Goal: Task Accomplishment & Management: Use online tool/utility

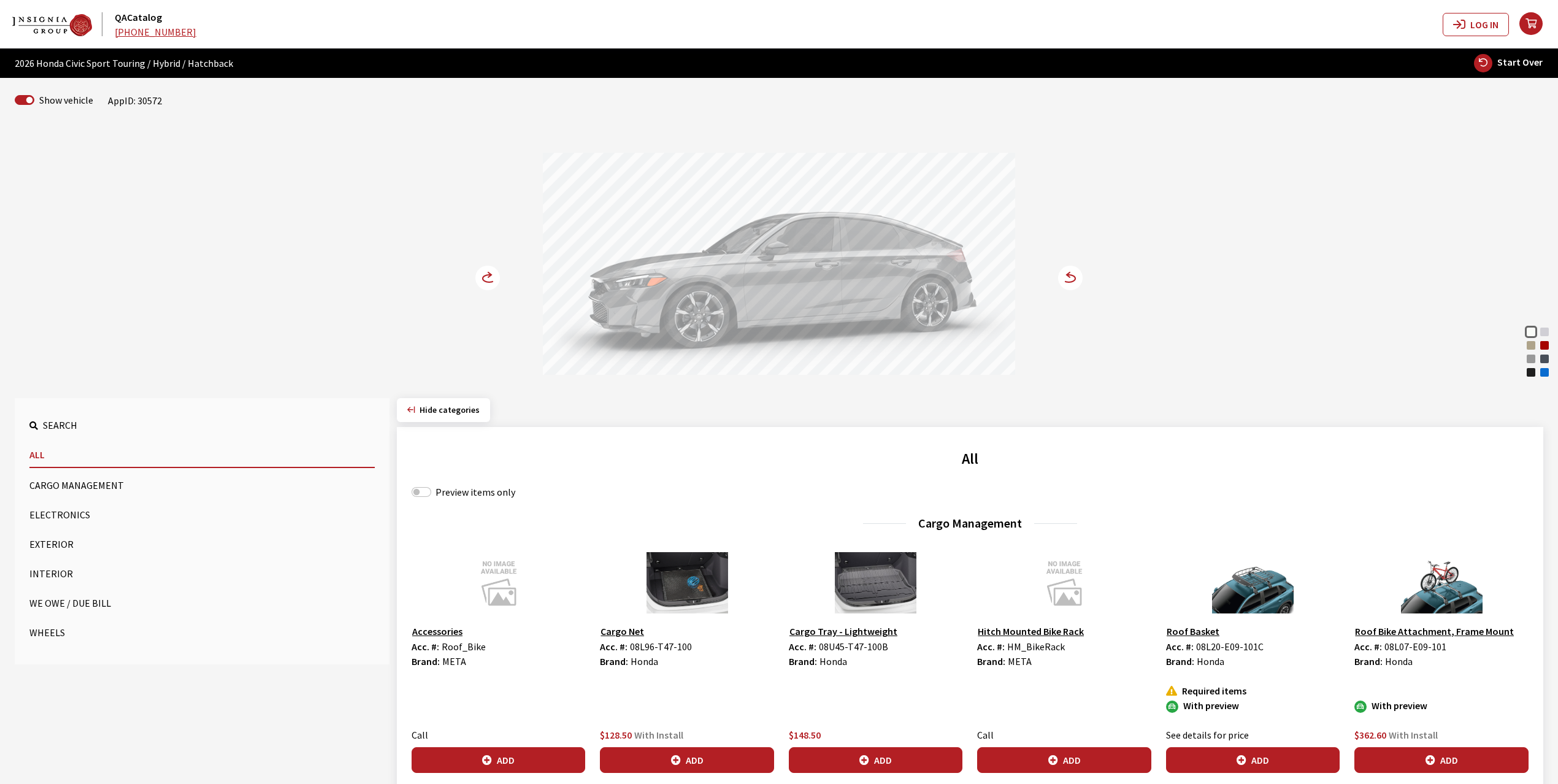
click at [1539, 345] on div "Rallye Red" at bounding box center [1544, 345] width 12 height 12
click at [479, 277] on circle at bounding box center [488, 278] width 25 height 25
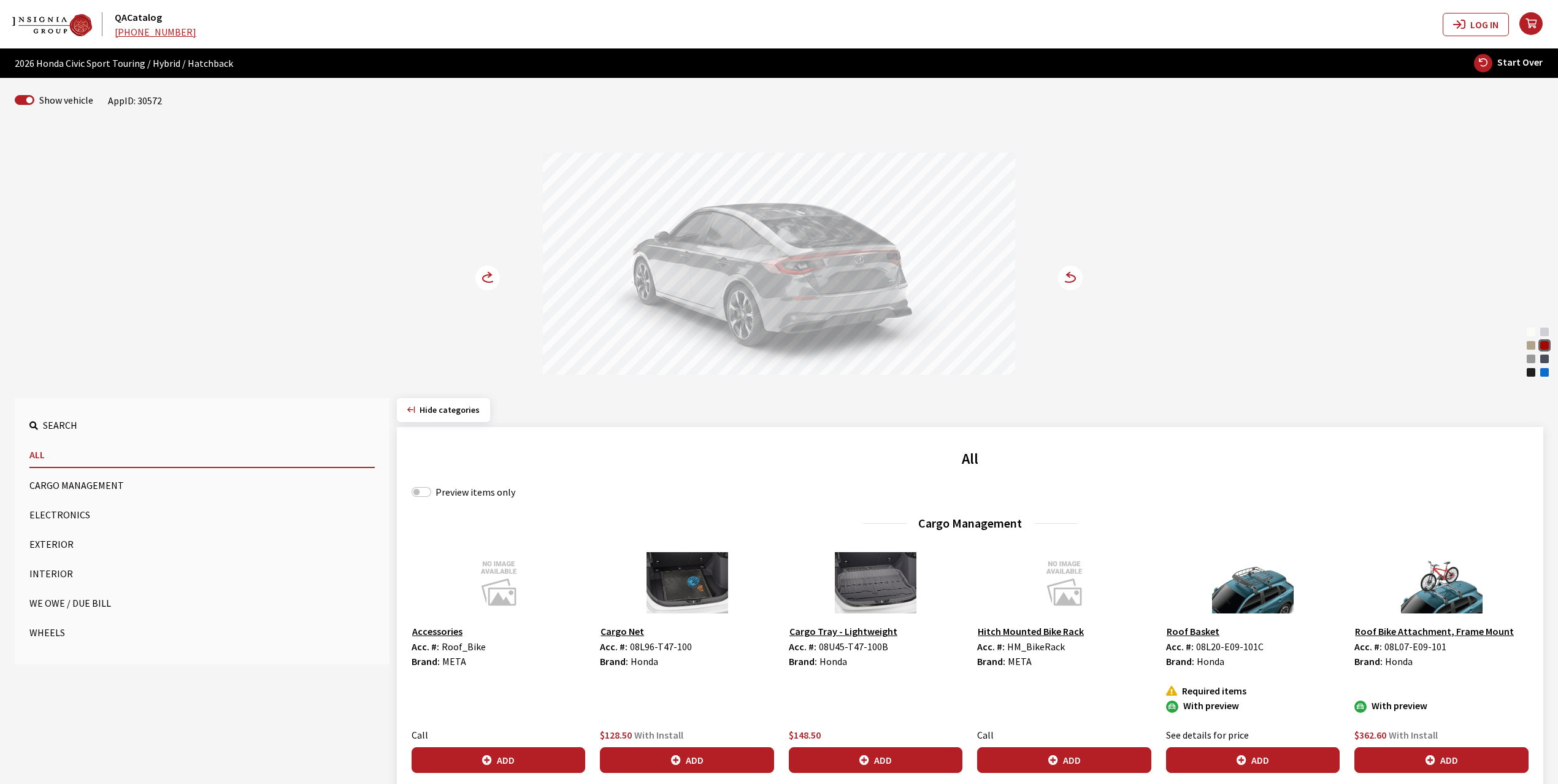
click at [479, 277] on circle at bounding box center [488, 278] width 25 height 25
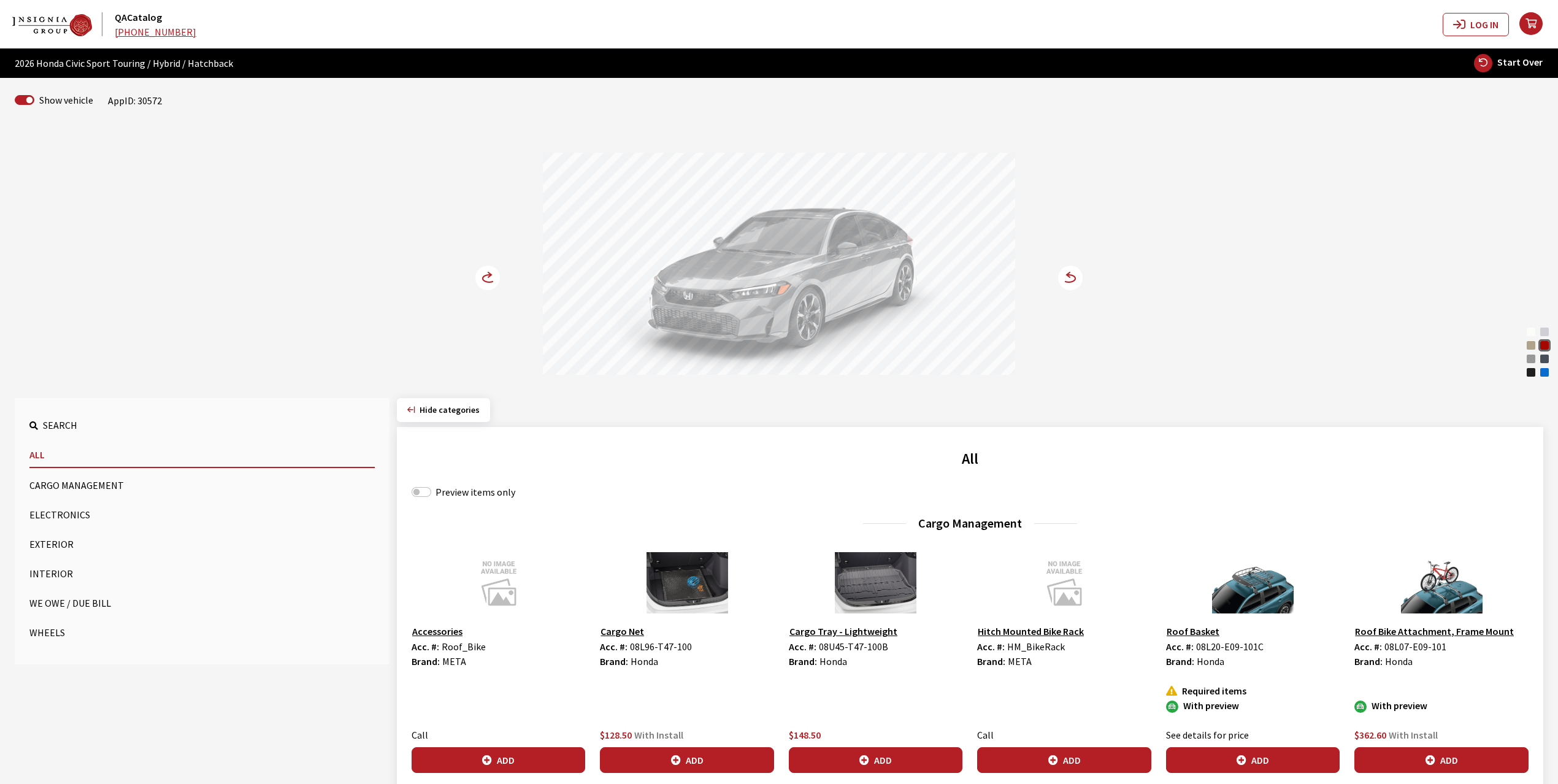
click at [496, 276] on icon at bounding box center [495, 278] width 9 height 10
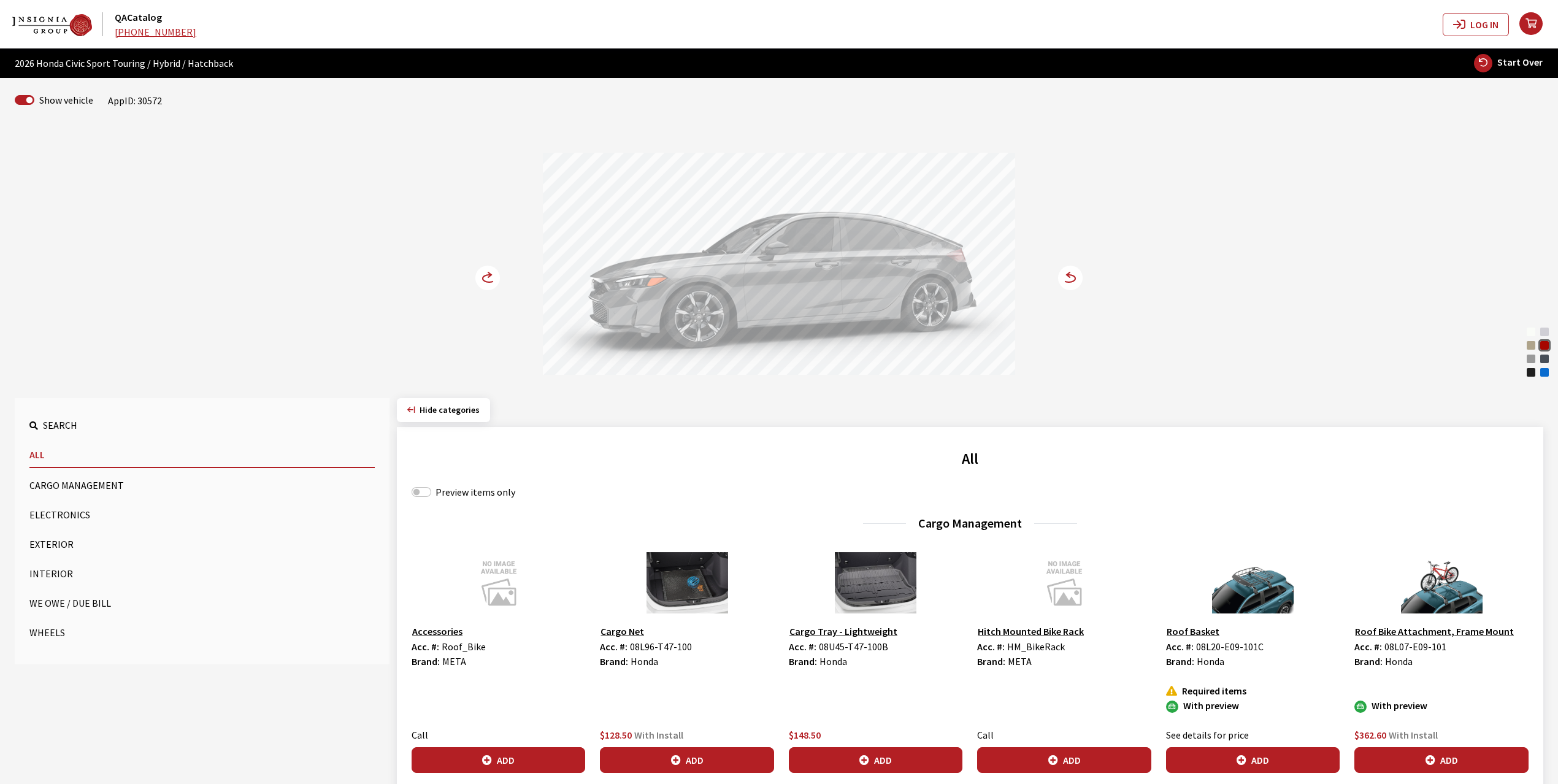
click at [1067, 276] on icon at bounding box center [1068, 275] width 3 height 5
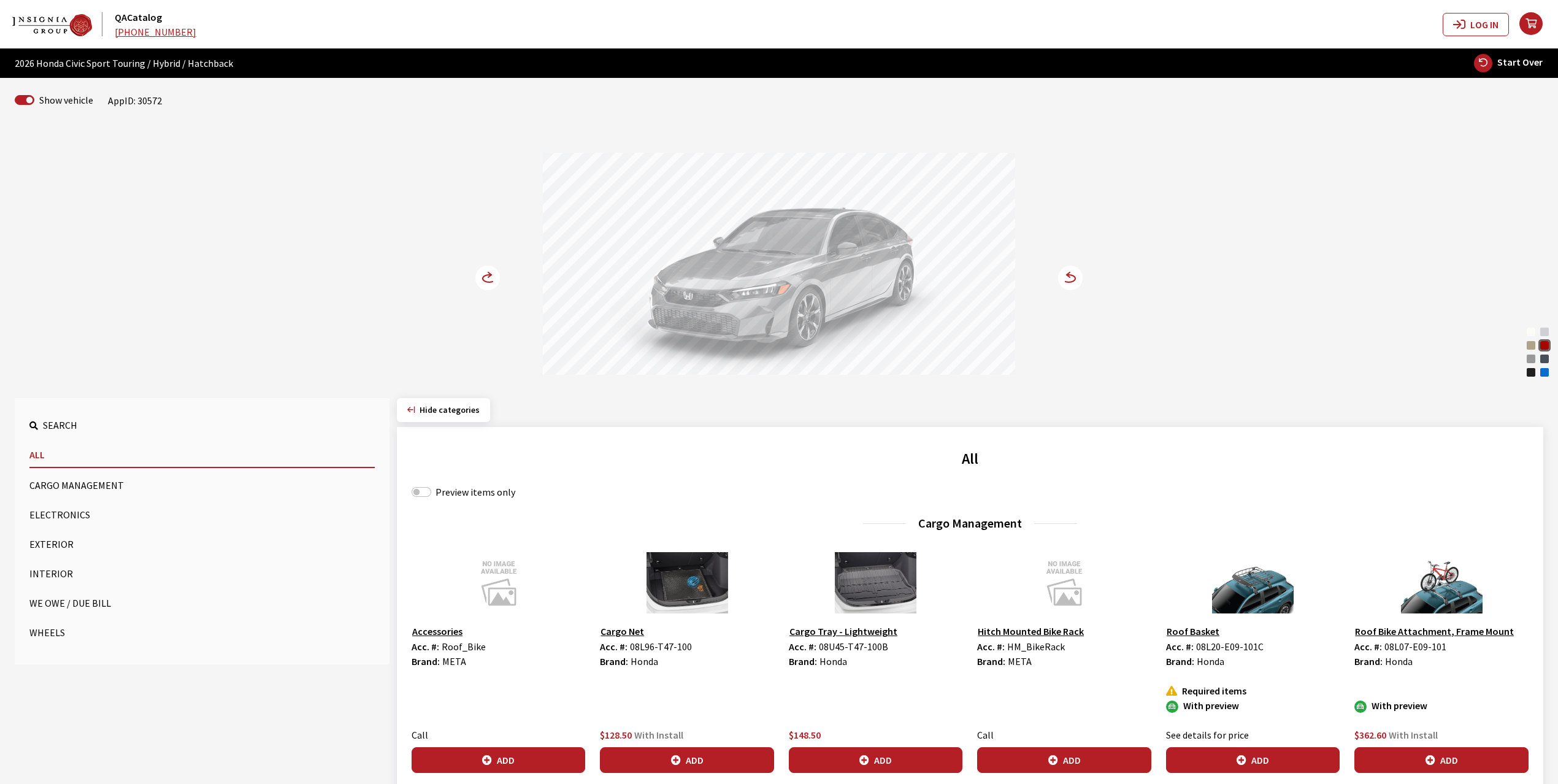
click at [1067, 276] on icon at bounding box center [1068, 275] width 3 height 5
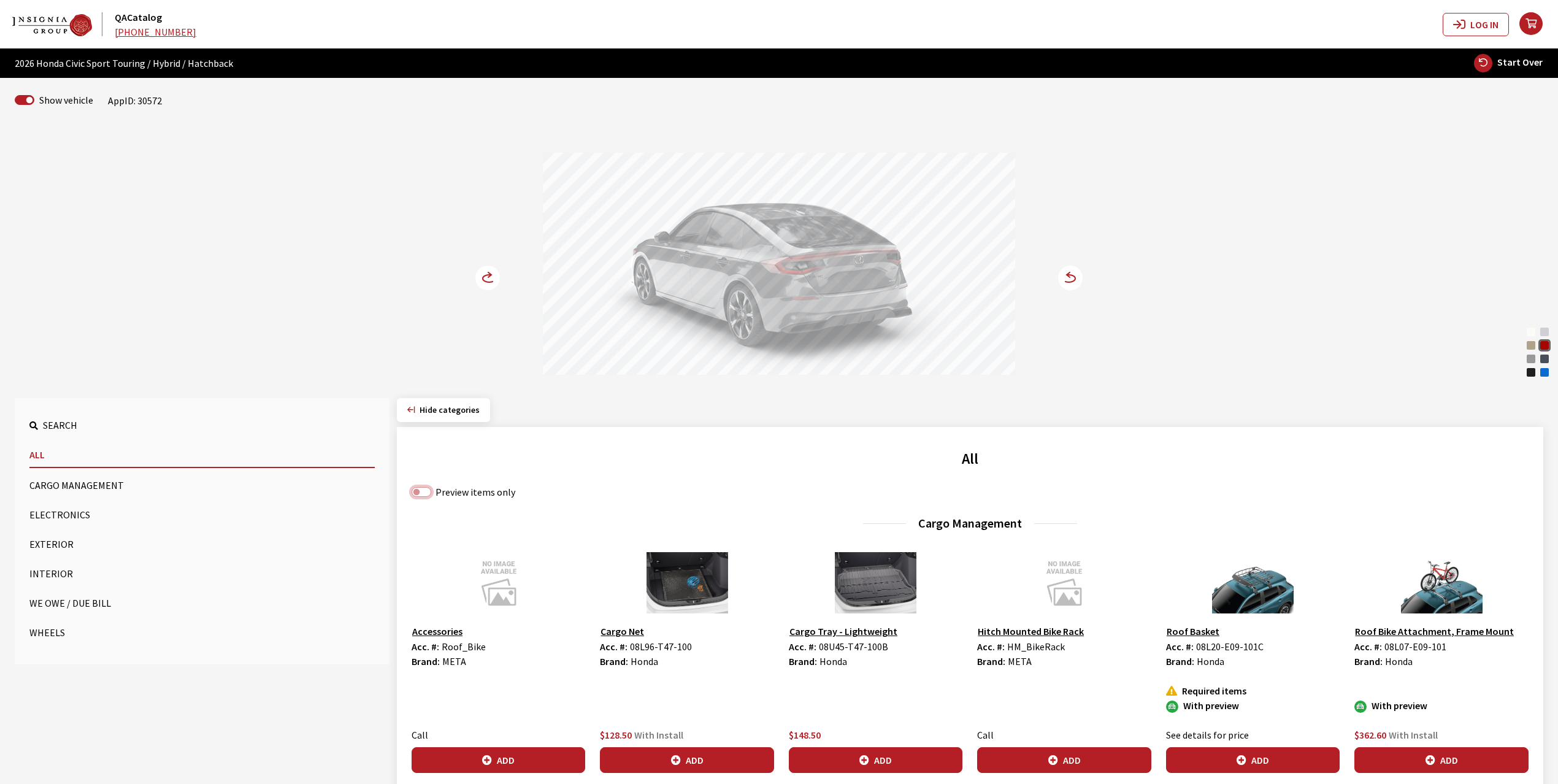
click at [427, 493] on input "Preview items only" at bounding box center [422, 492] width 20 height 10
checkbox input "true"
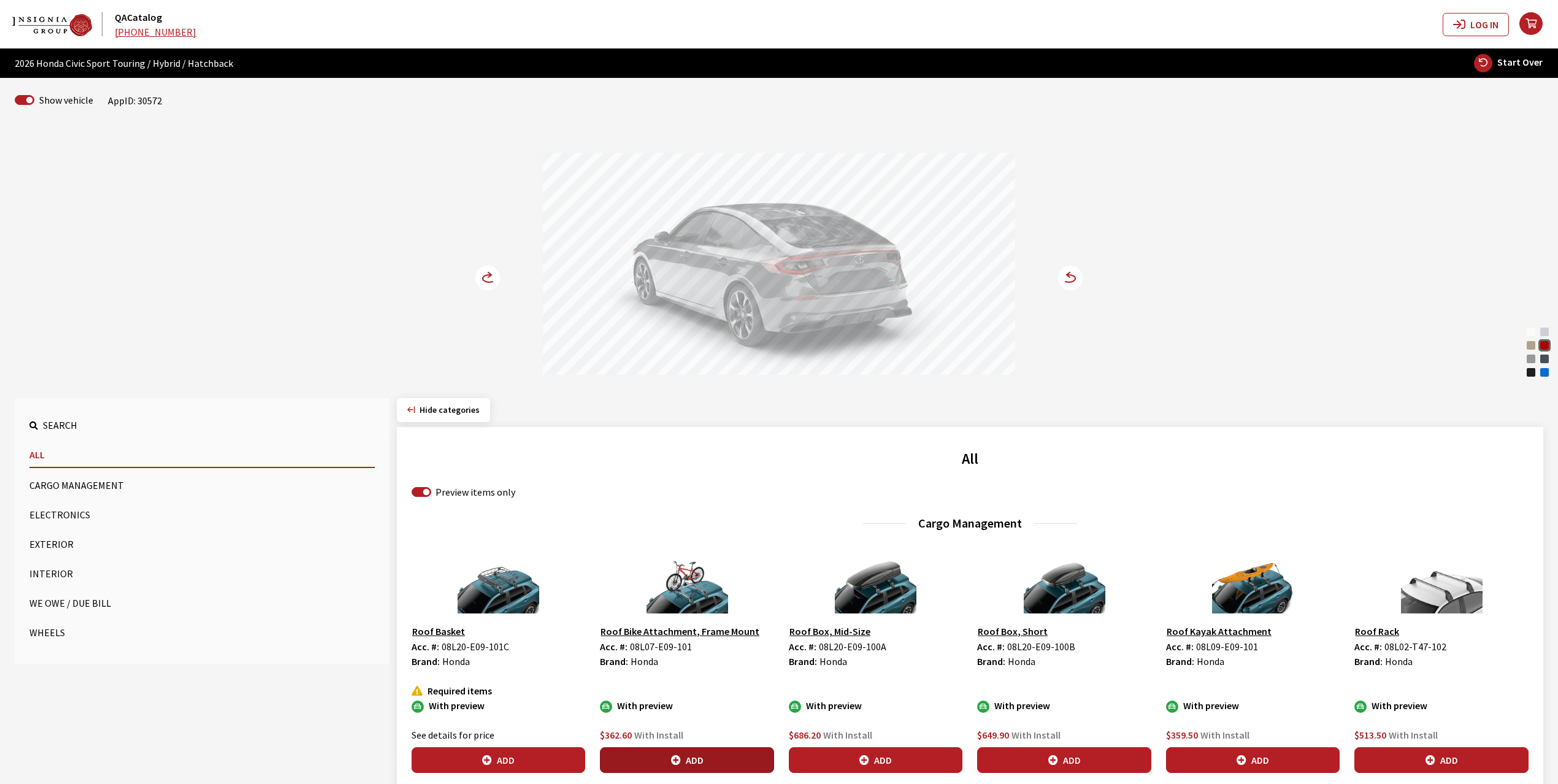
click at [667, 762] on button "Add" at bounding box center [687, 760] width 173 height 26
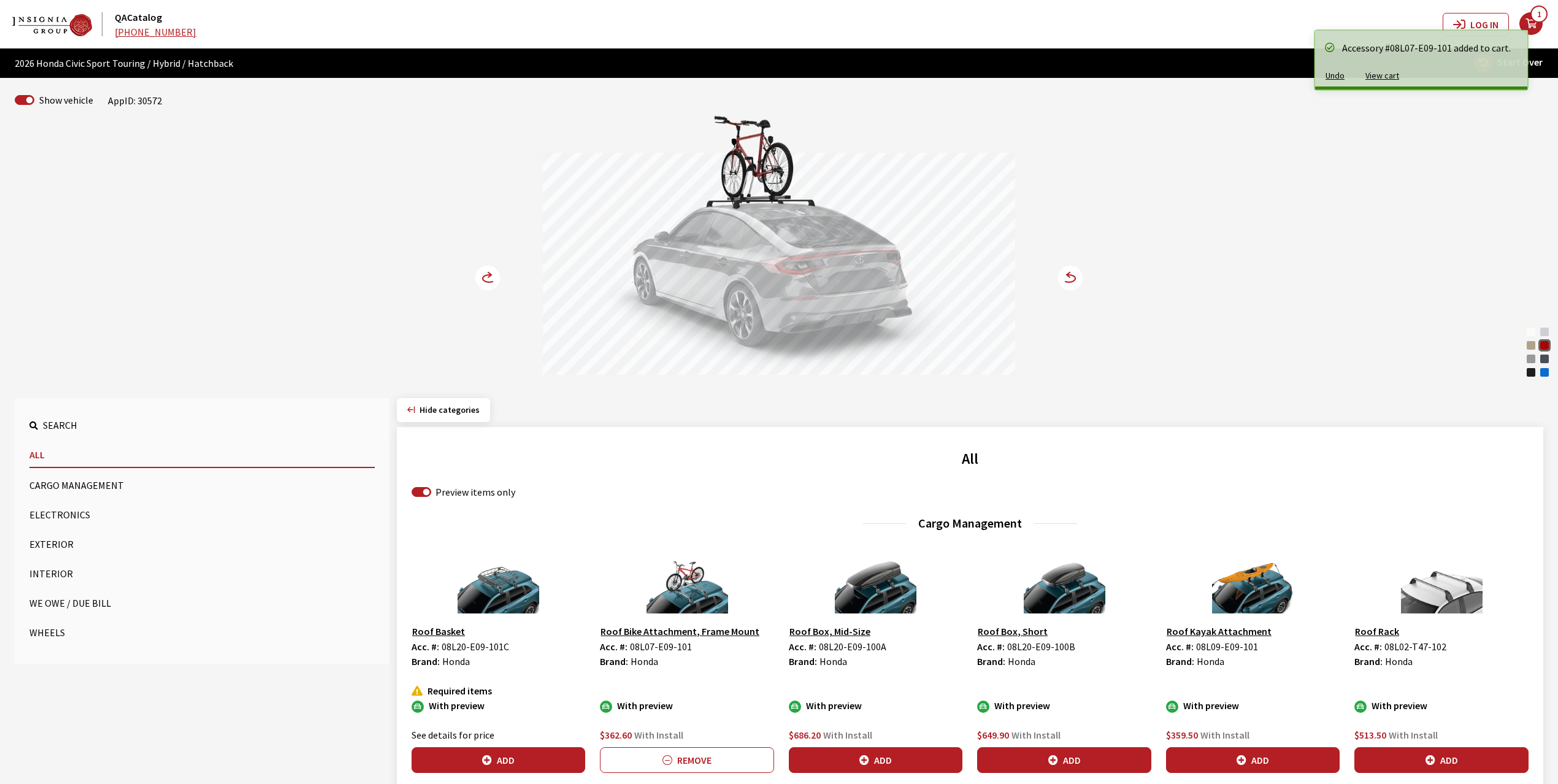
click at [491, 280] on circle at bounding box center [488, 278] width 25 height 25
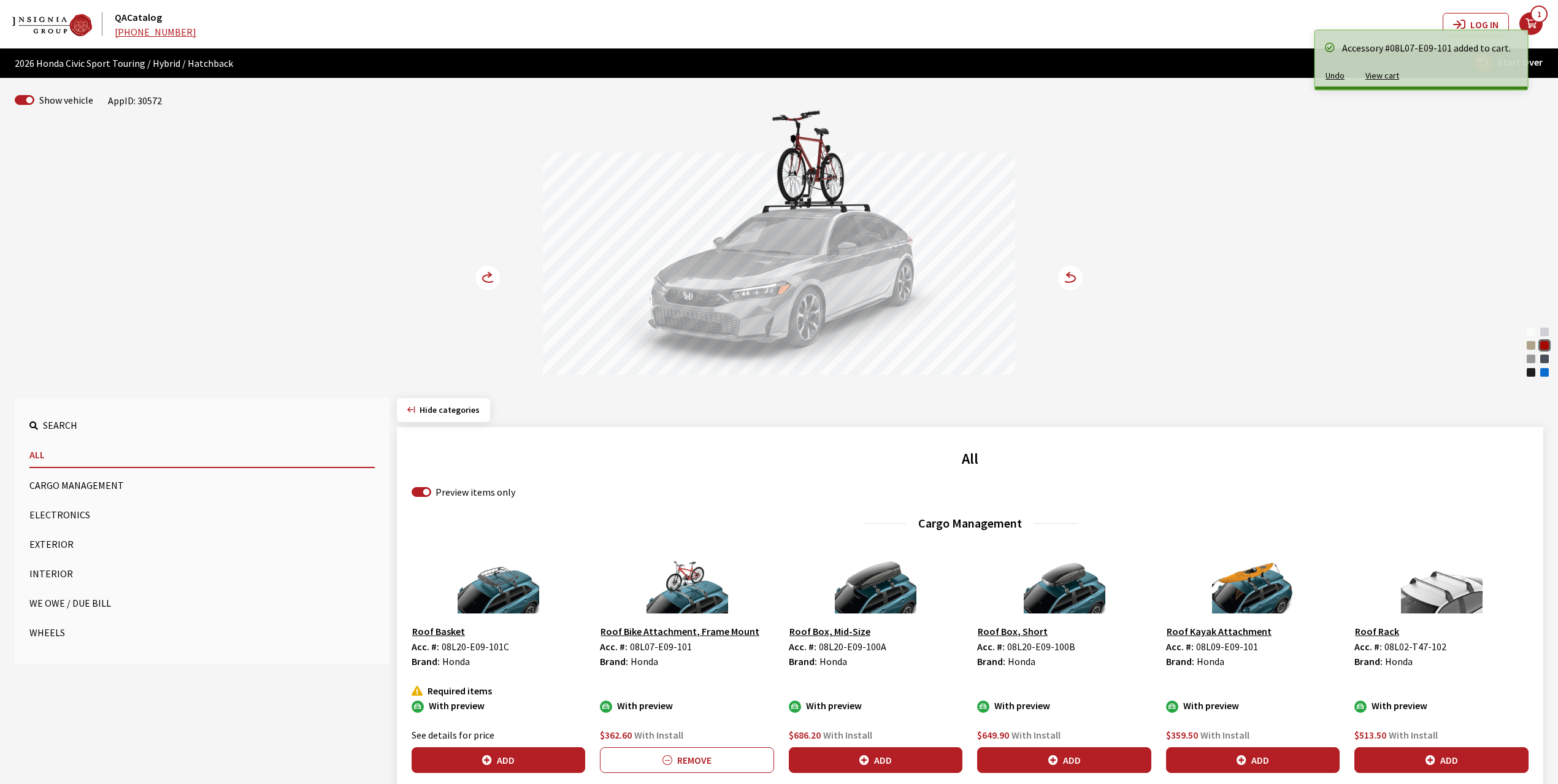
click at [491, 280] on circle at bounding box center [488, 278] width 25 height 25
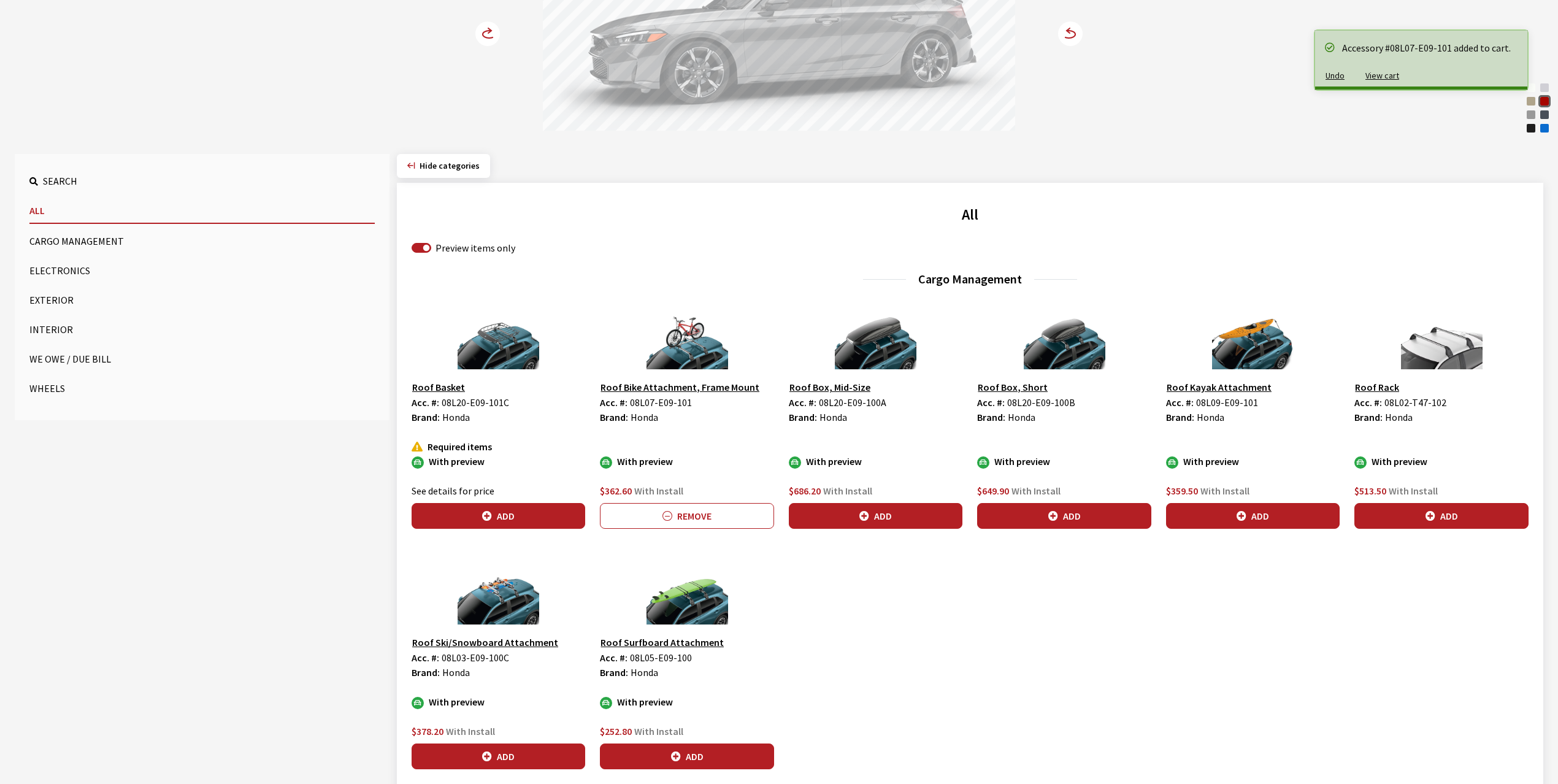
scroll to position [245, 0]
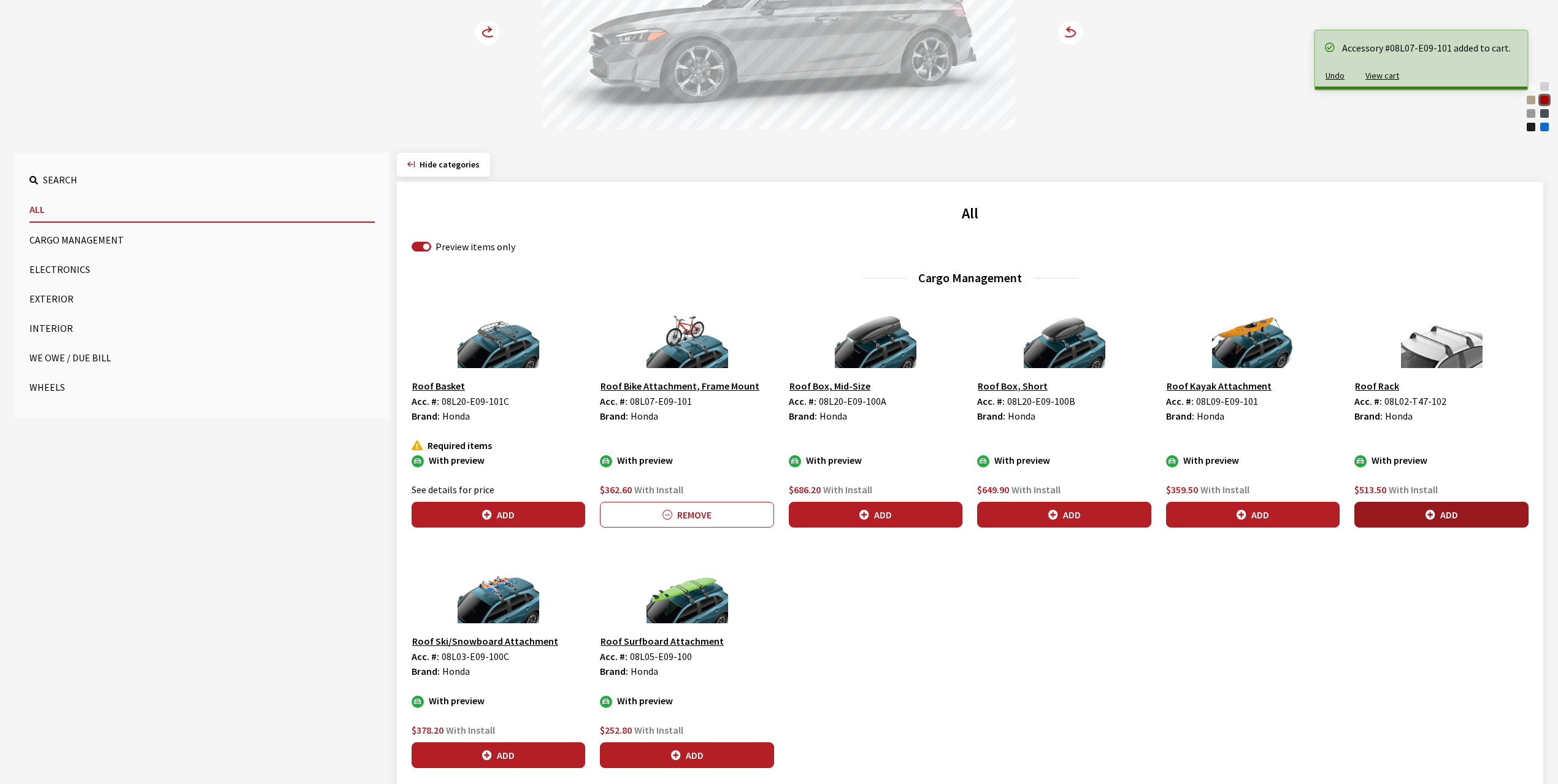
click at [1444, 515] on button "Add" at bounding box center [1441, 514] width 173 height 26
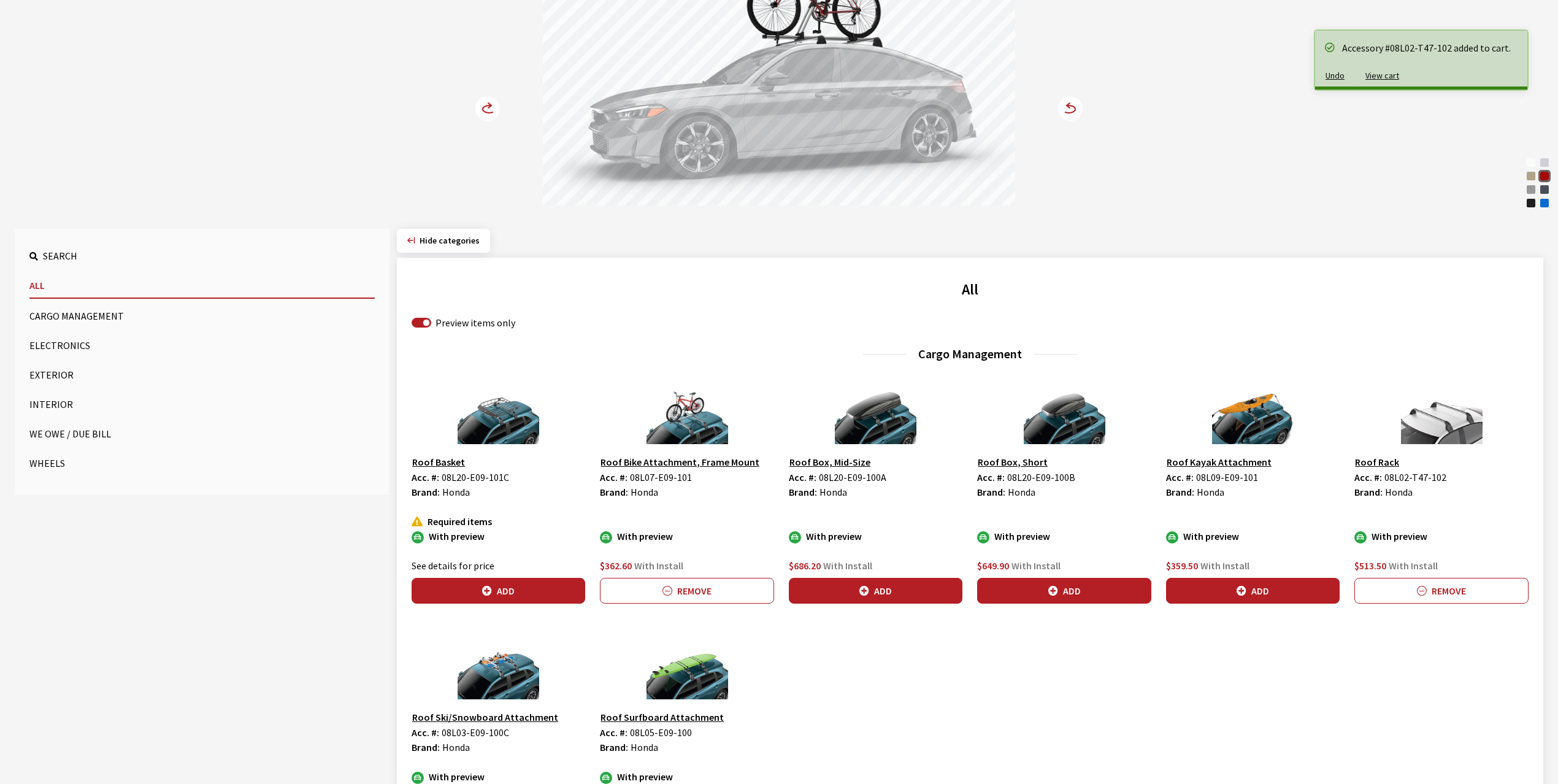
scroll to position [82, 0]
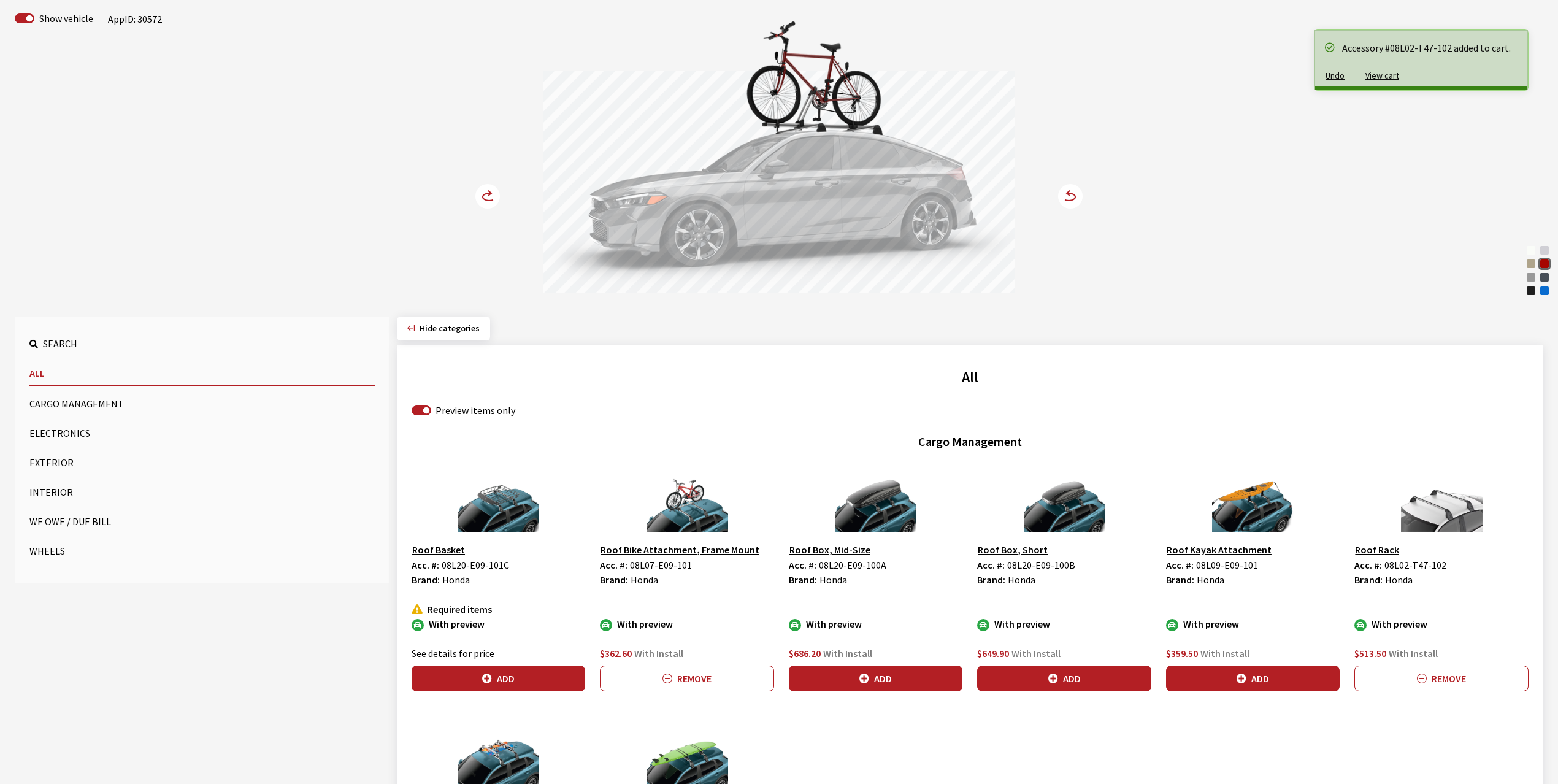
click at [490, 192] on icon at bounding box center [489, 193] width 3 height 5
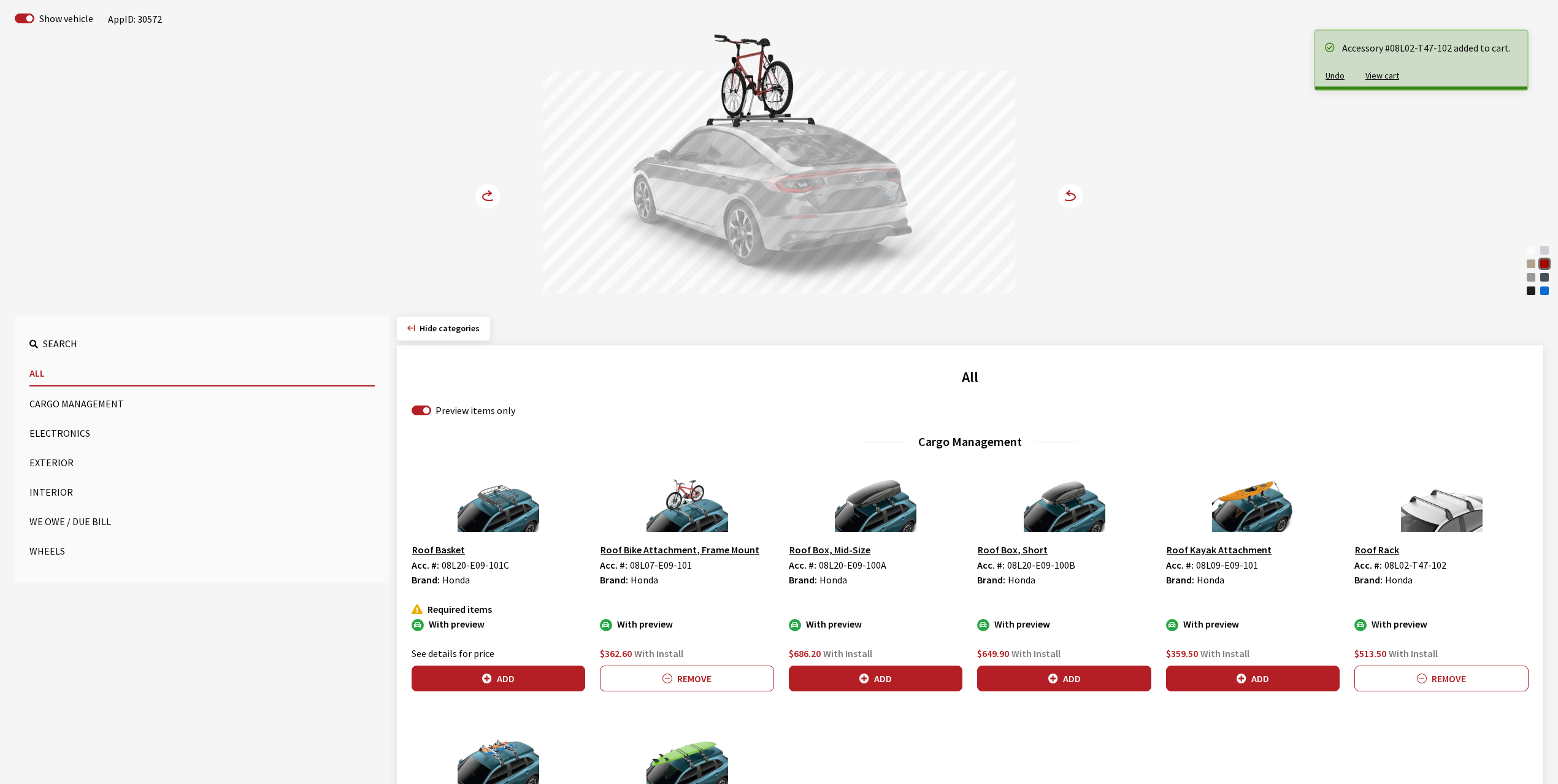
click at [490, 192] on icon at bounding box center [489, 193] width 3 height 5
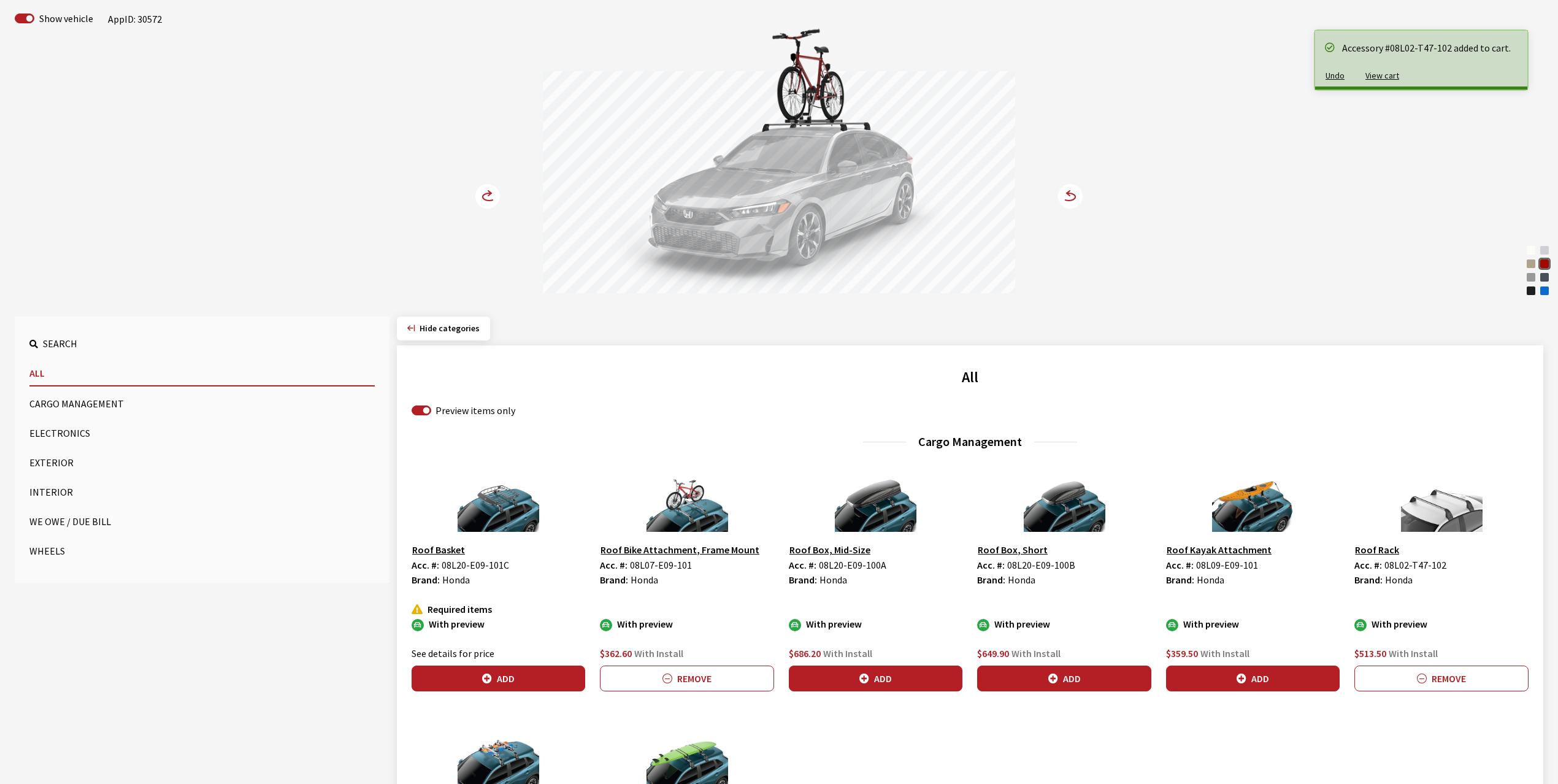
click at [490, 192] on icon at bounding box center [489, 193] width 3 height 5
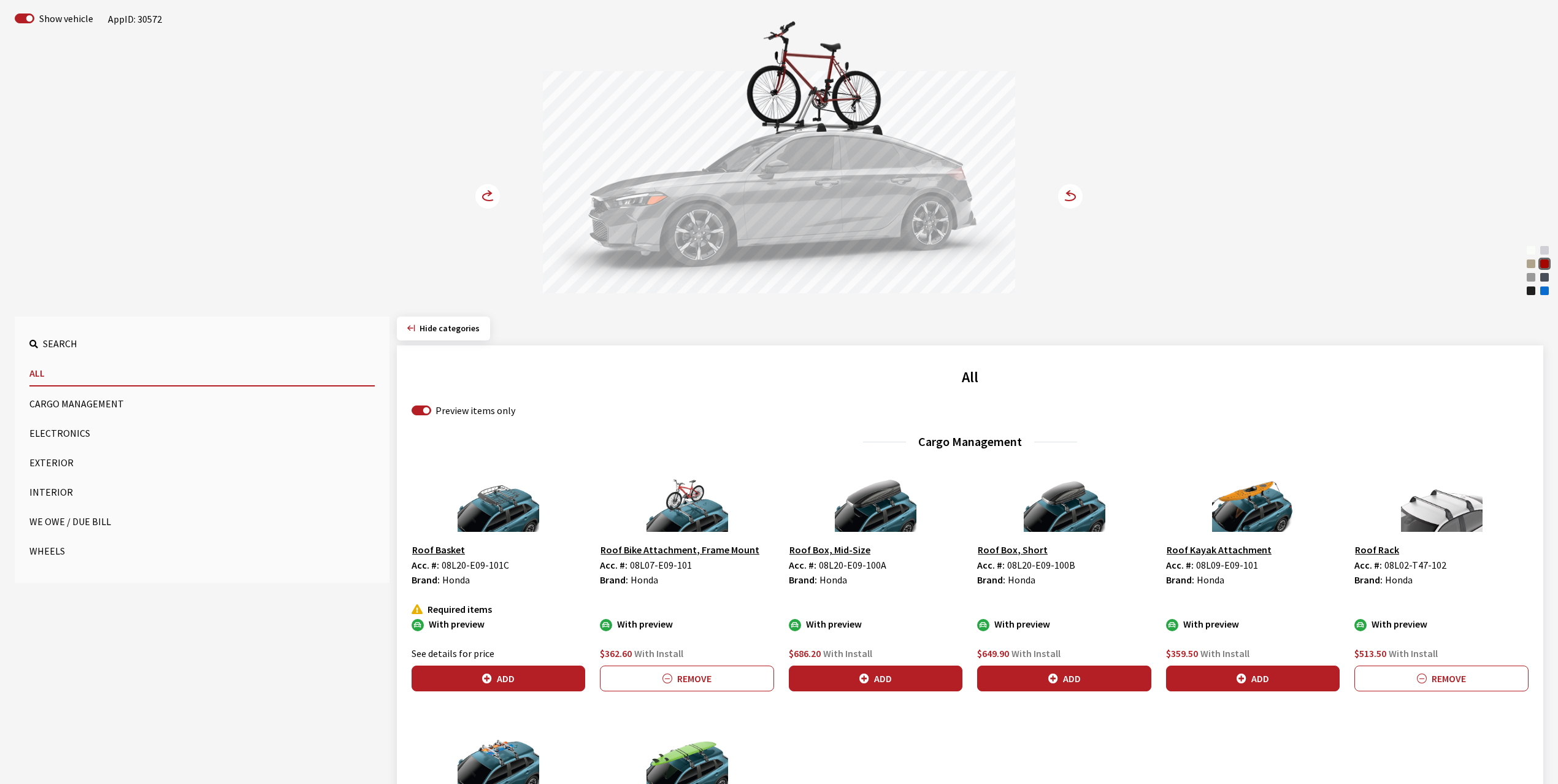
click at [60, 460] on button "Exterior" at bounding box center [202, 463] width 345 height 25
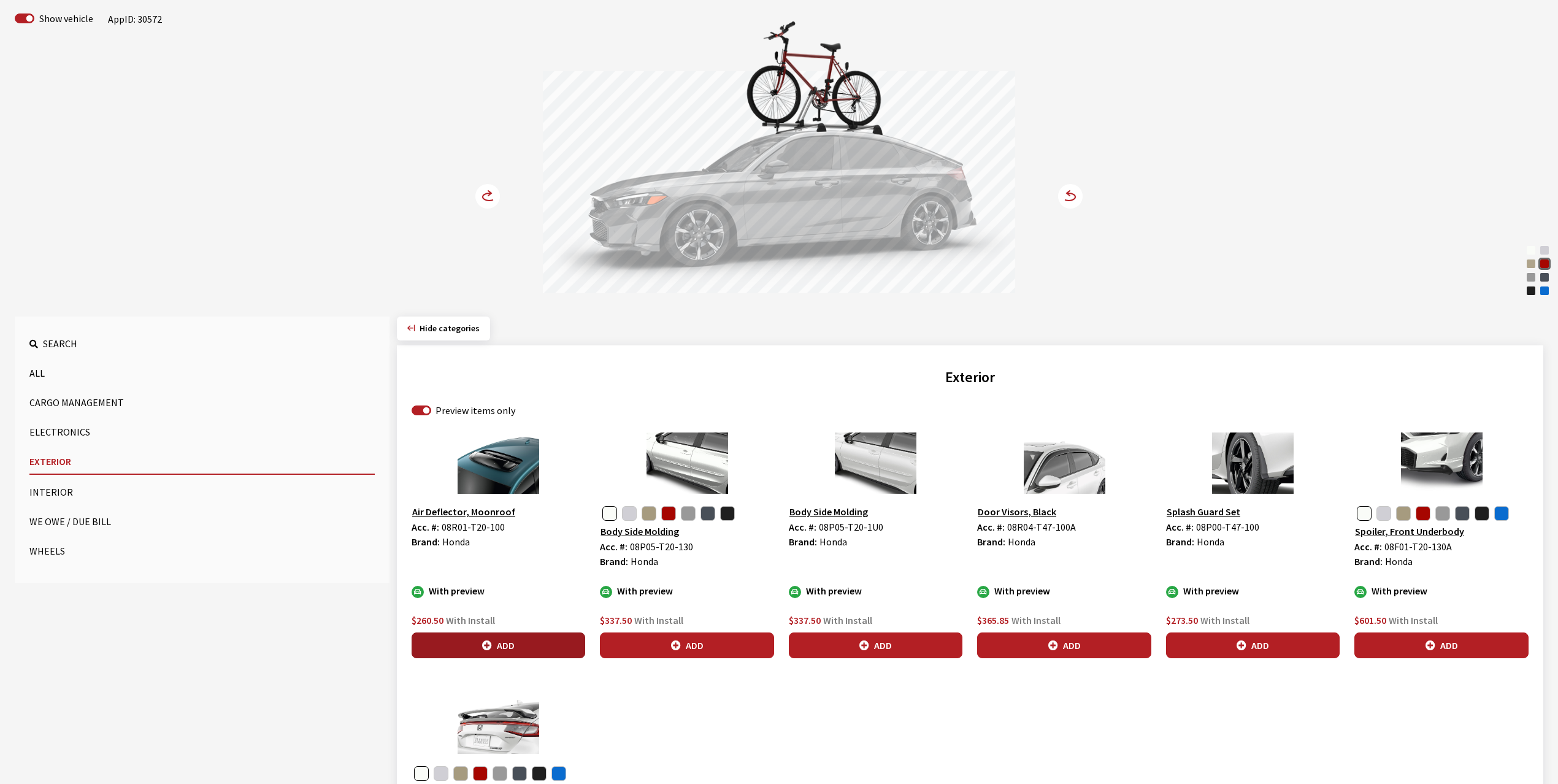
click at [530, 645] on button "Add" at bounding box center [498, 645] width 173 height 26
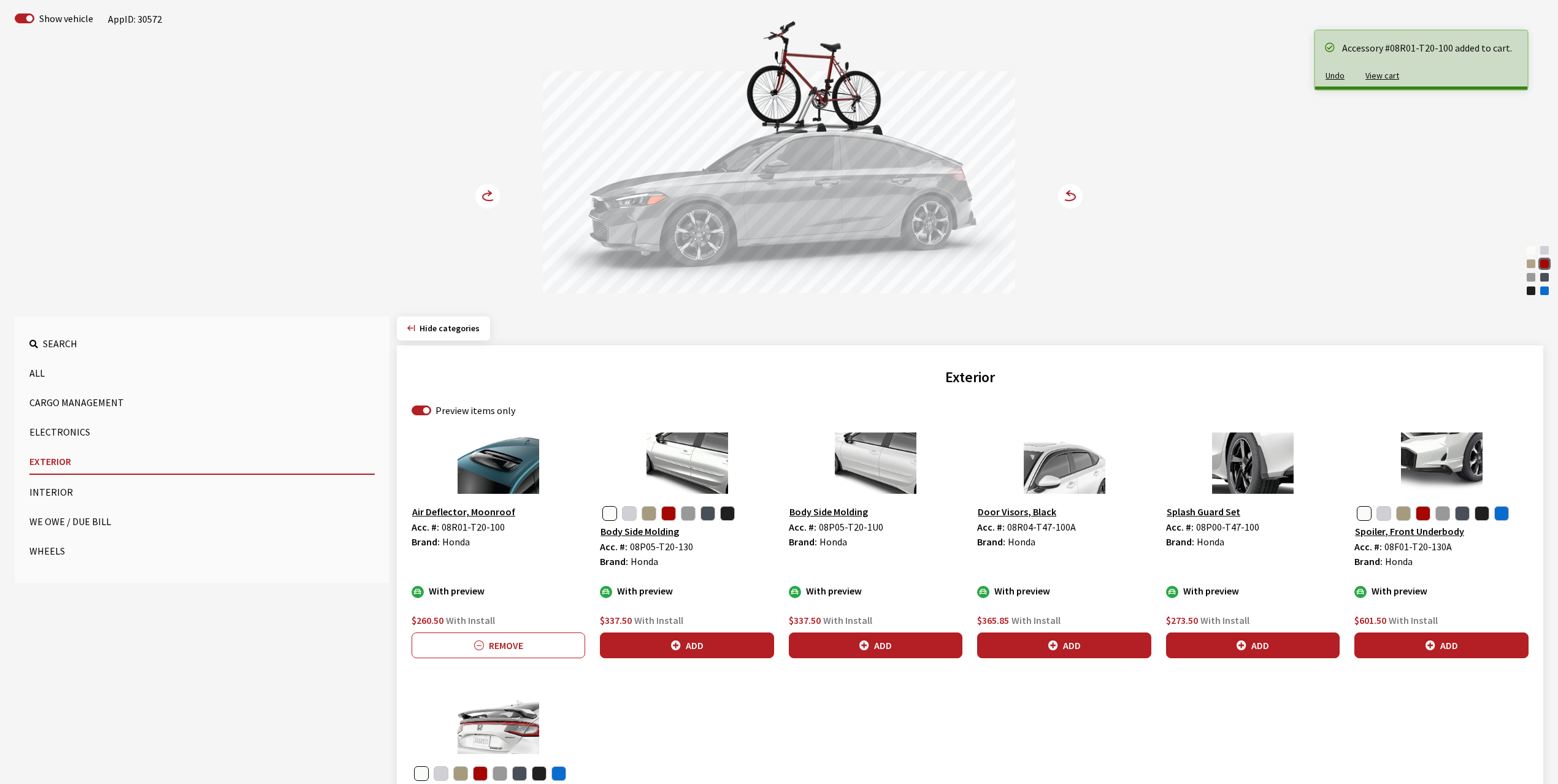
click at [484, 197] on circle at bounding box center [488, 196] width 25 height 25
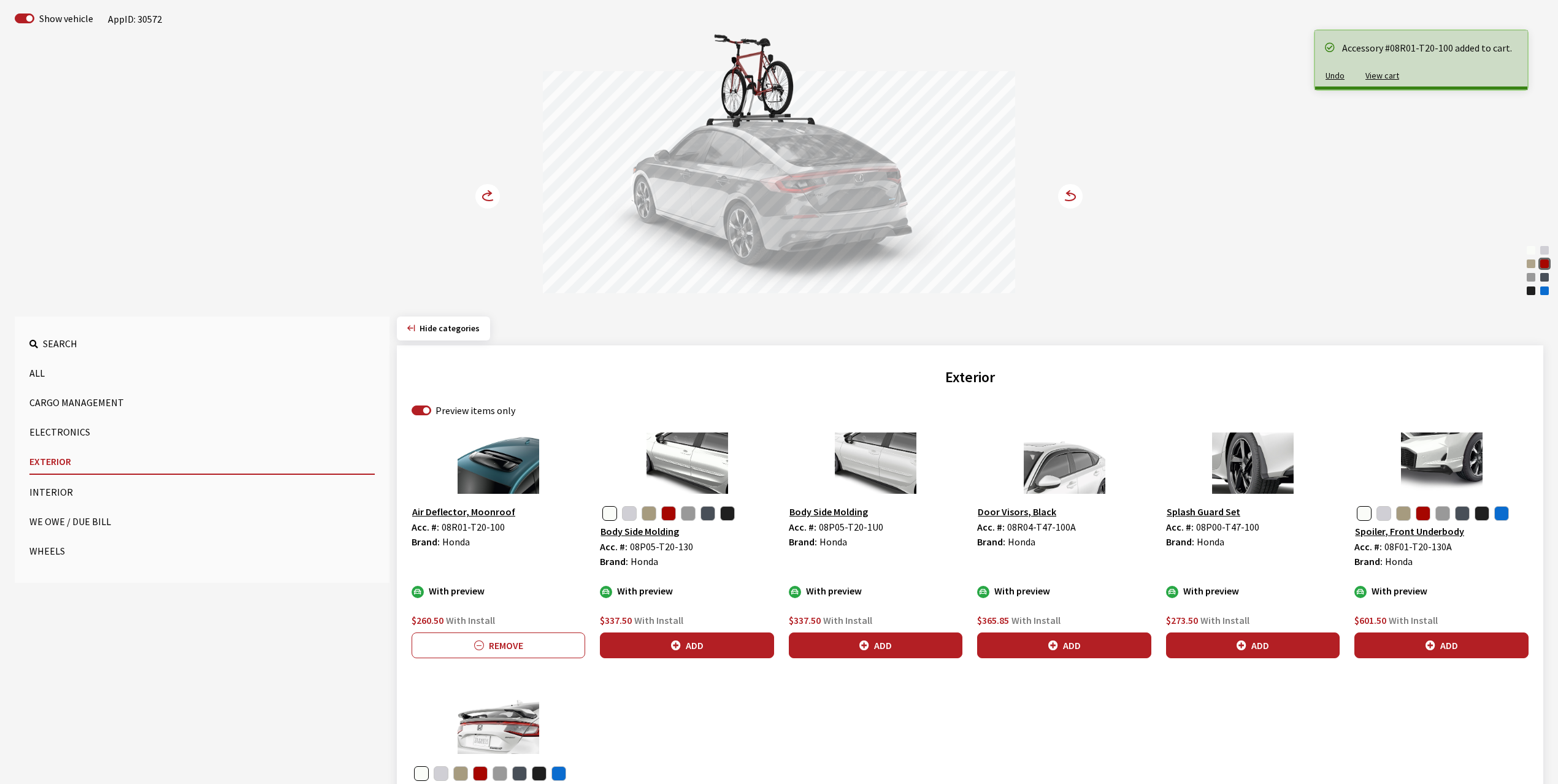
click at [484, 197] on circle at bounding box center [488, 196] width 25 height 25
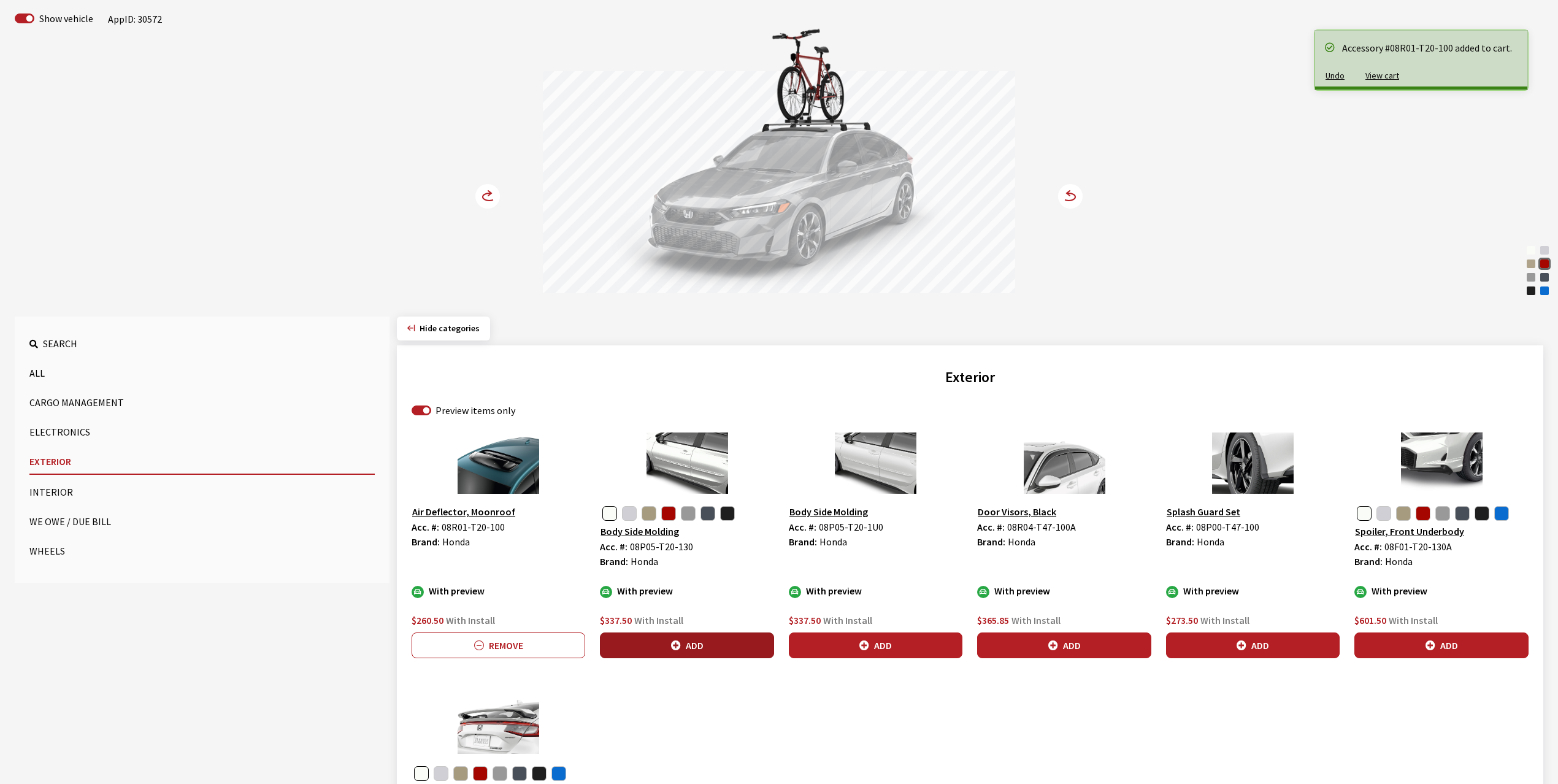
click at [683, 645] on button "Add" at bounding box center [687, 645] width 173 height 26
click at [488, 195] on circle at bounding box center [488, 196] width 25 height 25
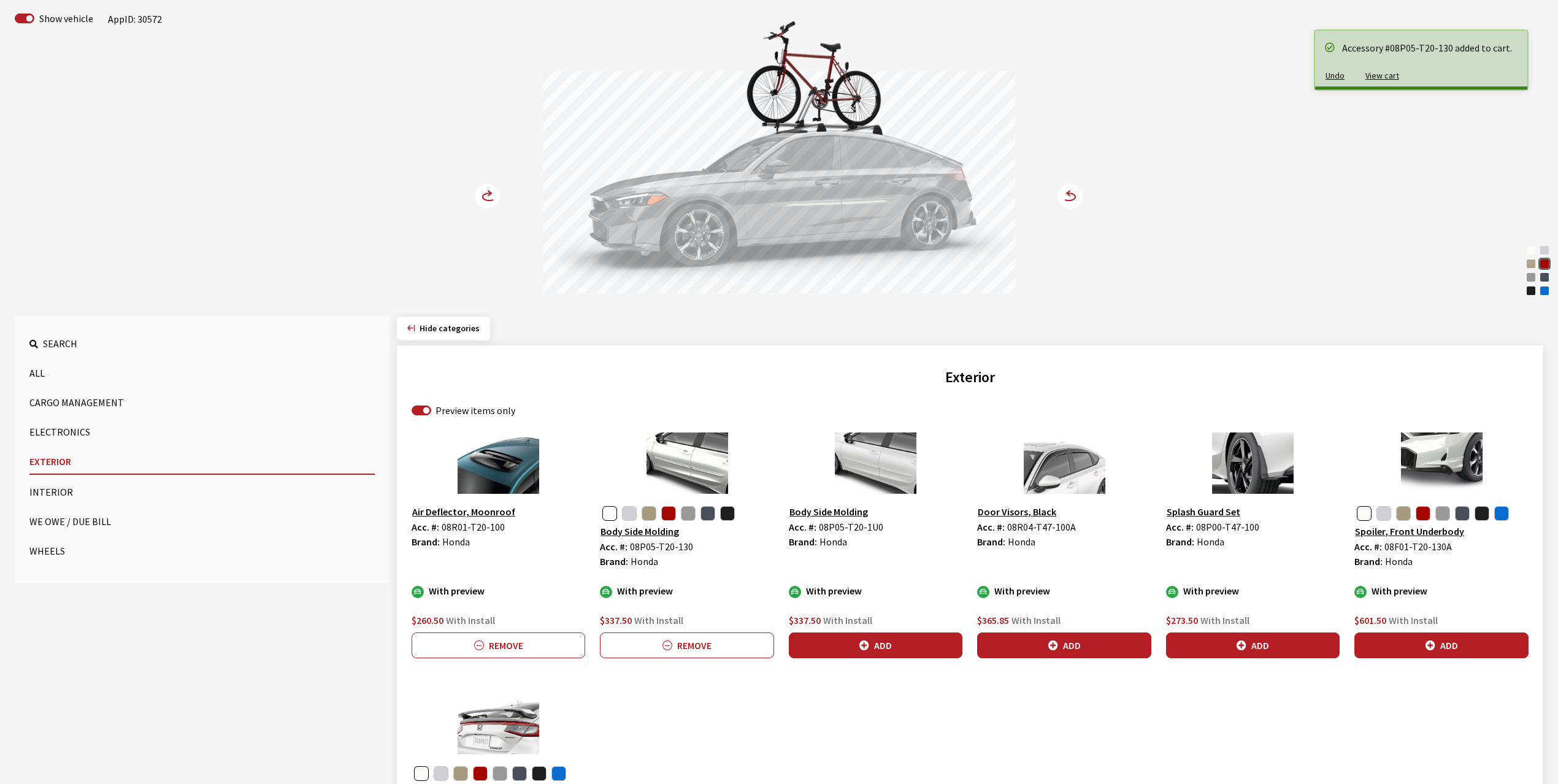
click at [488, 195] on circle at bounding box center [488, 196] width 25 height 25
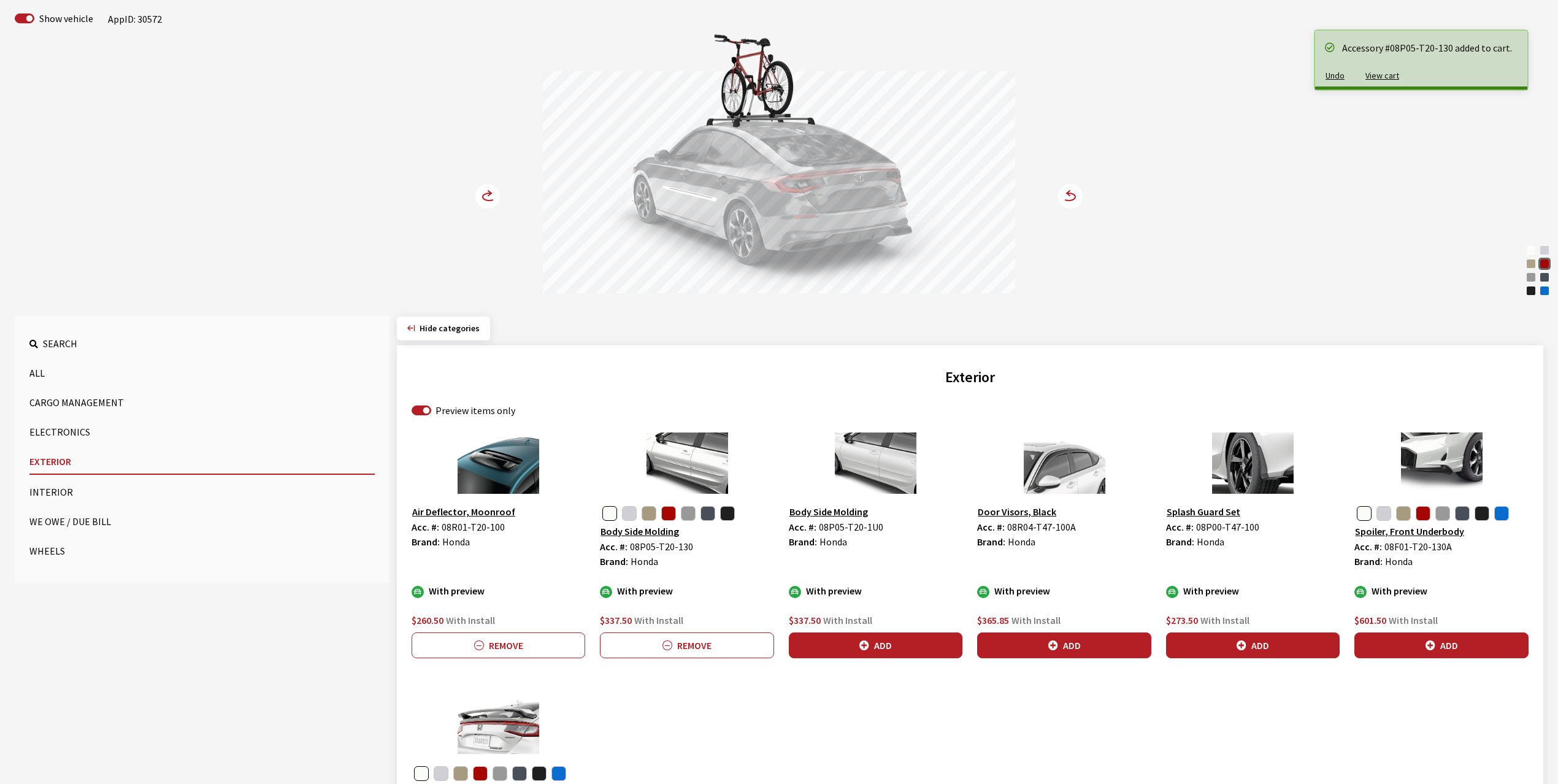
click at [488, 195] on circle at bounding box center [488, 196] width 25 height 25
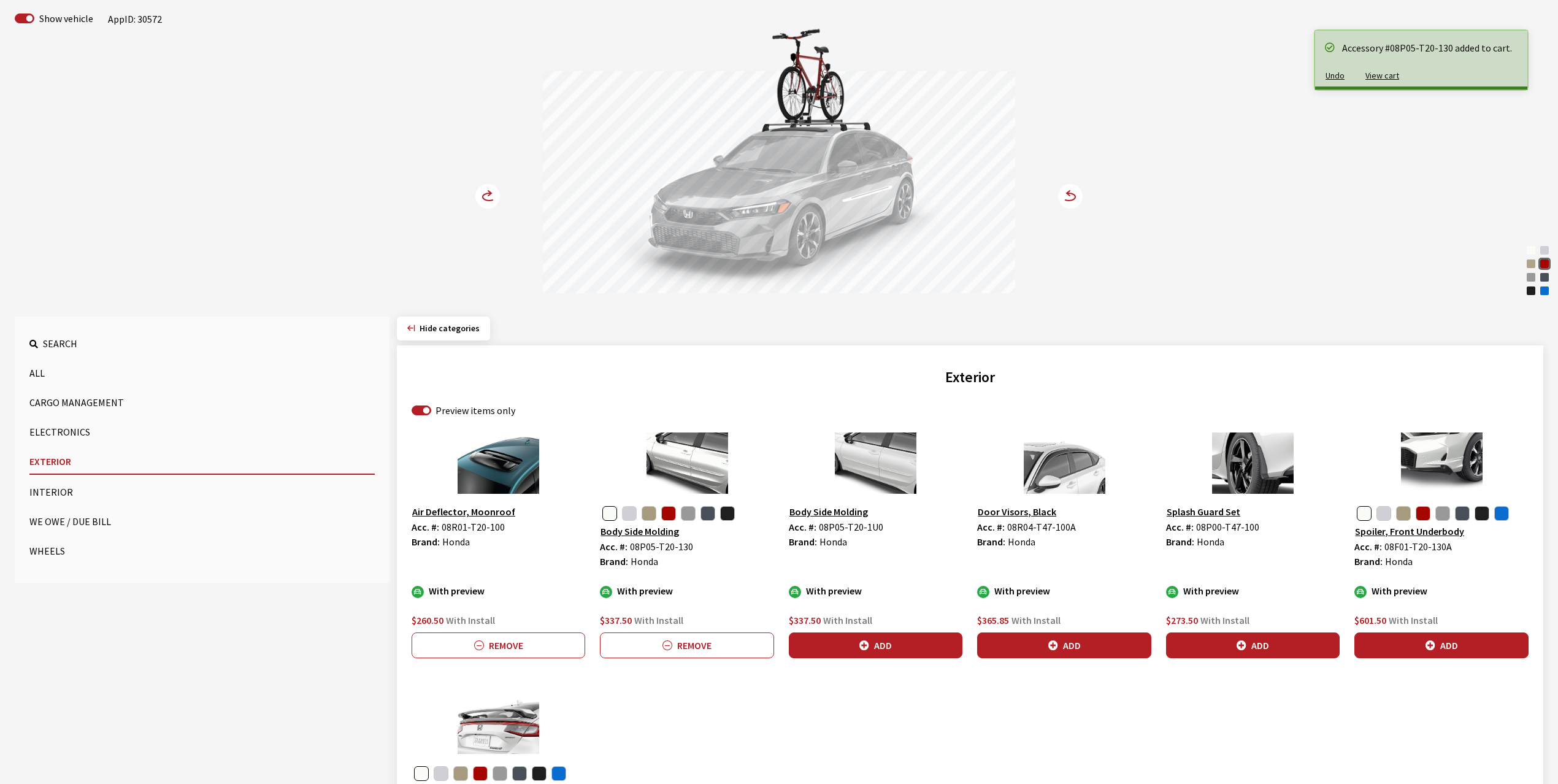
click at [631, 509] on button "button" at bounding box center [629, 513] width 15 height 15
click at [698, 641] on button "Add" at bounding box center [687, 645] width 173 height 26
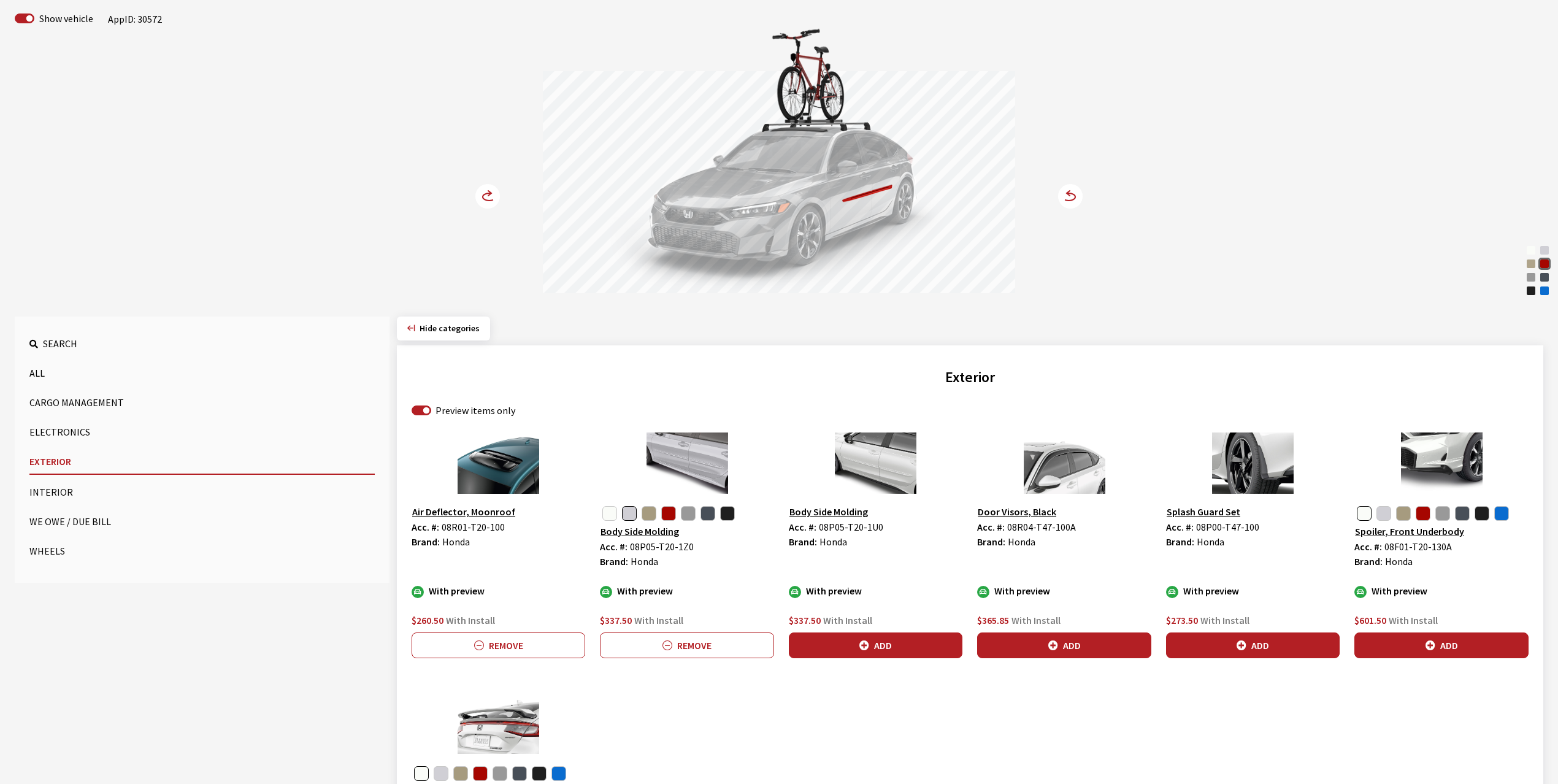
click at [487, 197] on circle at bounding box center [488, 196] width 25 height 25
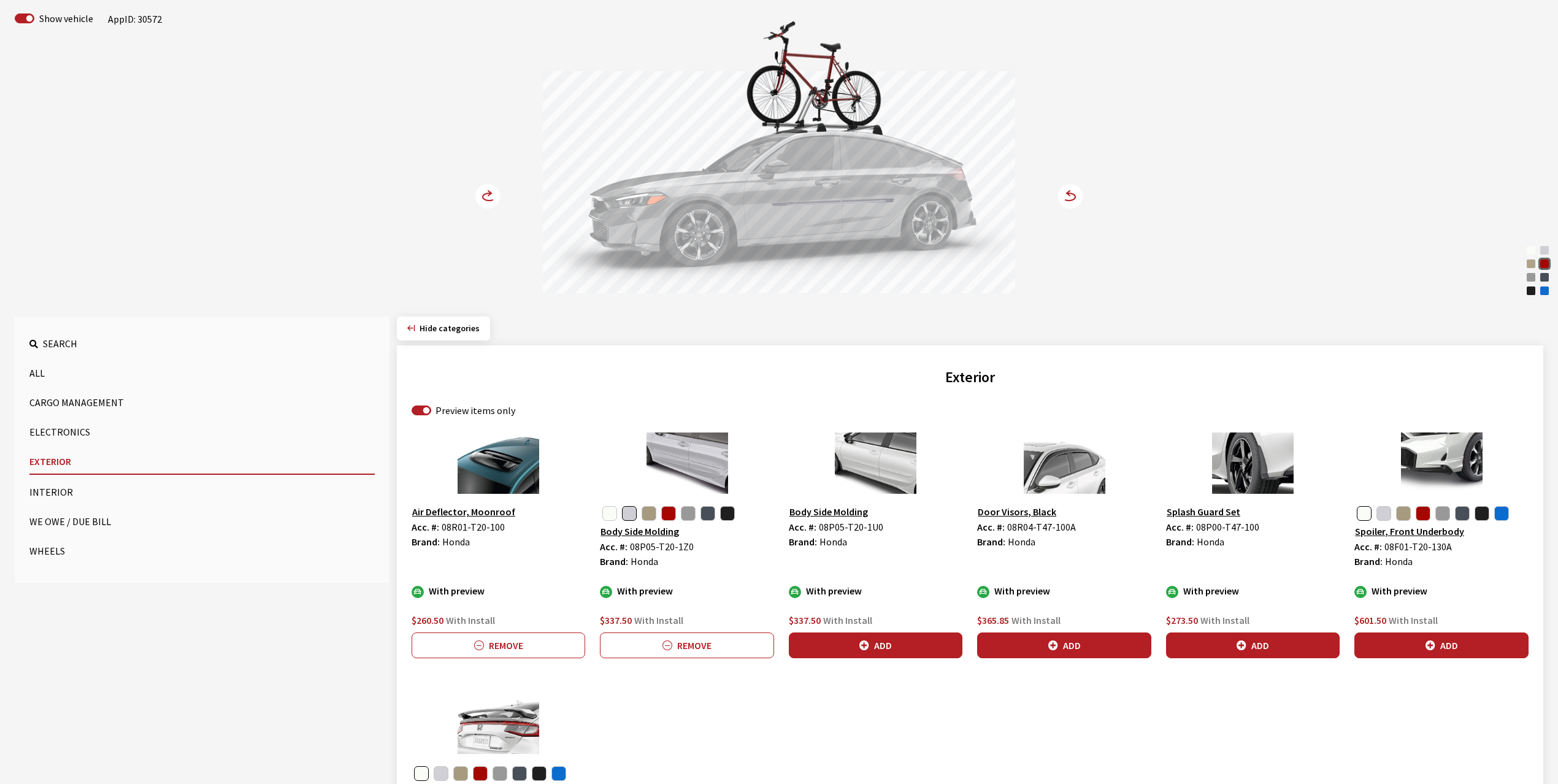
click at [487, 197] on circle at bounding box center [488, 196] width 25 height 25
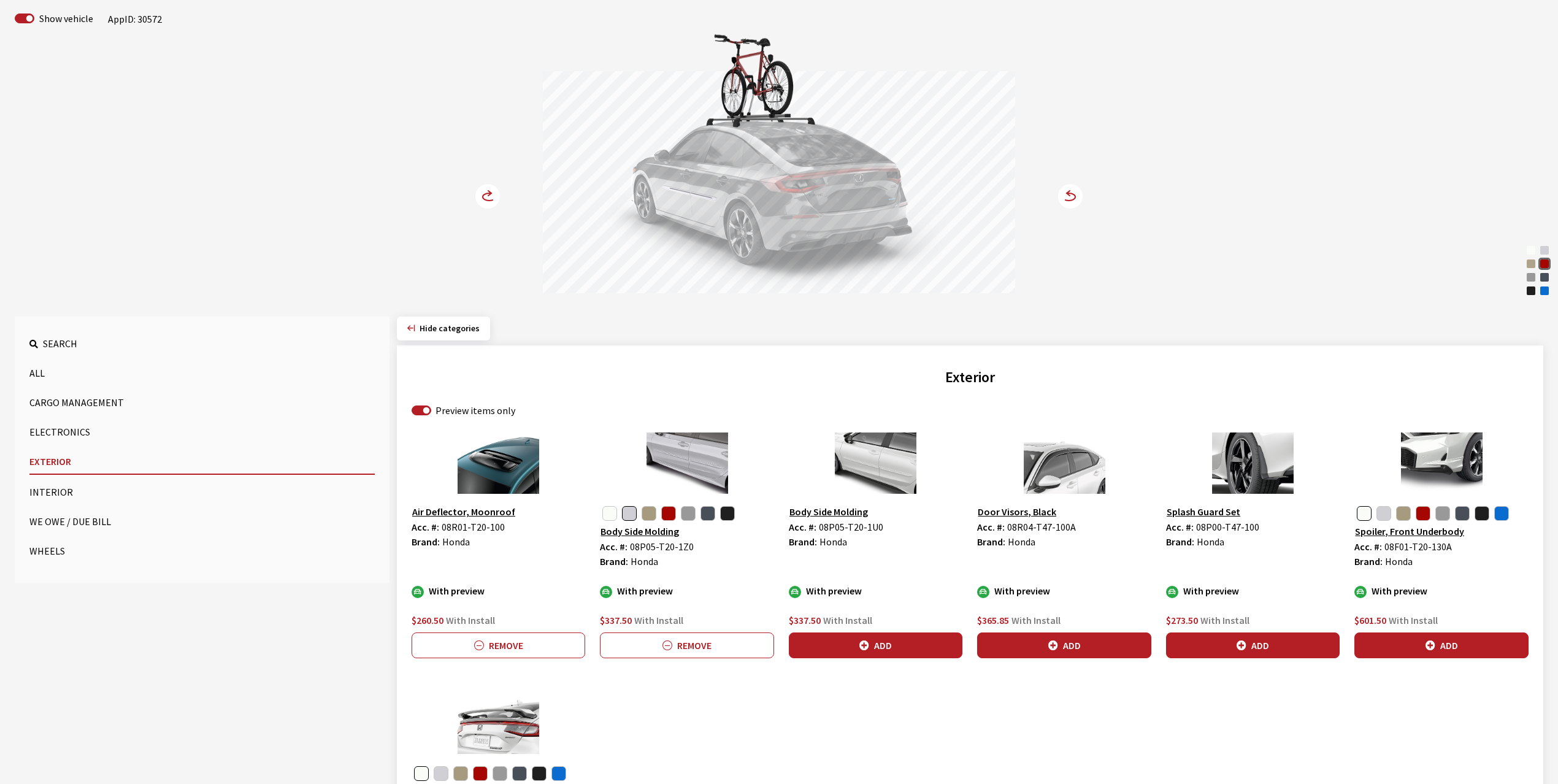
click at [487, 197] on circle at bounding box center [488, 196] width 25 height 25
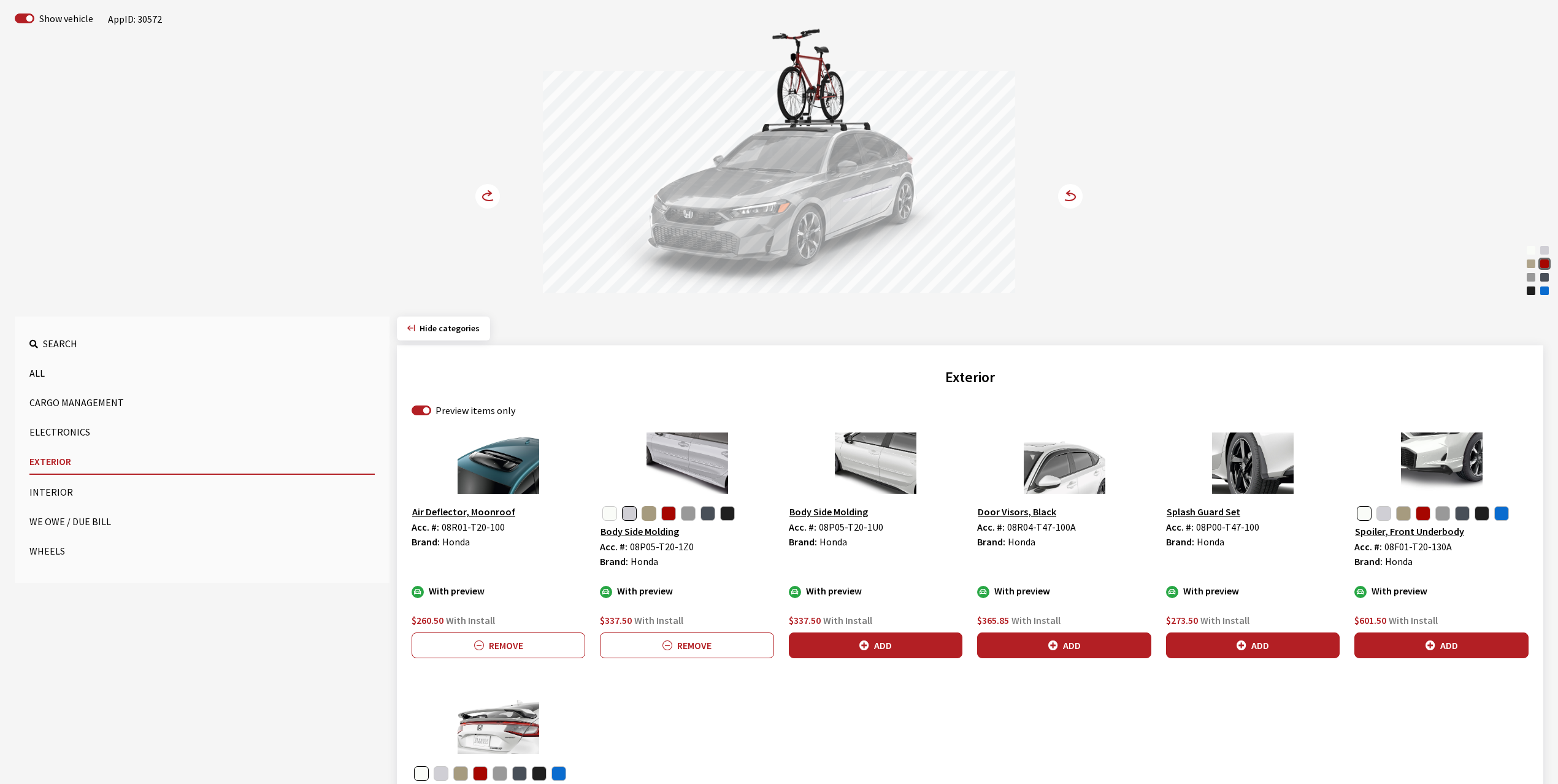
click at [650, 511] on button "button" at bounding box center [649, 513] width 15 height 15
click at [482, 191] on circle at bounding box center [488, 196] width 25 height 25
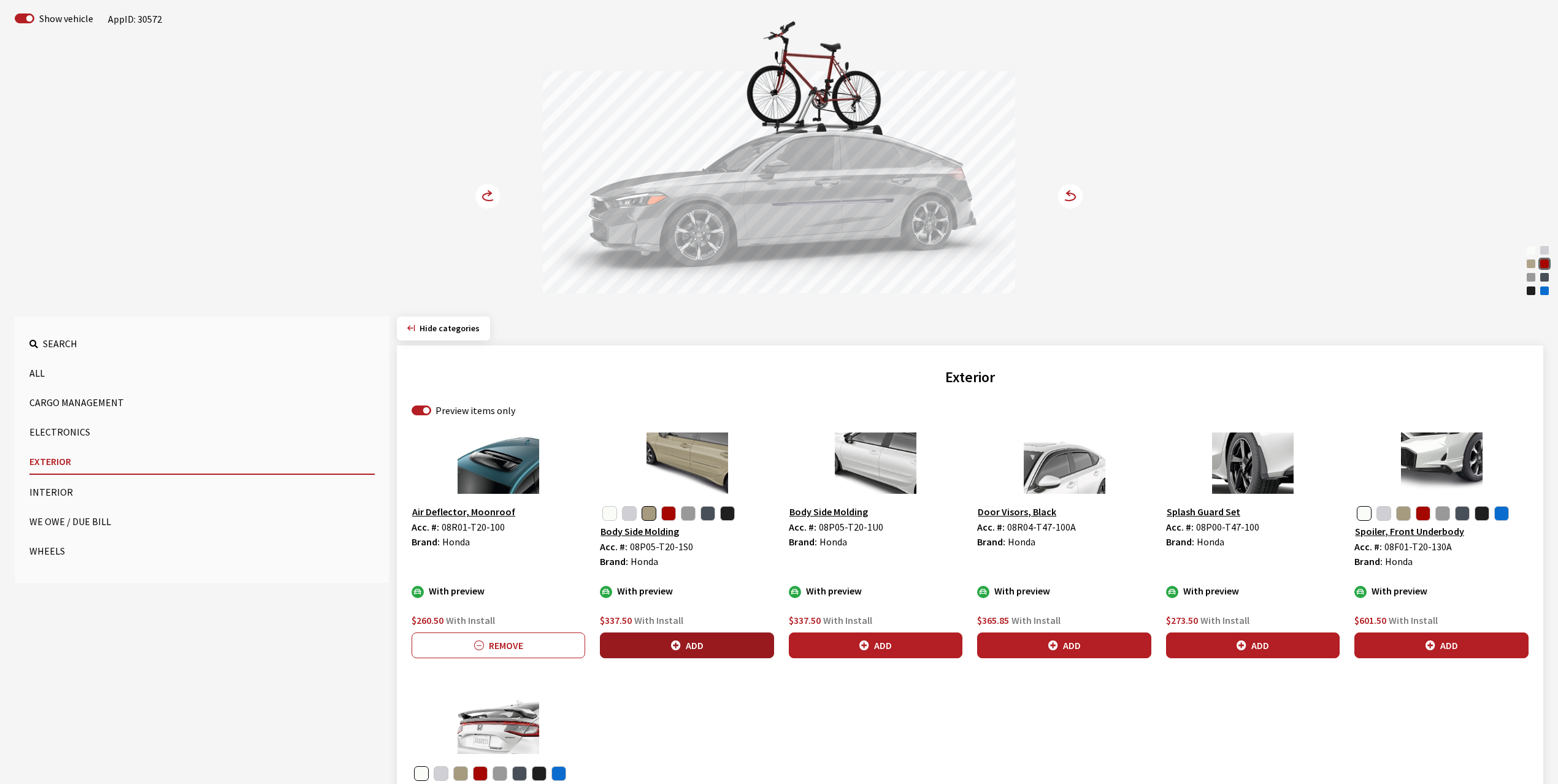
click at [704, 644] on button "Add" at bounding box center [687, 645] width 173 height 26
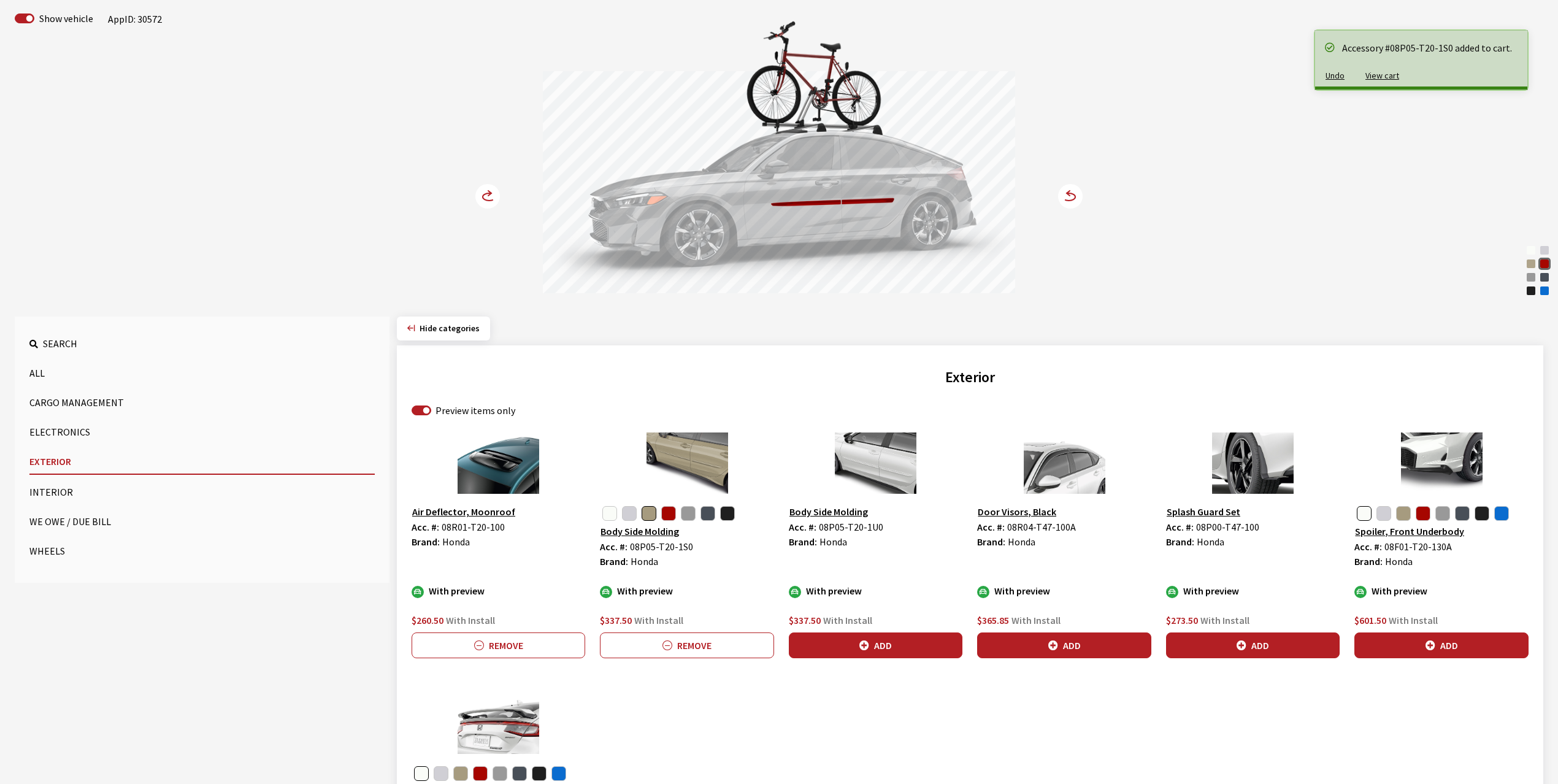
click at [490, 200] on icon at bounding box center [489, 197] width 13 height 7
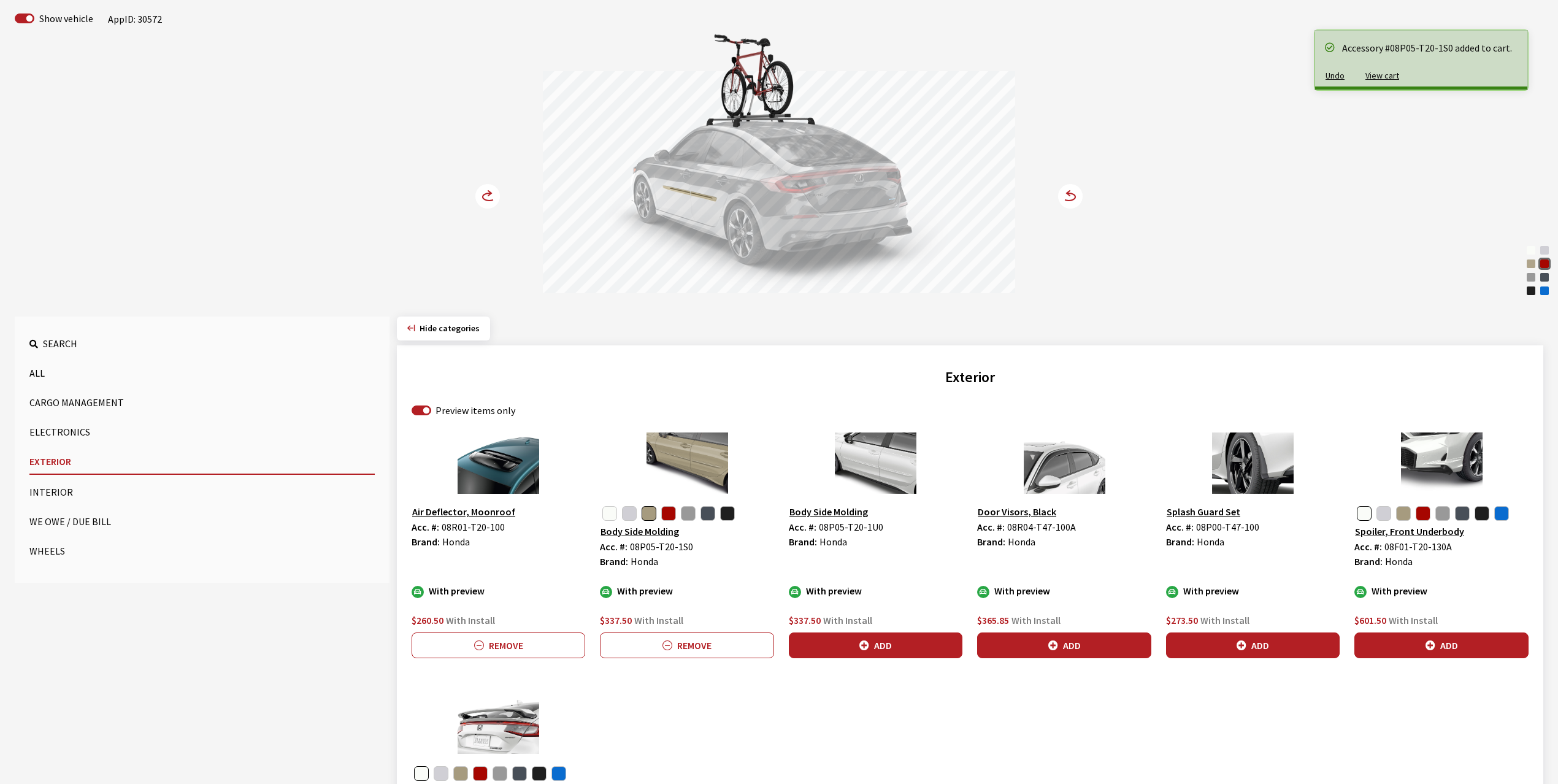
click at [490, 200] on icon at bounding box center [489, 197] width 13 height 7
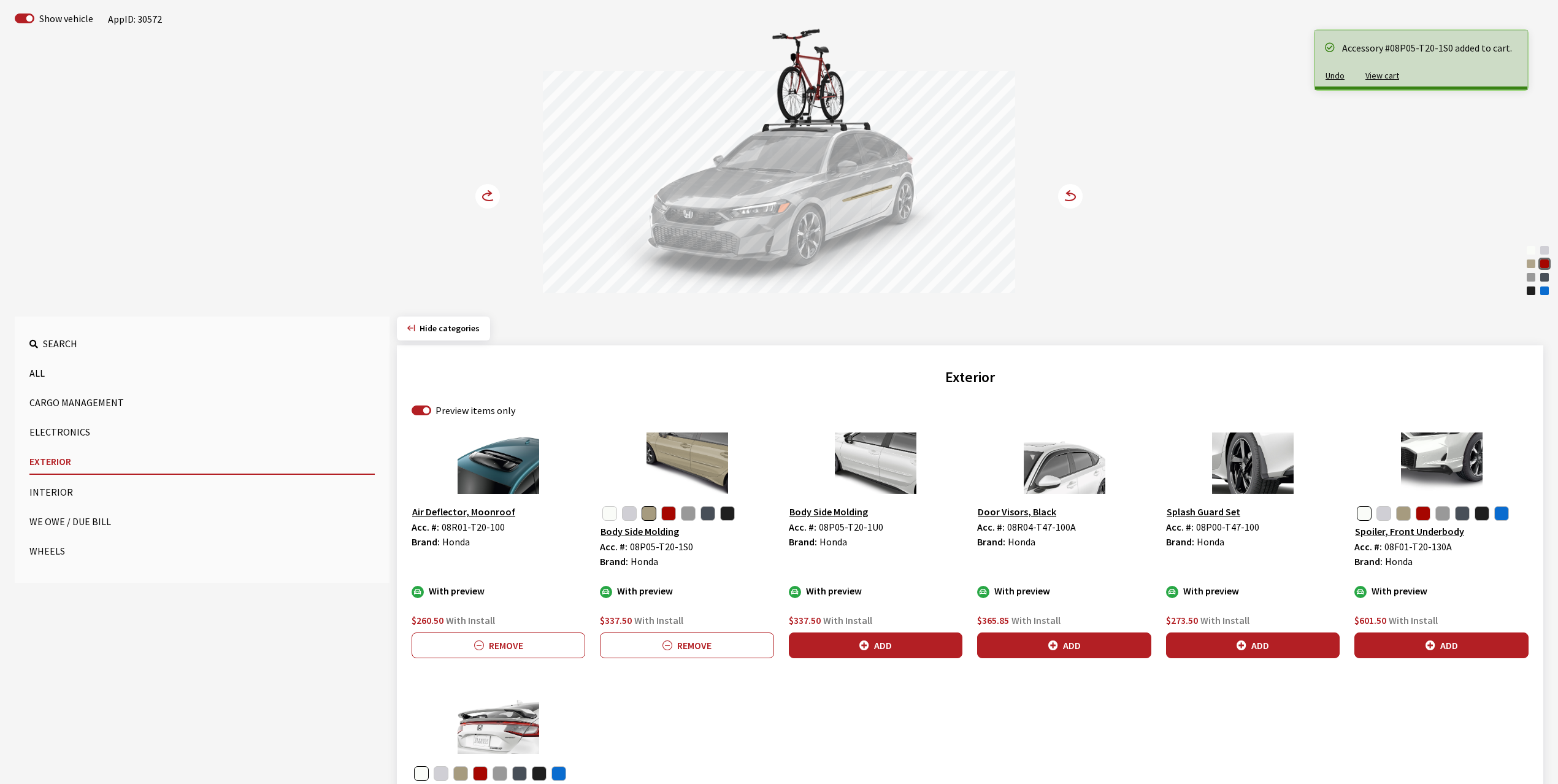
click at [490, 200] on icon at bounding box center [489, 197] width 13 height 7
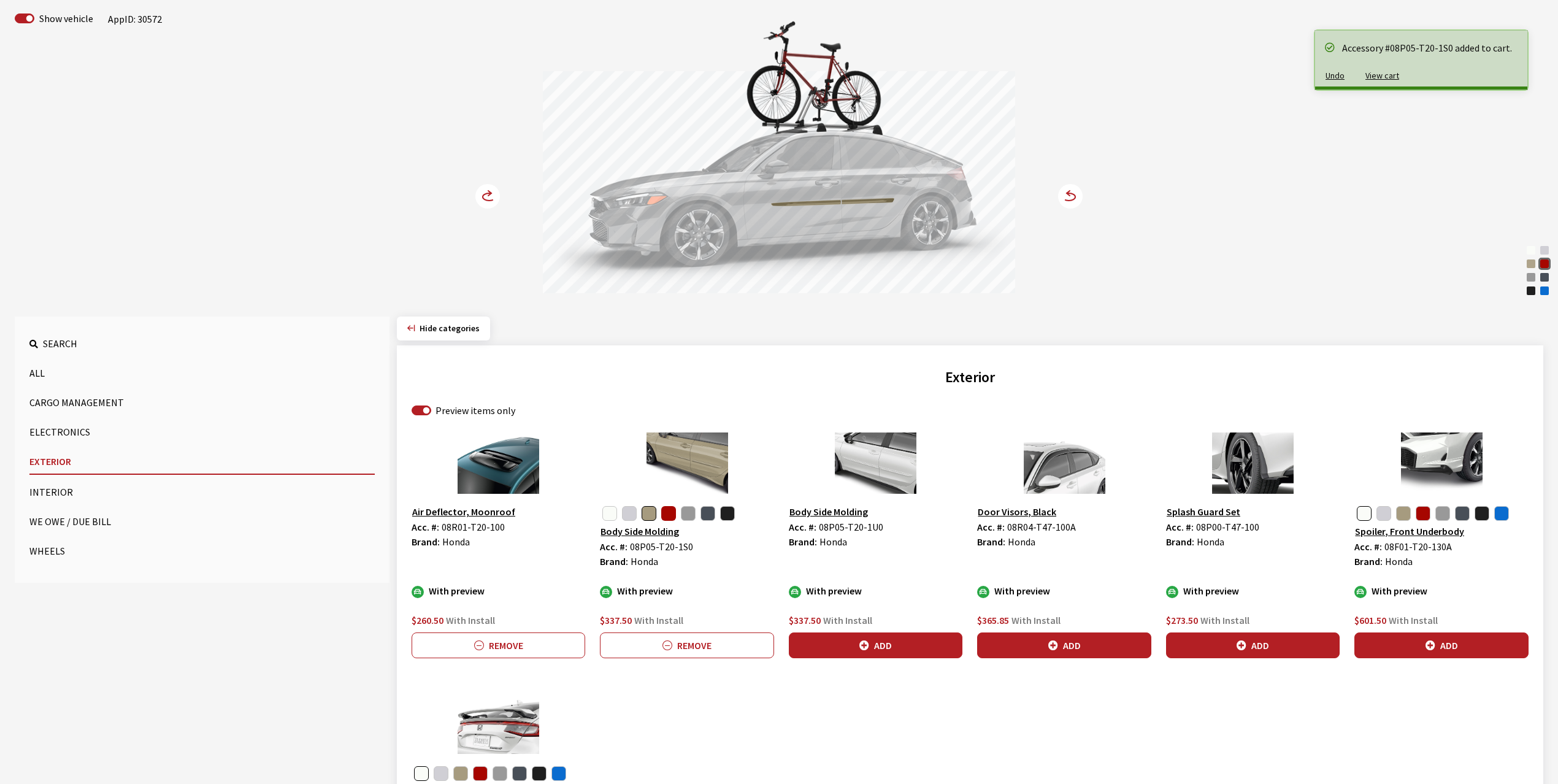
click at [670, 515] on button "button" at bounding box center [669, 513] width 15 height 15
click at [678, 639] on button "Add" at bounding box center [687, 645] width 173 height 26
click at [489, 198] on circle at bounding box center [488, 196] width 25 height 25
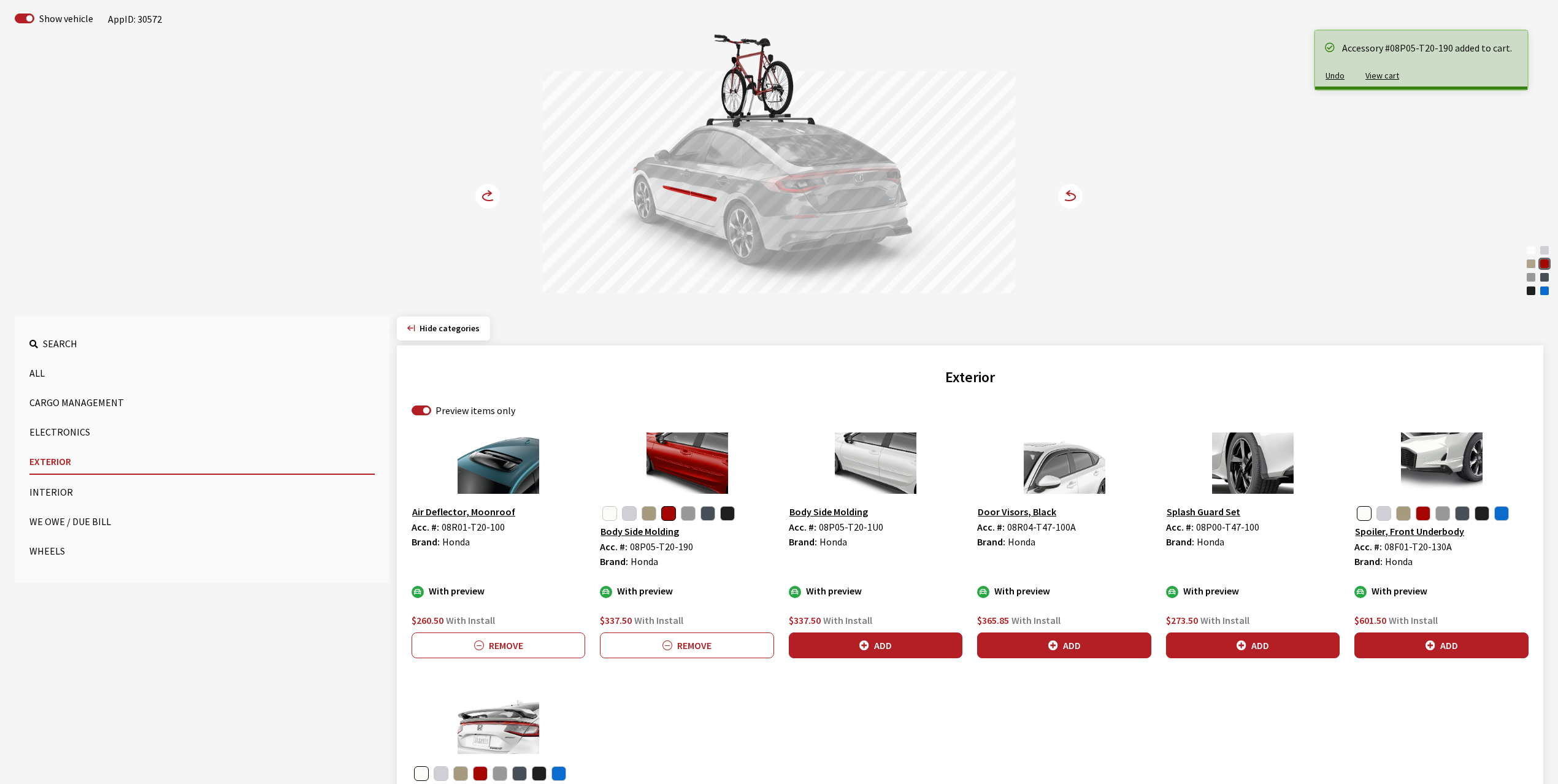
click at [489, 198] on circle at bounding box center [488, 196] width 25 height 25
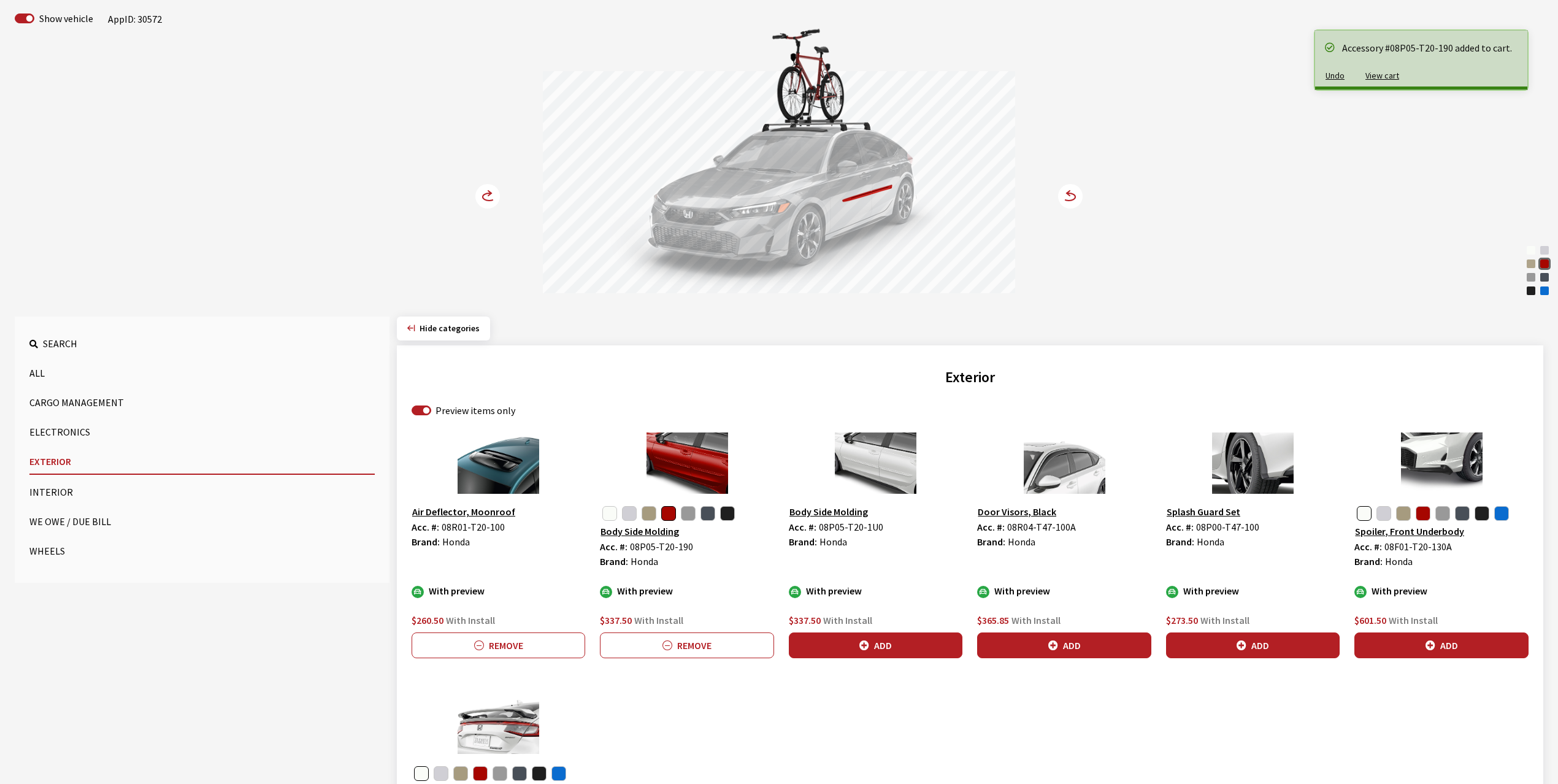
click at [489, 198] on circle at bounding box center [488, 196] width 25 height 25
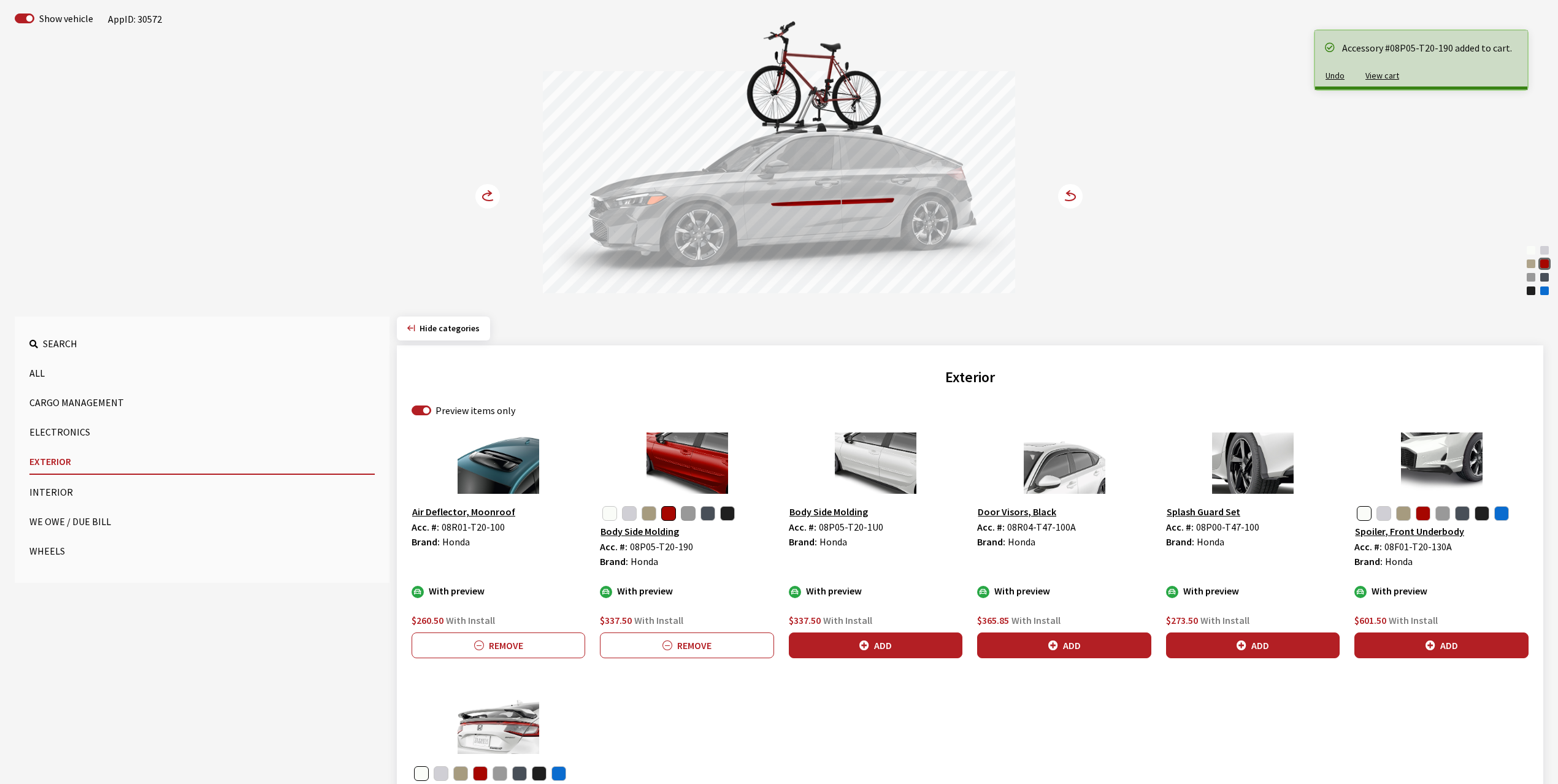
click at [694, 512] on button "button" at bounding box center [688, 513] width 15 height 15
click at [486, 195] on circle at bounding box center [488, 196] width 25 height 25
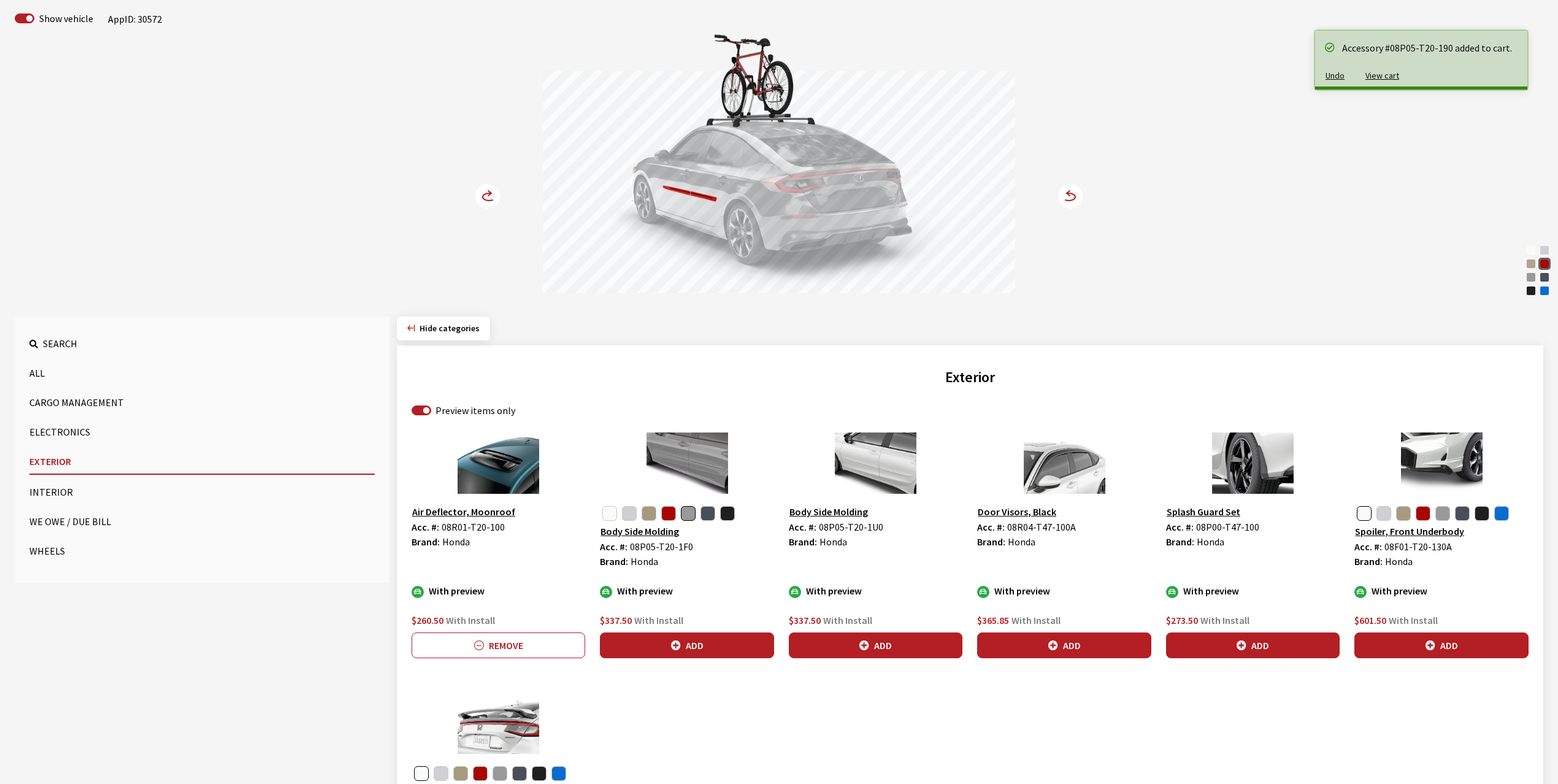
click at [486, 195] on circle at bounding box center [488, 196] width 25 height 25
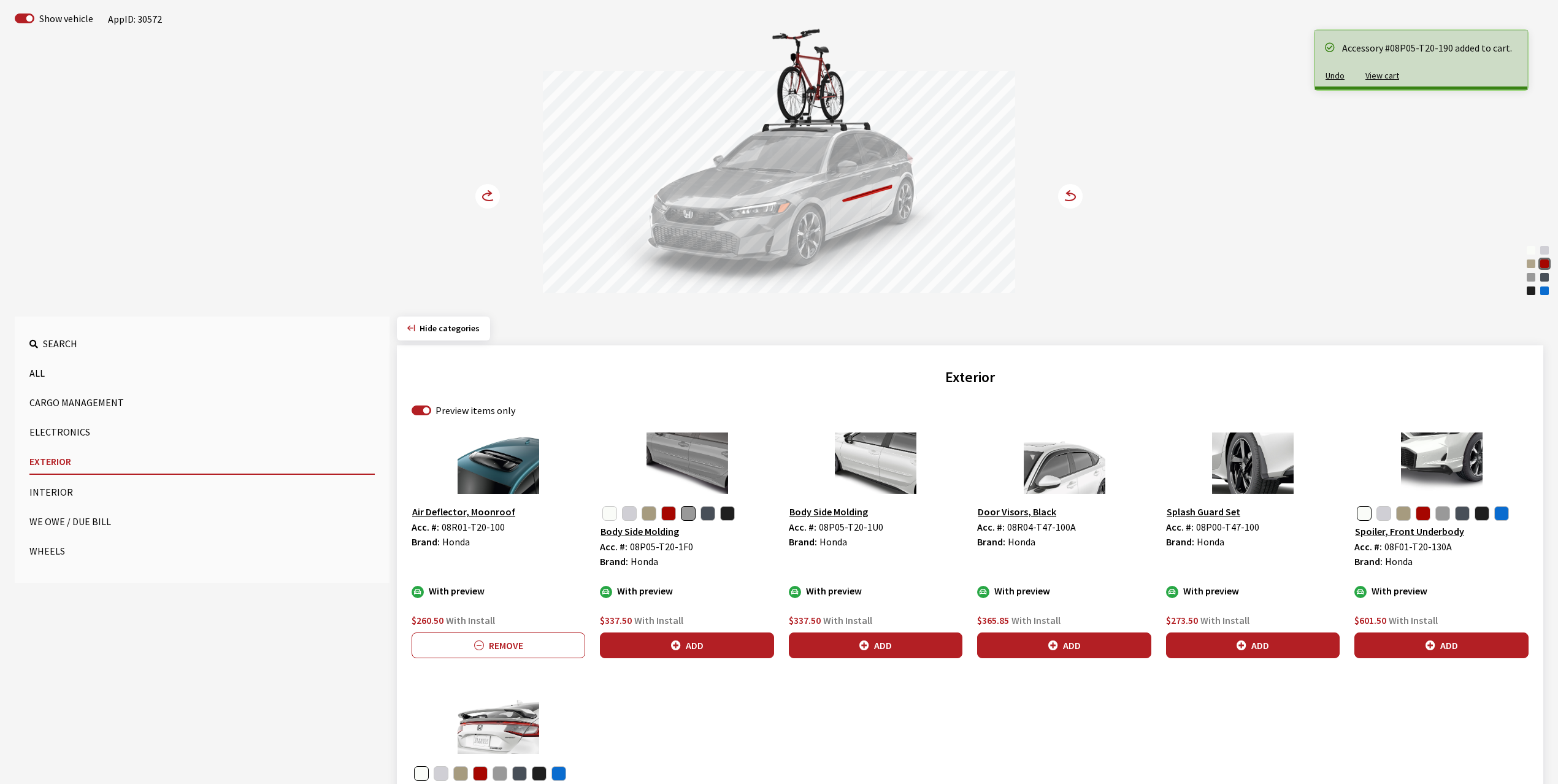
click at [486, 195] on circle at bounding box center [488, 196] width 25 height 25
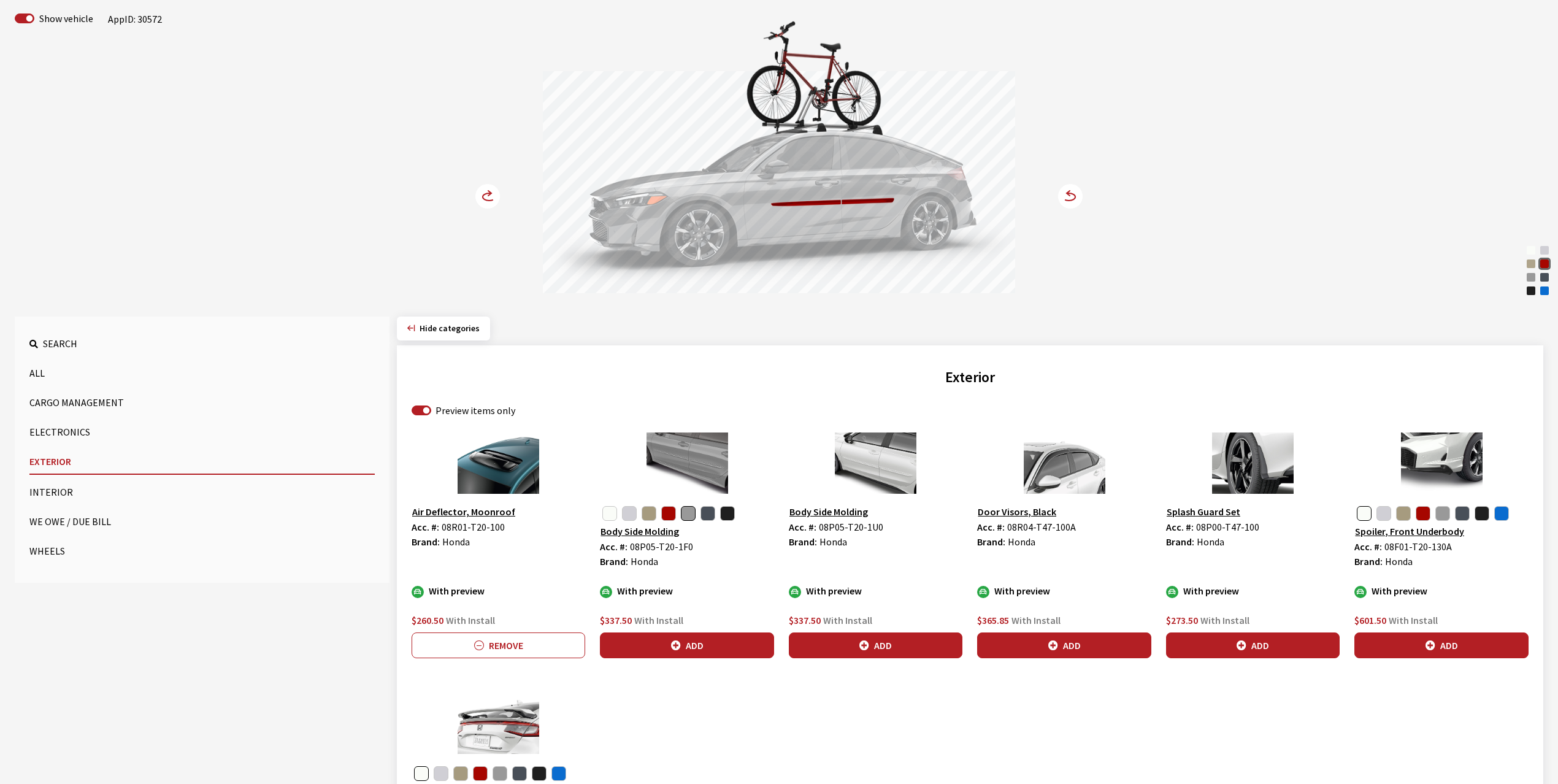
click at [486, 195] on circle at bounding box center [488, 196] width 25 height 25
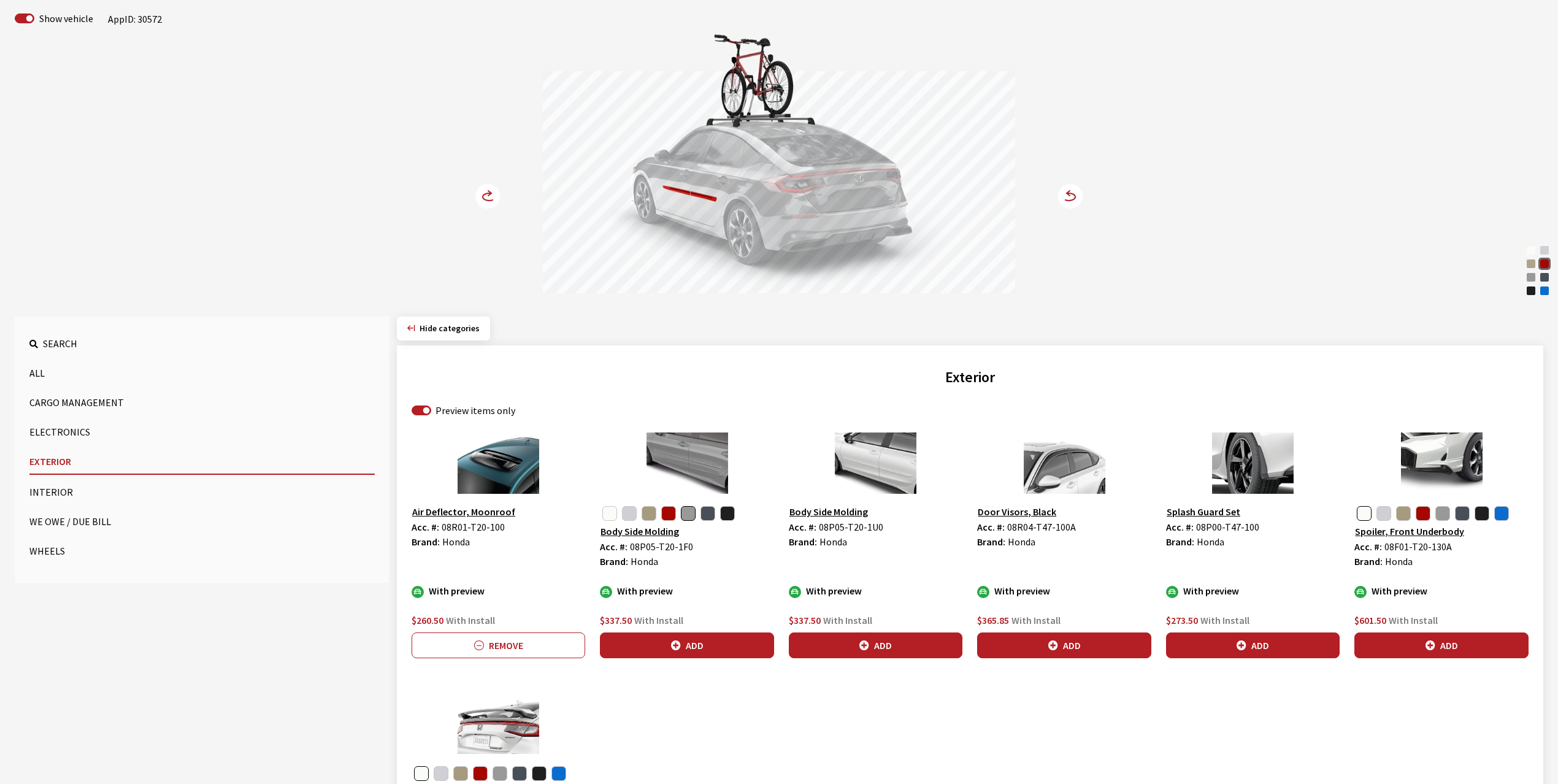
click at [486, 195] on circle at bounding box center [488, 196] width 25 height 25
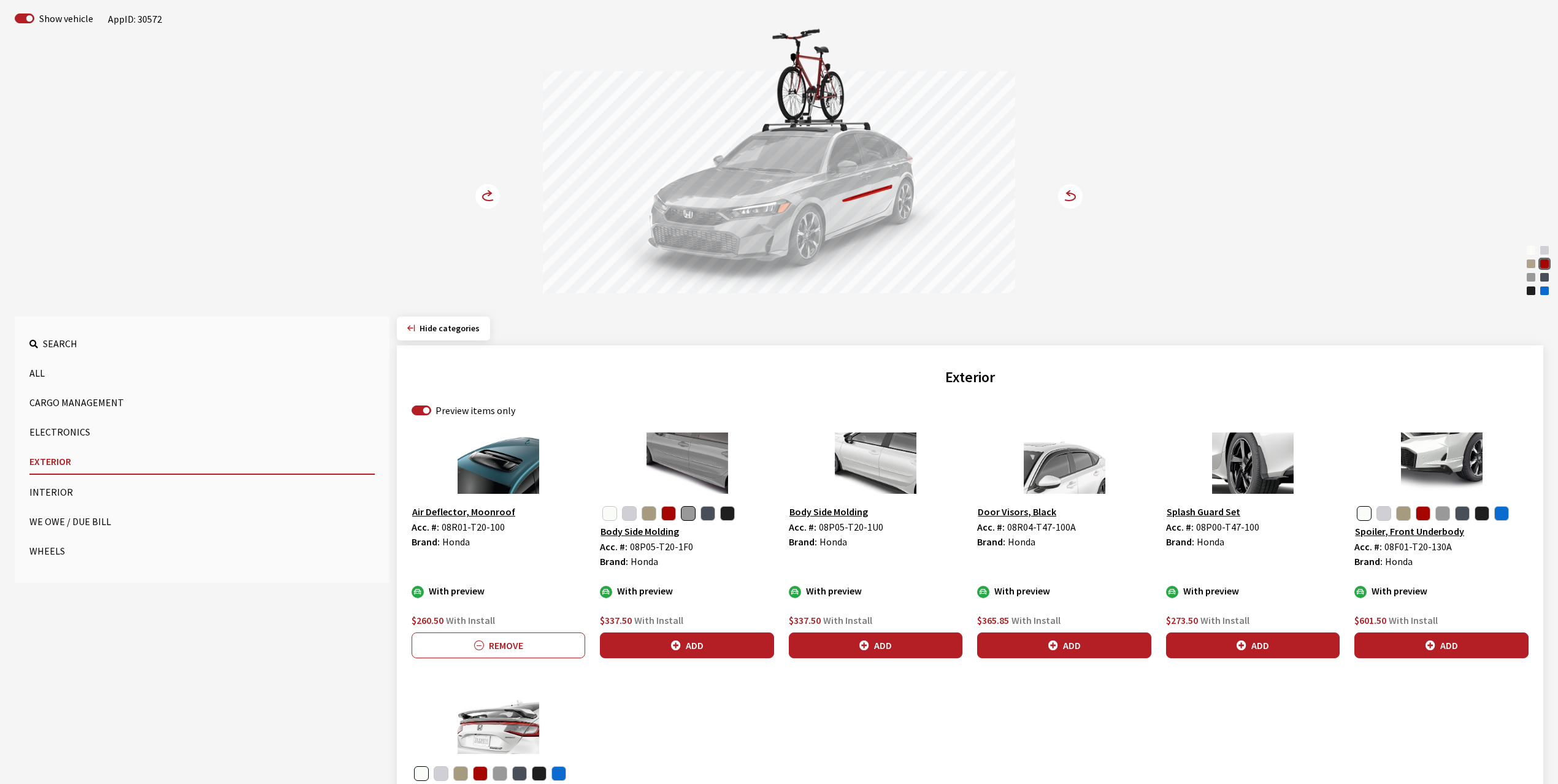
click at [486, 195] on circle at bounding box center [488, 196] width 25 height 25
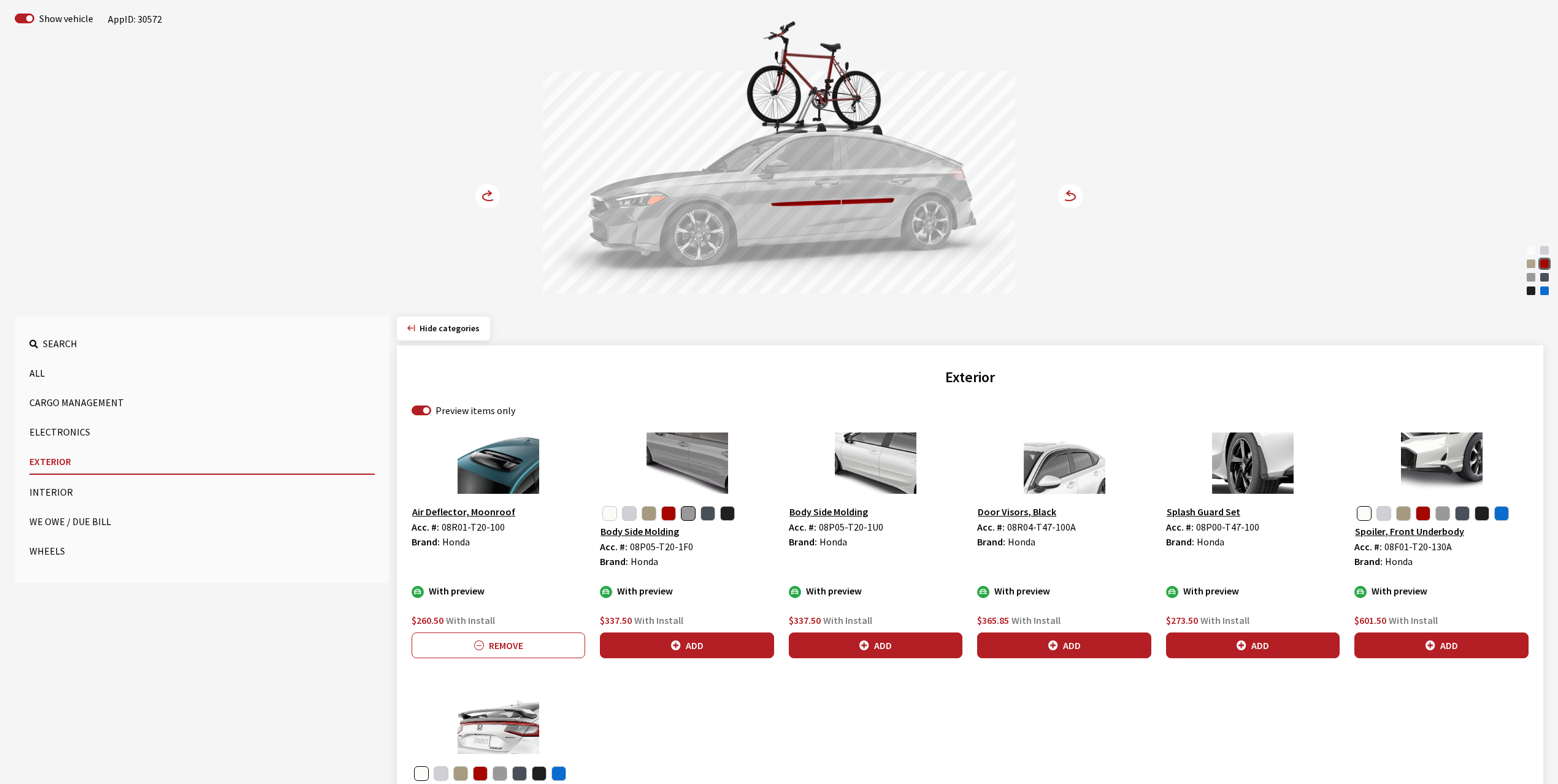
click at [486, 195] on circle at bounding box center [488, 196] width 25 height 25
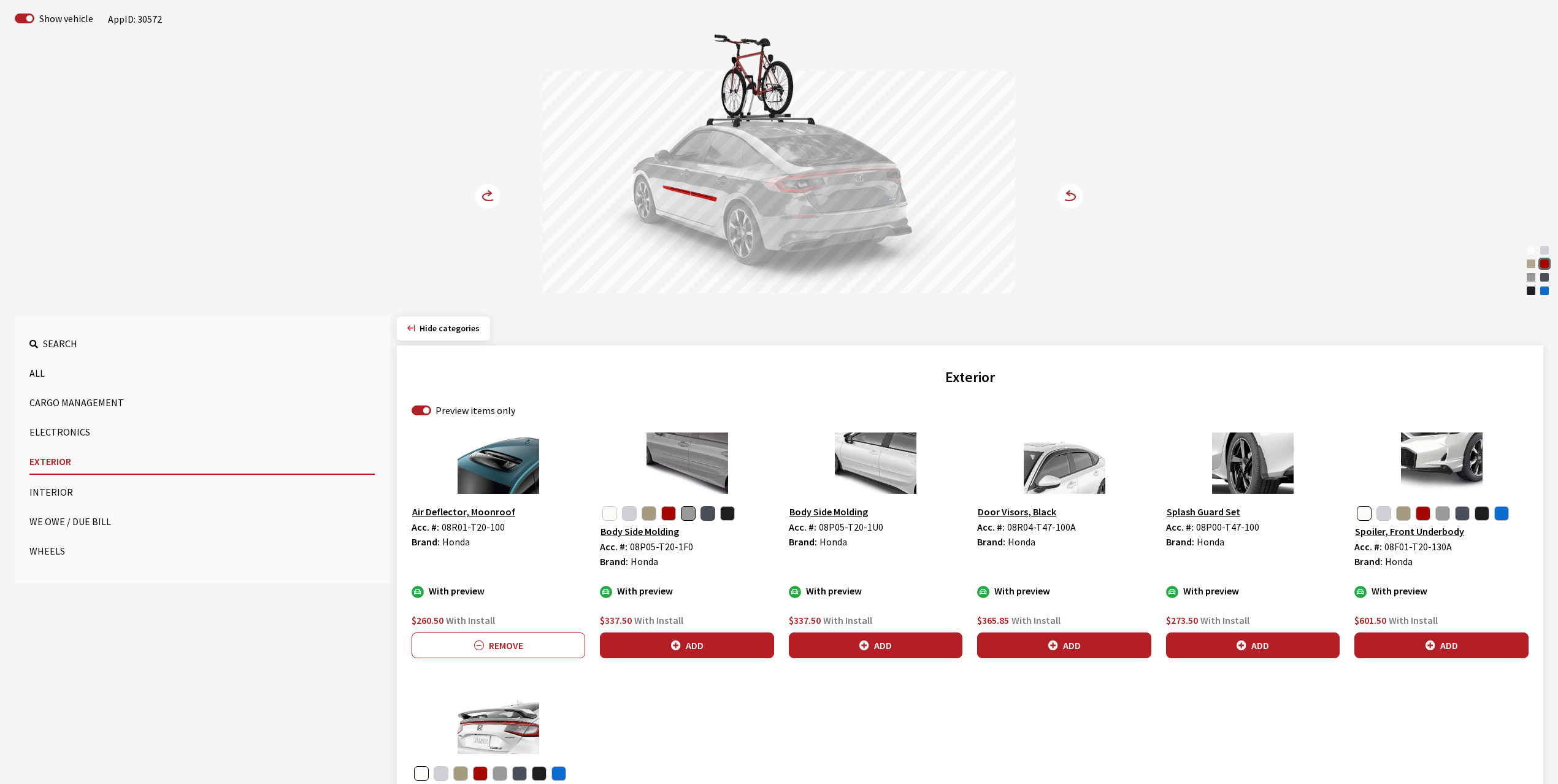
click at [710, 516] on button "button" at bounding box center [708, 513] width 15 height 15
click at [692, 513] on button "button" at bounding box center [688, 513] width 15 height 15
click at [693, 645] on button "Add" at bounding box center [687, 645] width 173 height 26
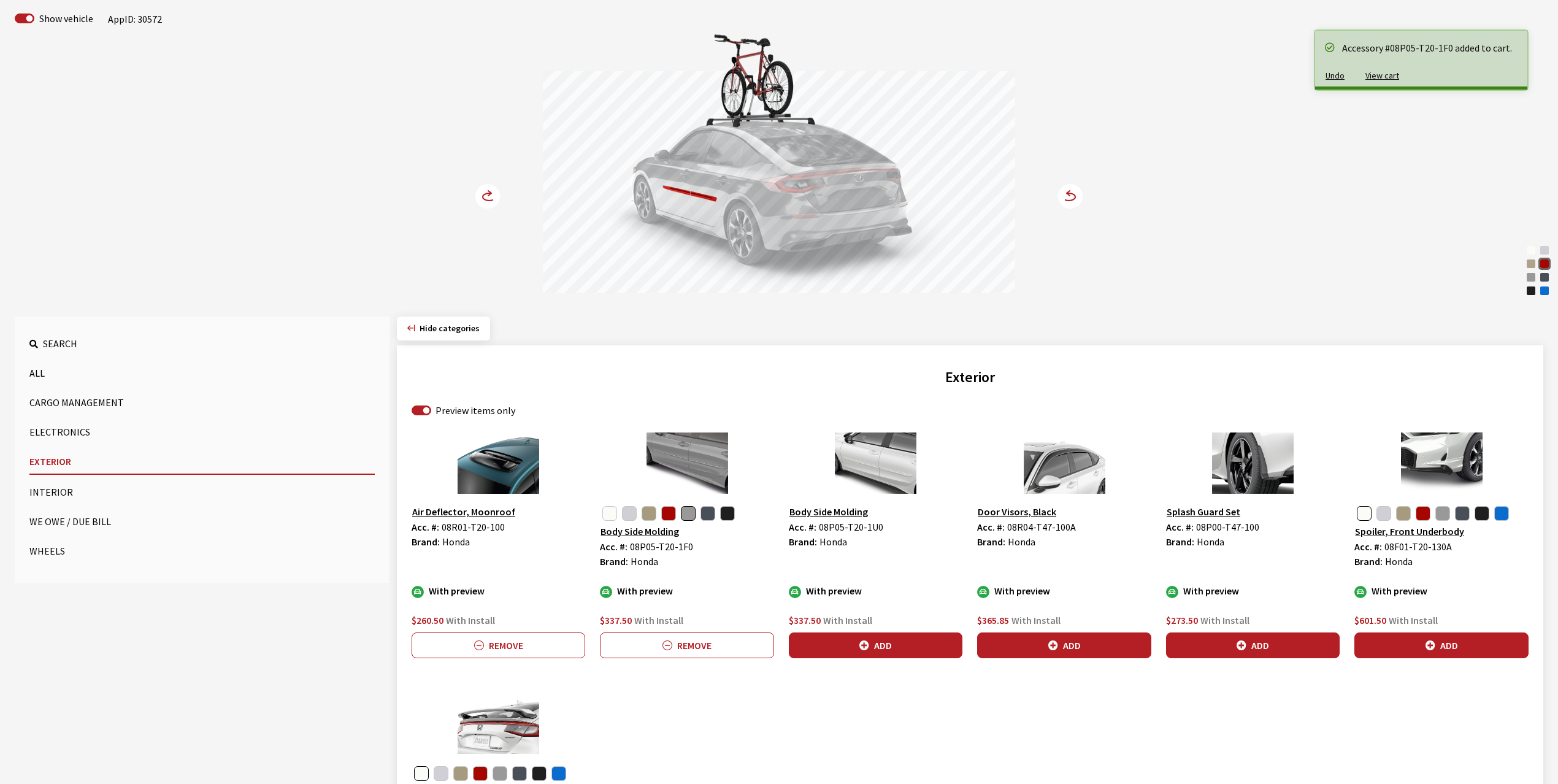
click at [484, 195] on icon at bounding box center [489, 197] width 13 height 7
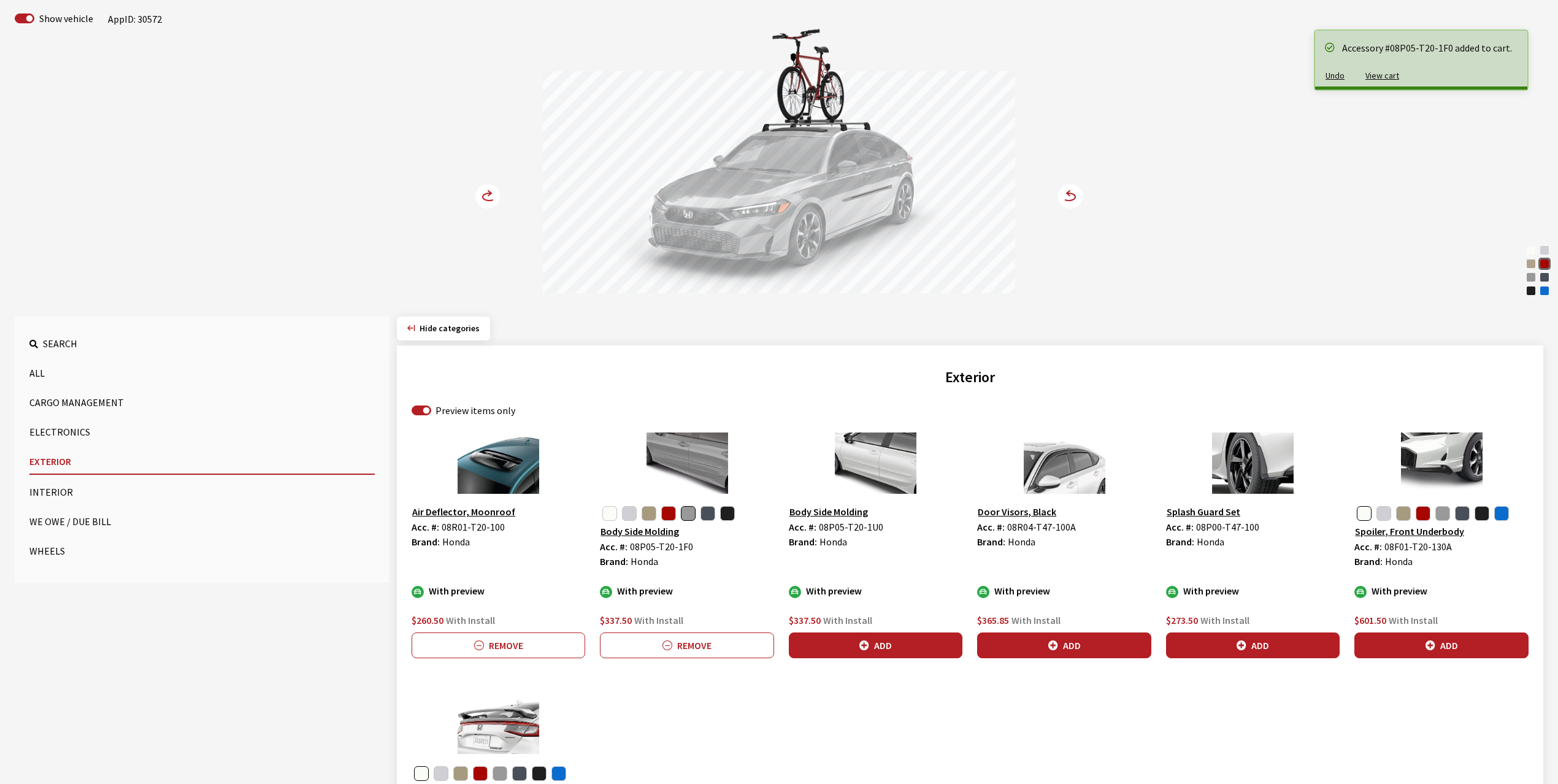
click at [484, 195] on icon at bounding box center [489, 197] width 13 height 7
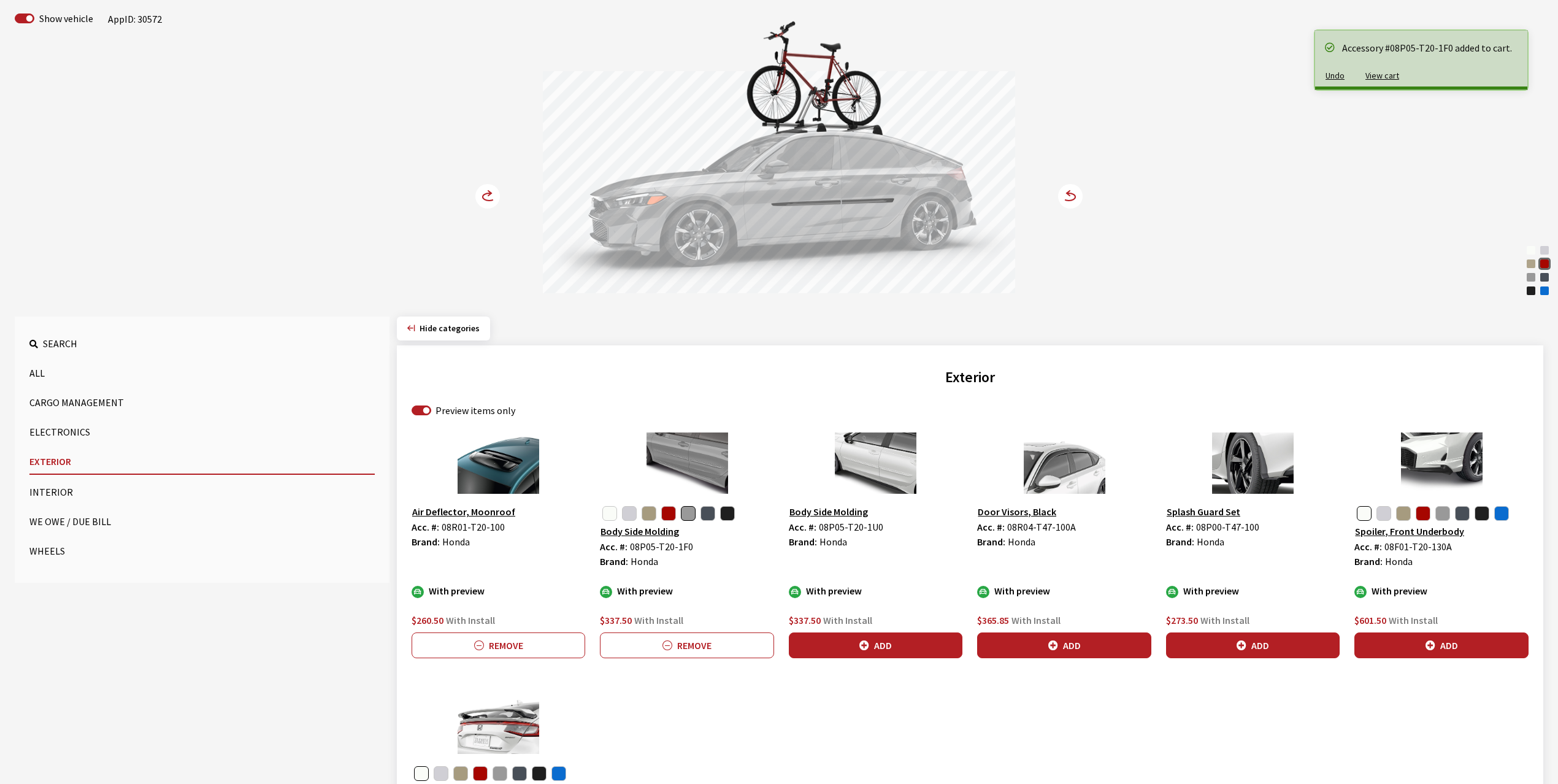
click at [484, 195] on icon at bounding box center [489, 197] width 13 height 7
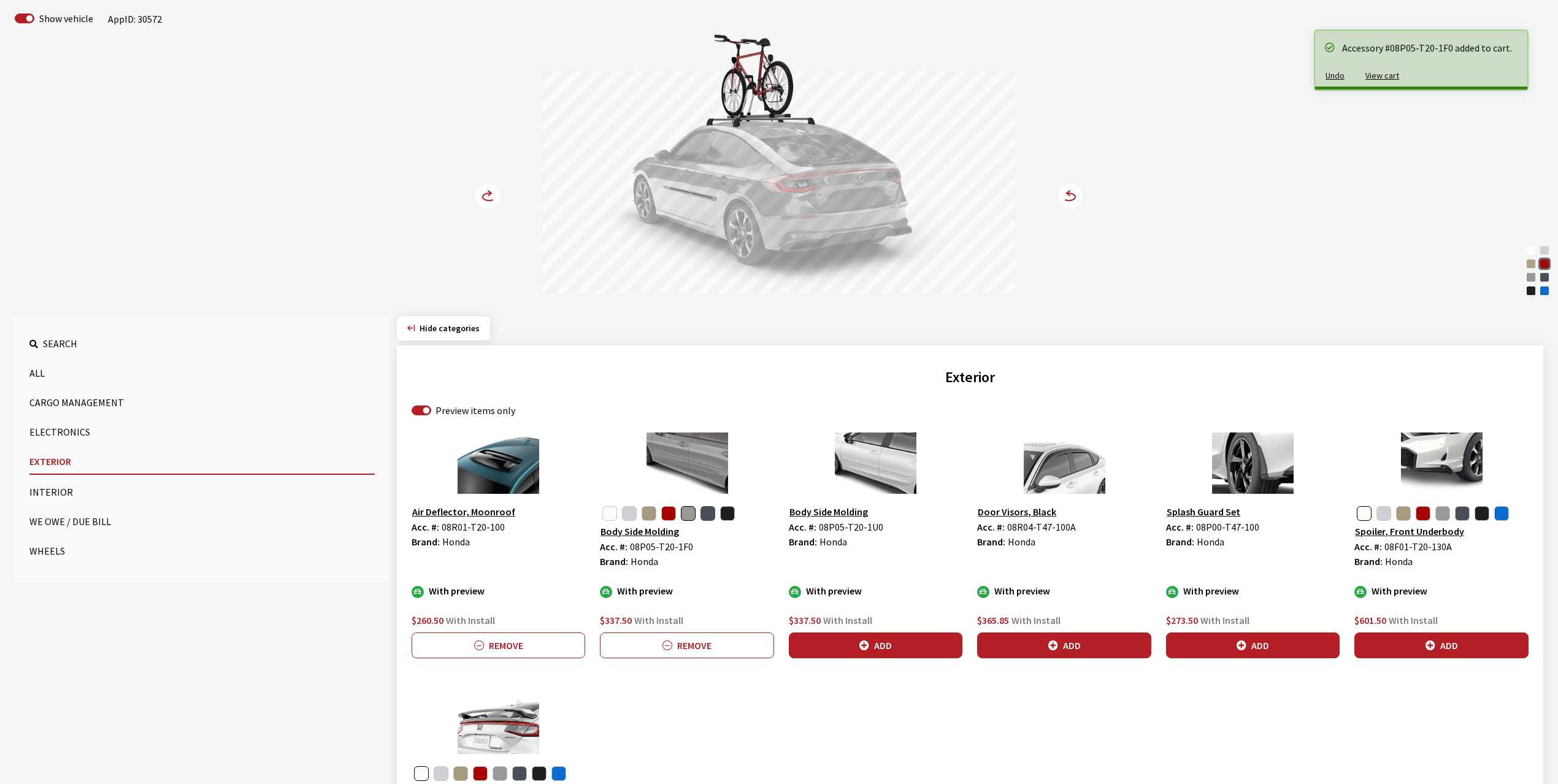
click at [710, 520] on button "button" at bounding box center [708, 513] width 15 height 15
click at [688, 644] on button "Add" at bounding box center [687, 645] width 173 height 26
click at [486, 198] on circle at bounding box center [488, 196] width 25 height 25
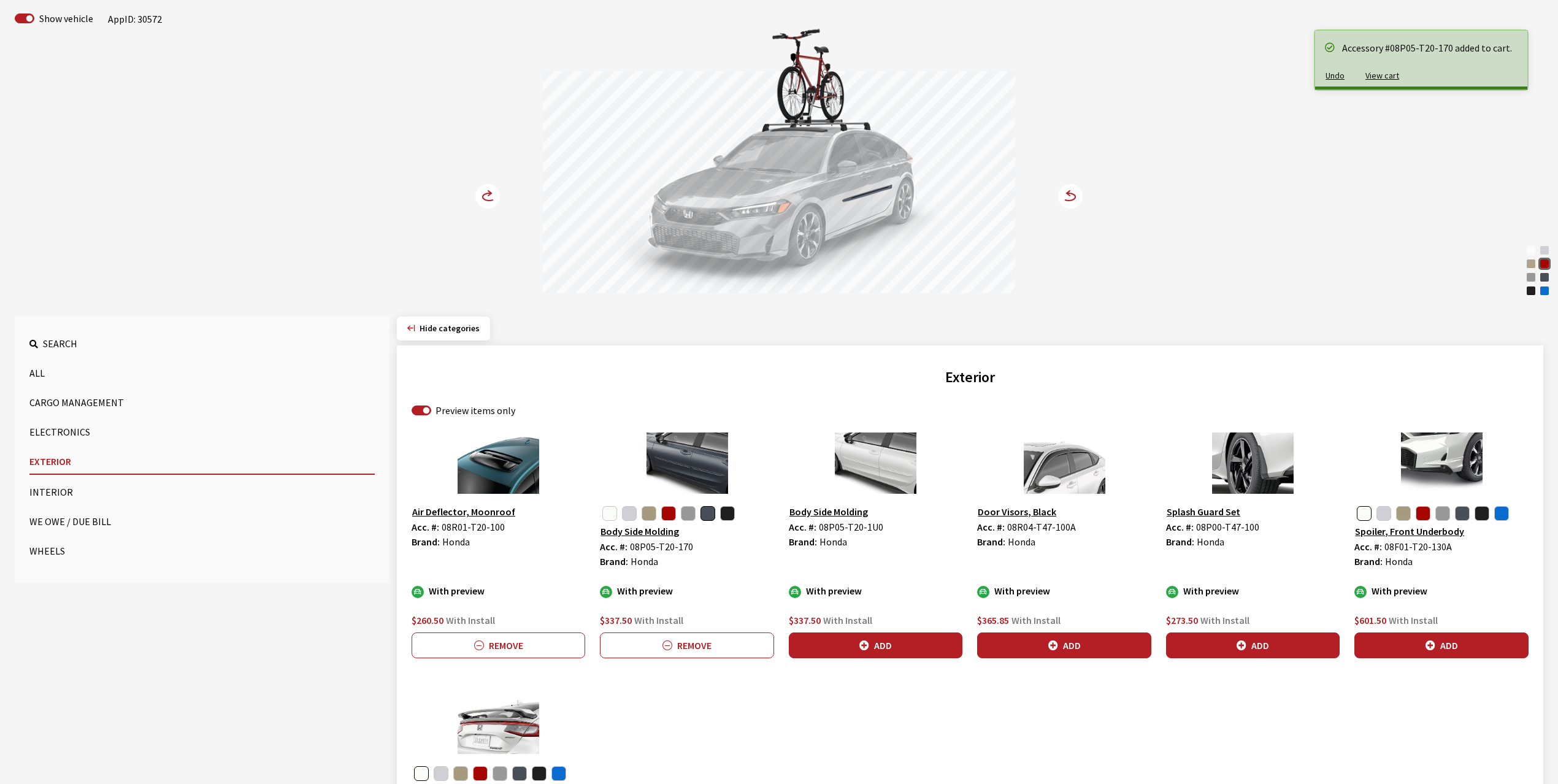
click at [486, 198] on circle at bounding box center [488, 196] width 25 height 25
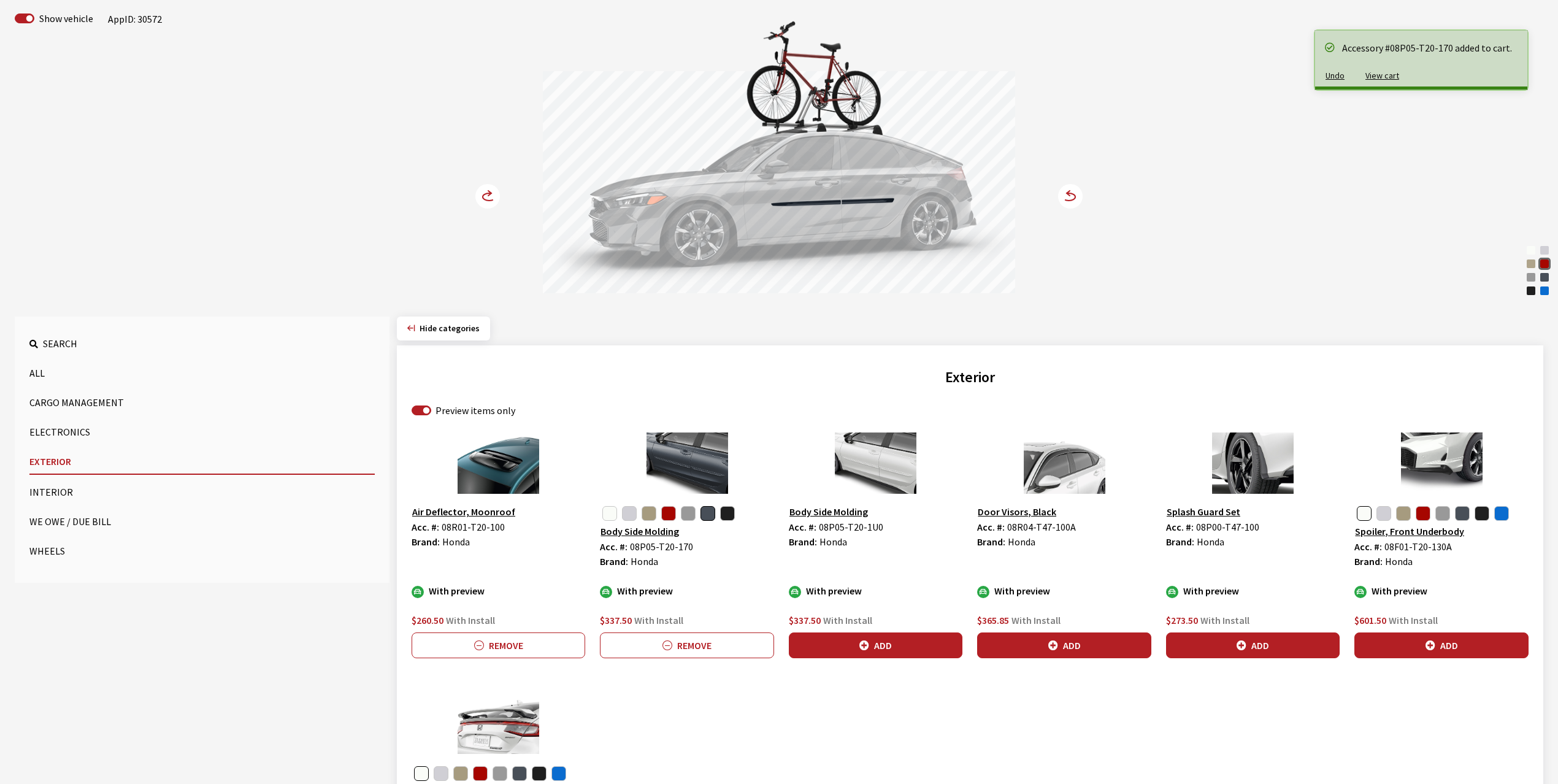
click at [486, 198] on circle at bounding box center [488, 196] width 25 height 25
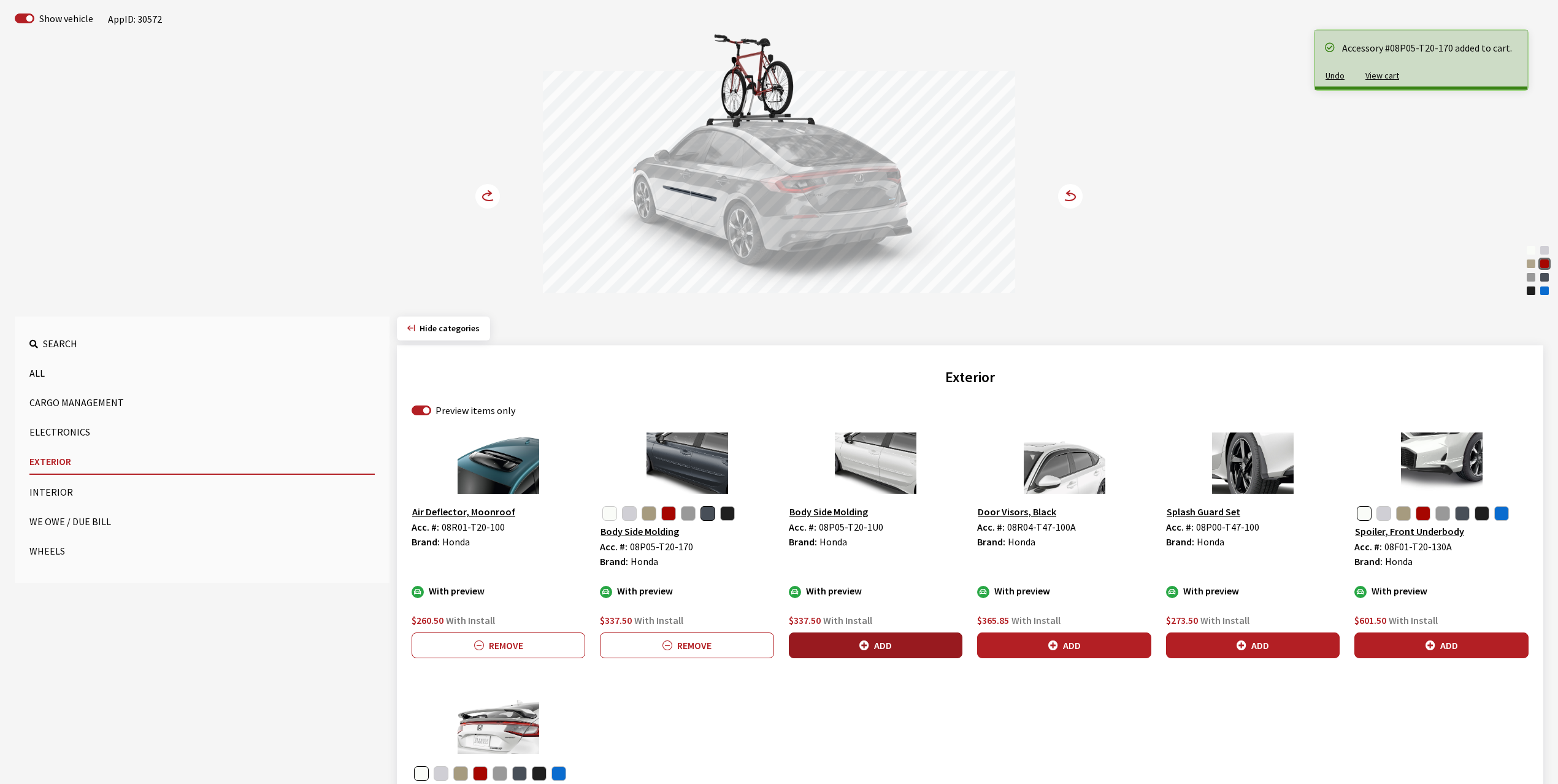
click at [889, 643] on button "Add" at bounding box center [876, 645] width 173 height 26
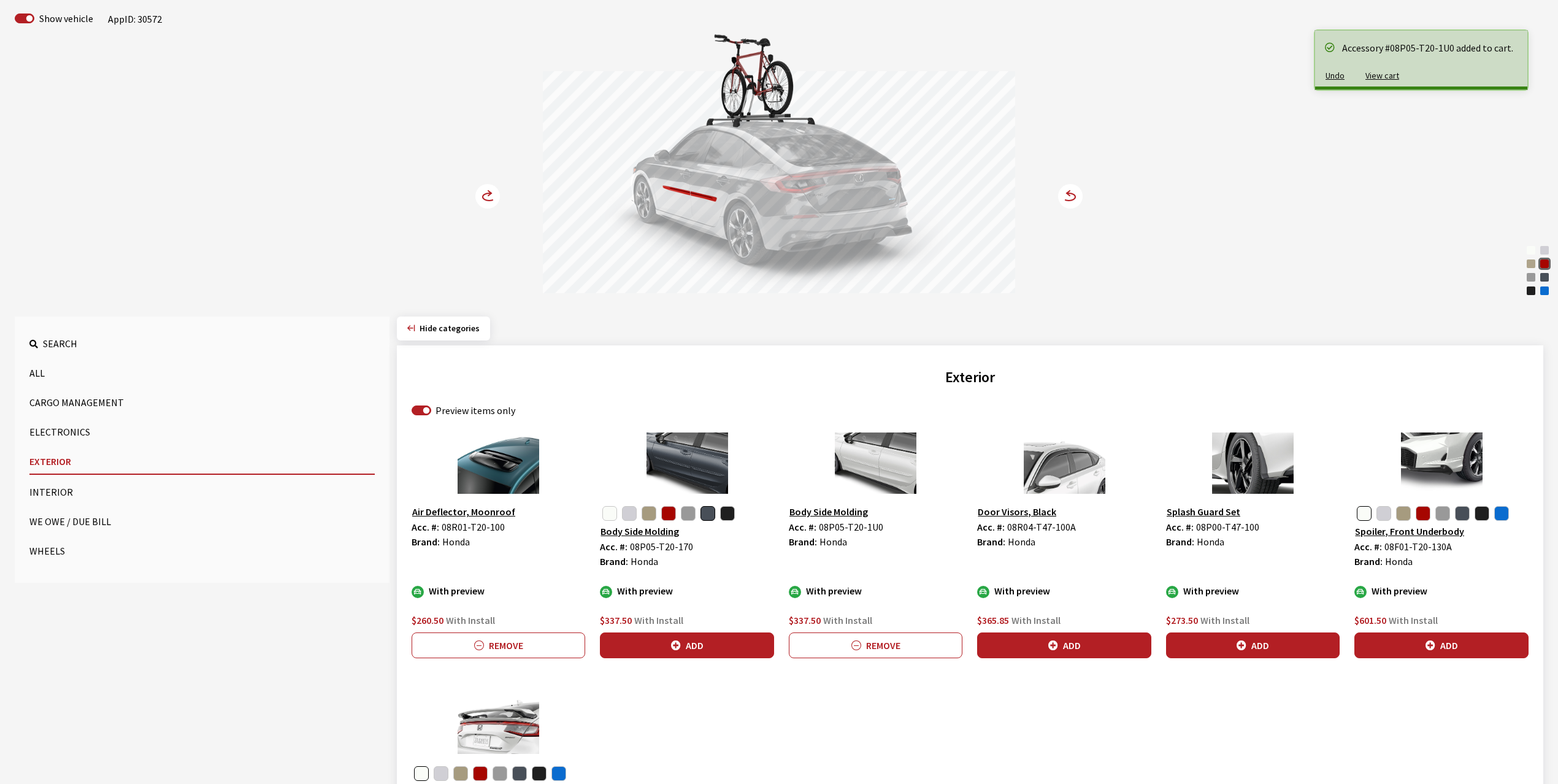
click at [490, 192] on icon at bounding box center [489, 193] width 3 height 5
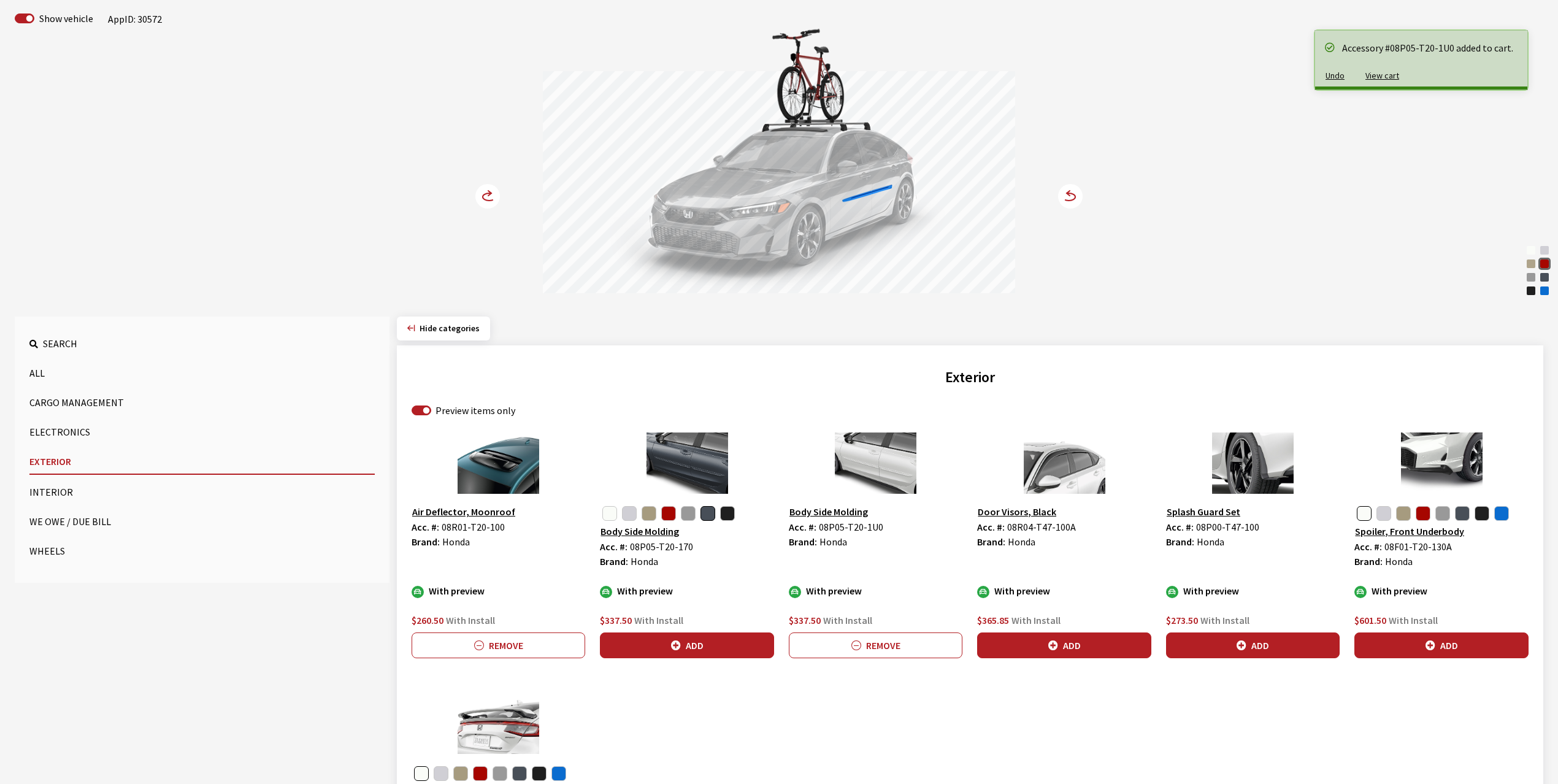
click at [490, 192] on icon at bounding box center [489, 193] width 3 height 5
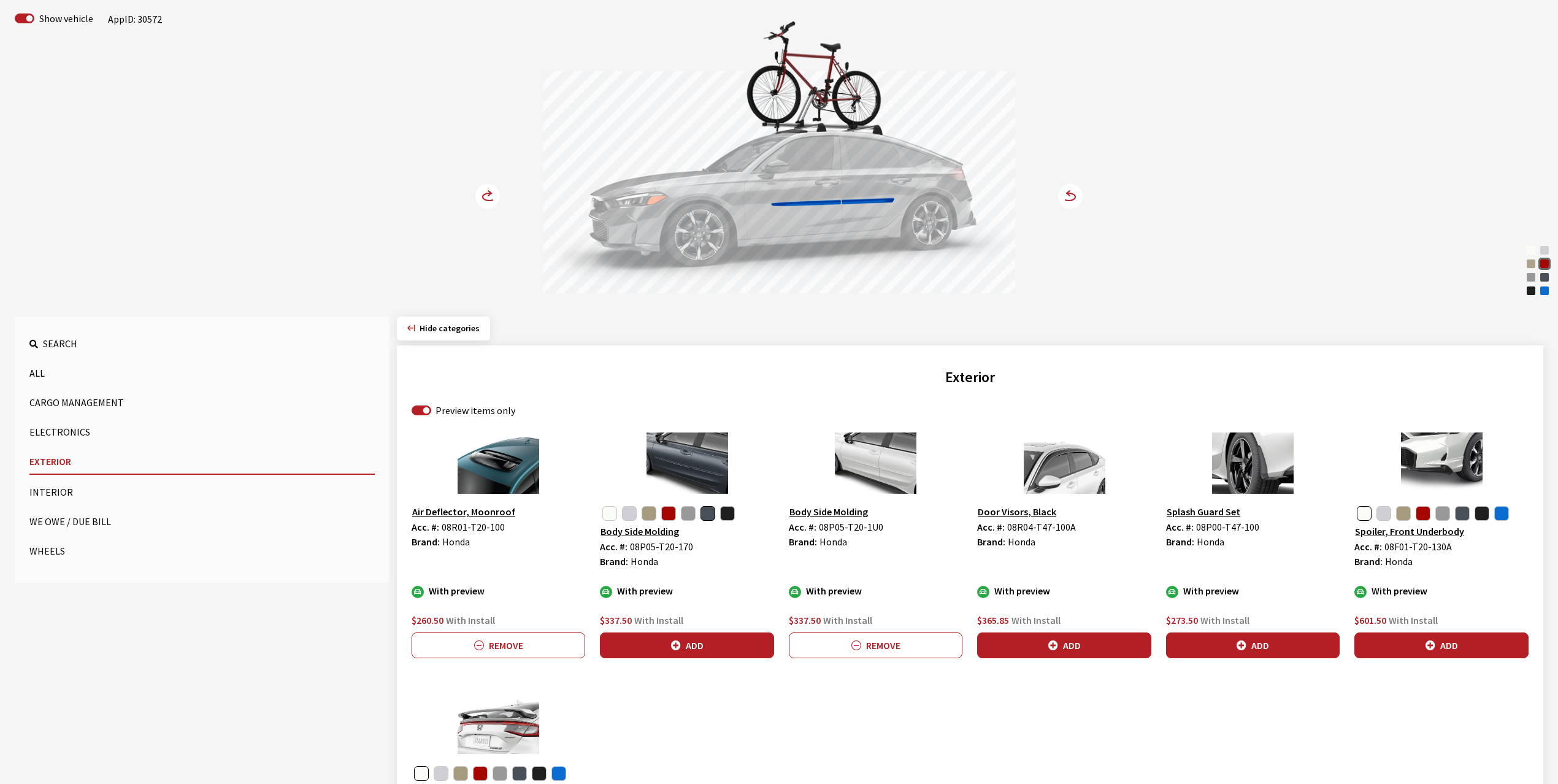
click at [852, 513] on button "Body Side Molding" at bounding box center [829, 511] width 80 height 16
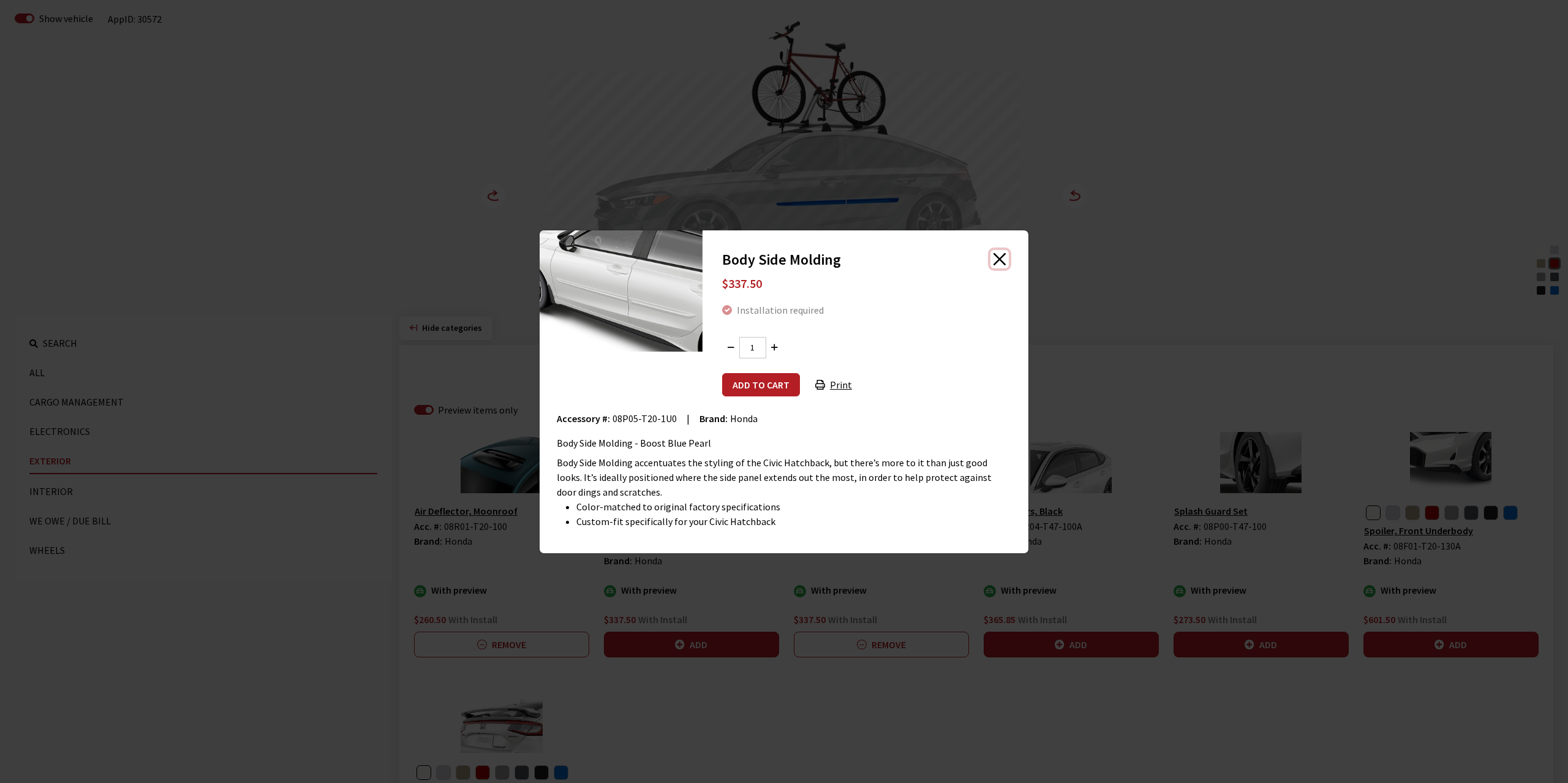
click at [991, 258] on button "Close" at bounding box center [1000, 259] width 18 height 18
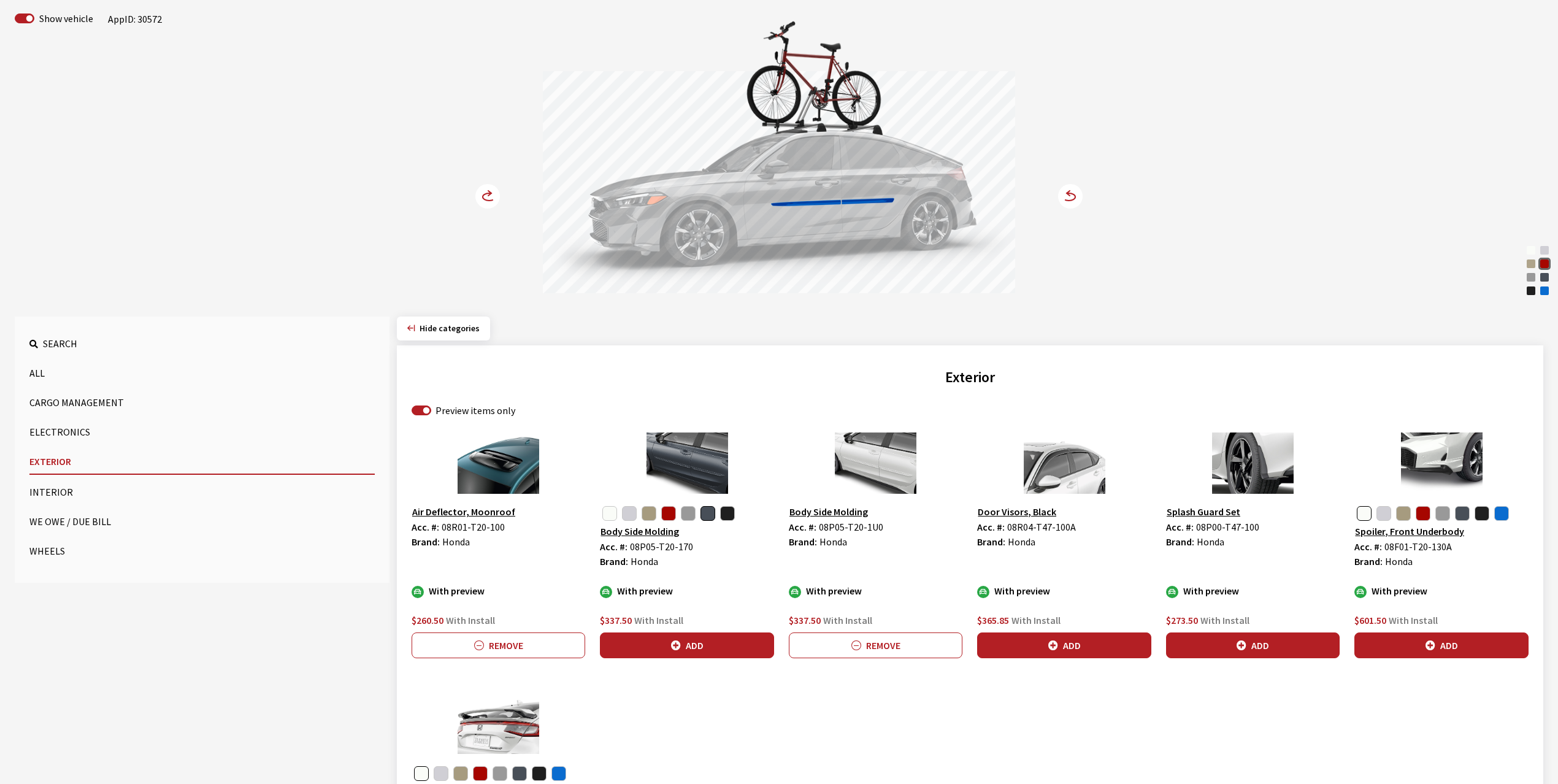
click at [822, 531] on span "08P05-T20-1U0" at bounding box center [851, 527] width 65 height 12
click at [903, 548] on div "Brand: Honda" at bounding box center [876, 541] width 173 height 15
click at [820, 530] on span "08P05-T20-1U0" at bounding box center [851, 527] width 65 height 12
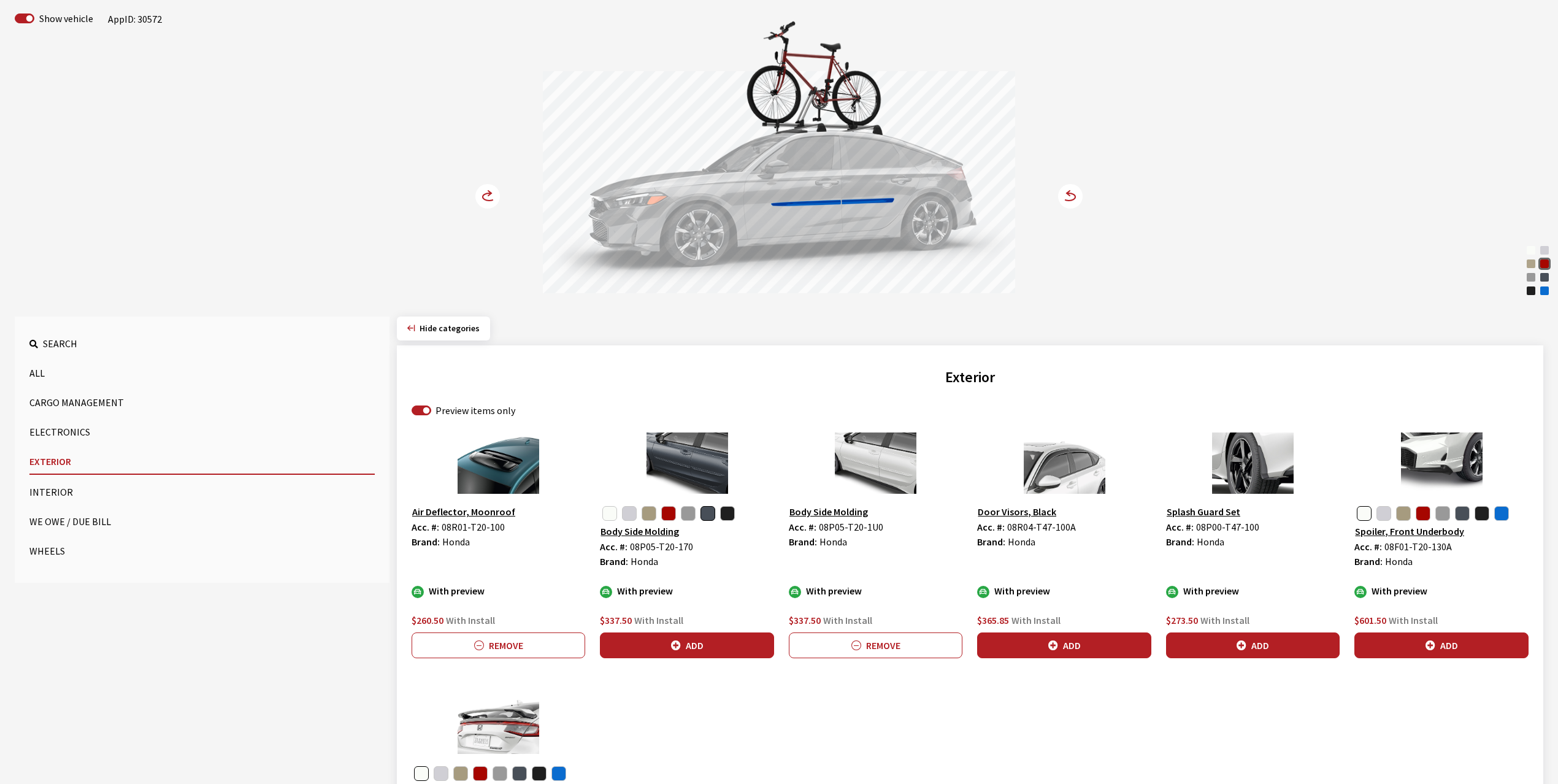
click at [820, 528] on span "08P05-T20-1U0" at bounding box center [851, 527] width 65 height 12
drag, startPoint x: 817, startPoint y: 528, endPoint x: 896, endPoint y: 525, distance: 79.1
click at [896, 525] on div "Acc. #: 08P05-T20-1U0" at bounding box center [876, 527] width 173 height 15
copy span "08P05-T20-1U0"
click at [1065, 650] on button "Add" at bounding box center [1064, 645] width 173 height 26
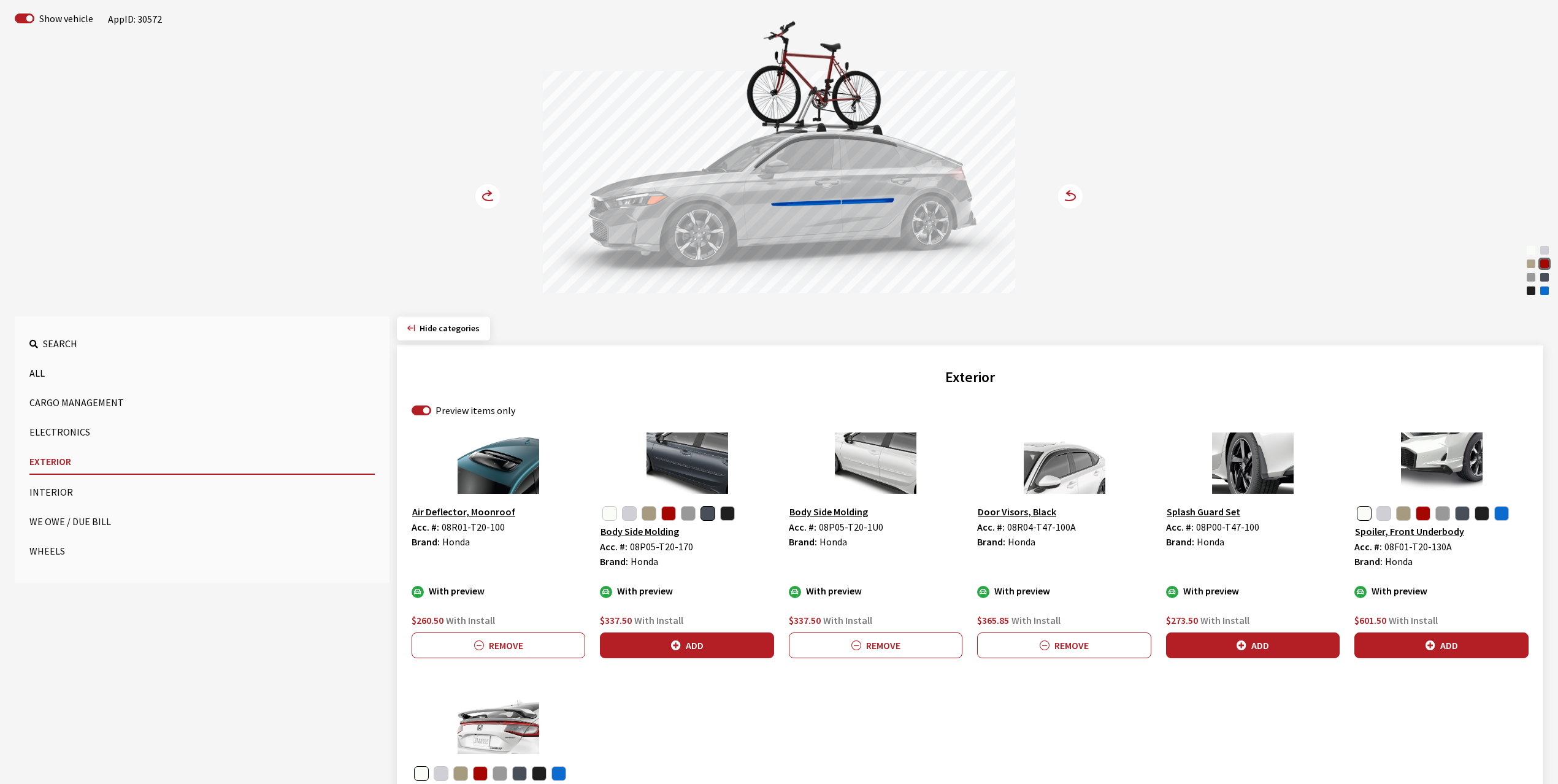
click at [482, 194] on circle at bounding box center [488, 196] width 25 height 25
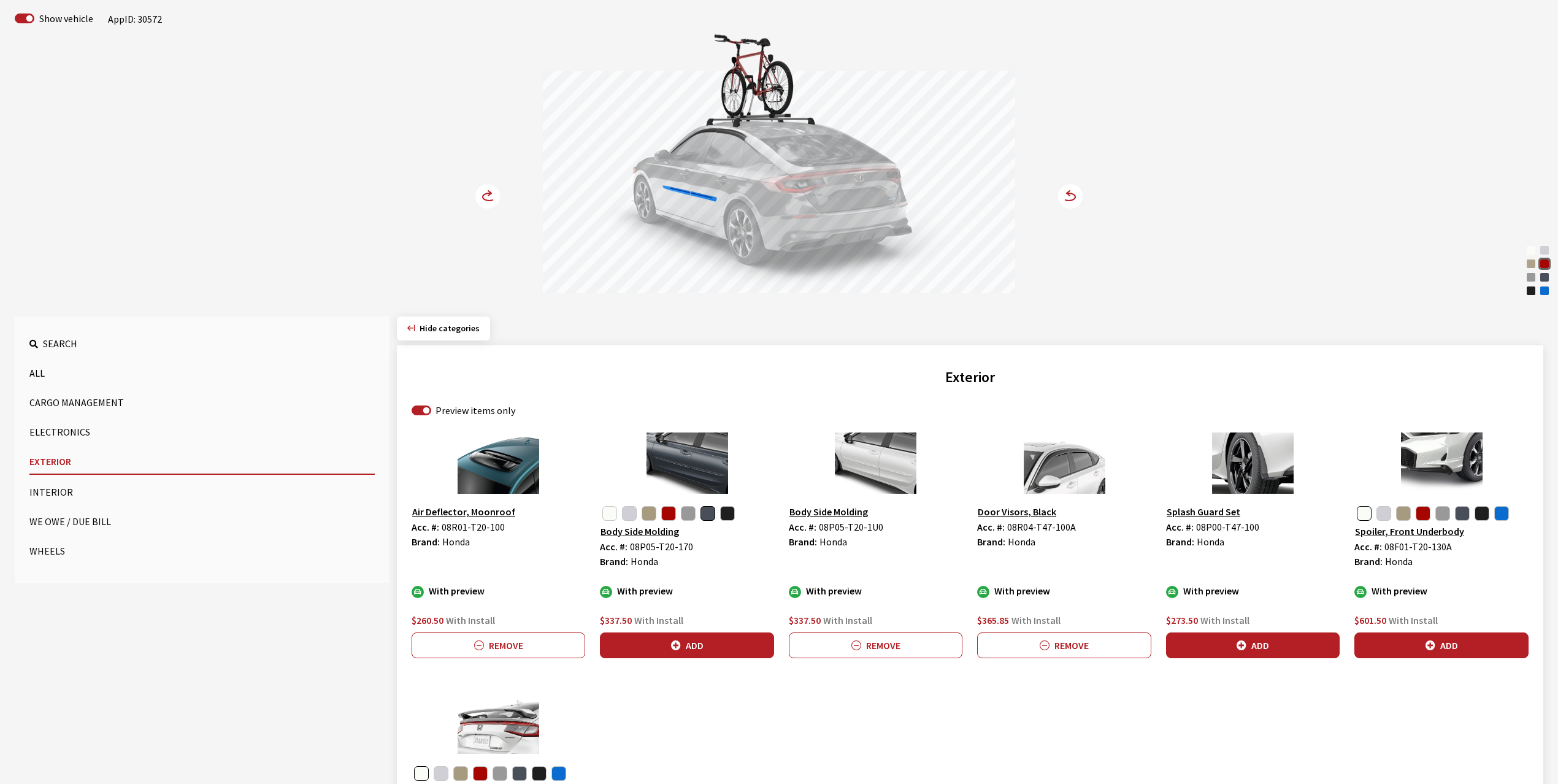
click at [482, 194] on circle at bounding box center [488, 196] width 25 height 25
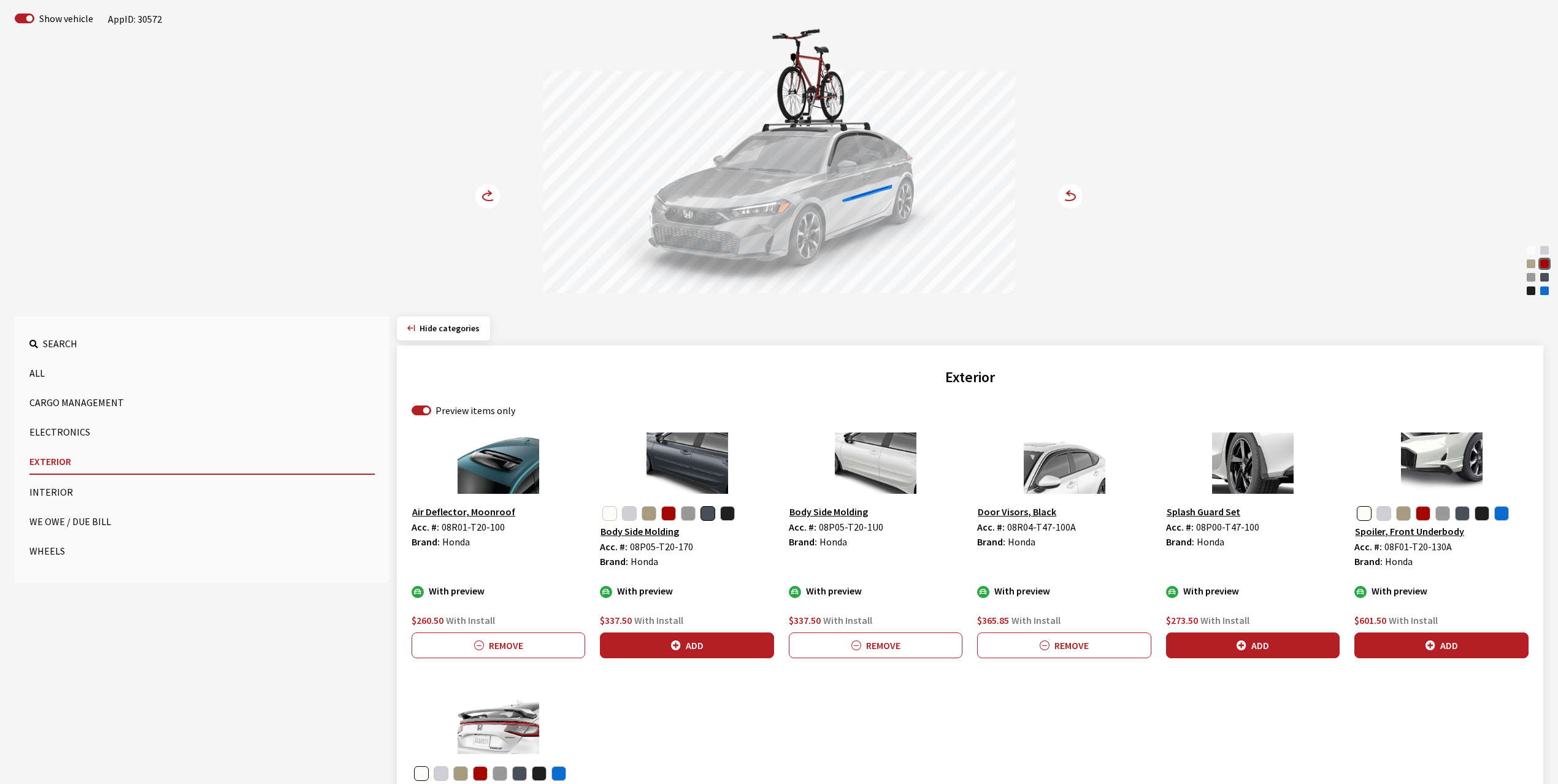
click at [482, 194] on circle at bounding box center [488, 196] width 25 height 25
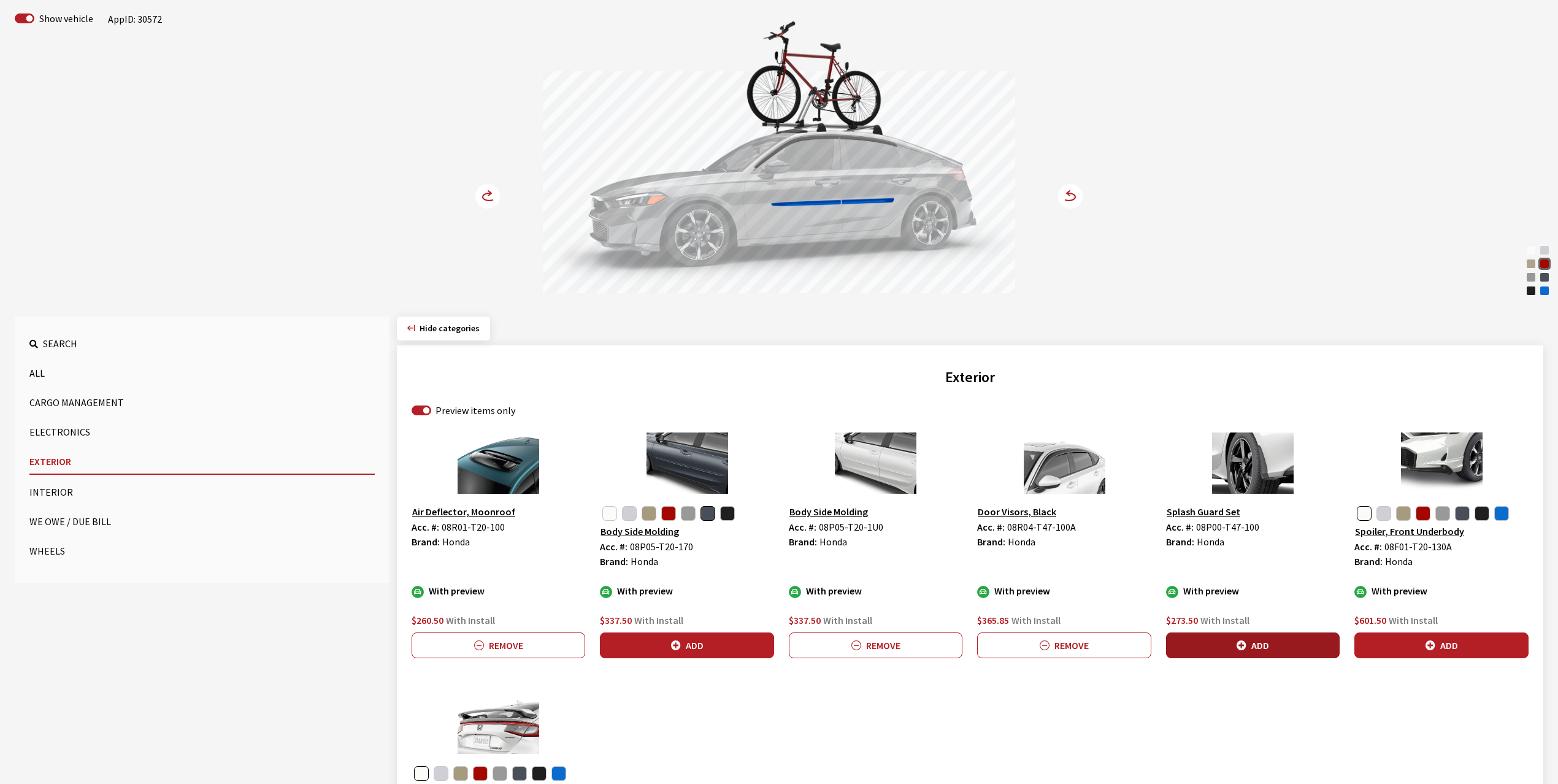
click at [1246, 651] on icon "button" at bounding box center [1241, 646] width 10 height 10
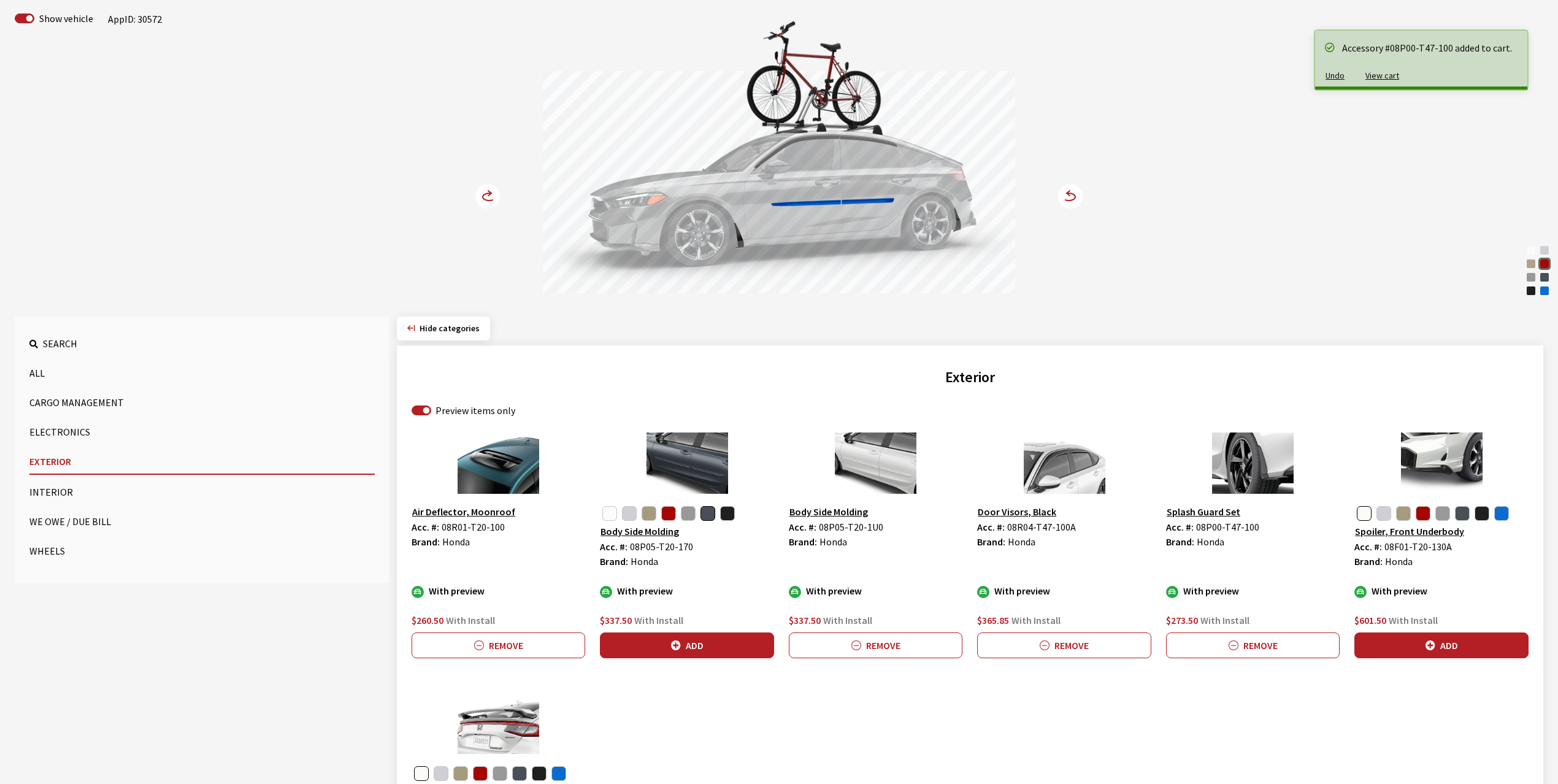
click at [489, 192] on icon at bounding box center [489, 193] width 3 height 5
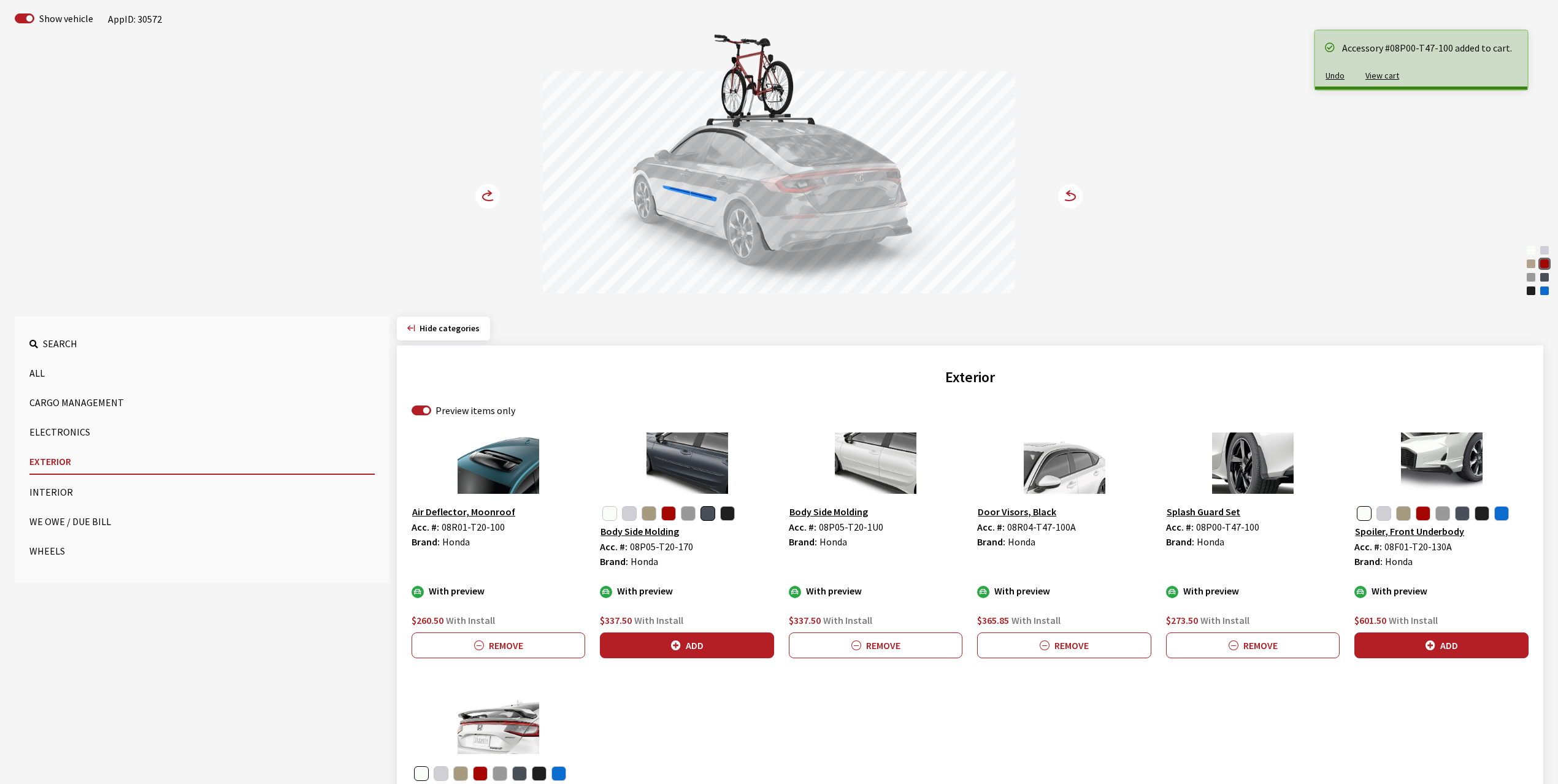
click at [489, 192] on icon at bounding box center [489, 193] width 3 height 5
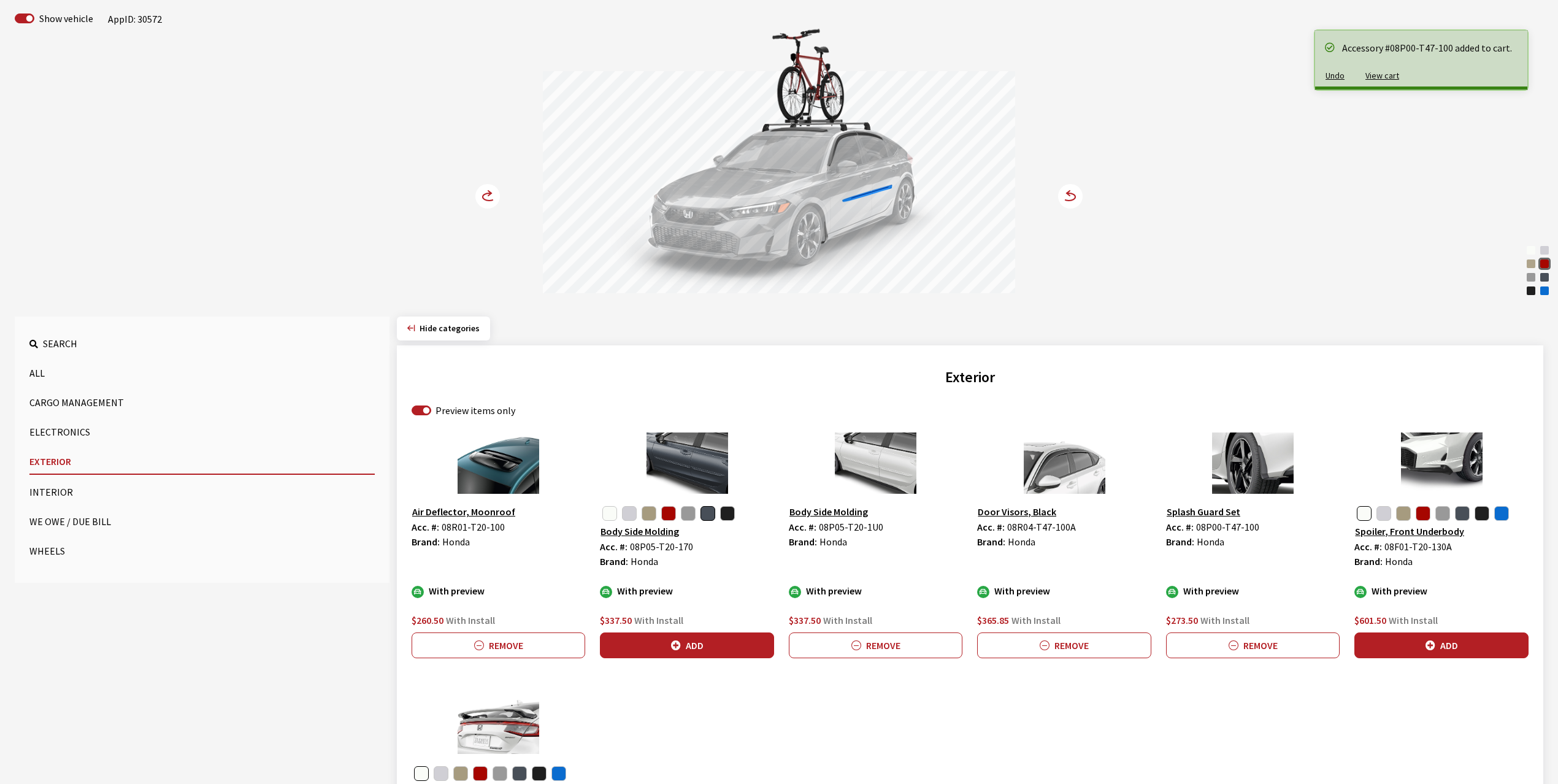
click at [489, 192] on icon at bounding box center [489, 193] width 3 height 5
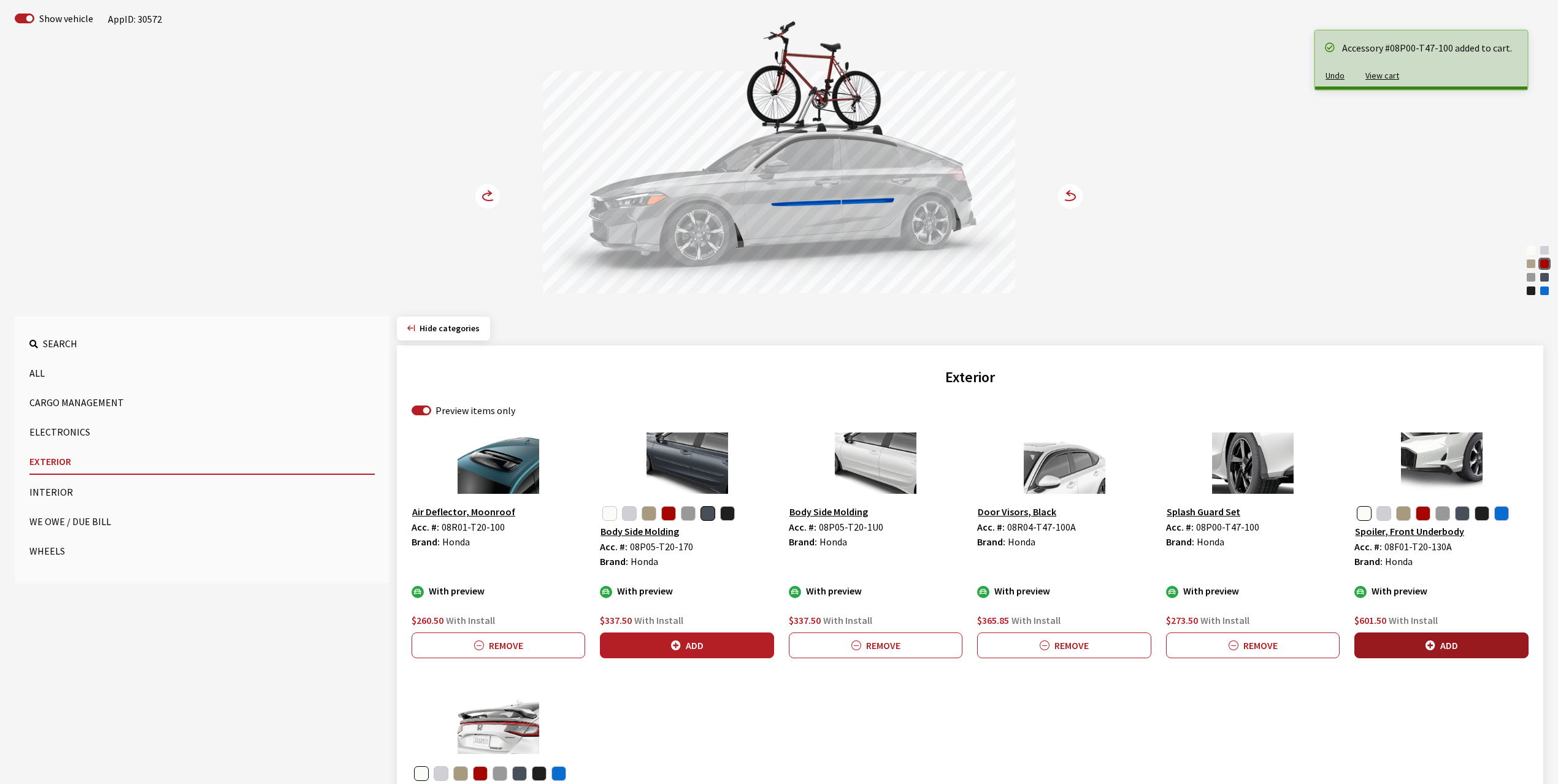
click at [1448, 648] on button "Add" at bounding box center [1441, 645] width 173 height 26
click at [492, 192] on circle at bounding box center [488, 196] width 25 height 25
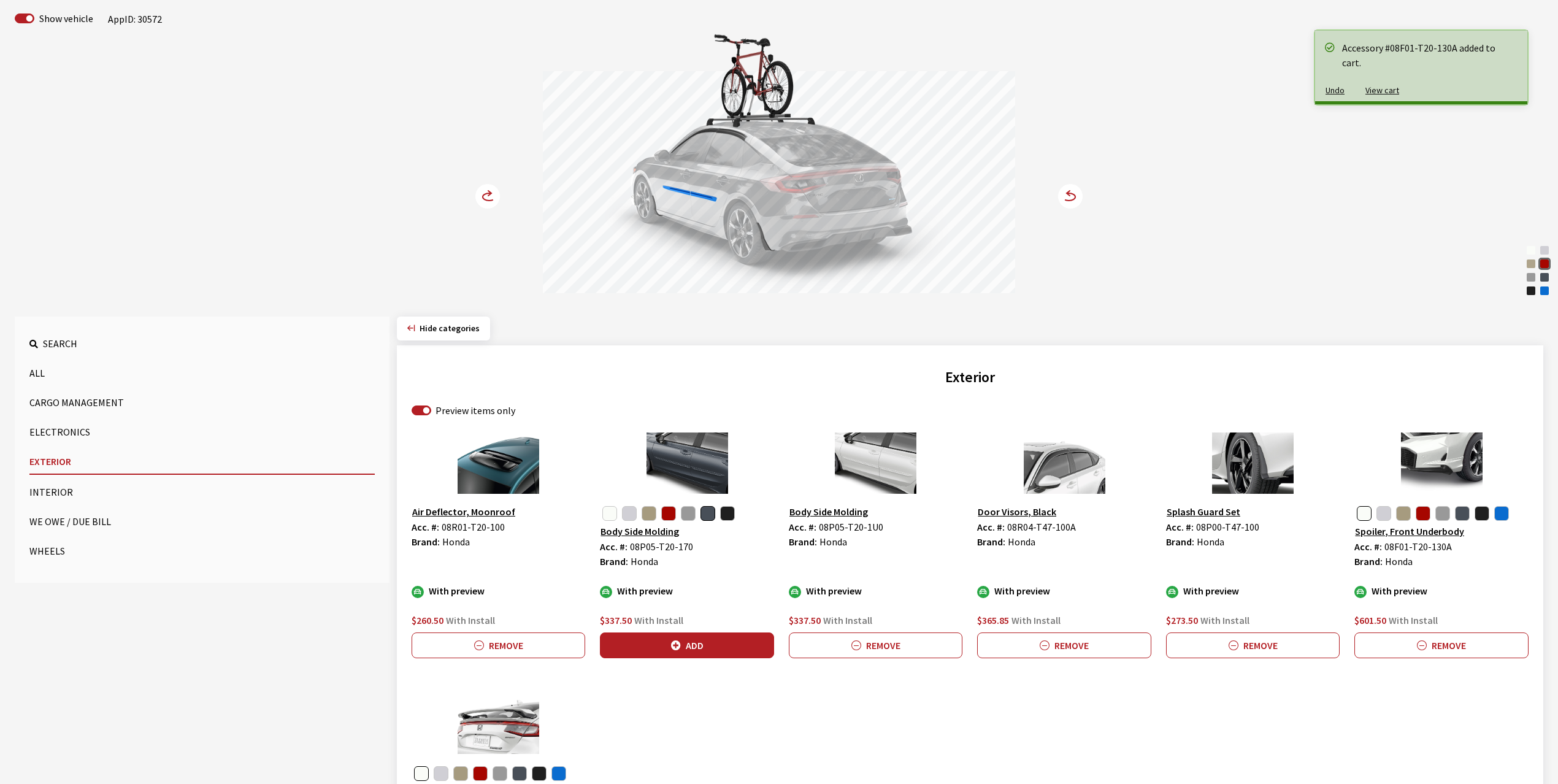
click at [492, 192] on circle at bounding box center [488, 196] width 25 height 25
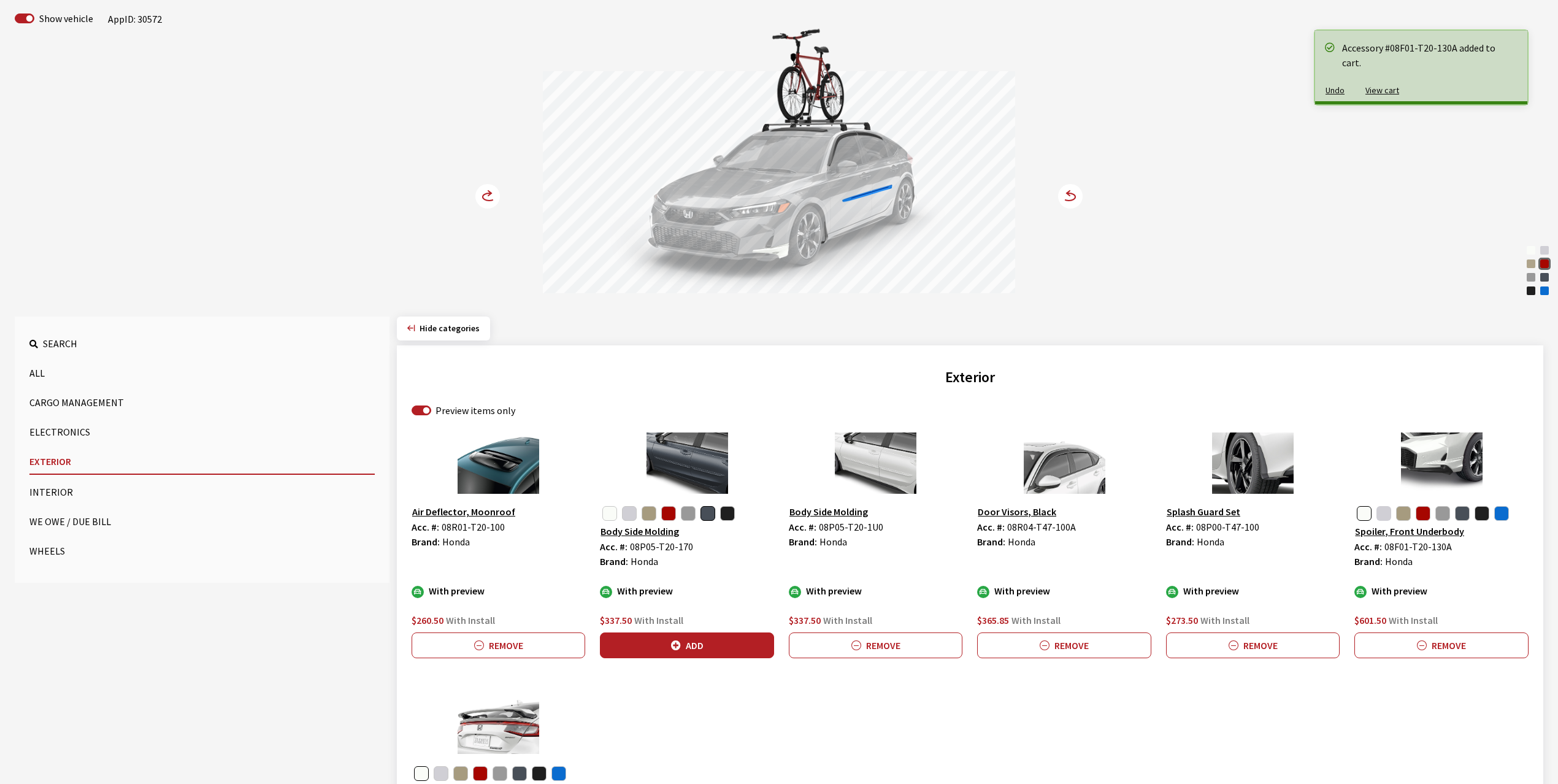
click at [1389, 514] on button "button" at bounding box center [1384, 513] width 15 height 15
click at [1444, 649] on button "Add" at bounding box center [1441, 645] width 173 height 26
click at [488, 192] on circle at bounding box center [488, 196] width 25 height 25
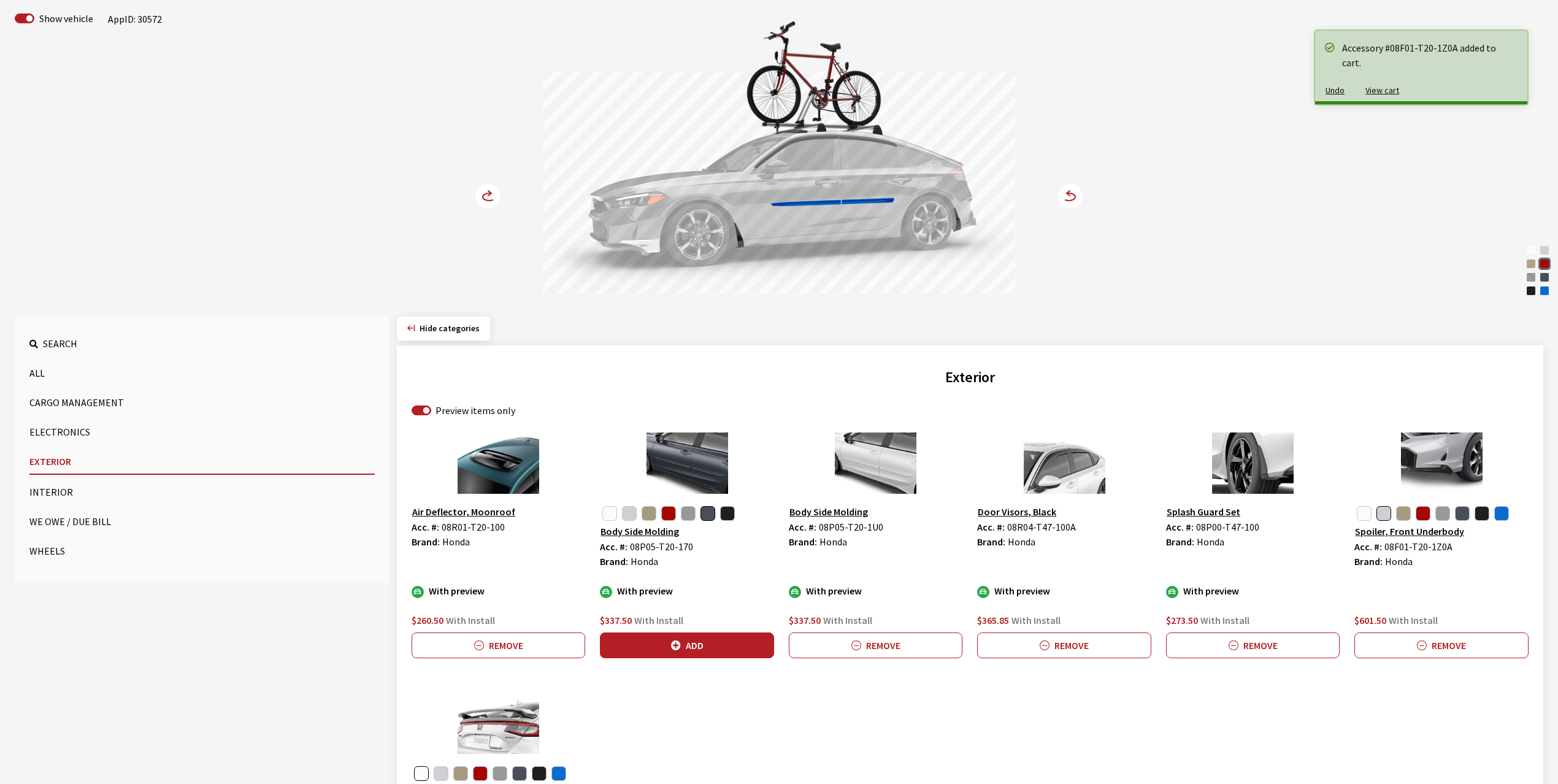
click at [488, 192] on circle at bounding box center [488, 196] width 25 height 25
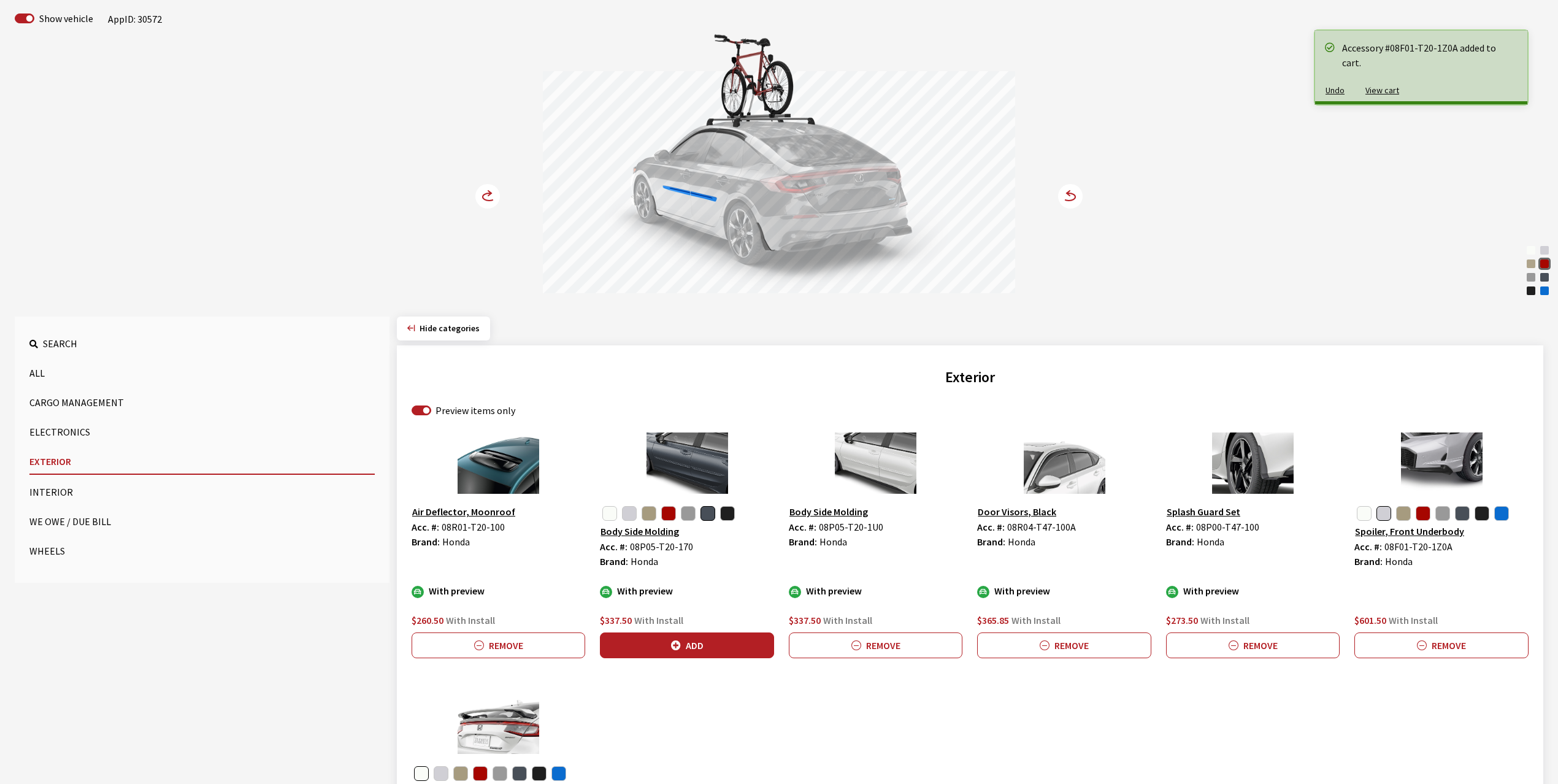
click at [488, 192] on circle at bounding box center [488, 196] width 25 height 25
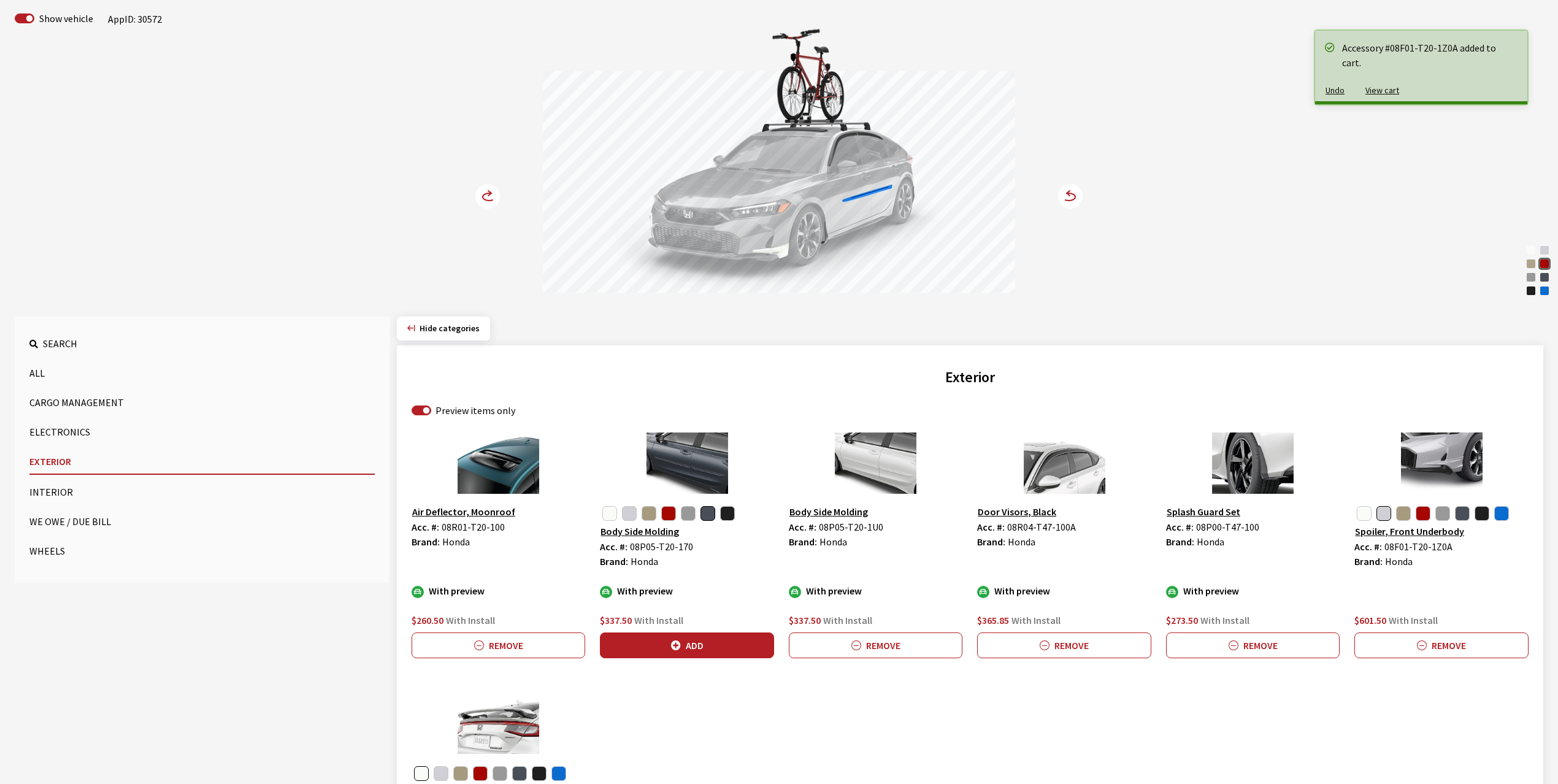
click at [488, 192] on circle at bounding box center [488, 196] width 25 height 25
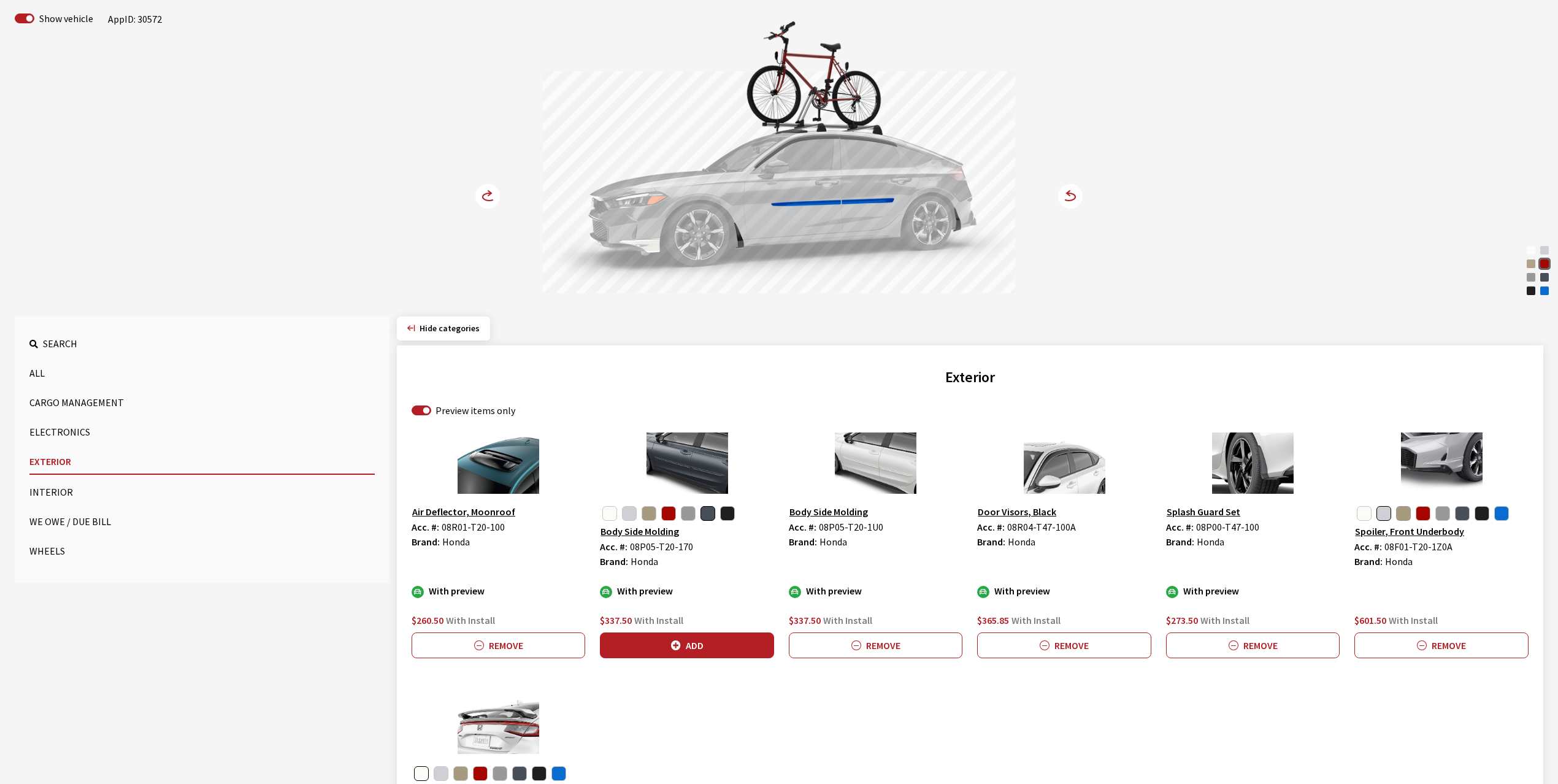
click at [1407, 512] on button "button" at bounding box center [1404, 513] width 15 height 15
click at [1434, 641] on button "Add" at bounding box center [1441, 645] width 173 height 26
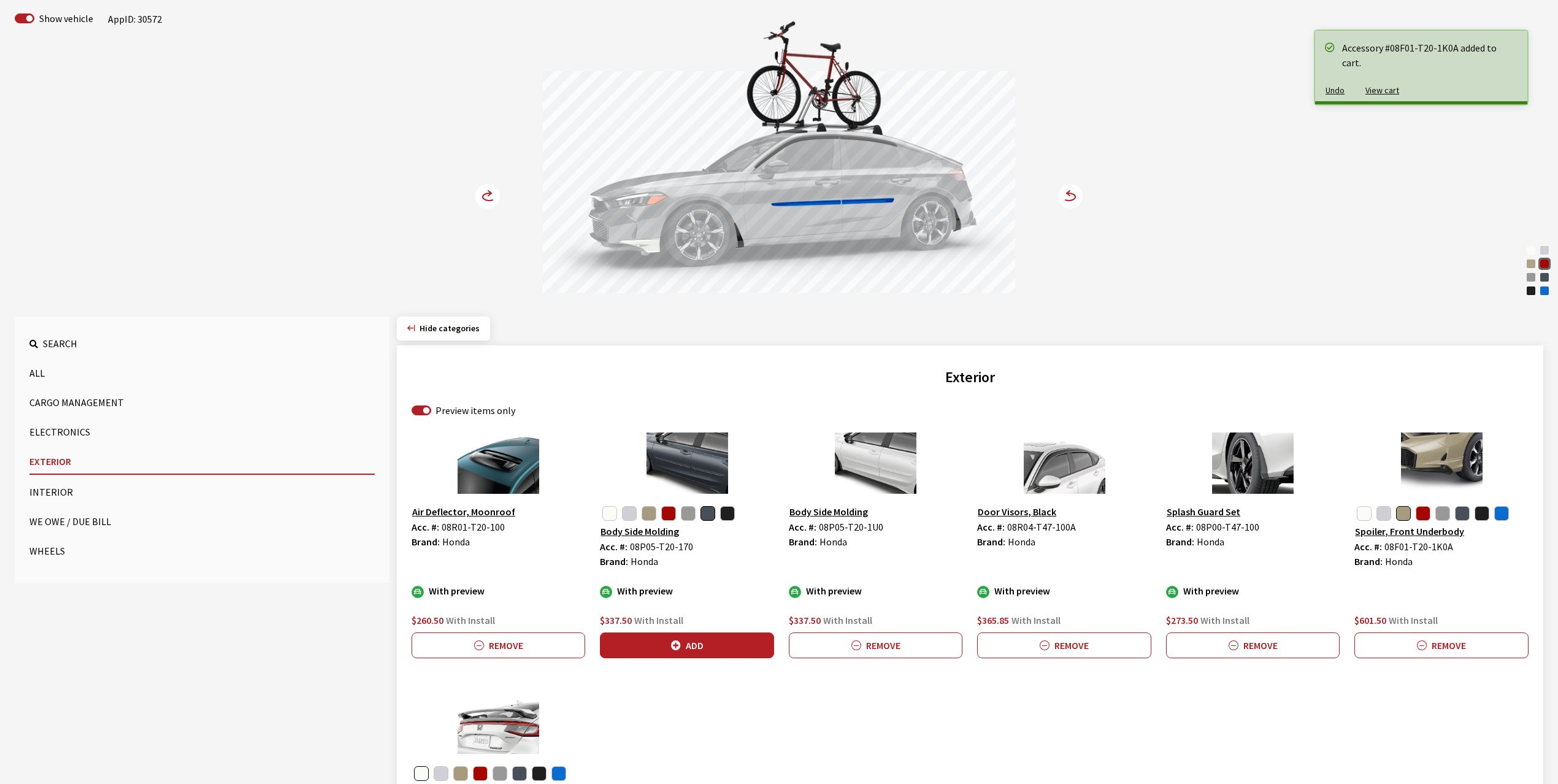
click at [491, 192] on circle at bounding box center [488, 196] width 25 height 25
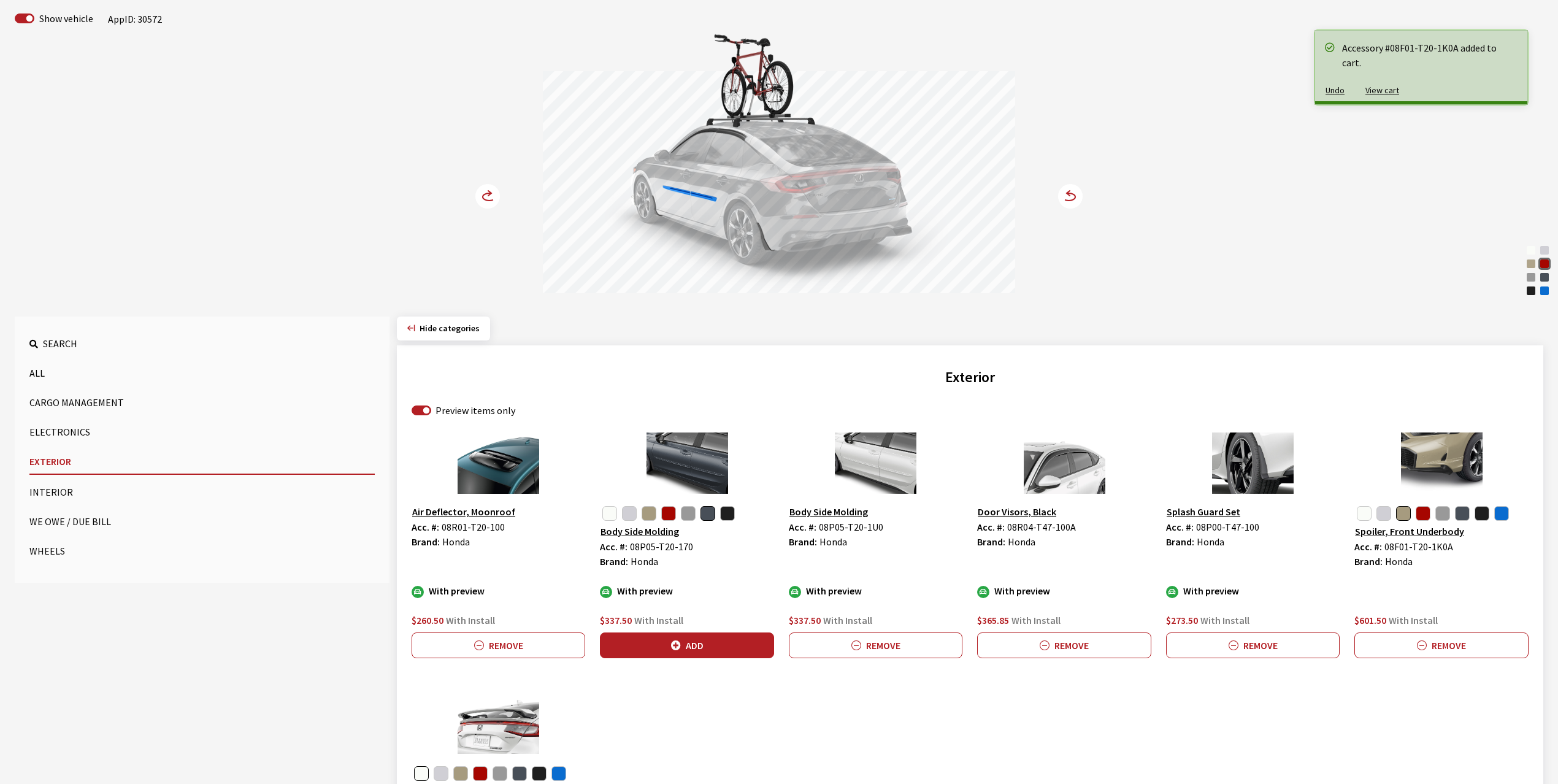
click at [491, 192] on circle at bounding box center [488, 196] width 25 height 25
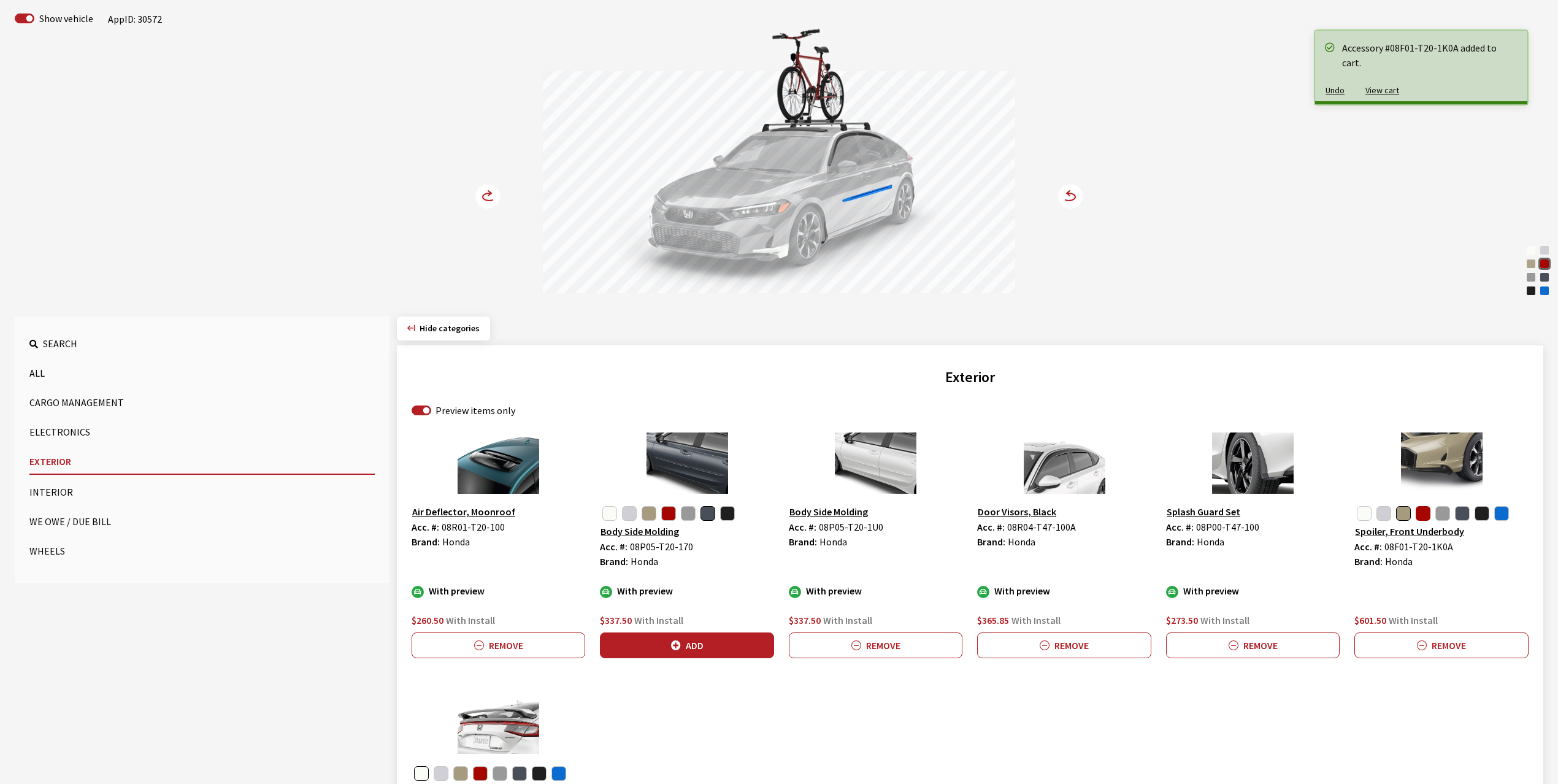
click at [1422, 510] on button "button" at bounding box center [1423, 513] width 15 height 15
click at [1444, 646] on button "Add" at bounding box center [1441, 645] width 173 height 26
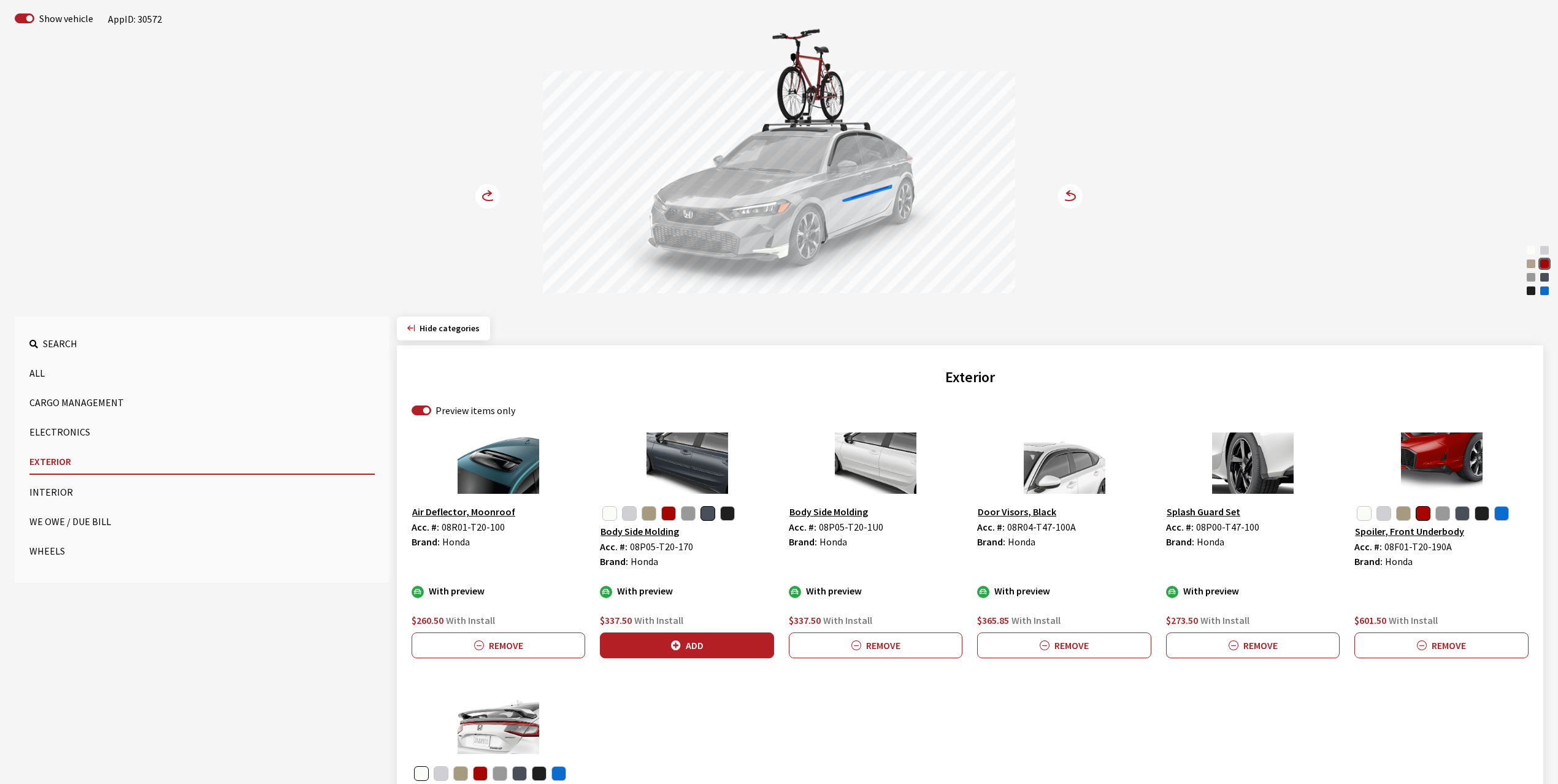
click at [486, 191] on circle at bounding box center [488, 196] width 25 height 25
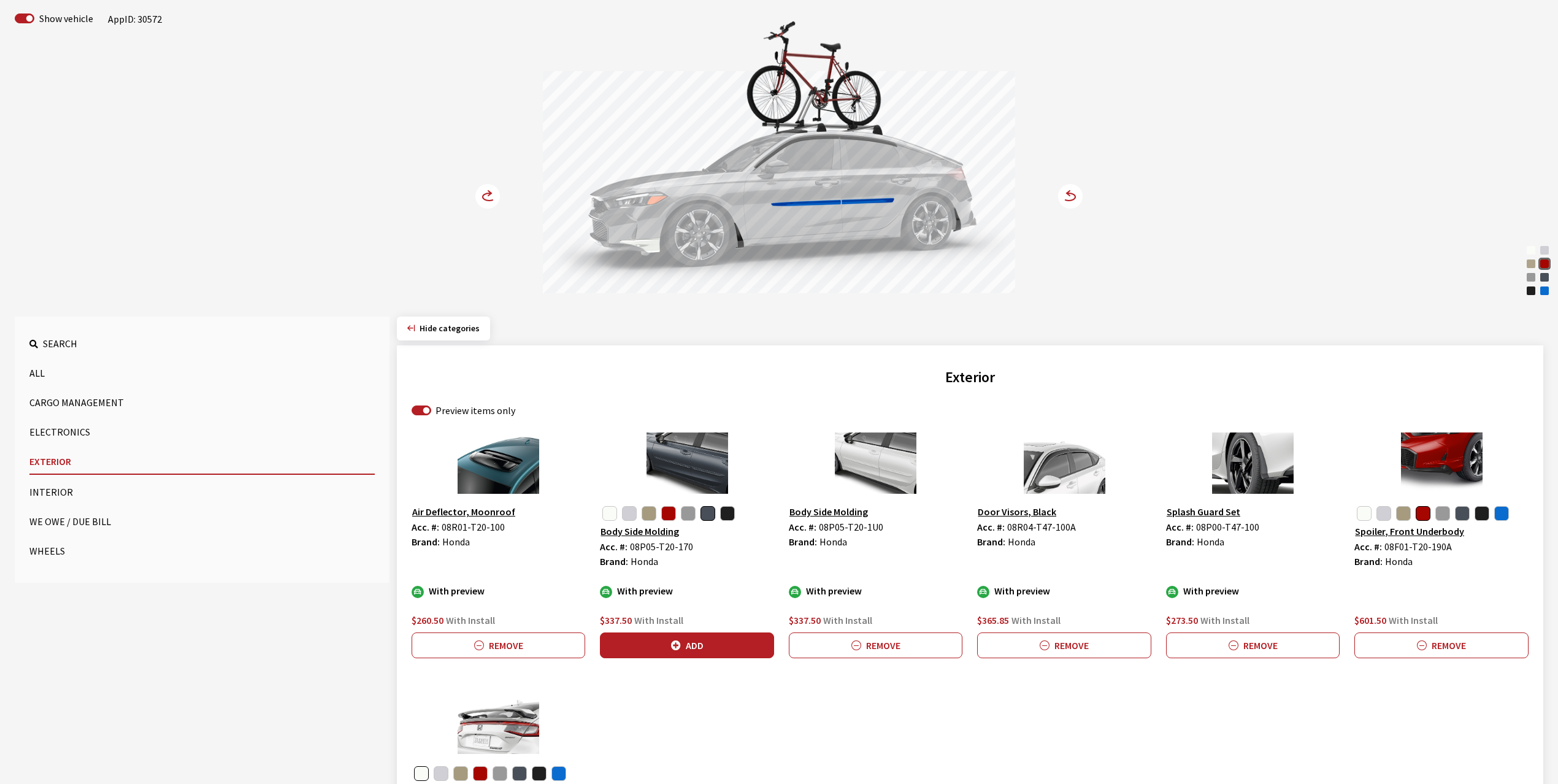
click at [486, 191] on circle at bounding box center [488, 196] width 25 height 25
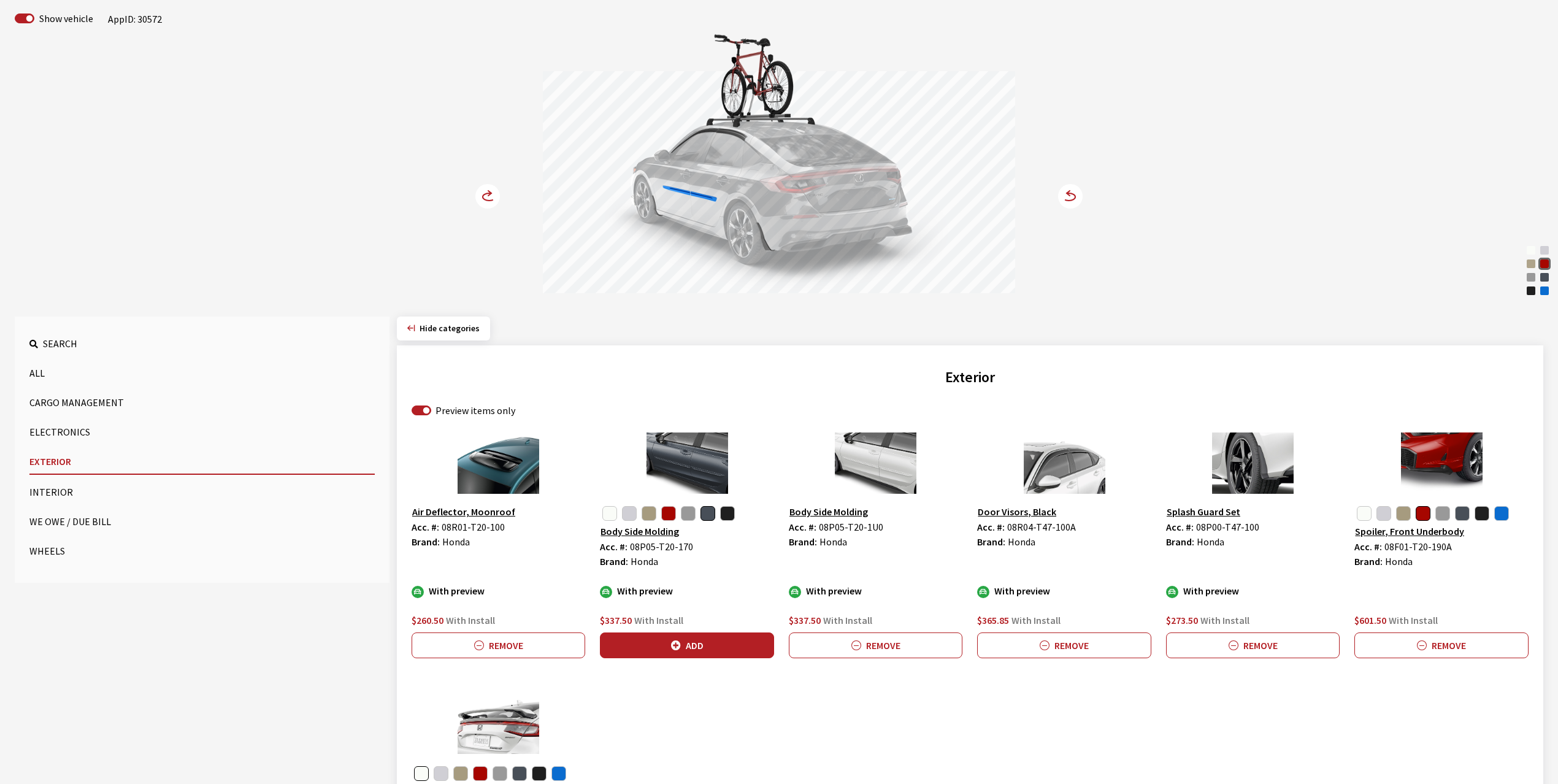
click at [486, 191] on circle at bounding box center [488, 196] width 25 height 25
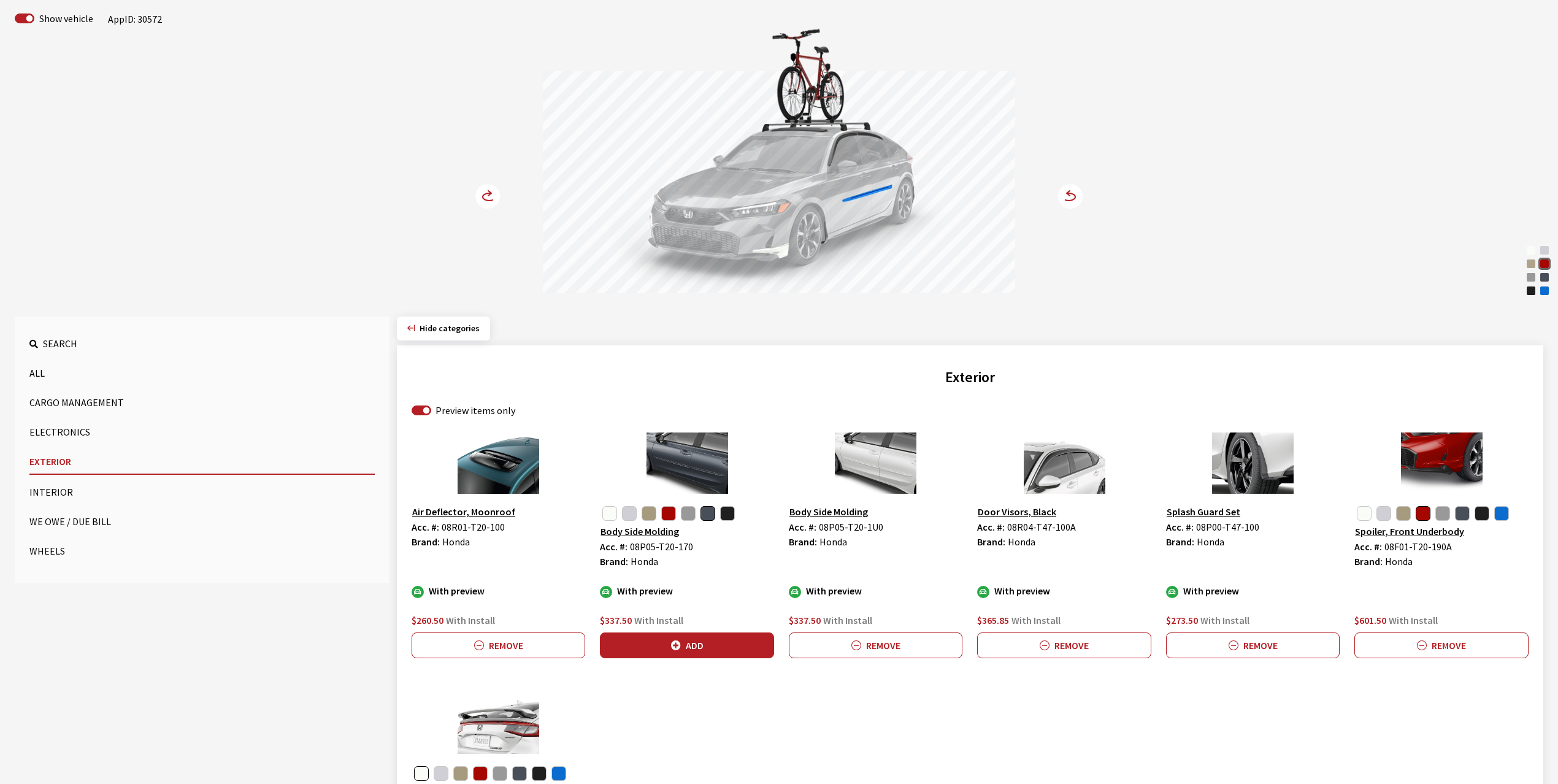
click at [486, 191] on circle at bounding box center [488, 196] width 25 height 25
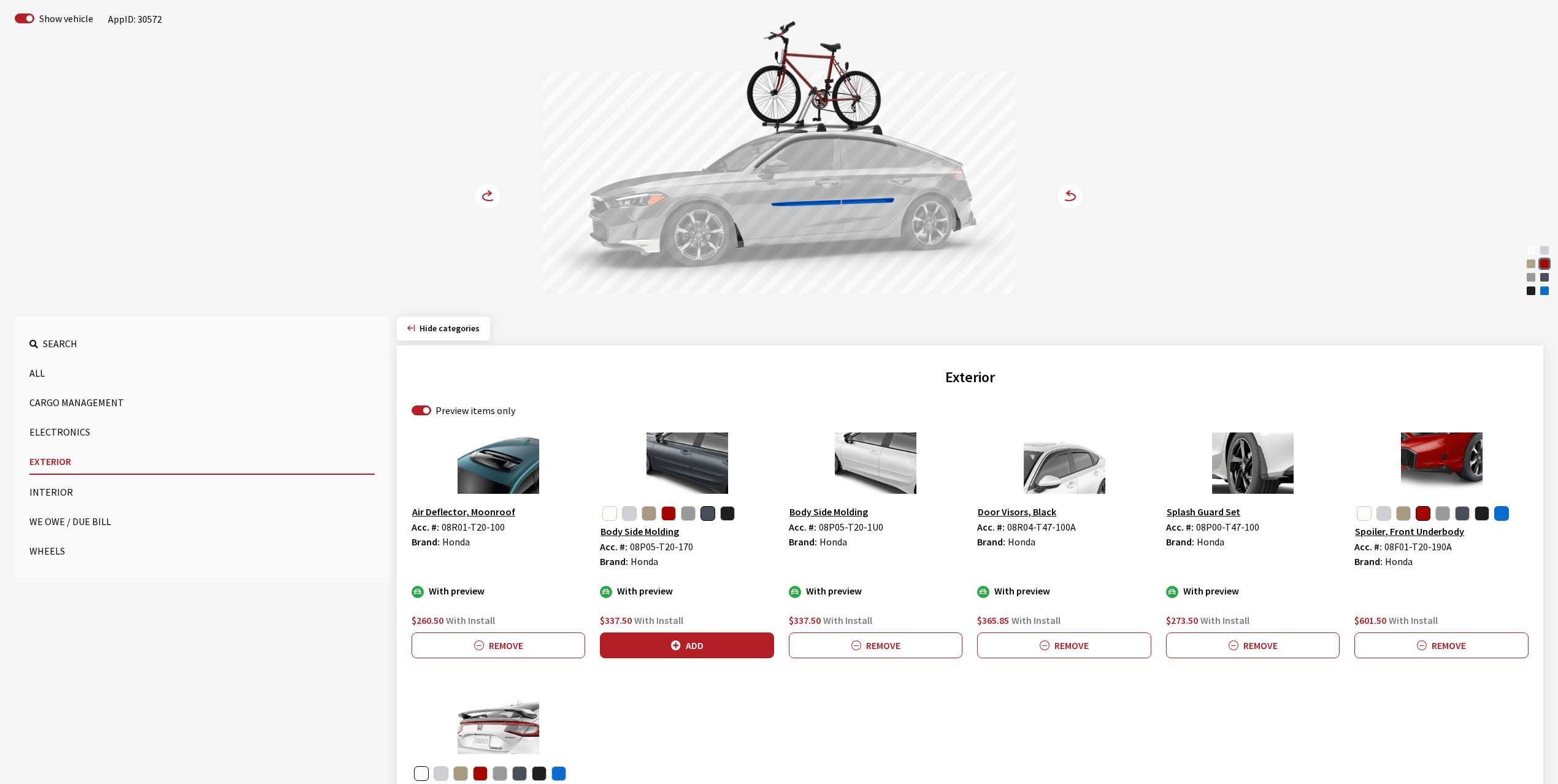
click at [1497, 515] on button "button" at bounding box center [1501, 513] width 15 height 15
click at [1426, 648] on icon "button" at bounding box center [1431, 646] width 10 height 10
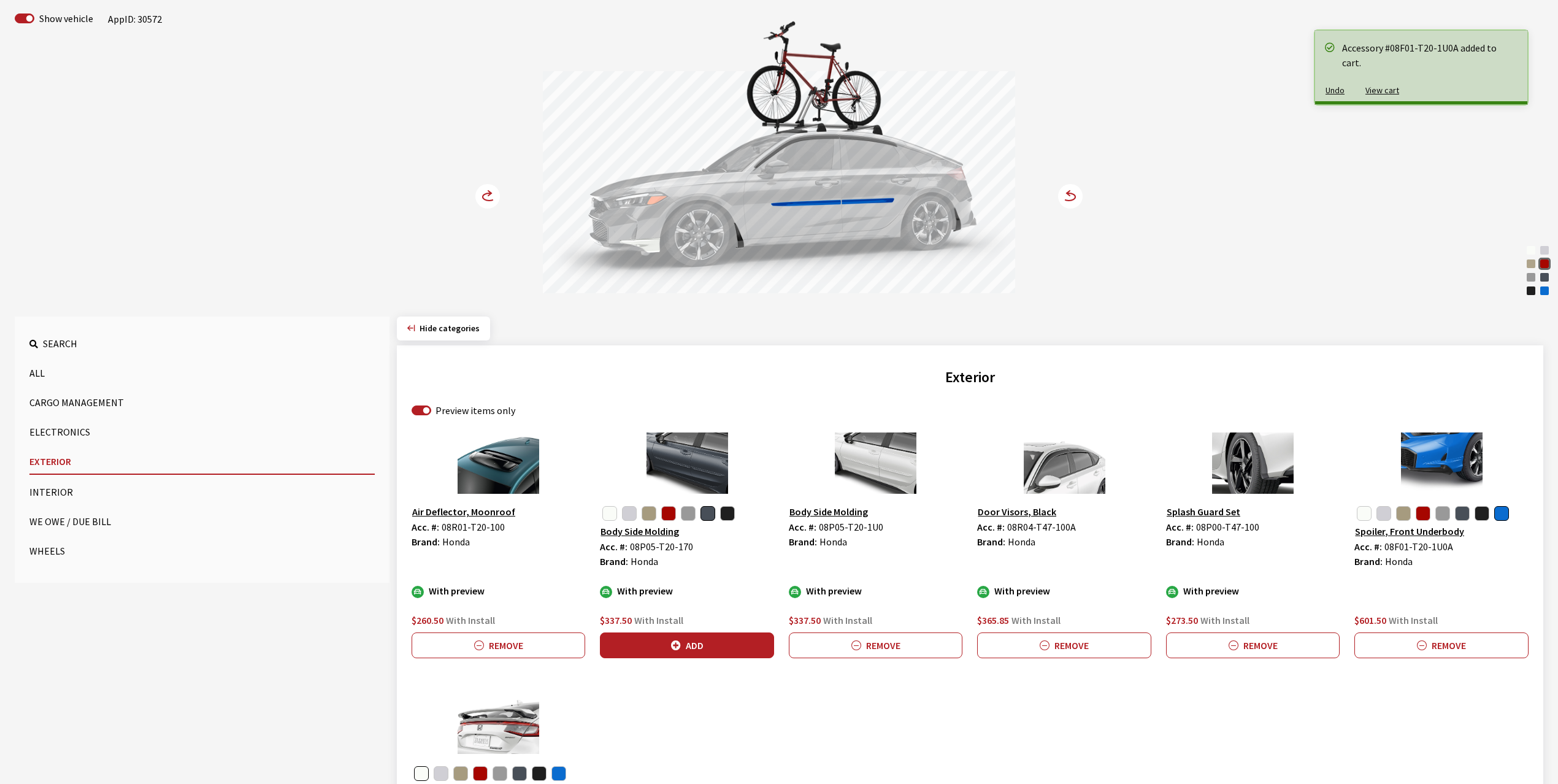
click at [494, 192] on icon at bounding box center [495, 197] width 9 height 10
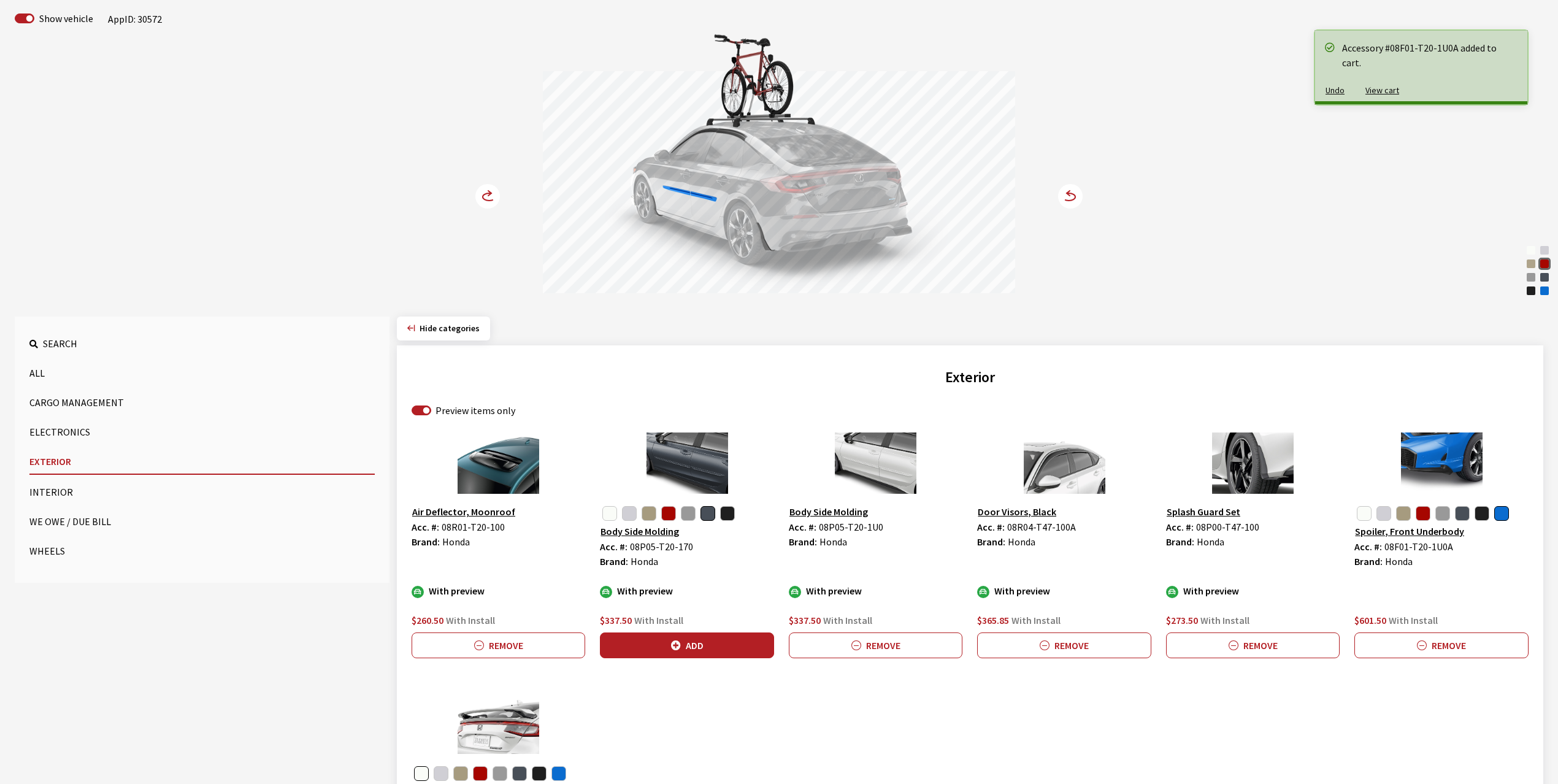
click at [494, 192] on icon at bounding box center [495, 197] width 9 height 10
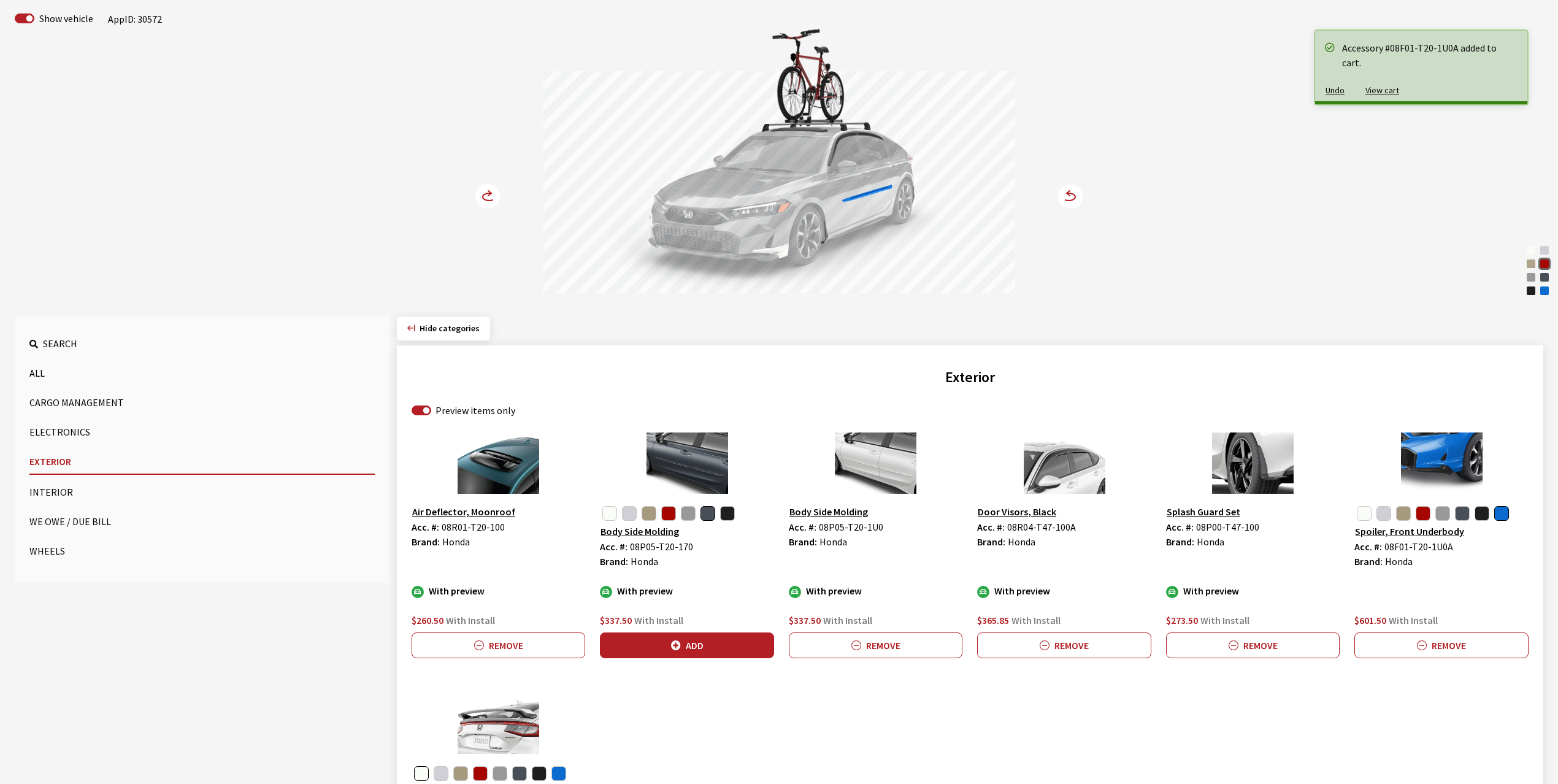
click at [494, 192] on icon at bounding box center [495, 197] width 9 height 10
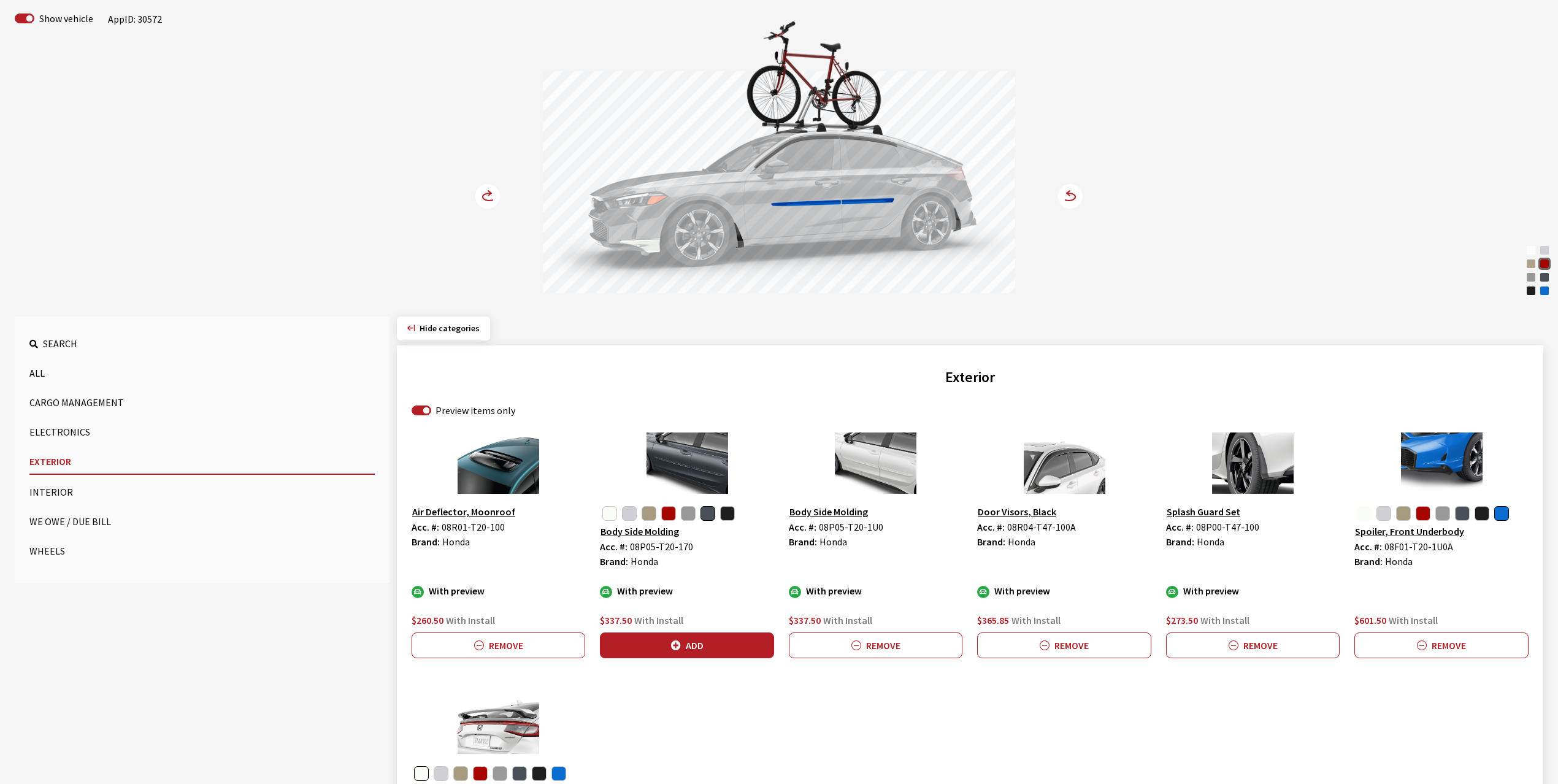
click at [1363, 513] on button "button" at bounding box center [1364, 513] width 15 height 15
drag, startPoint x: 1384, startPoint y: 544, endPoint x: 1460, endPoint y: 544, distance: 76.0
click at [1460, 544] on div "Acc. #: 08F01-T20-130A" at bounding box center [1441, 546] width 173 height 15
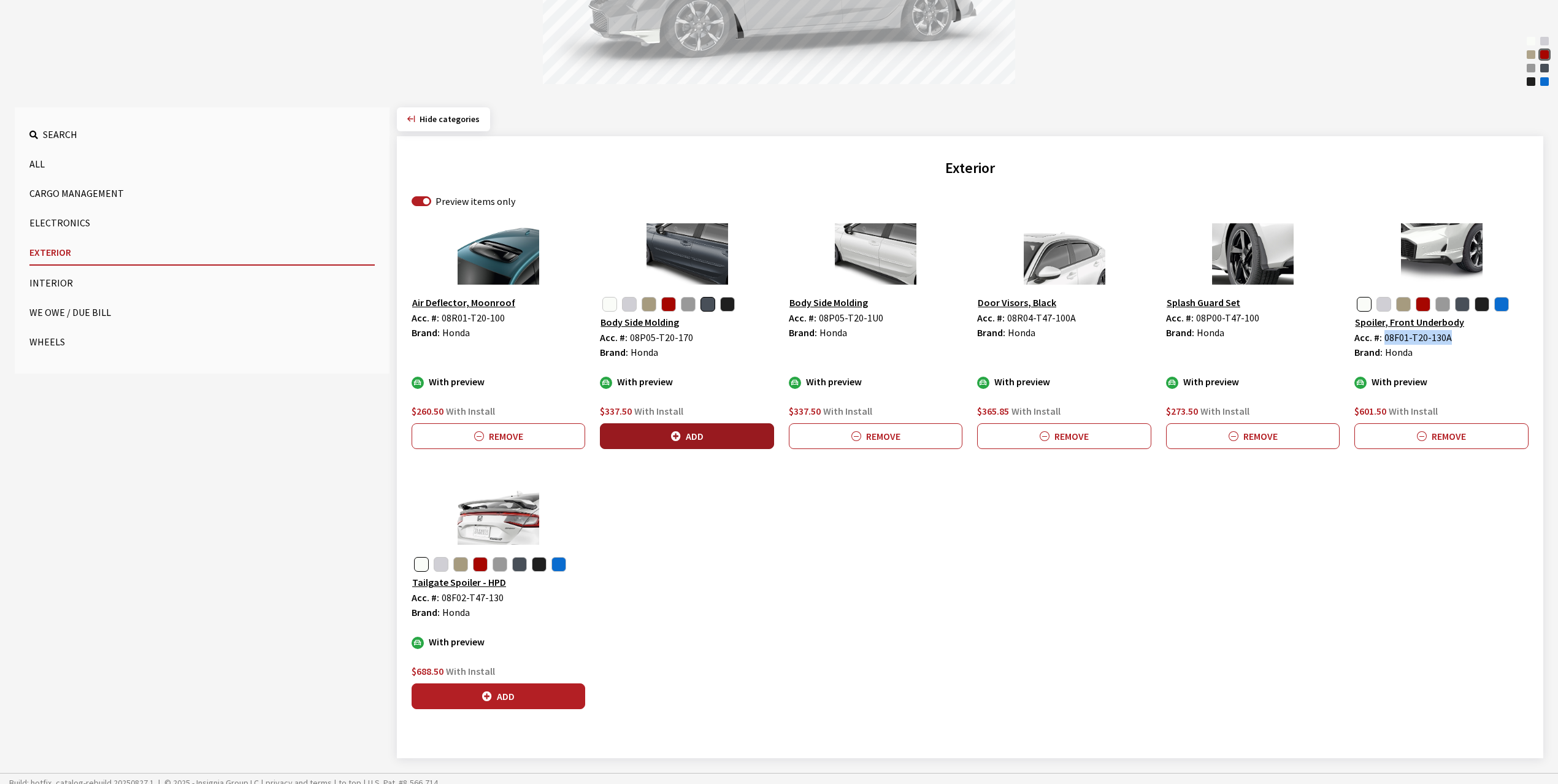
scroll to position [302, 0]
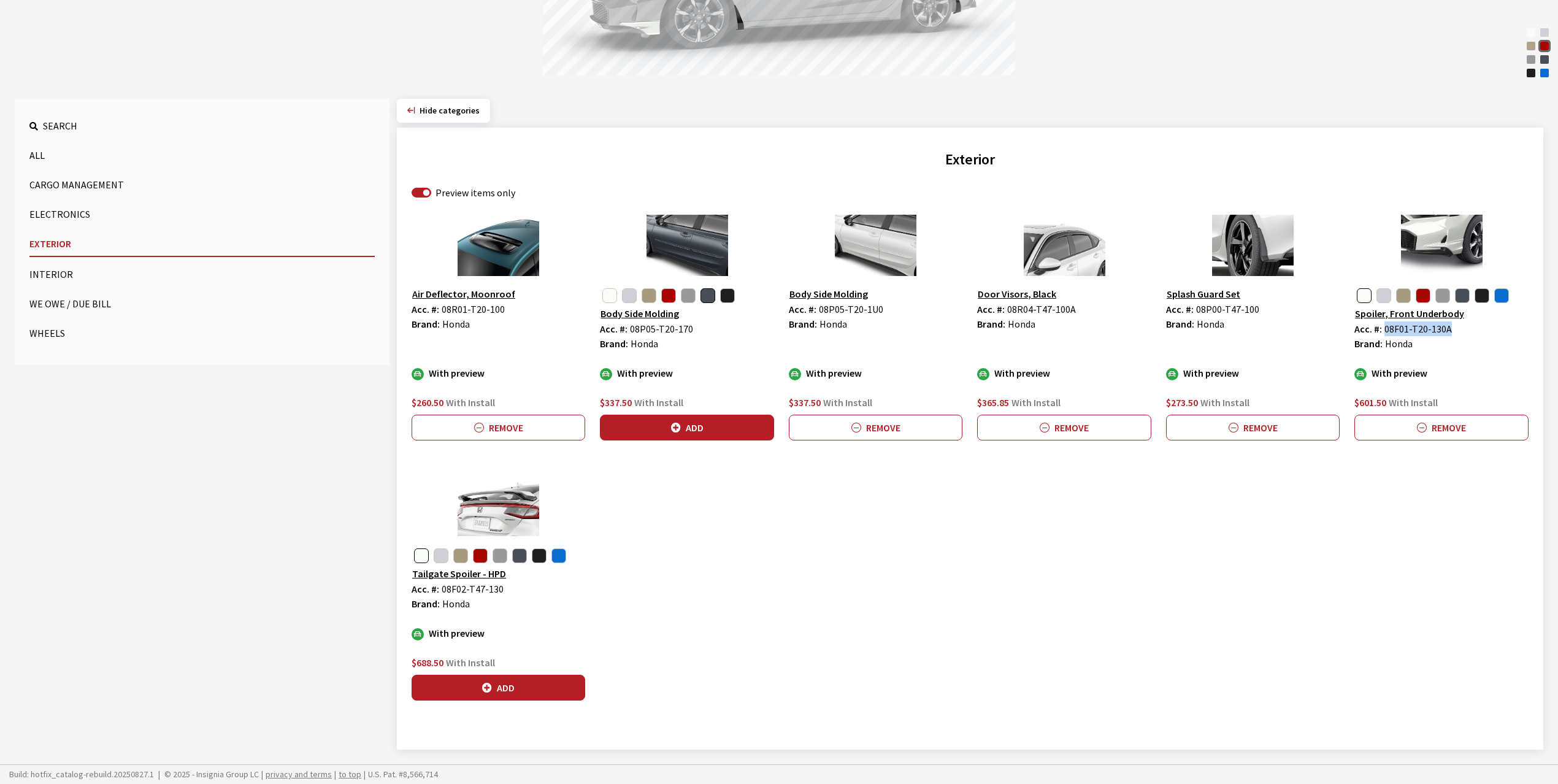
click at [423, 552] on button "button" at bounding box center [422, 555] width 15 height 15
click at [508, 689] on button "Add" at bounding box center [498, 688] width 173 height 26
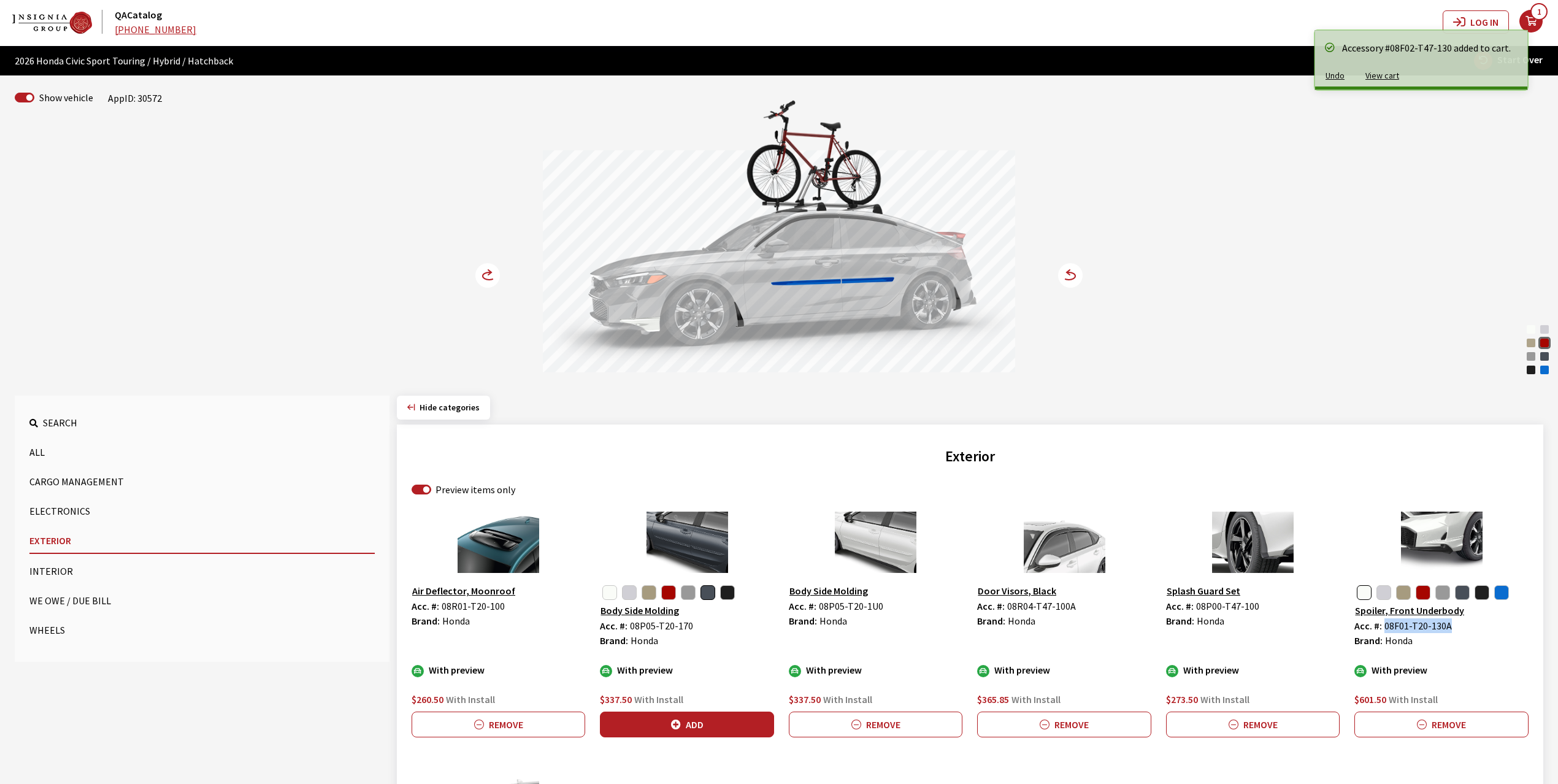
scroll to position [0, 0]
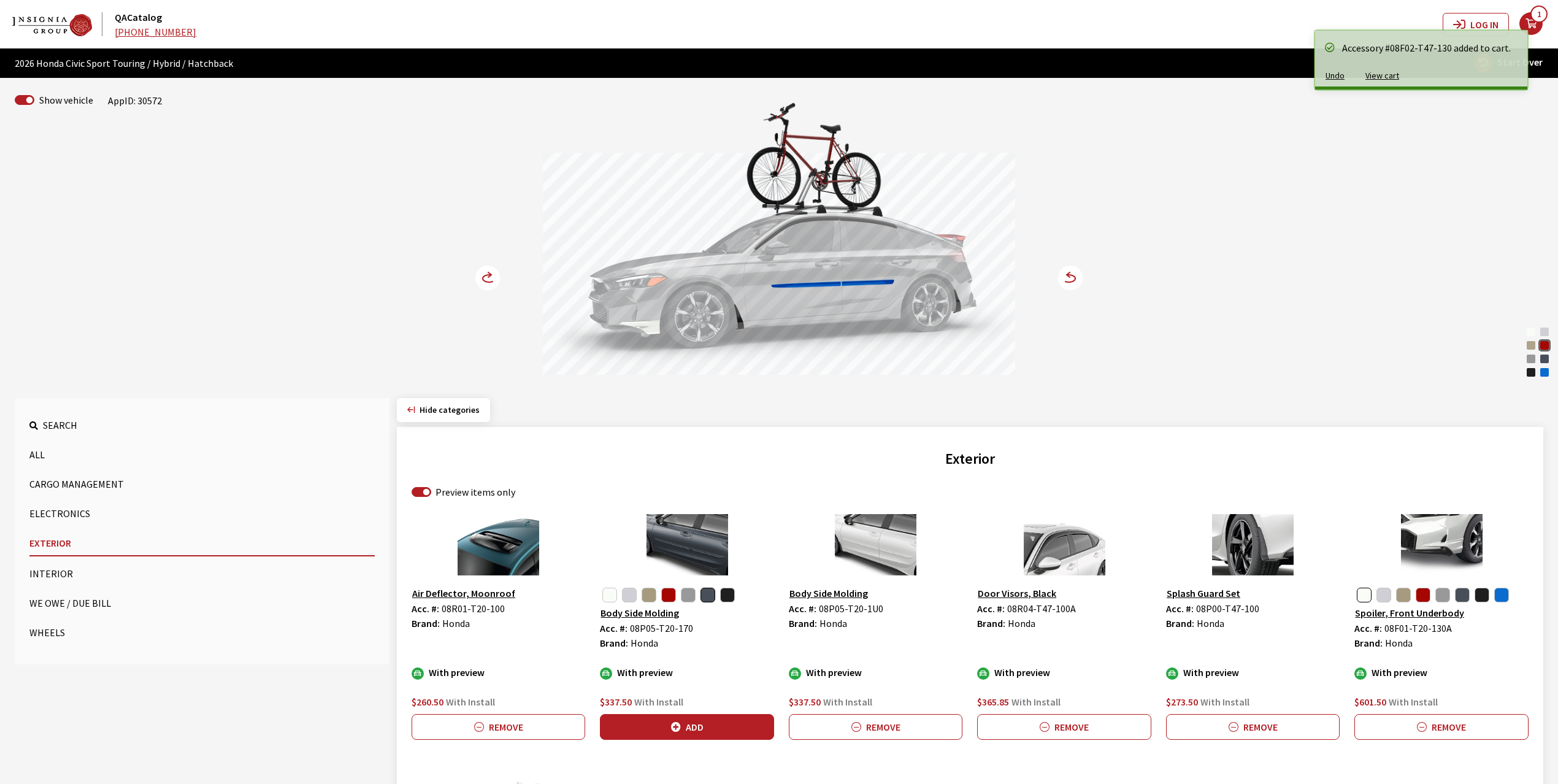
click at [481, 282] on circle at bounding box center [488, 278] width 25 height 25
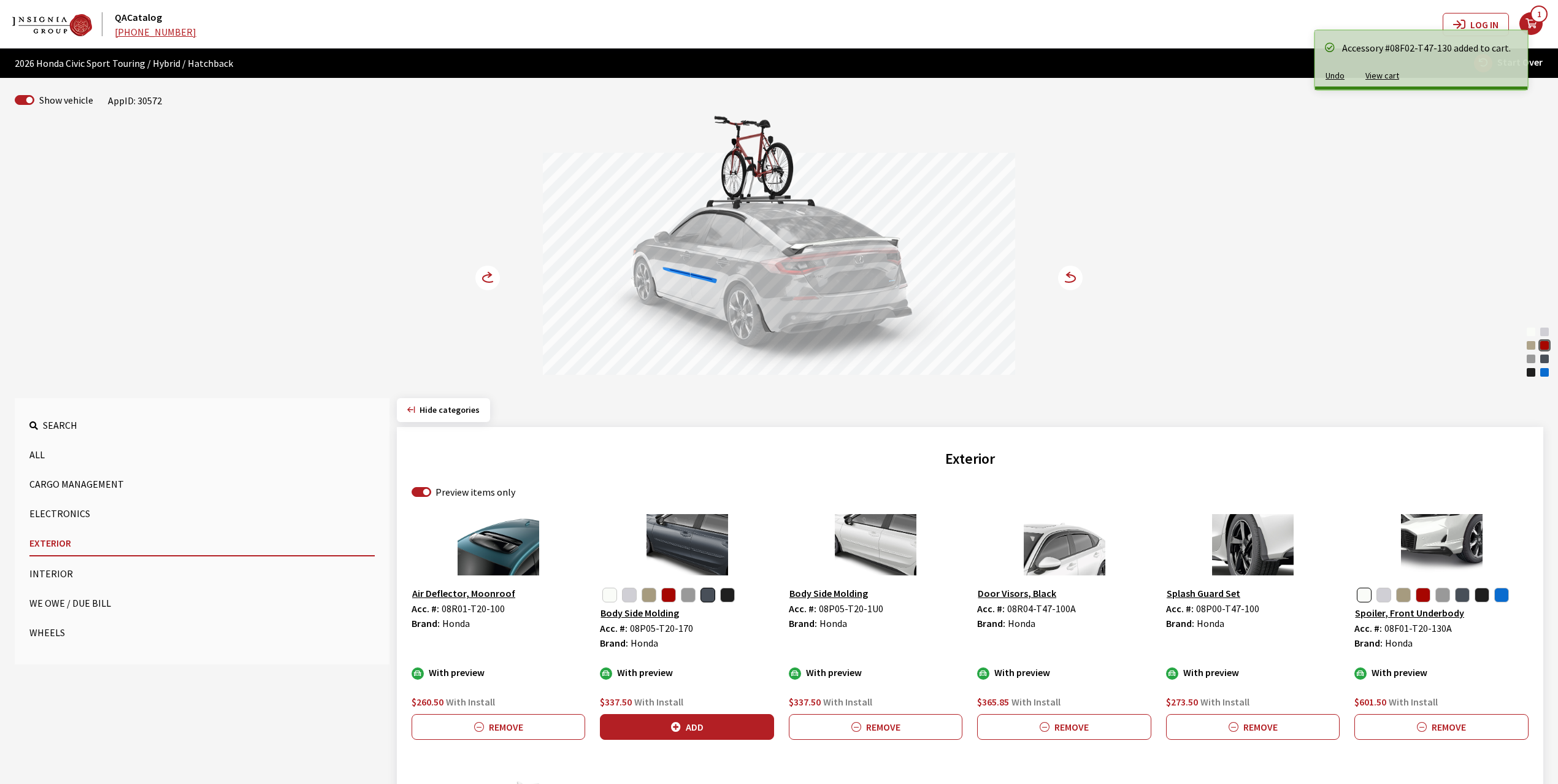
scroll to position [302, 0]
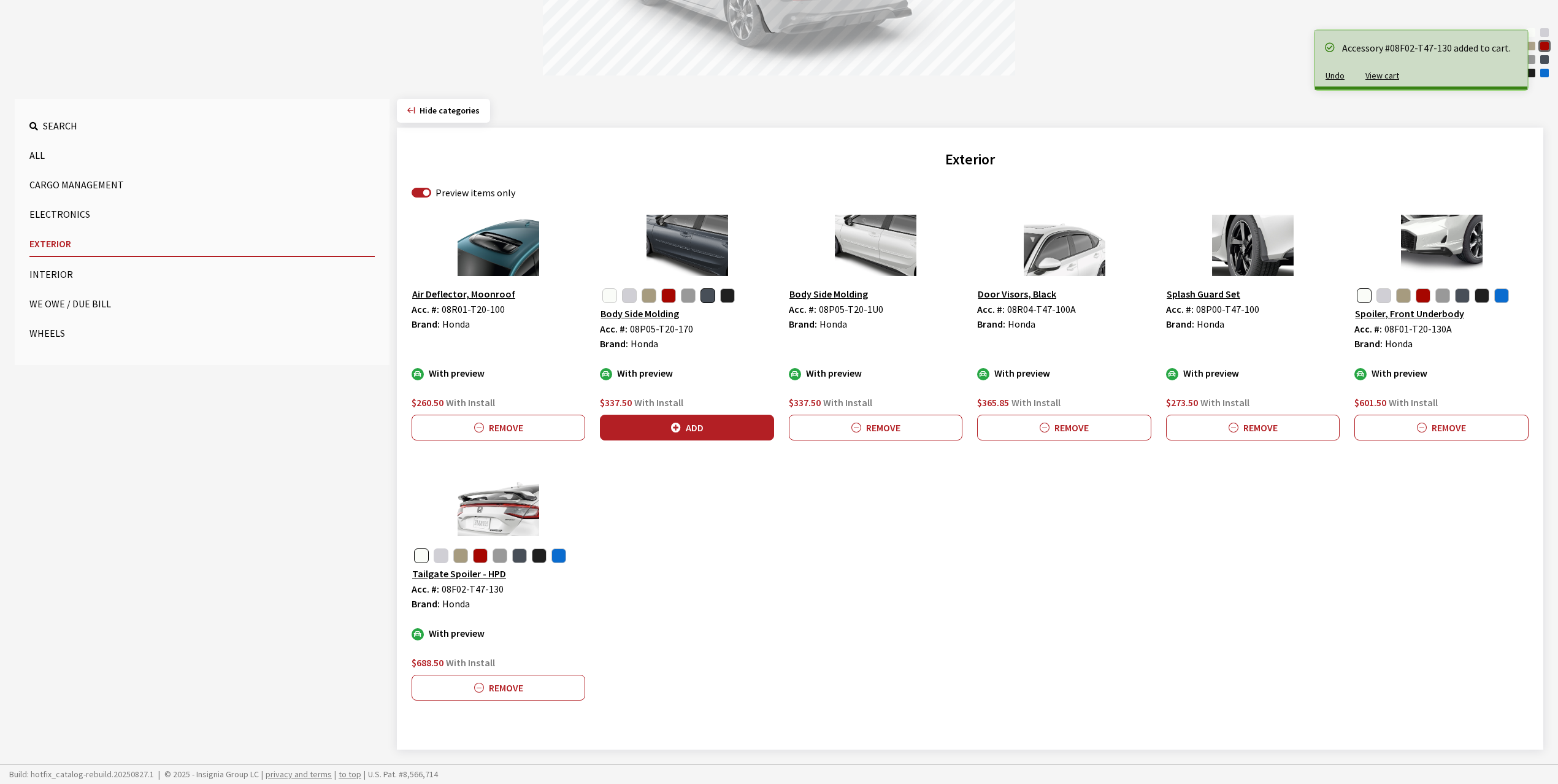
click at [442, 555] on button "button" at bounding box center [441, 555] width 15 height 15
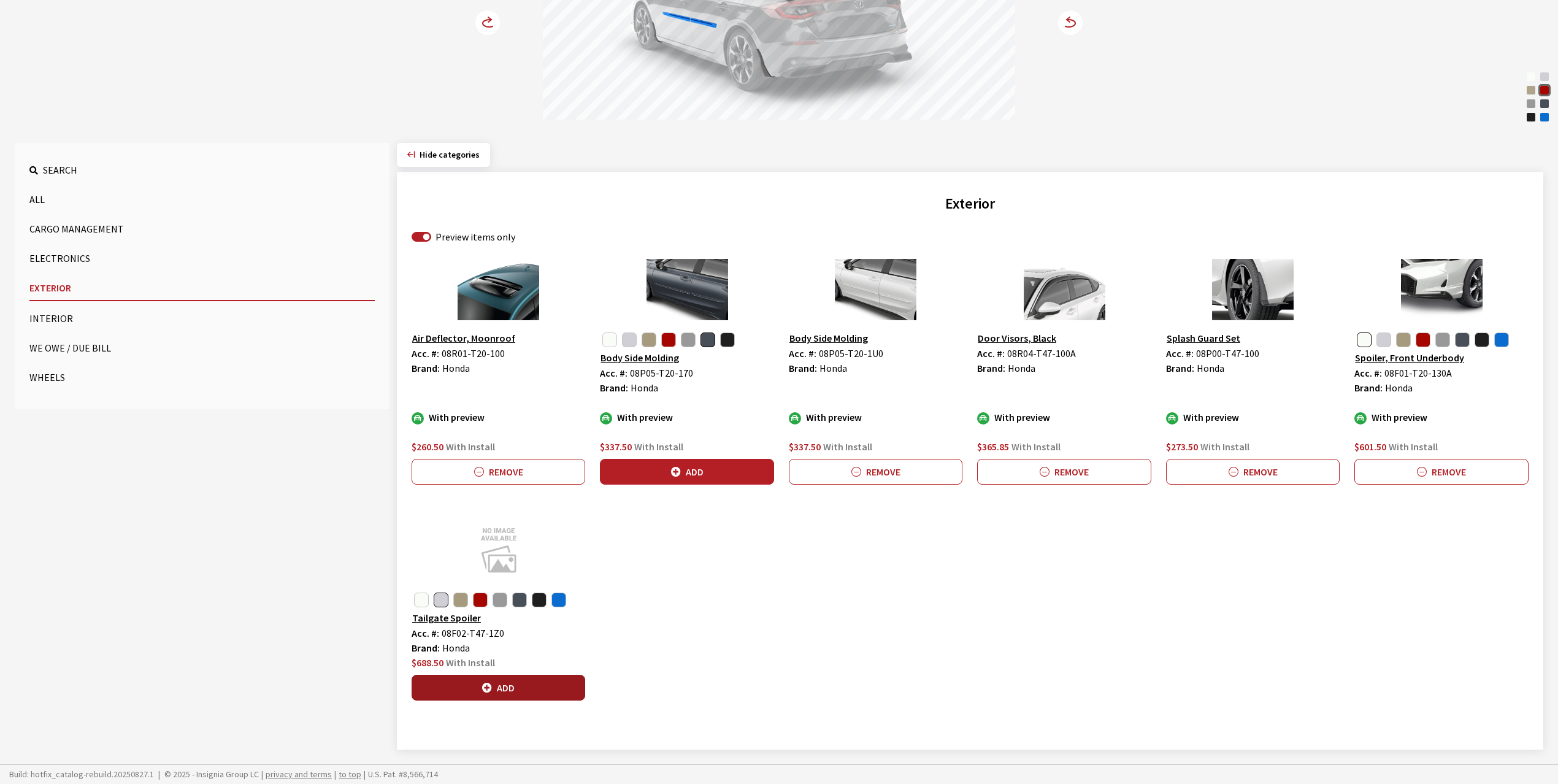
click at [516, 684] on button "Add" at bounding box center [498, 688] width 173 height 26
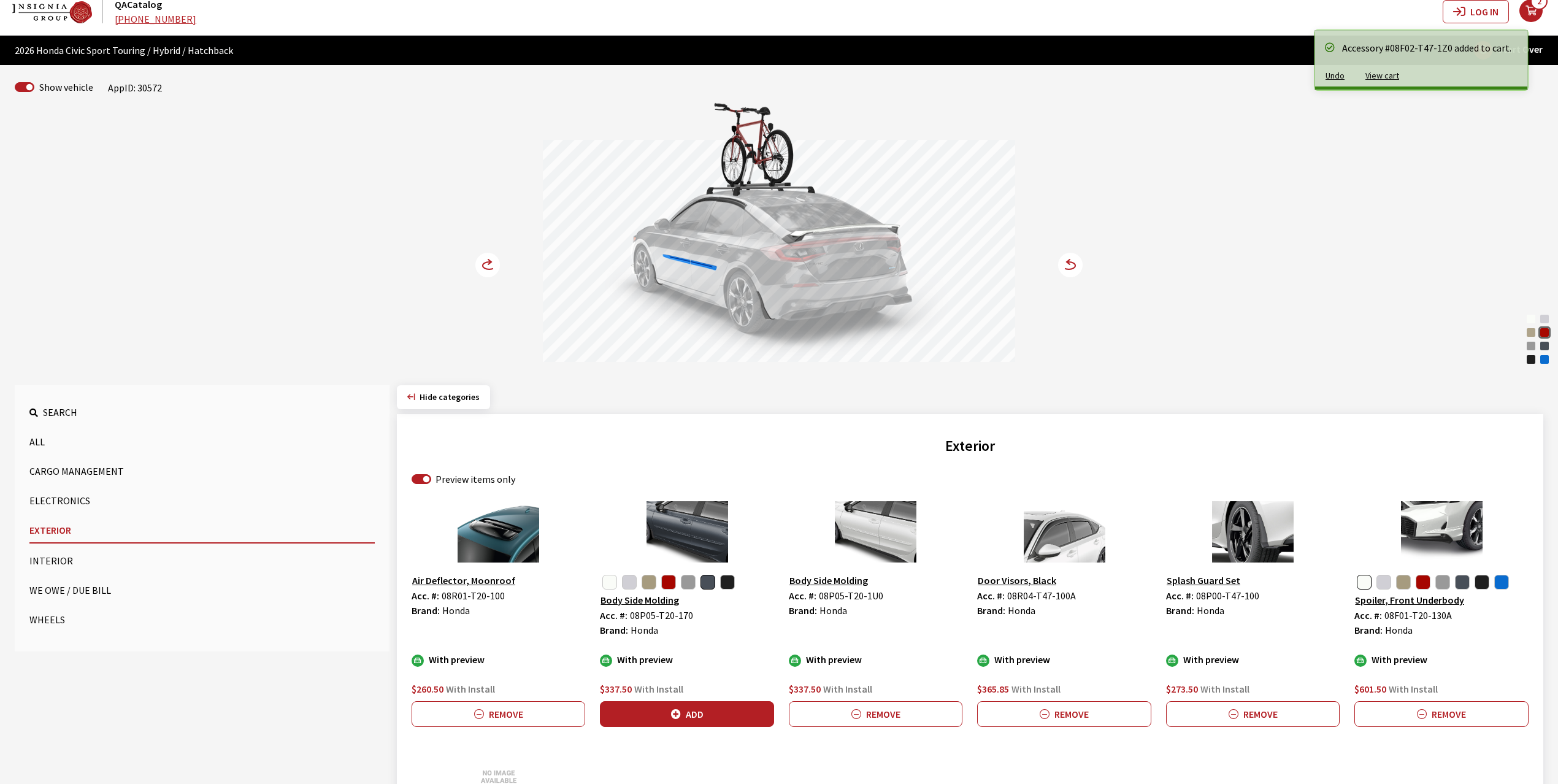
scroll to position [176, 0]
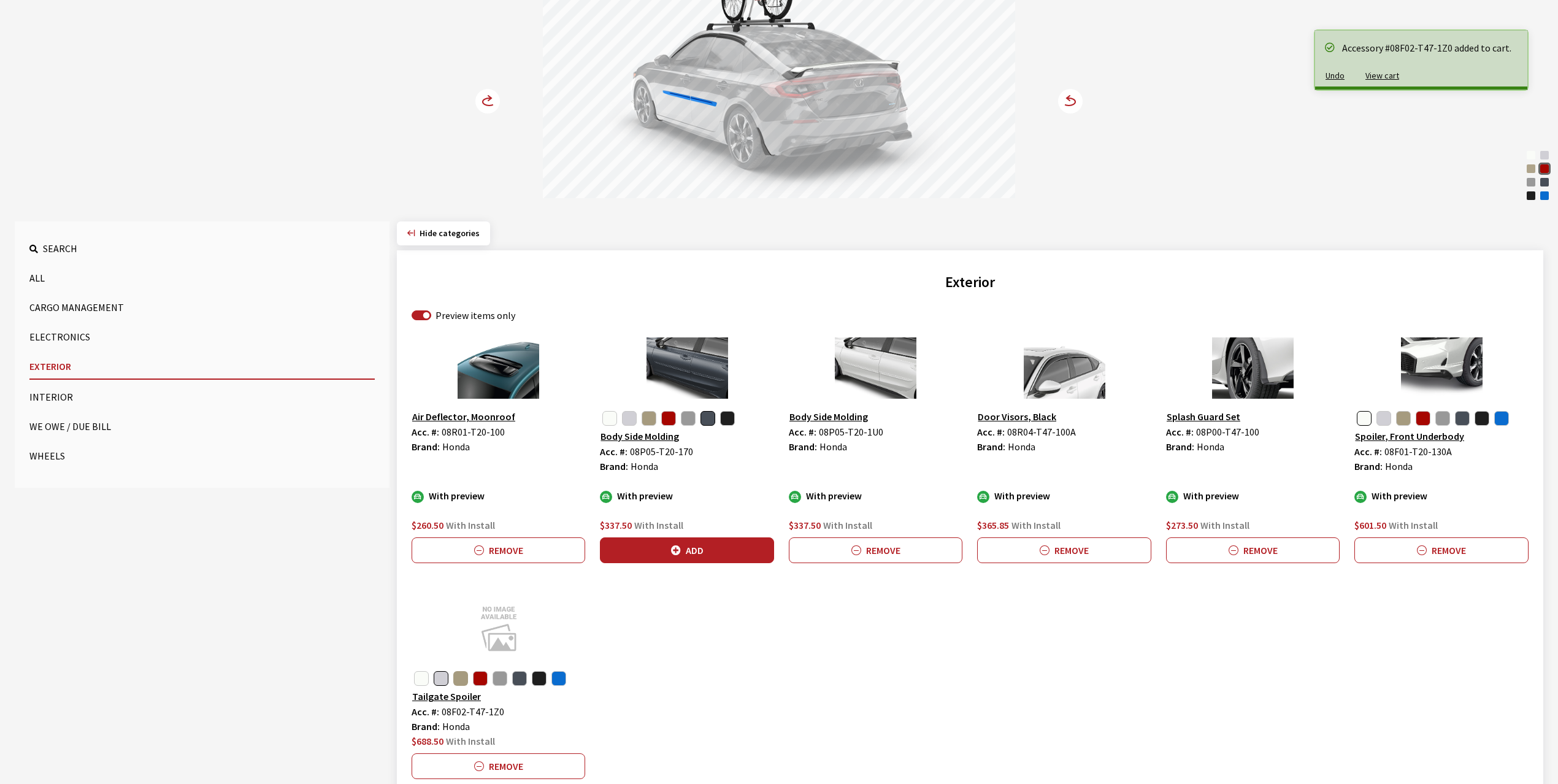
click at [463, 683] on button "button" at bounding box center [461, 678] width 15 height 15
click at [505, 764] on button "Add" at bounding box center [498, 766] width 173 height 26
click at [478, 681] on button "button" at bounding box center [481, 678] width 15 height 15
click at [513, 769] on button "Add" at bounding box center [498, 766] width 173 height 26
click at [499, 680] on button "button" at bounding box center [500, 678] width 15 height 15
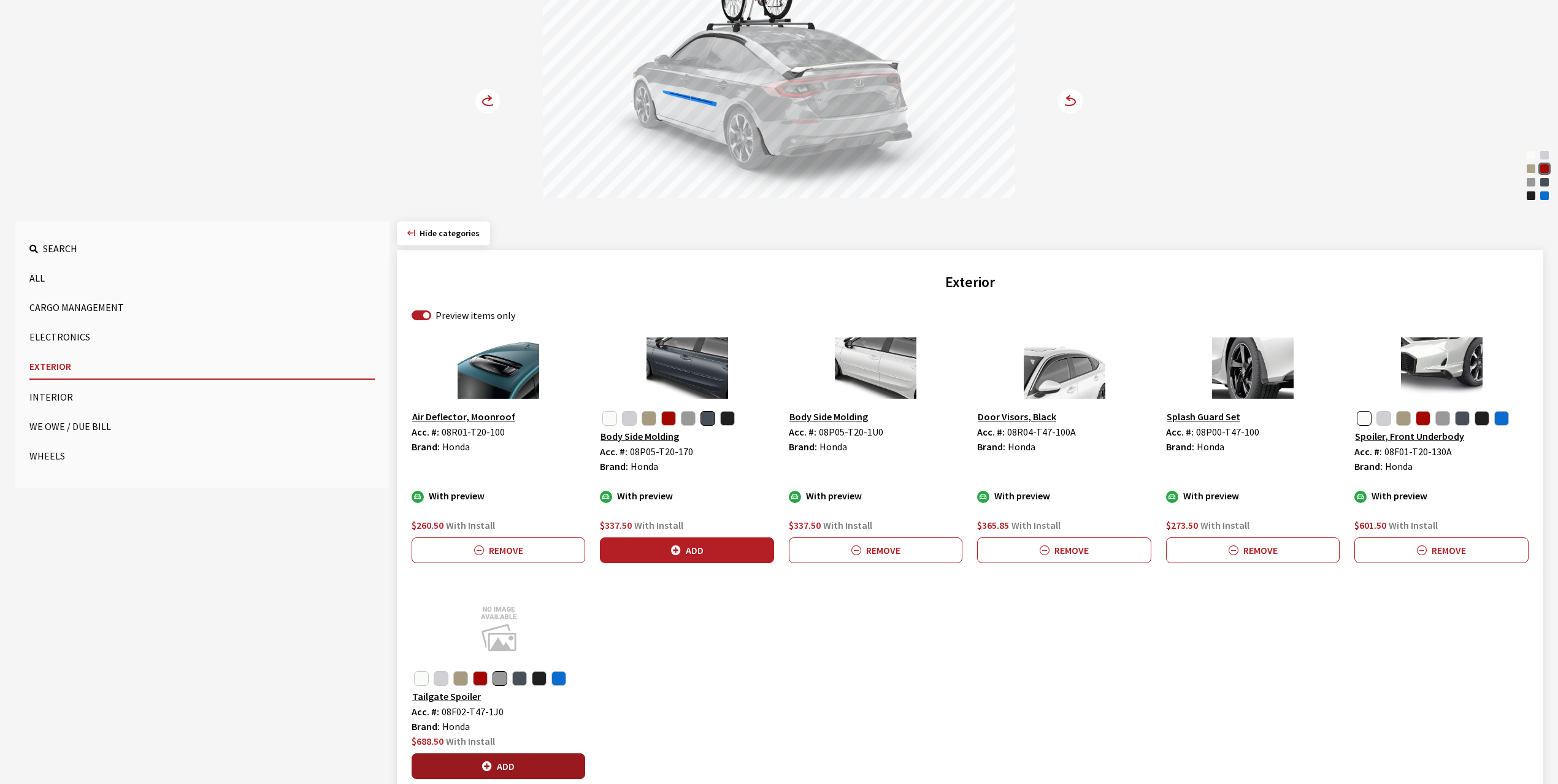
click at [522, 761] on button "Add" at bounding box center [498, 766] width 173 height 26
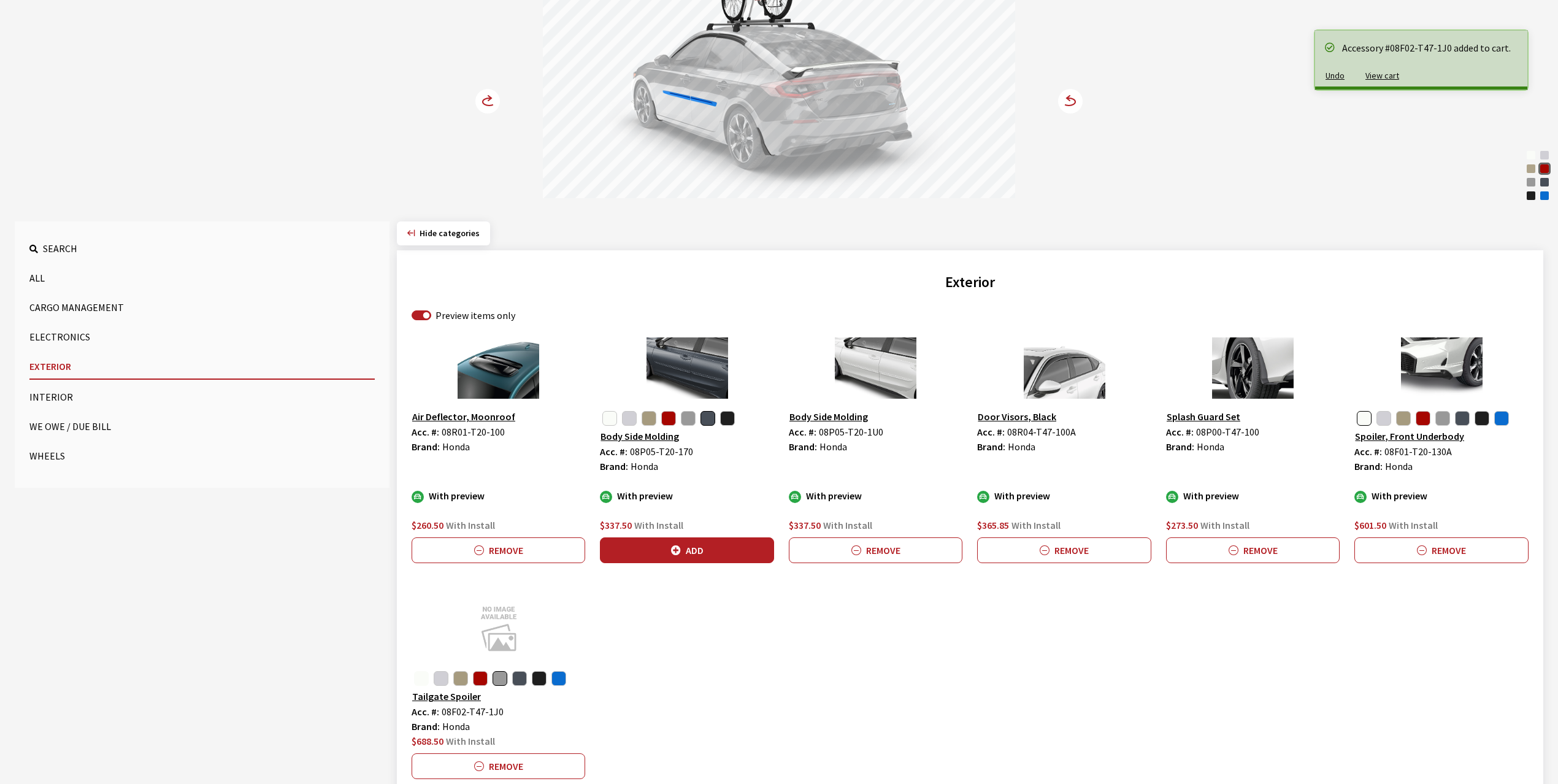
click at [415, 680] on button "button" at bounding box center [422, 678] width 15 height 15
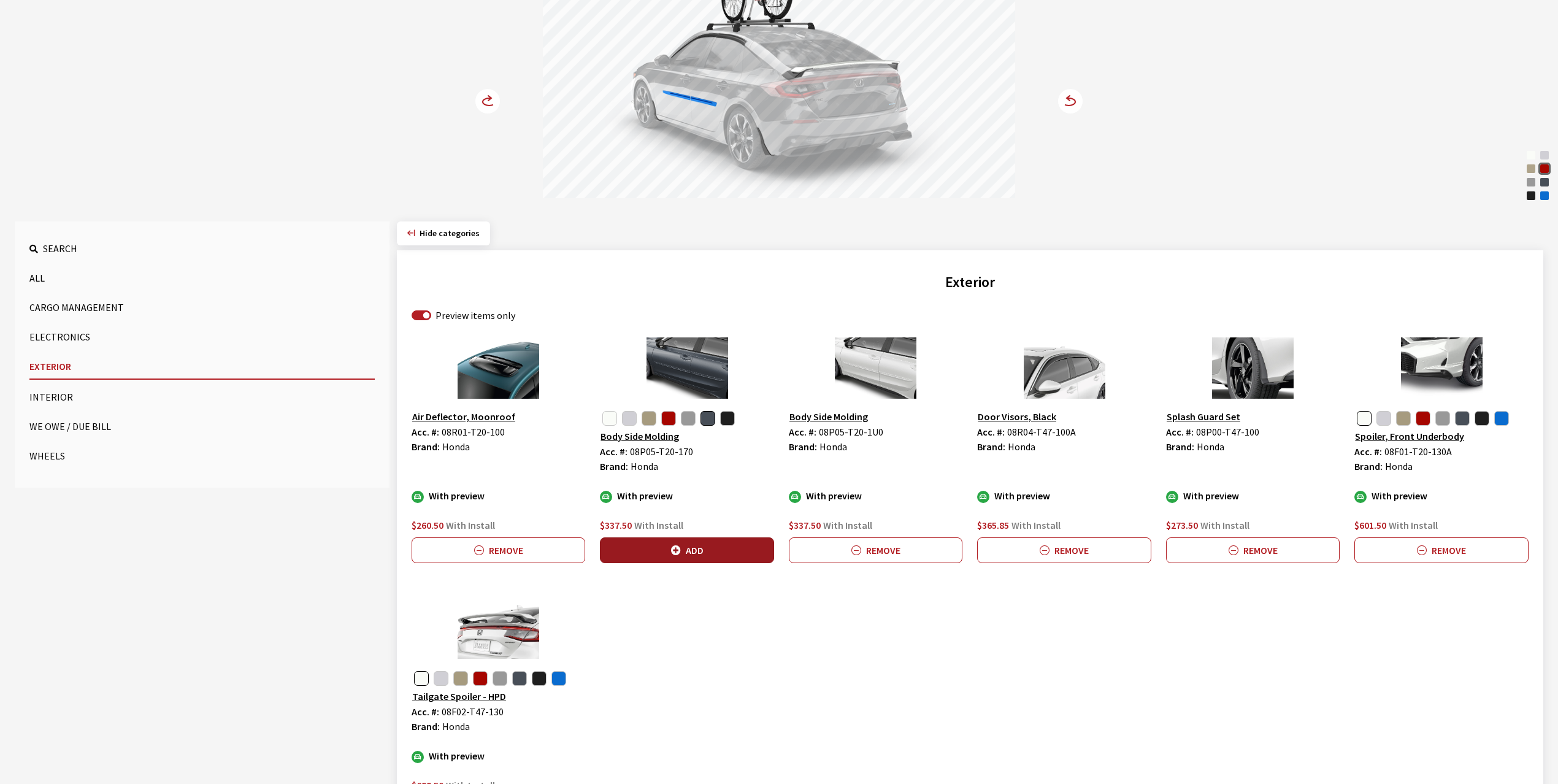
scroll to position [302, 0]
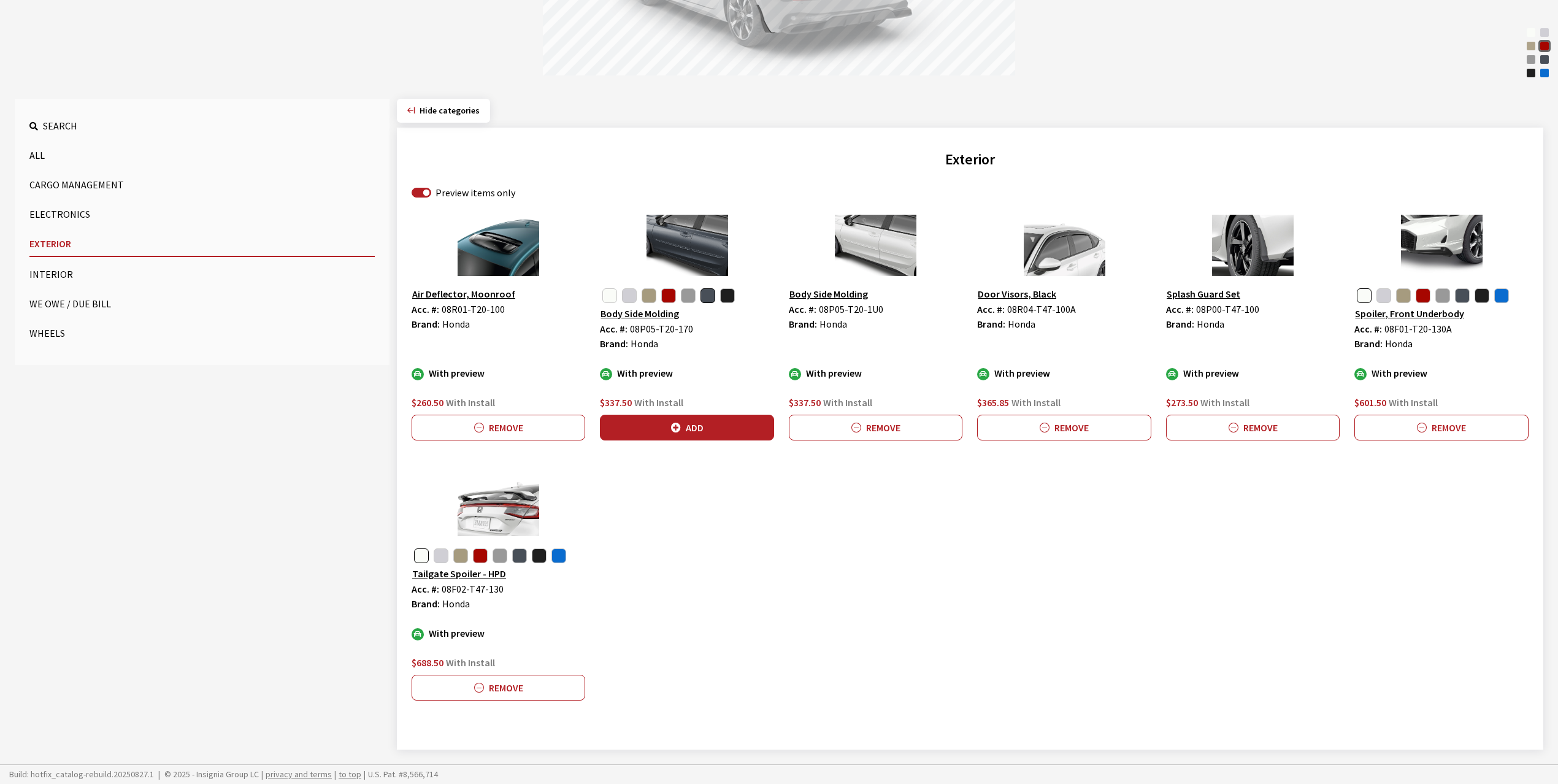
click at [53, 272] on button "Interior" at bounding box center [202, 274] width 345 height 25
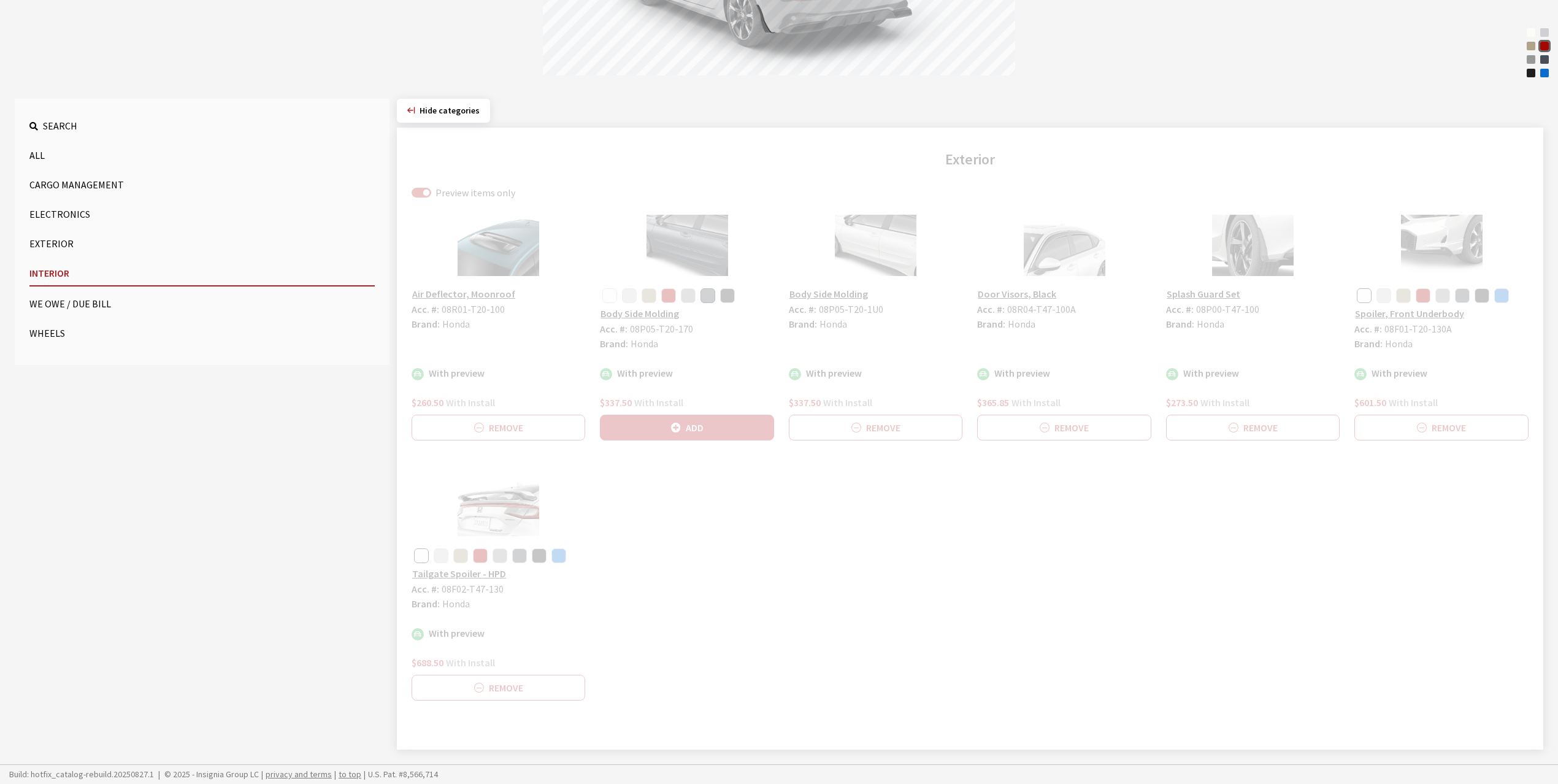
scroll to position [71, 0]
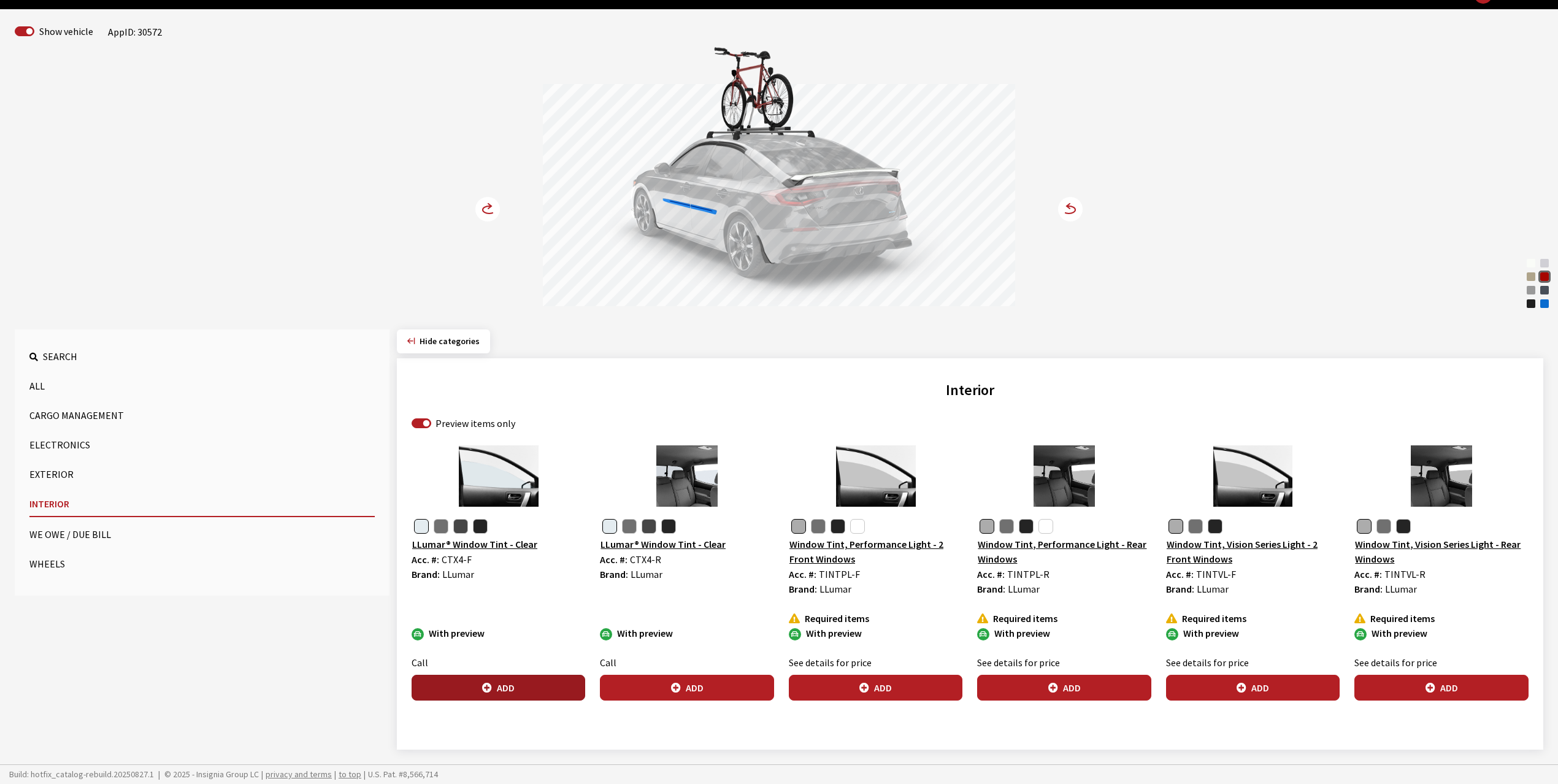
click at [505, 689] on button "Add" at bounding box center [498, 688] width 173 height 26
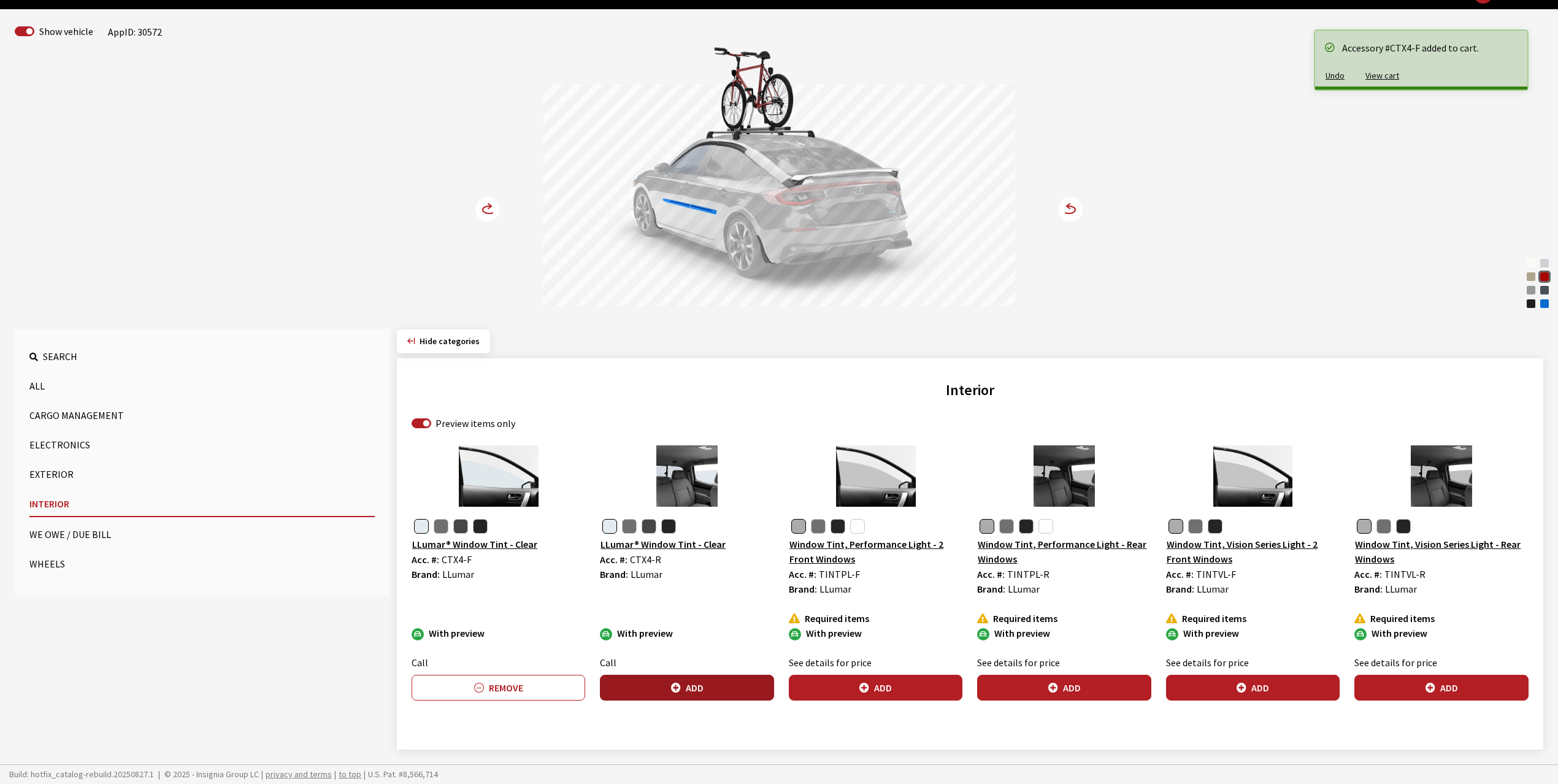
click at [696, 680] on button "Add" at bounding box center [687, 688] width 173 height 26
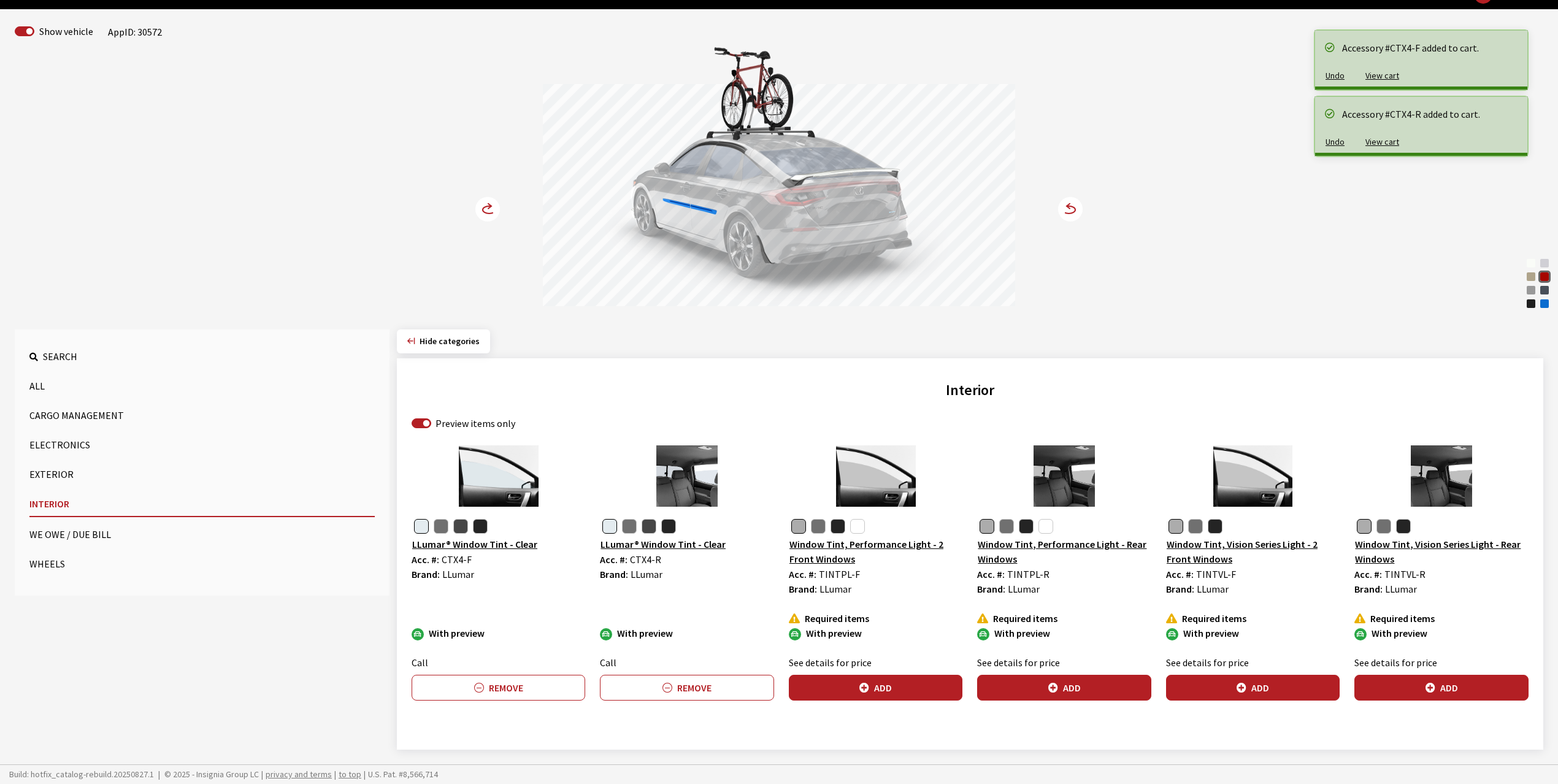
click at [490, 206] on circle at bounding box center [488, 209] width 25 height 25
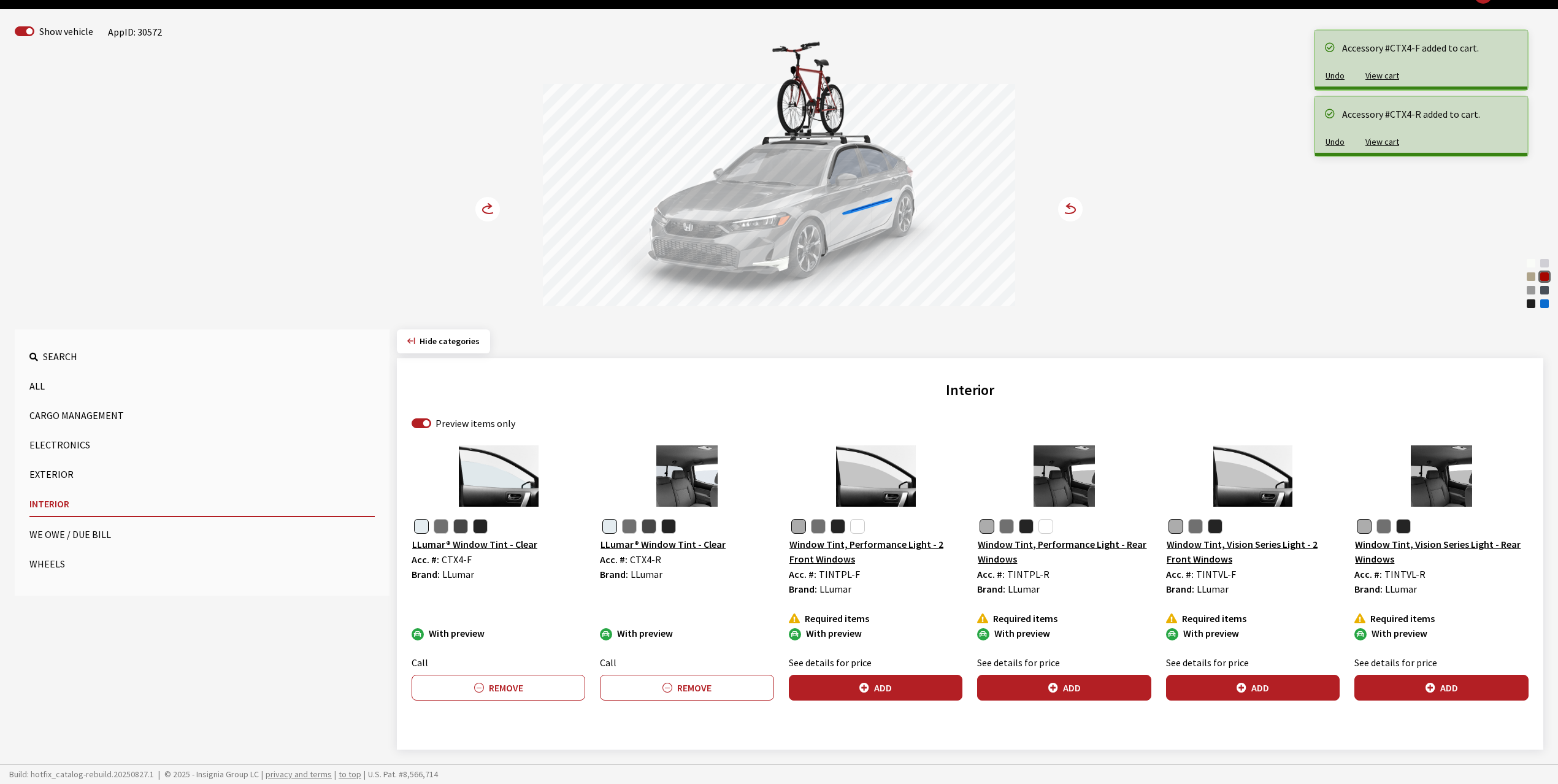
click at [490, 206] on circle at bounding box center [488, 209] width 25 height 25
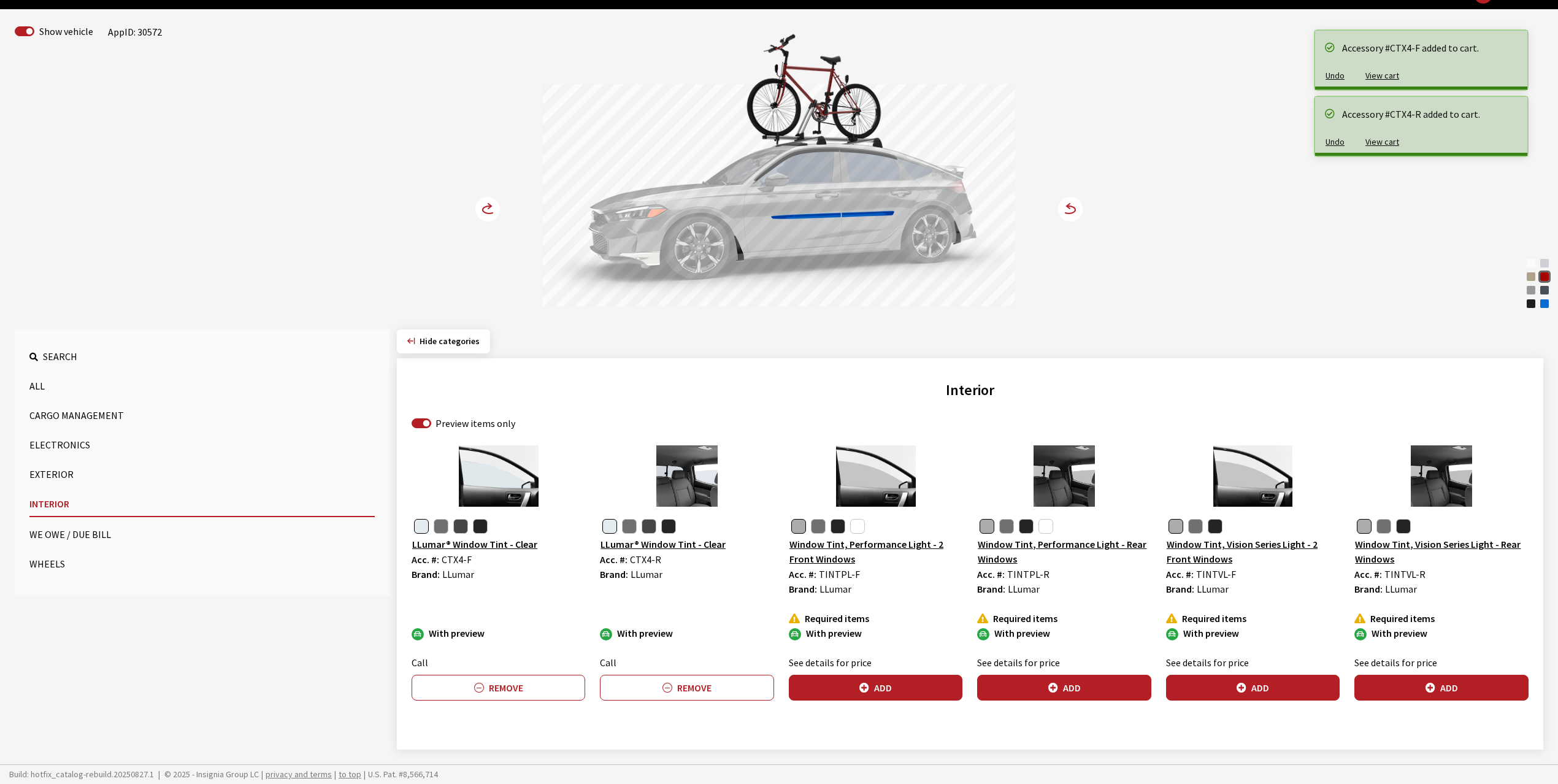
click at [490, 206] on circle at bounding box center [488, 209] width 25 height 25
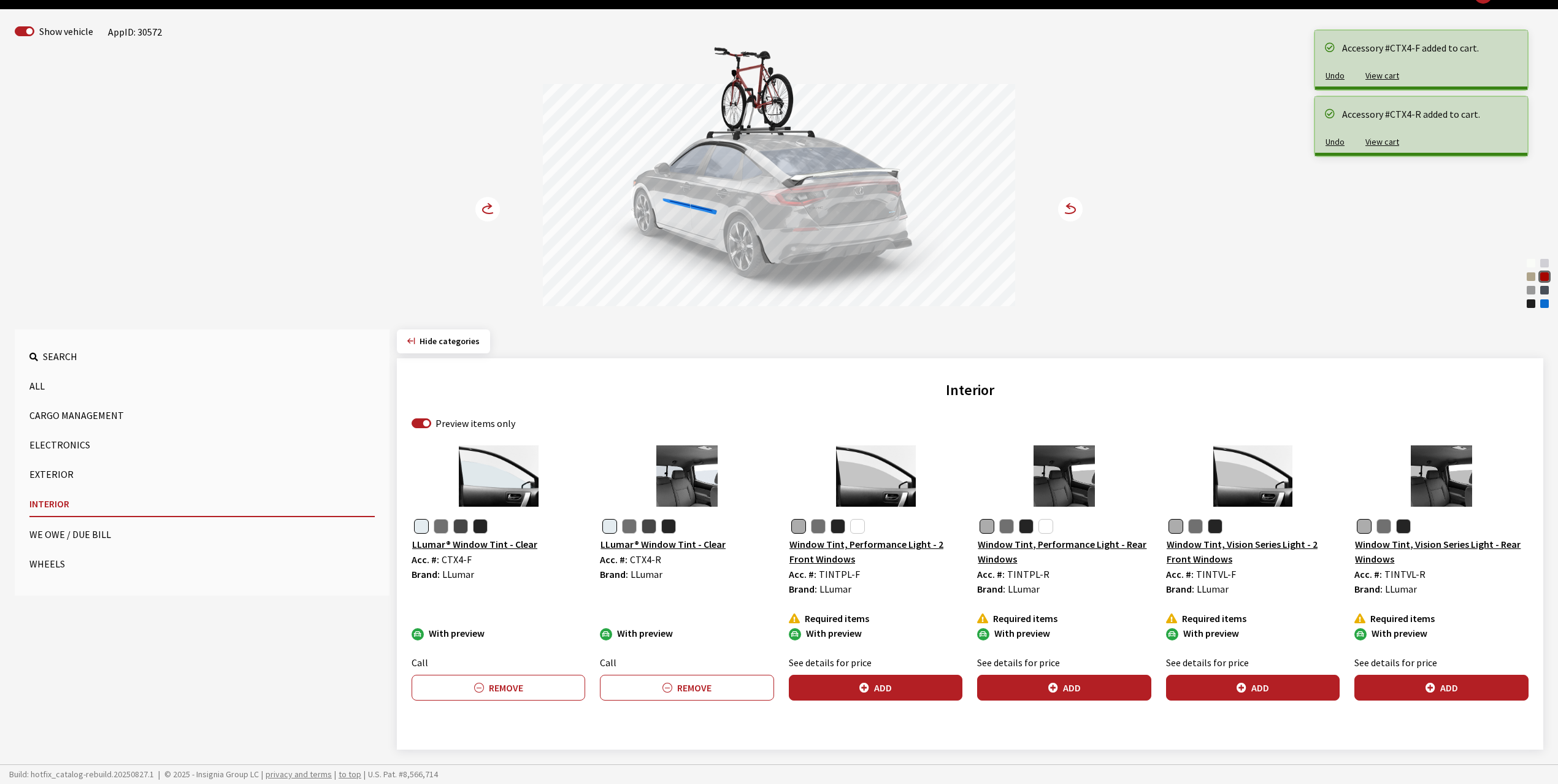
click at [55, 560] on button "Wheels" at bounding box center [202, 563] width 345 height 25
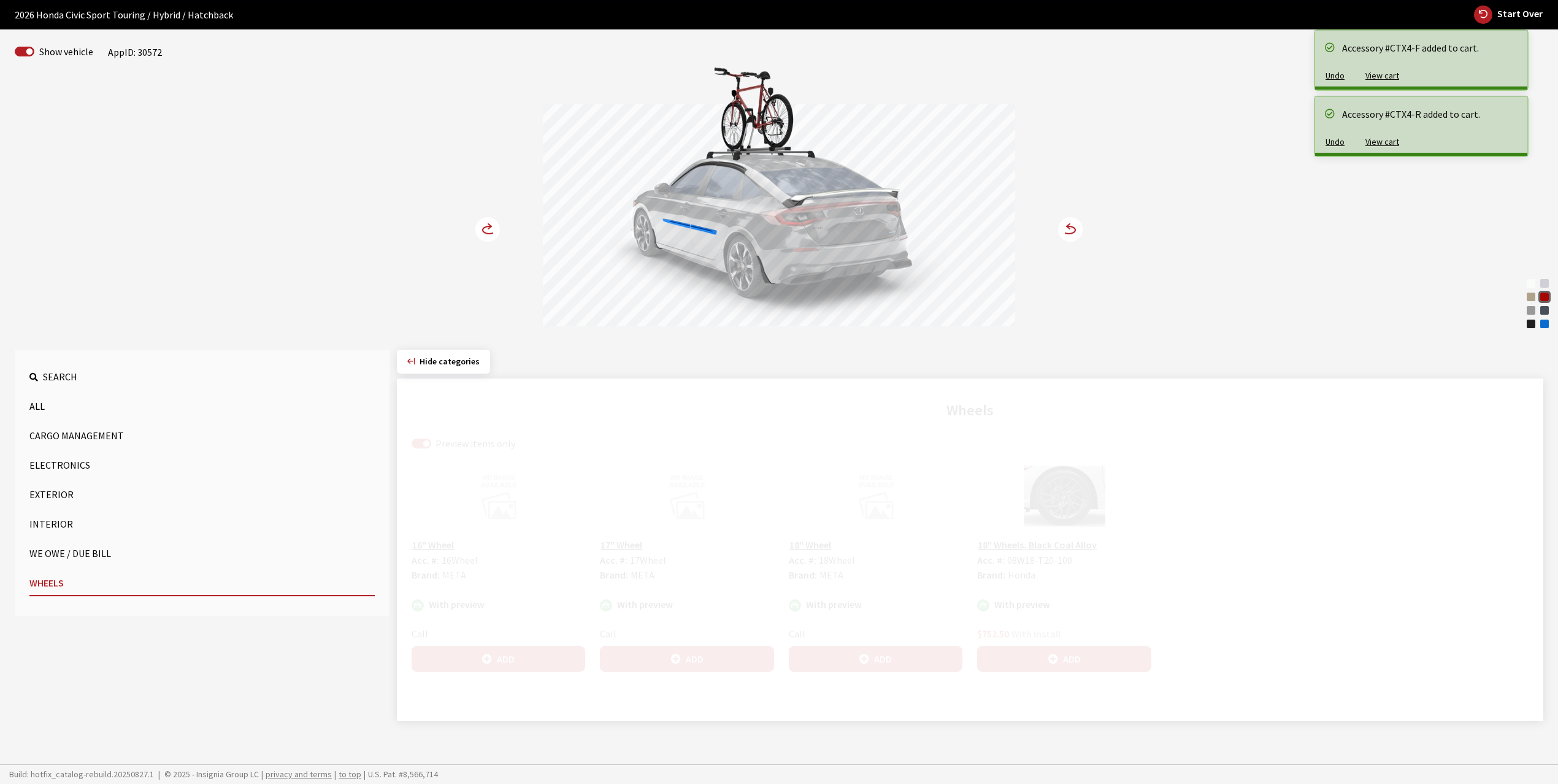
scroll to position [49, 0]
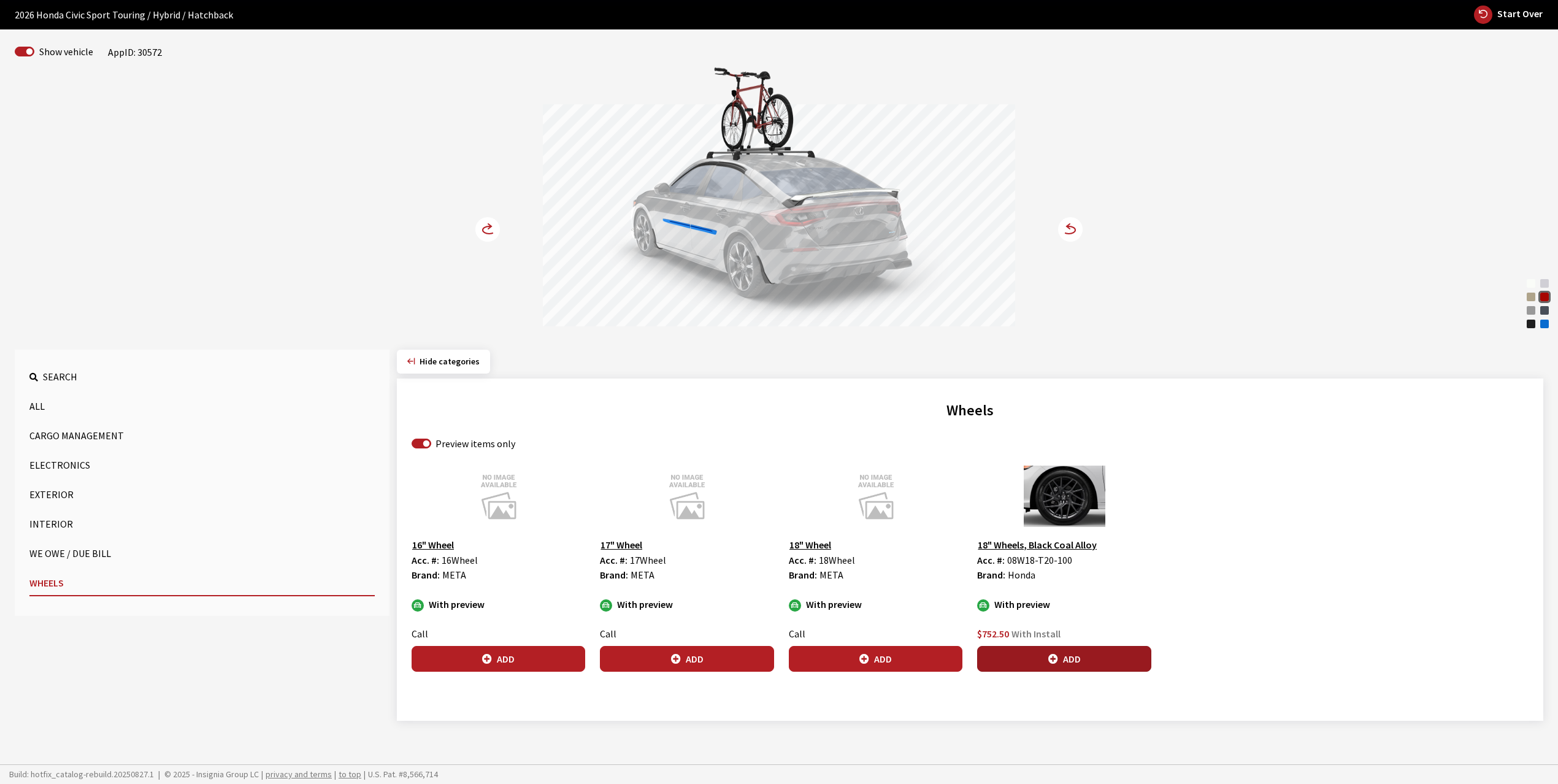
click at [1061, 658] on button "Add" at bounding box center [1064, 659] width 173 height 26
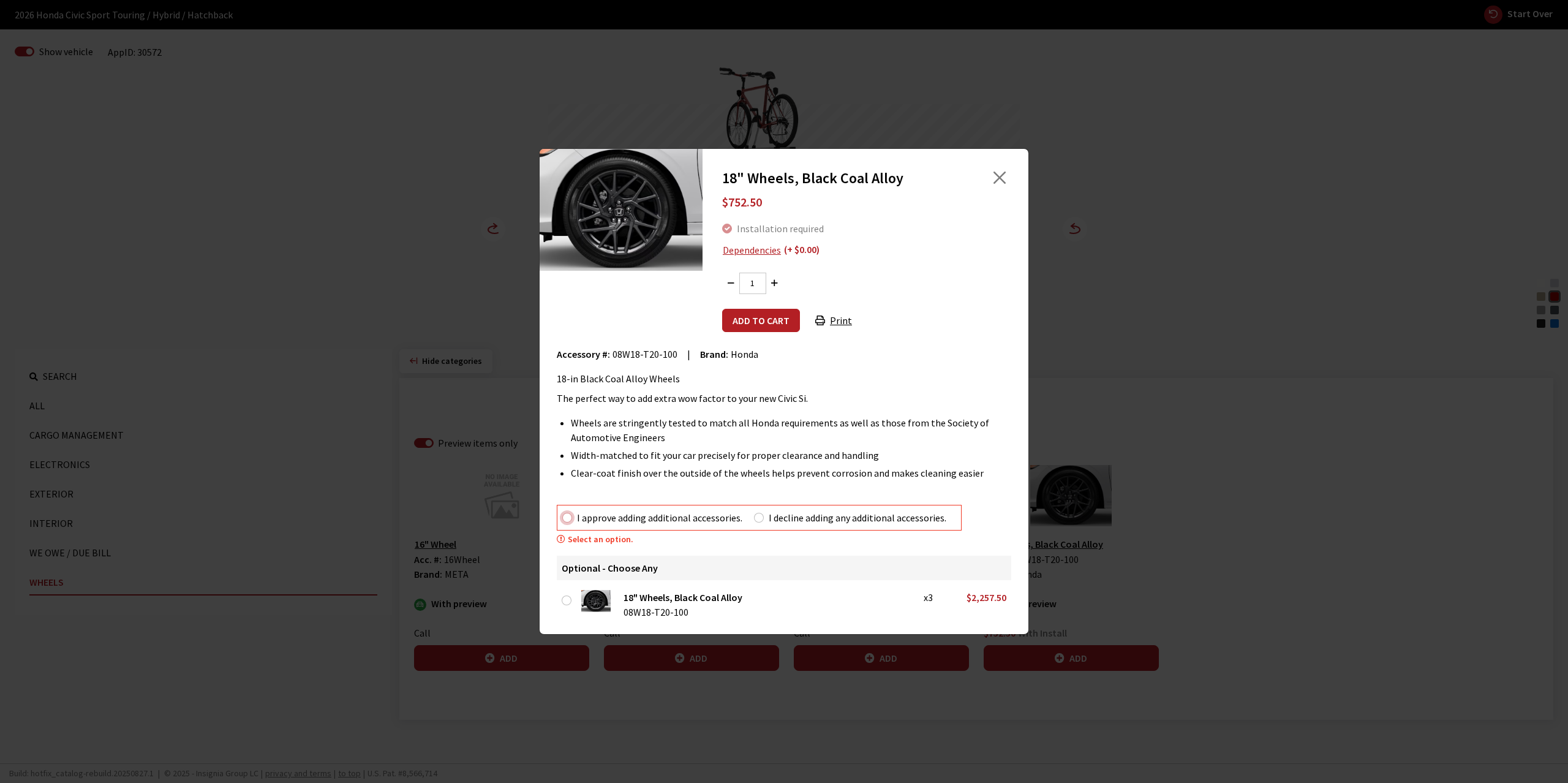
click at [566, 520] on input "I approve adding additional accessories." at bounding box center [567, 517] width 10 height 10
radio input "true"
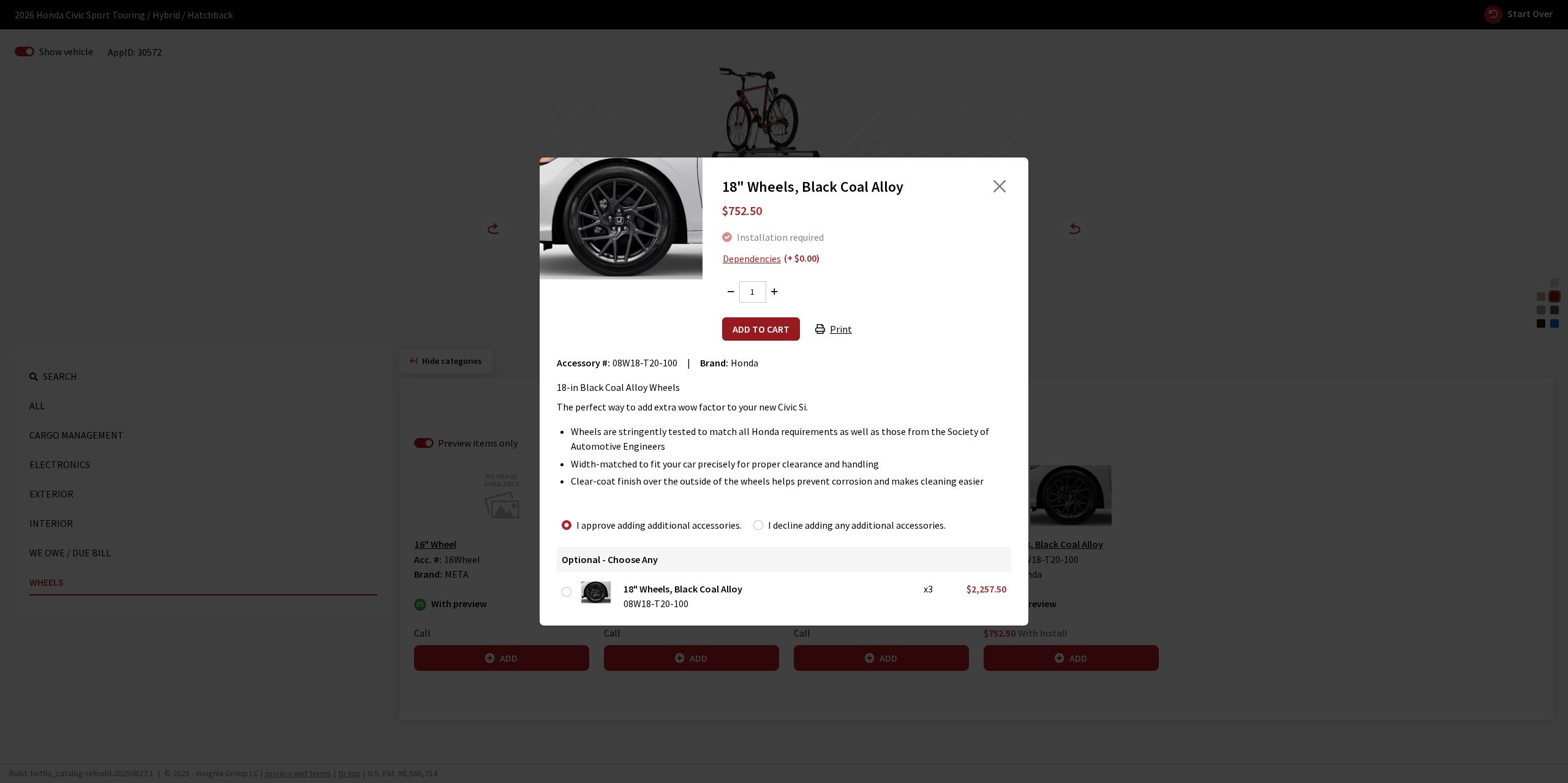
click at [770, 328] on button "Add to cart" at bounding box center [761, 329] width 78 height 23
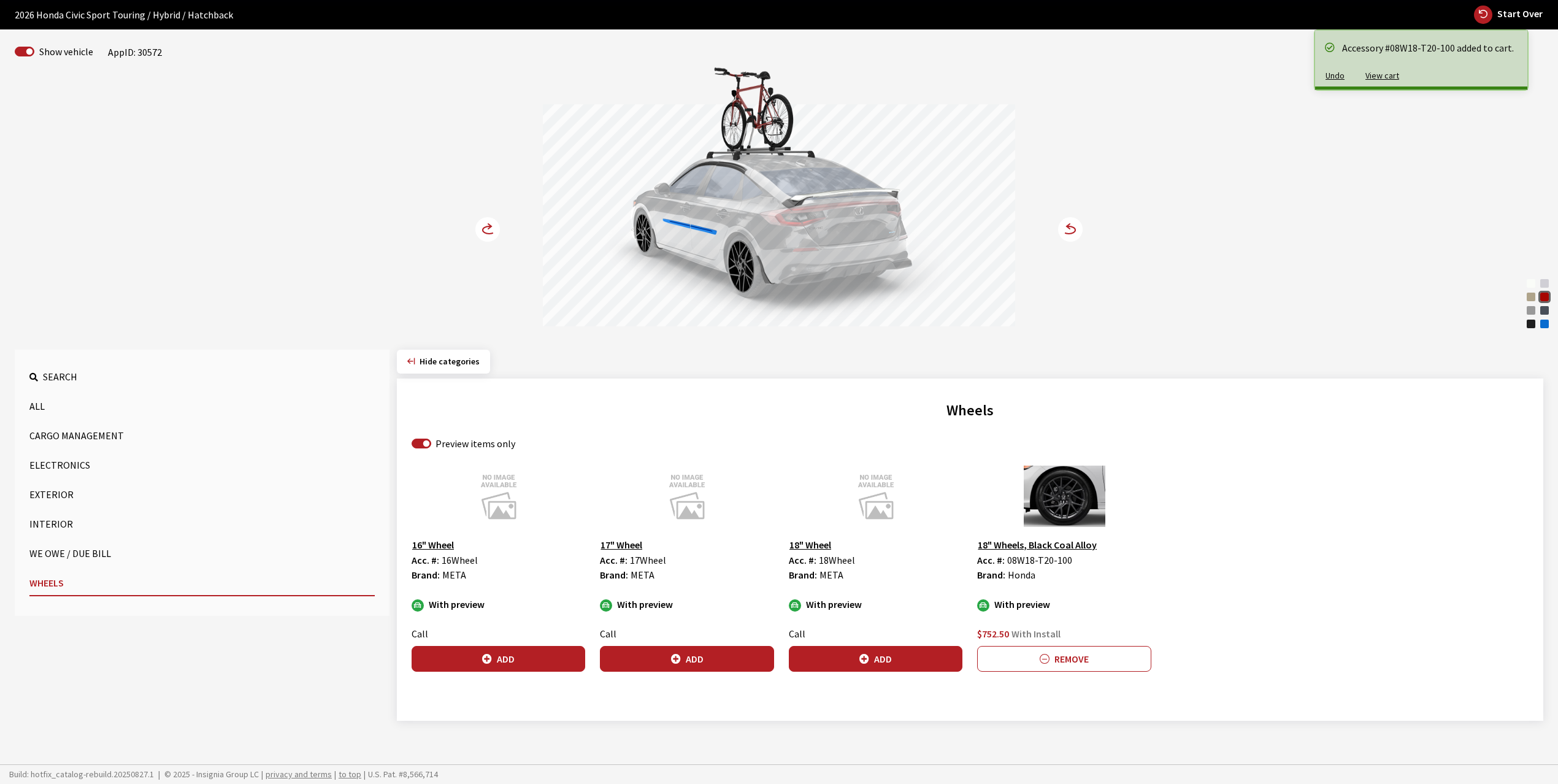
click at [492, 227] on icon at bounding box center [495, 230] width 9 height 10
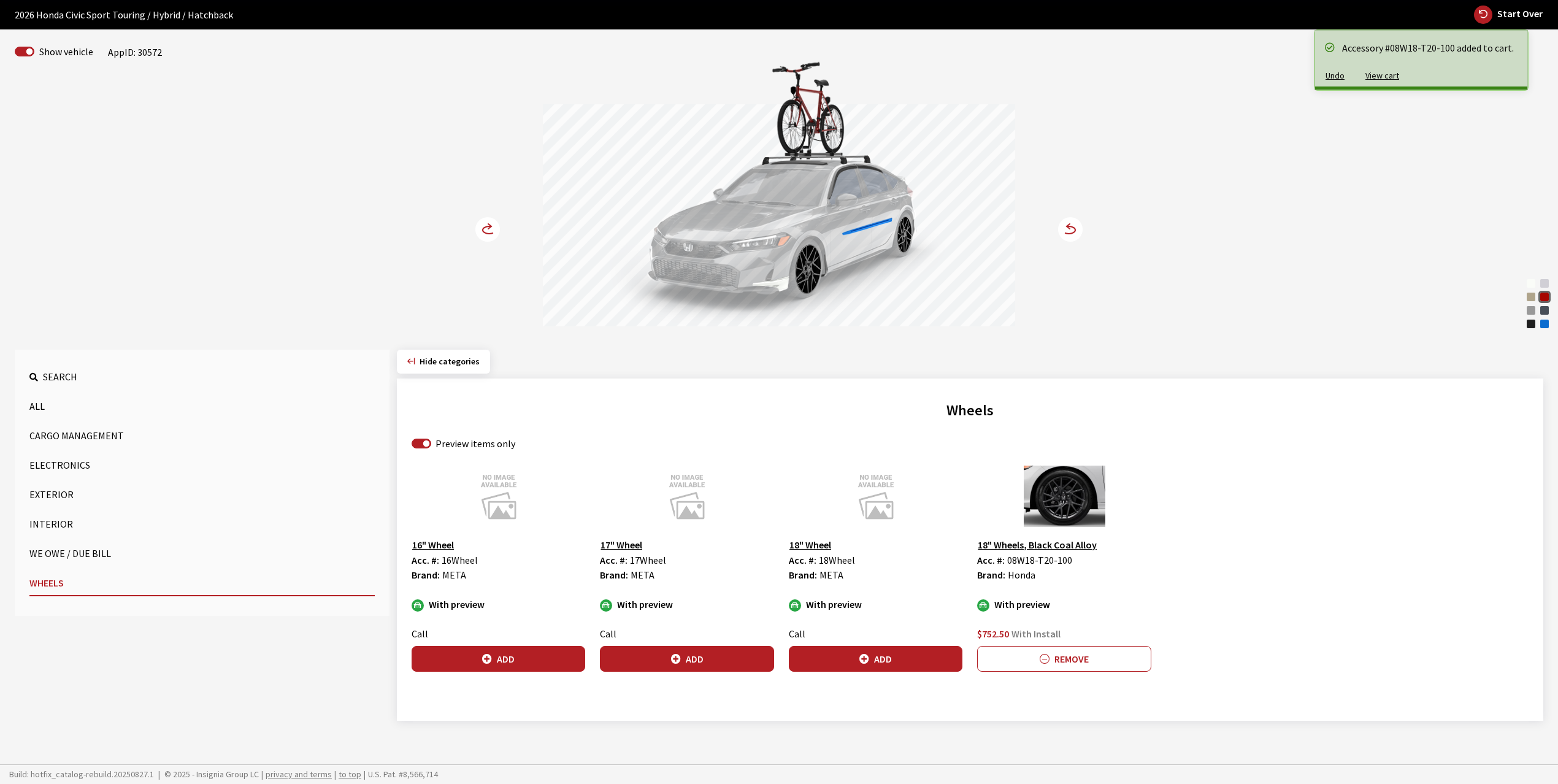
click at [492, 225] on circle at bounding box center [488, 229] width 25 height 25
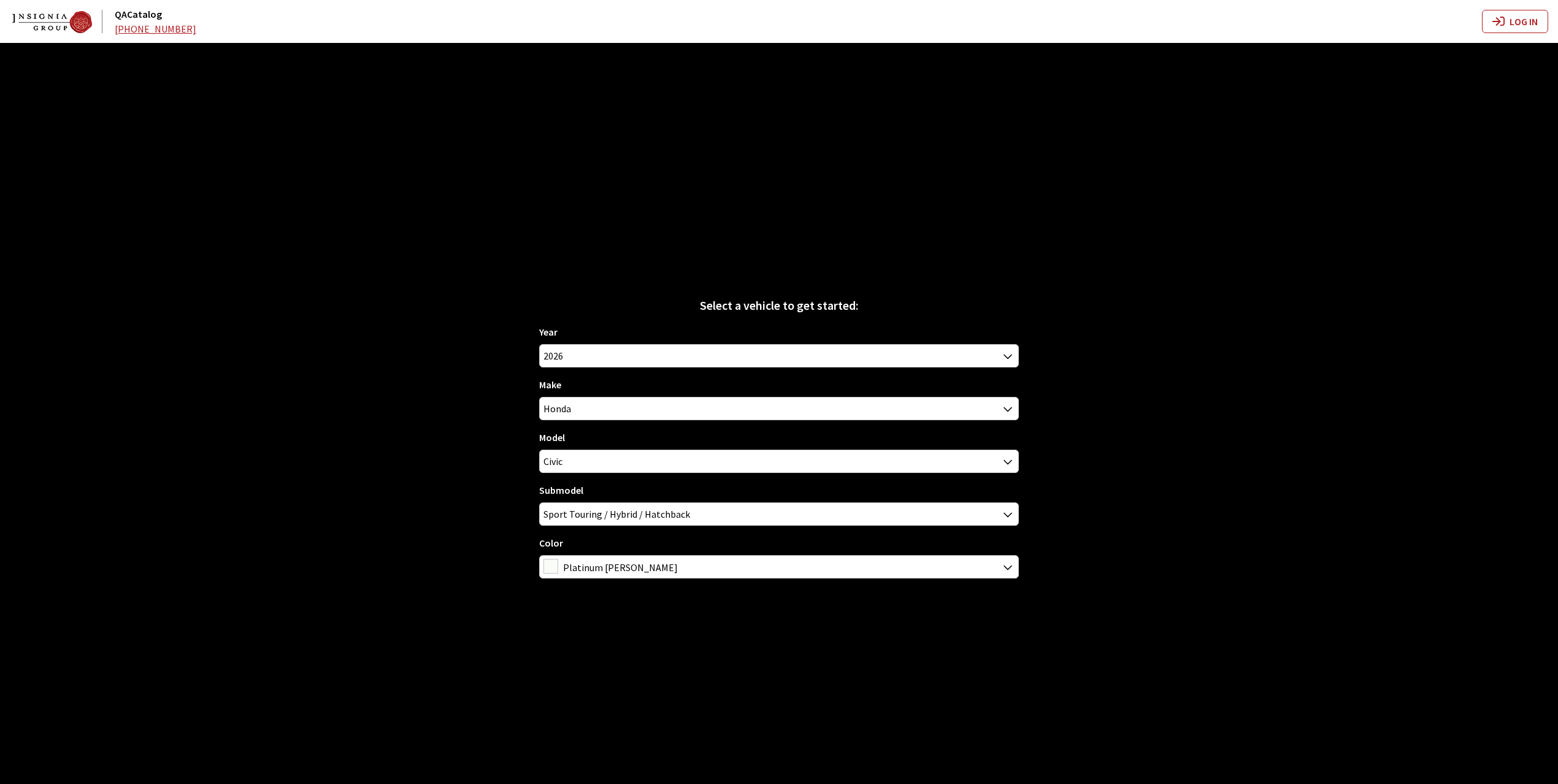
scroll to position [39, 0]
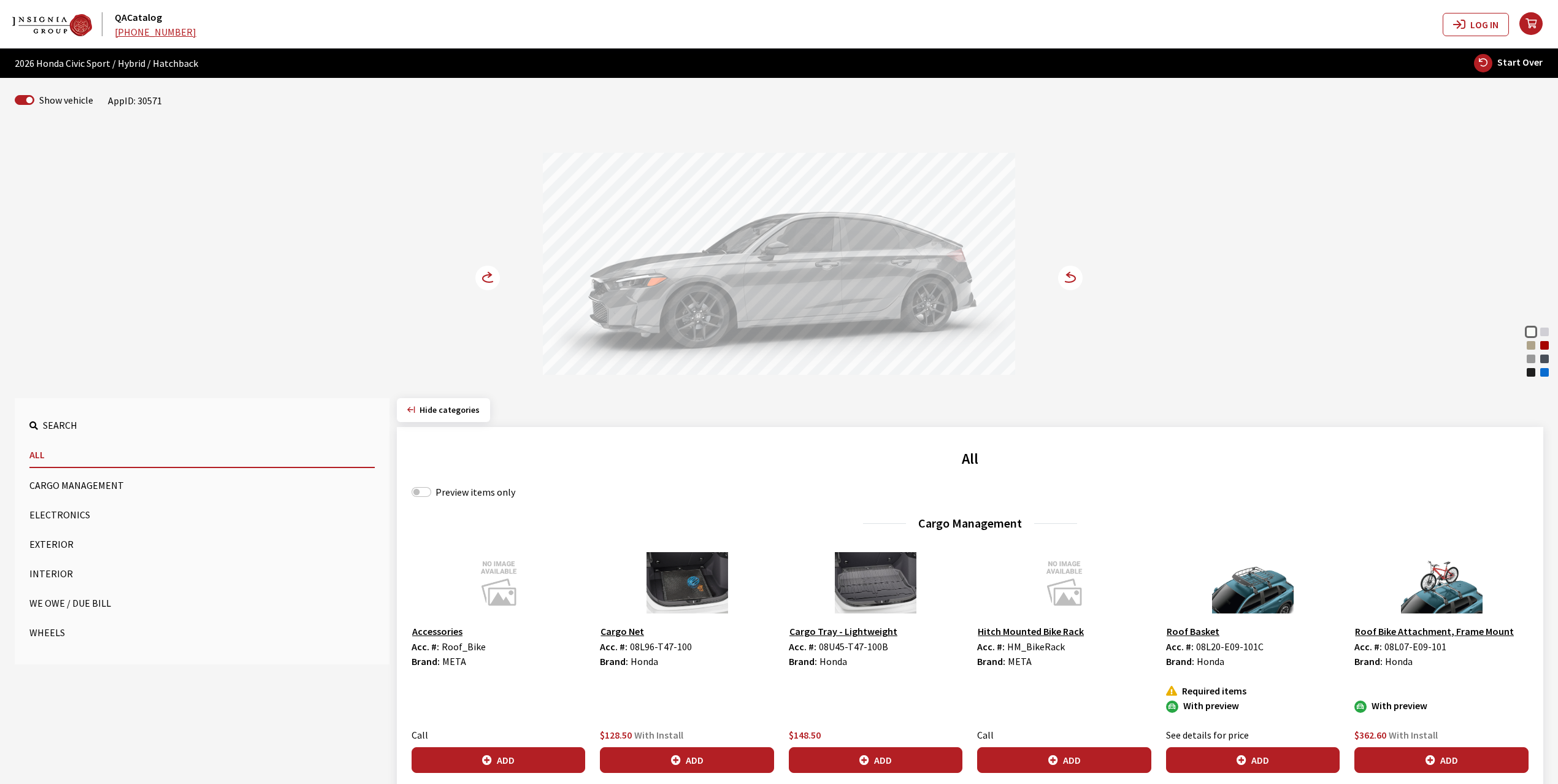
click at [1544, 373] on div "Boost Blue Pearl" at bounding box center [1544, 372] width 12 height 12
click at [476, 277] on circle at bounding box center [488, 278] width 25 height 25
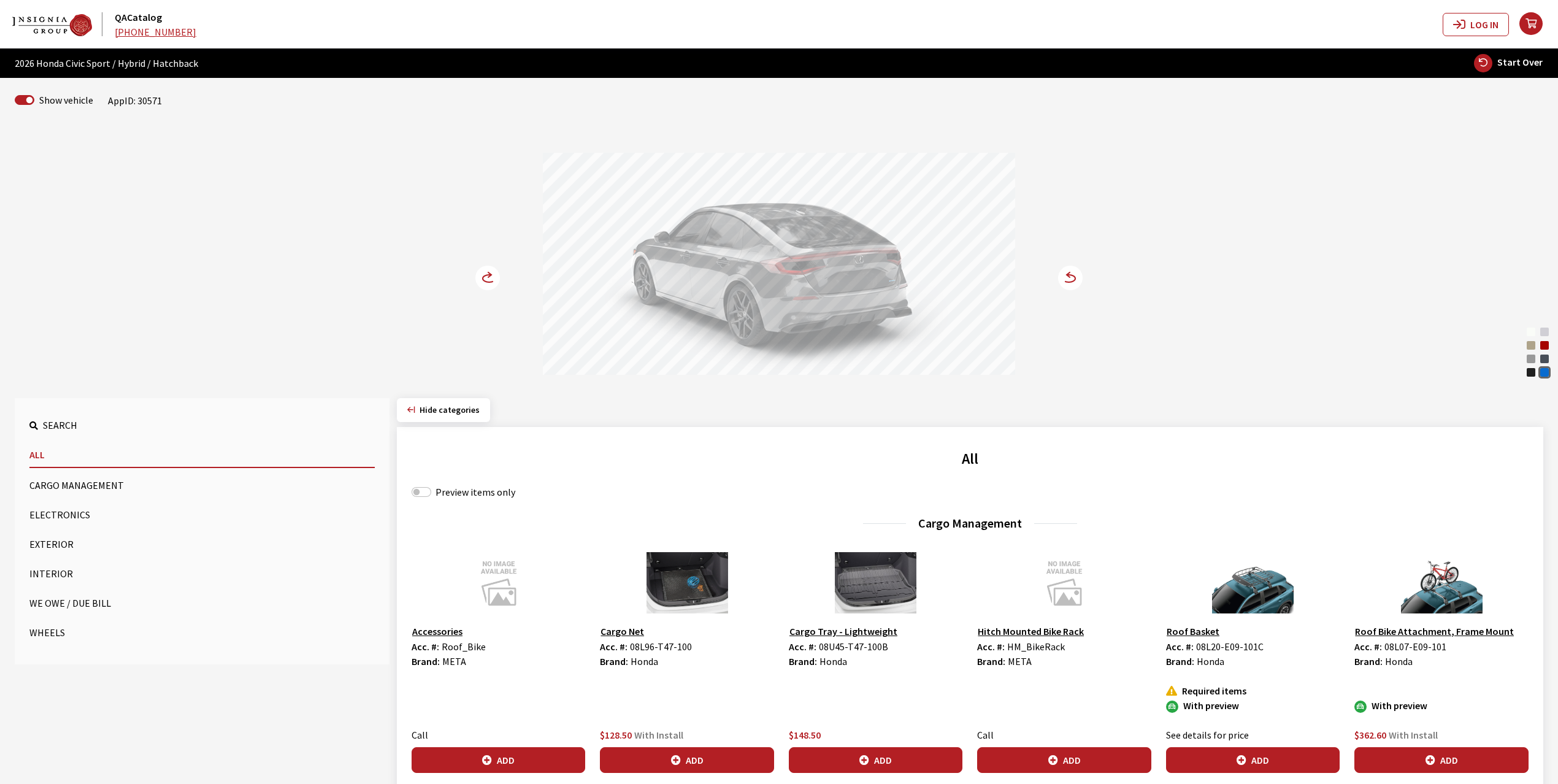
click at [476, 277] on circle at bounding box center [488, 278] width 25 height 25
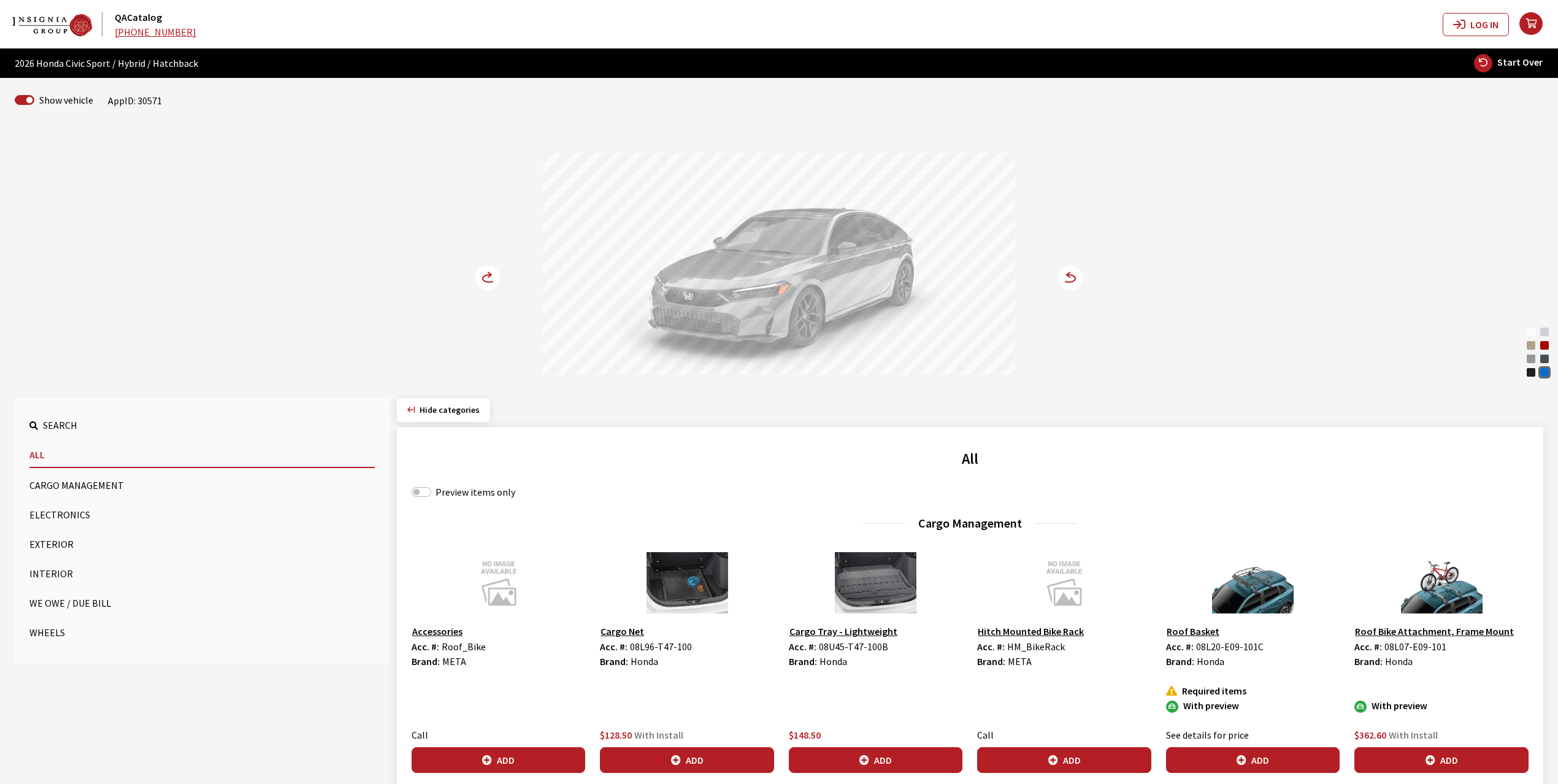
click at [476, 277] on circle at bounding box center [488, 278] width 25 height 25
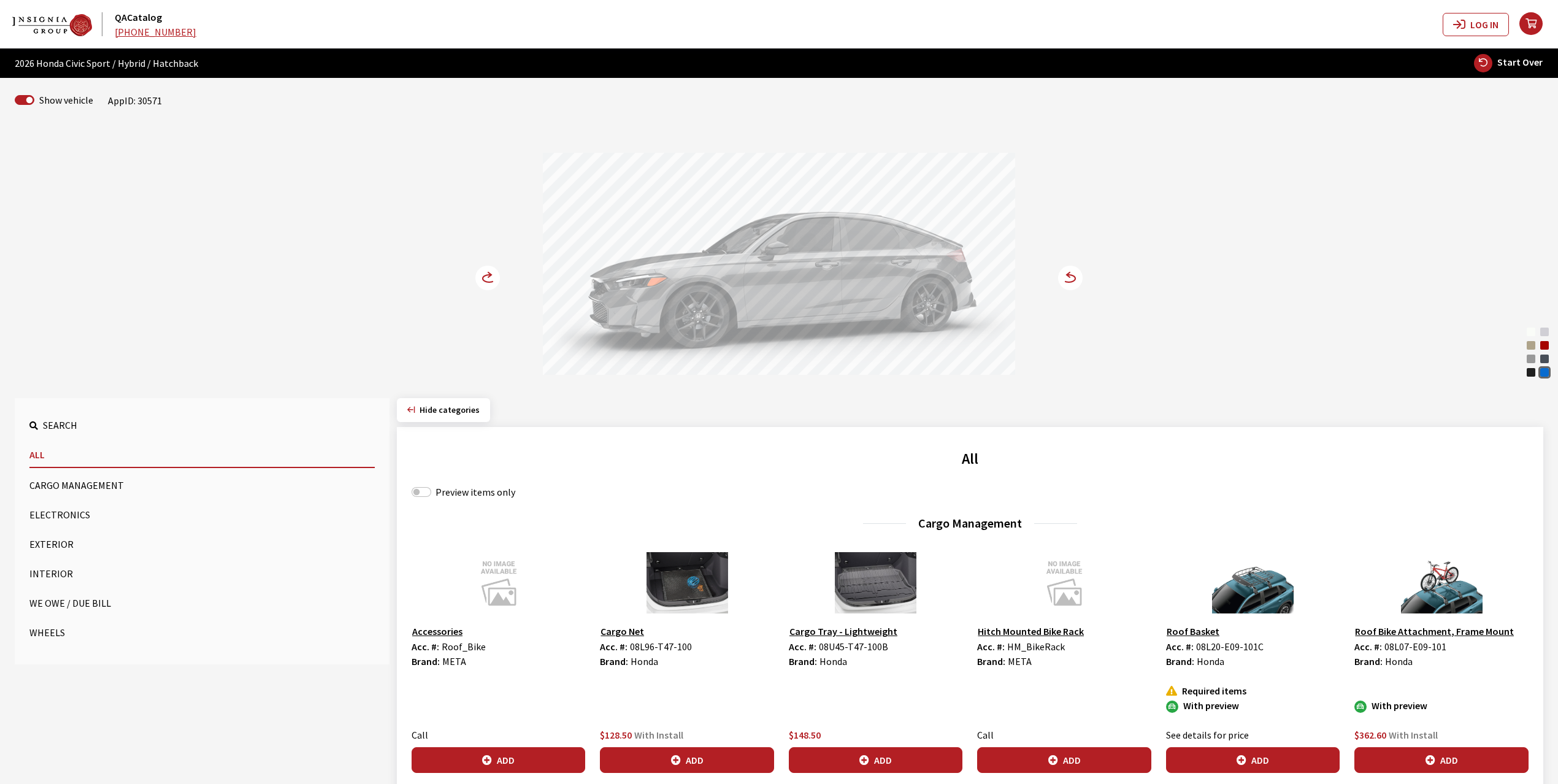
click at [476, 277] on circle at bounding box center [488, 278] width 25 height 25
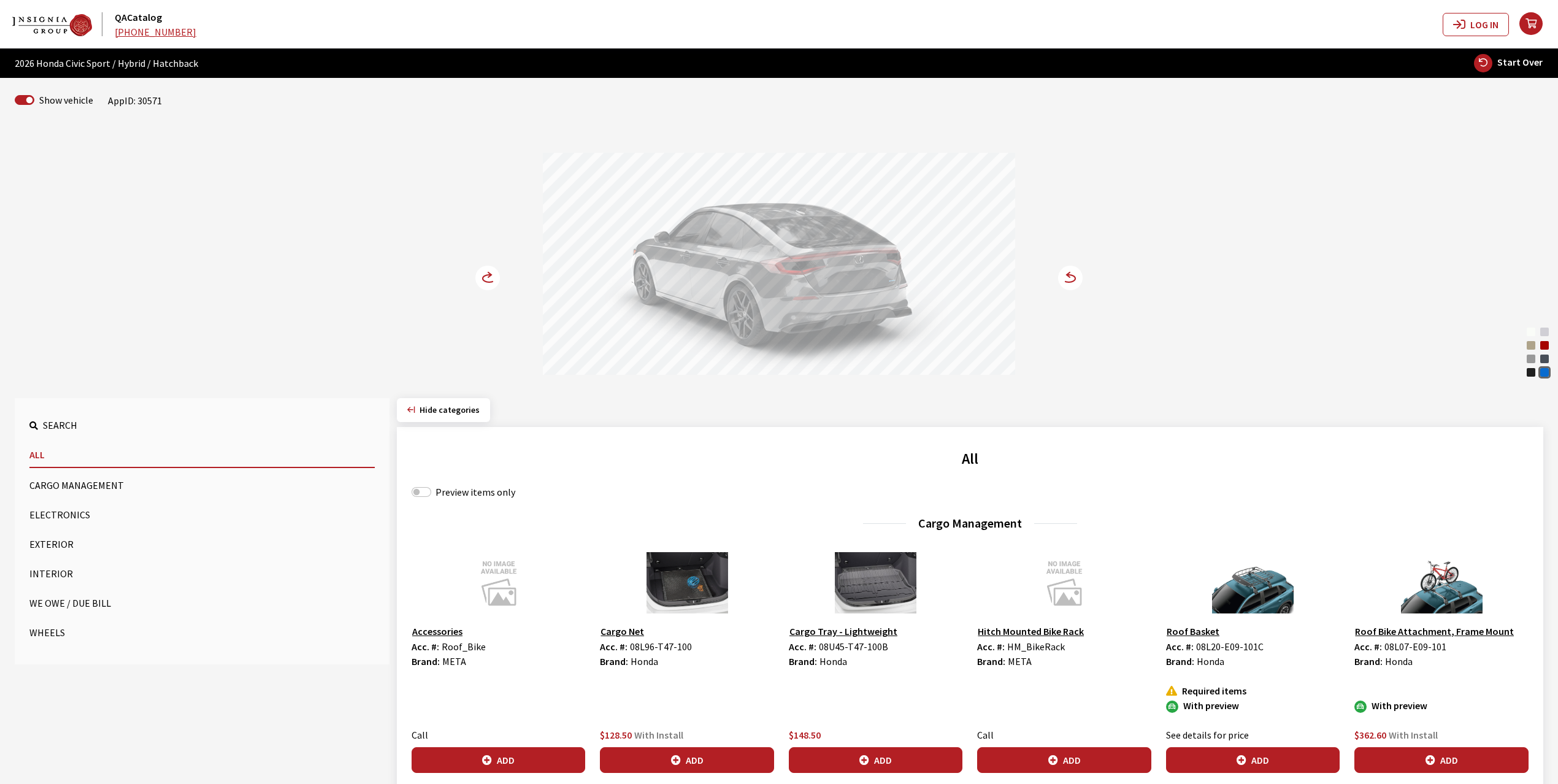
click at [53, 482] on button "Cargo Management" at bounding box center [202, 485] width 345 height 25
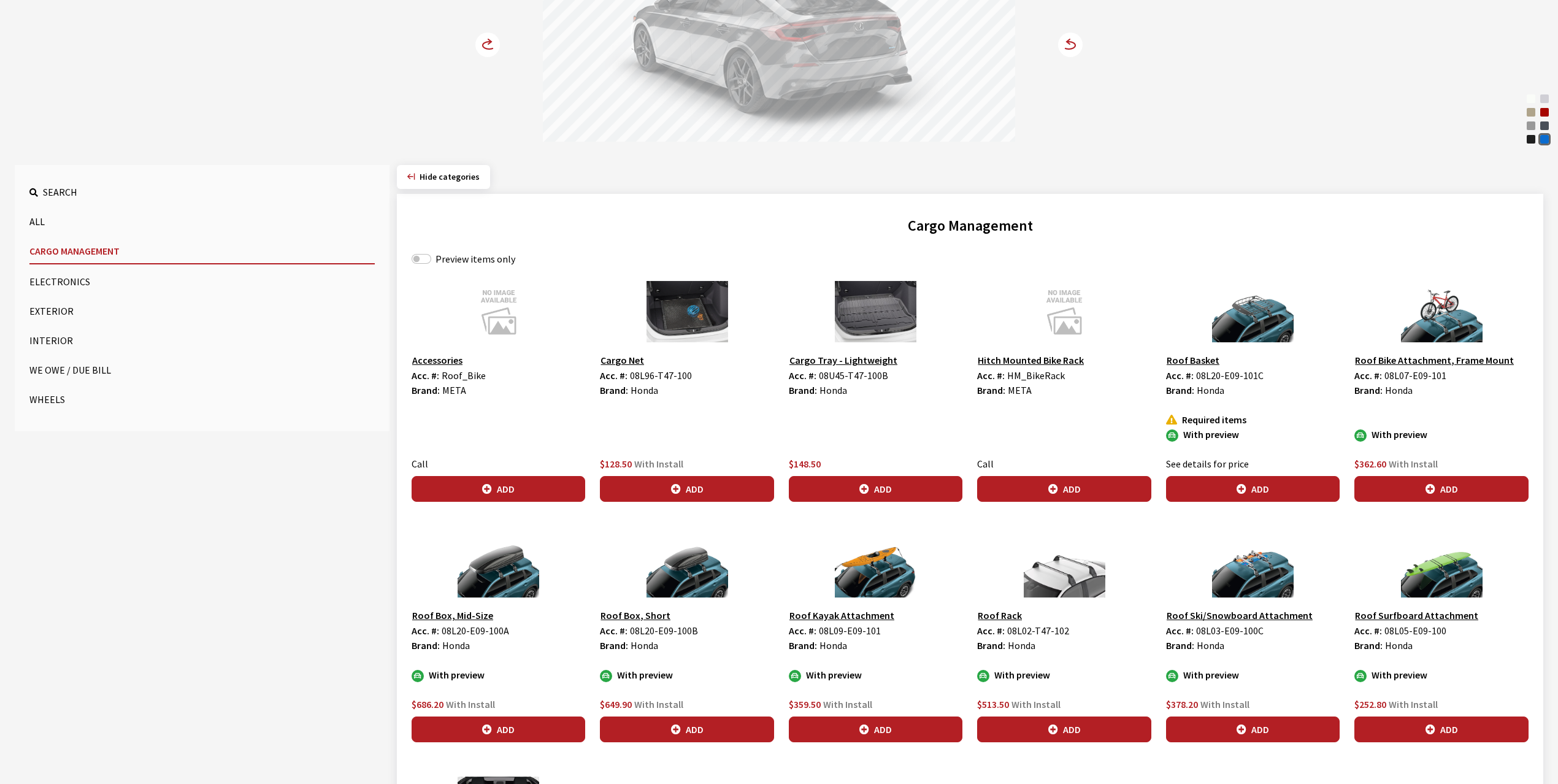
scroll to position [245, 0]
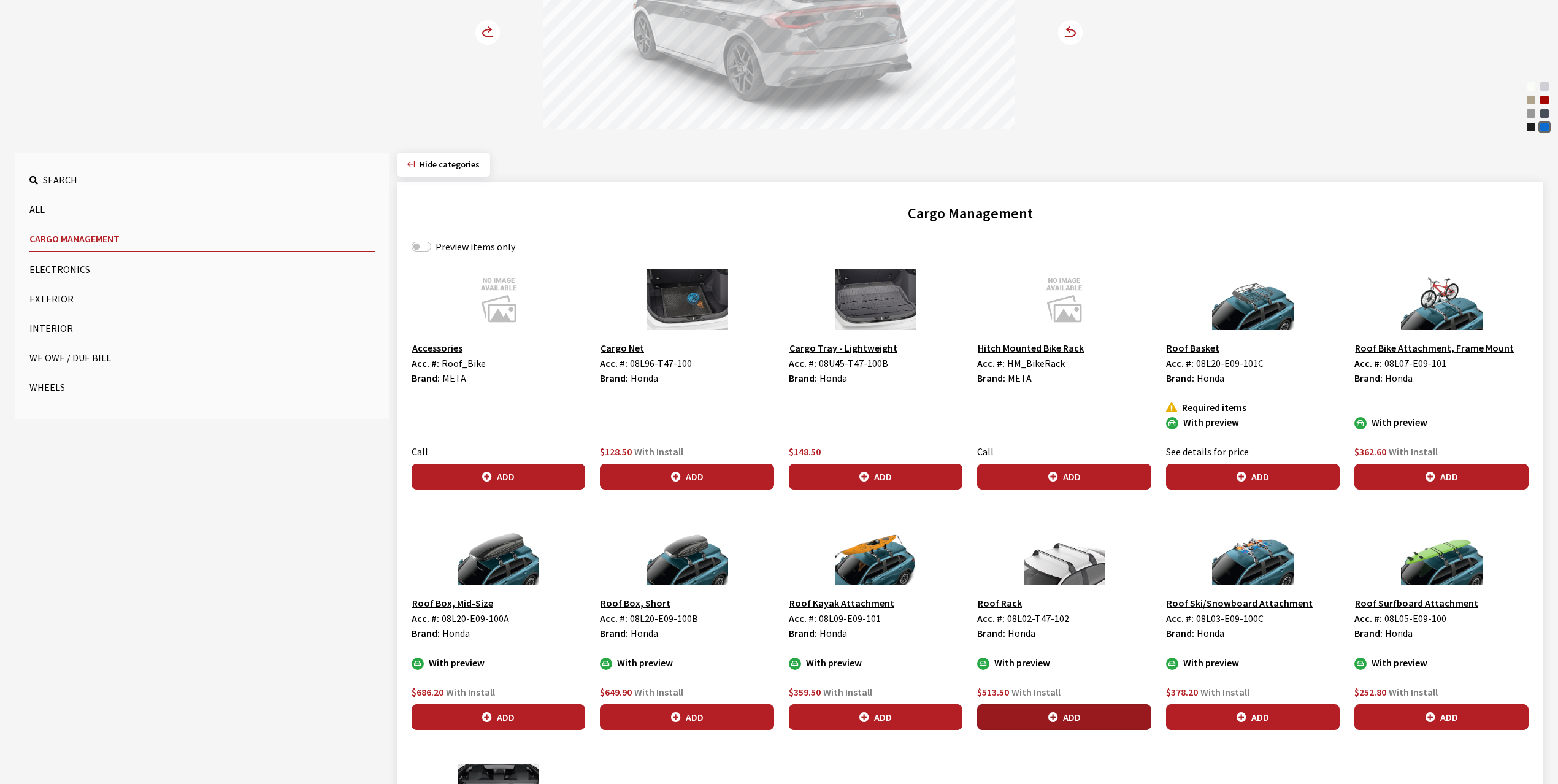
click at [1093, 718] on button "Add" at bounding box center [1064, 717] width 173 height 26
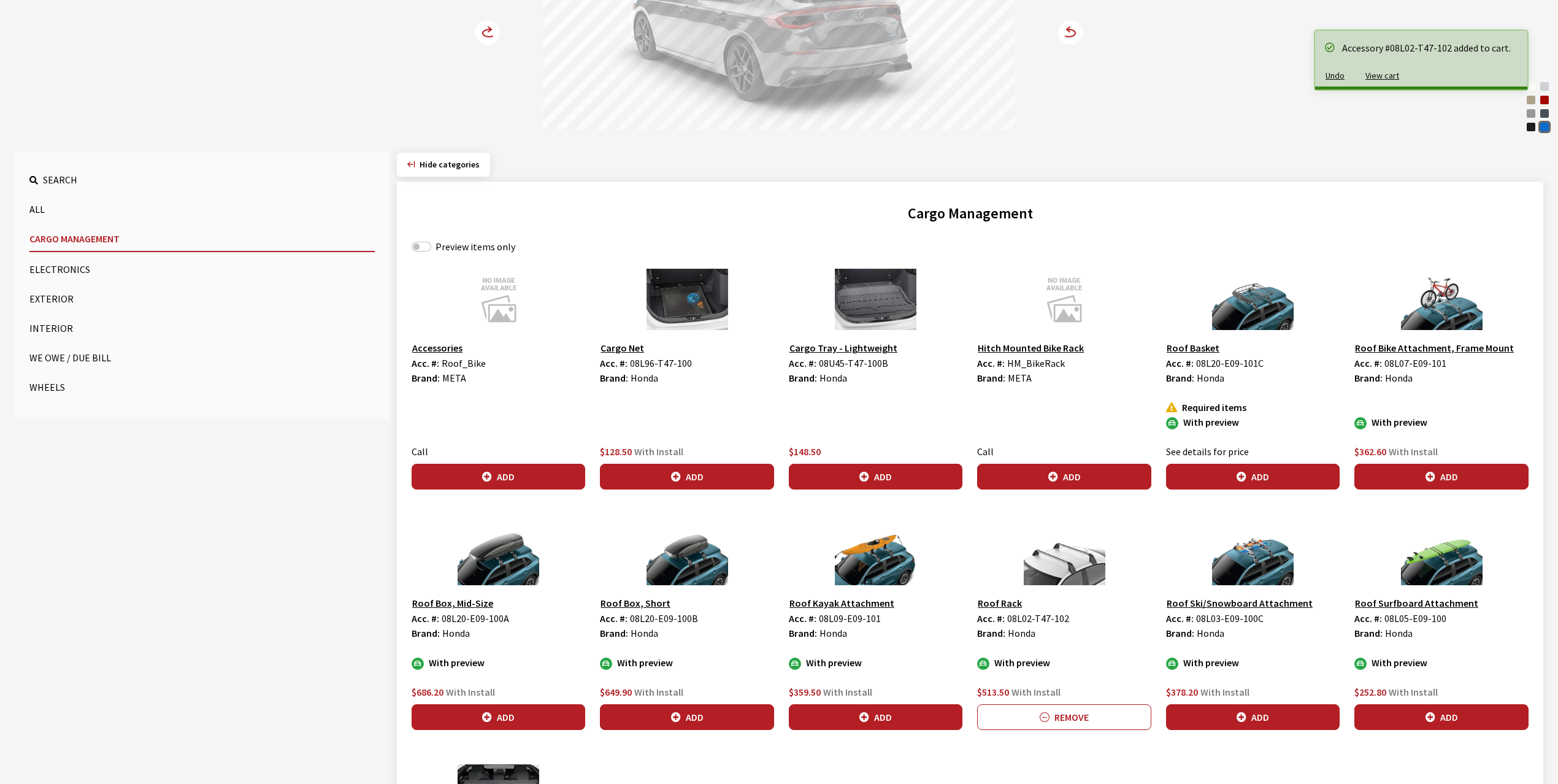
scroll to position [0, 0]
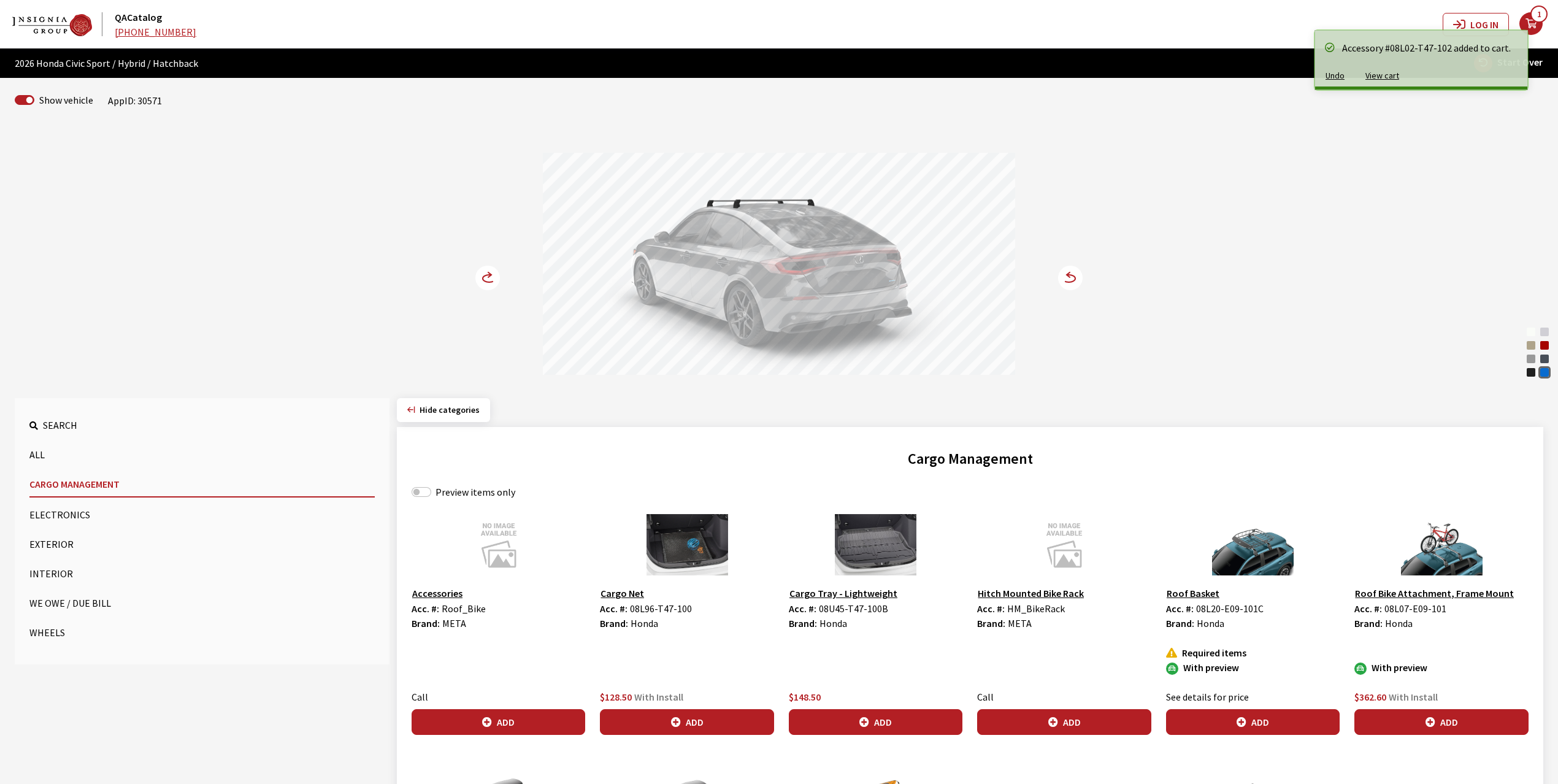
click at [486, 278] on circle at bounding box center [488, 278] width 25 height 25
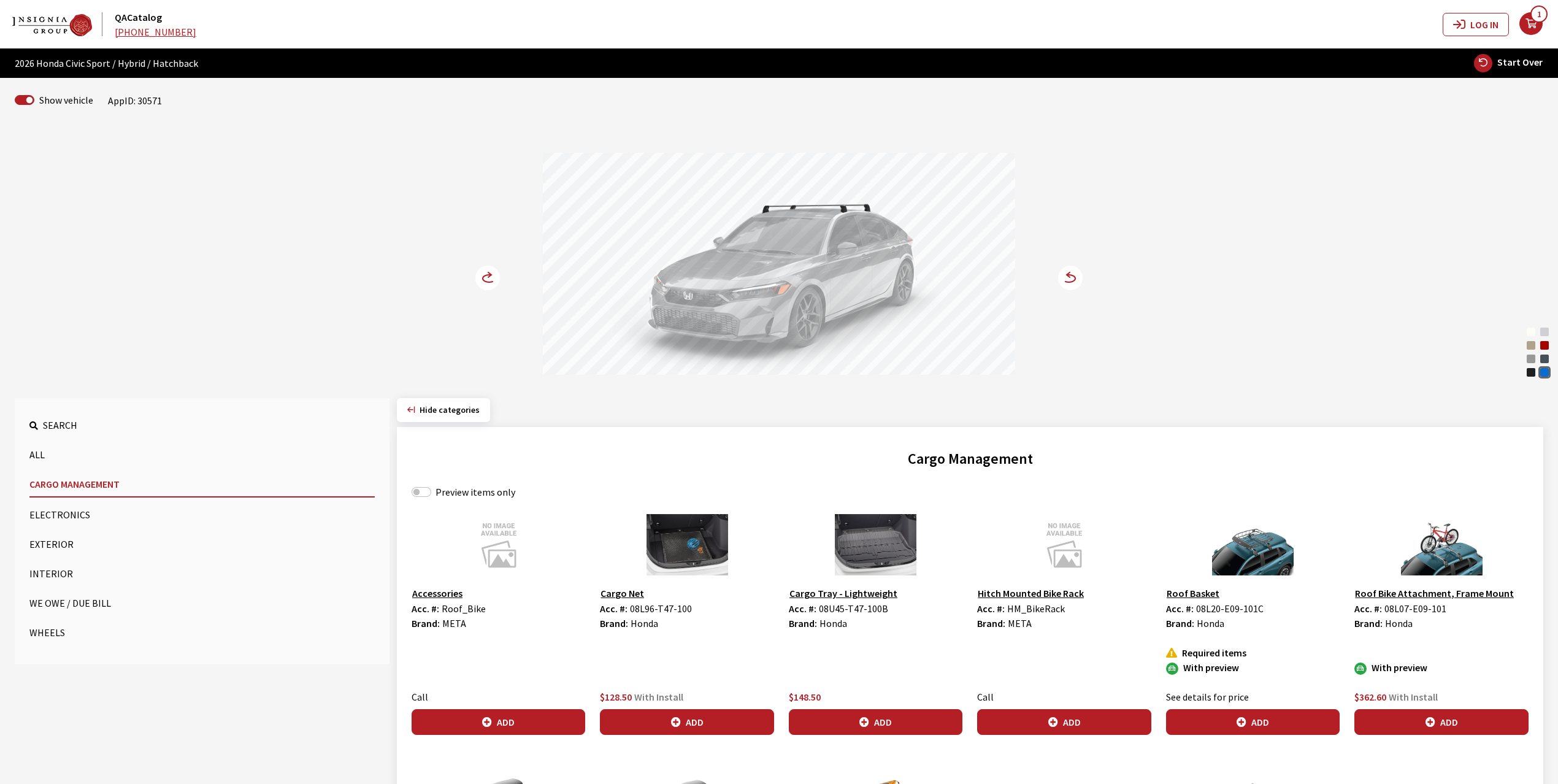
click at [486, 278] on circle at bounding box center [488, 278] width 25 height 25
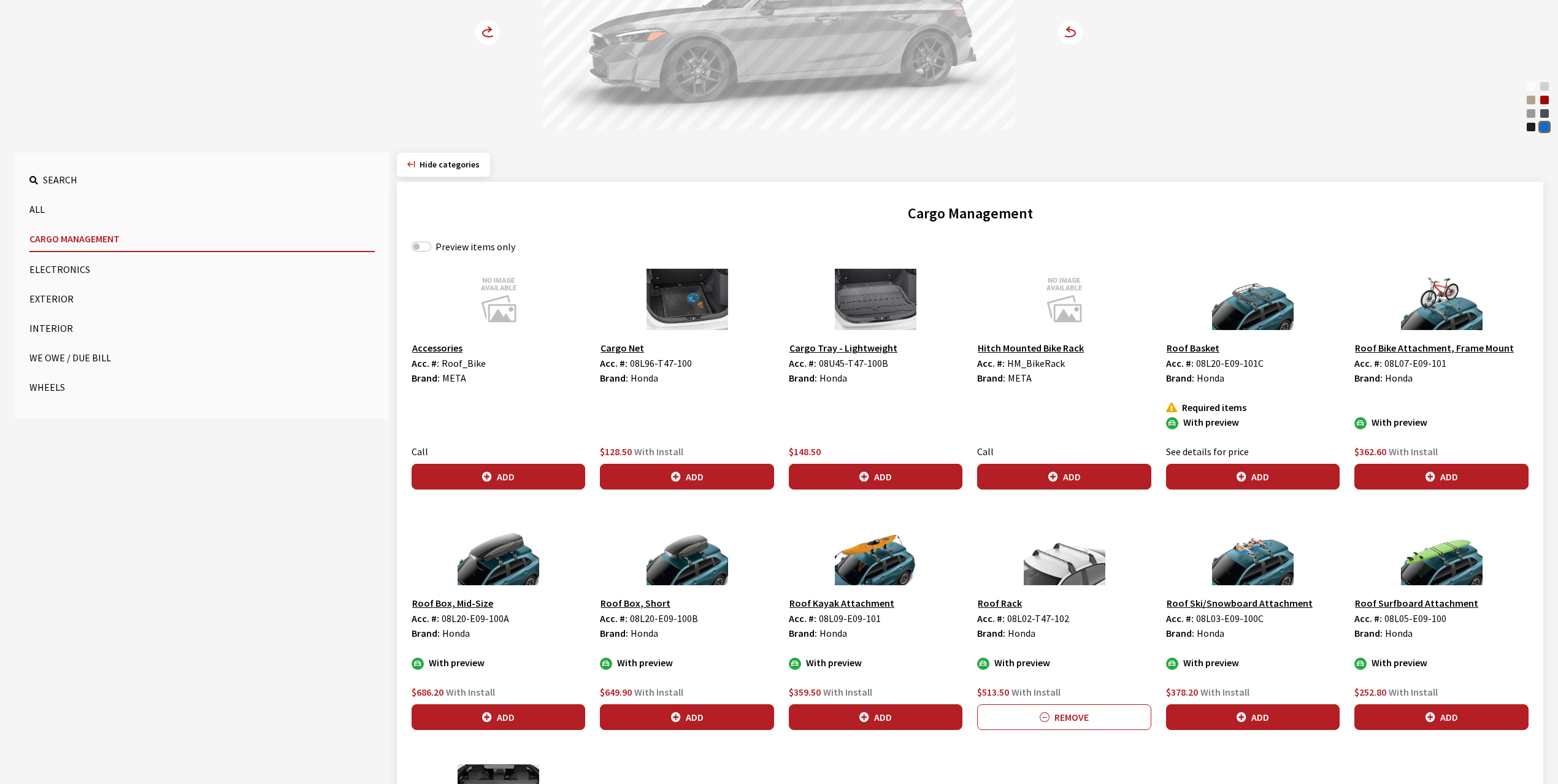
scroll to position [327, 0]
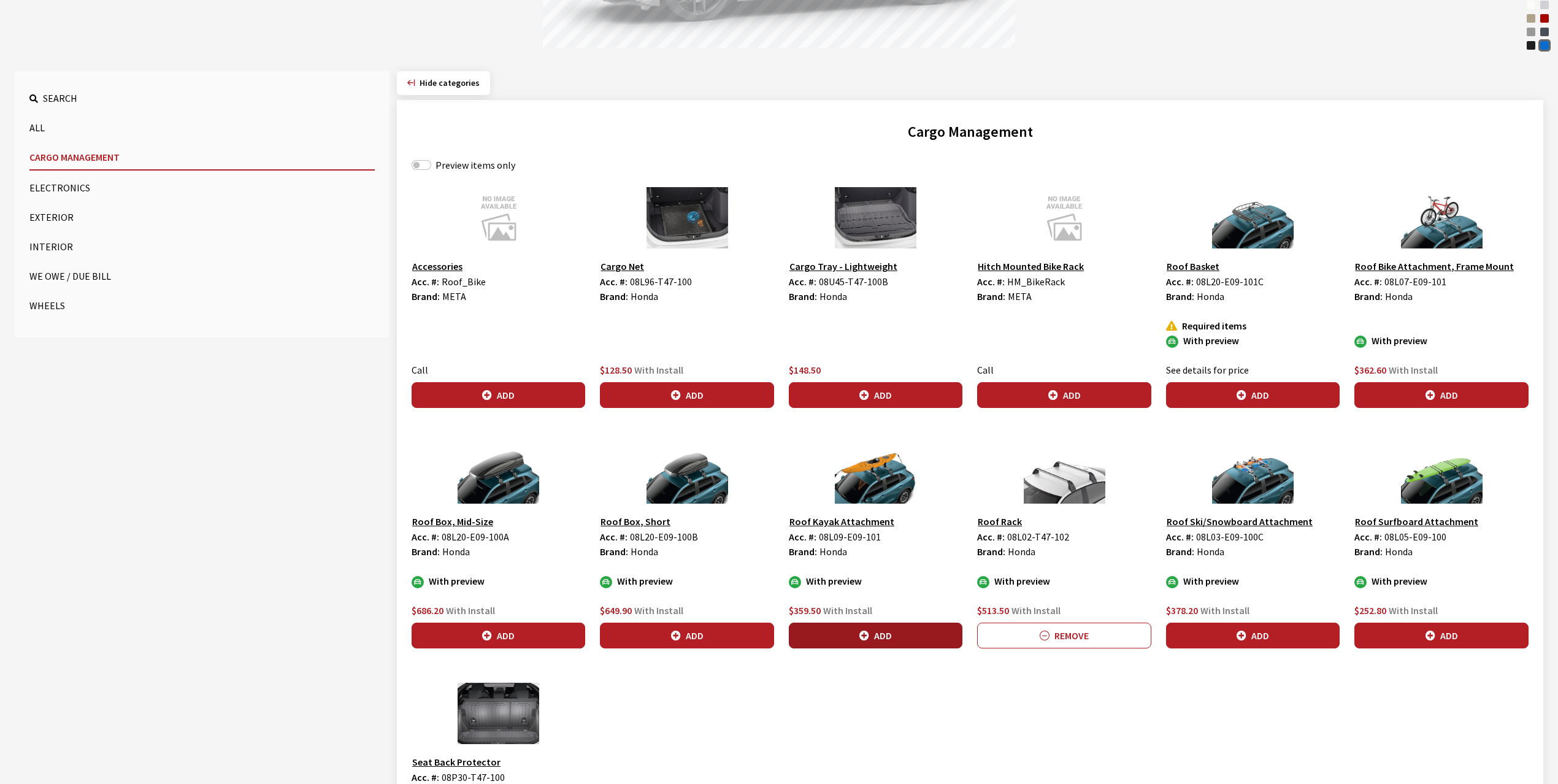
click at [867, 641] on icon "button" at bounding box center [864, 636] width 10 height 10
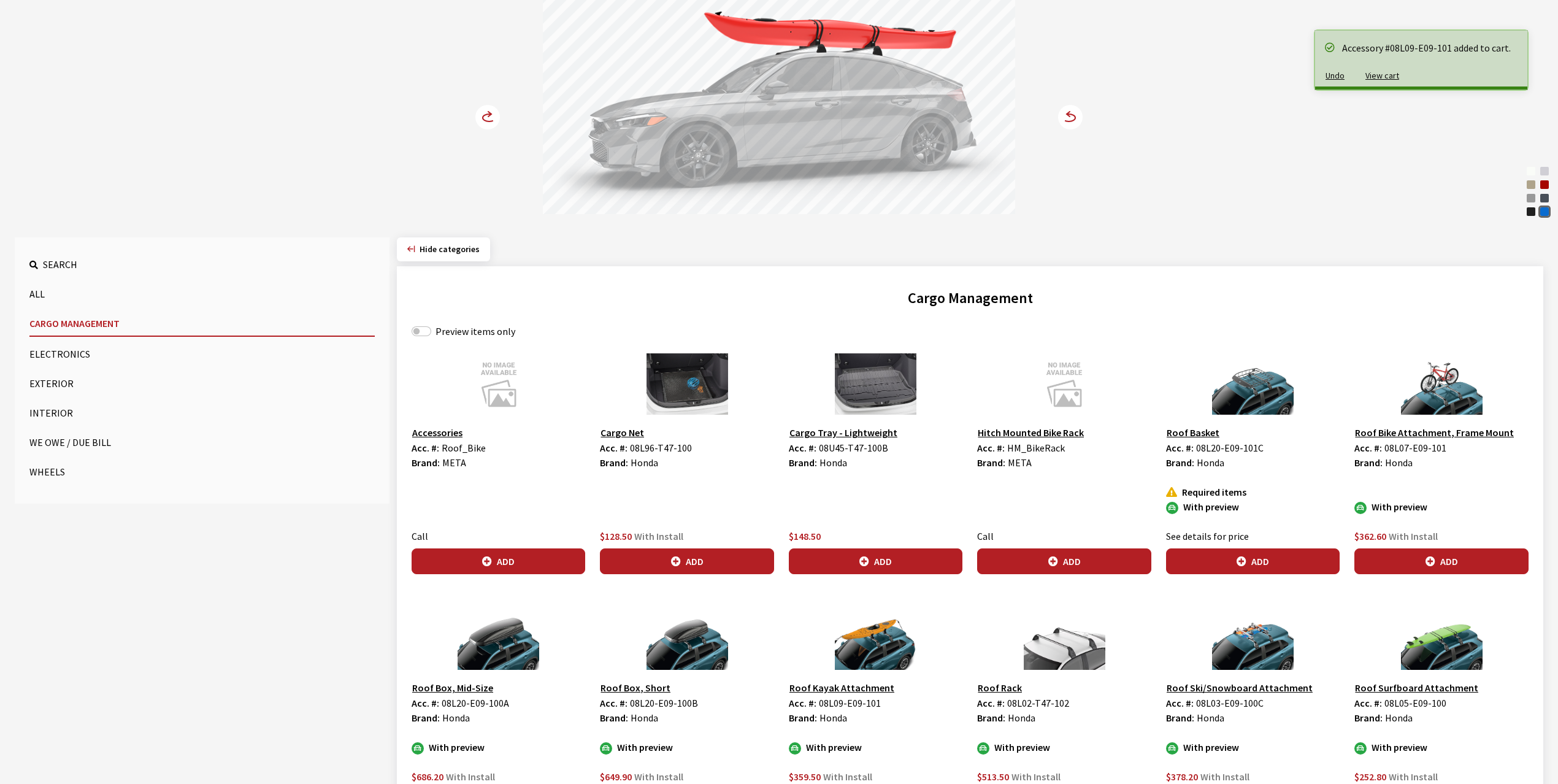
scroll to position [0, 0]
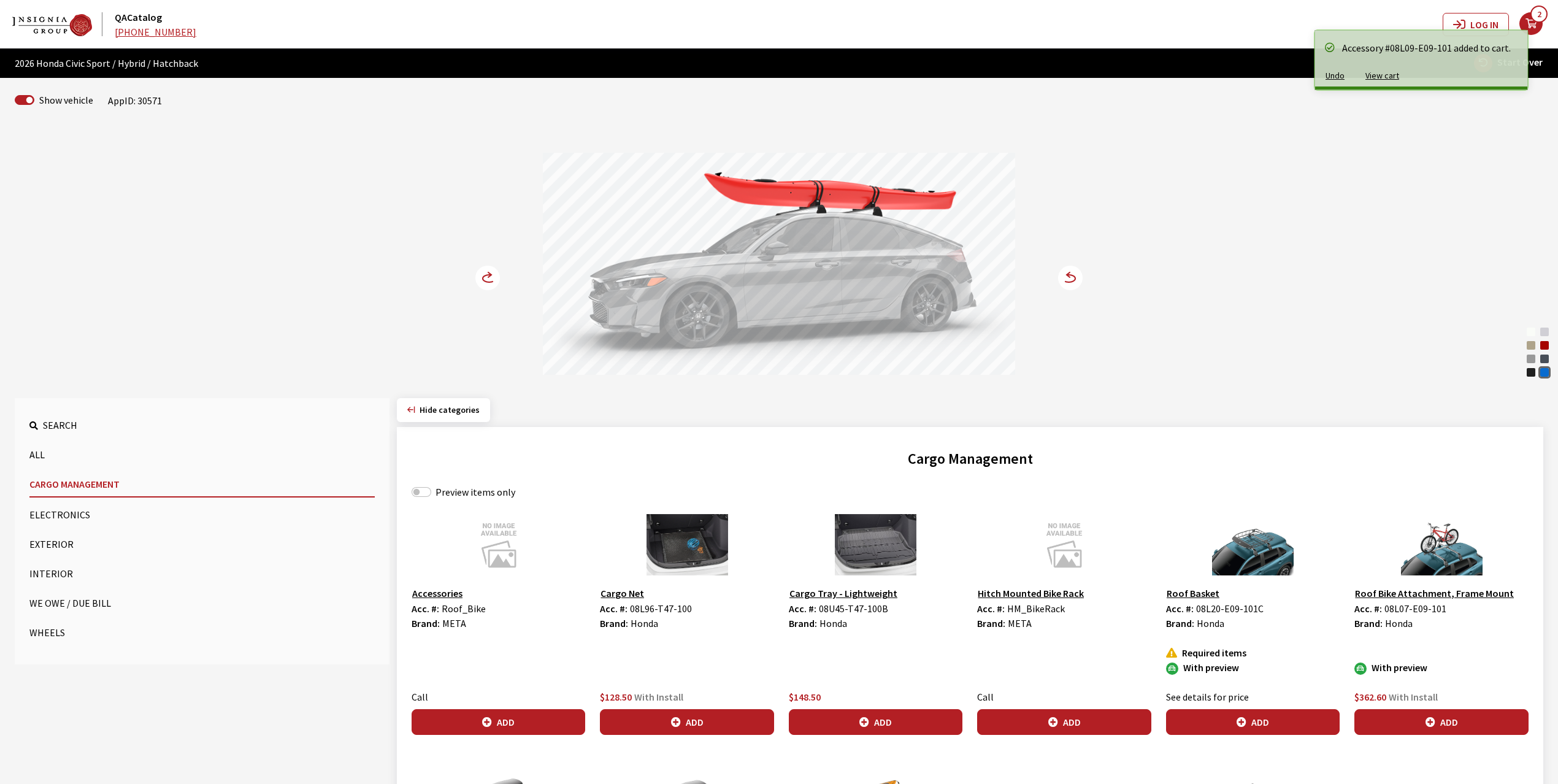
click at [489, 273] on circle at bounding box center [488, 278] width 25 height 25
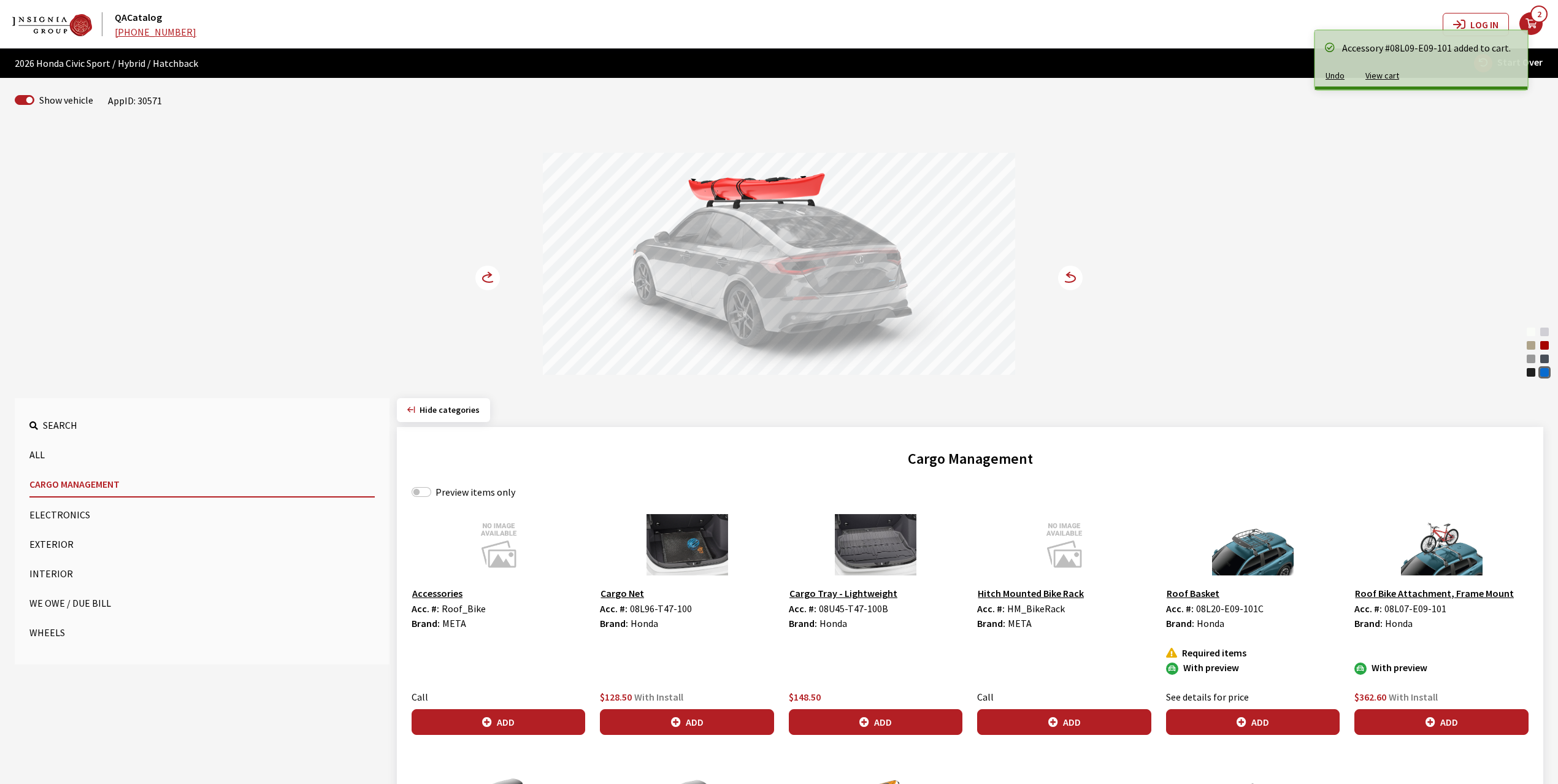
click at [489, 273] on circle at bounding box center [488, 278] width 25 height 25
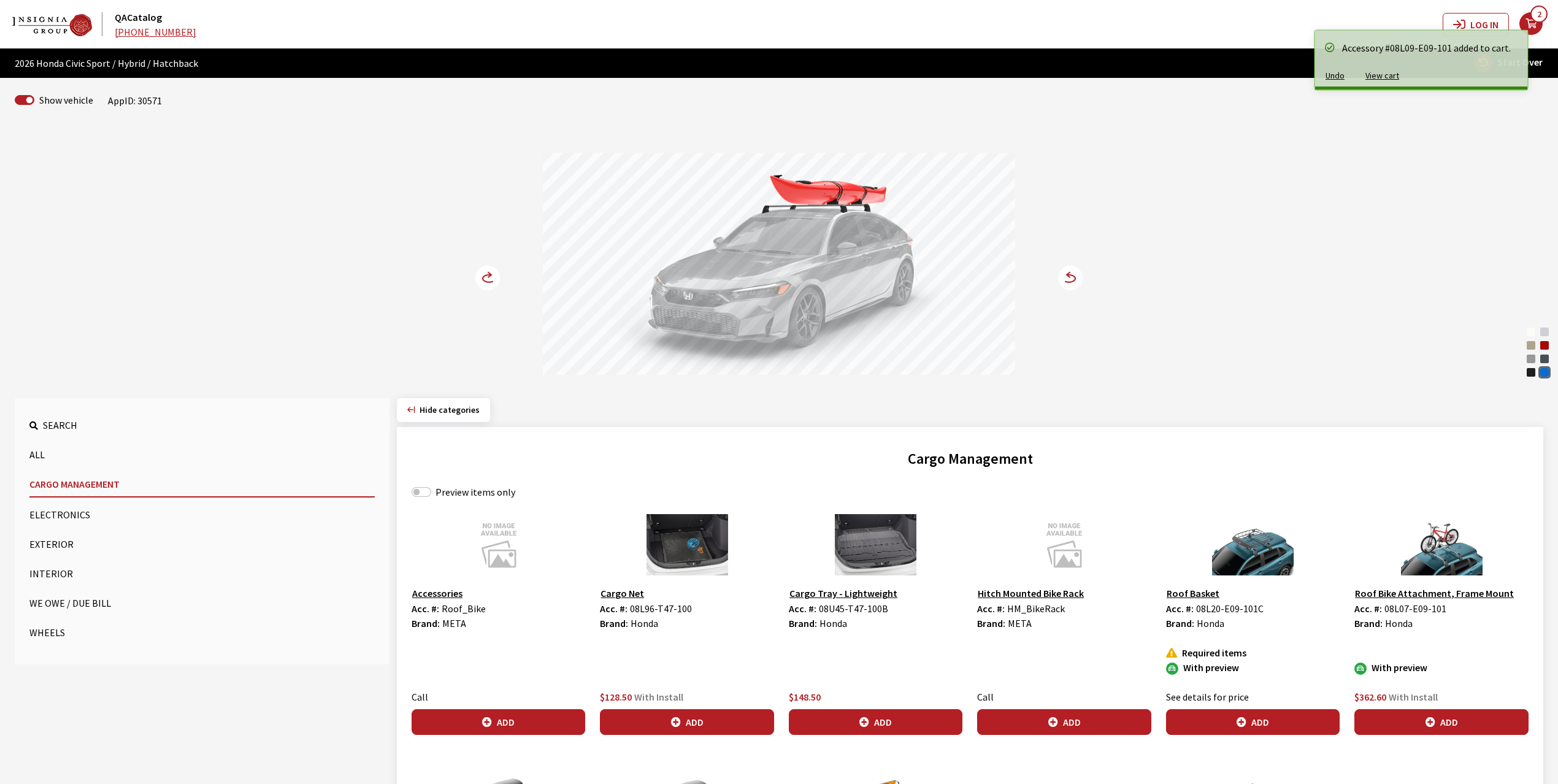
click at [462, 495] on label "Preview items only" at bounding box center [476, 492] width 80 height 15
click at [431, 495] on input "Preview items only" at bounding box center [422, 492] width 20 height 10
checkbox input "true"
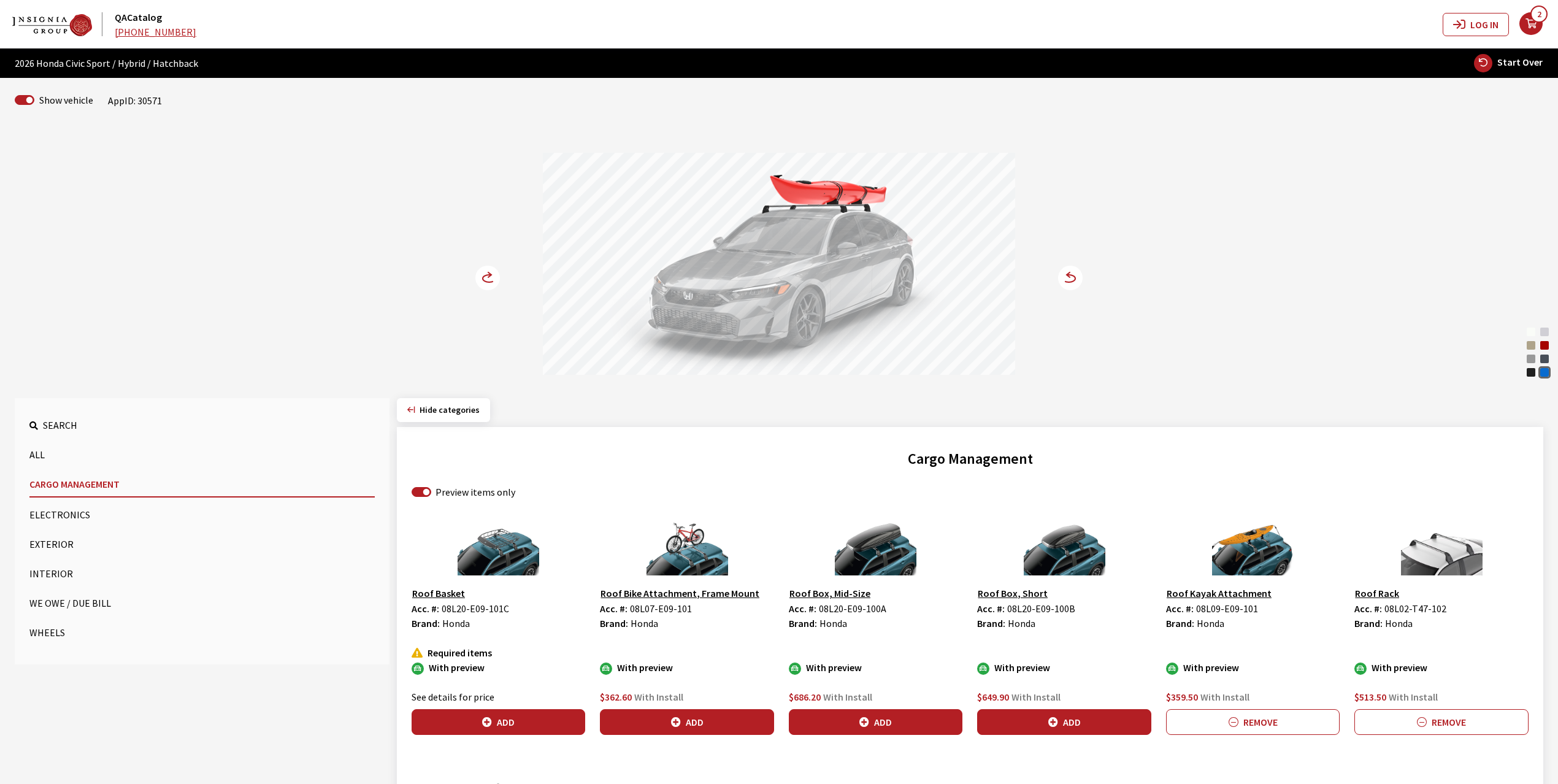
click at [484, 275] on circle at bounding box center [488, 278] width 25 height 25
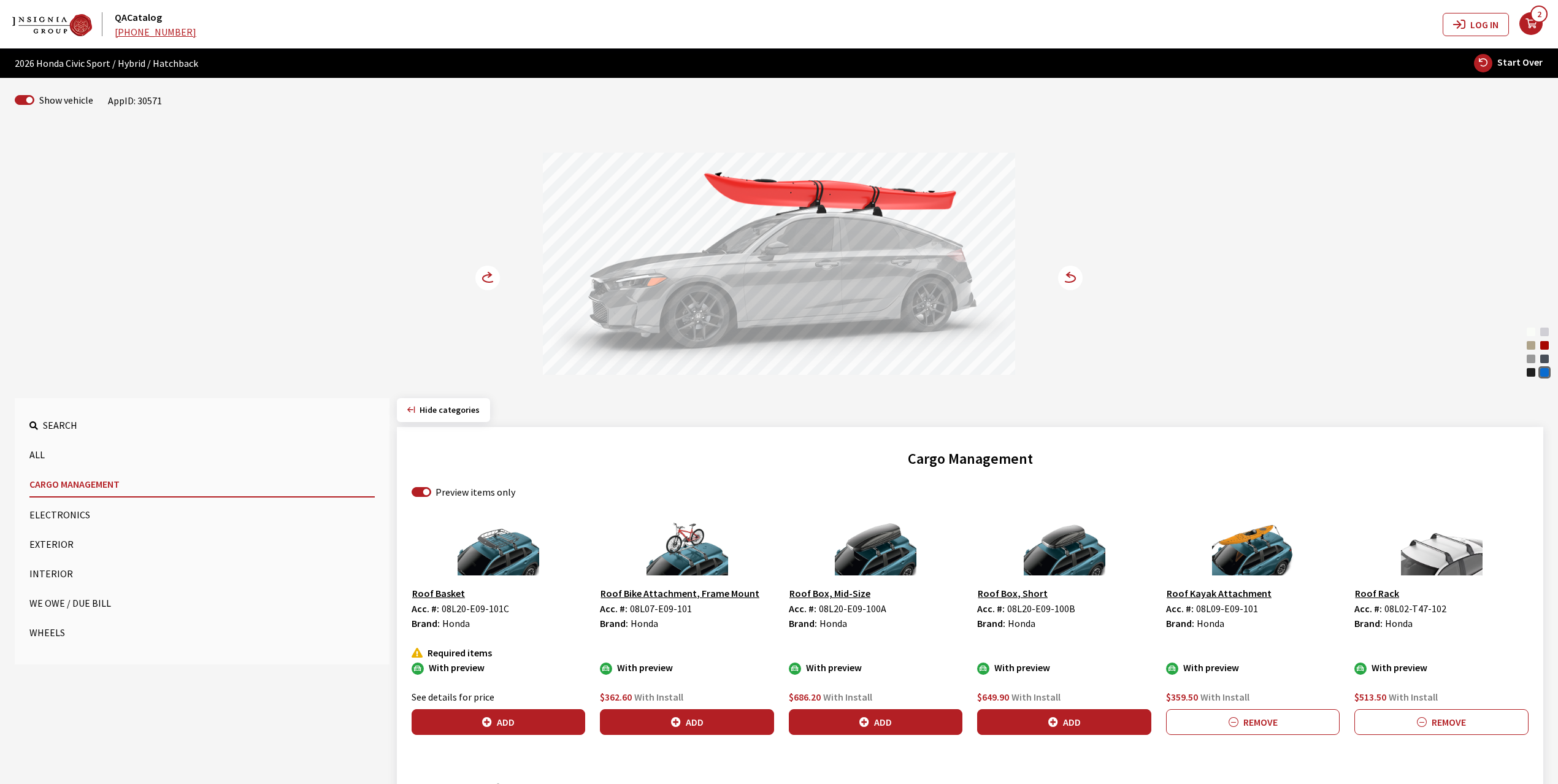
click at [484, 275] on circle at bounding box center [488, 278] width 25 height 25
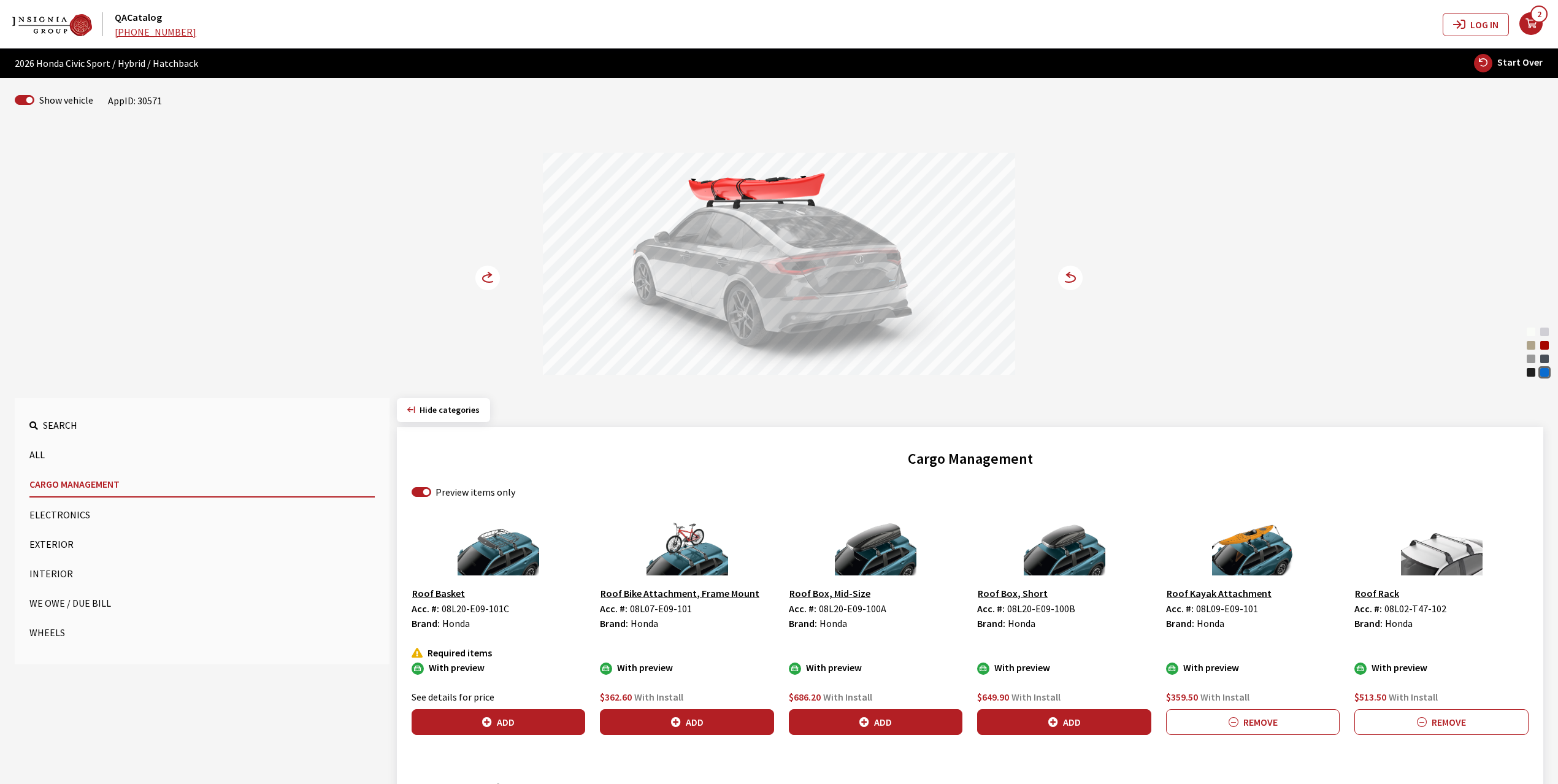
click at [484, 275] on circle at bounding box center [488, 278] width 25 height 25
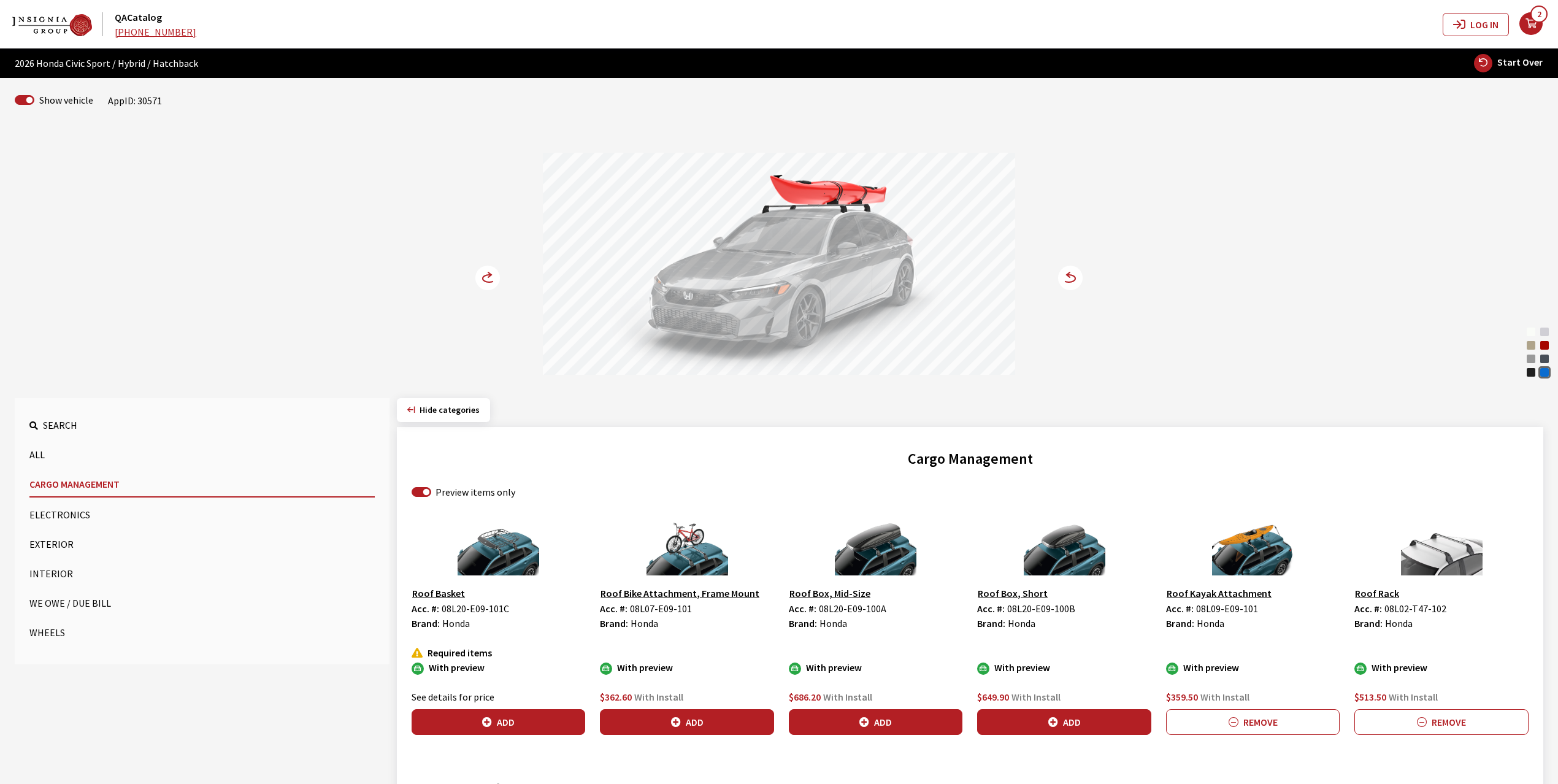
click at [59, 543] on button "Exterior" at bounding box center [202, 544] width 345 height 25
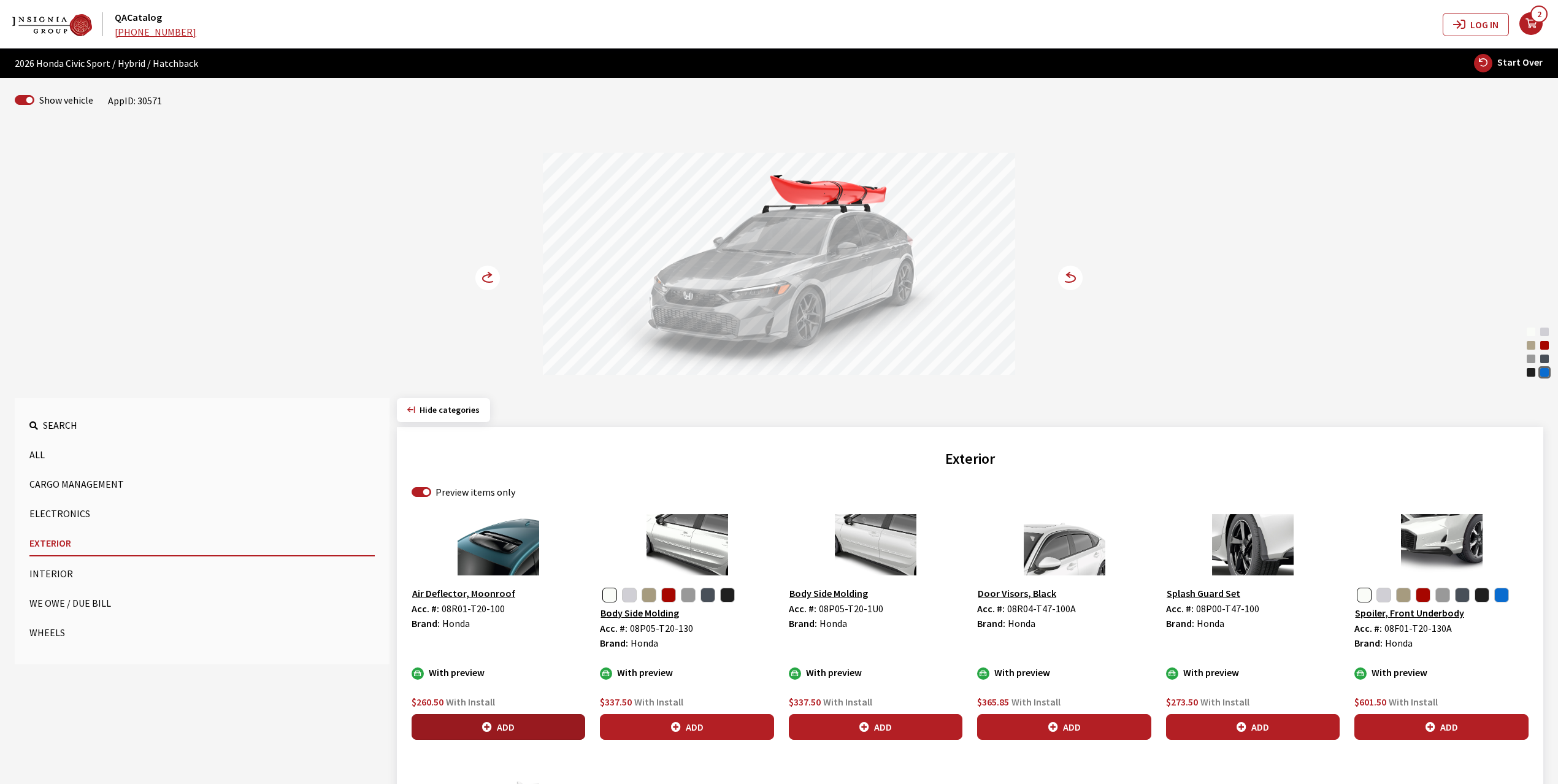
click at [502, 727] on button "Add" at bounding box center [498, 727] width 173 height 26
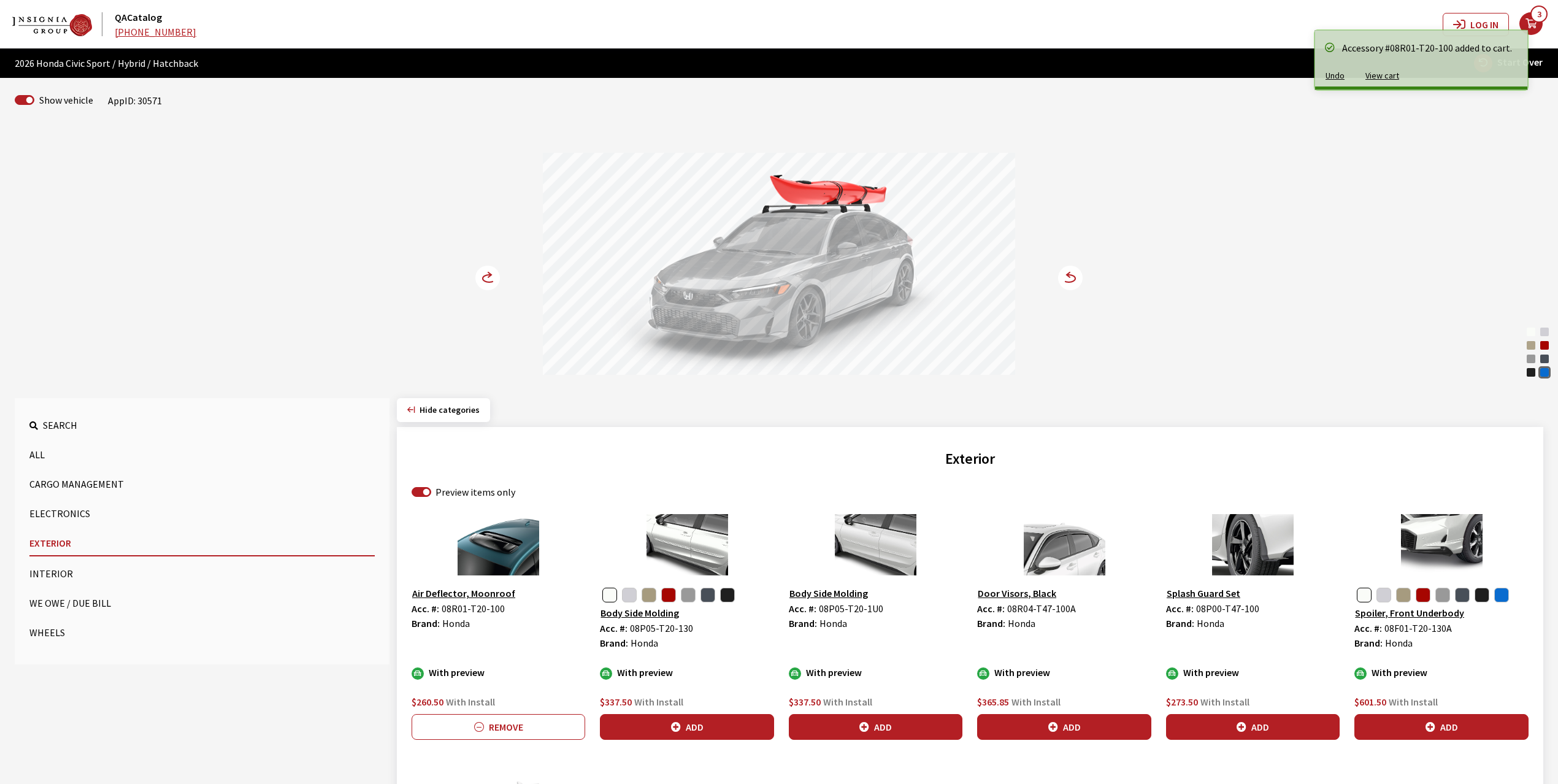
click at [489, 278] on circle at bounding box center [488, 278] width 25 height 25
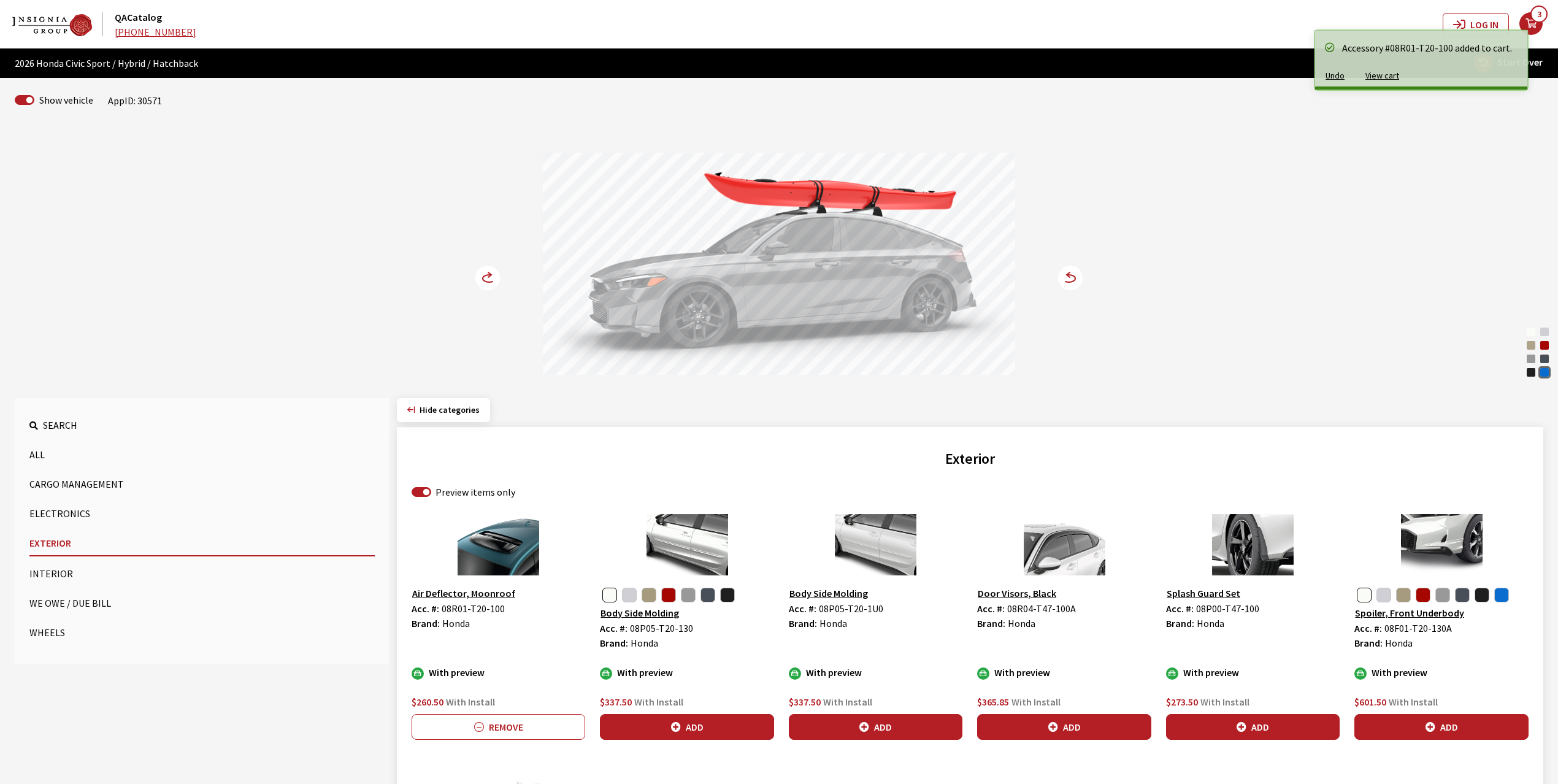
click at [489, 278] on circle at bounding box center [488, 278] width 25 height 25
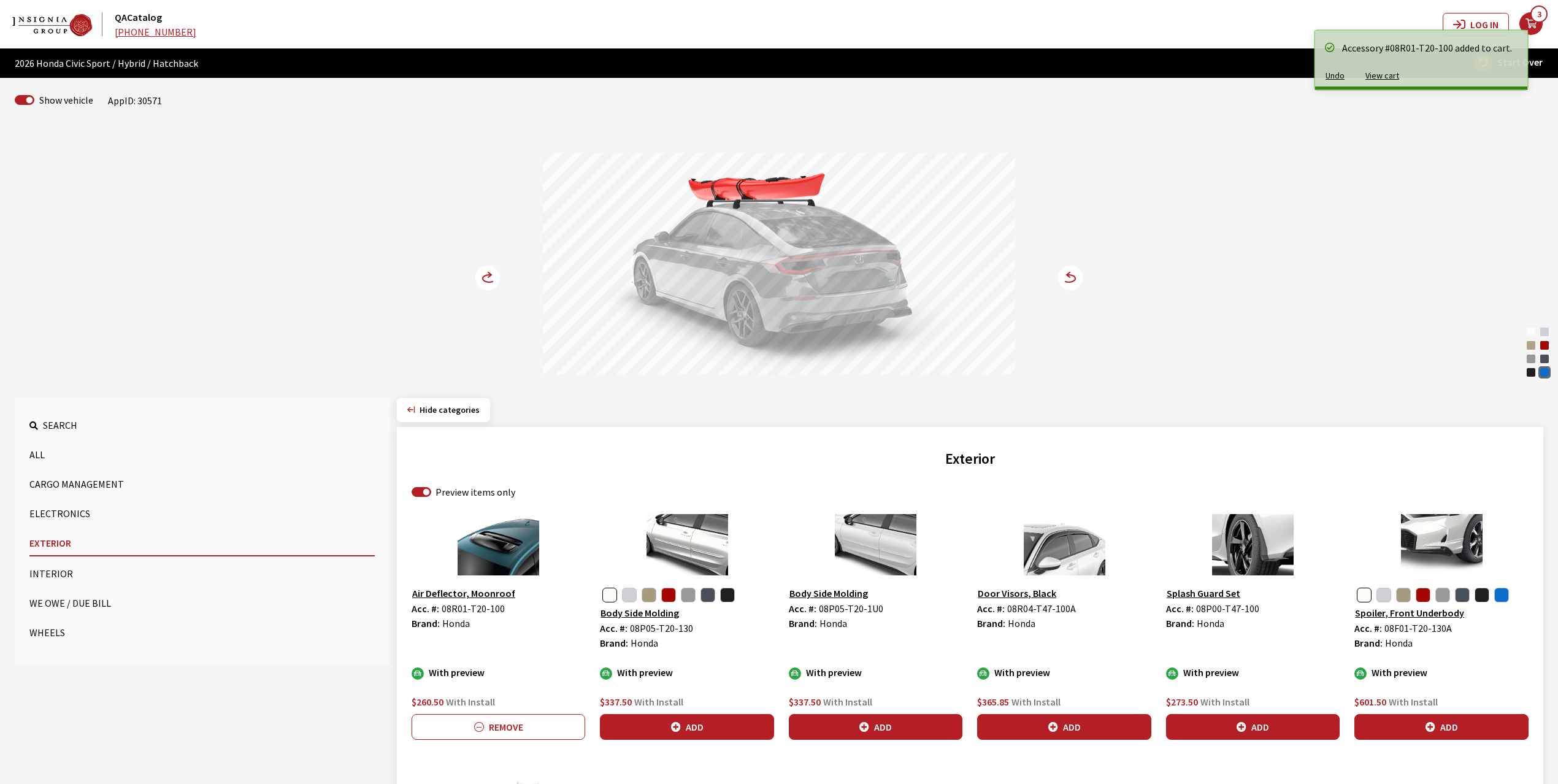
click at [489, 278] on circle at bounding box center [488, 278] width 25 height 25
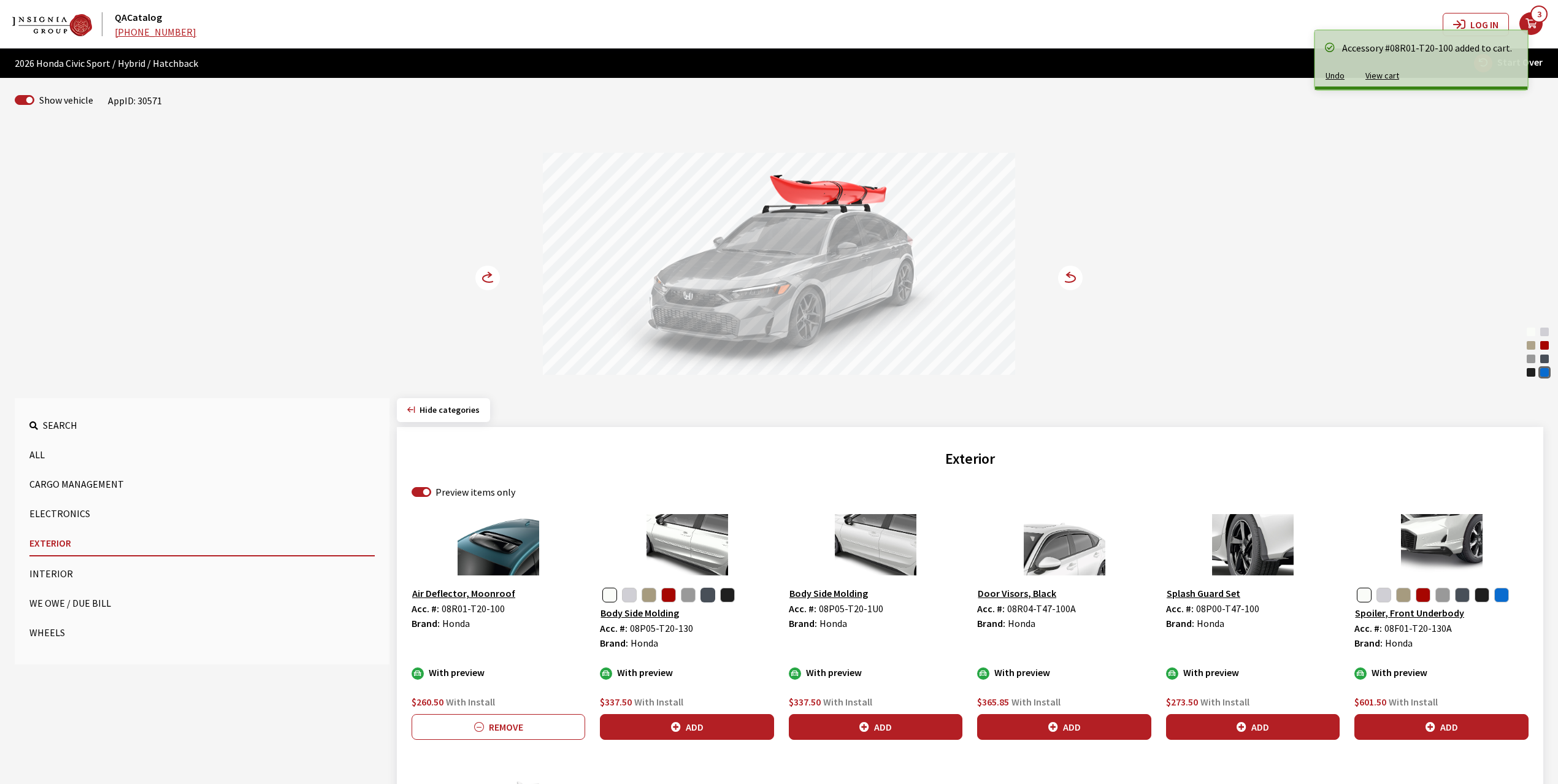
click at [703, 597] on button "button" at bounding box center [708, 595] width 15 height 15
click at [680, 724] on icon "button" at bounding box center [676, 727] width 10 height 10
click at [491, 280] on circle at bounding box center [488, 278] width 25 height 25
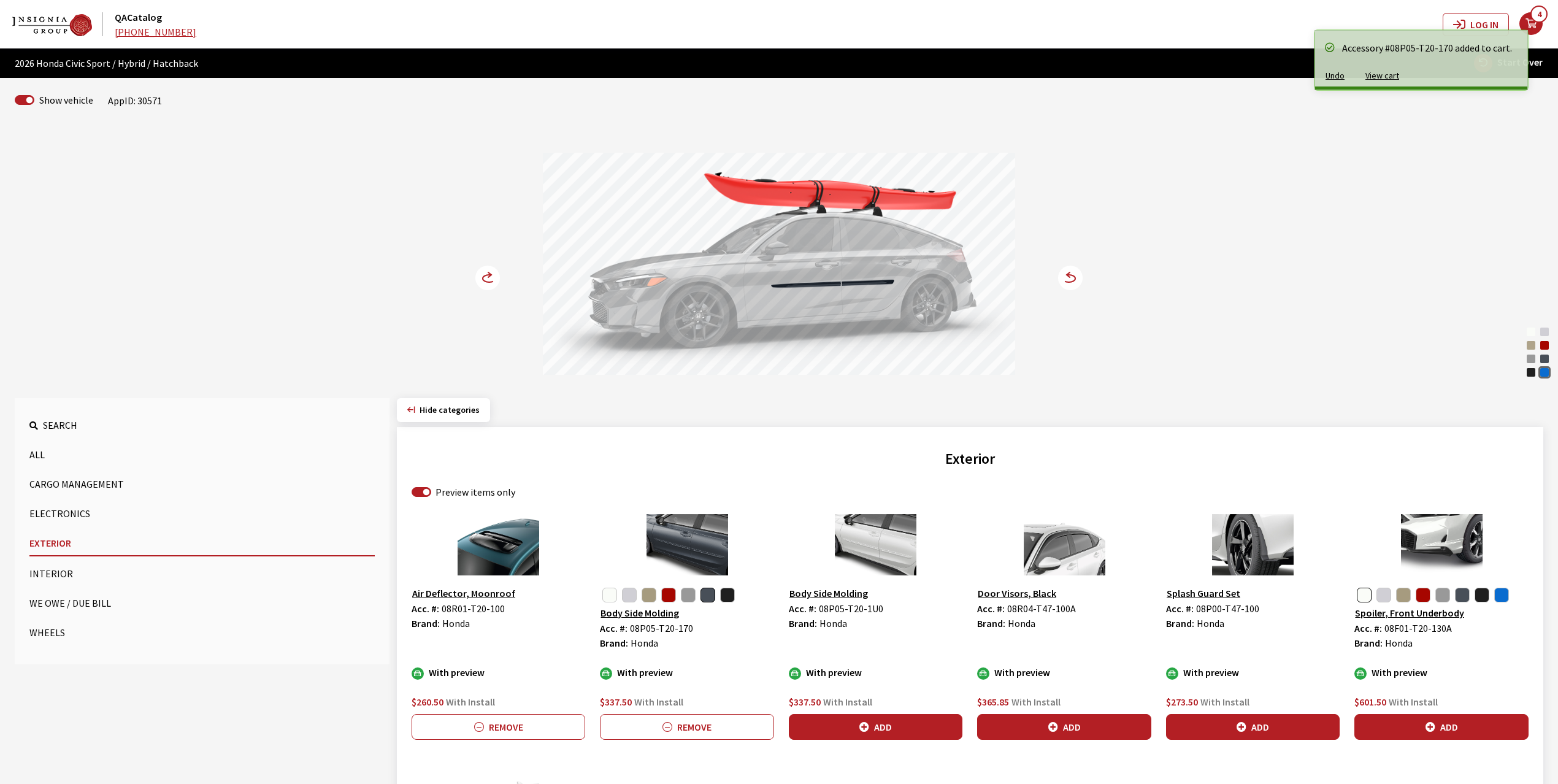
click at [491, 280] on circle at bounding box center [488, 278] width 25 height 25
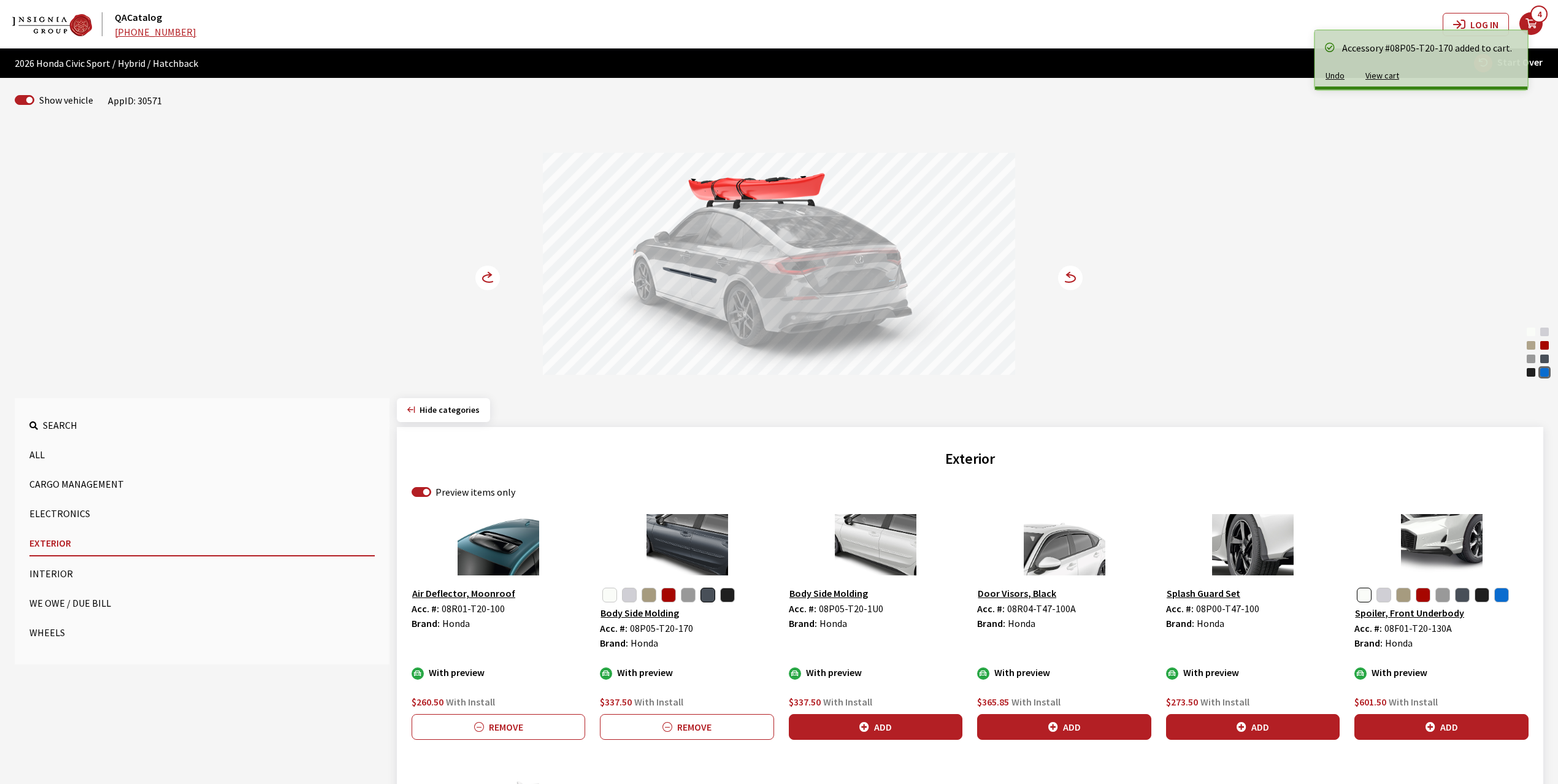
click at [491, 280] on circle at bounding box center [488, 278] width 25 height 25
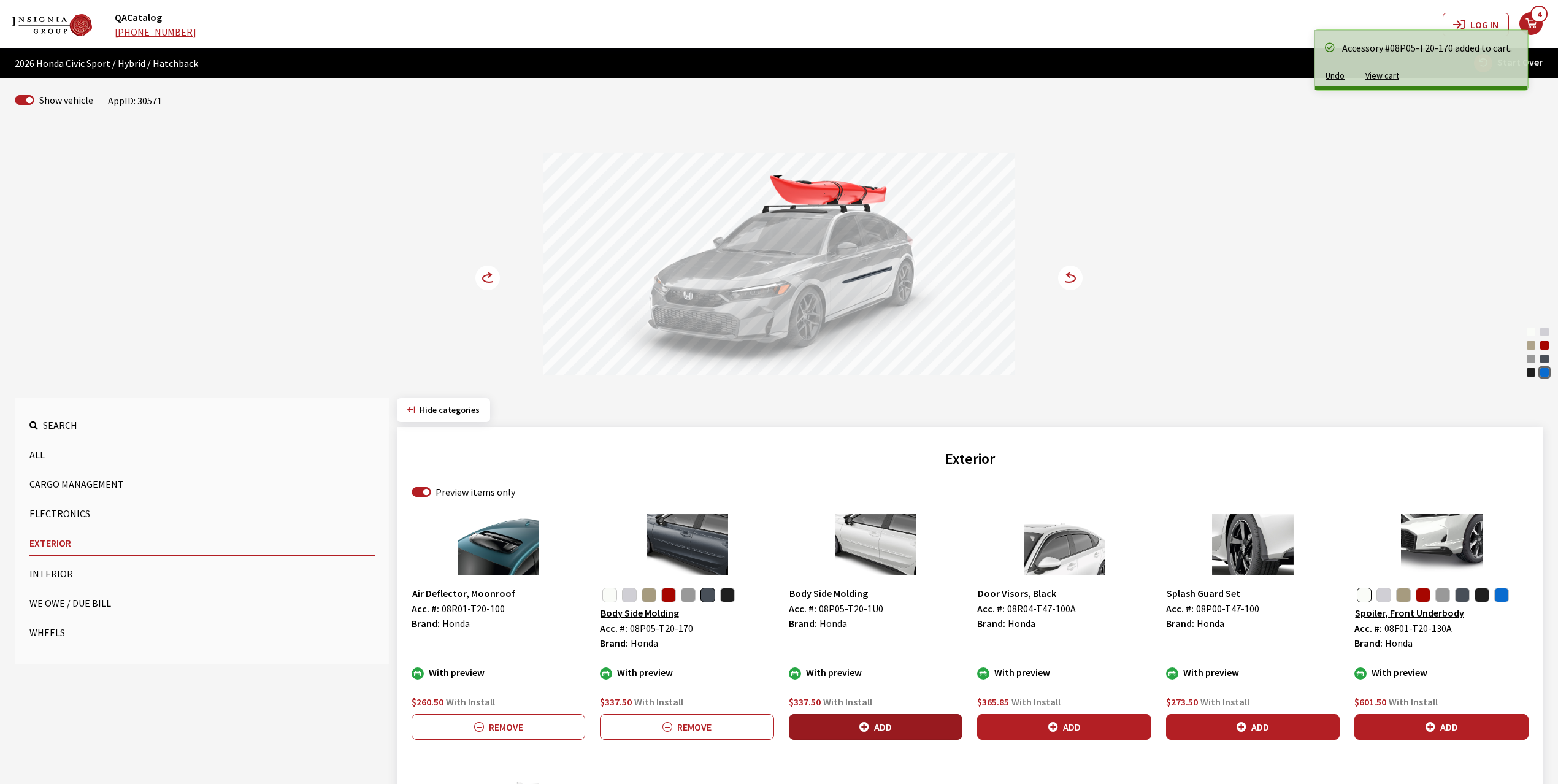
click at [895, 719] on button "Add" at bounding box center [876, 727] width 173 height 26
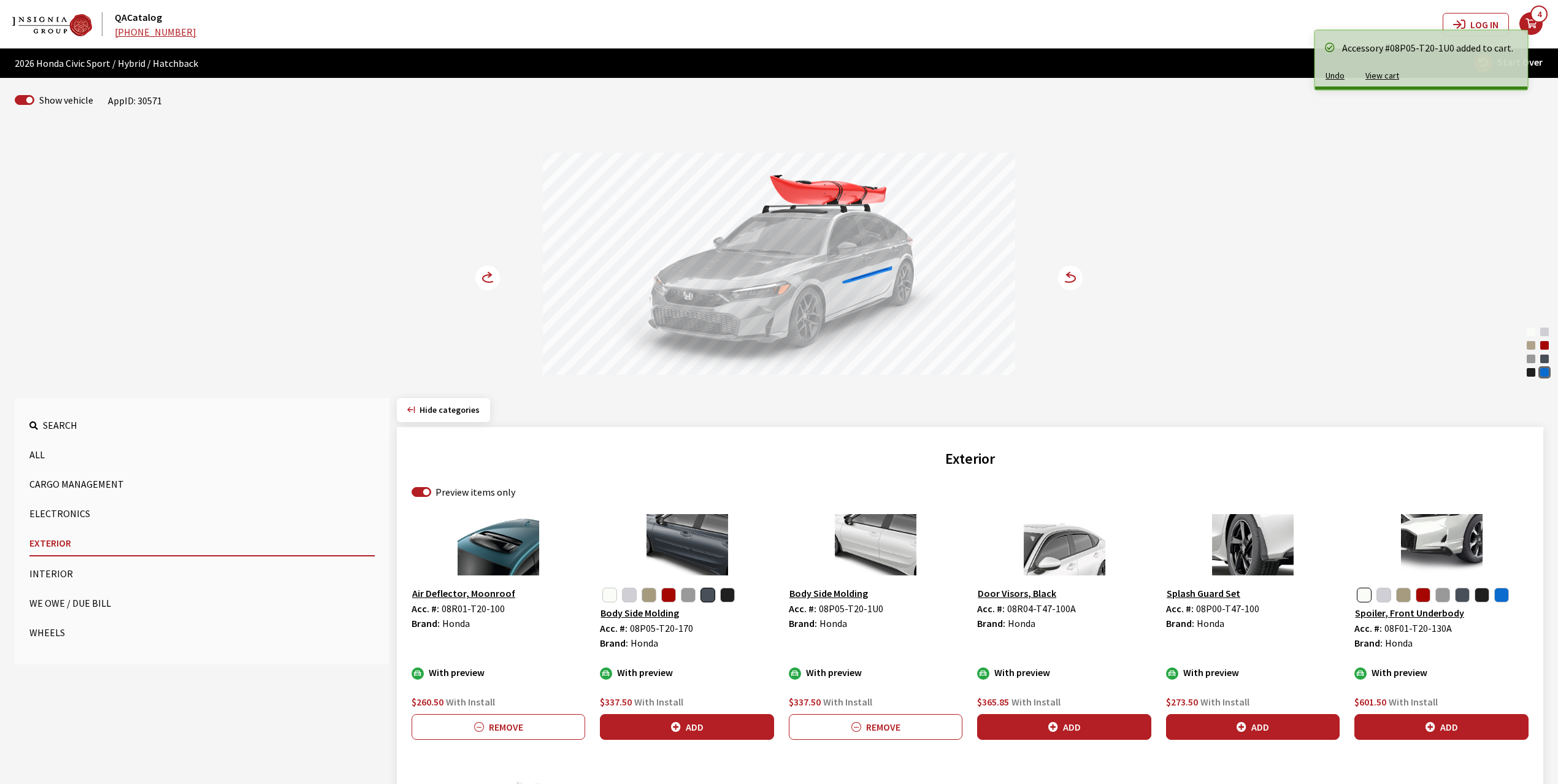
click at [484, 280] on circle at bounding box center [488, 278] width 25 height 25
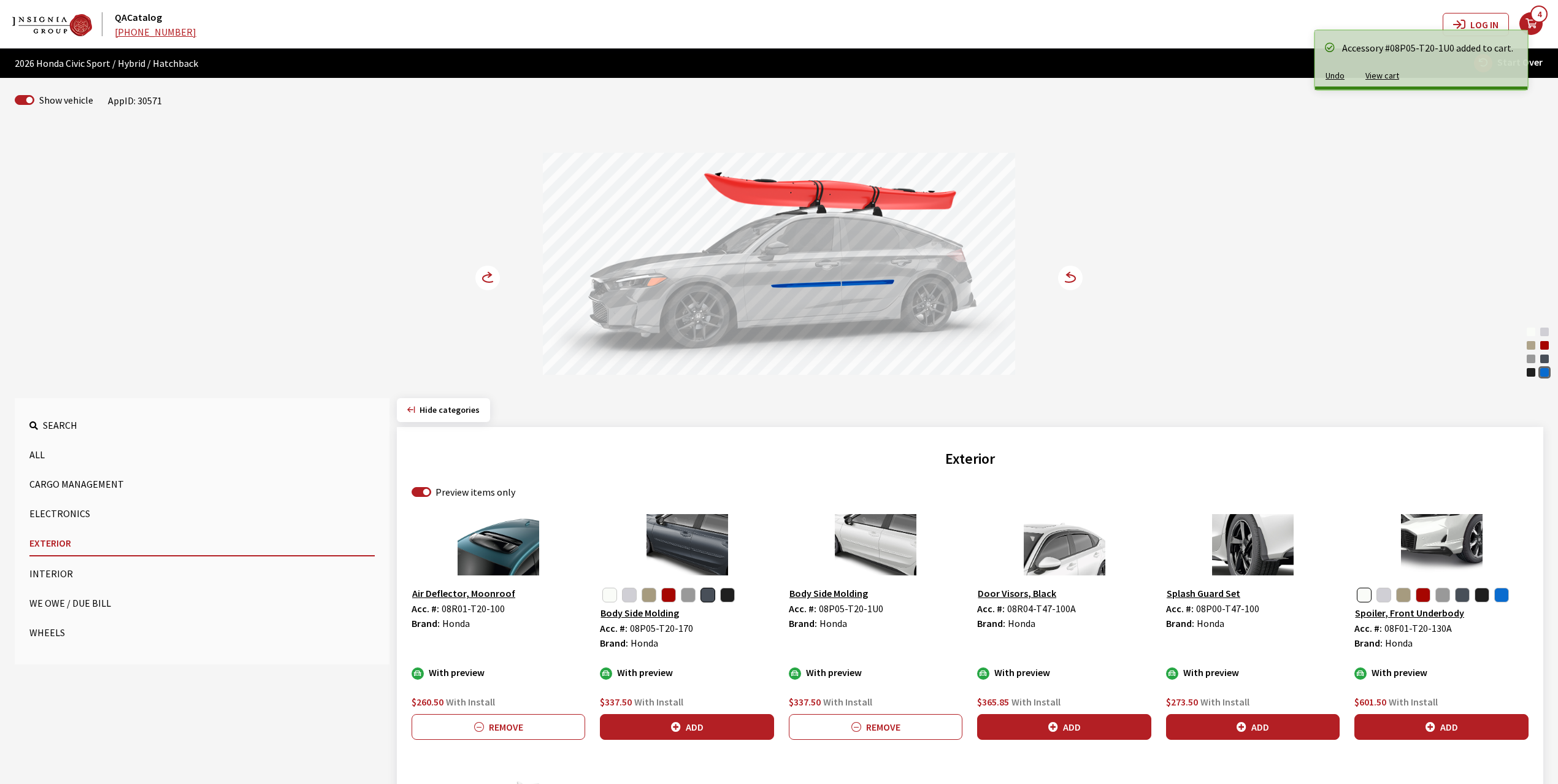
click at [484, 280] on circle at bounding box center [488, 278] width 25 height 25
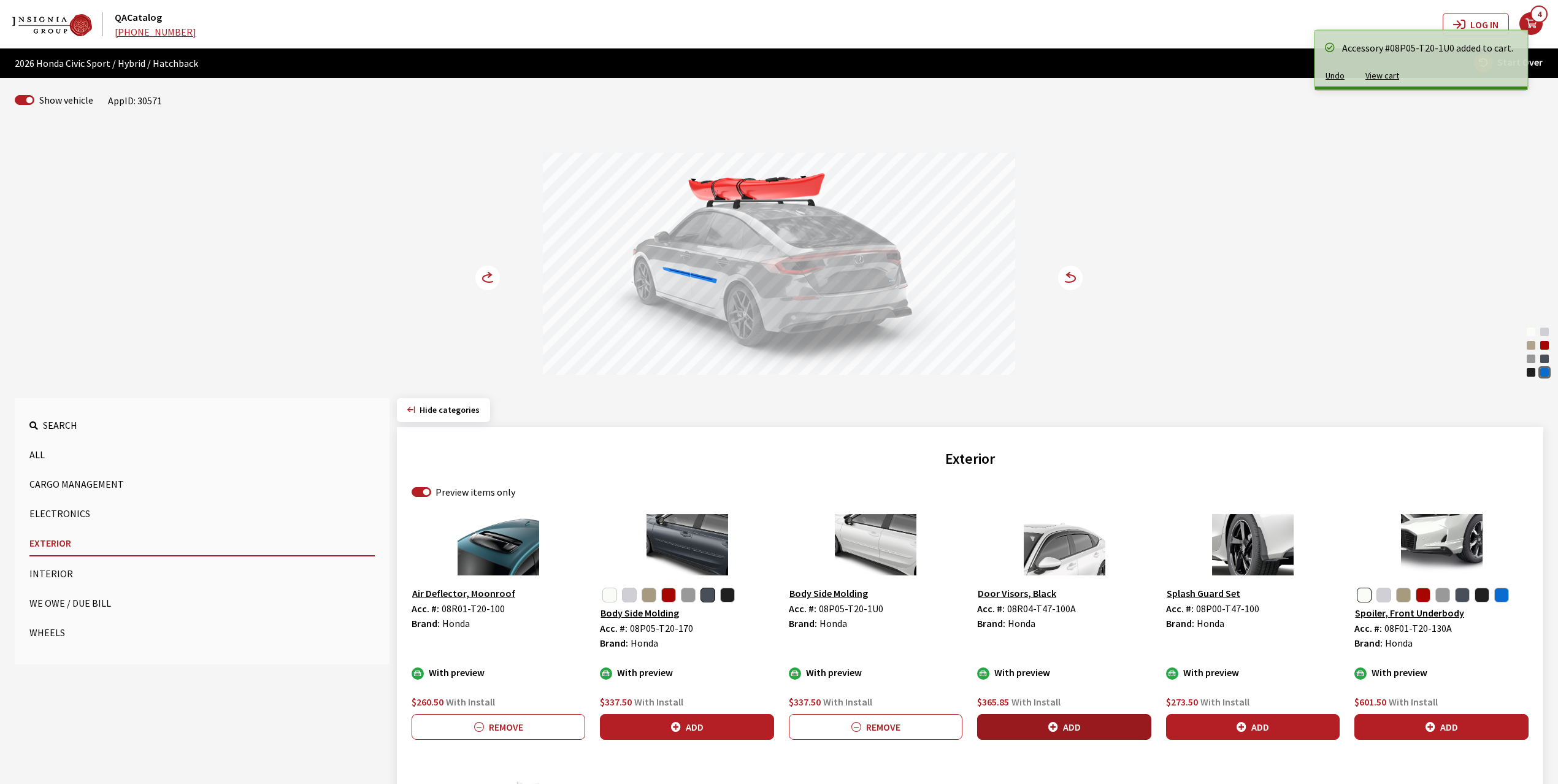
click at [1060, 731] on button "Add" at bounding box center [1064, 727] width 173 height 26
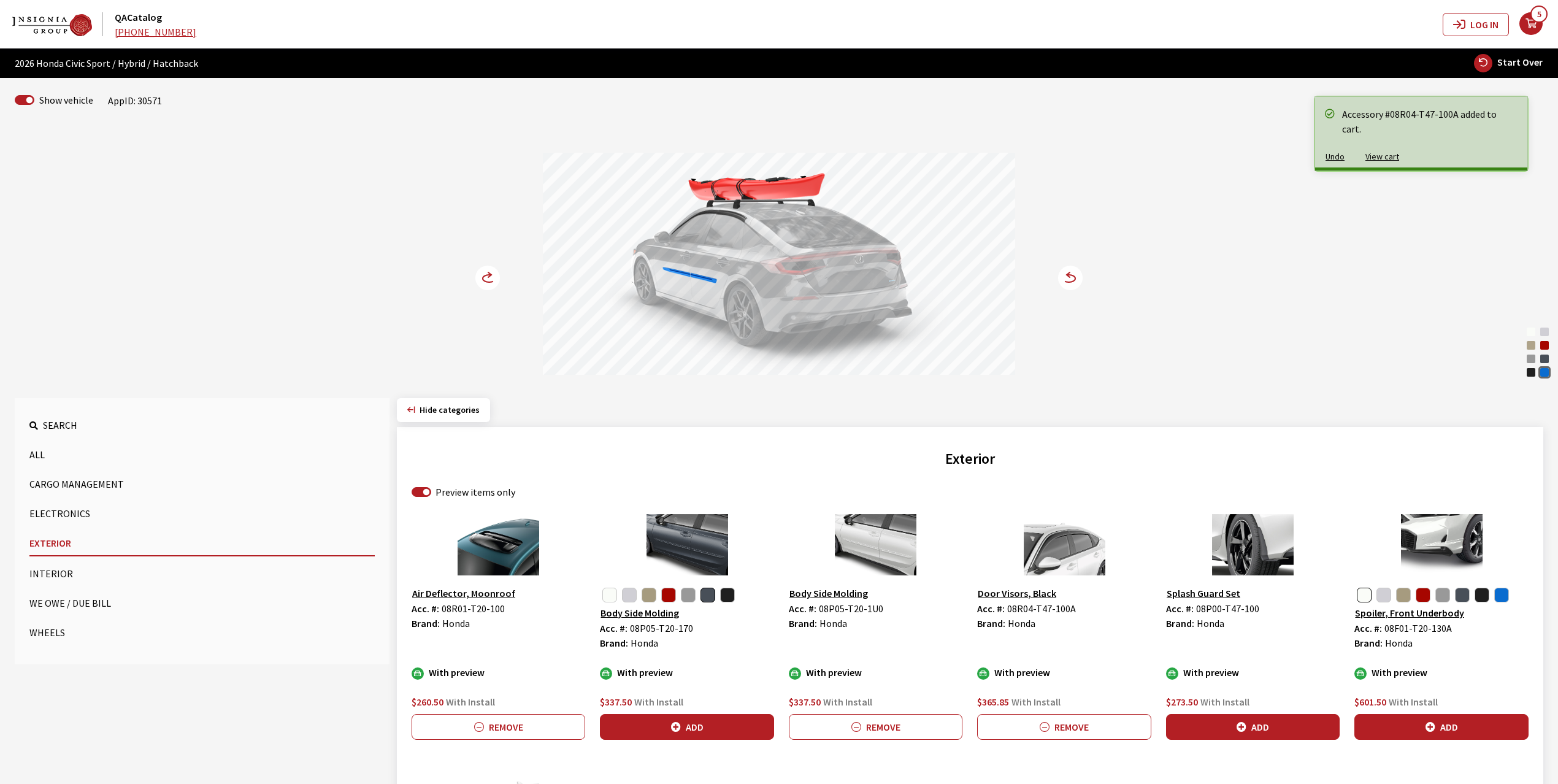
click at [489, 273] on icon at bounding box center [489, 275] width 3 height 5
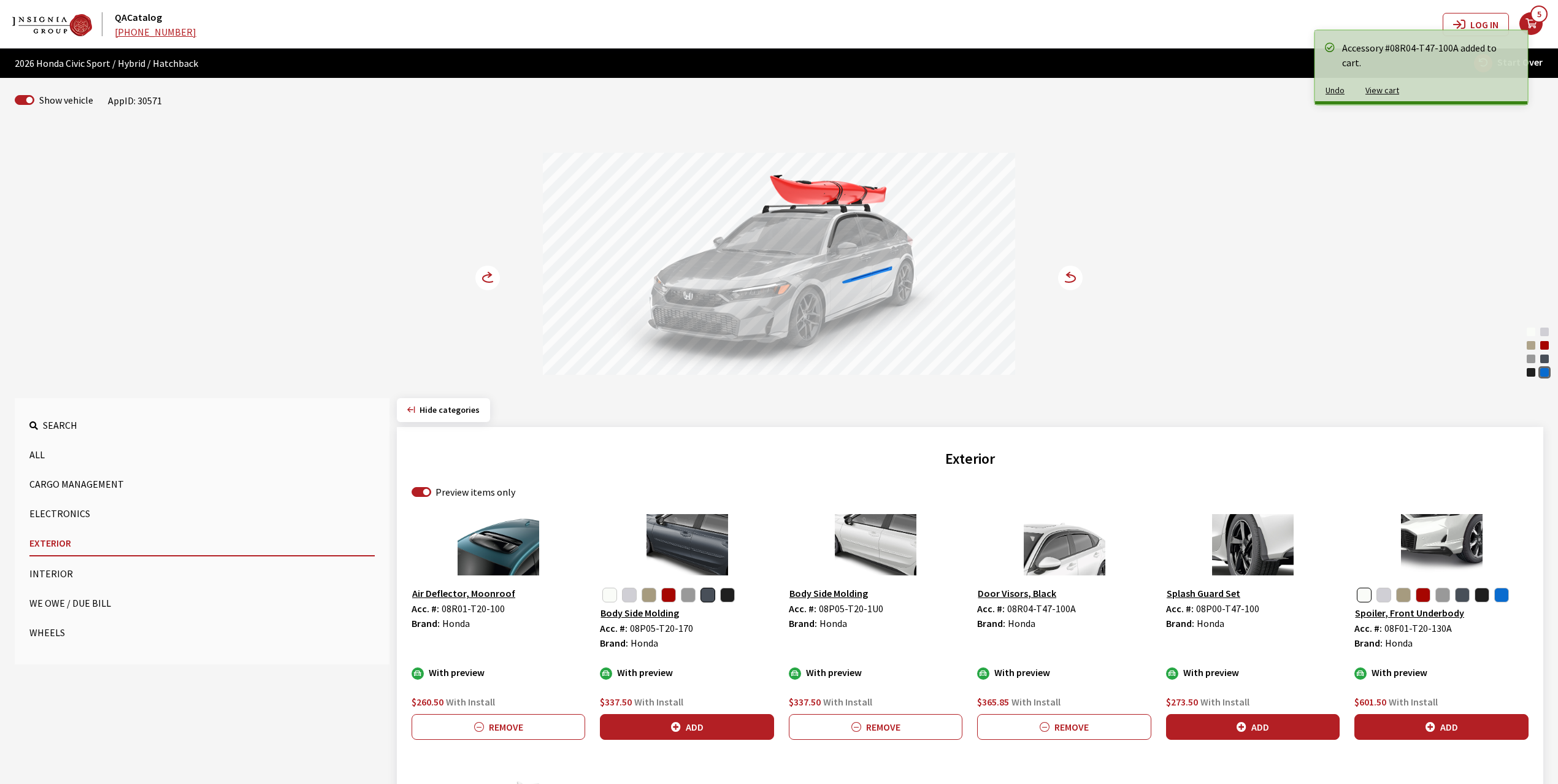
click at [489, 273] on icon at bounding box center [489, 275] width 3 height 5
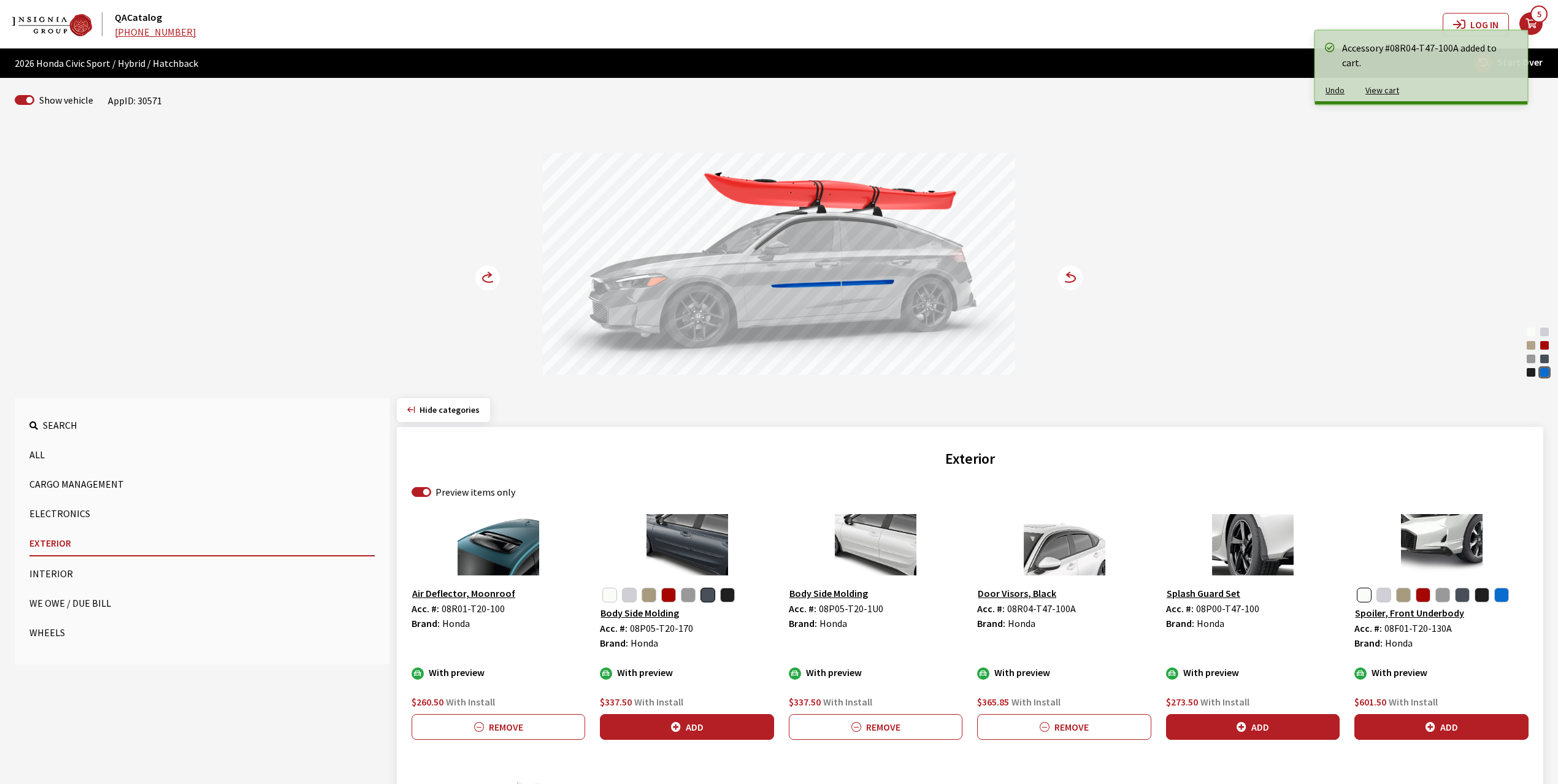
click at [489, 273] on icon at bounding box center [489, 275] width 3 height 5
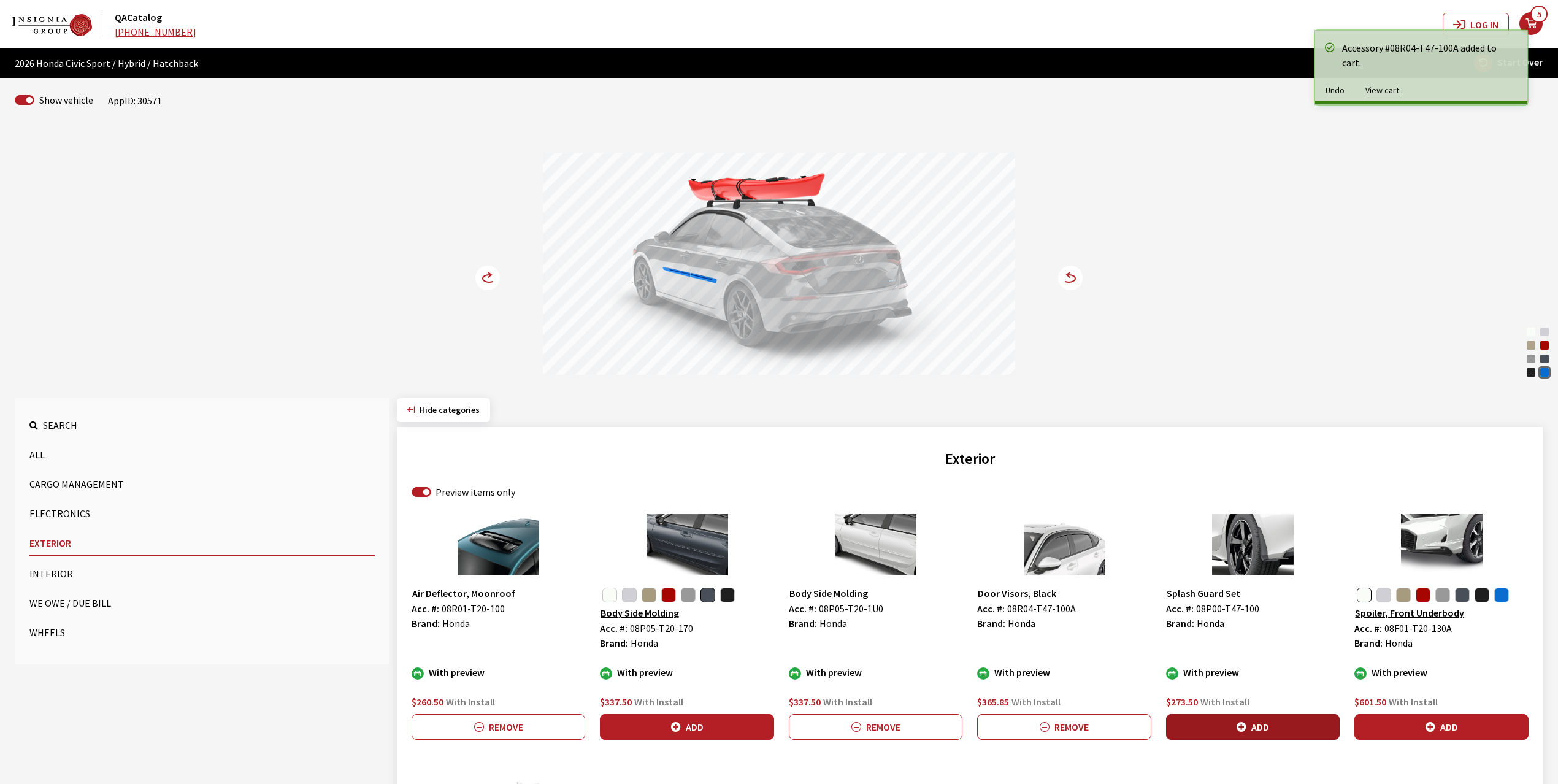
click at [1222, 721] on button "Add" at bounding box center [1253, 727] width 173 height 26
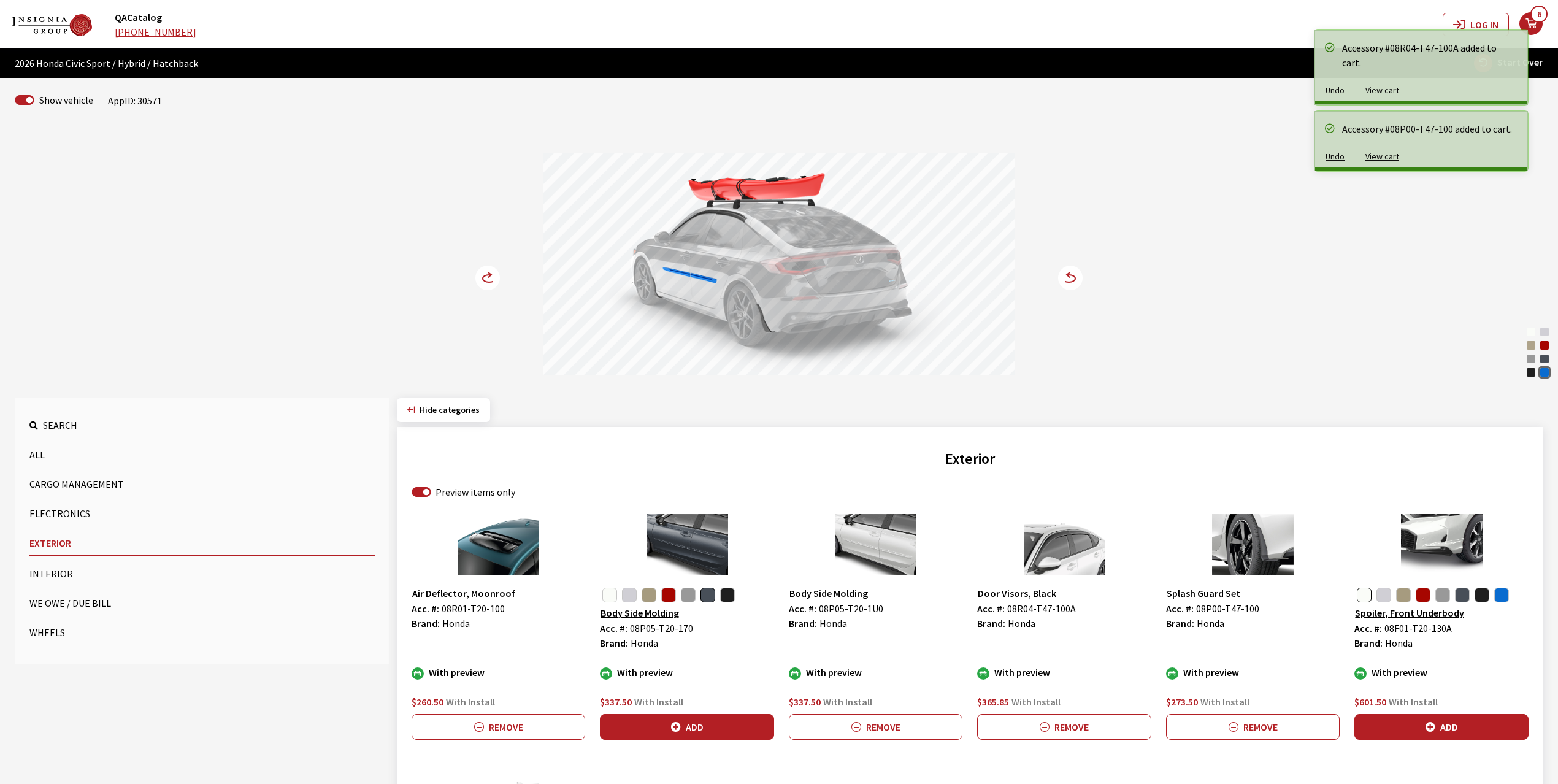
click at [490, 280] on circle at bounding box center [488, 278] width 25 height 25
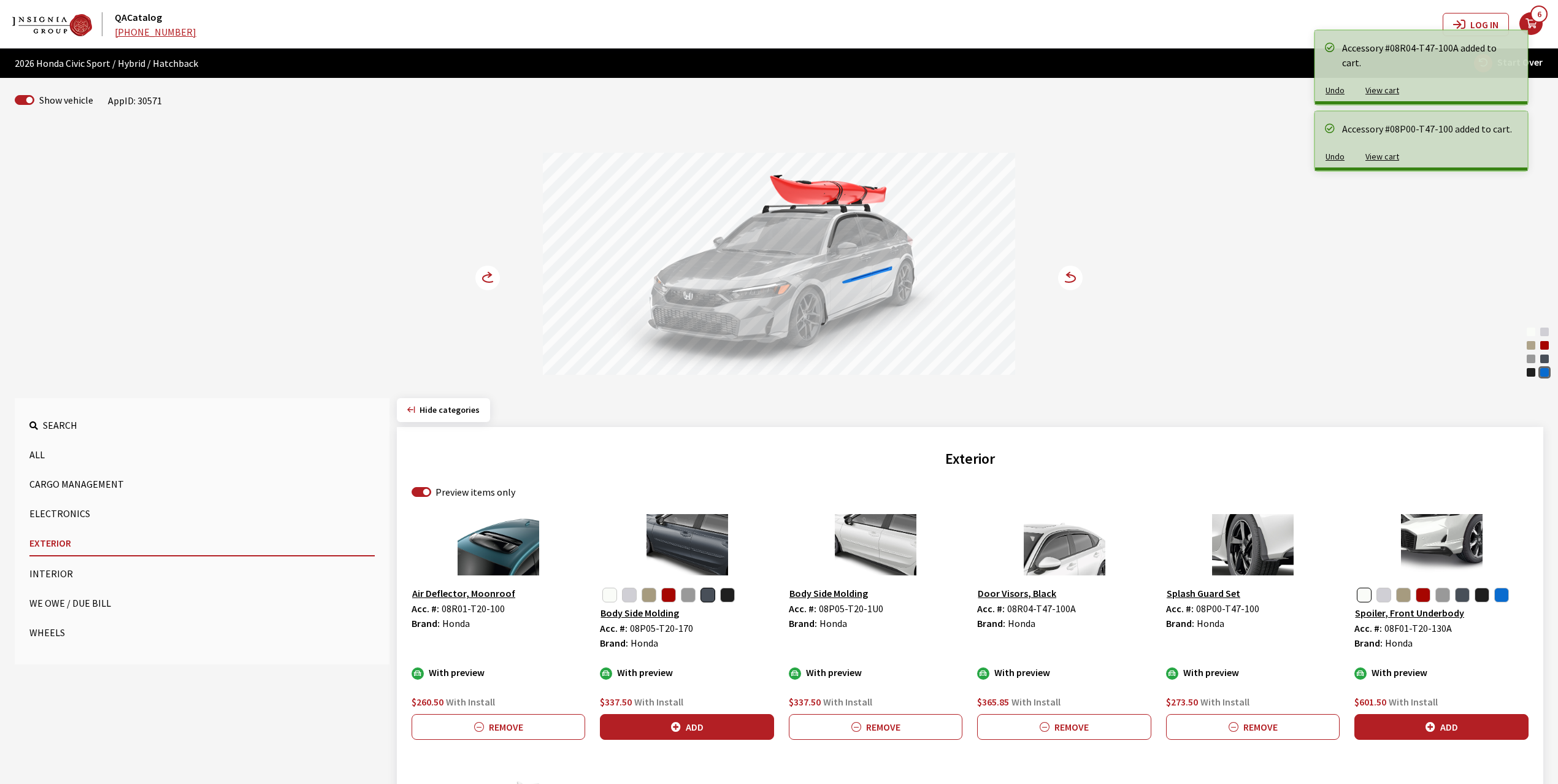
click at [490, 280] on circle at bounding box center [488, 278] width 25 height 25
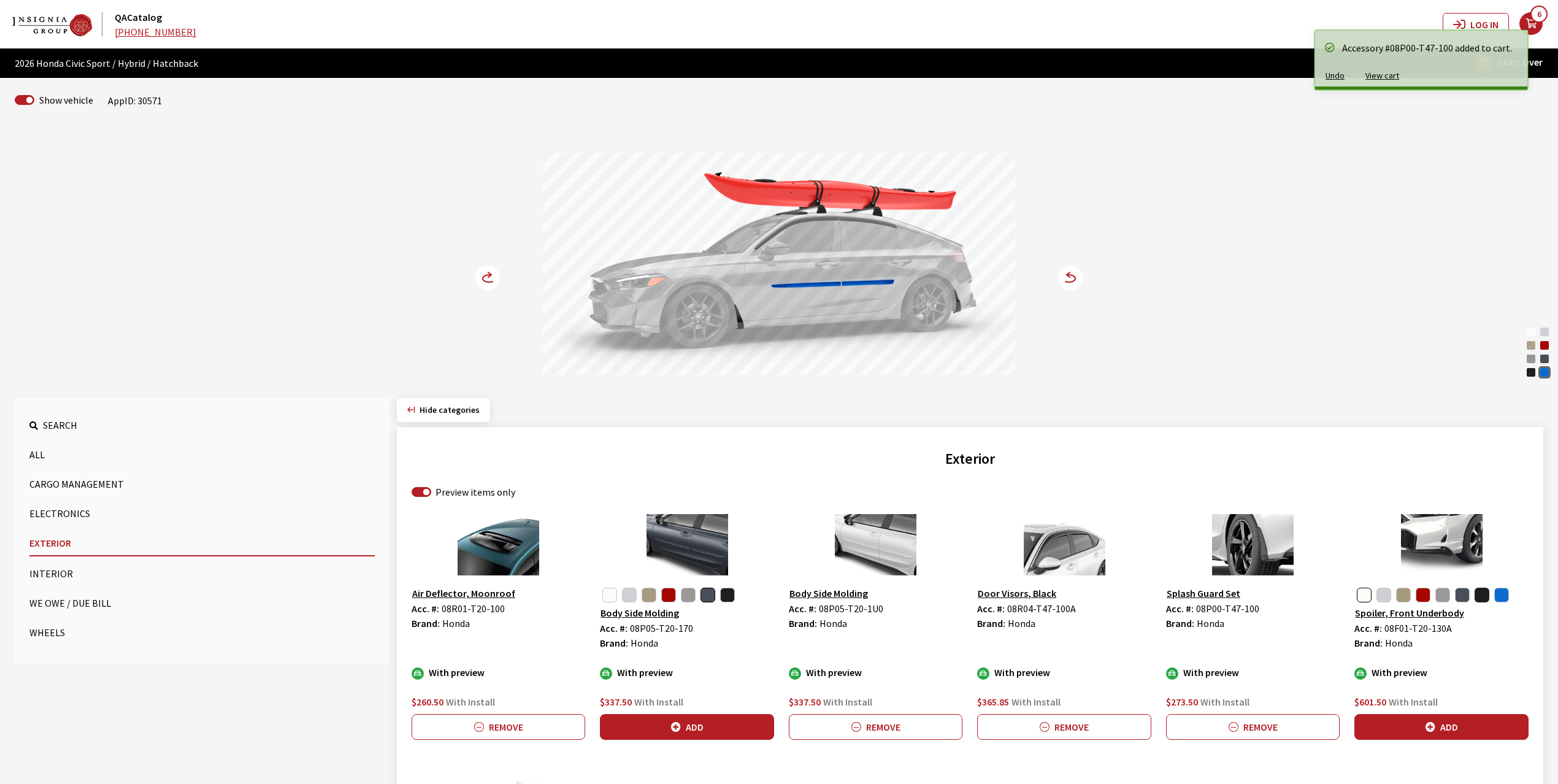
click at [1483, 597] on button "button" at bounding box center [1482, 595] width 15 height 15
click at [1457, 725] on button "Add" at bounding box center [1441, 727] width 173 height 26
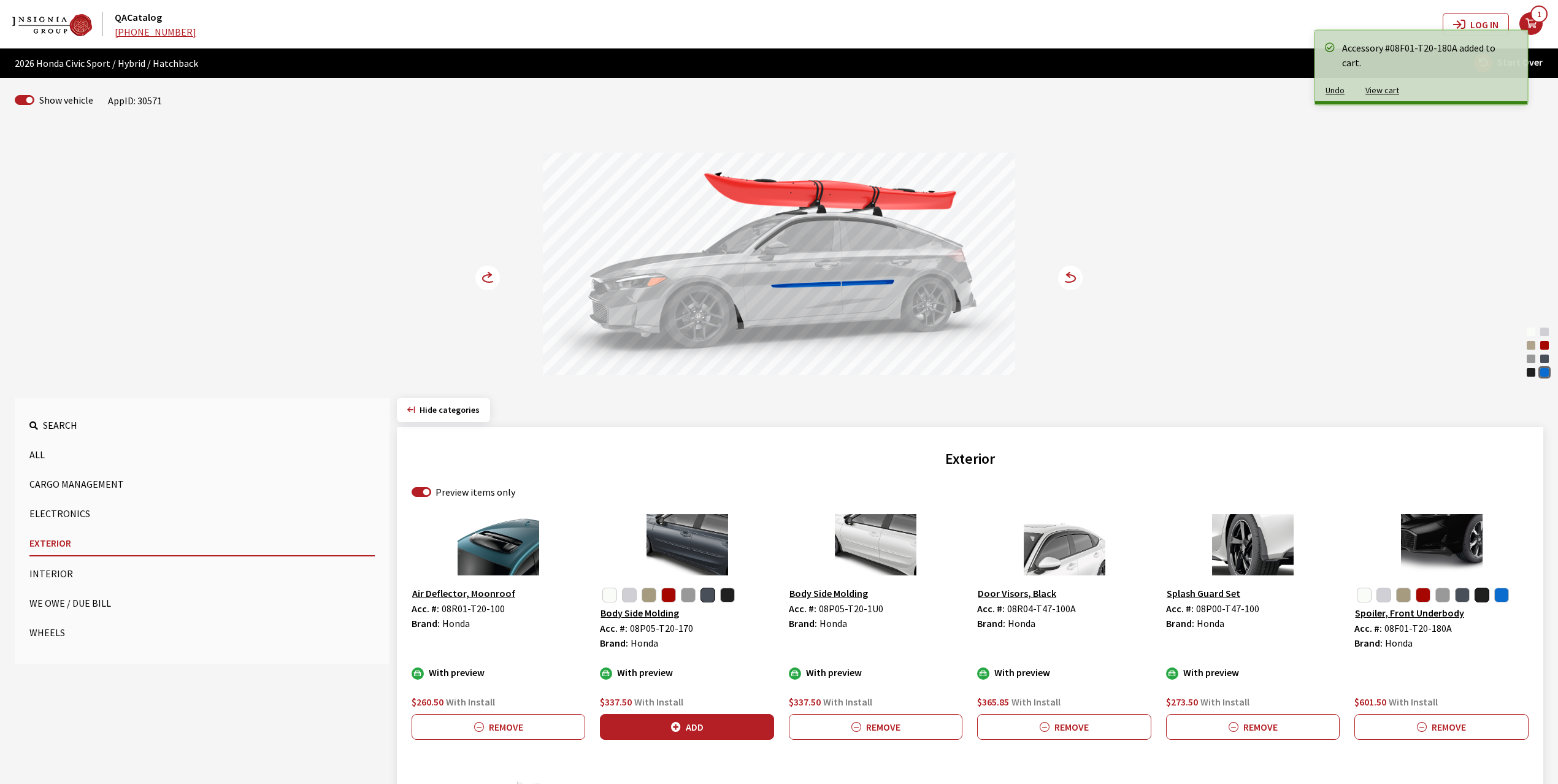
click at [476, 280] on icon at bounding box center [488, 278] width 25 height 25
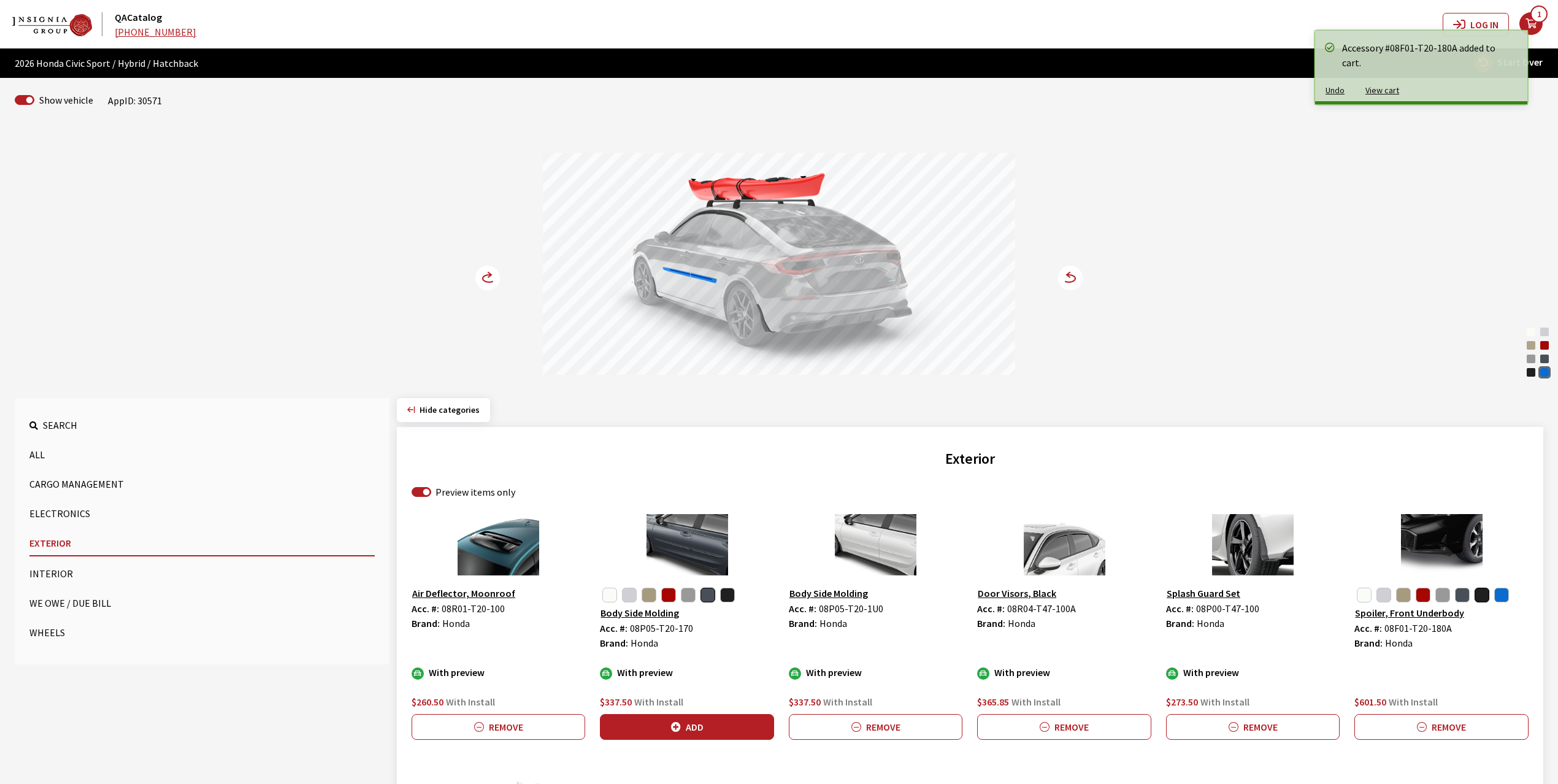
click at [476, 280] on icon at bounding box center [488, 278] width 25 height 25
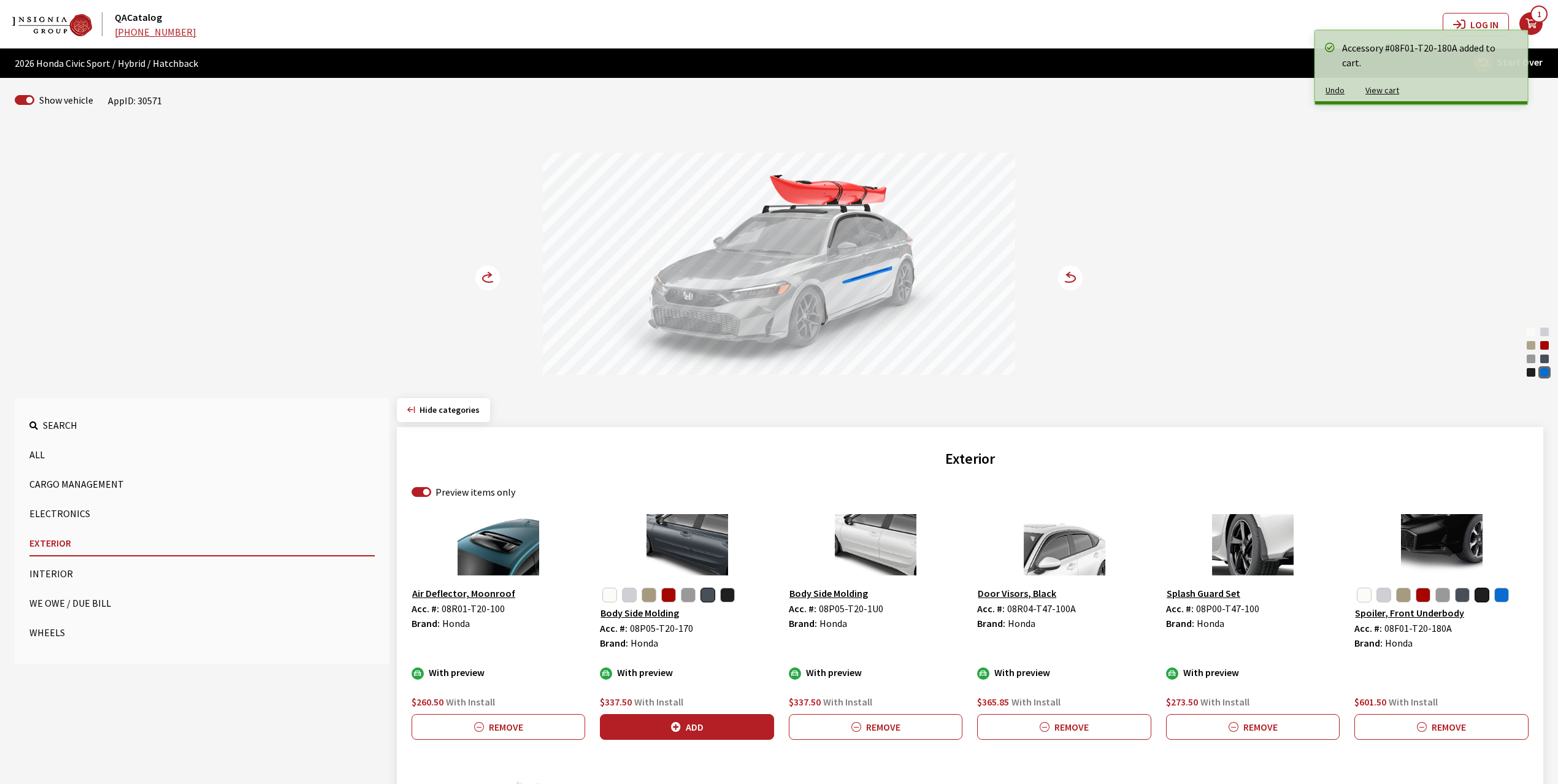
click at [476, 280] on icon at bounding box center [488, 278] width 25 height 25
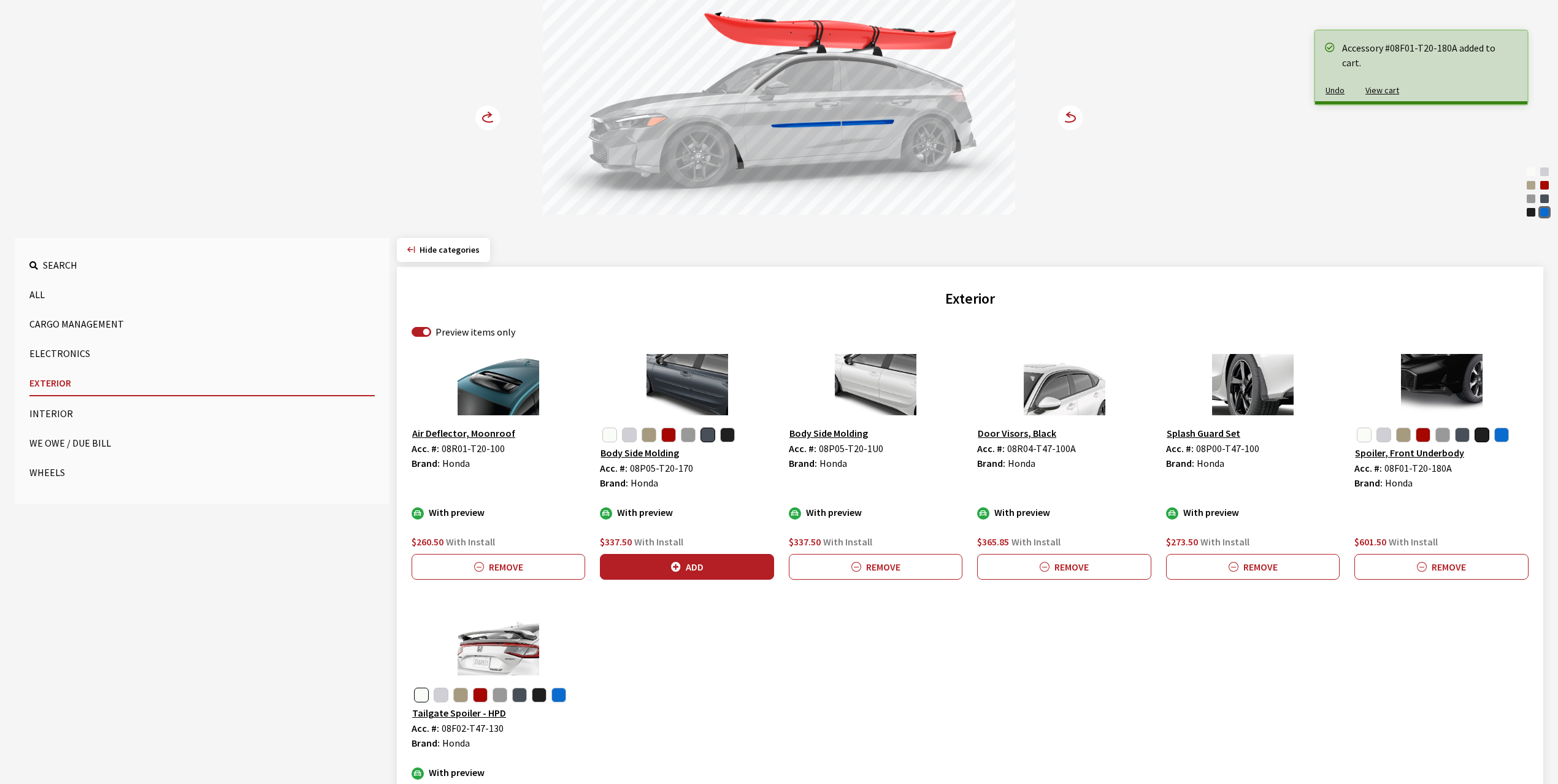
scroll to position [302, 0]
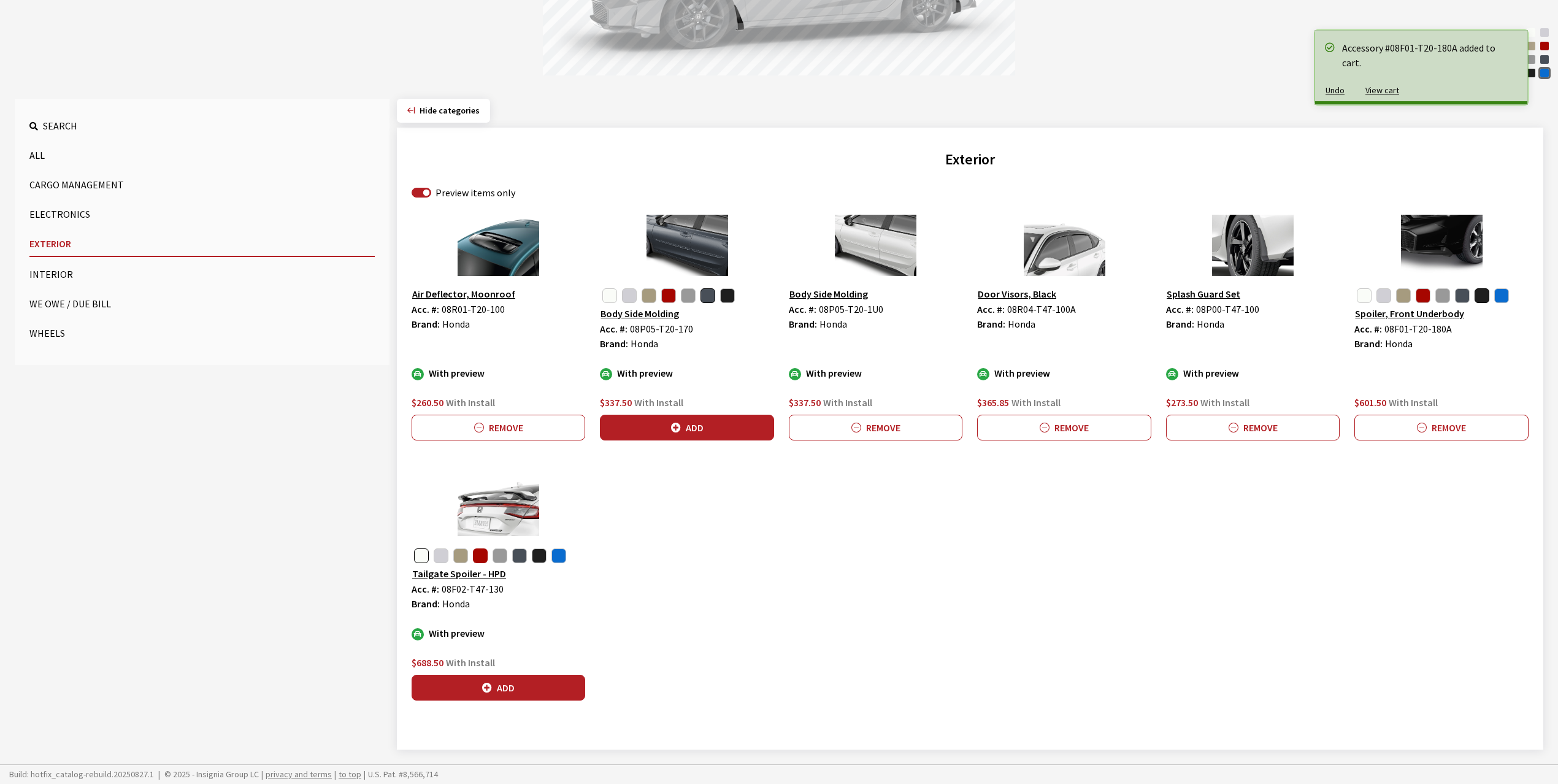
click at [484, 555] on button "button" at bounding box center [481, 555] width 15 height 15
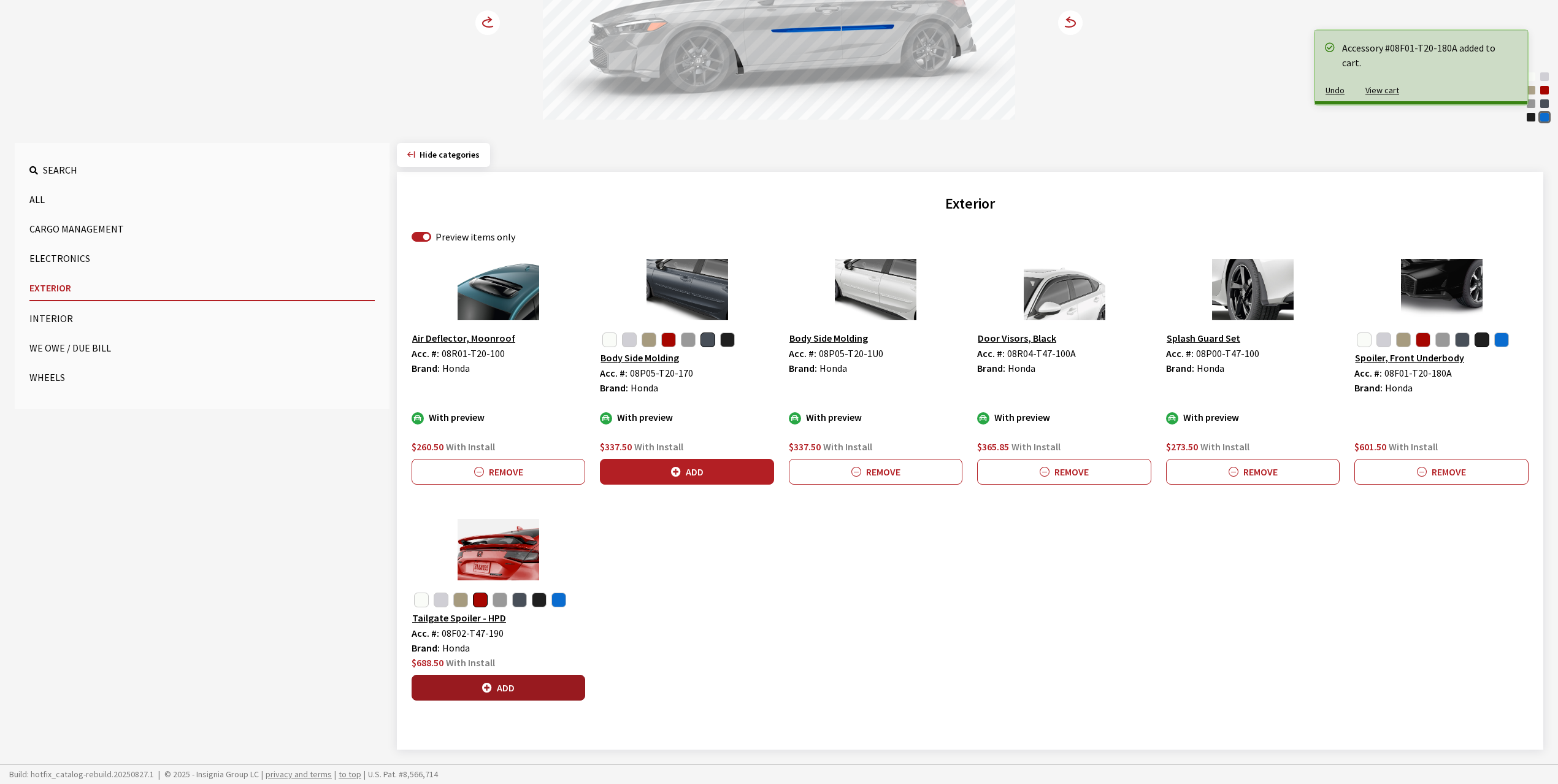
click at [541, 685] on button "Add" at bounding box center [498, 688] width 173 height 26
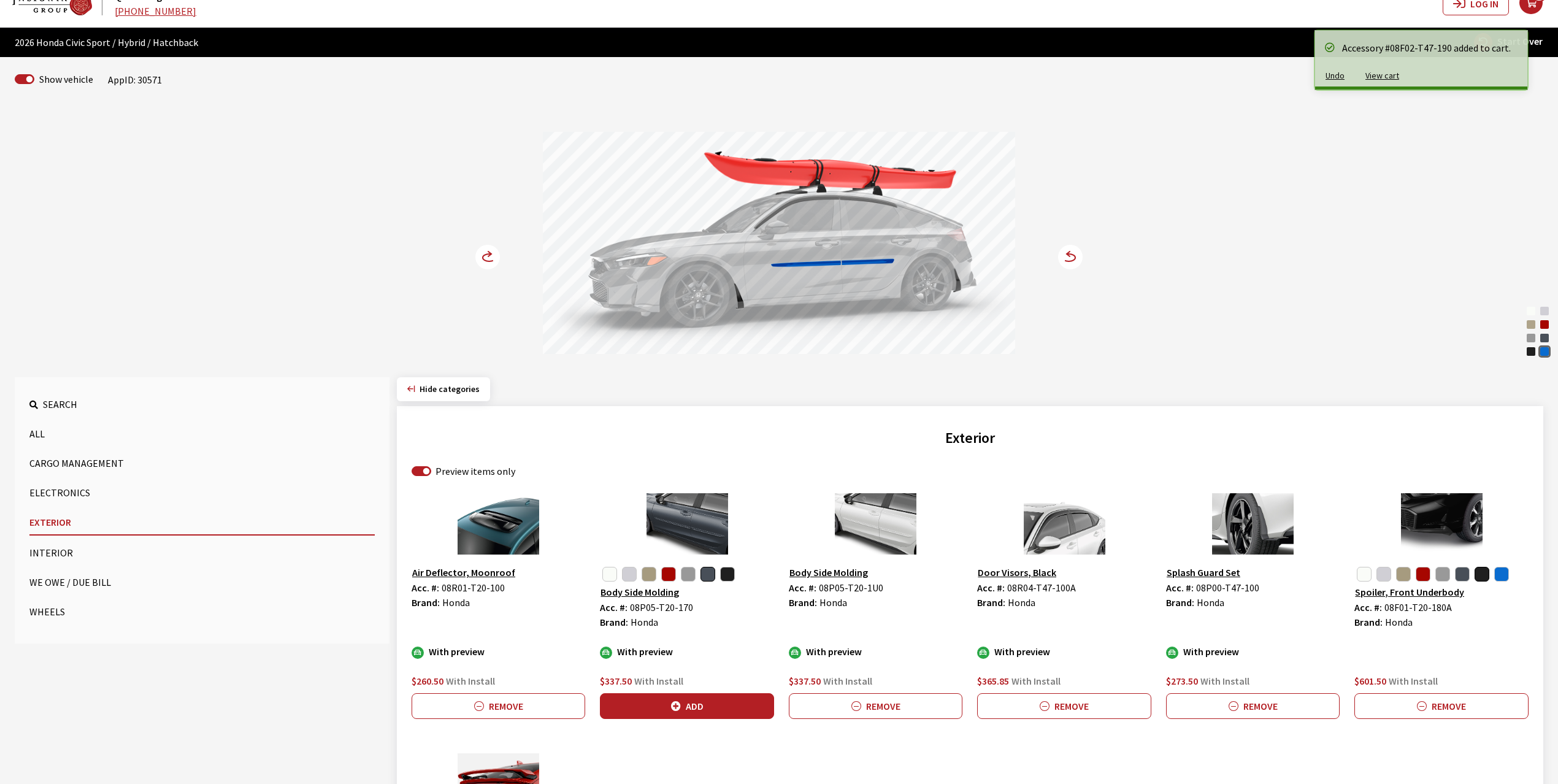
scroll to position [13, 0]
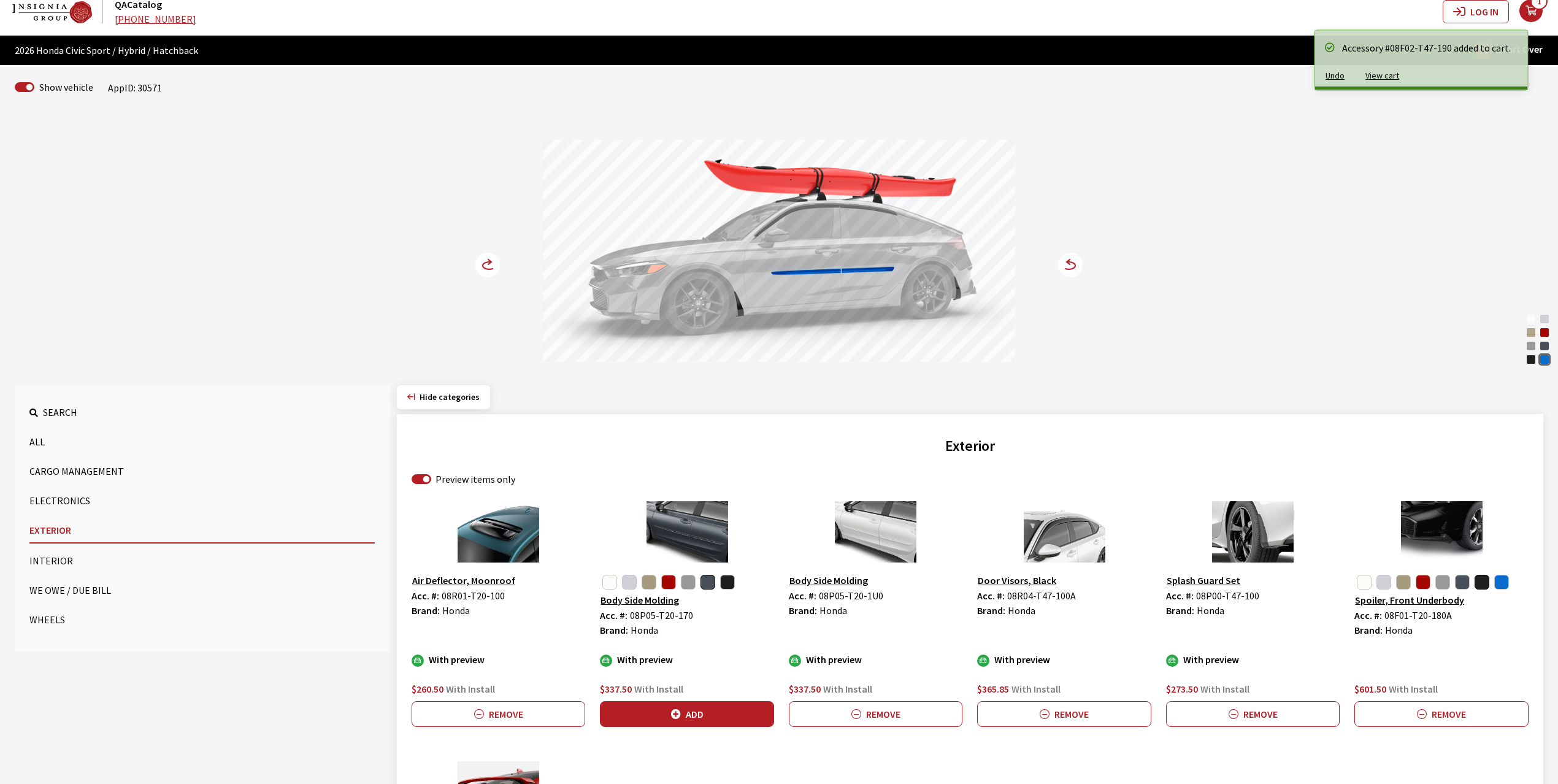
click at [487, 265] on circle at bounding box center [488, 265] width 25 height 25
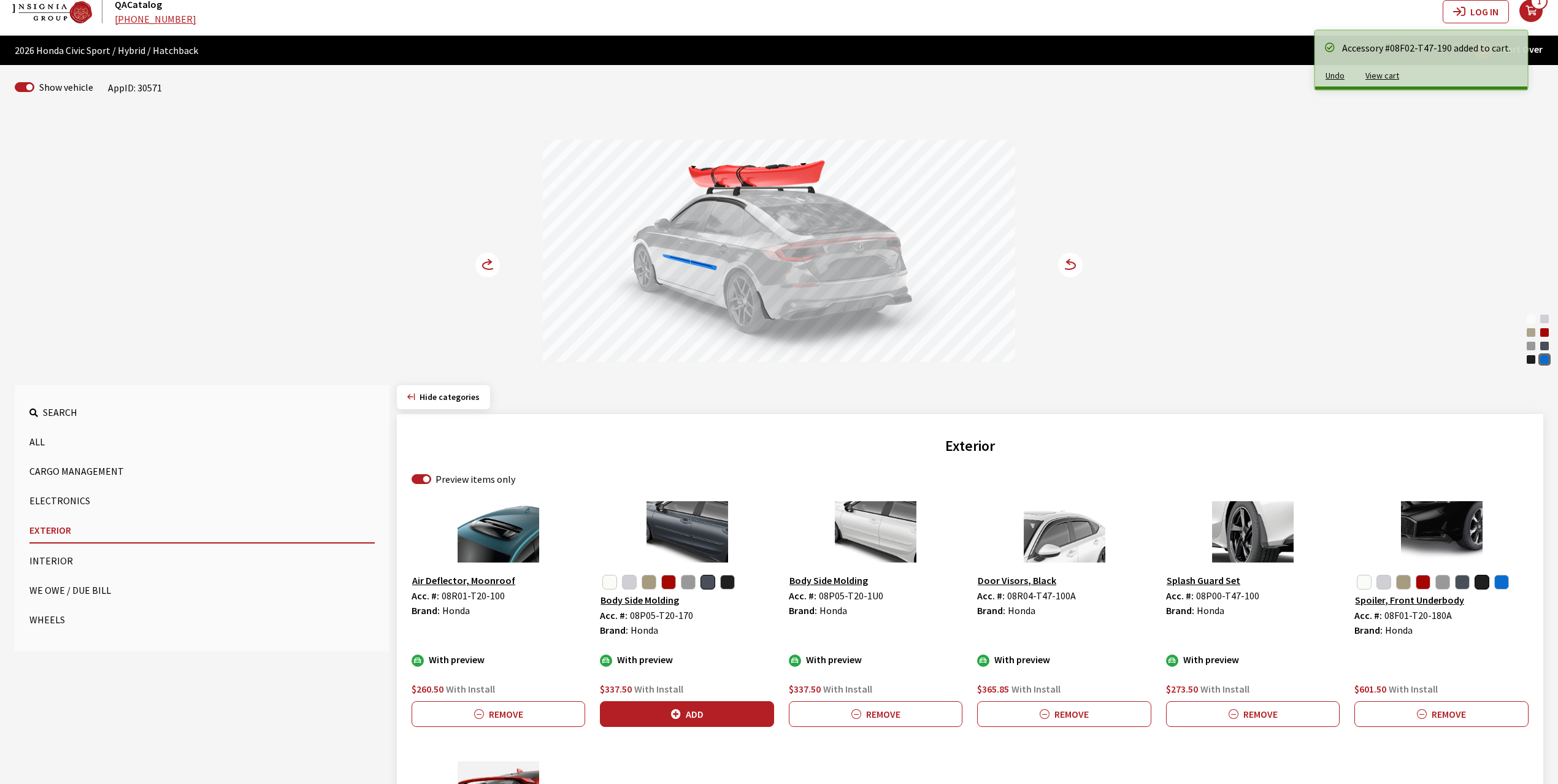
click at [487, 265] on circle at bounding box center [488, 265] width 25 height 25
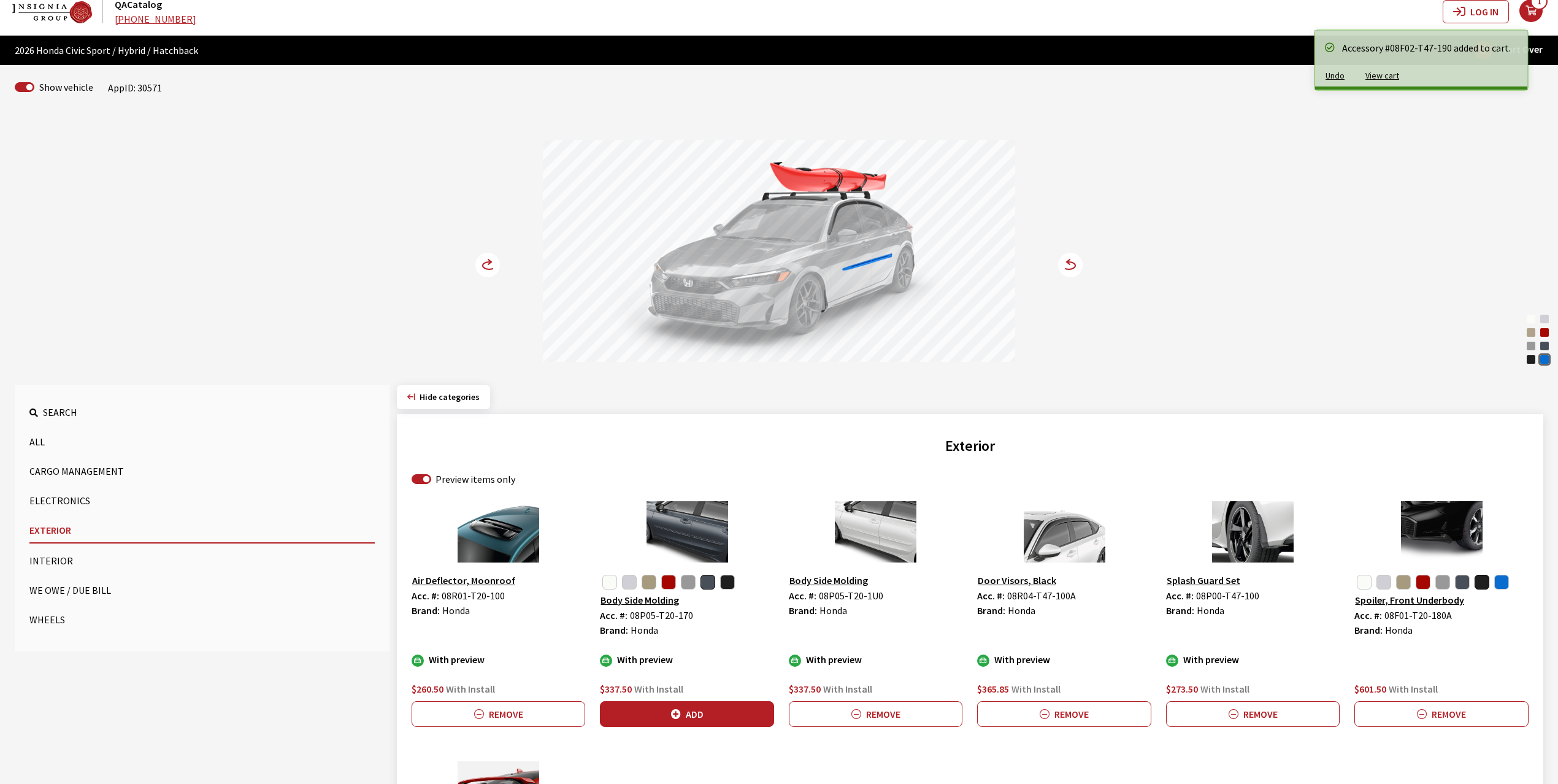
click at [487, 265] on circle at bounding box center [488, 265] width 25 height 25
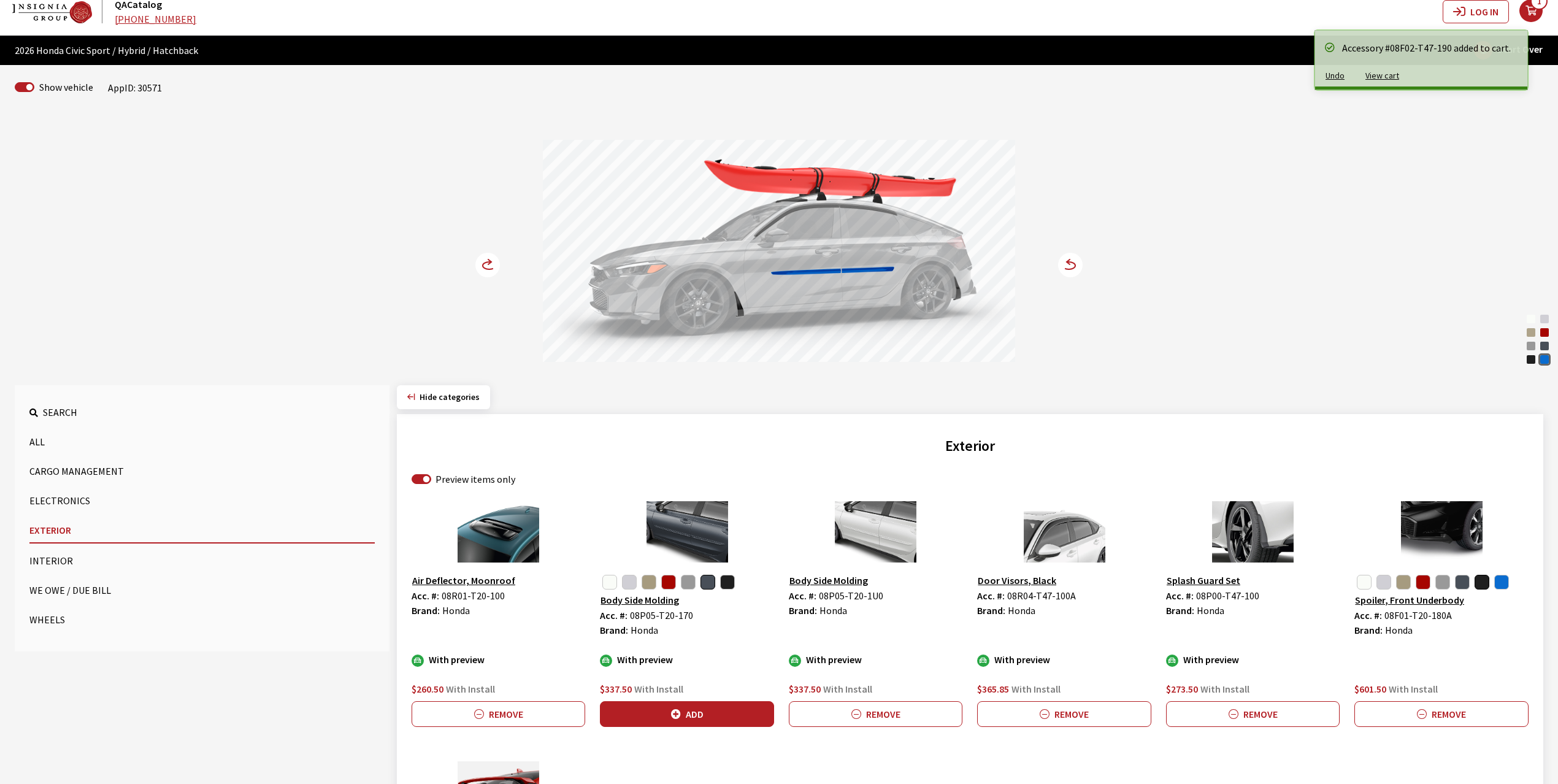
click at [487, 265] on circle at bounding box center [488, 265] width 25 height 25
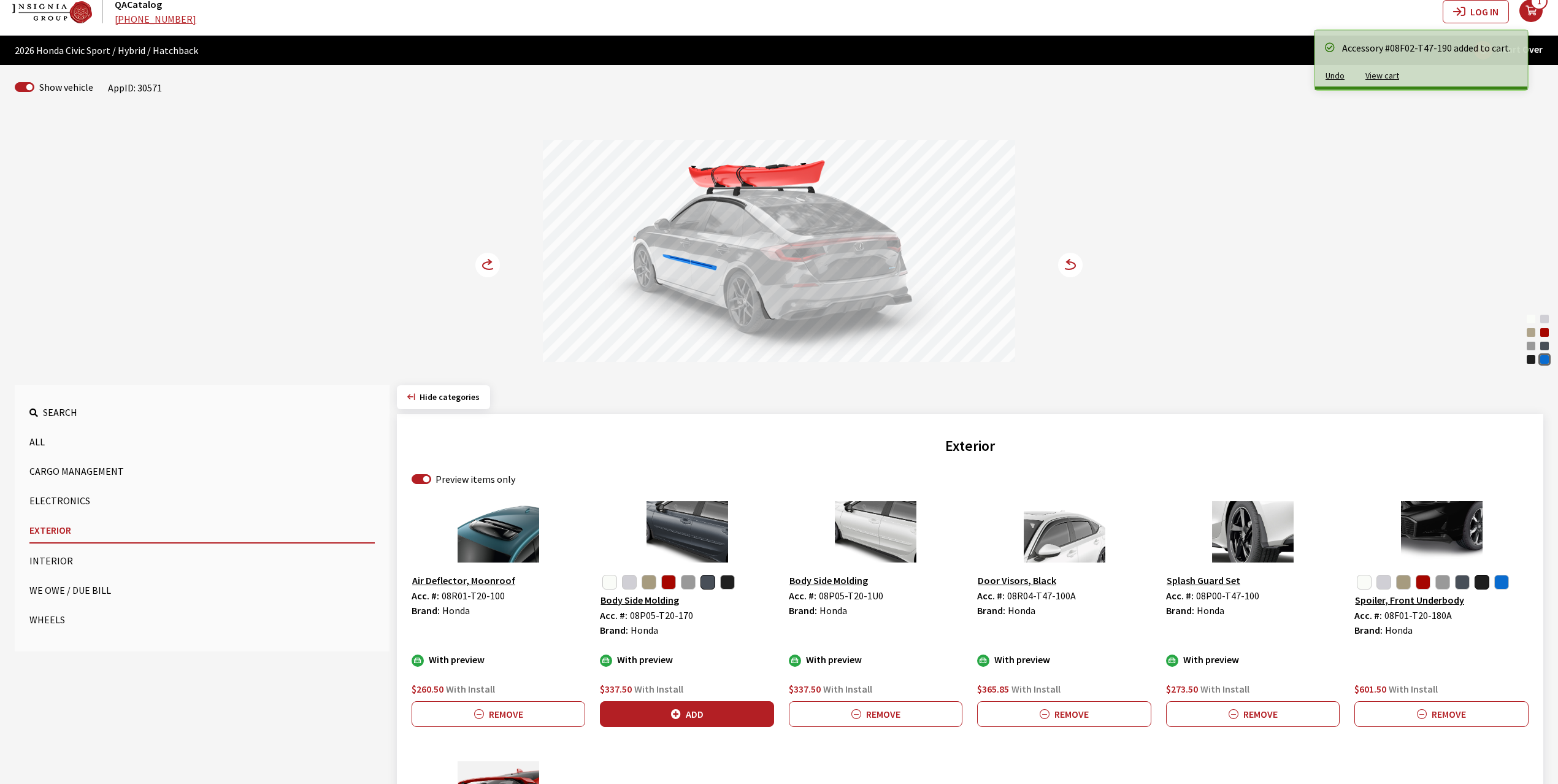
scroll to position [176, 0]
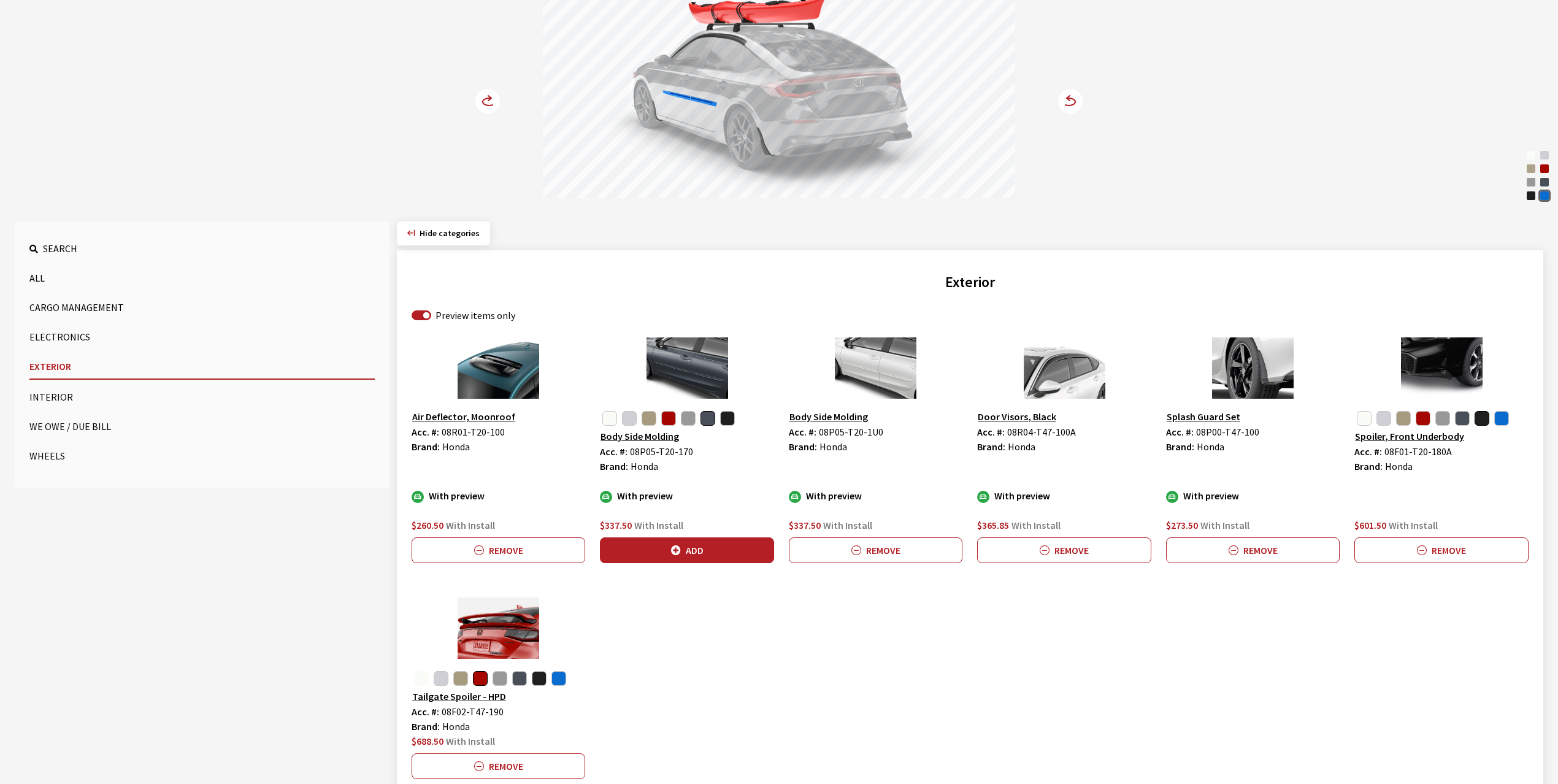
click at [420, 685] on button "button" at bounding box center [422, 678] width 15 height 15
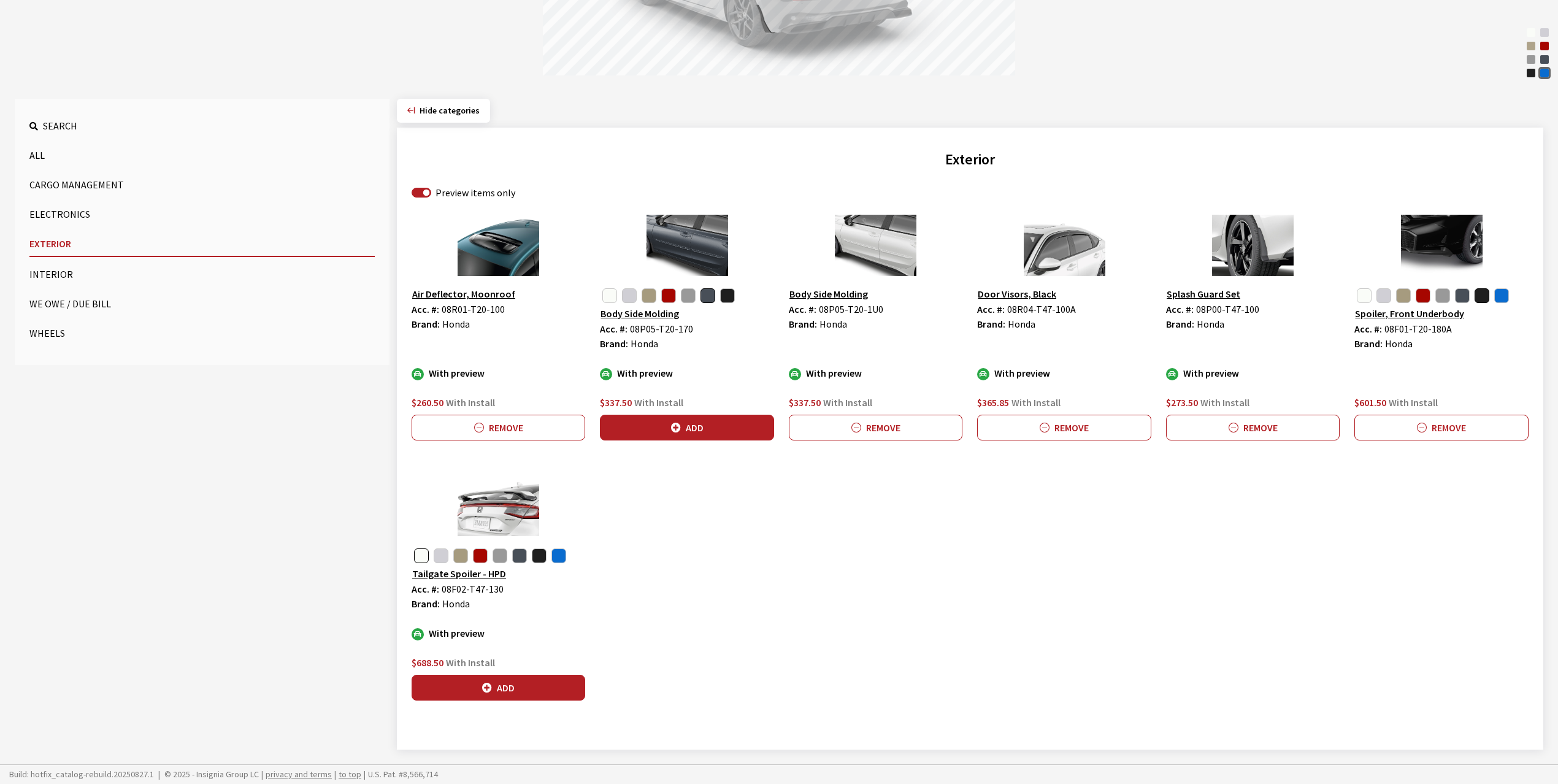
scroll to position [302, 0]
click at [521, 681] on button "Add" at bounding box center [498, 688] width 173 height 26
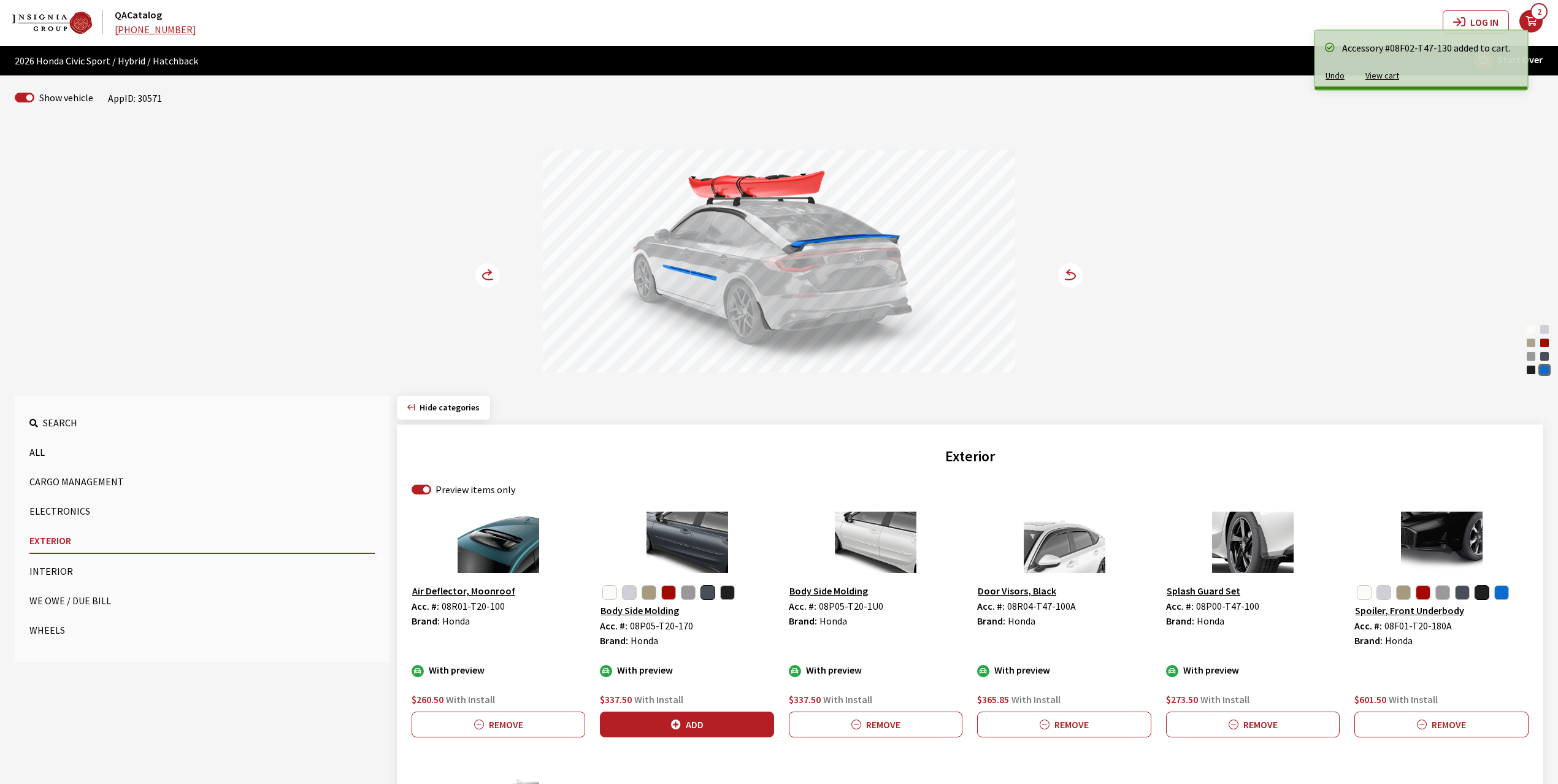
scroll to position [0, 0]
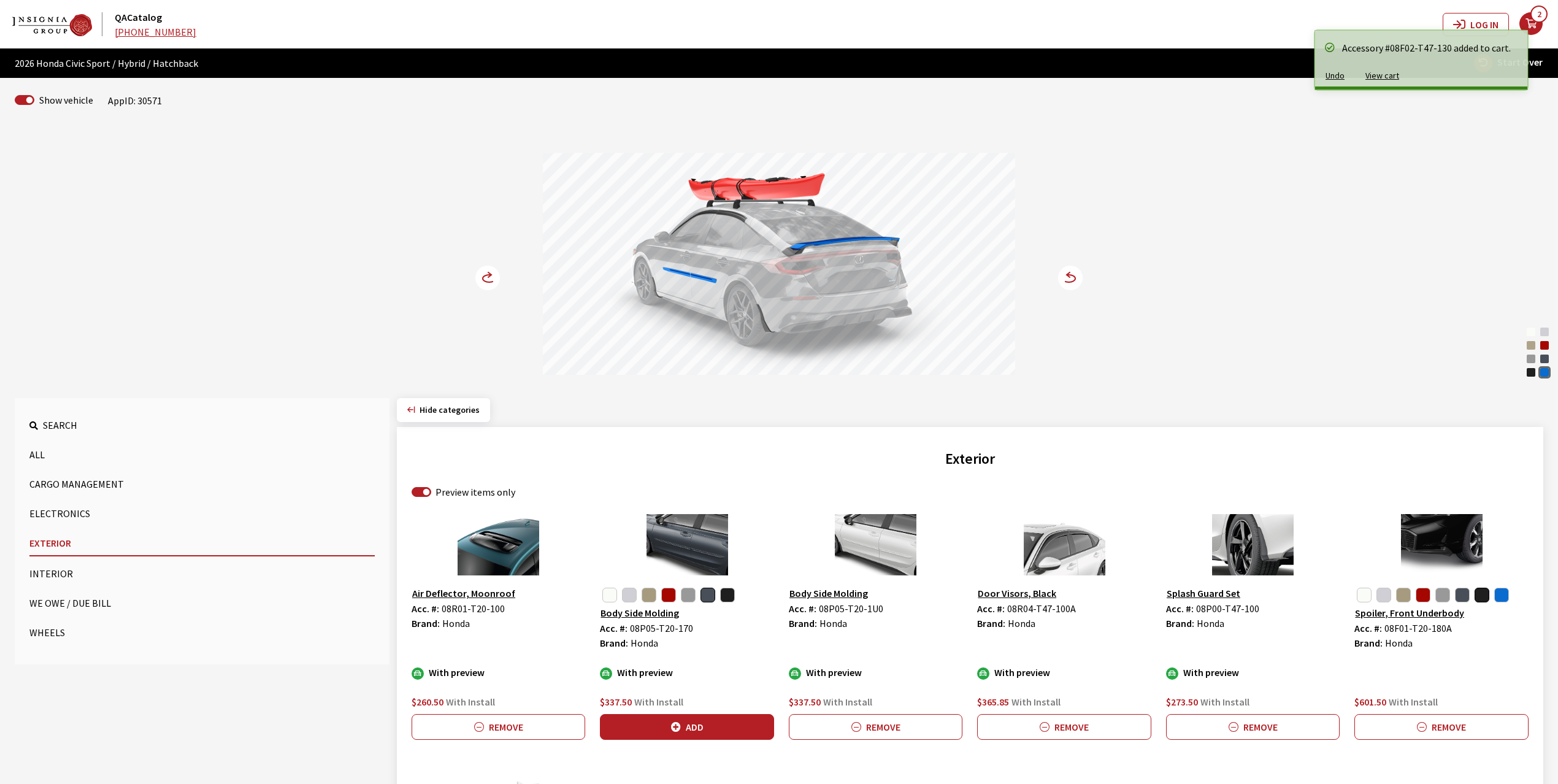
click at [491, 276] on icon at bounding box center [489, 275] width 3 height 5
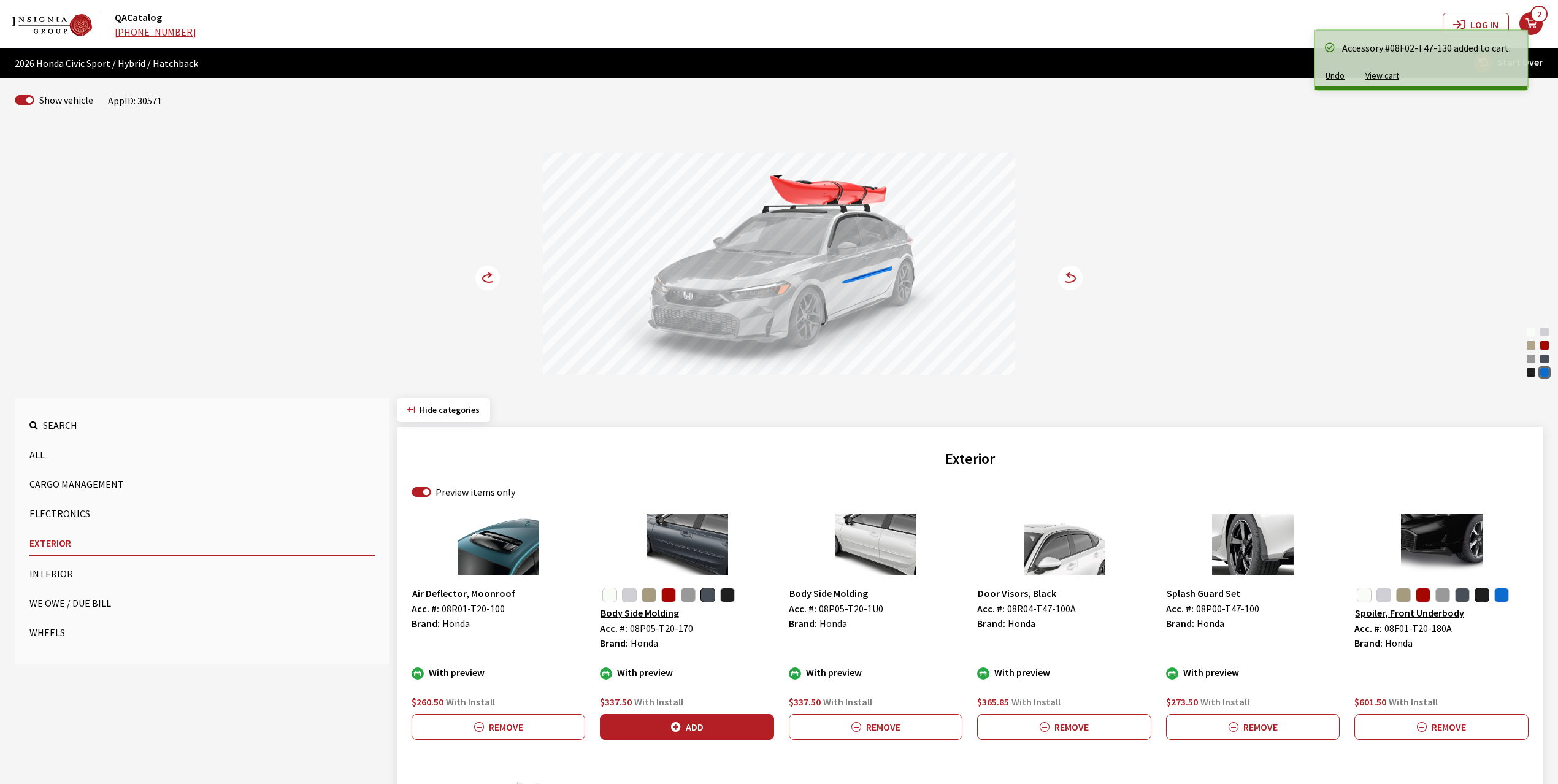
click at [491, 276] on icon at bounding box center [489, 275] width 3 height 5
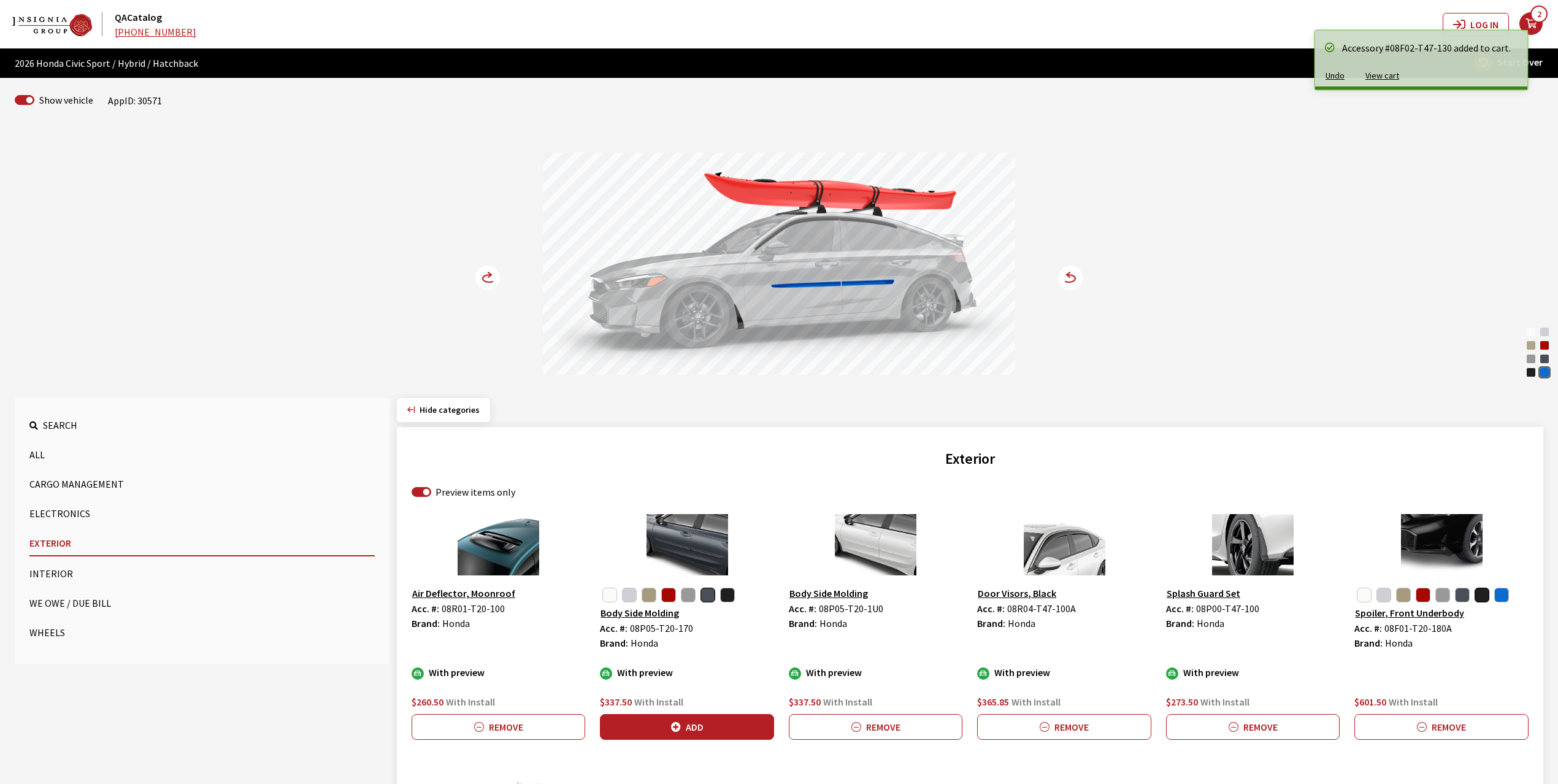
click at [491, 276] on icon at bounding box center [489, 275] width 3 height 5
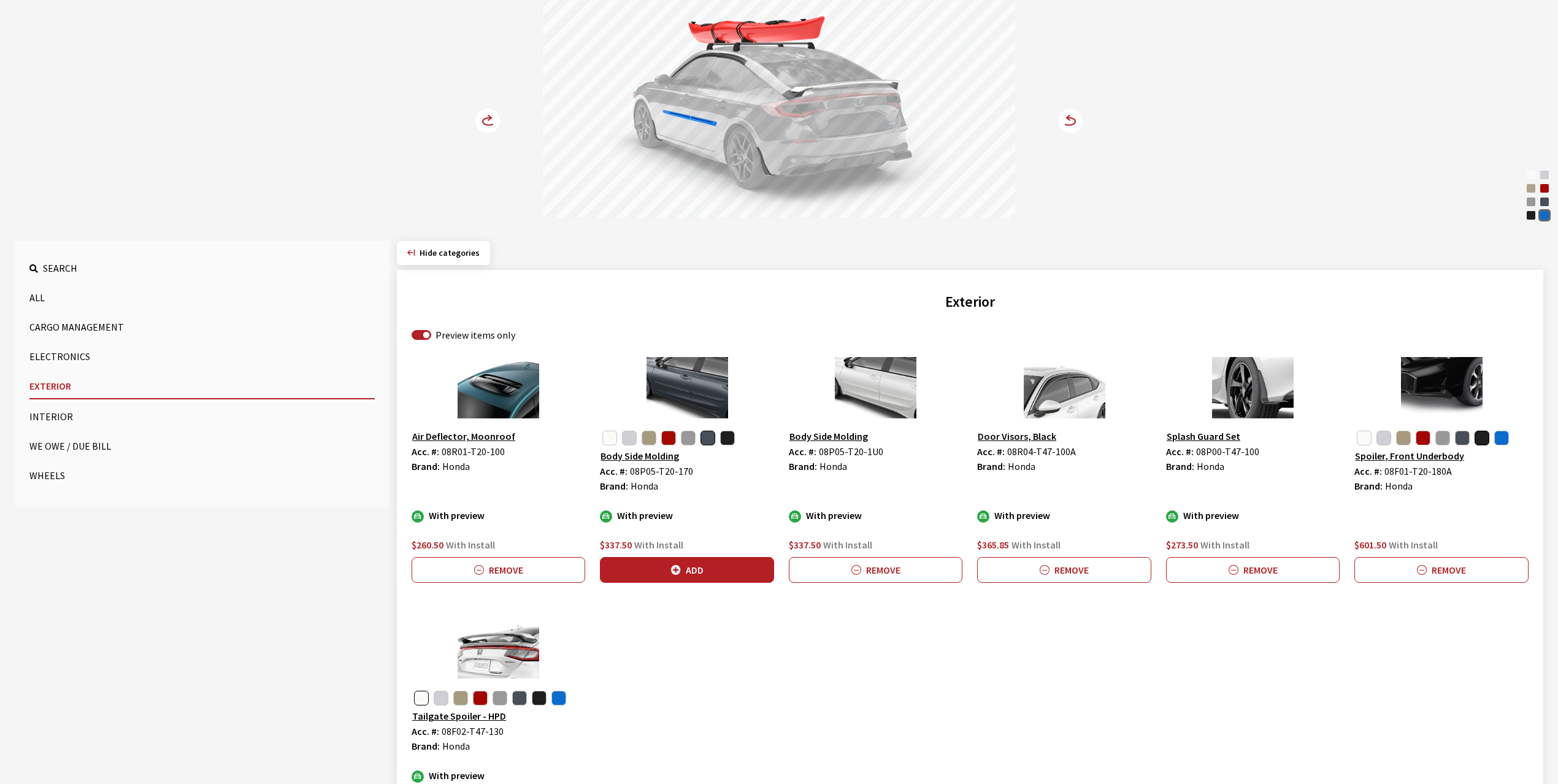
scroll to position [163, 0]
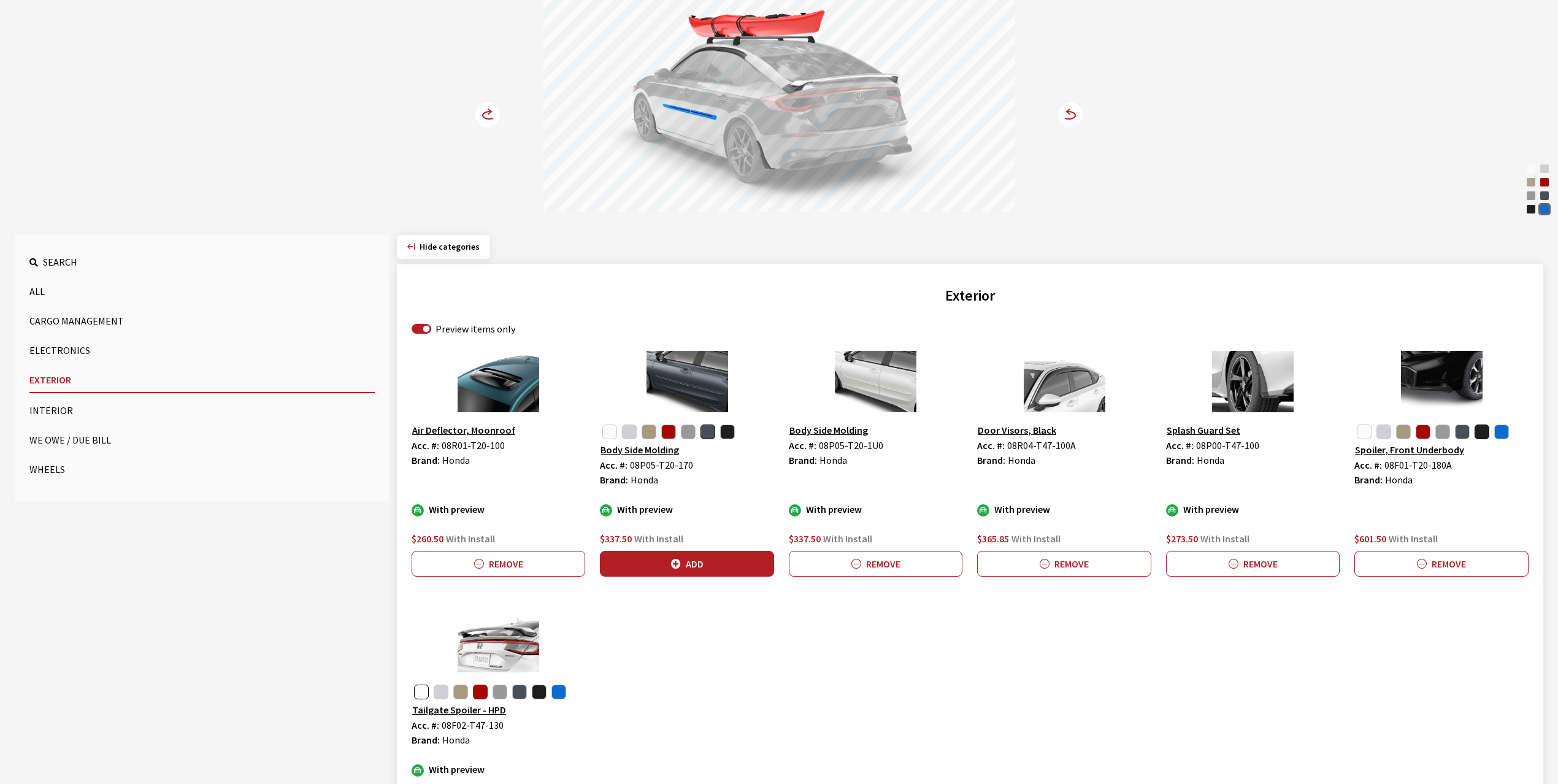
click at [480, 696] on button "button" at bounding box center [481, 692] width 15 height 15
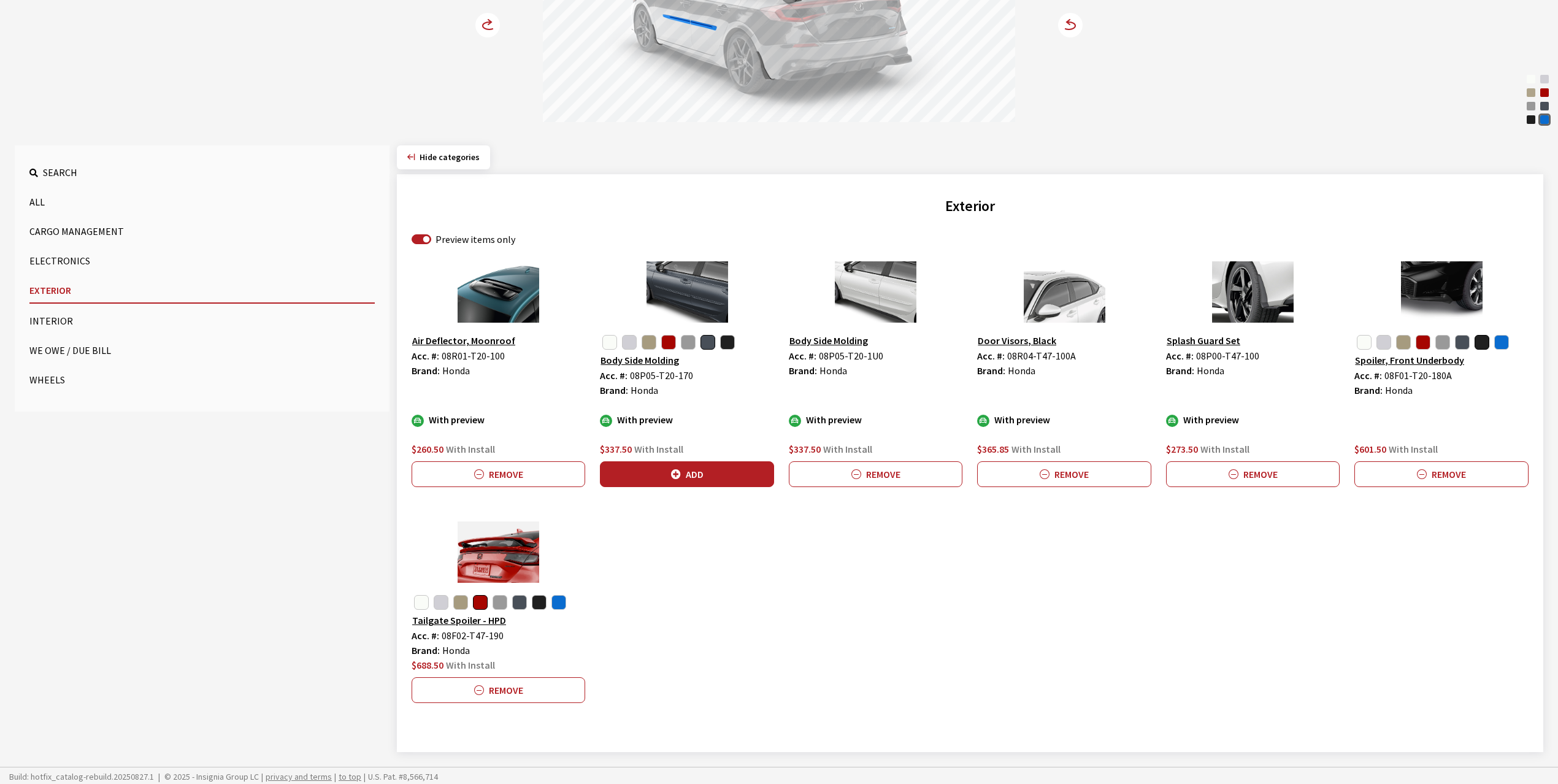
scroll to position [258, 0]
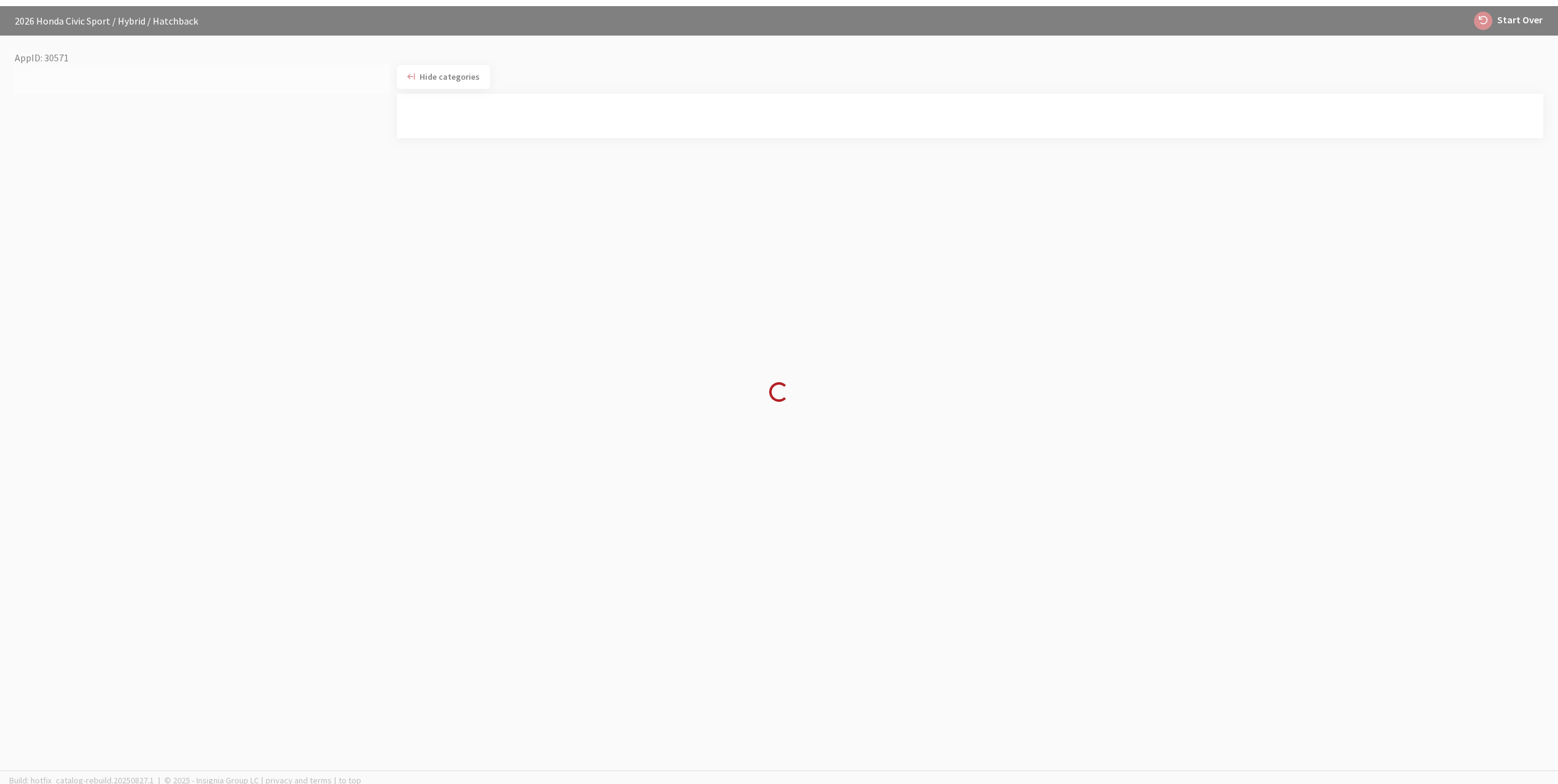
scroll to position [43, 0]
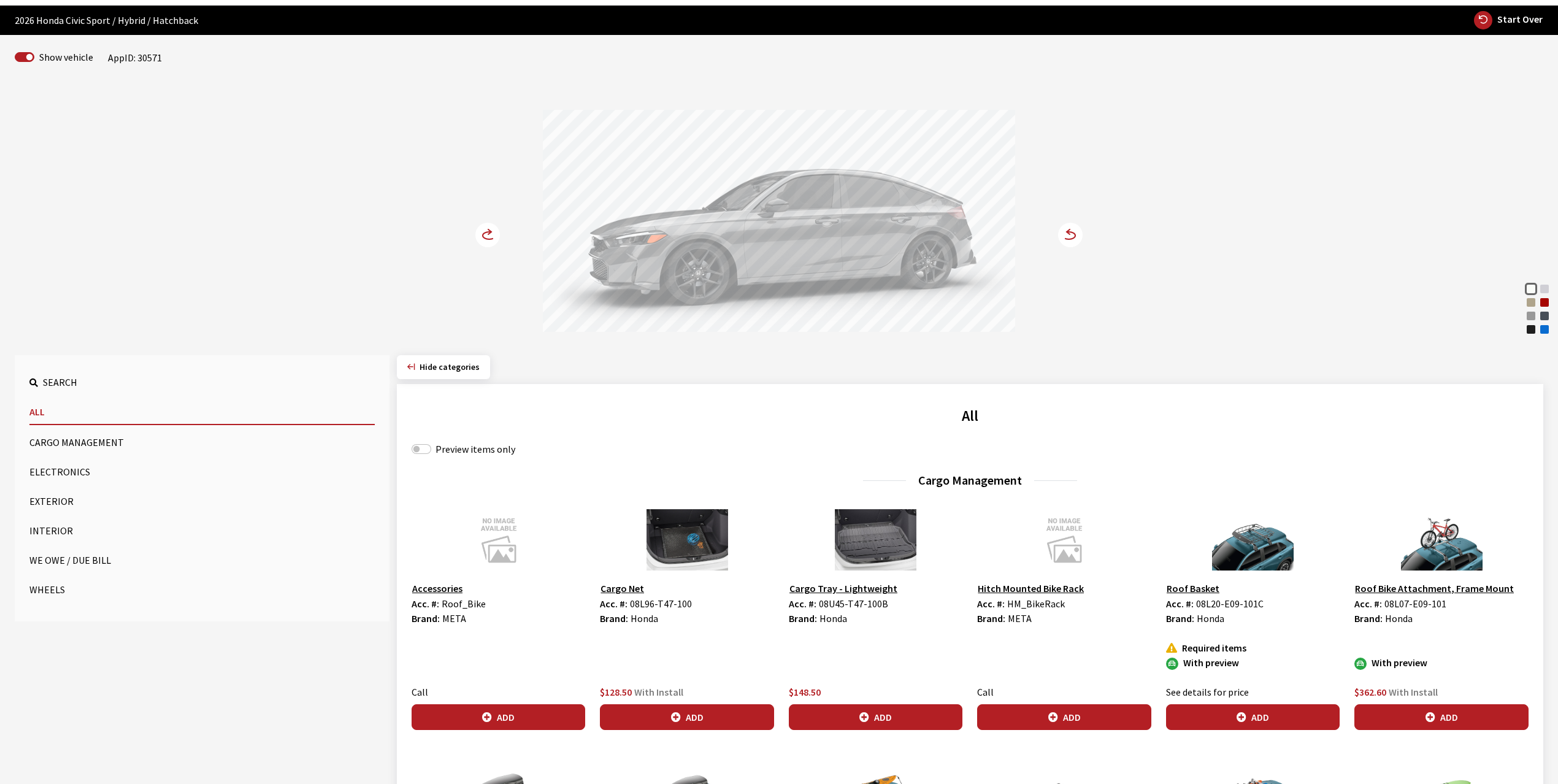
click at [463, 450] on label "Preview items only" at bounding box center [476, 449] width 80 height 15
click at [431, 450] on input "Preview items only" at bounding box center [422, 449] width 20 height 10
checkbox input "true"
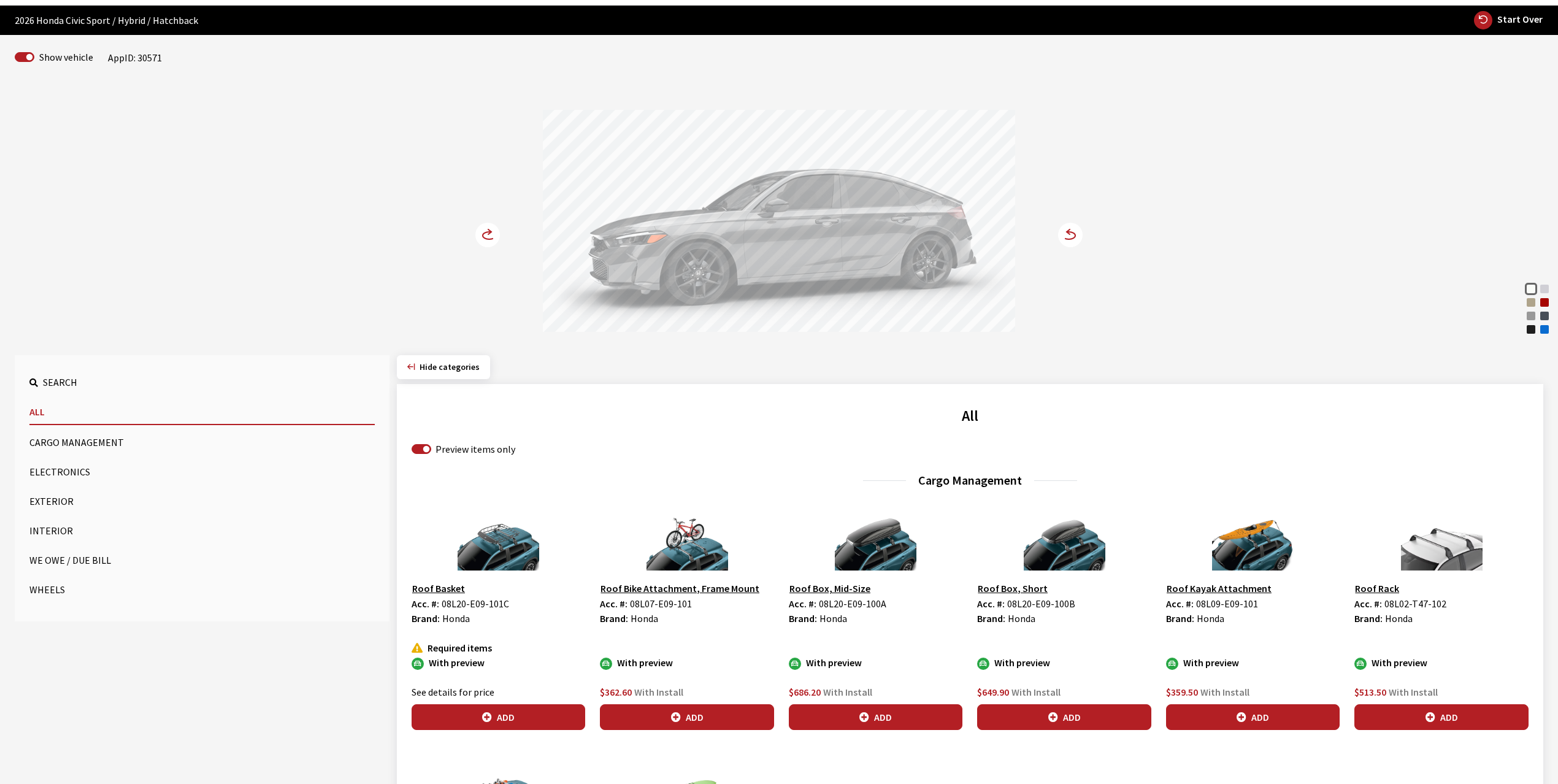
click at [52, 494] on button "Exterior" at bounding box center [202, 501] width 345 height 25
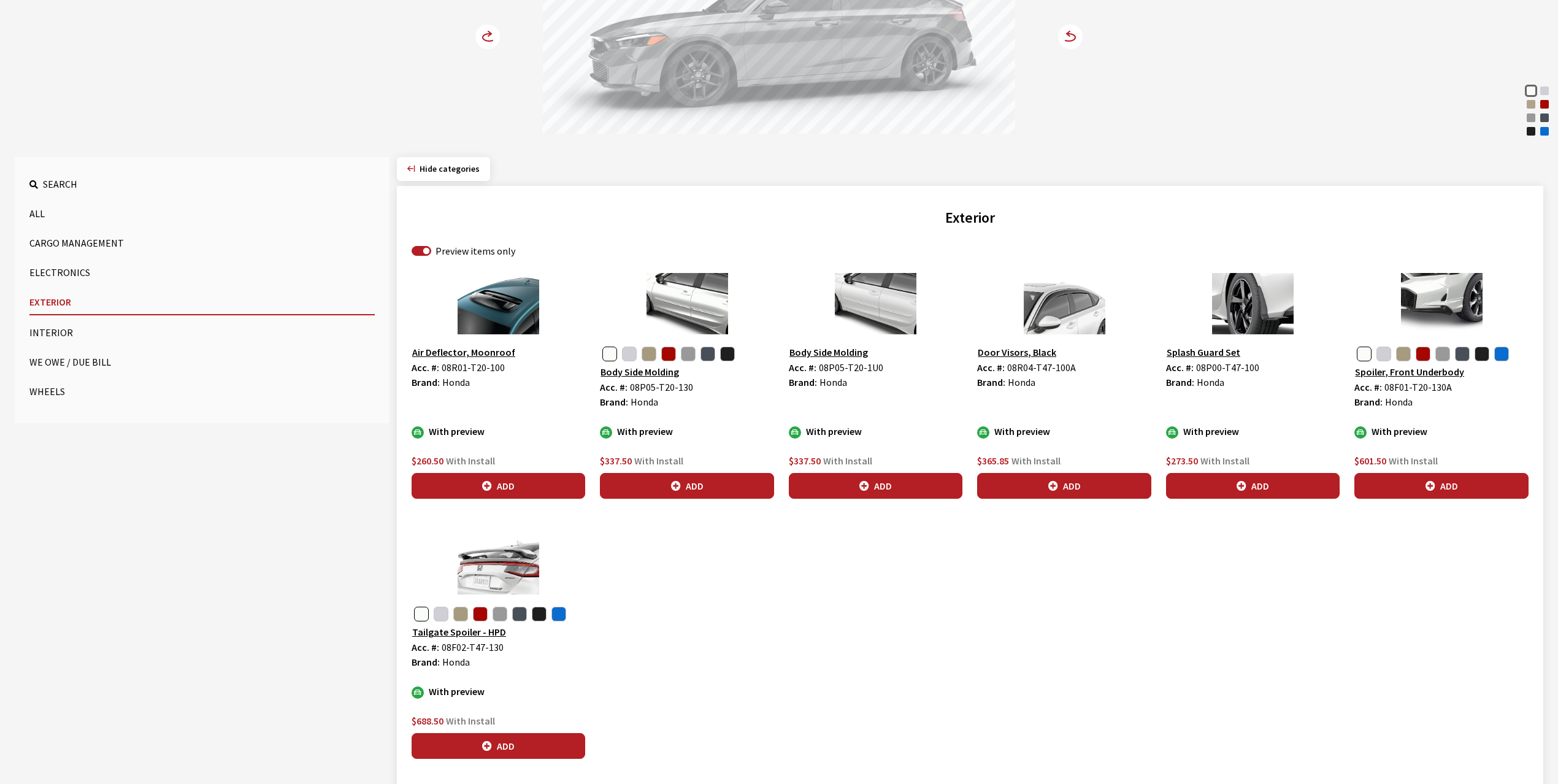
scroll to position [288, 0]
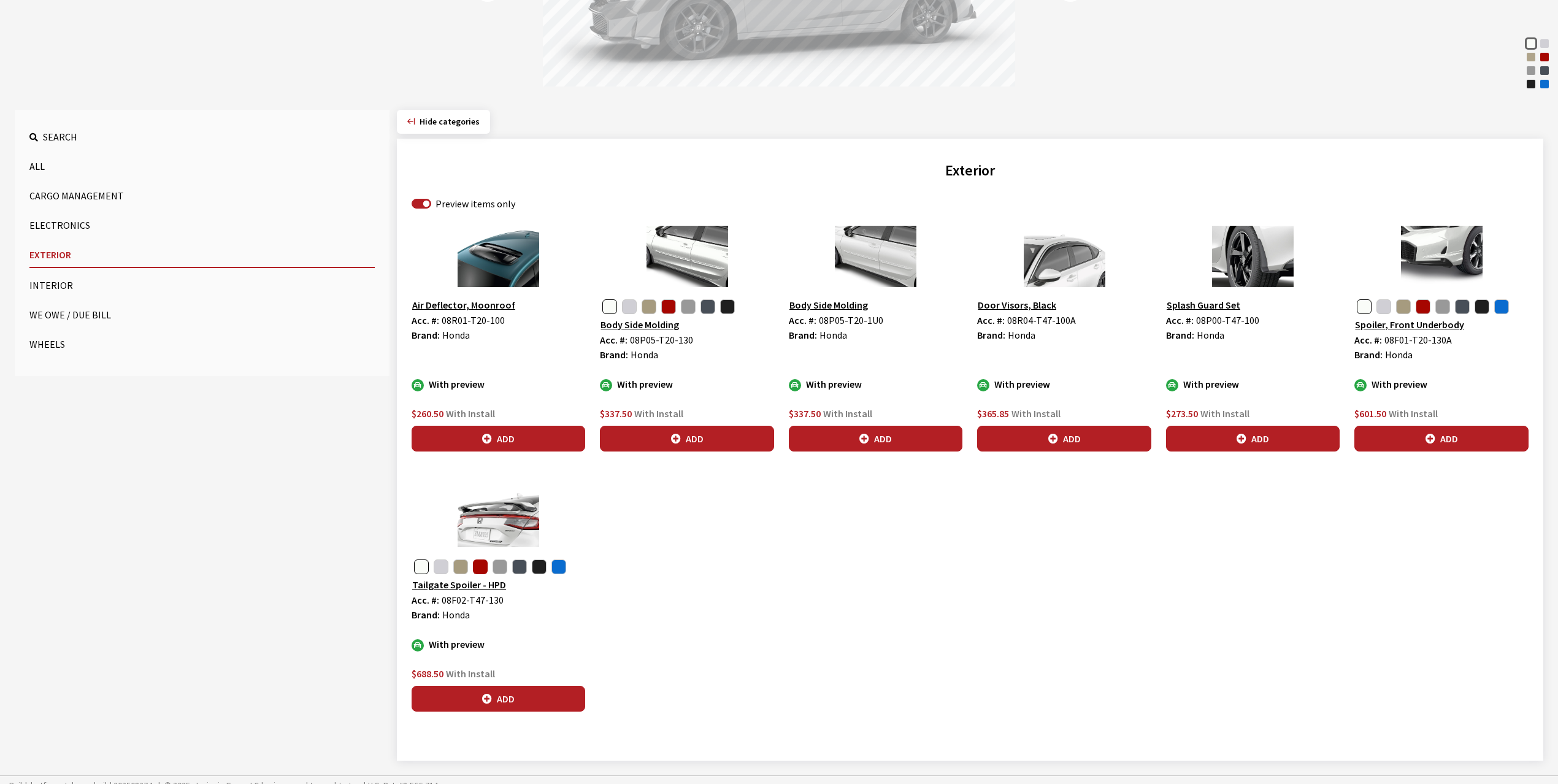
click at [479, 570] on button "button" at bounding box center [481, 566] width 15 height 15
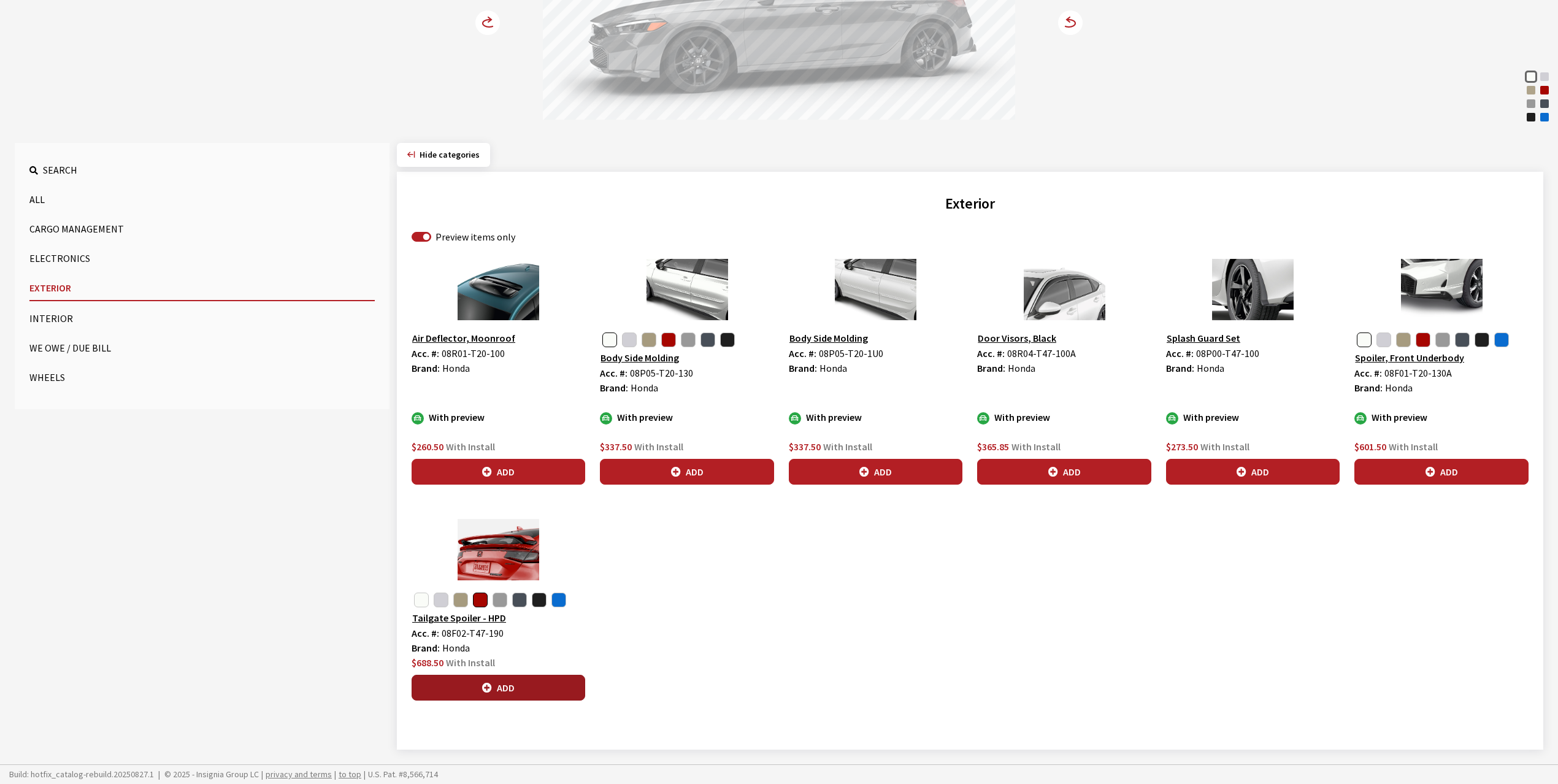
click at [497, 686] on button "Add" at bounding box center [498, 688] width 173 height 26
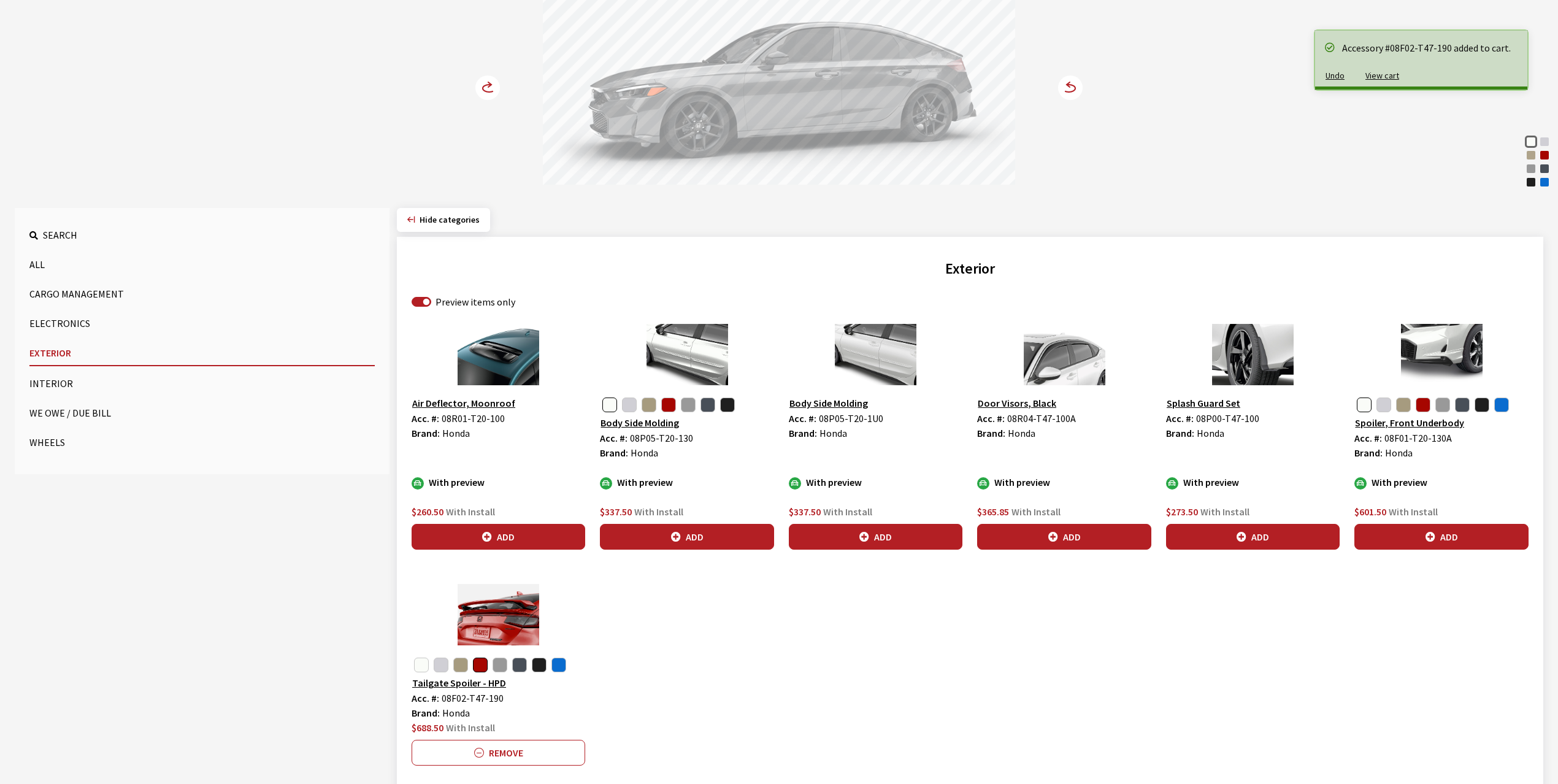
scroll to position [13, 0]
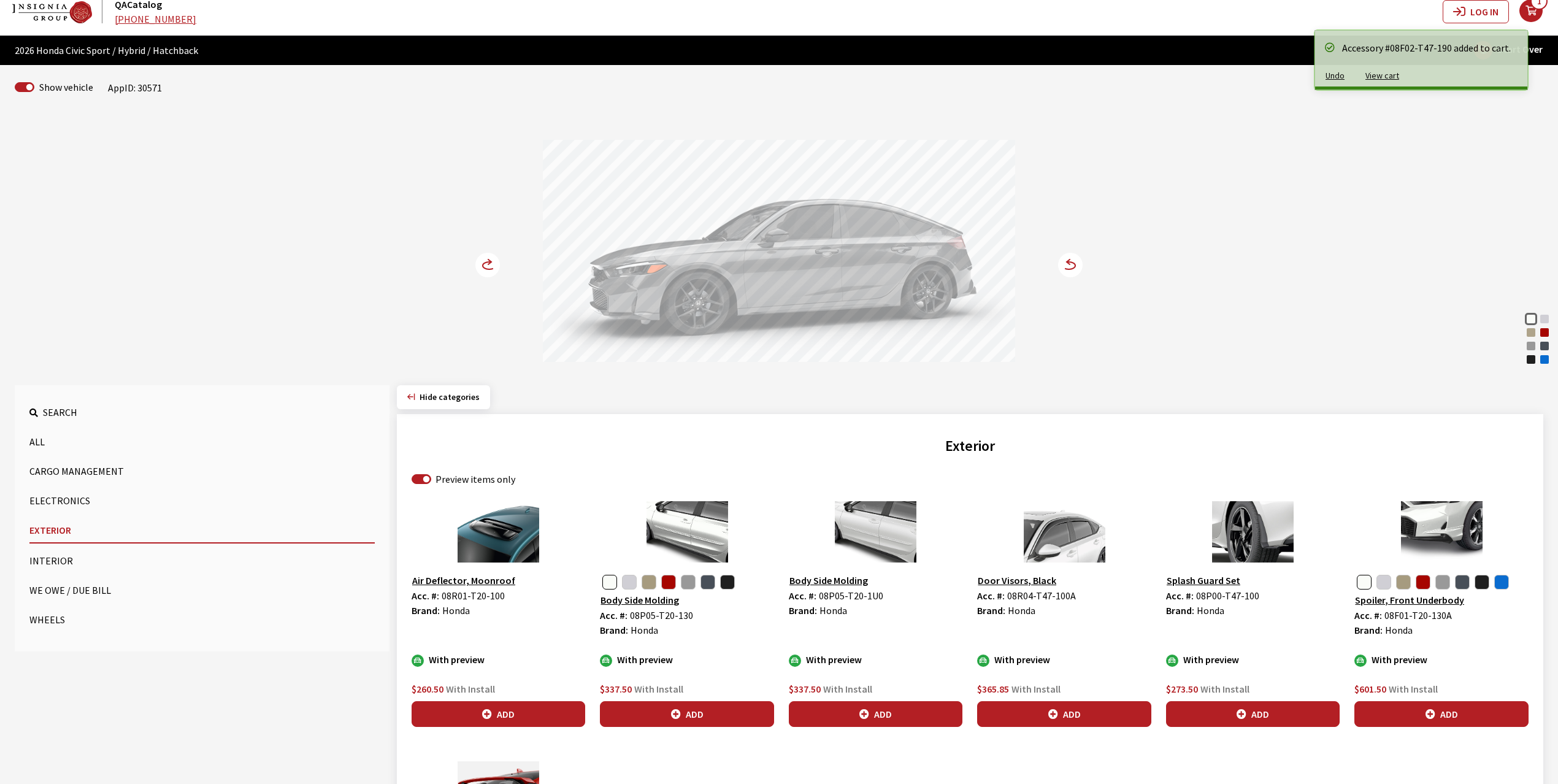
click at [487, 266] on circle at bounding box center [488, 265] width 25 height 25
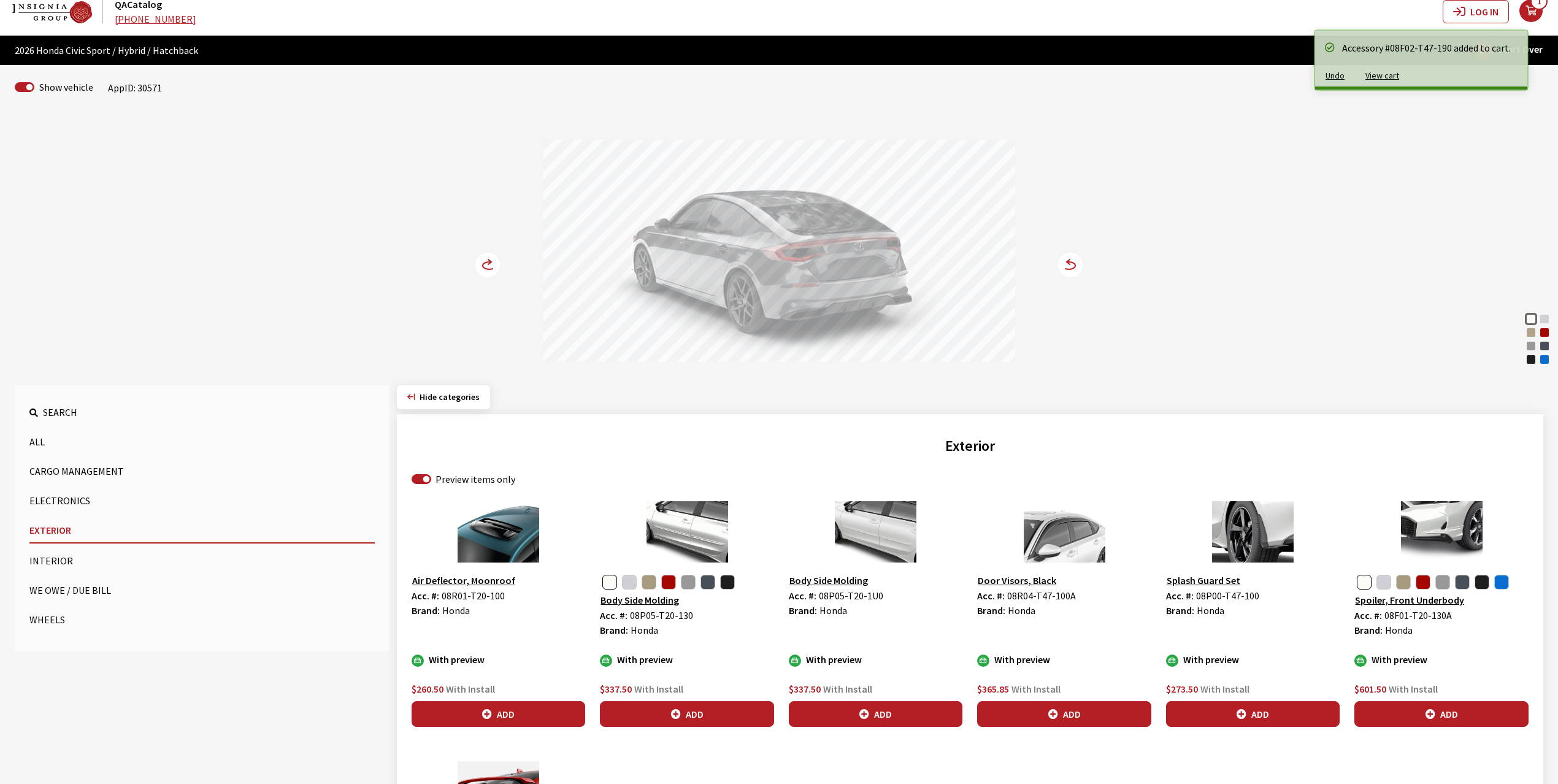
click at [487, 266] on circle at bounding box center [488, 265] width 25 height 25
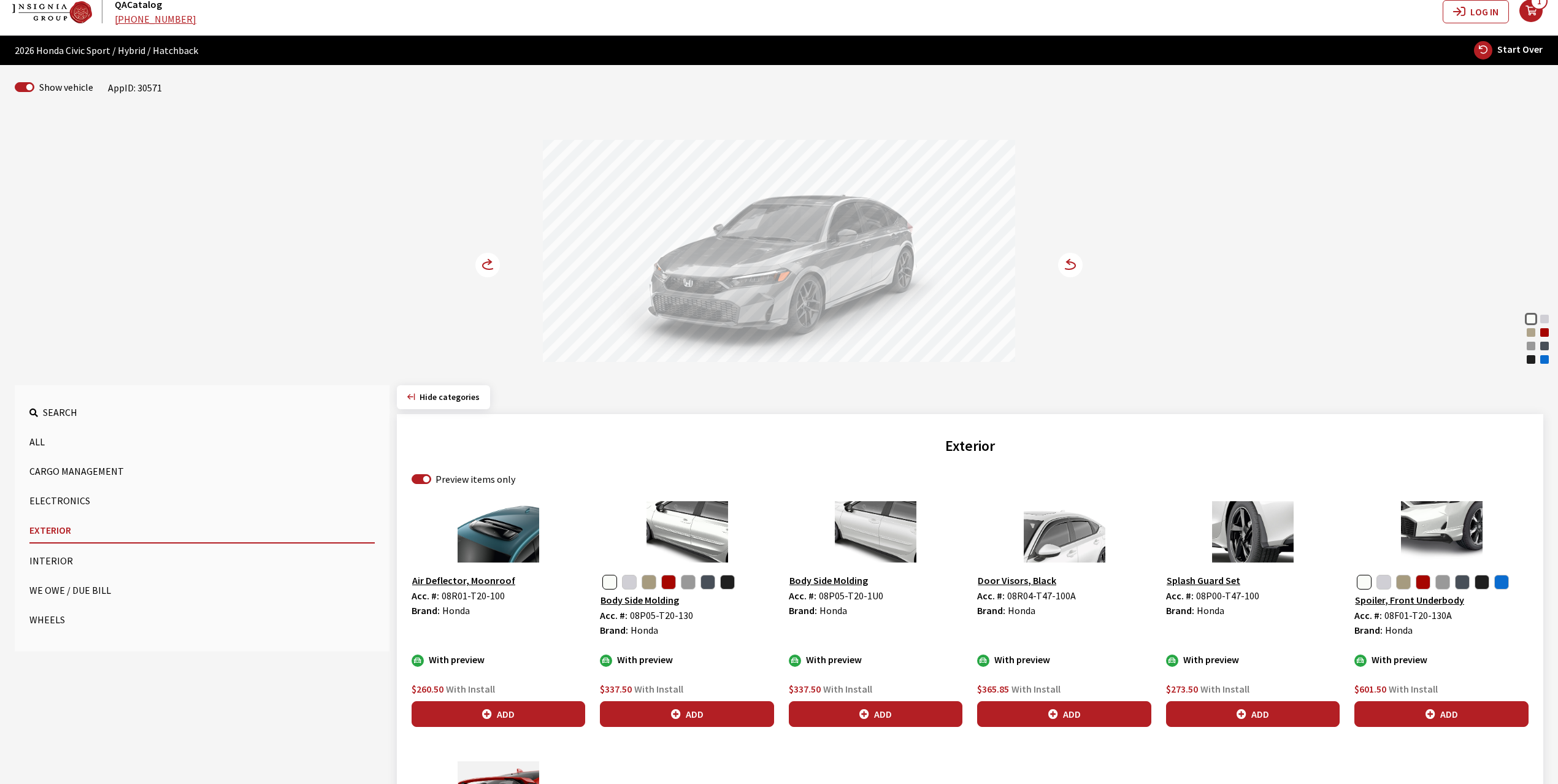
click at [487, 266] on circle at bounding box center [488, 265] width 25 height 25
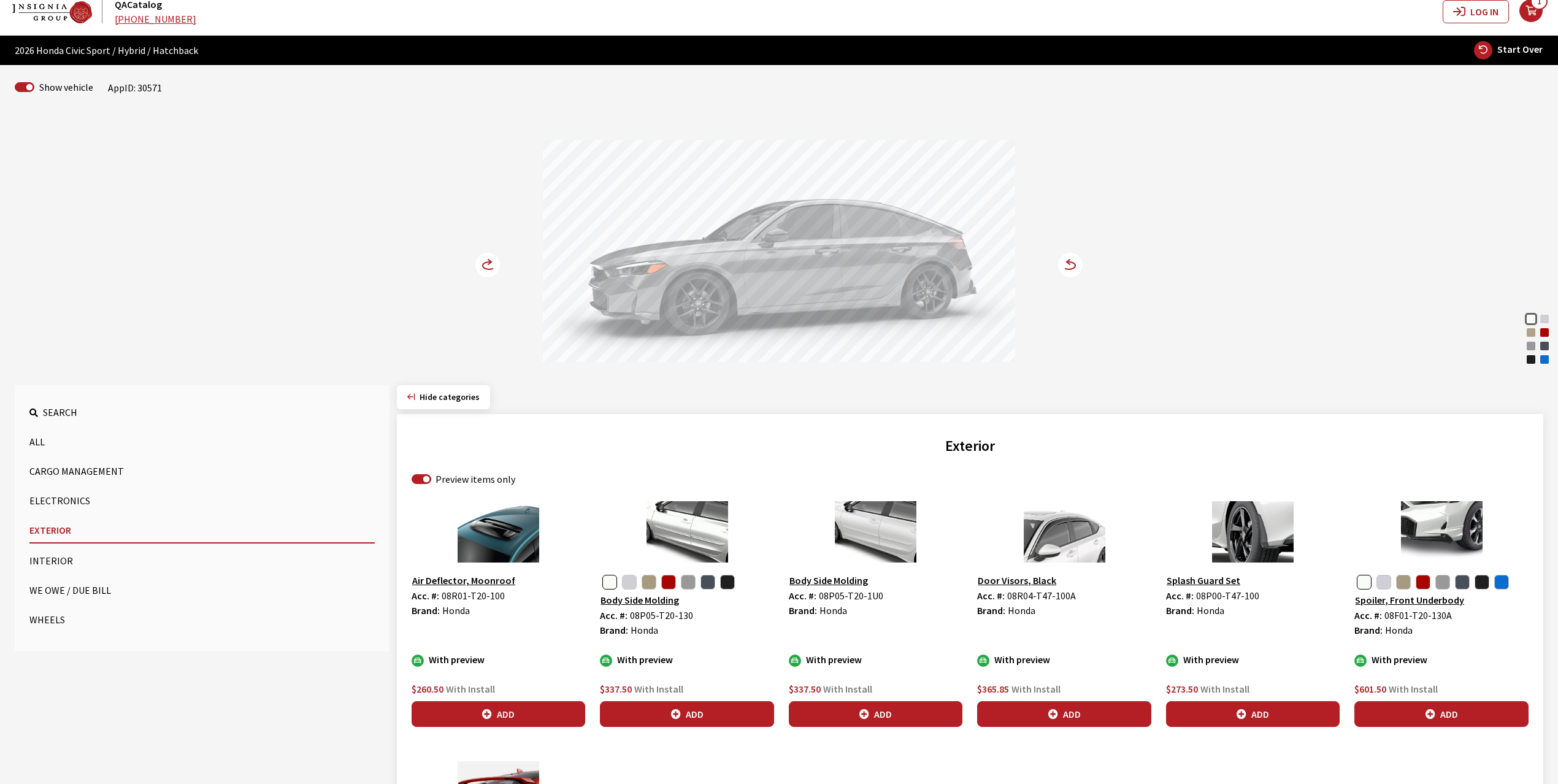
click at [487, 266] on circle at bounding box center [488, 265] width 25 height 25
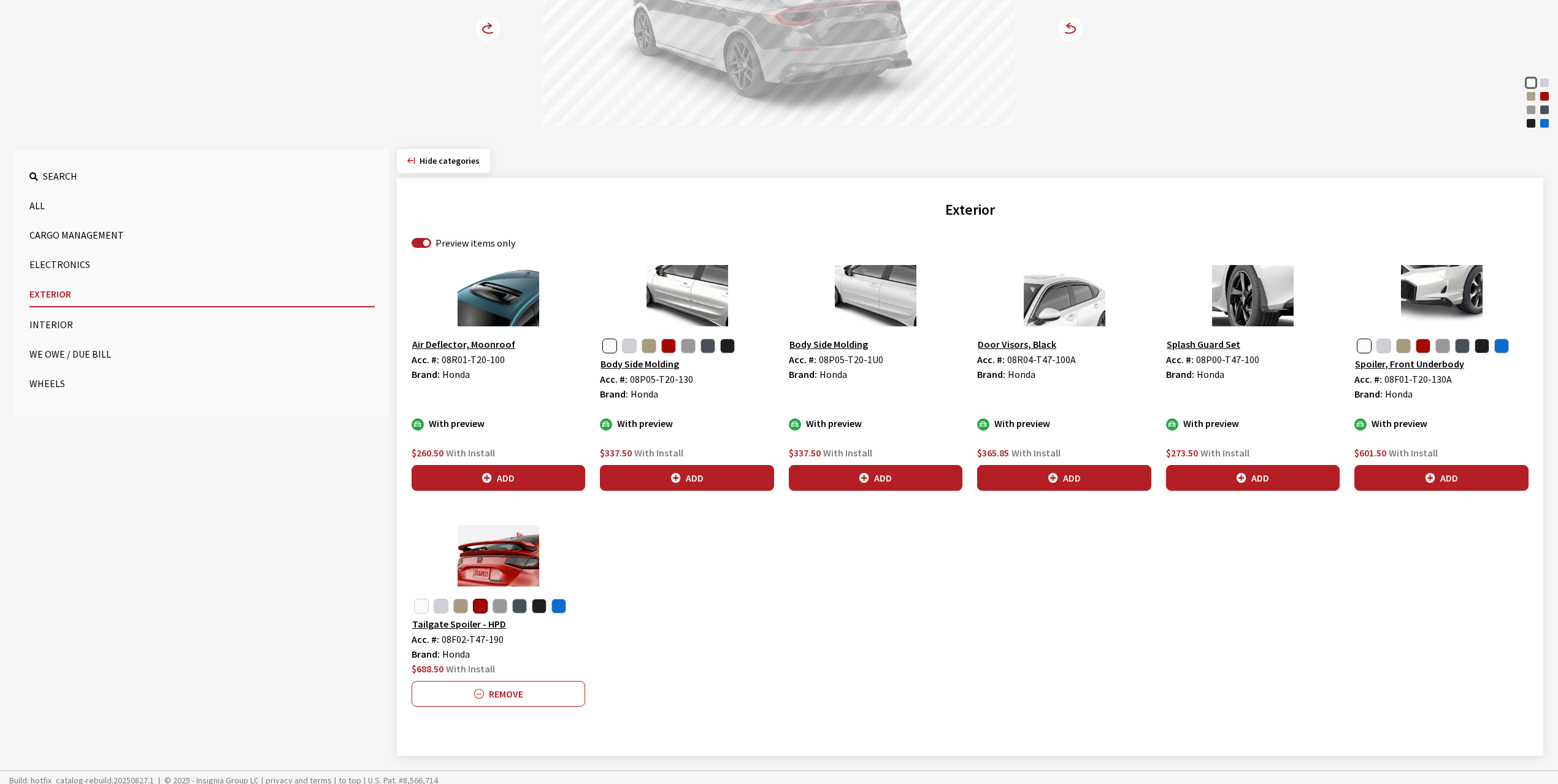
scroll to position [258, 0]
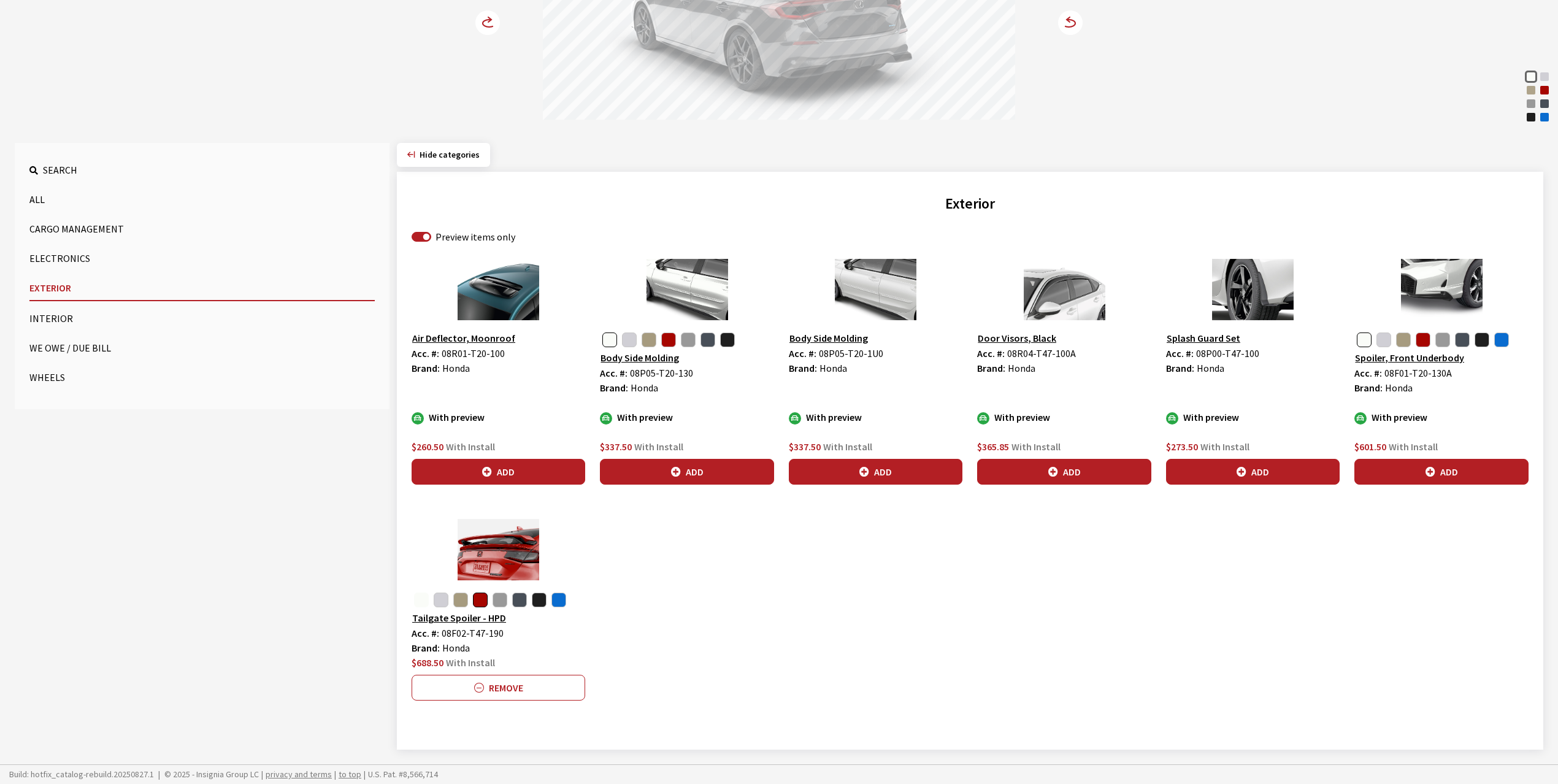
click at [423, 602] on button "button" at bounding box center [422, 600] width 15 height 15
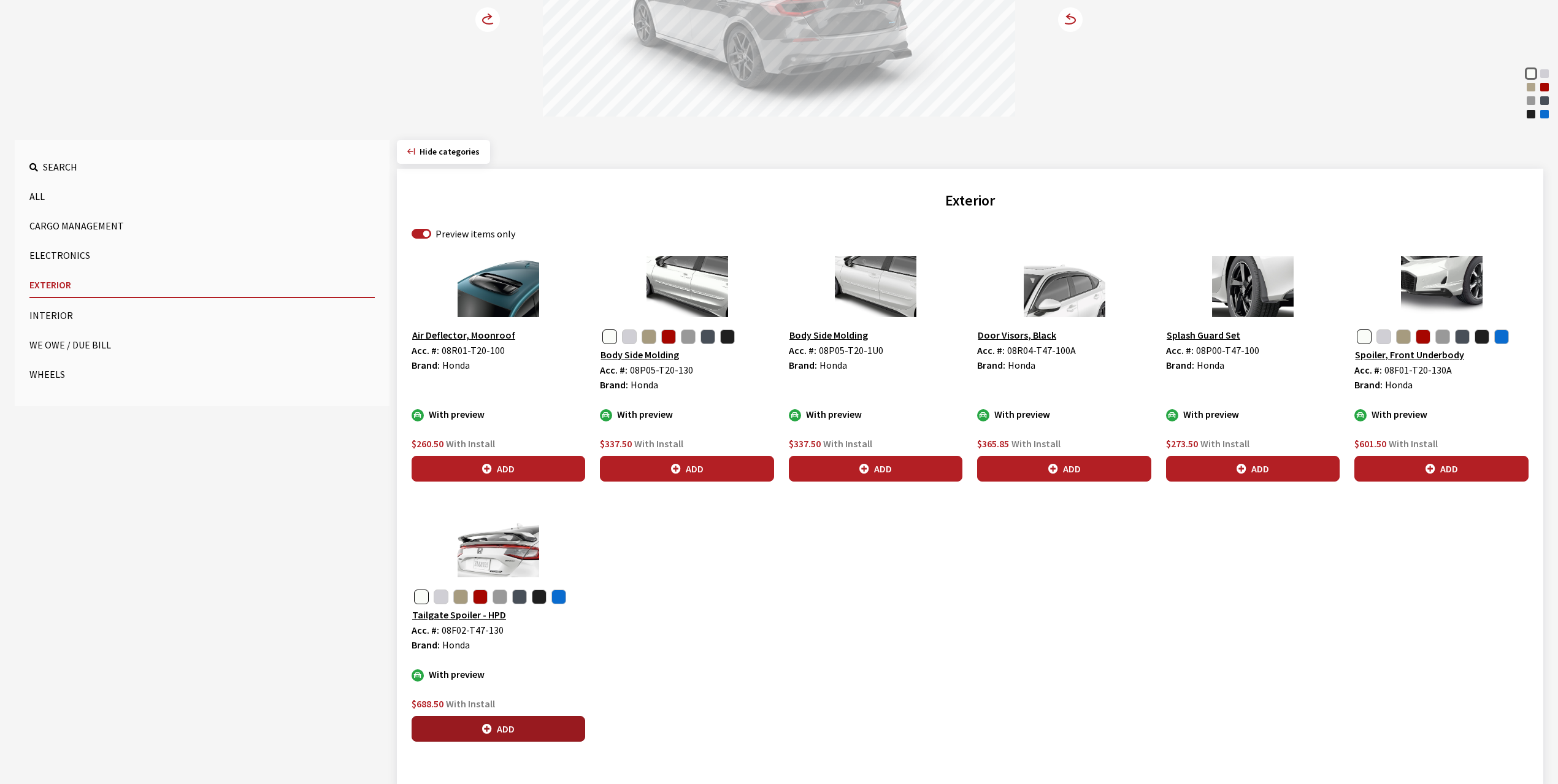
click at [514, 729] on button "Add" at bounding box center [498, 729] width 173 height 26
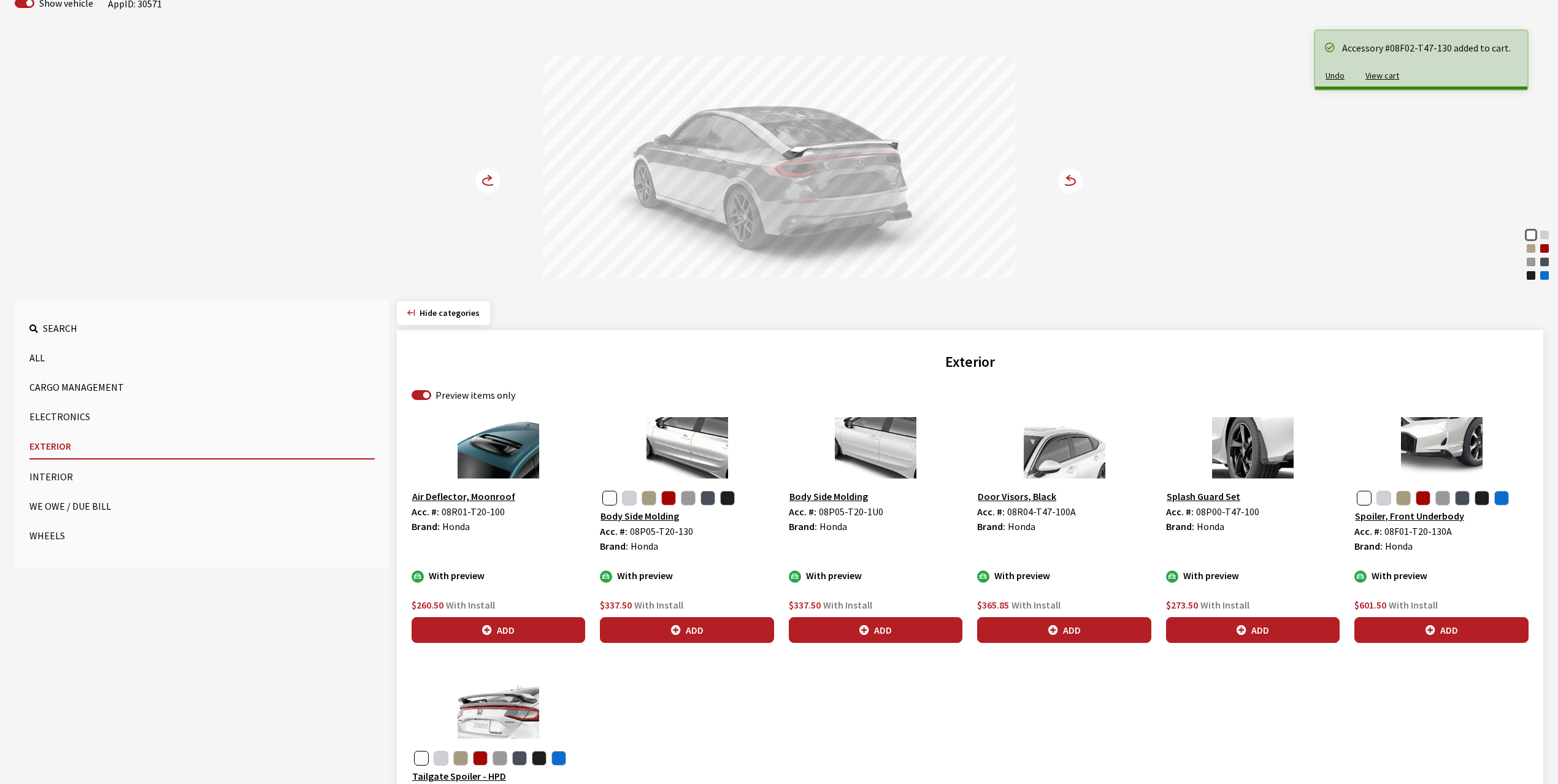
scroll to position [95, 0]
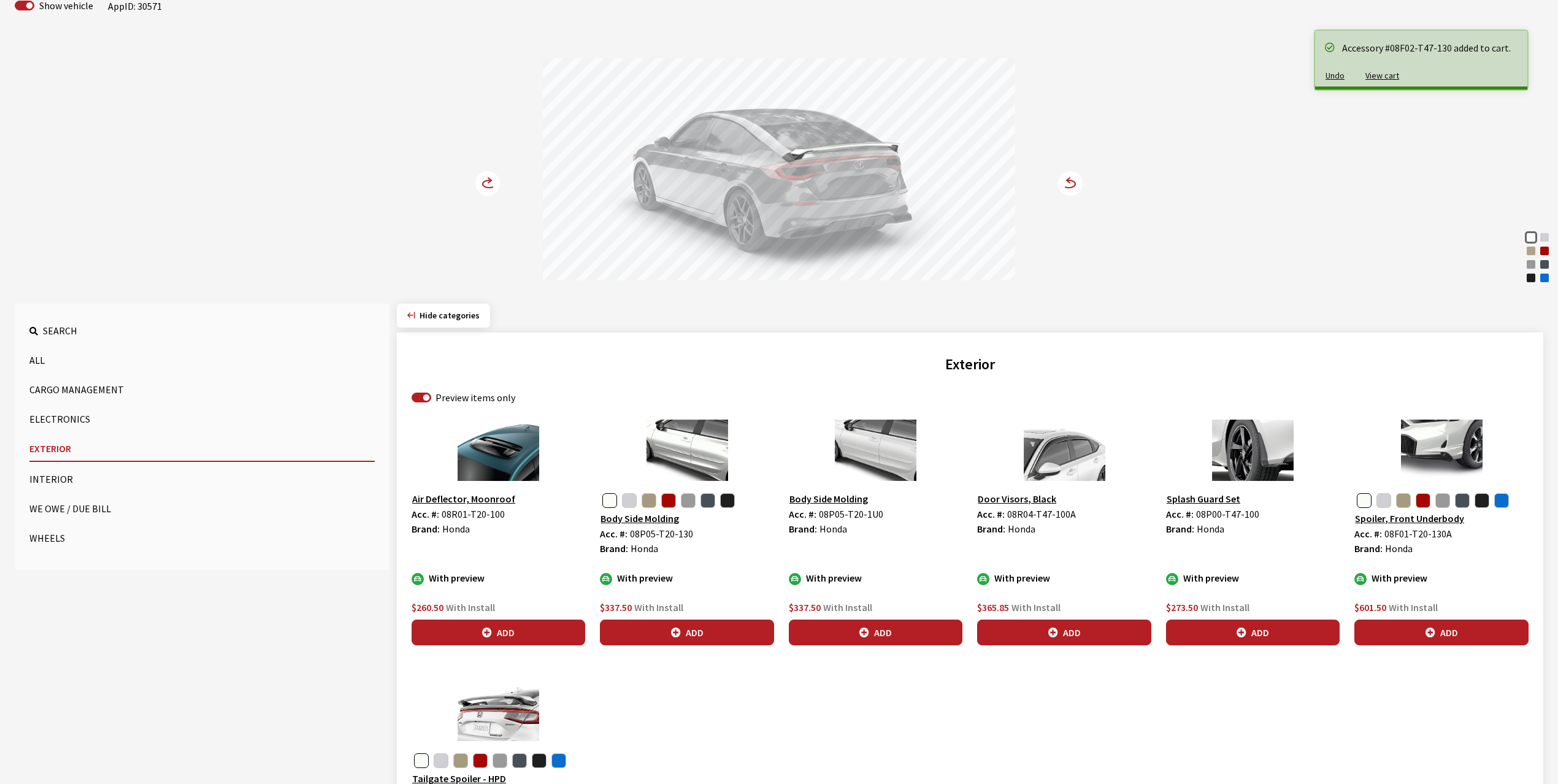
click at [487, 178] on circle at bounding box center [488, 183] width 25 height 25
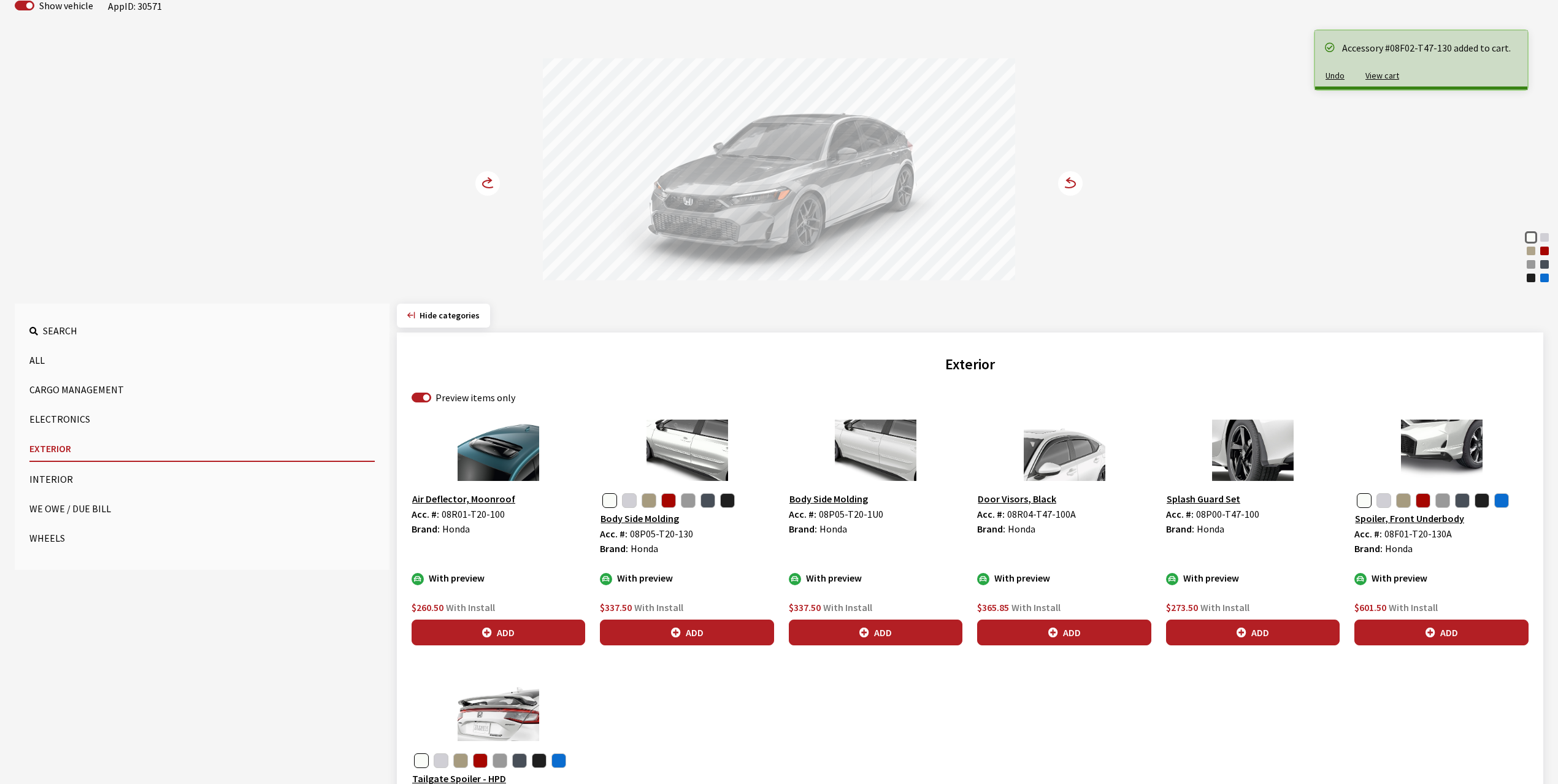
click at [487, 178] on circle at bounding box center [488, 183] width 25 height 25
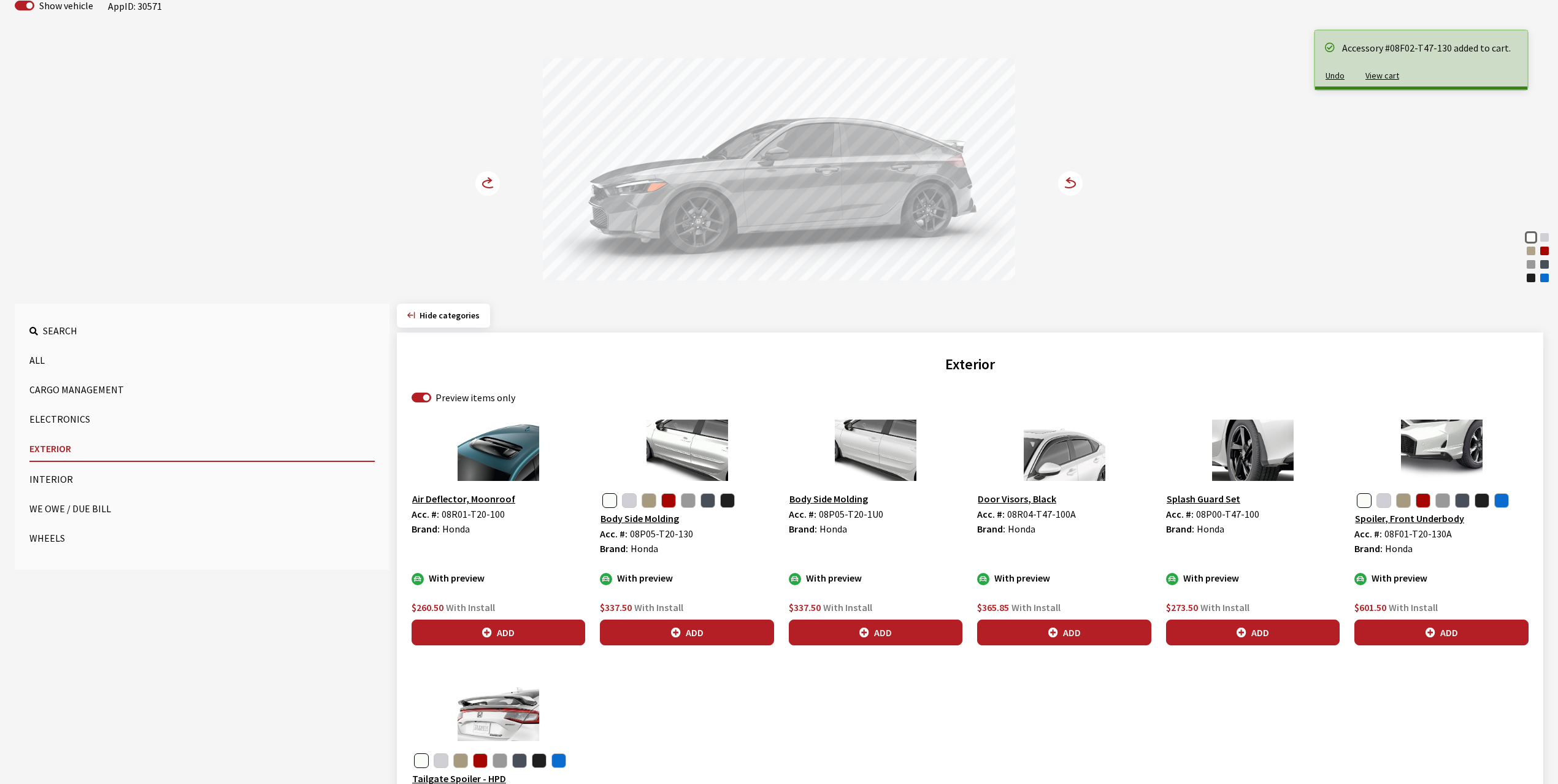
click at [487, 178] on circle at bounding box center [488, 183] width 25 height 25
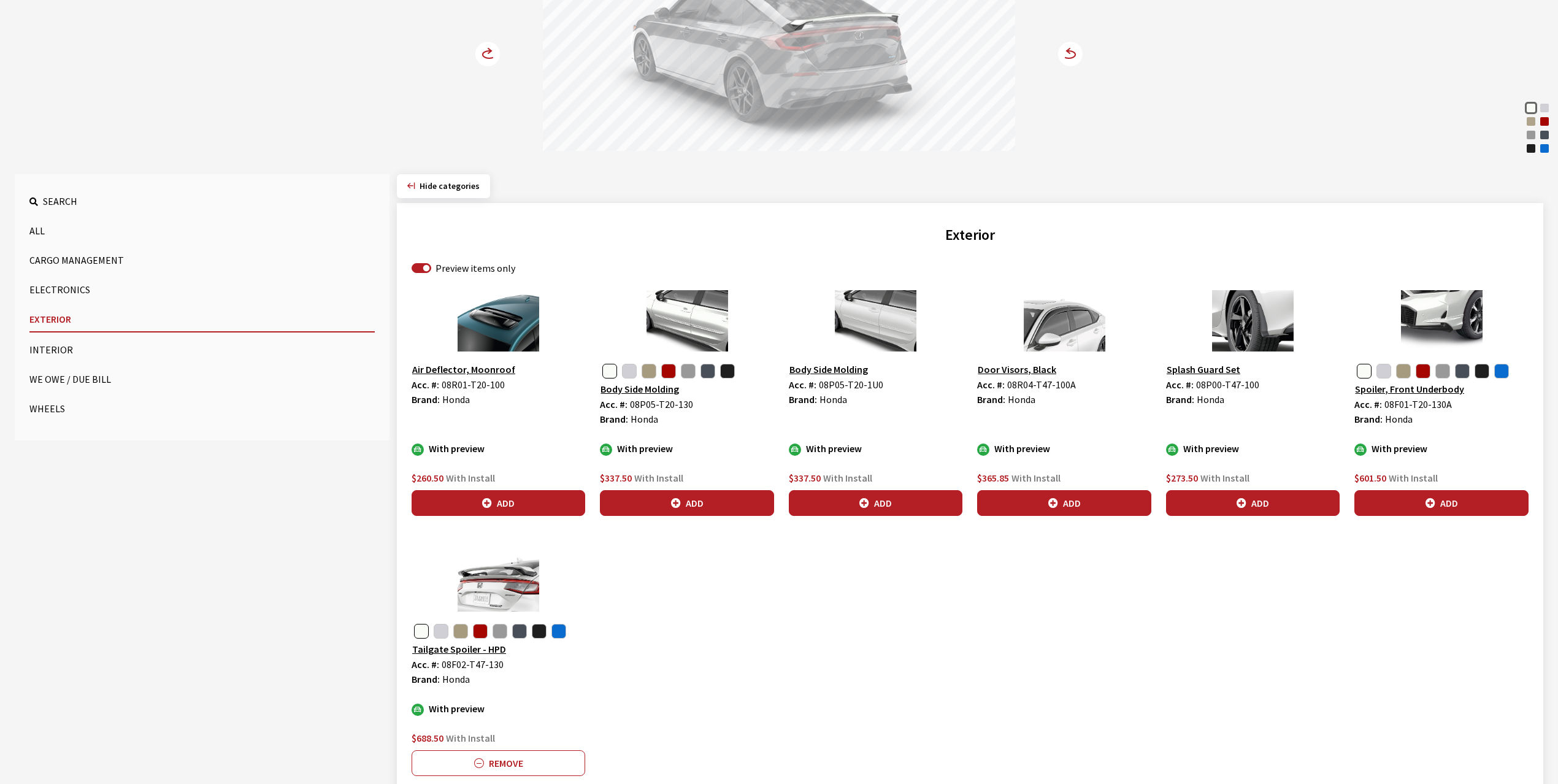
scroll to position [258, 0]
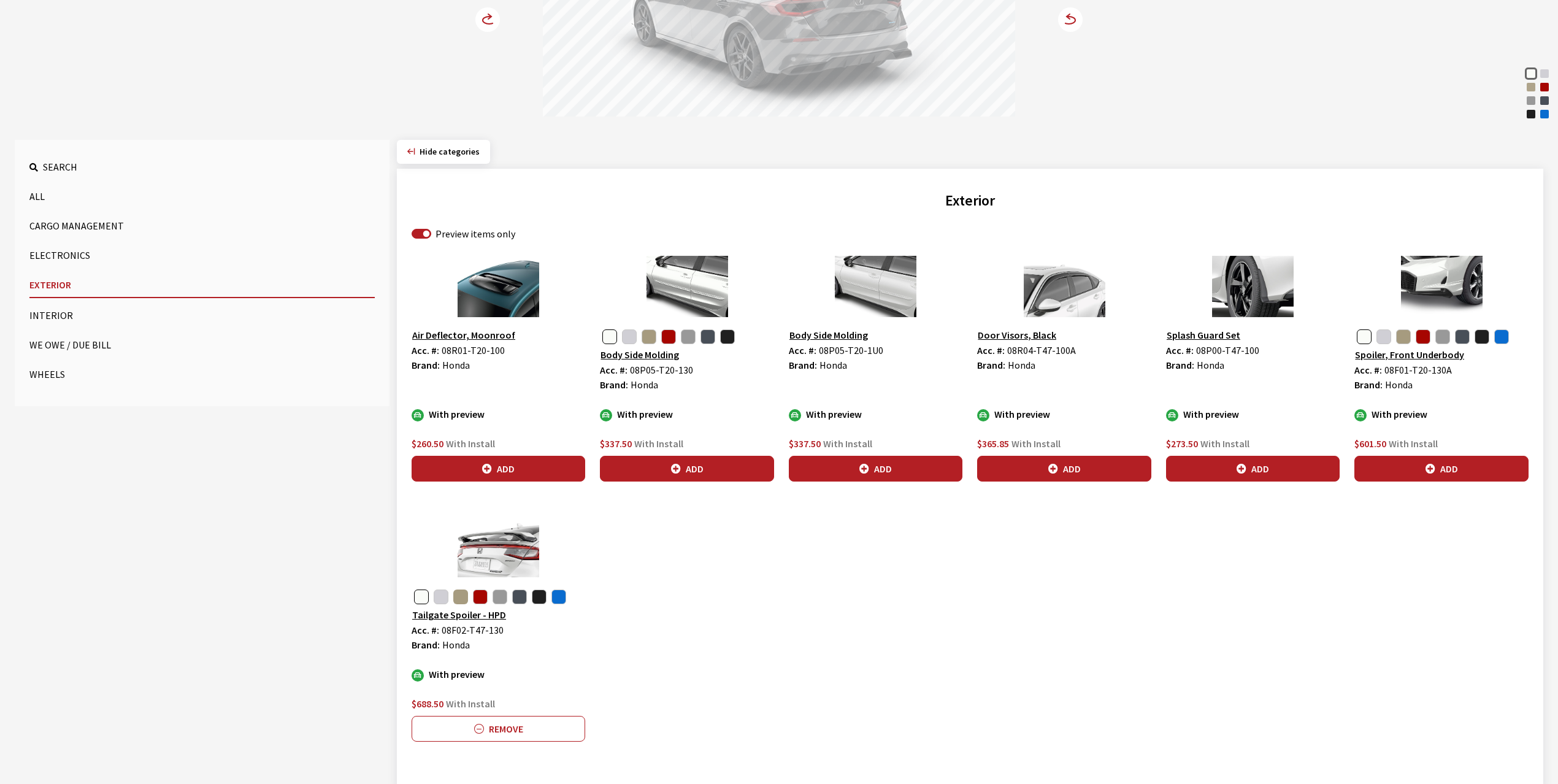
click at [462, 601] on button "button" at bounding box center [461, 597] width 15 height 15
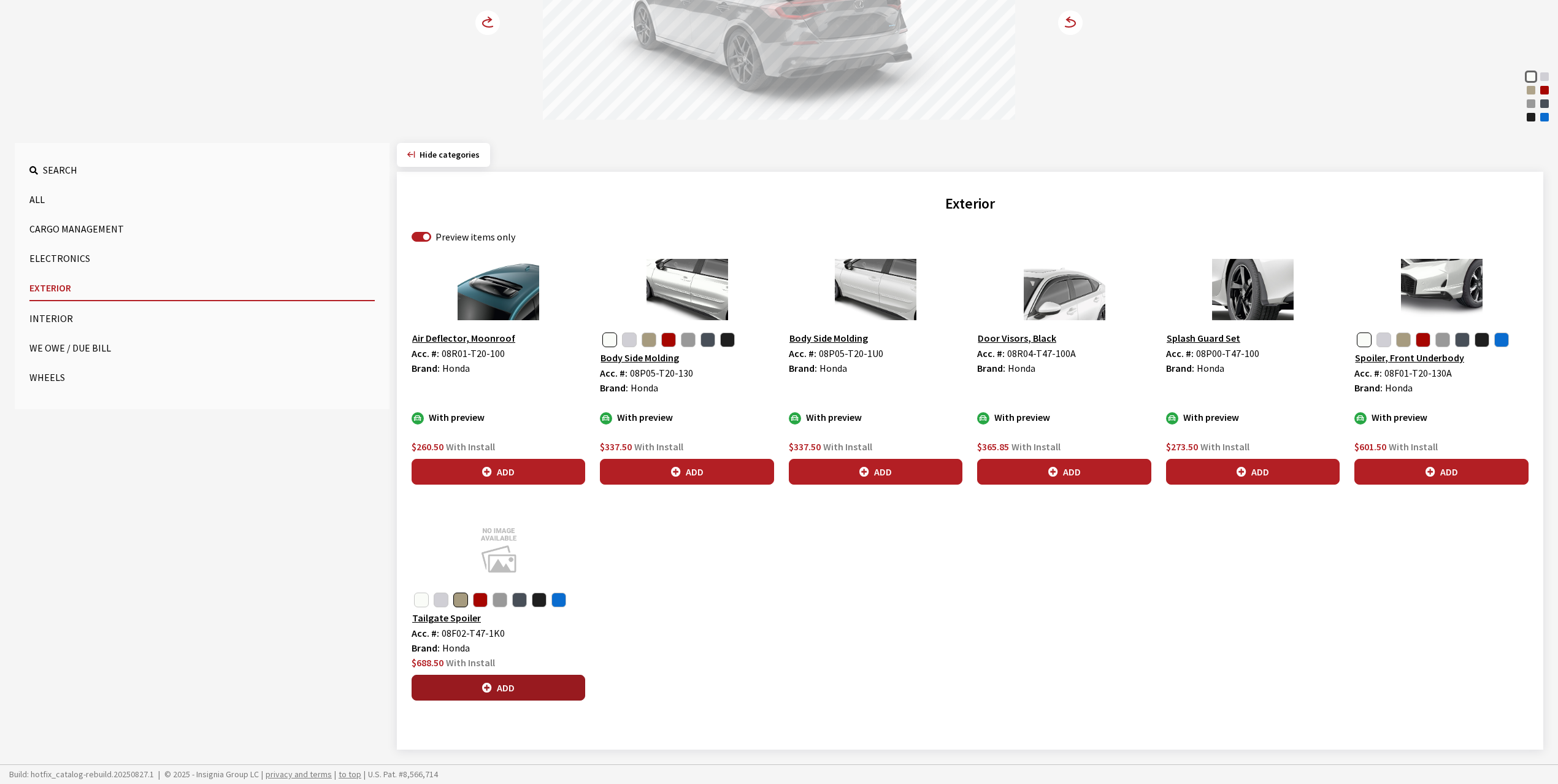
click at [514, 680] on button "Add" at bounding box center [498, 688] width 173 height 26
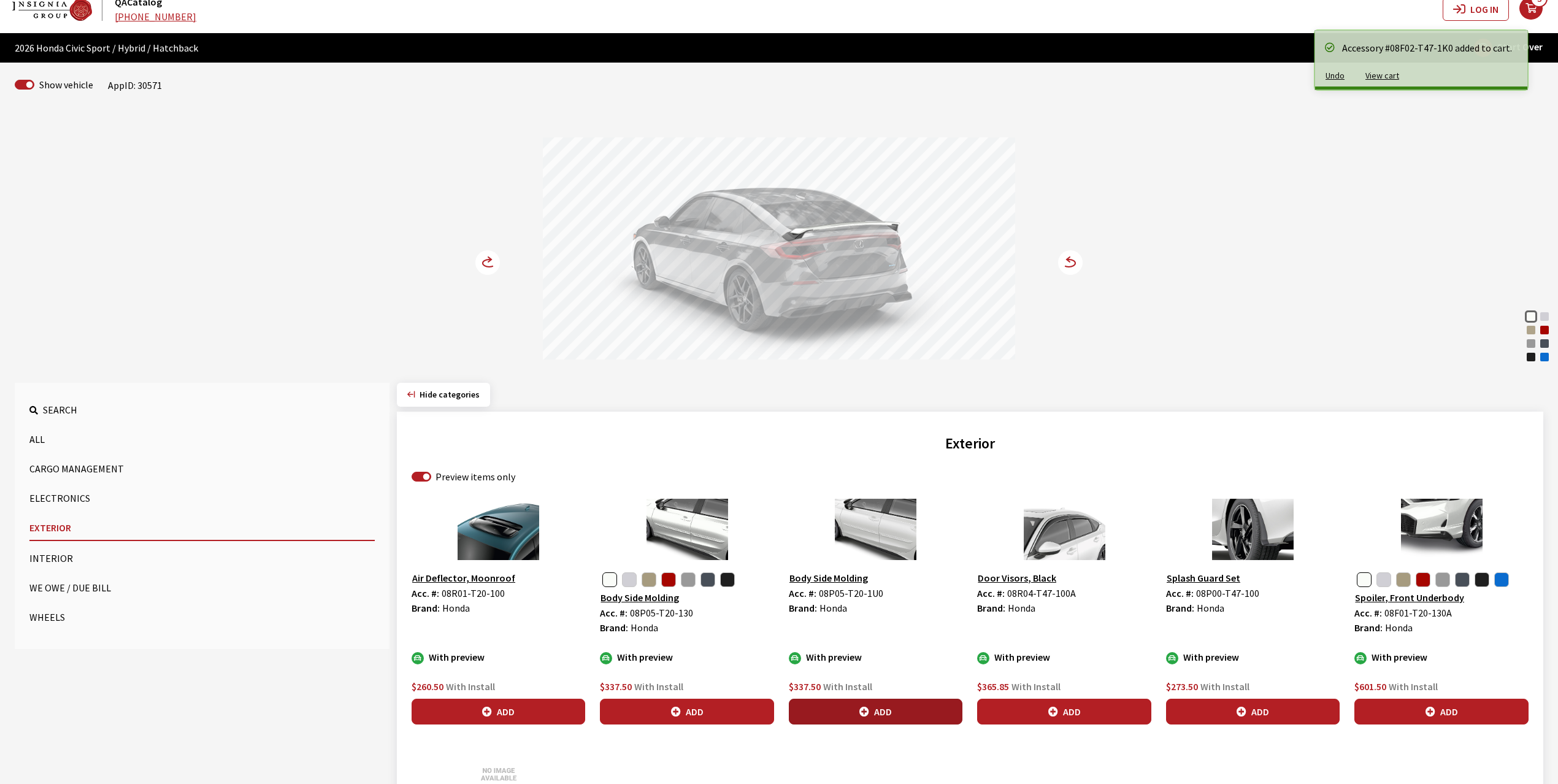
scroll to position [0, 0]
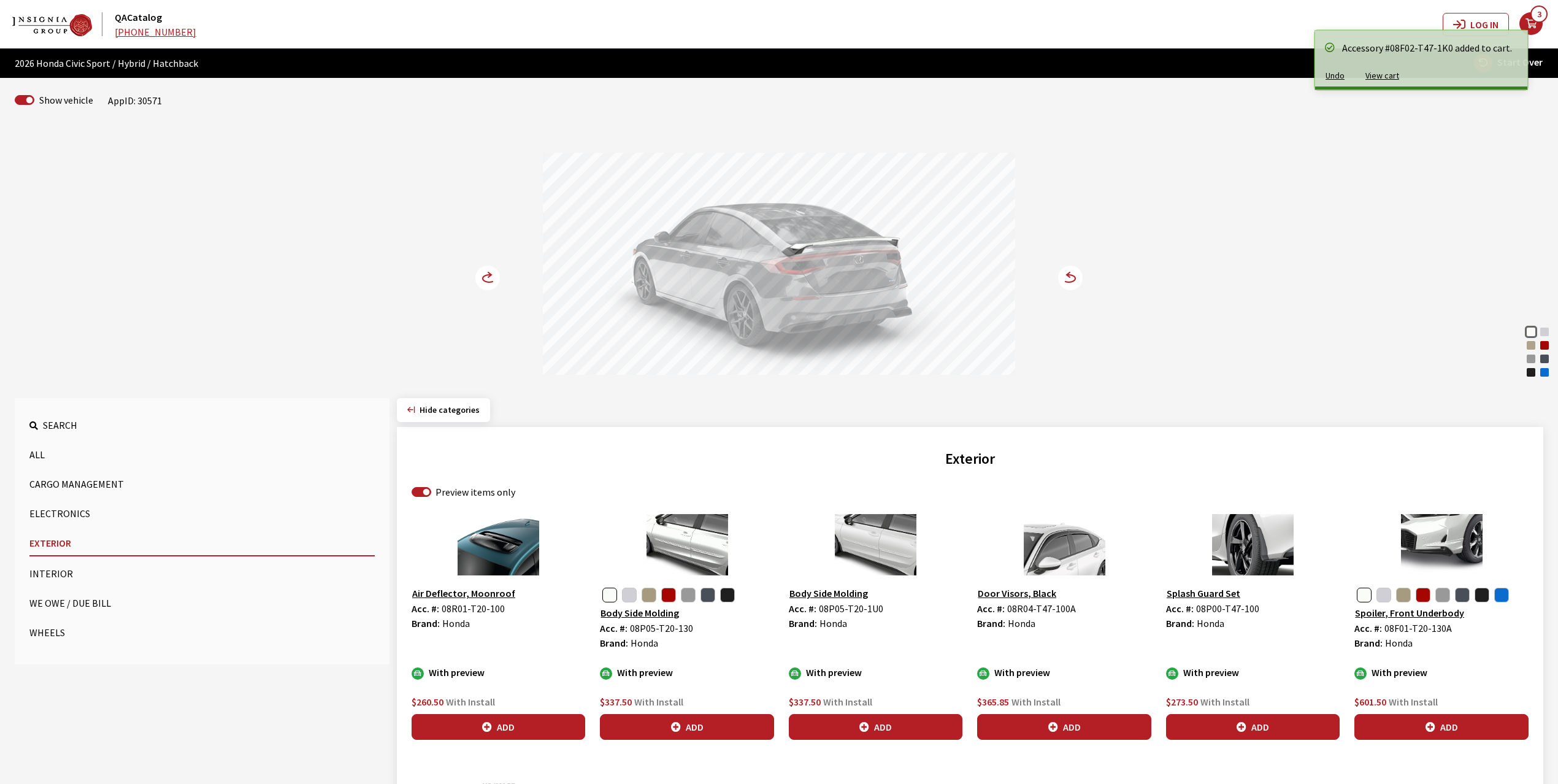
click at [487, 270] on circle at bounding box center [488, 278] width 25 height 25
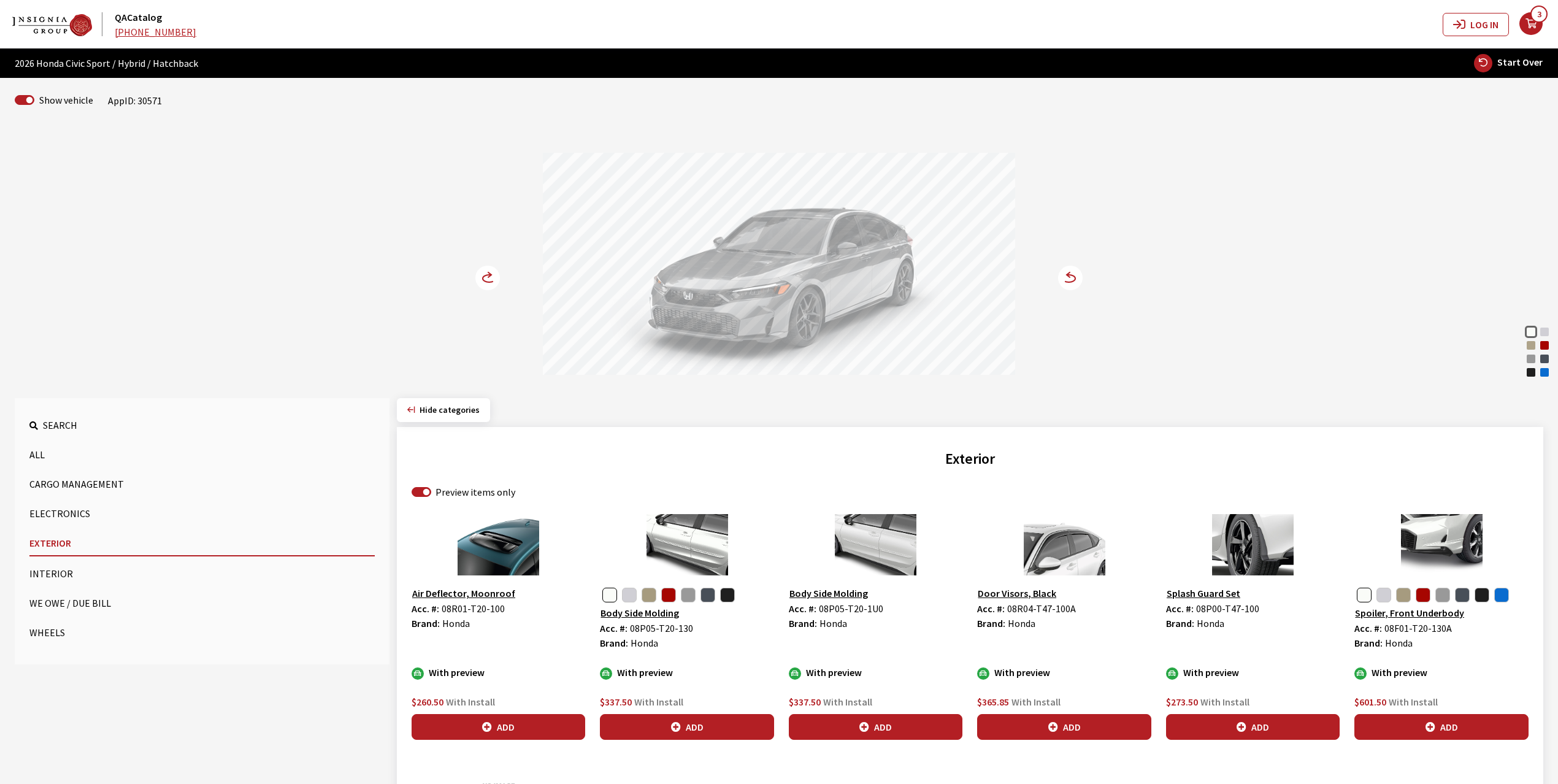
click at [487, 270] on circle at bounding box center [488, 278] width 25 height 25
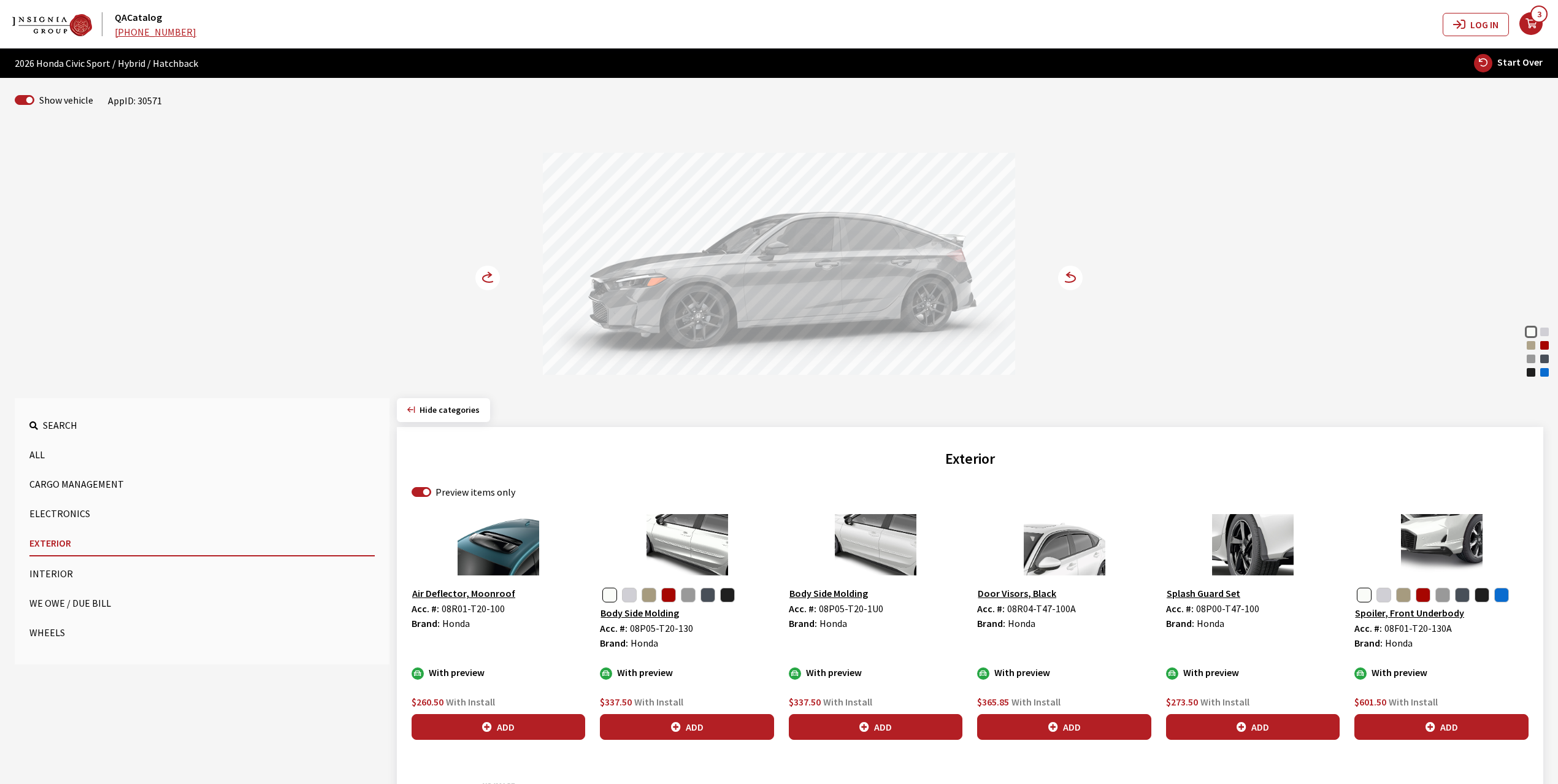
click at [487, 270] on circle at bounding box center [488, 278] width 25 height 25
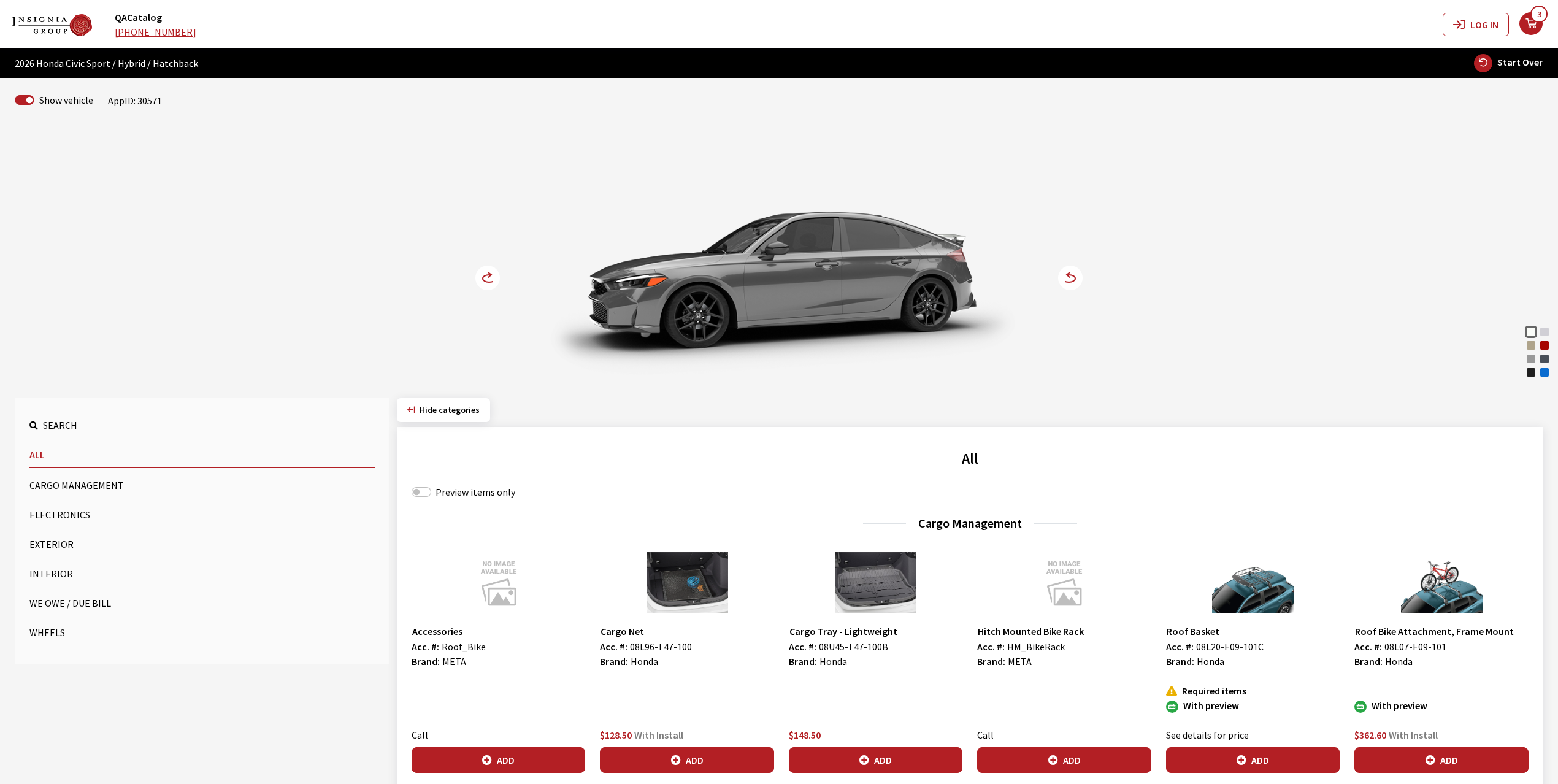
click at [50, 543] on button "Exterior" at bounding box center [202, 544] width 345 height 25
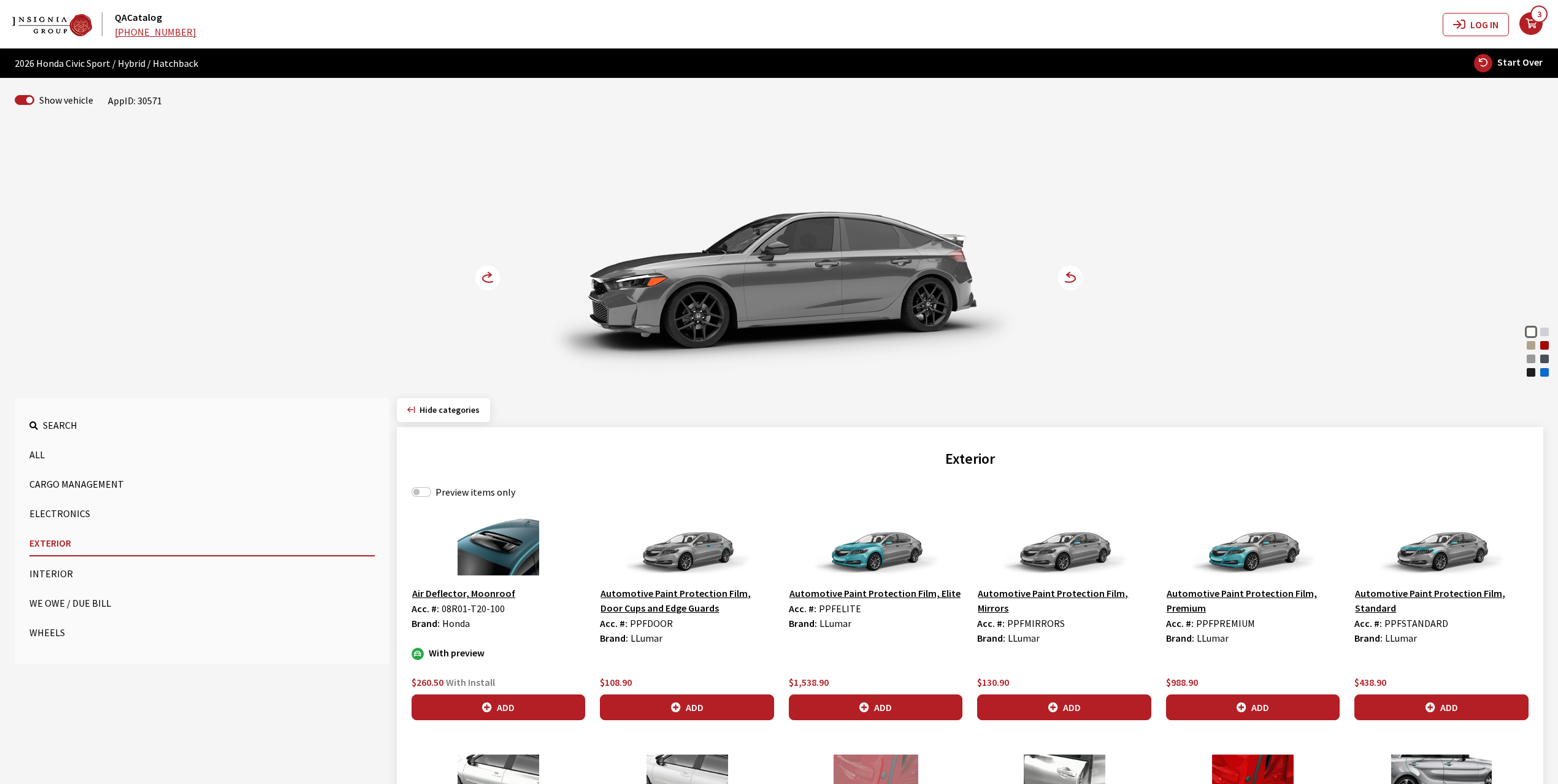
click at [474, 486] on label "Preview items only" at bounding box center [476, 492] width 80 height 15
click at [431, 487] on input "Preview items only" at bounding box center [422, 492] width 20 height 10
checkbox input "true"
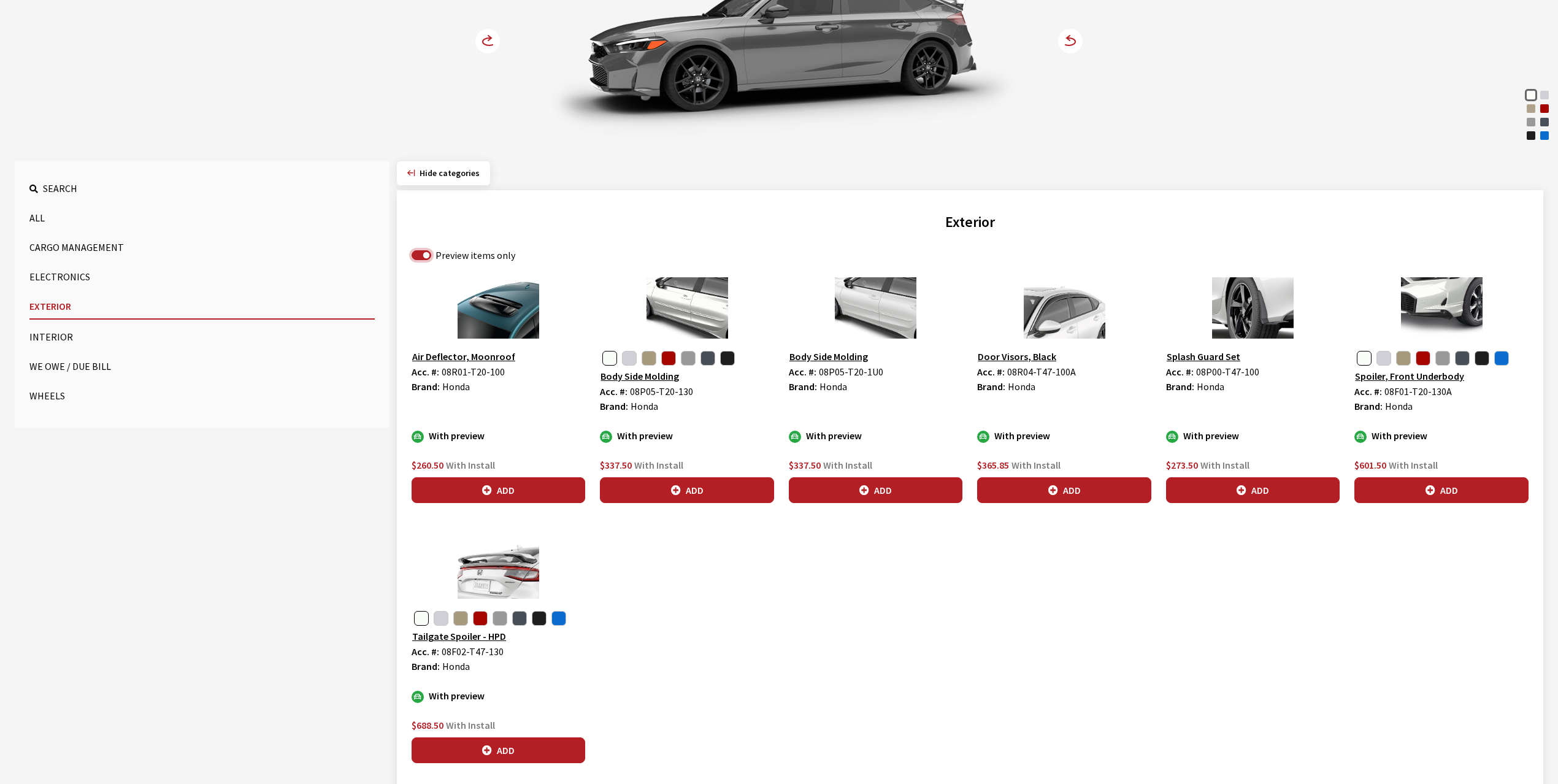
scroll to position [245, 0]
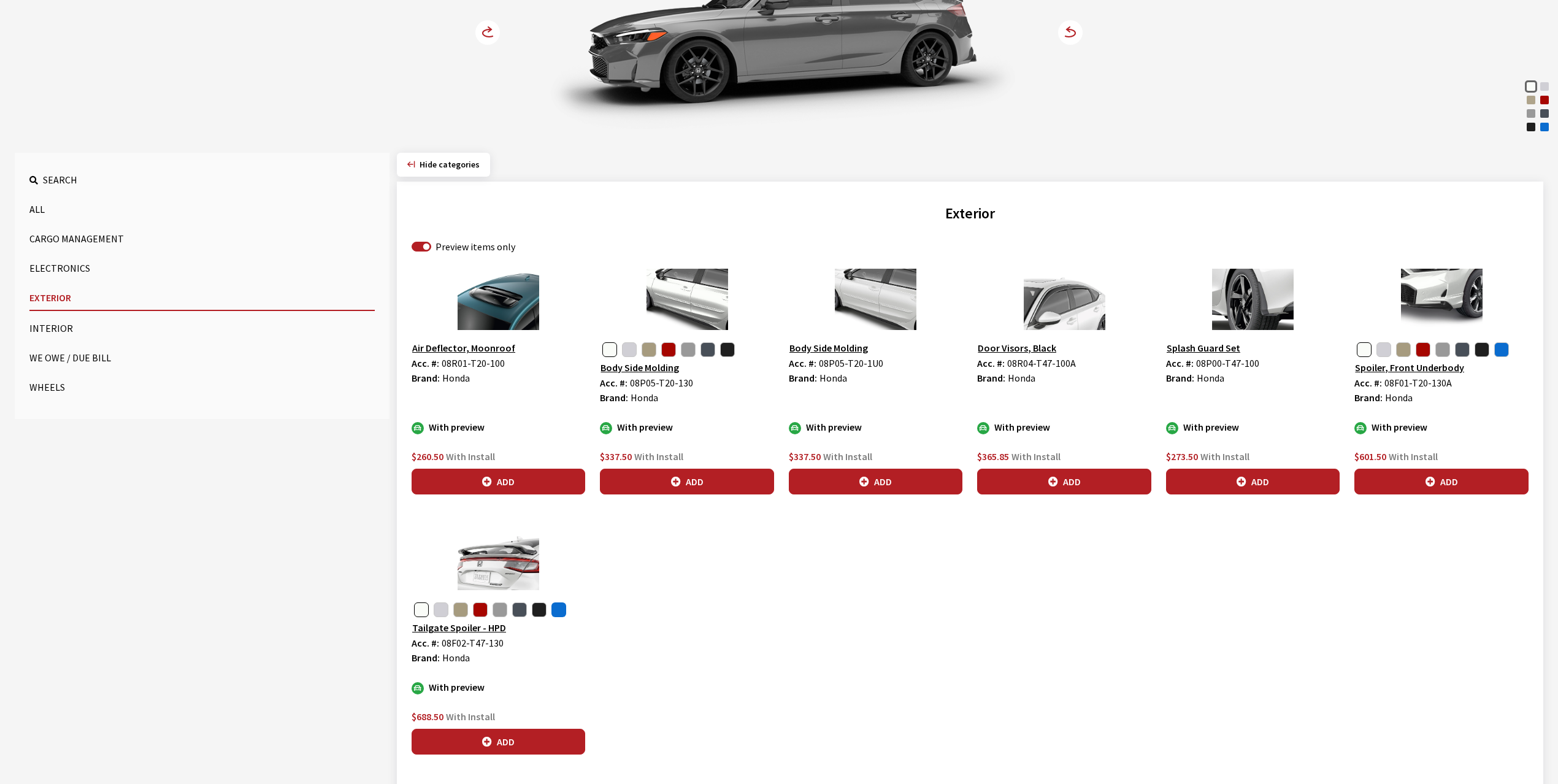
click at [562, 608] on button "button" at bounding box center [559, 610] width 15 height 15
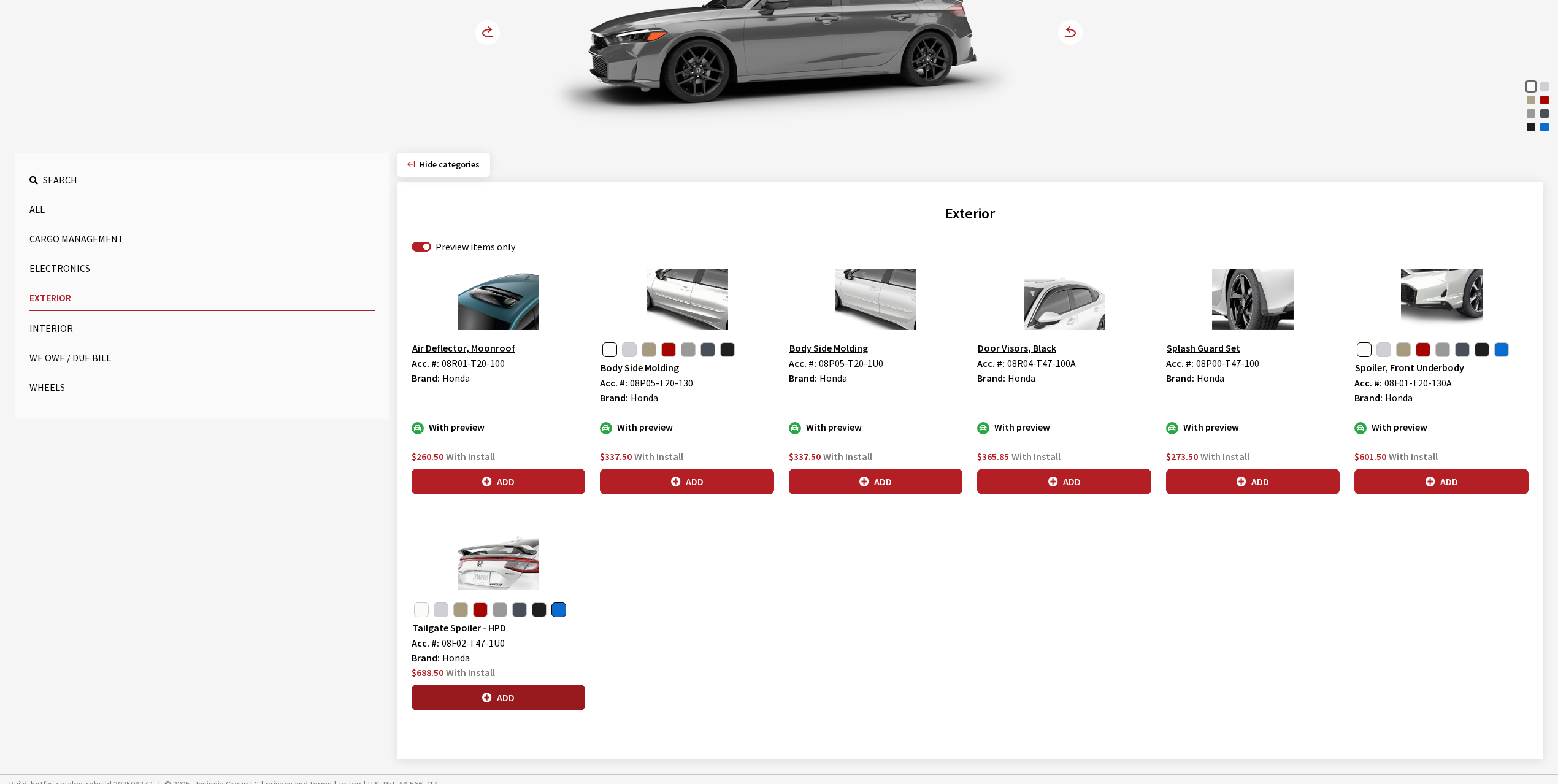
click at [532, 697] on button "Add" at bounding box center [498, 697] width 173 height 26
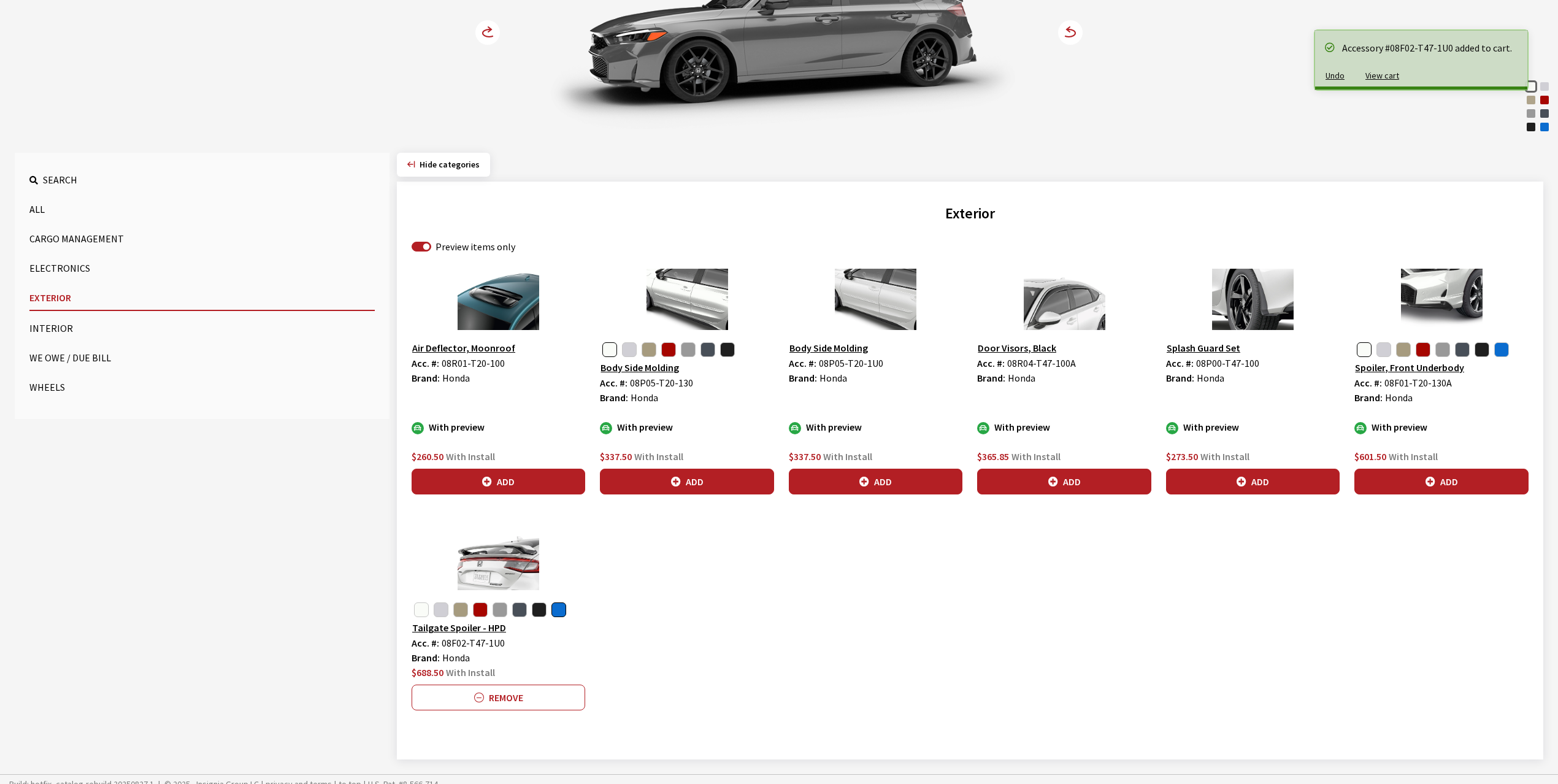
scroll to position [0, 0]
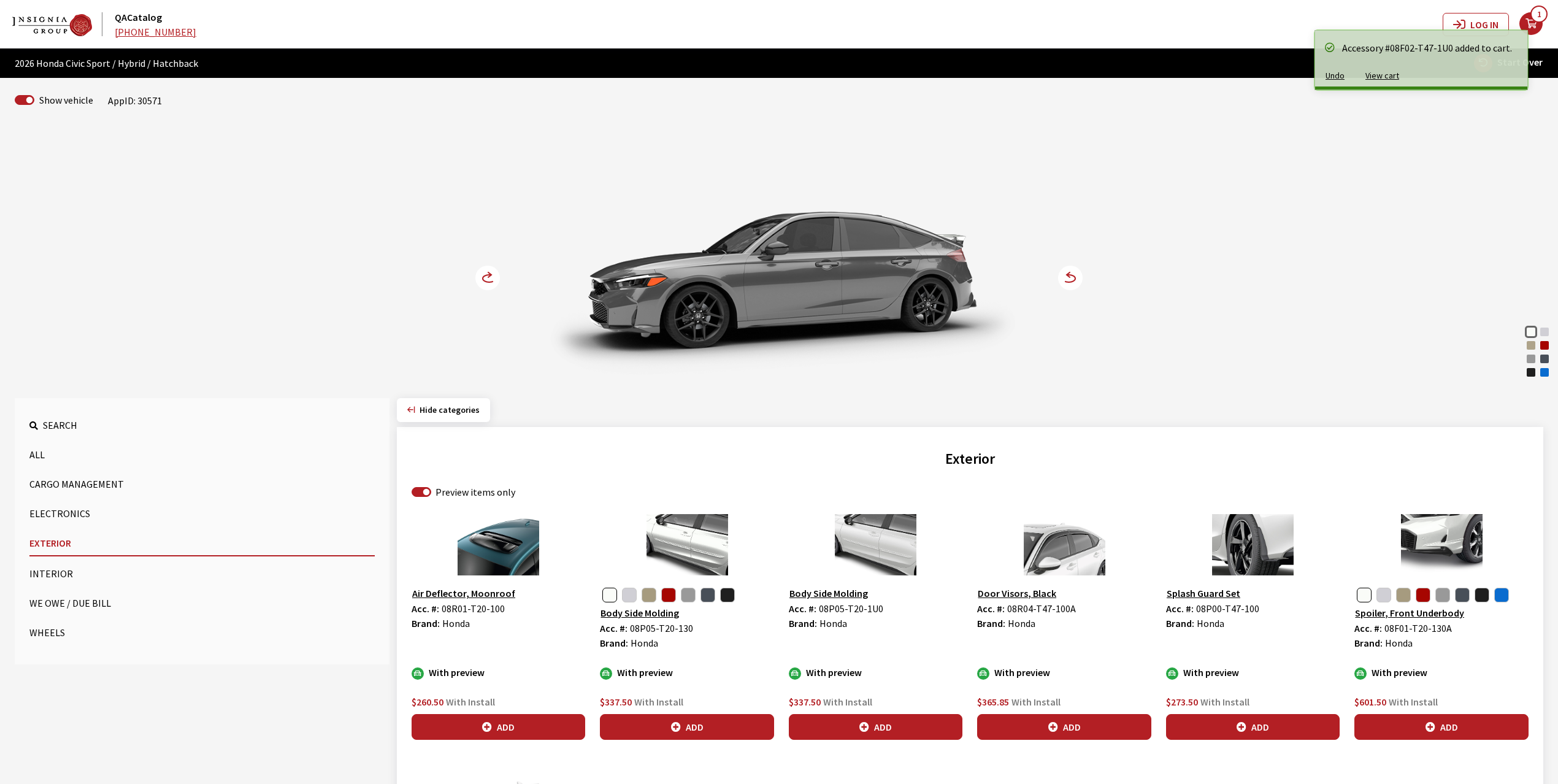
click at [486, 278] on circle at bounding box center [488, 278] width 25 height 25
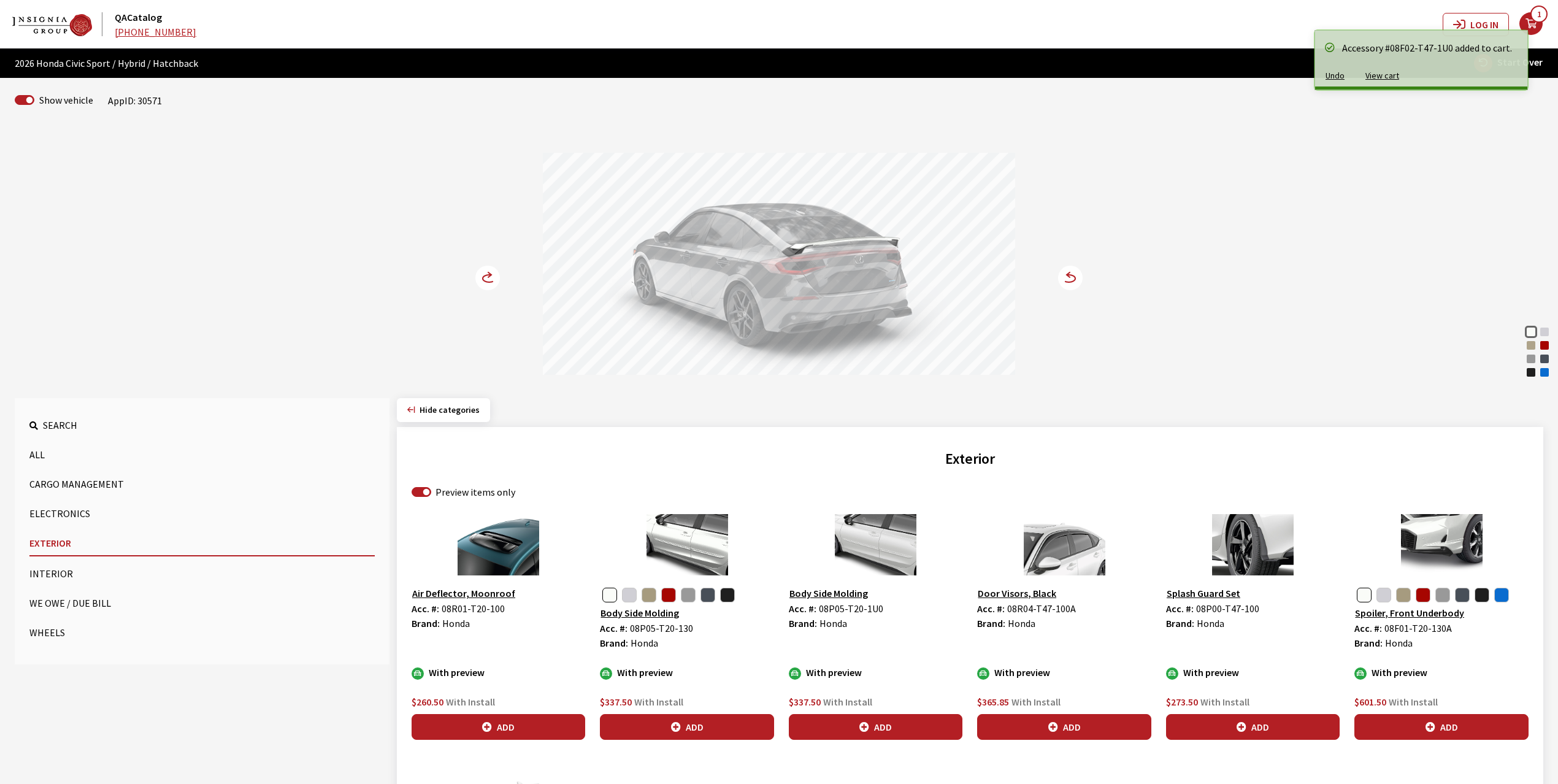
click at [486, 278] on circle at bounding box center [488, 278] width 25 height 25
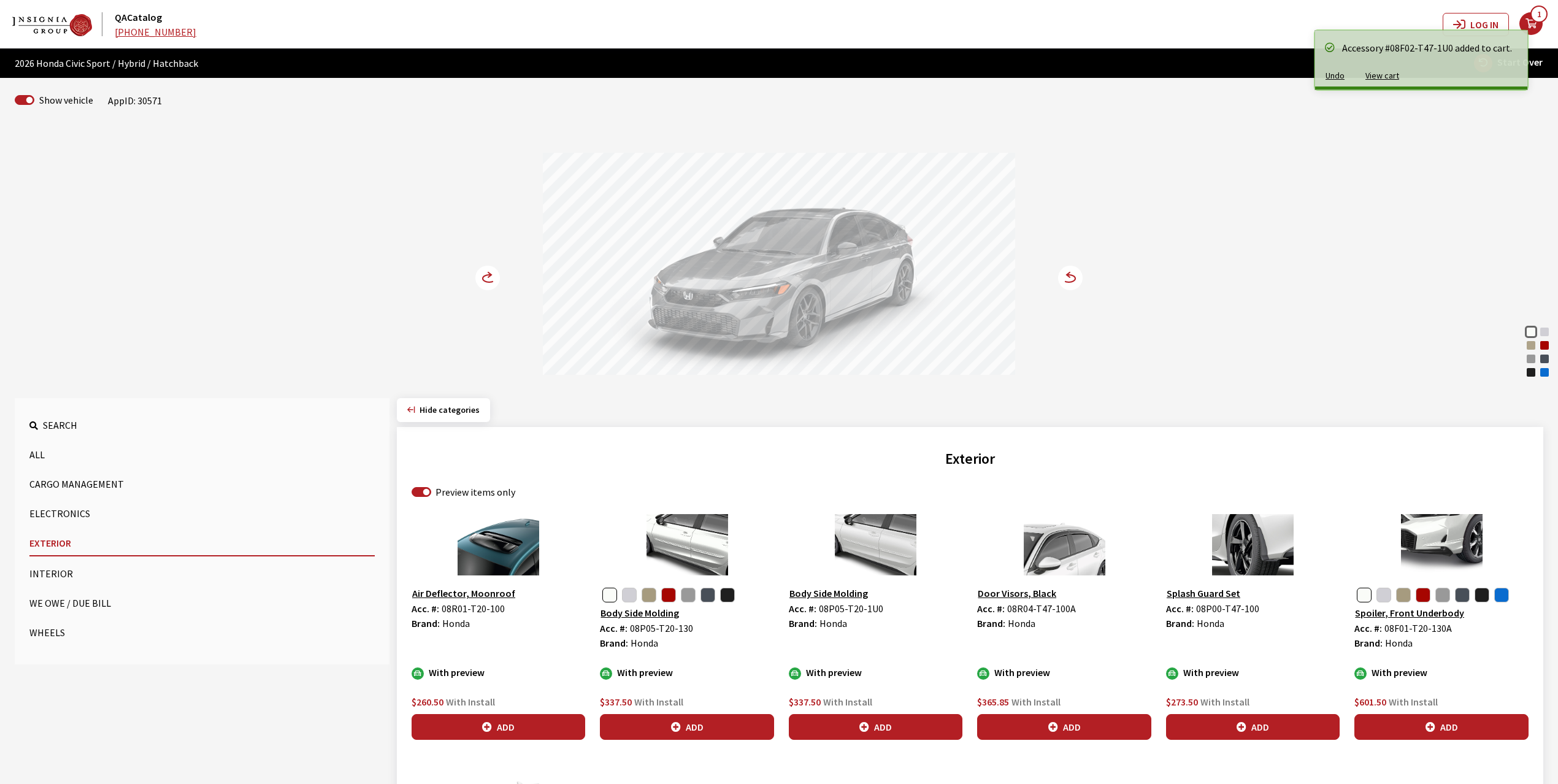
click at [486, 278] on circle at bounding box center [488, 278] width 25 height 25
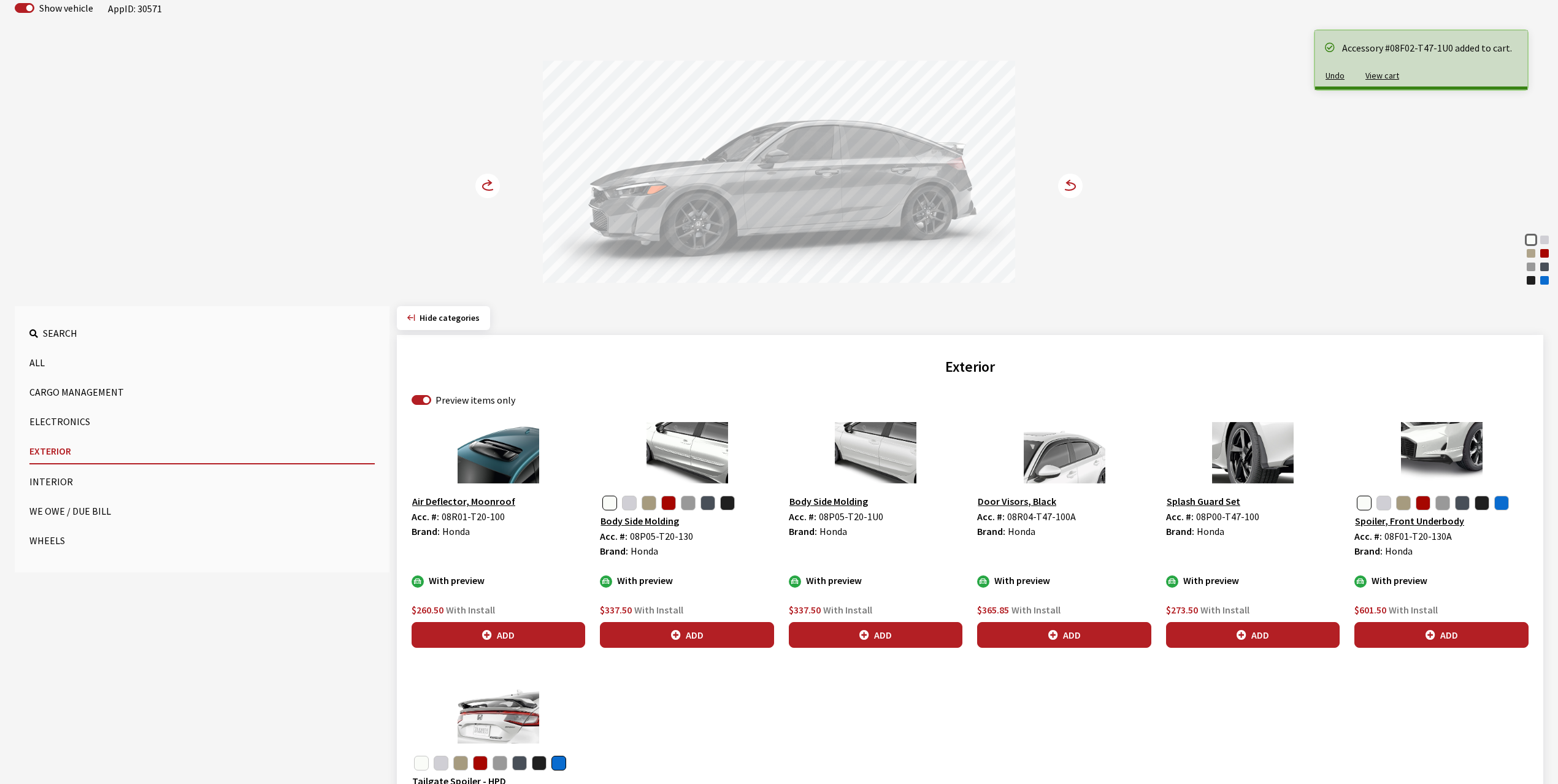
scroll to position [163, 0]
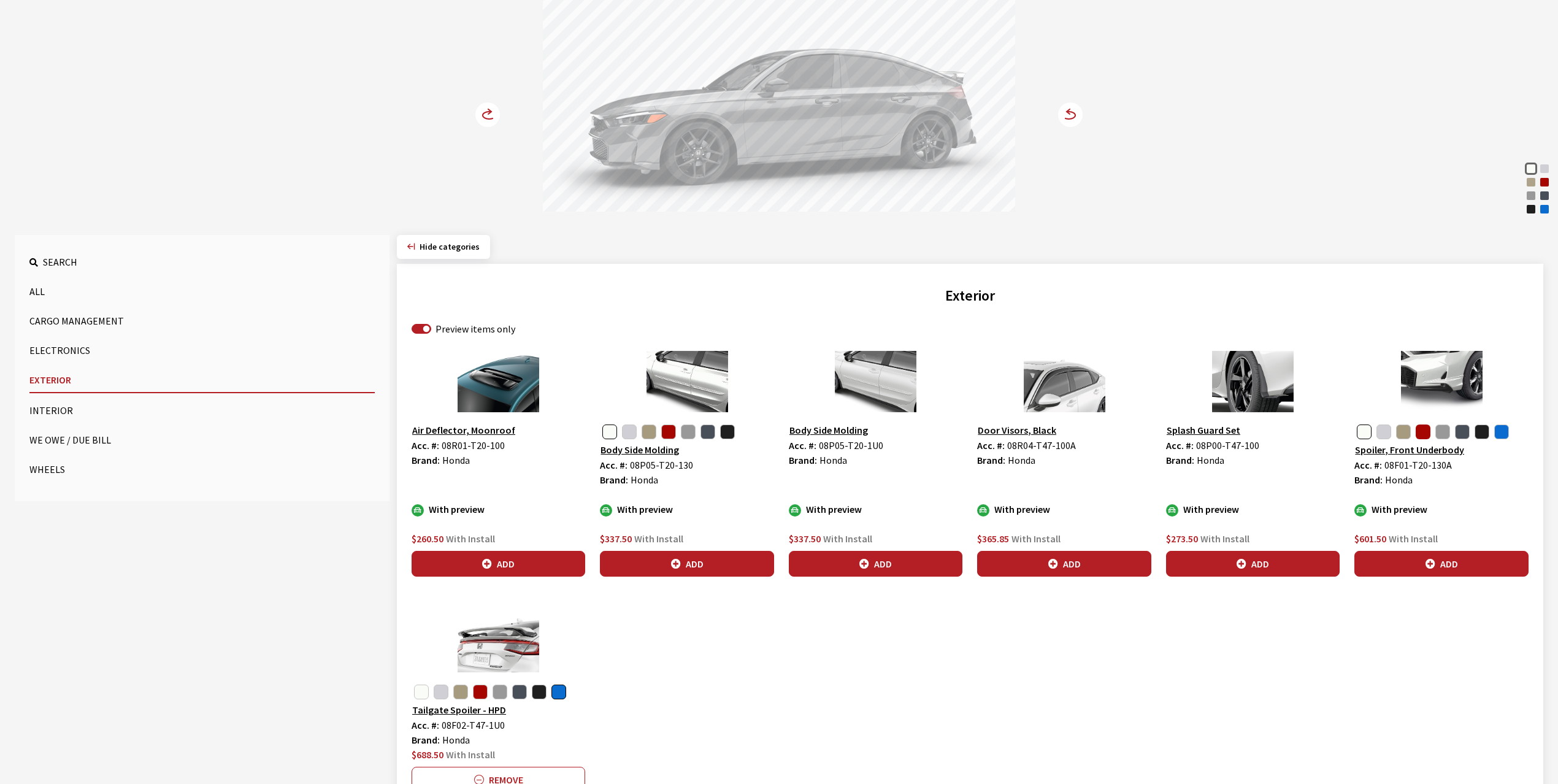
click at [1425, 433] on button "button" at bounding box center [1423, 432] width 15 height 15
click at [1432, 565] on icon "button" at bounding box center [1431, 564] width 10 height 10
click at [486, 117] on circle at bounding box center [488, 115] width 25 height 25
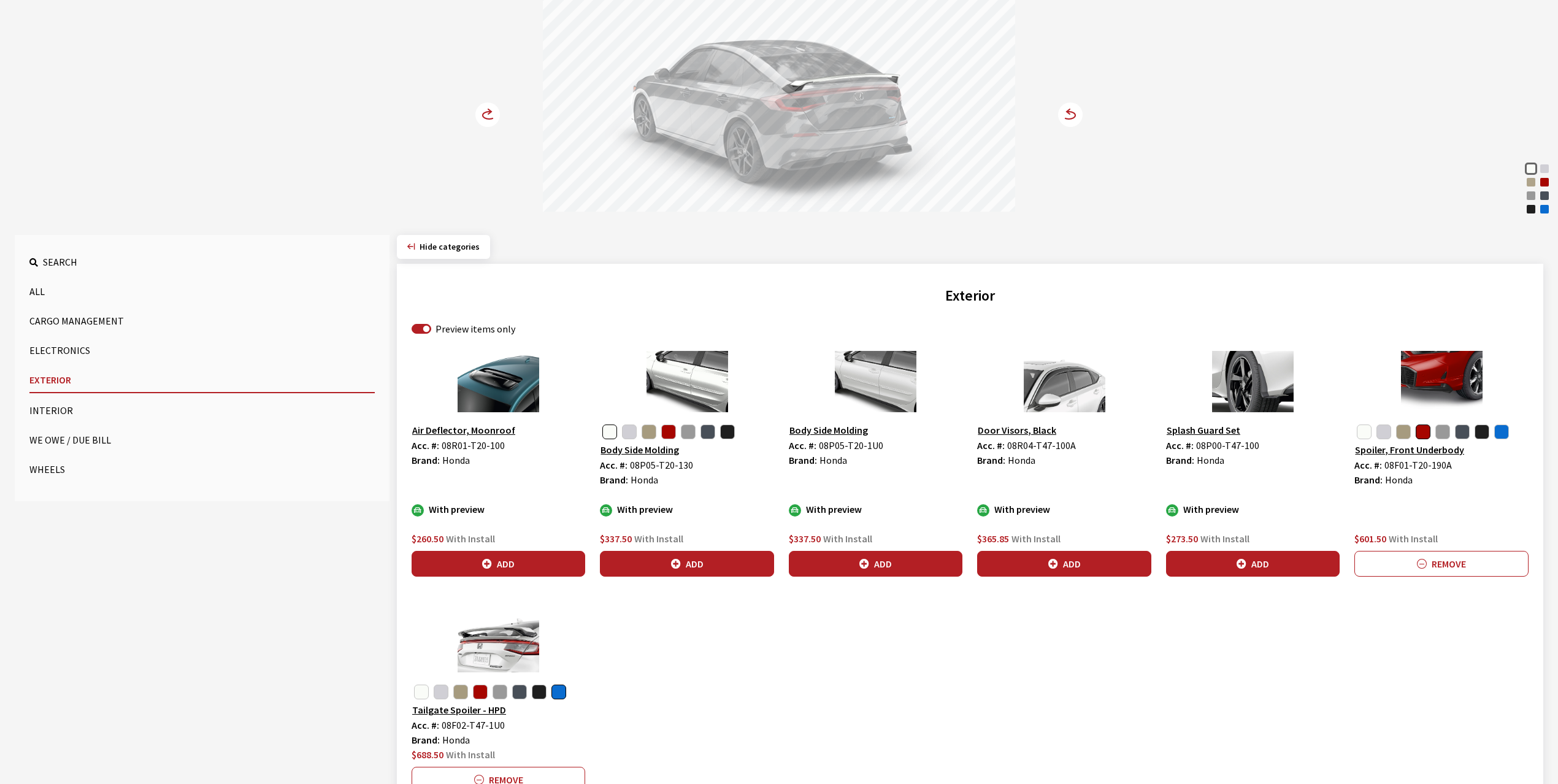
click at [486, 117] on circle at bounding box center [488, 115] width 25 height 25
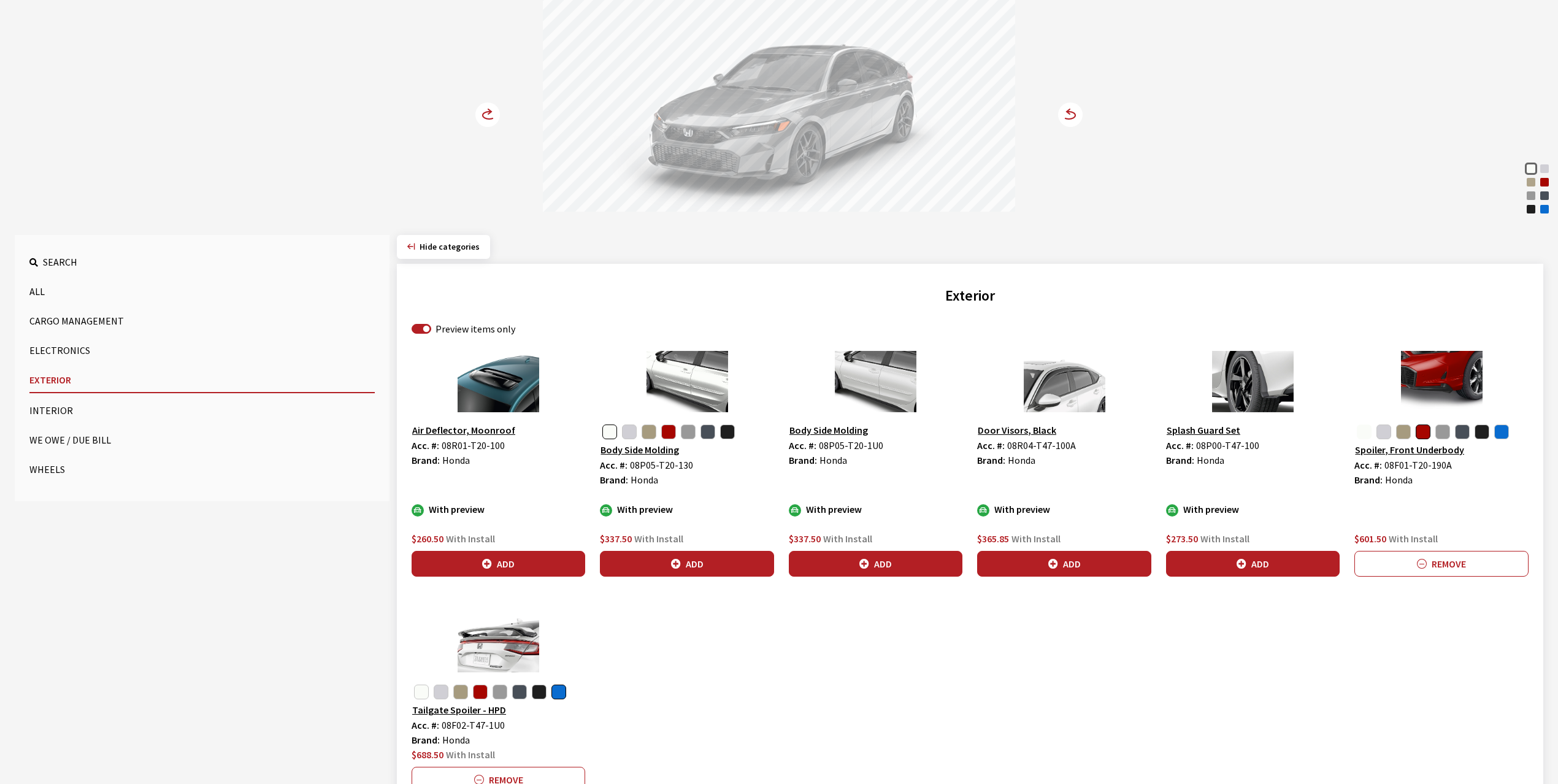
click at [1357, 433] on button "button" at bounding box center [1364, 432] width 15 height 15
click at [1460, 558] on button "Add" at bounding box center [1441, 563] width 173 height 26
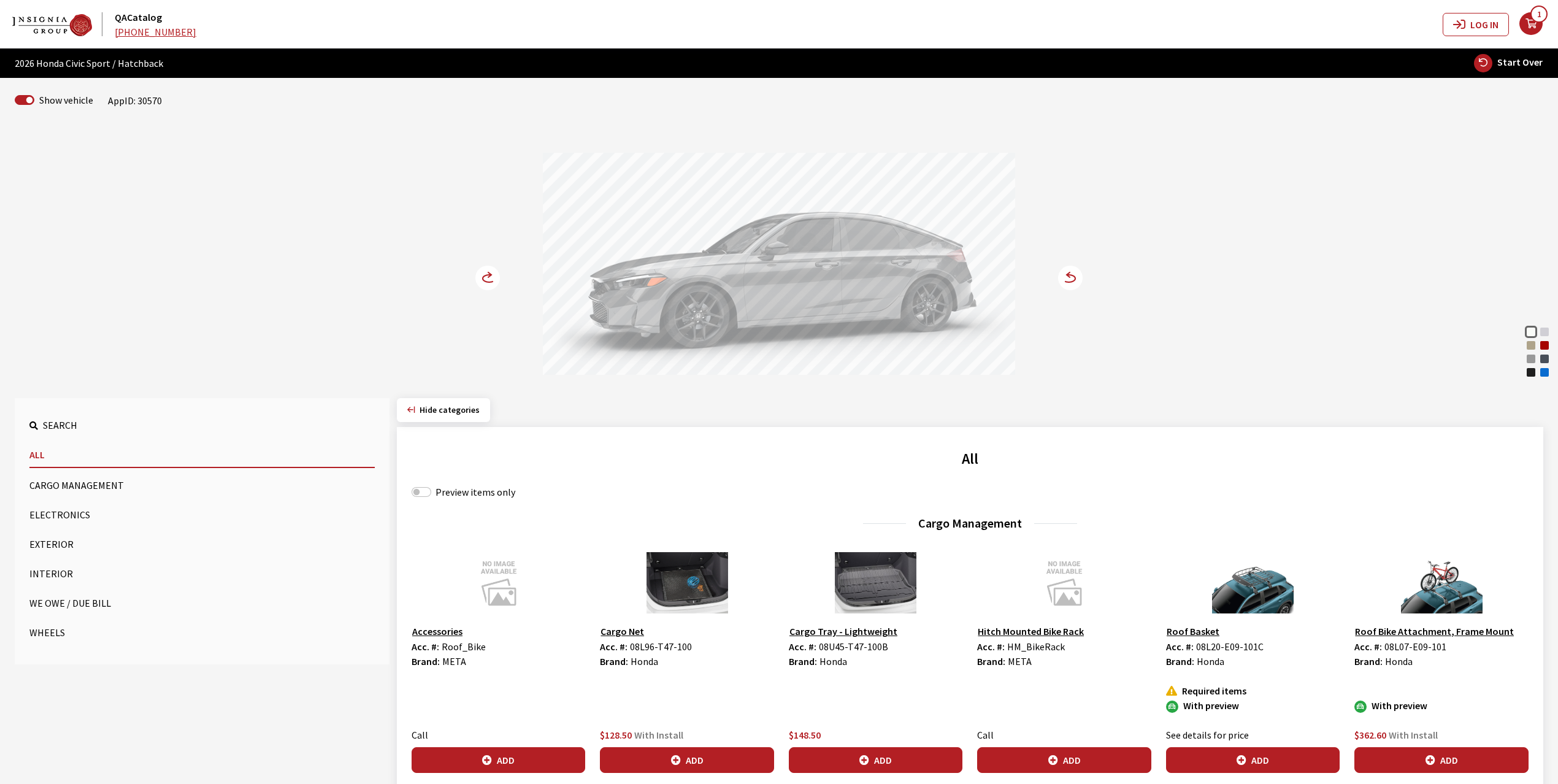
click at [1546, 346] on div "Rallye Red" at bounding box center [1544, 345] width 12 height 12
click at [481, 277] on circle at bounding box center [488, 278] width 25 height 25
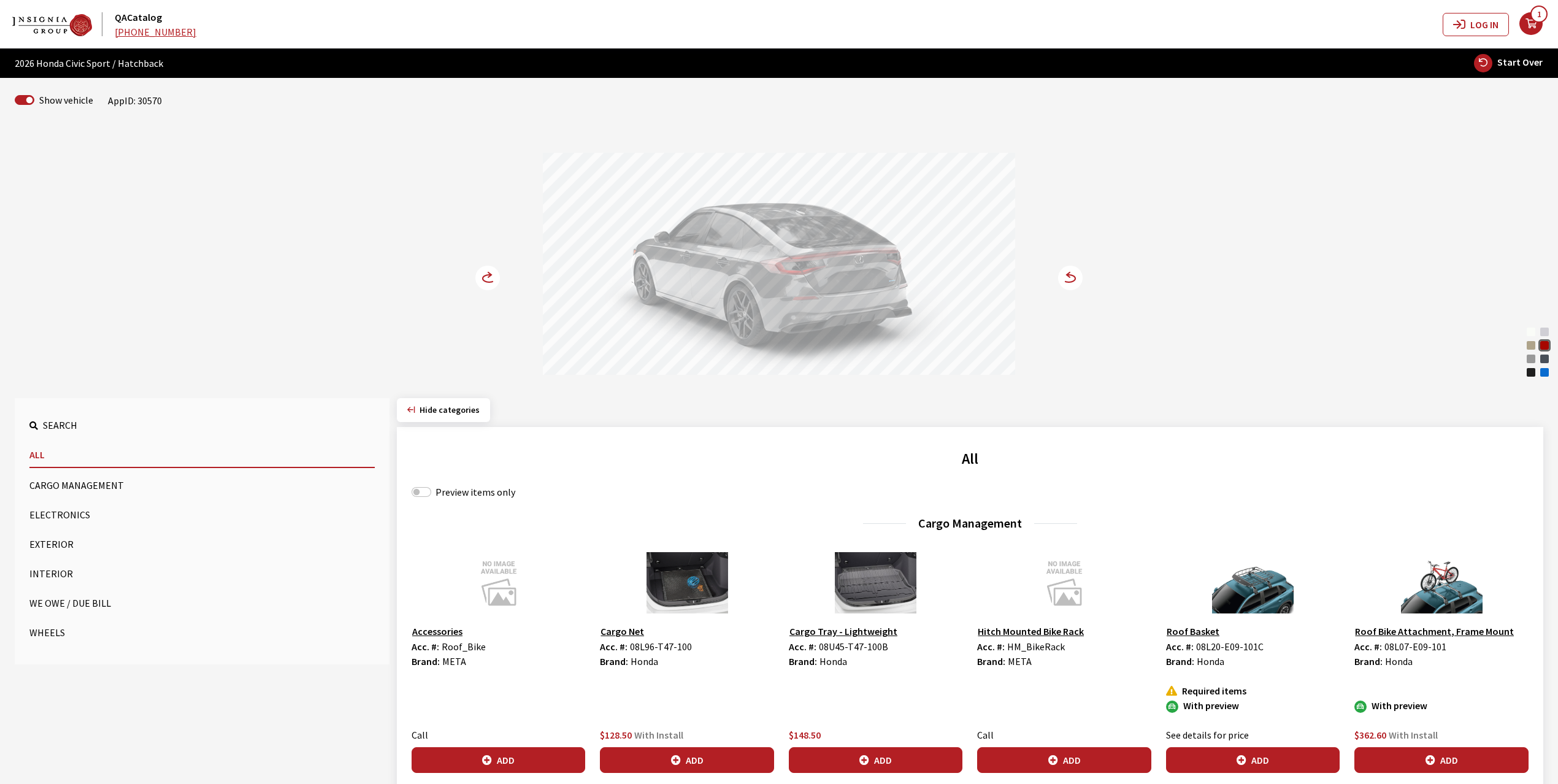
click at [481, 277] on circle at bounding box center [488, 278] width 25 height 25
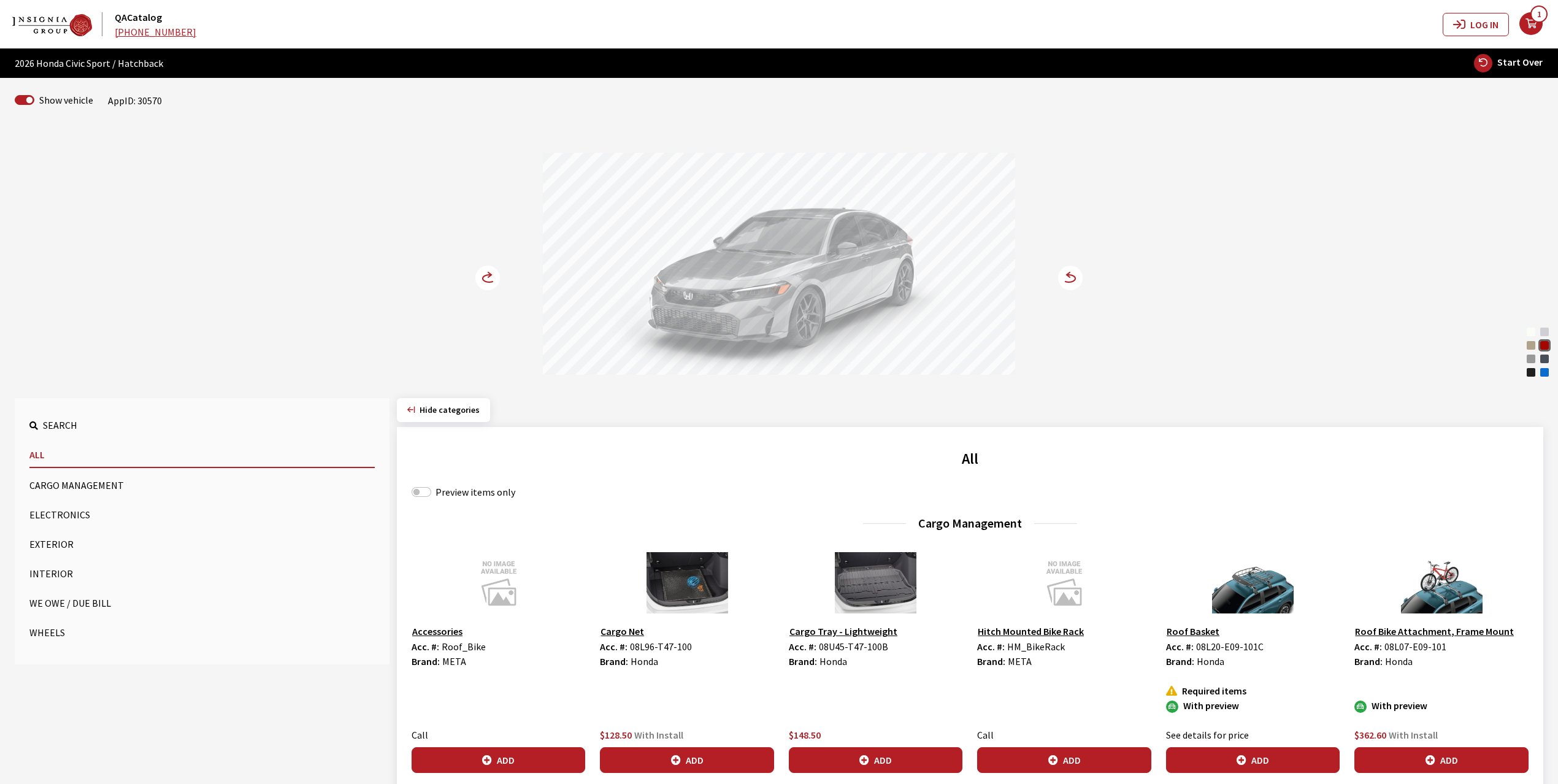
click at [1073, 277] on icon at bounding box center [1069, 278] width 13 height 7
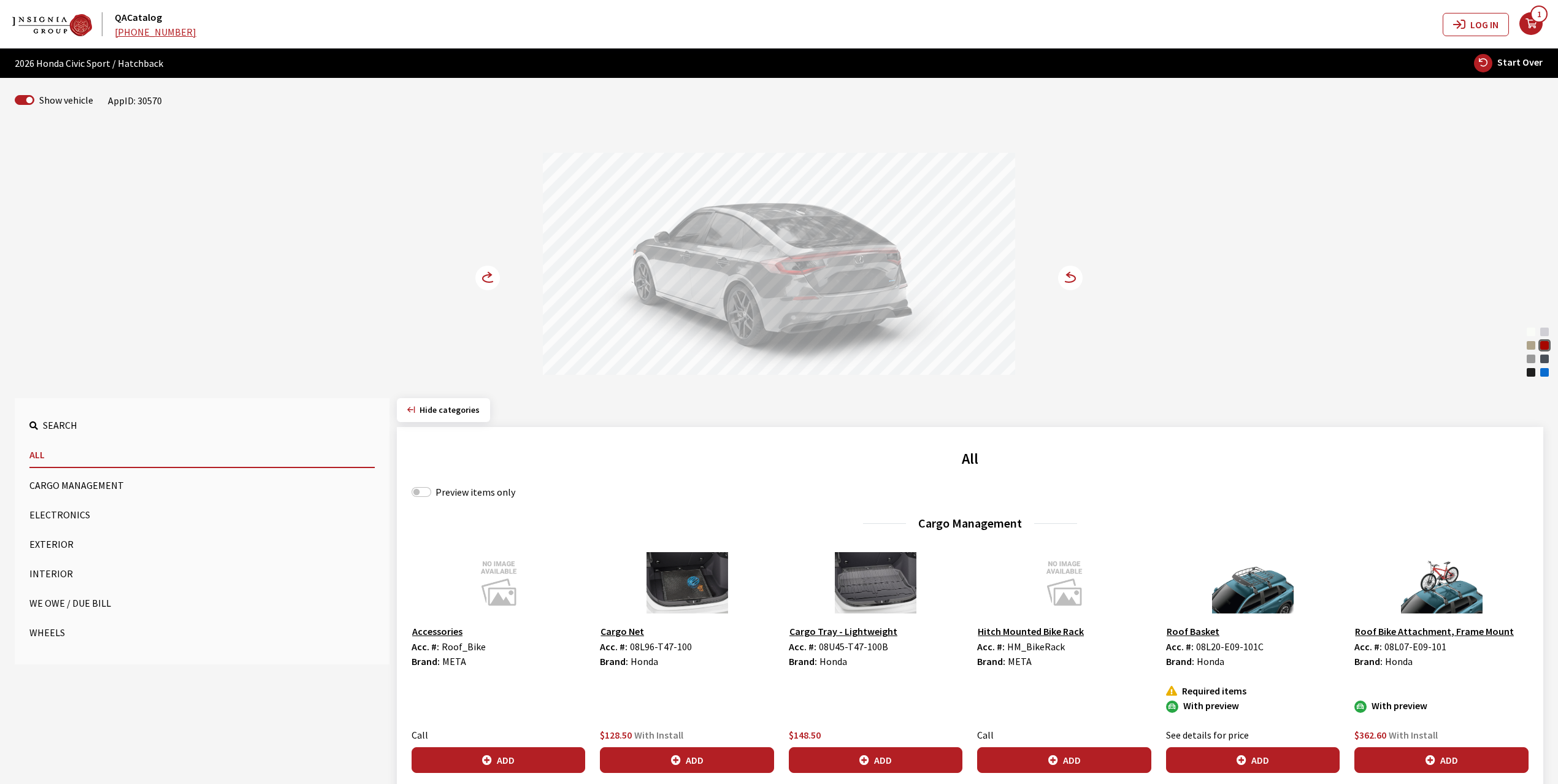
click at [1073, 277] on icon at bounding box center [1069, 278] width 13 height 7
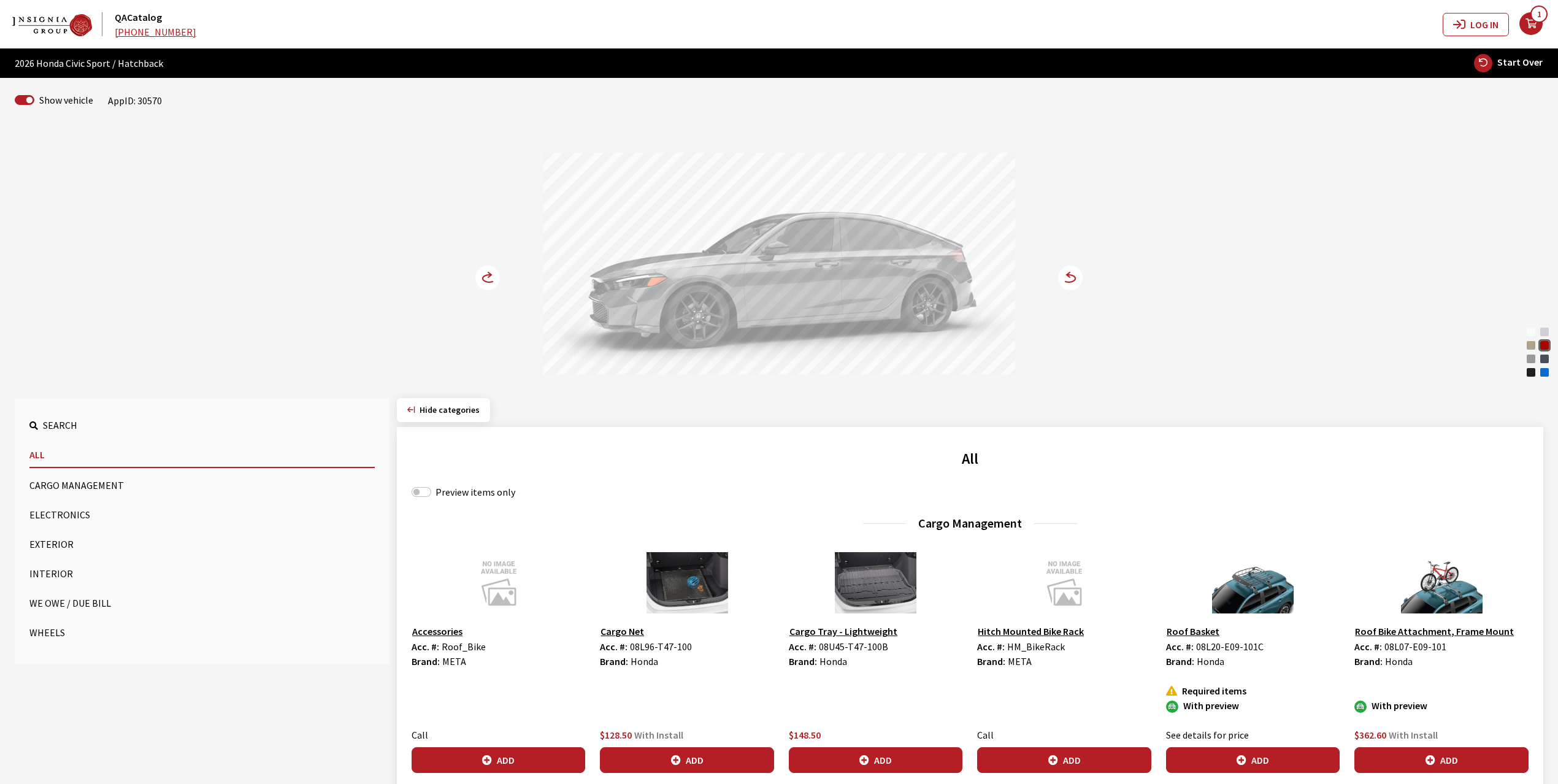
click at [53, 542] on button "Exterior" at bounding box center [202, 544] width 345 height 25
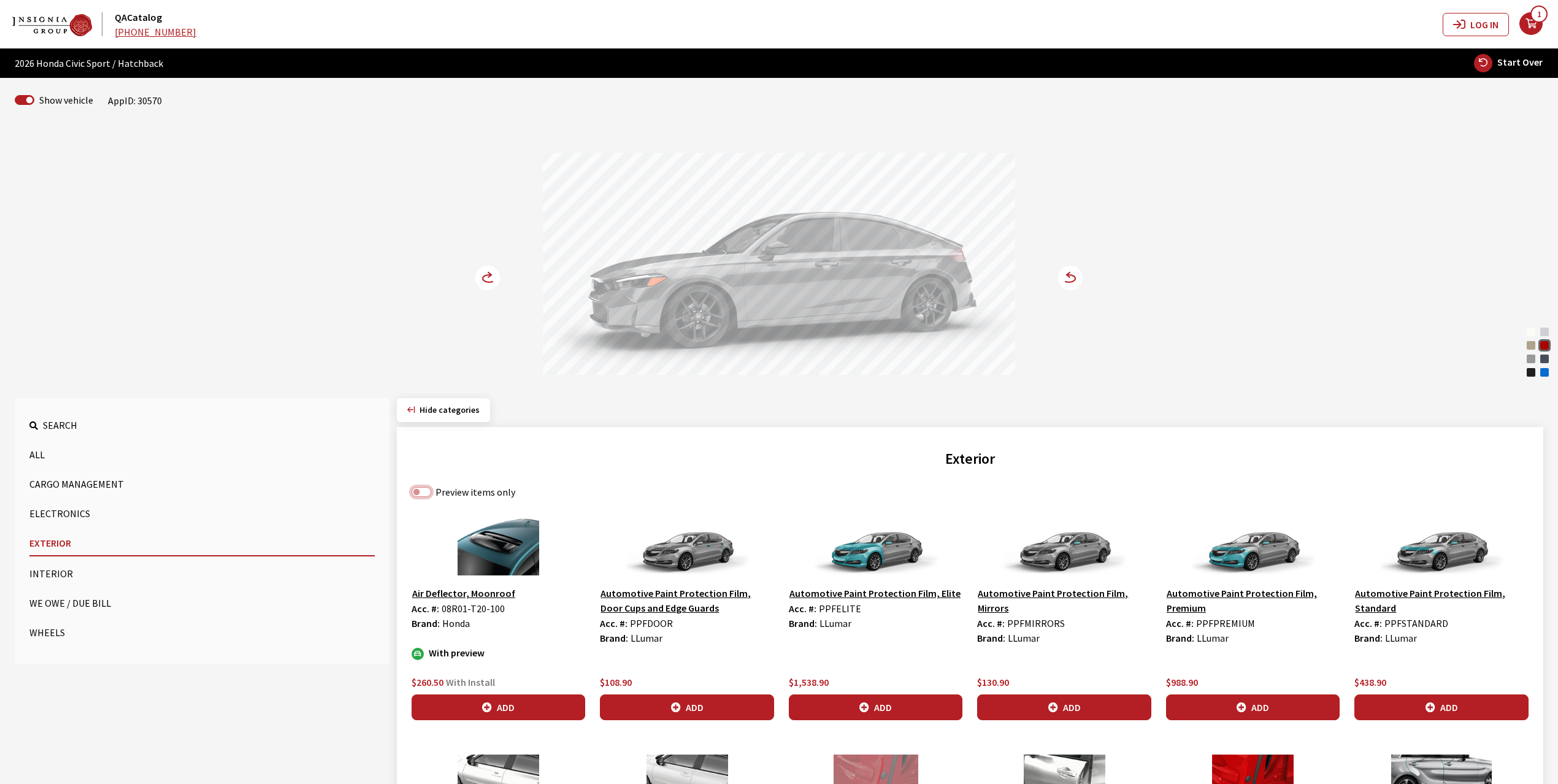
click at [430, 492] on input "Preview items only" at bounding box center [422, 492] width 20 height 10
checkbox input "true"
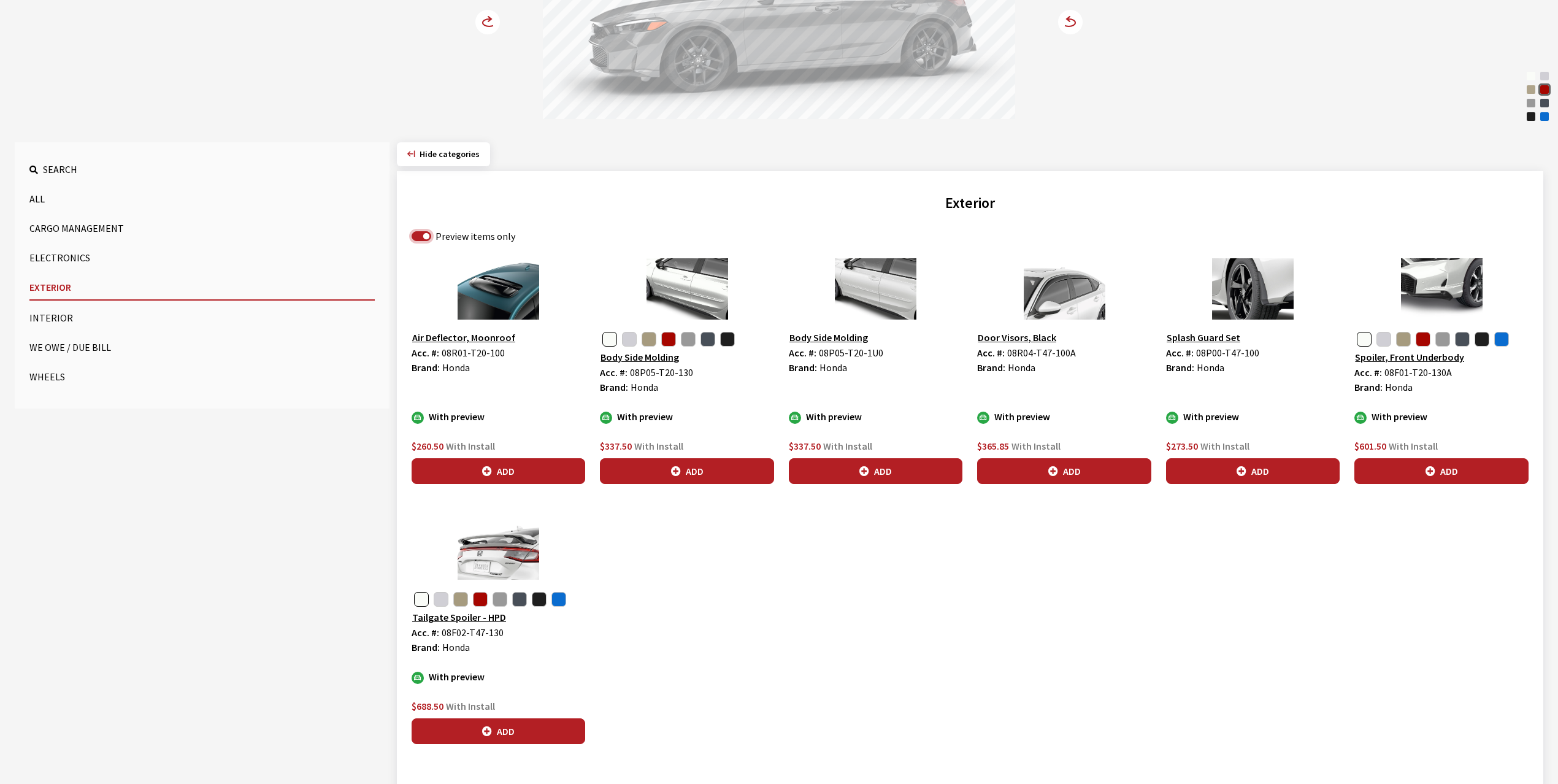
scroll to position [221, 0]
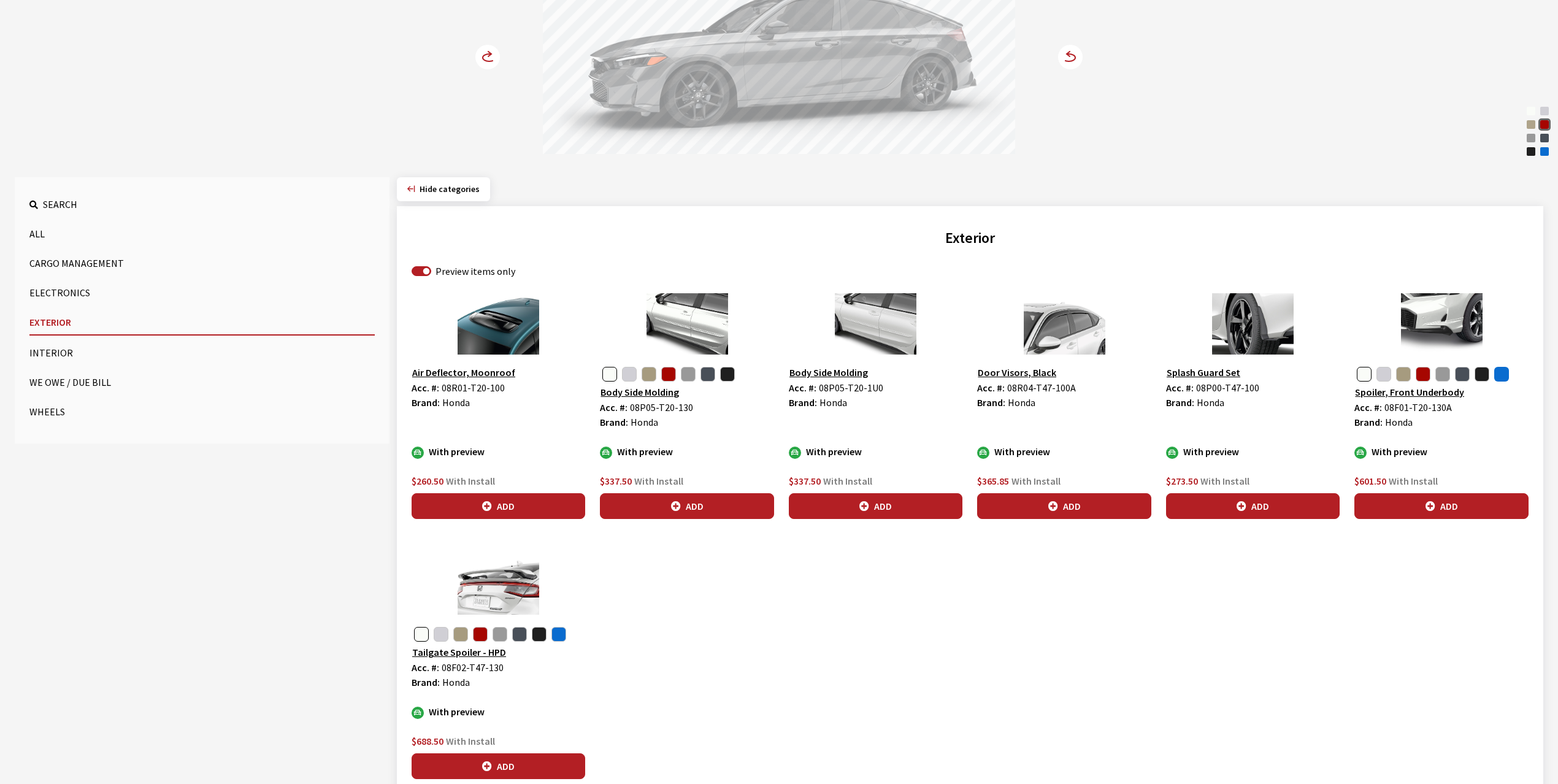
click at [1497, 376] on button "button" at bounding box center [1501, 374] width 15 height 15
click at [1449, 503] on button "Add" at bounding box center [1441, 506] width 173 height 26
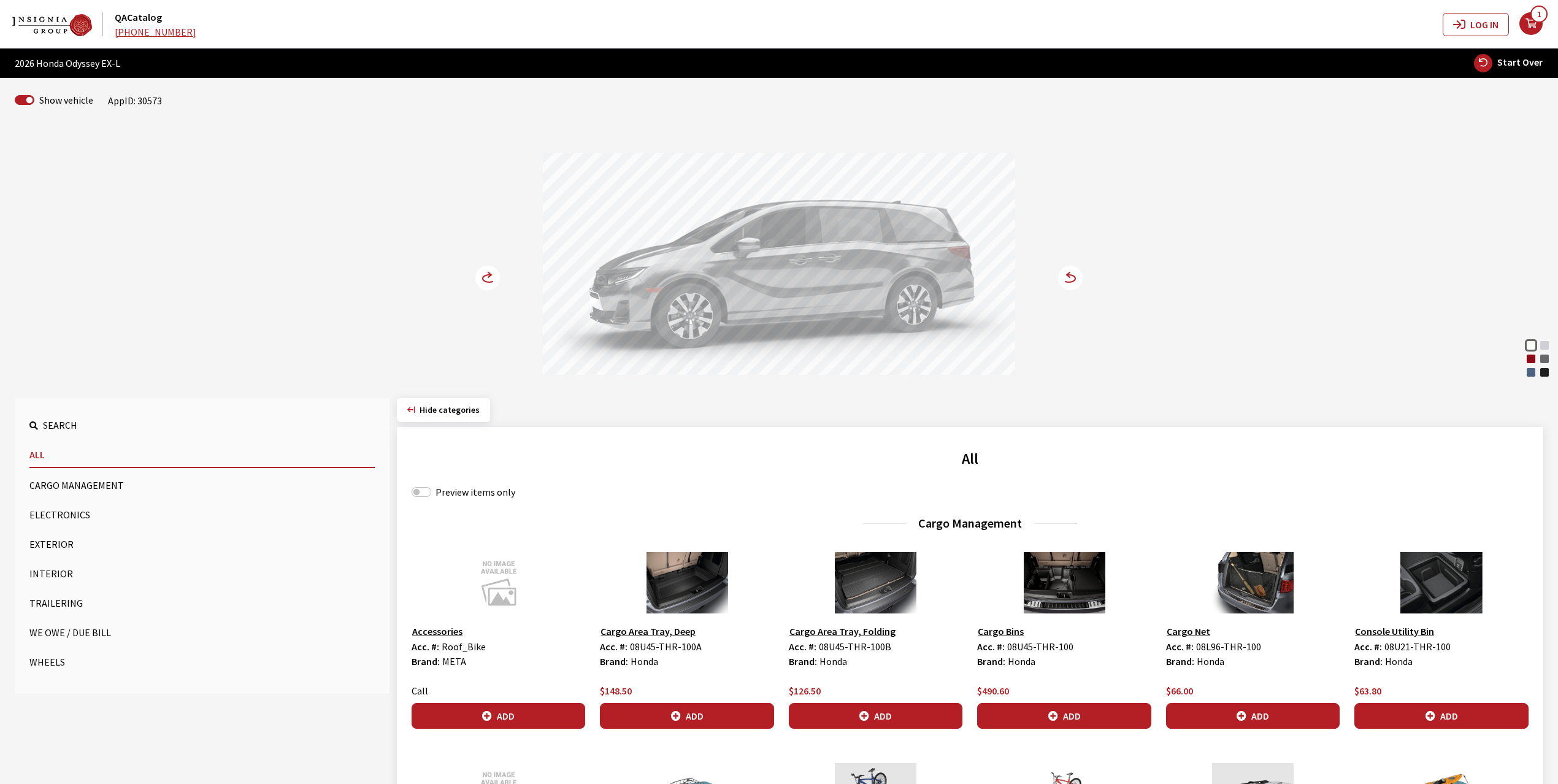
click at [1531, 359] on div "Radiant Red Metallic" at bounding box center [1531, 359] width 12 height 12
click at [1066, 281] on circle at bounding box center [1071, 278] width 25 height 25
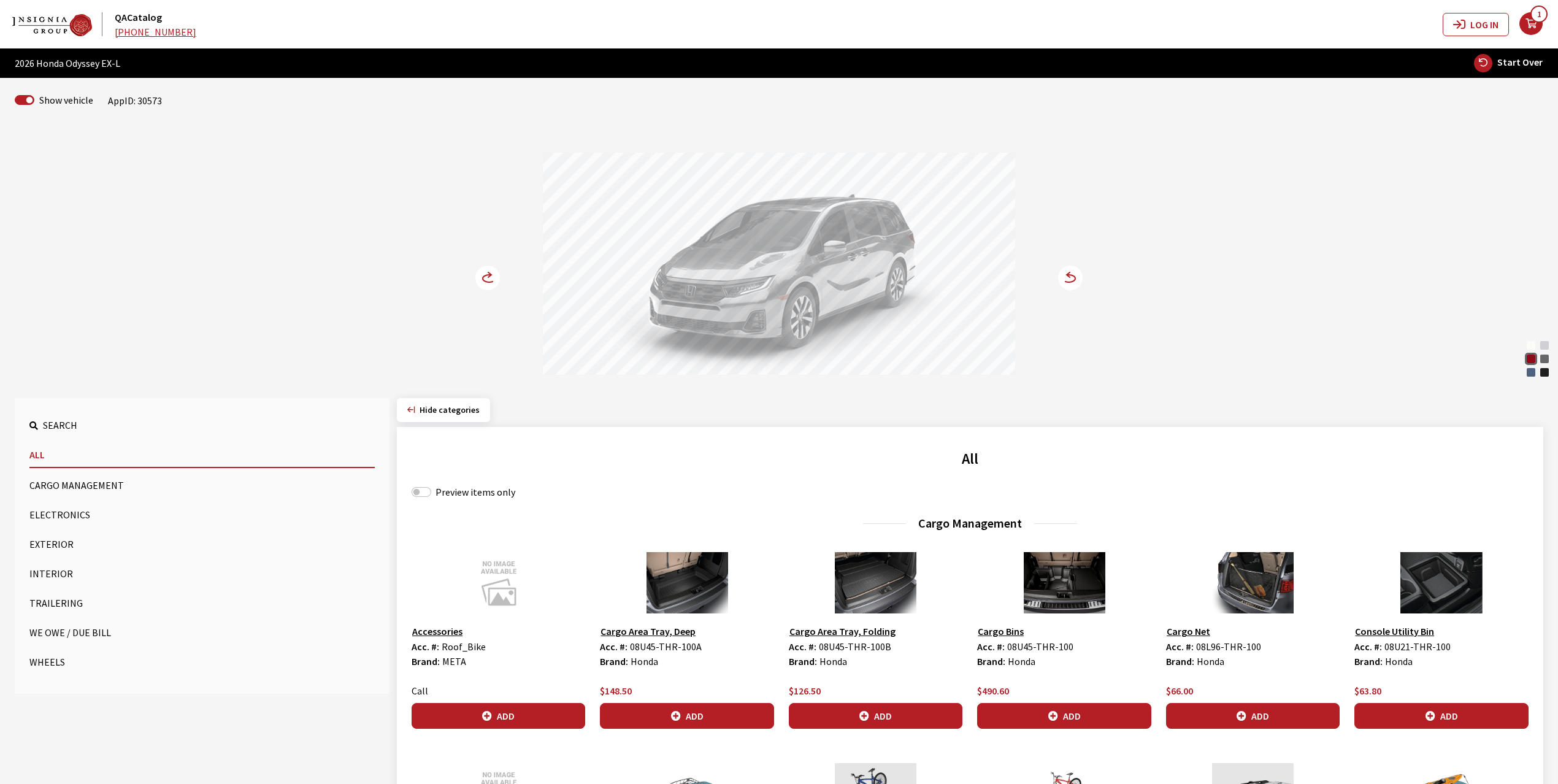
click at [487, 282] on circle at bounding box center [488, 278] width 25 height 25
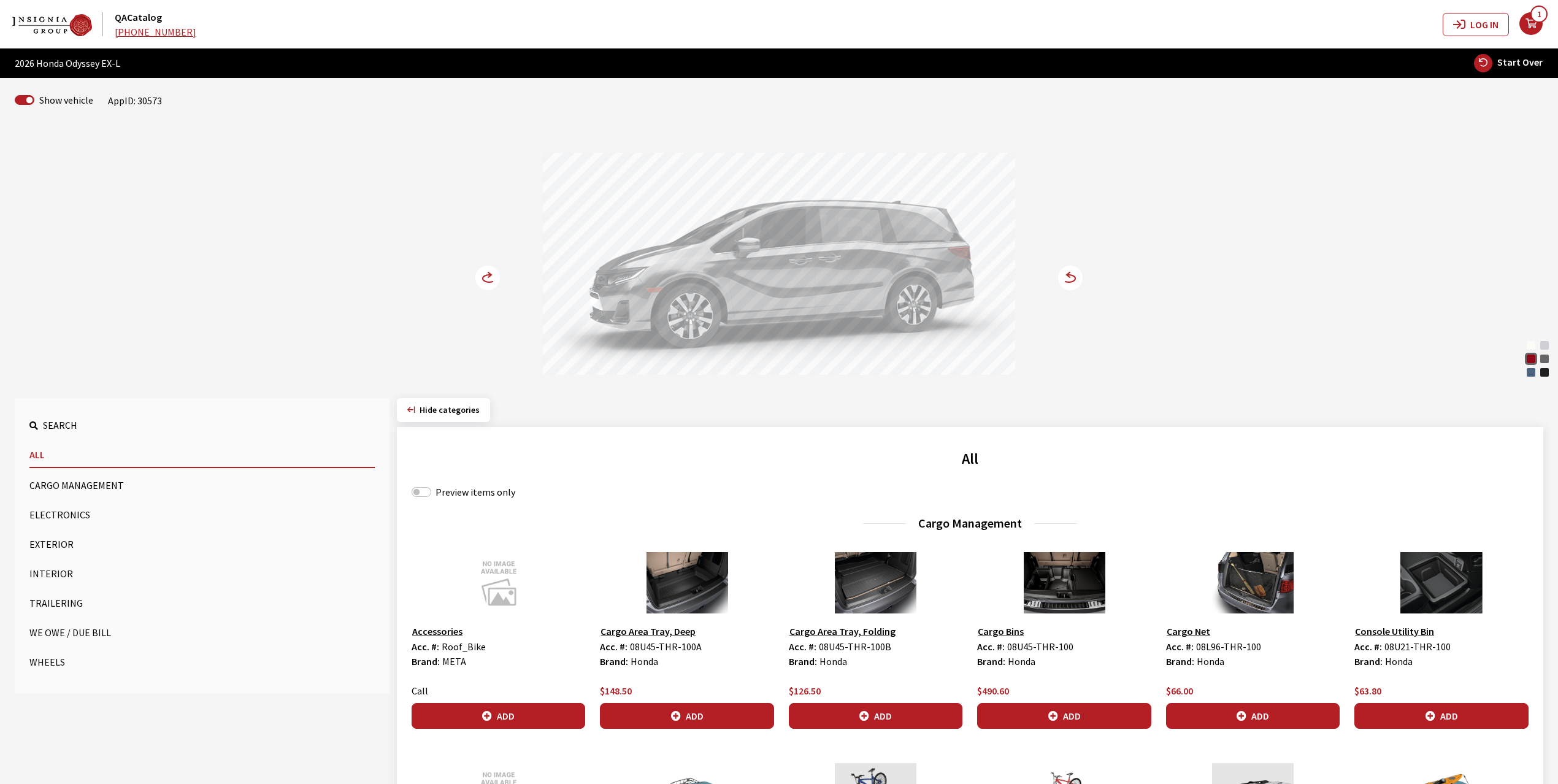
click at [487, 282] on circle at bounding box center [488, 278] width 25 height 25
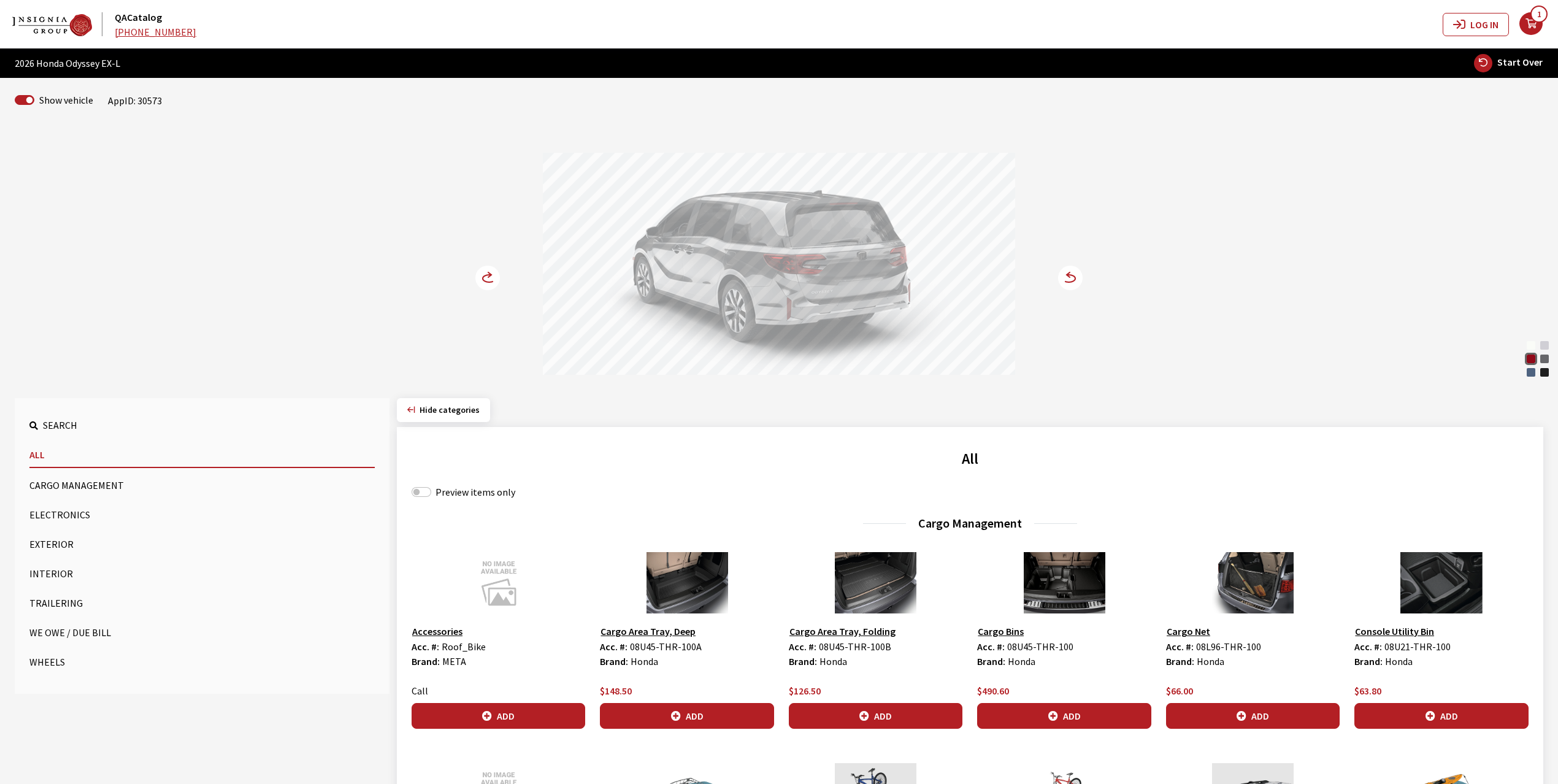
click at [475, 496] on label "Preview items only" at bounding box center [476, 492] width 80 height 15
click at [431, 496] on input "Preview items only" at bounding box center [422, 492] width 20 height 10
checkbox input "true"
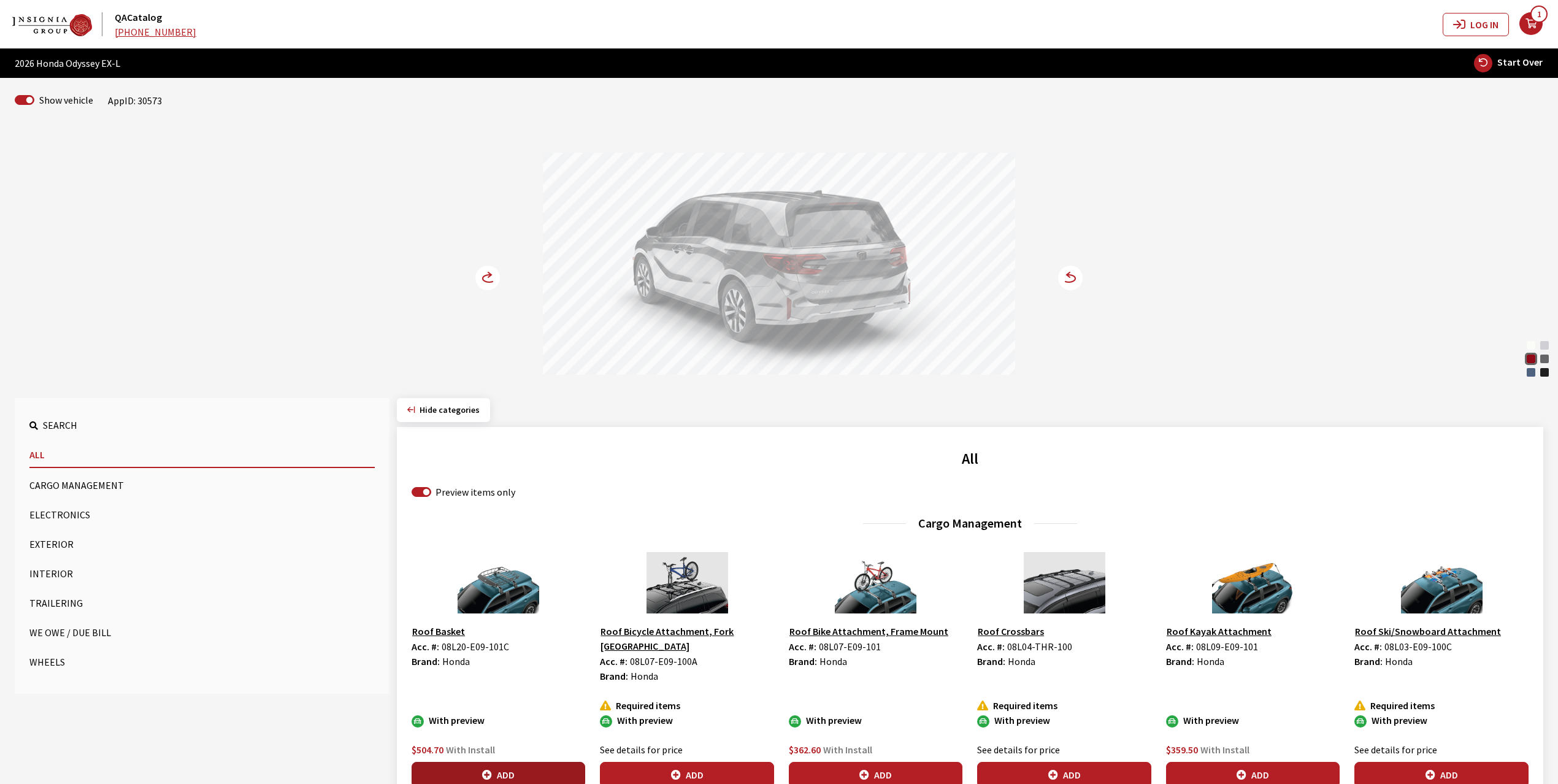
click at [516, 762] on button "Add" at bounding box center [498, 775] width 173 height 26
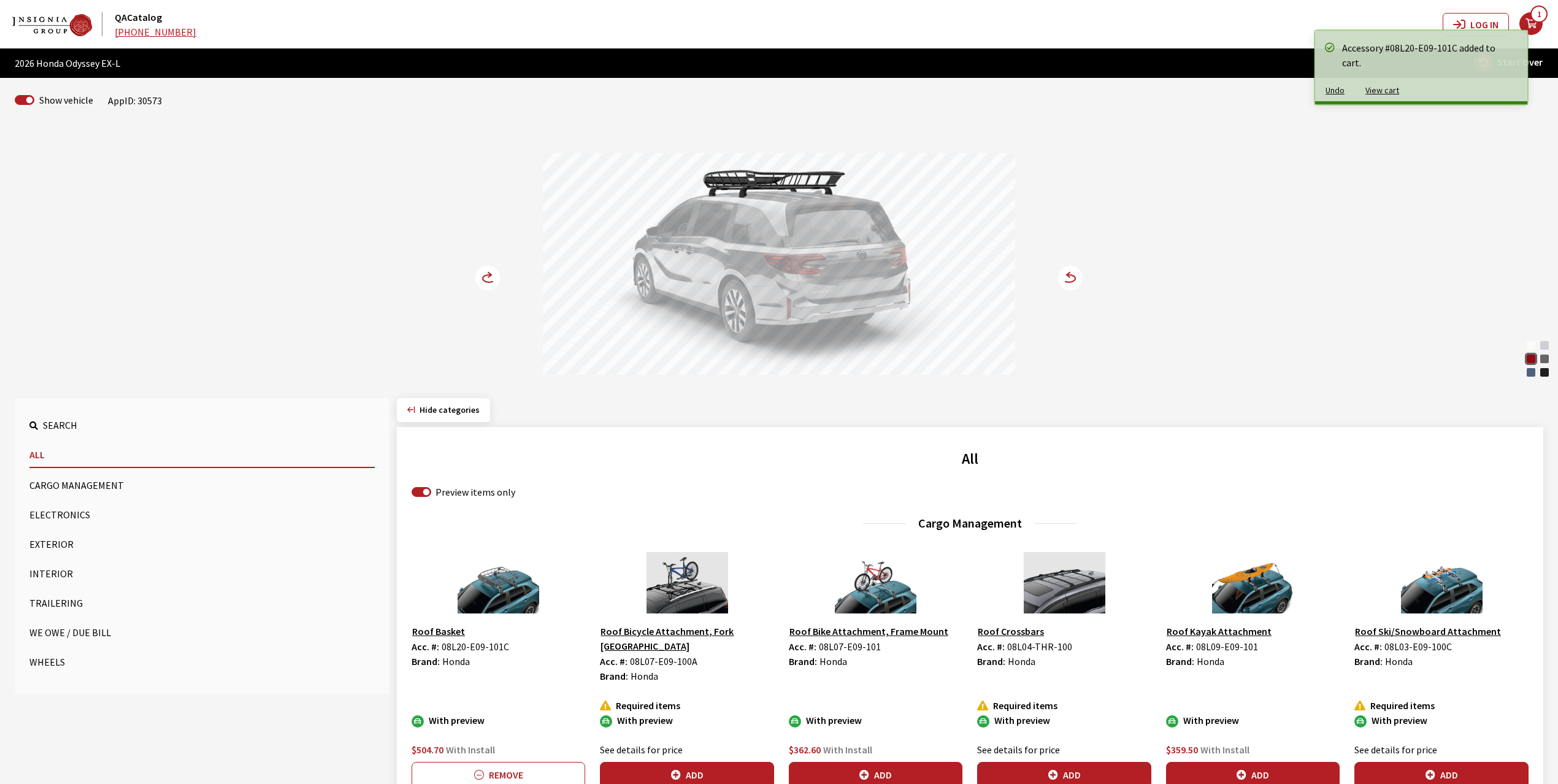
click at [484, 278] on circle at bounding box center [488, 278] width 25 height 25
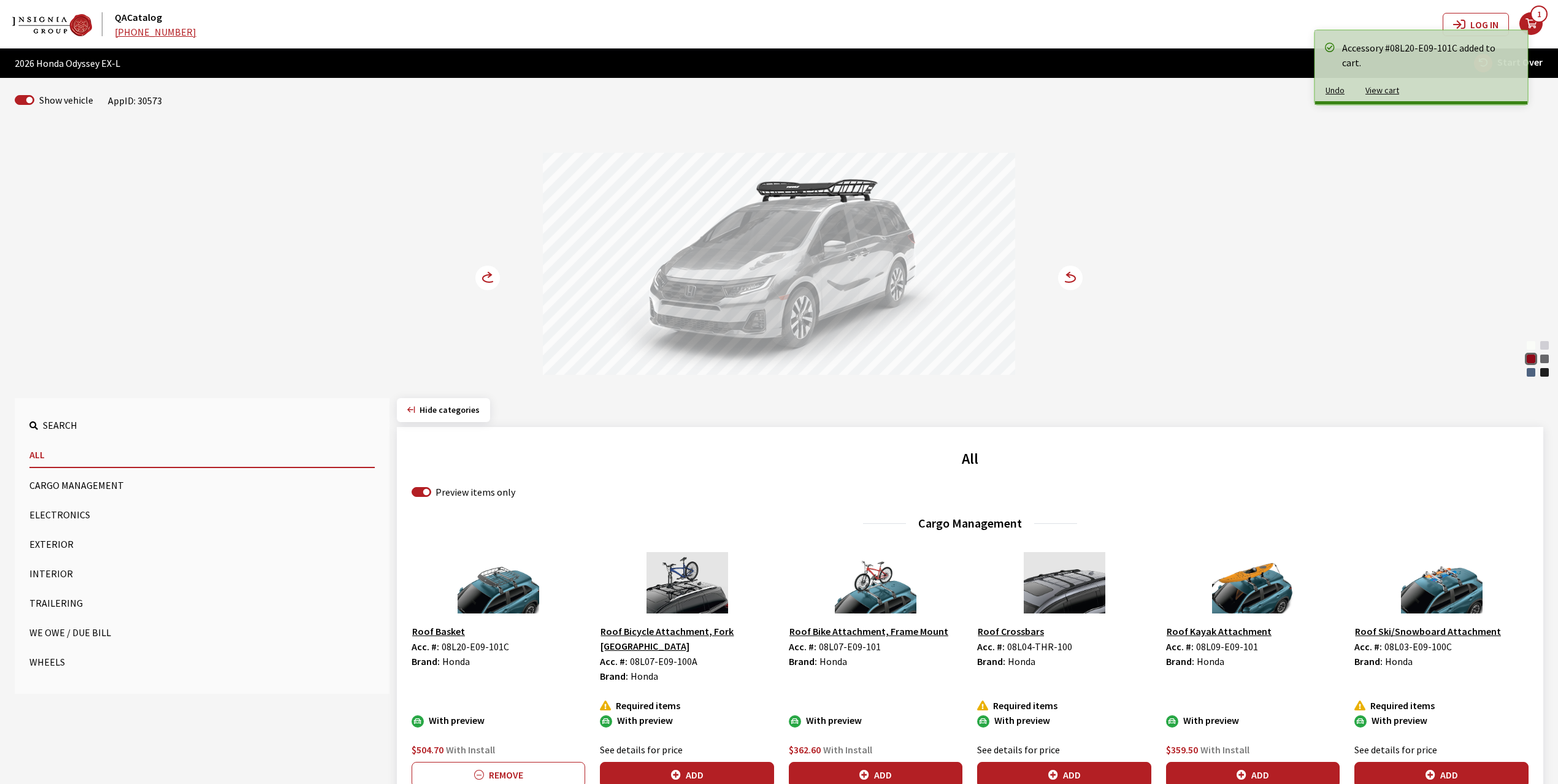
click at [484, 278] on circle at bounding box center [488, 278] width 25 height 25
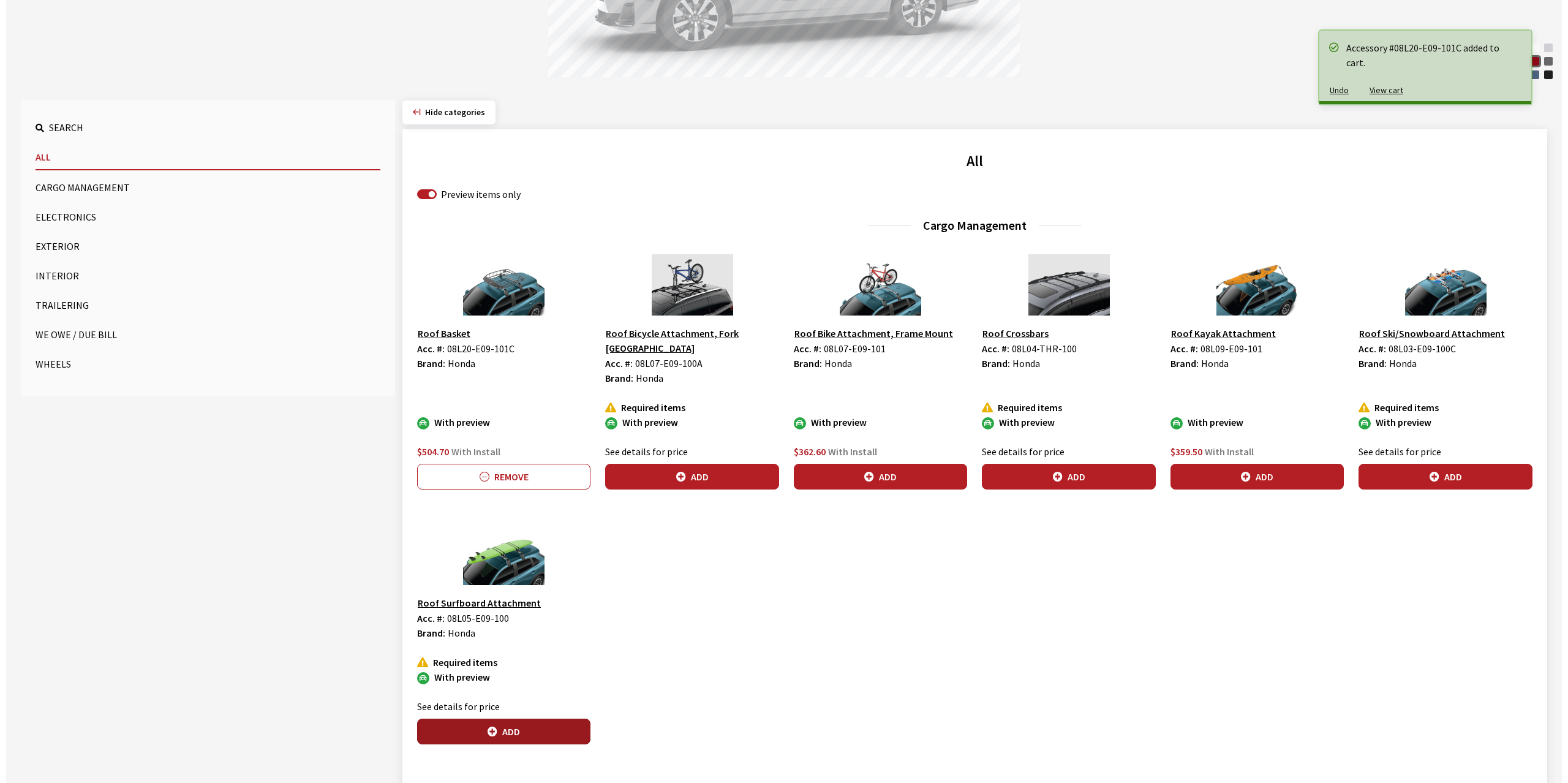
scroll to position [326, 0]
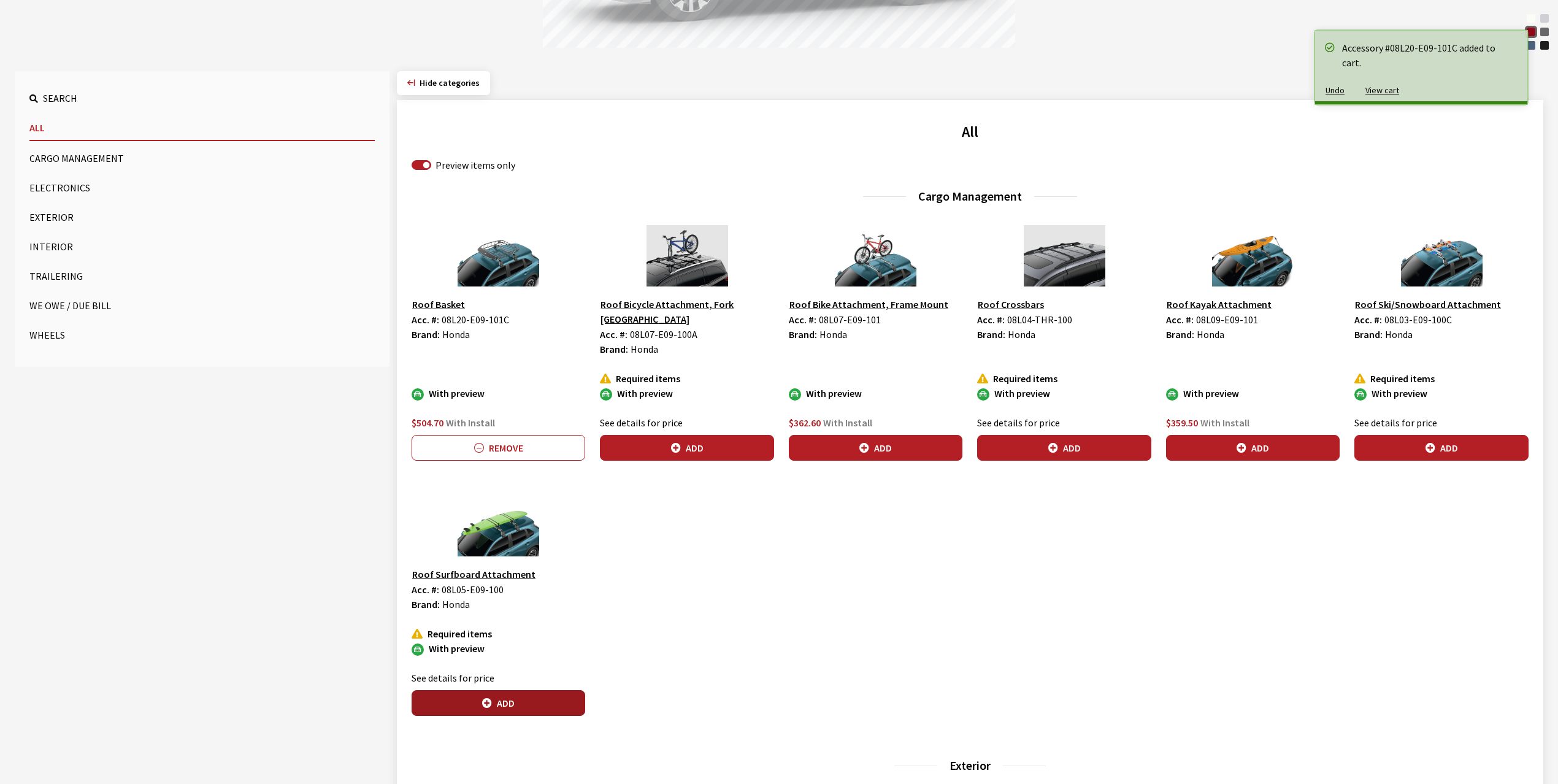
click at [508, 690] on button "Add" at bounding box center [498, 703] width 173 height 26
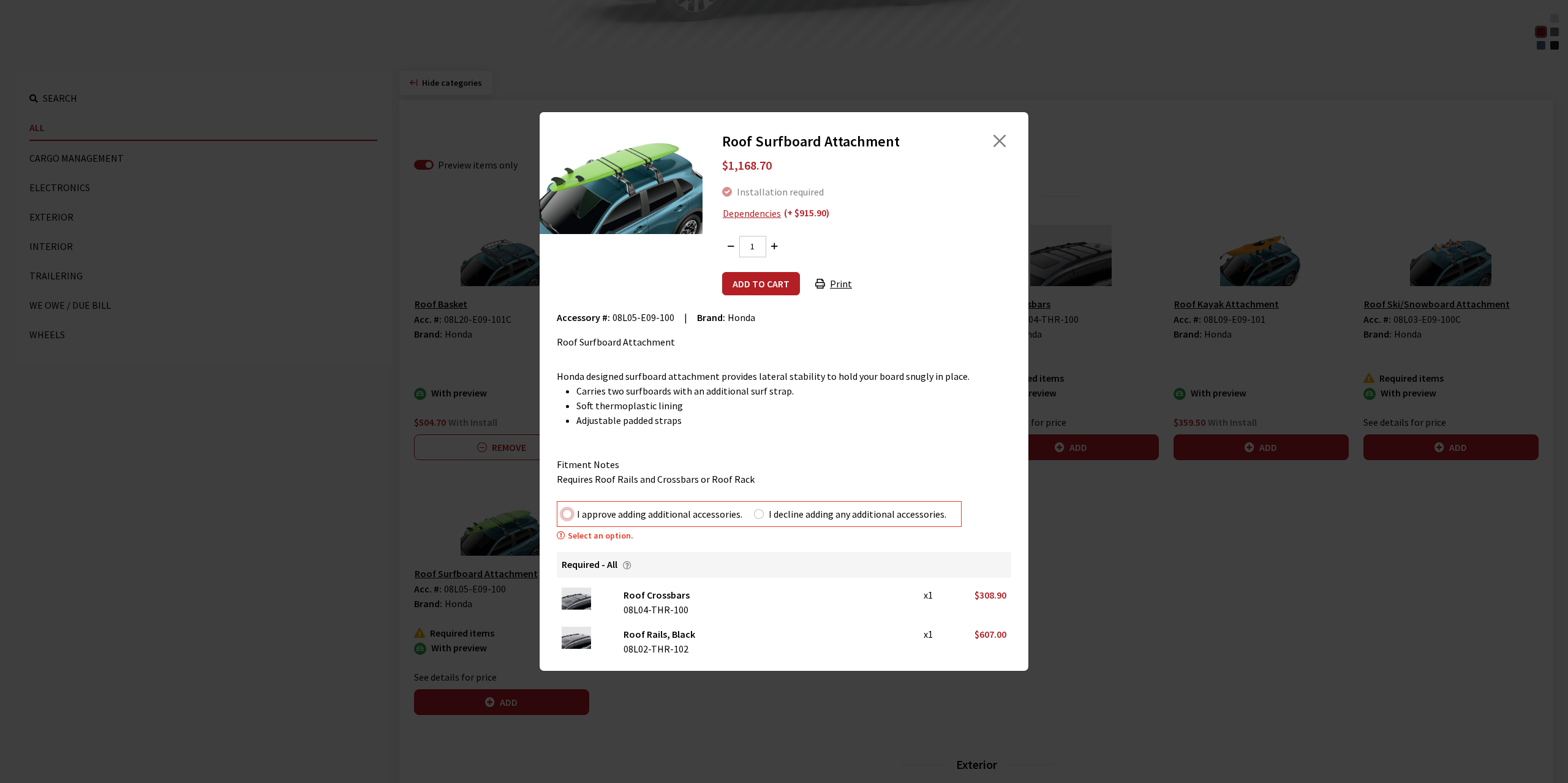
click at [562, 515] on input "I approve adding additional accessories." at bounding box center [567, 514] width 10 height 10
radio input "true"
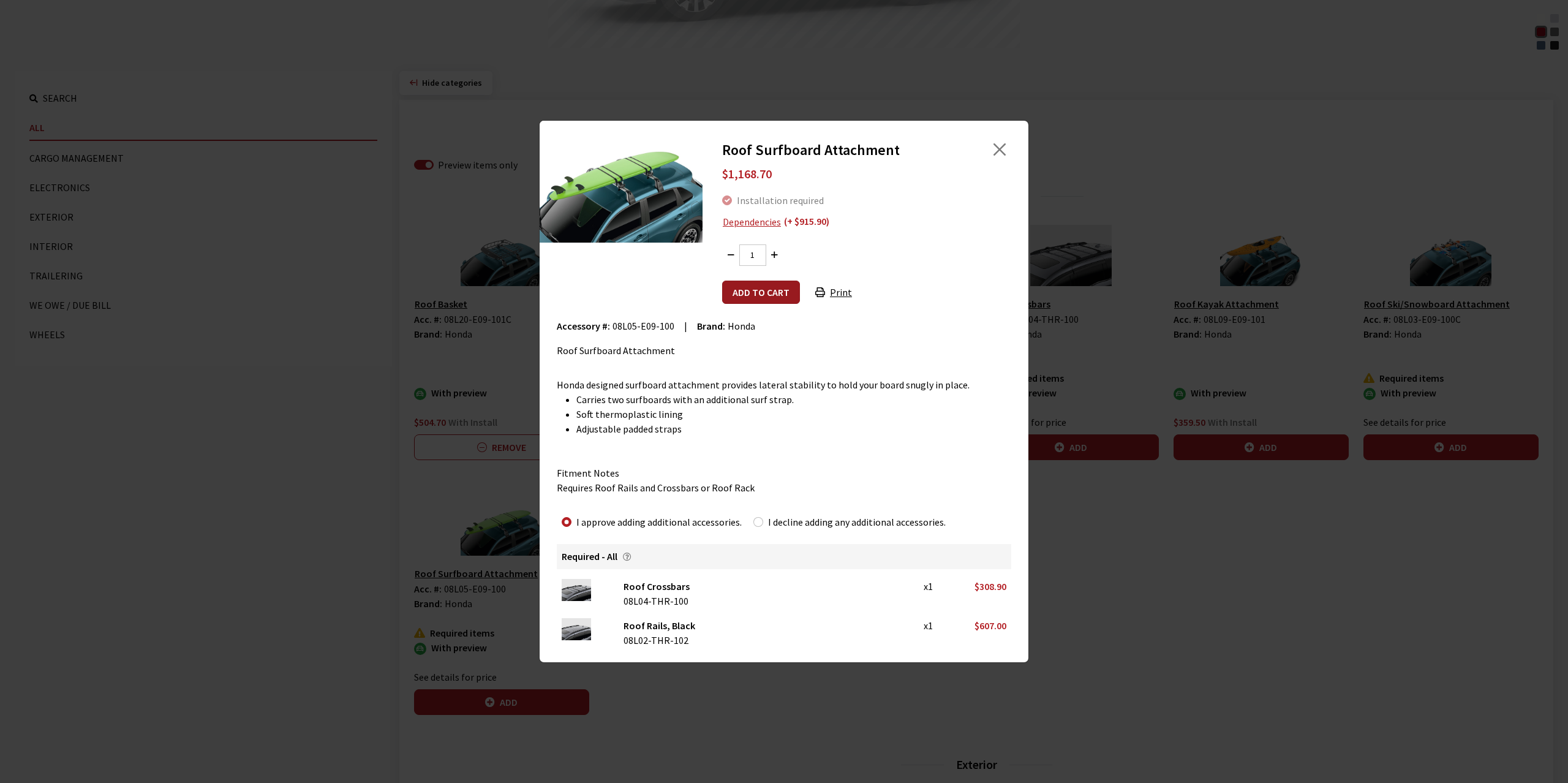
click at [755, 291] on button "Add to cart" at bounding box center [761, 292] width 78 height 23
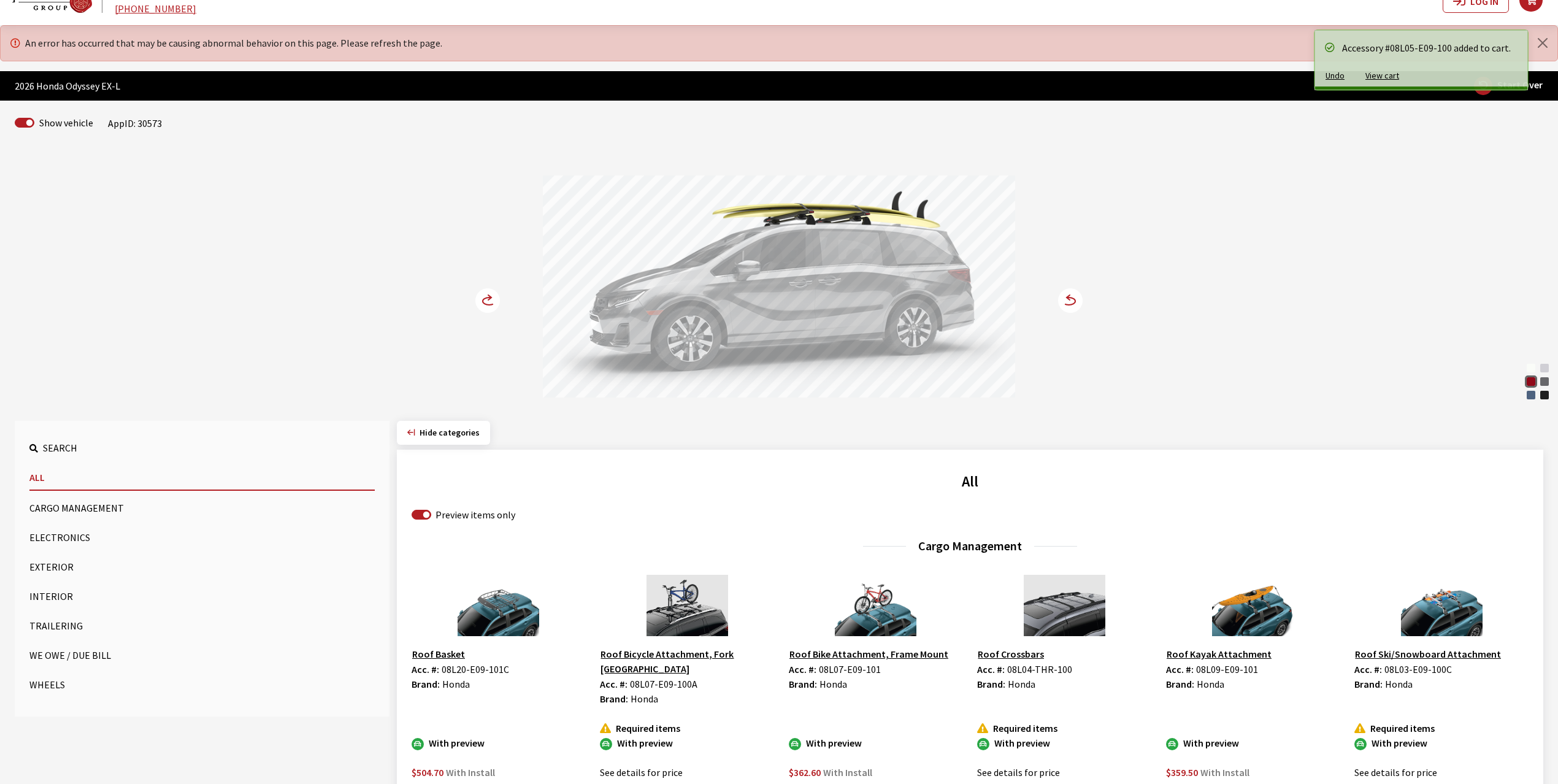
scroll to position [0, 0]
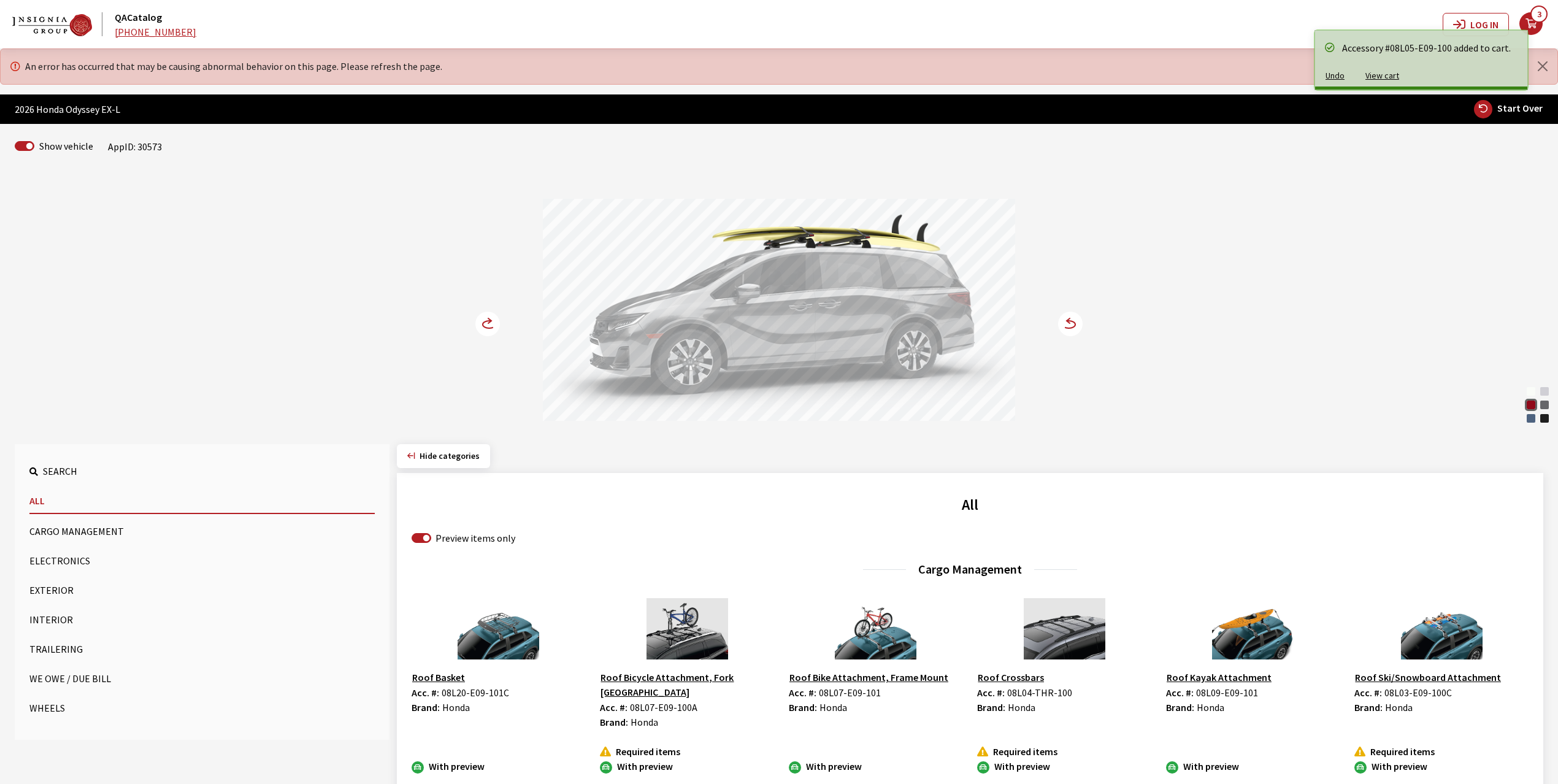
click at [484, 323] on icon at bounding box center [489, 324] width 13 height 7
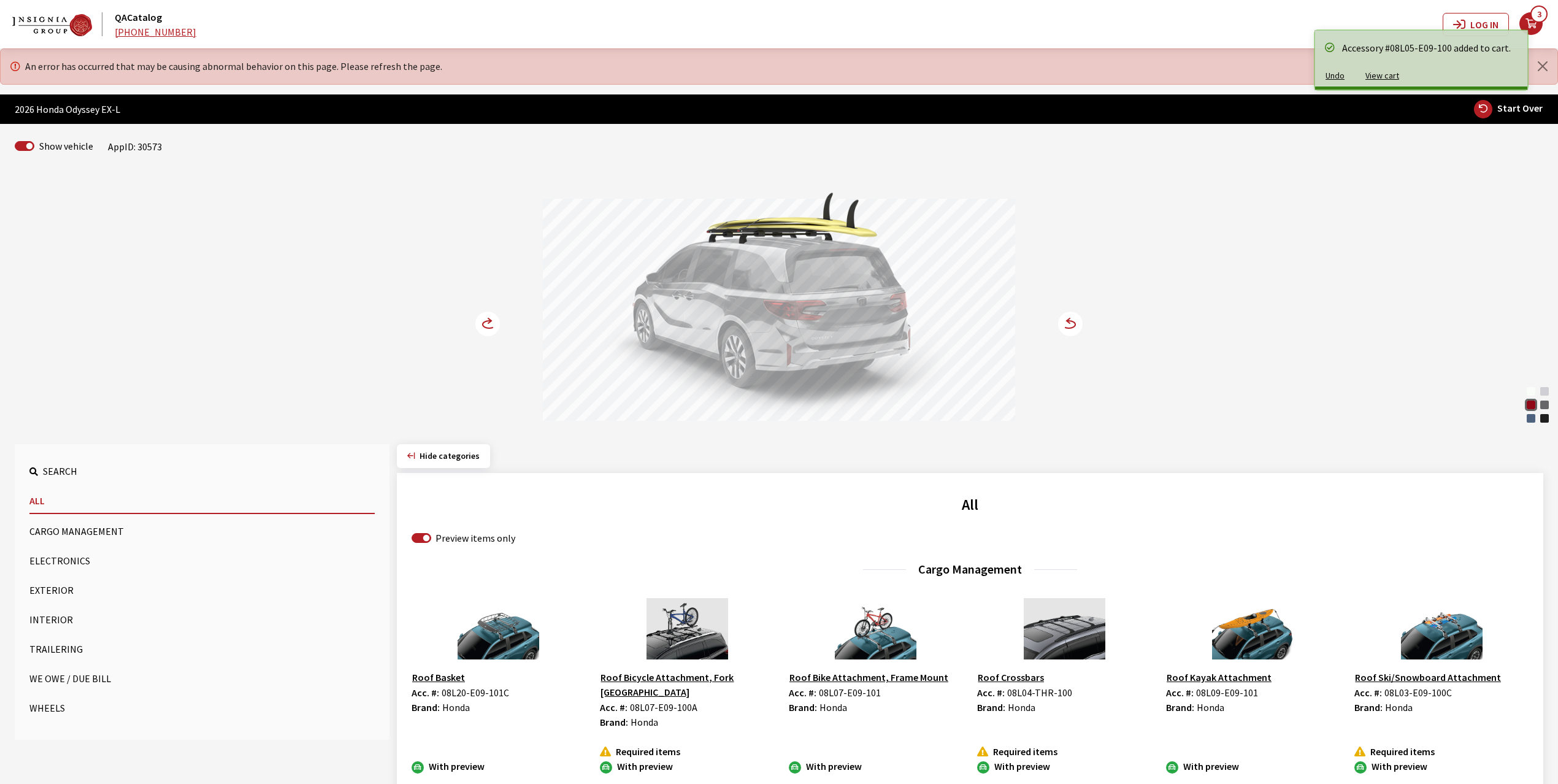
click at [484, 323] on icon at bounding box center [489, 324] width 13 height 7
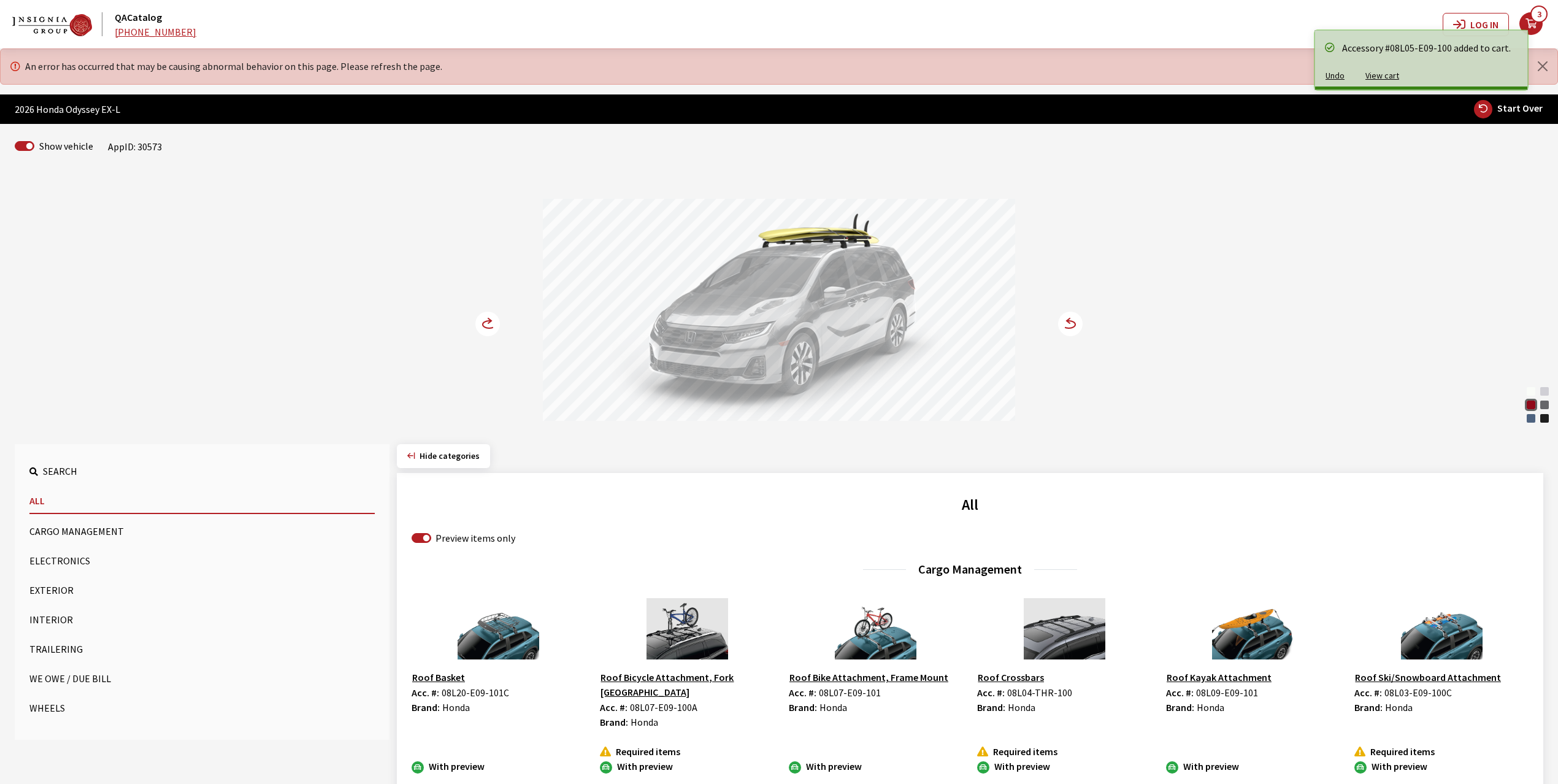
click at [484, 323] on icon at bounding box center [489, 324] width 13 height 7
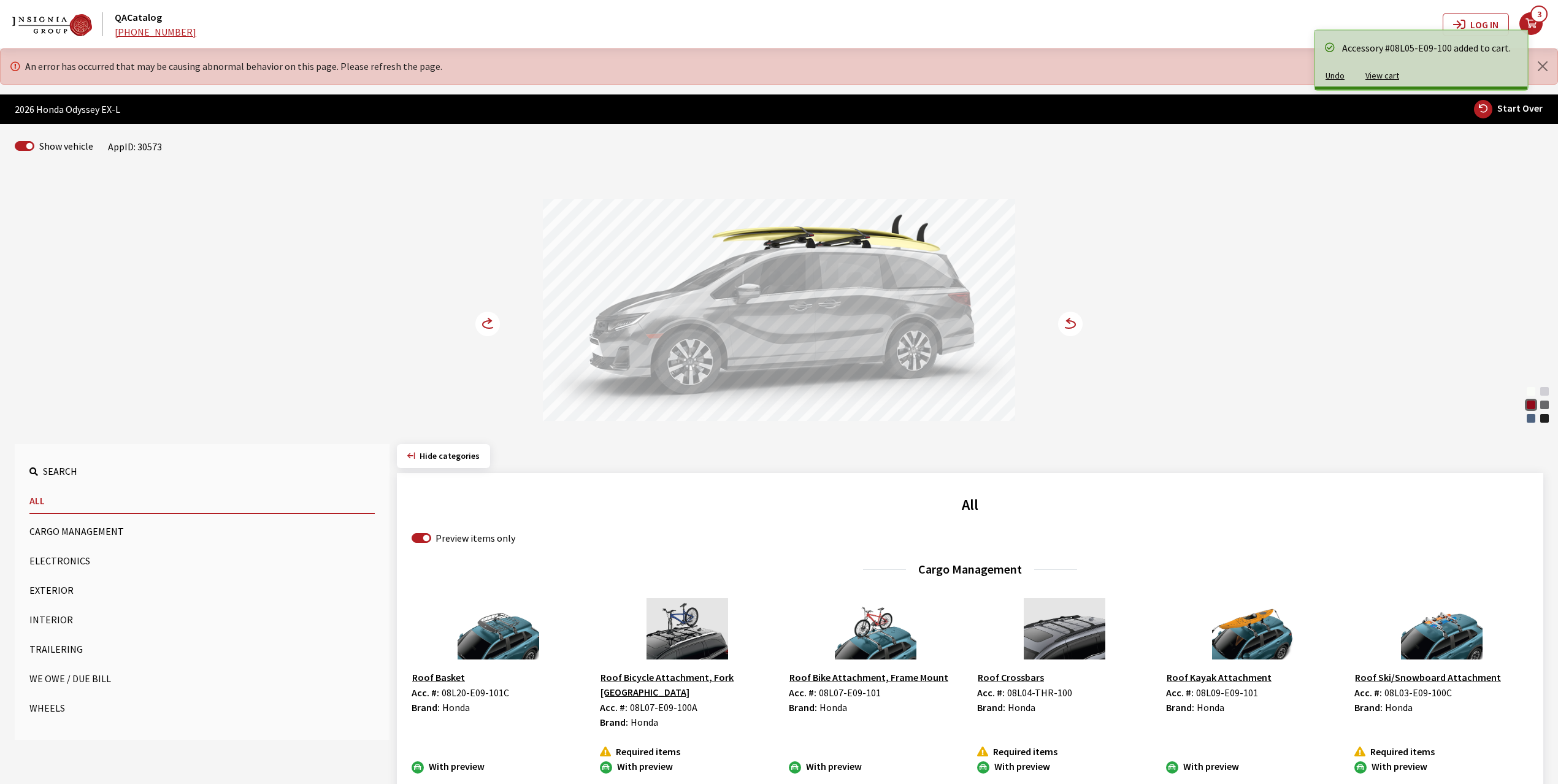
click at [52, 621] on button "Interior" at bounding box center [202, 619] width 345 height 25
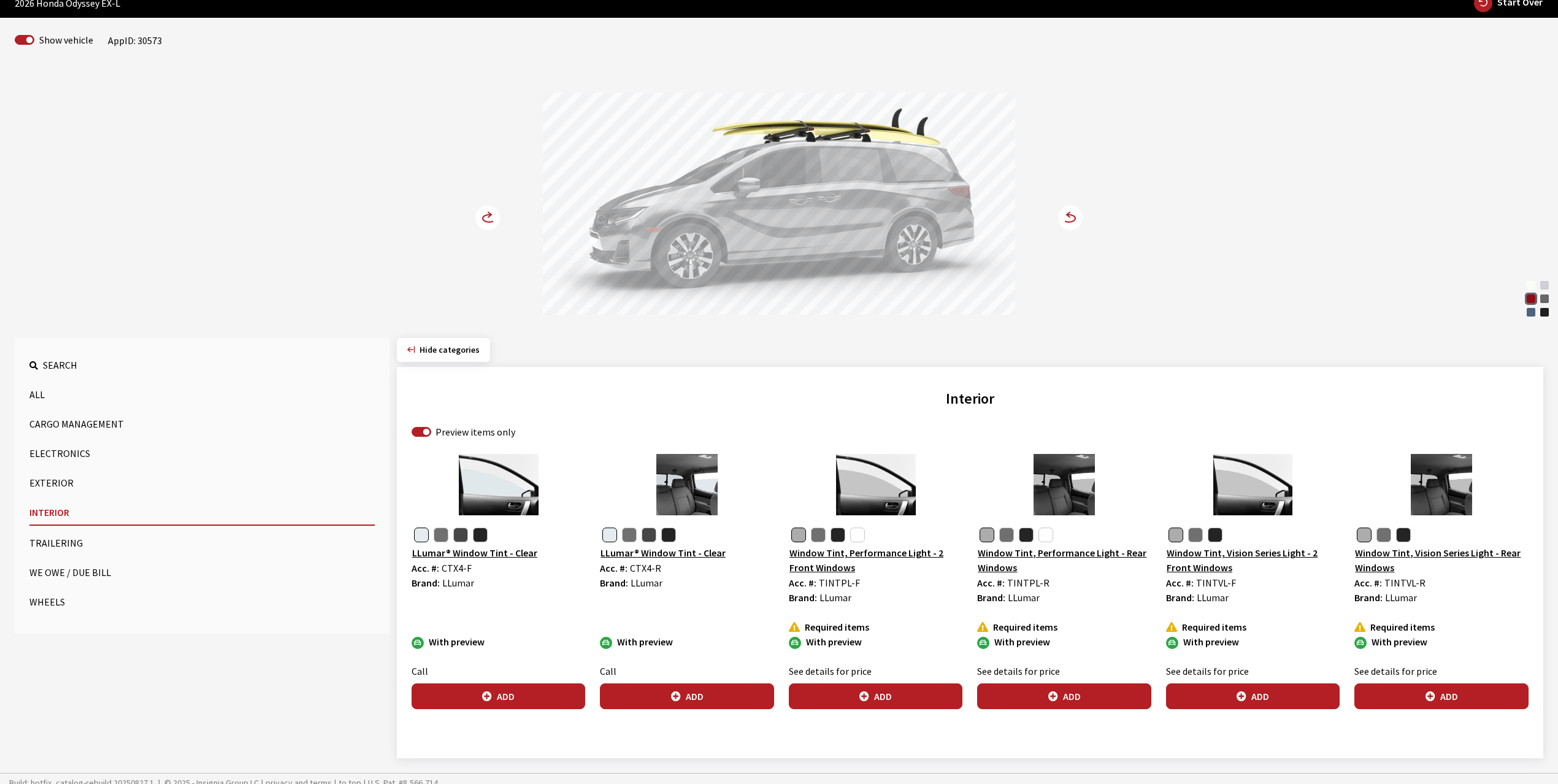
scroll to position [117, 0]
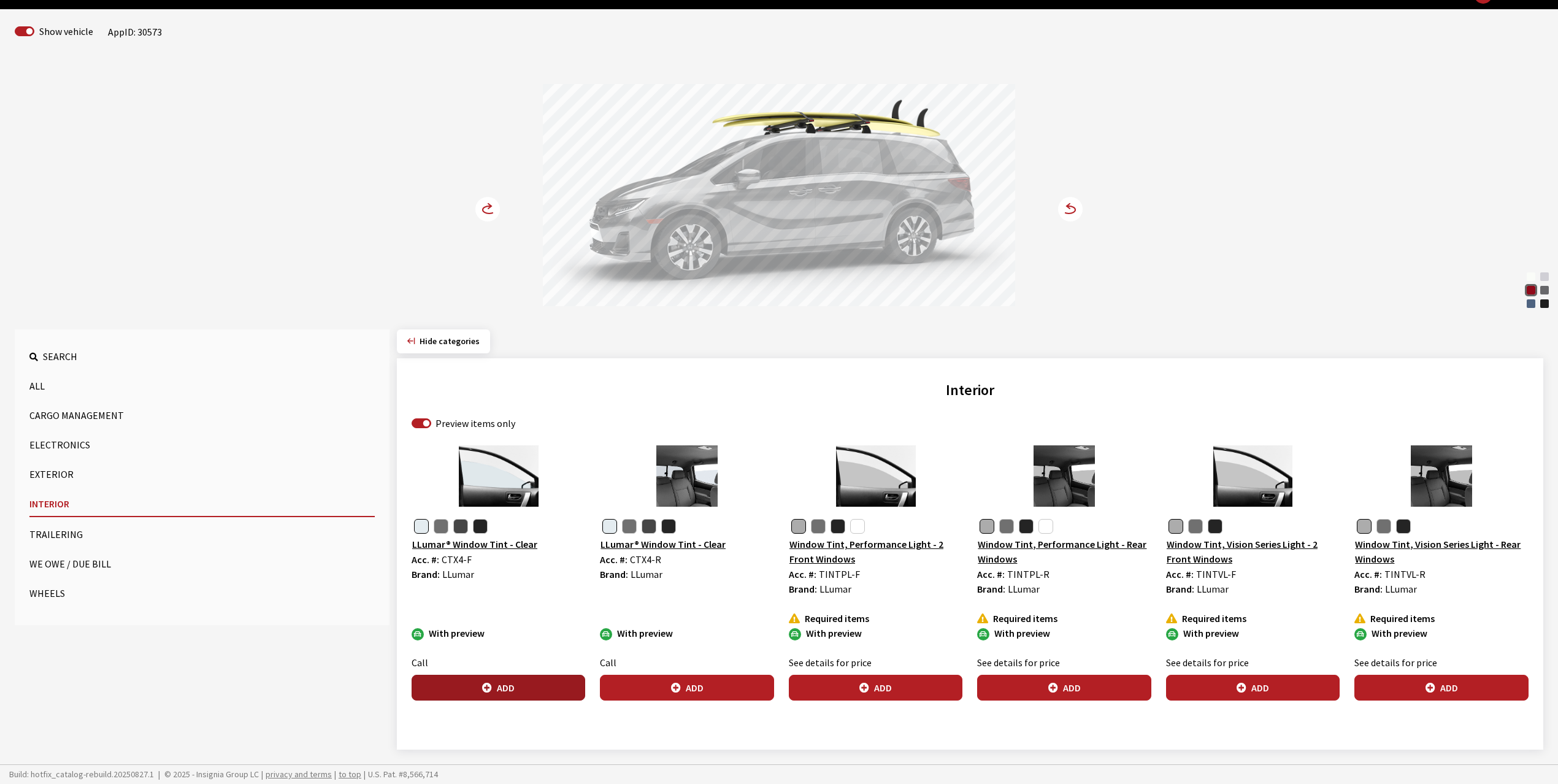
click at [513, 688] on button "Add" at bounding box center [498, 688] width 173 height 26
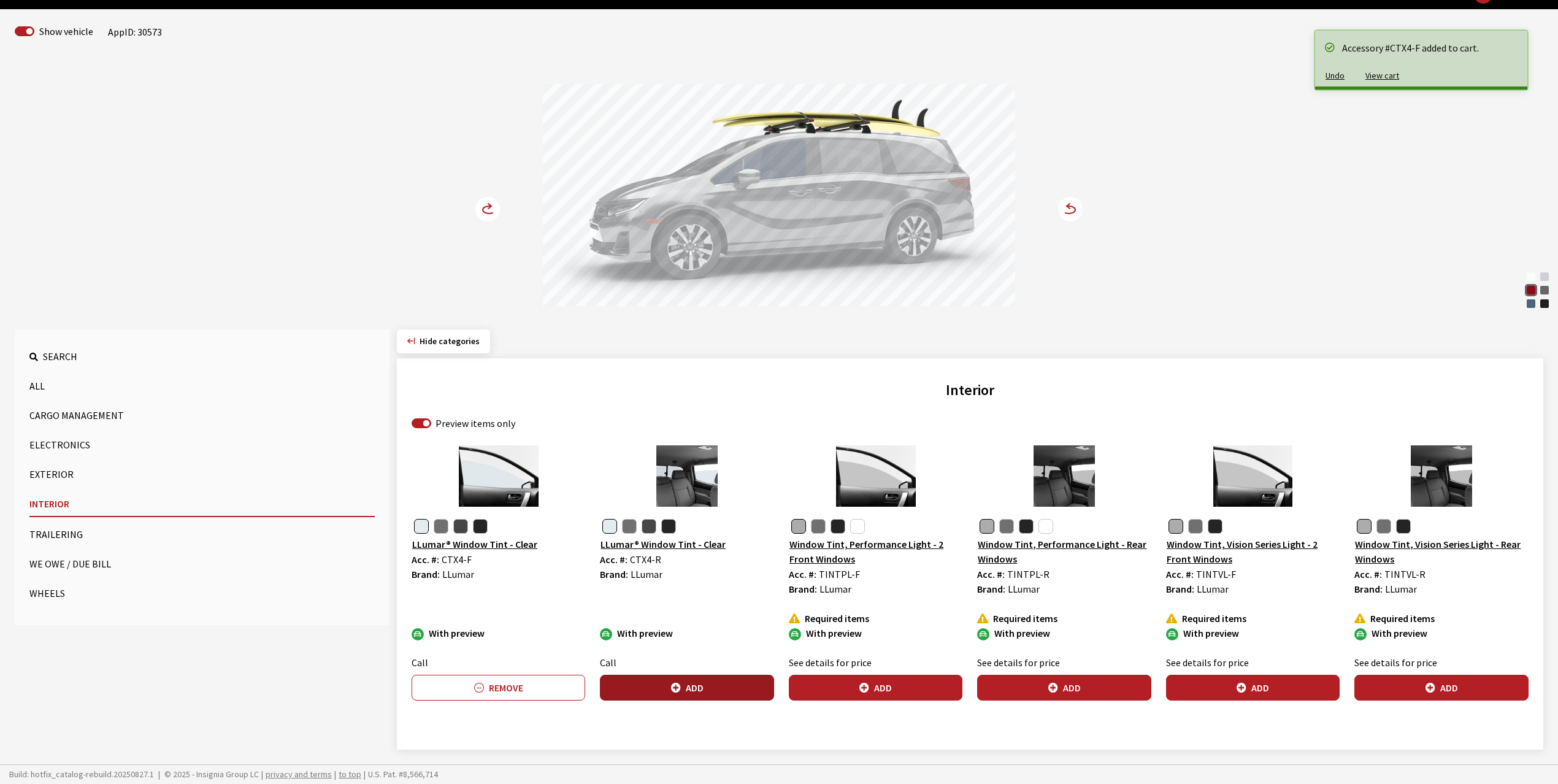
click at [683, 687] on button "Add" at bounding box center [687, 688] width 173 height 26
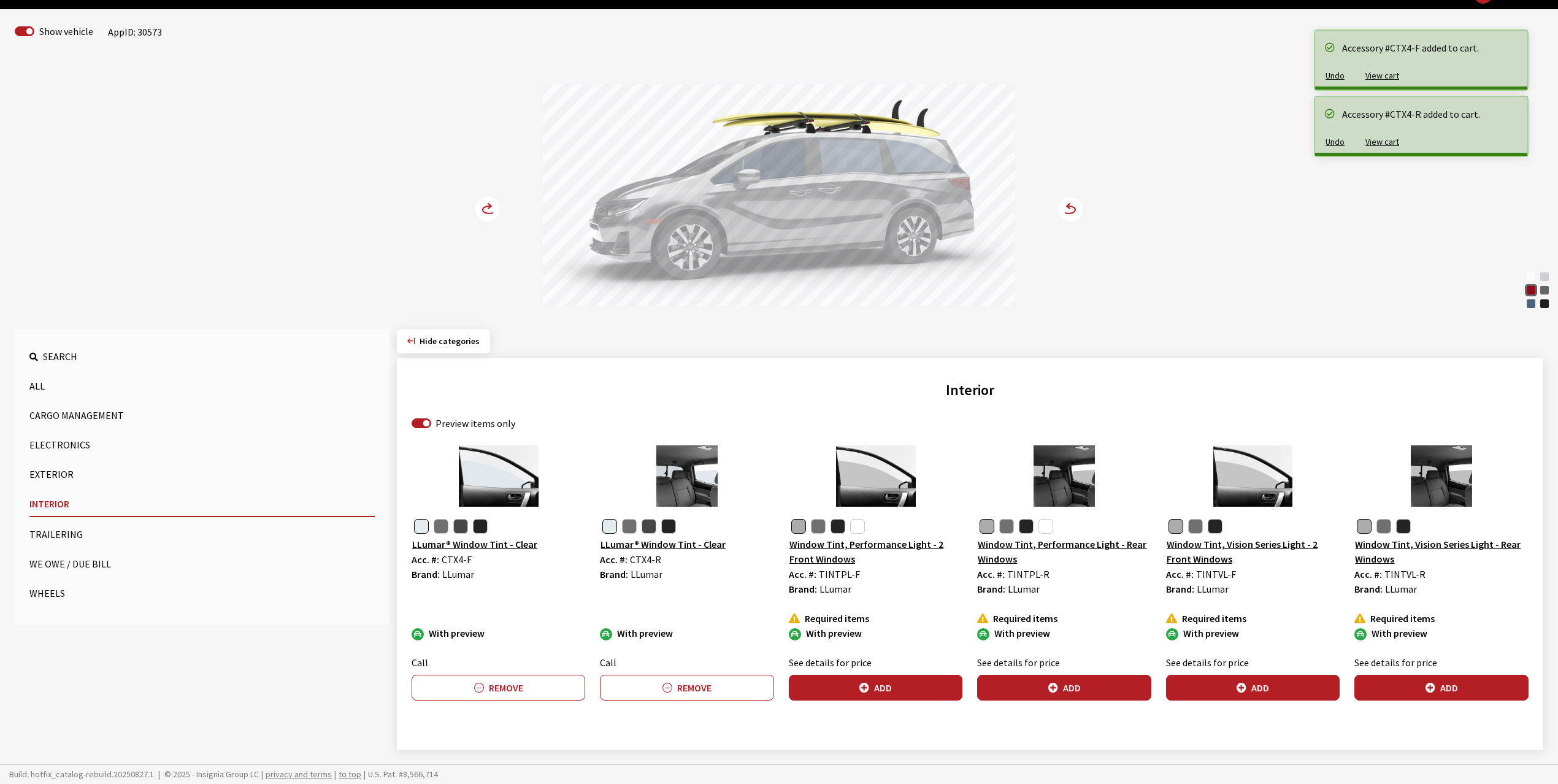
click at [481, 208] on circle at bounding box center [488, 209] width 25 height 25
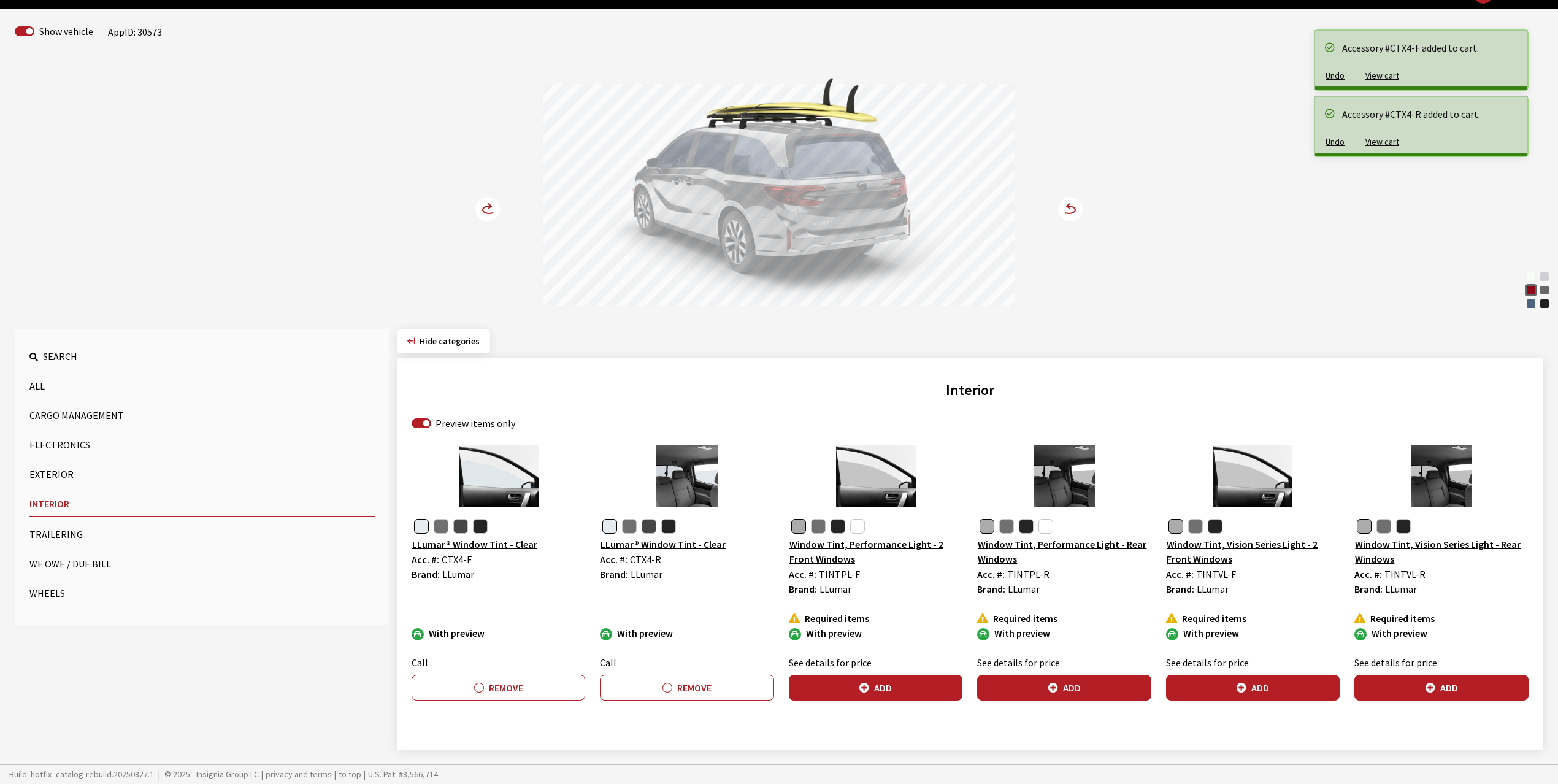
click at [481, 208] on circle at bounding box center [488, 209] width 25 height 25
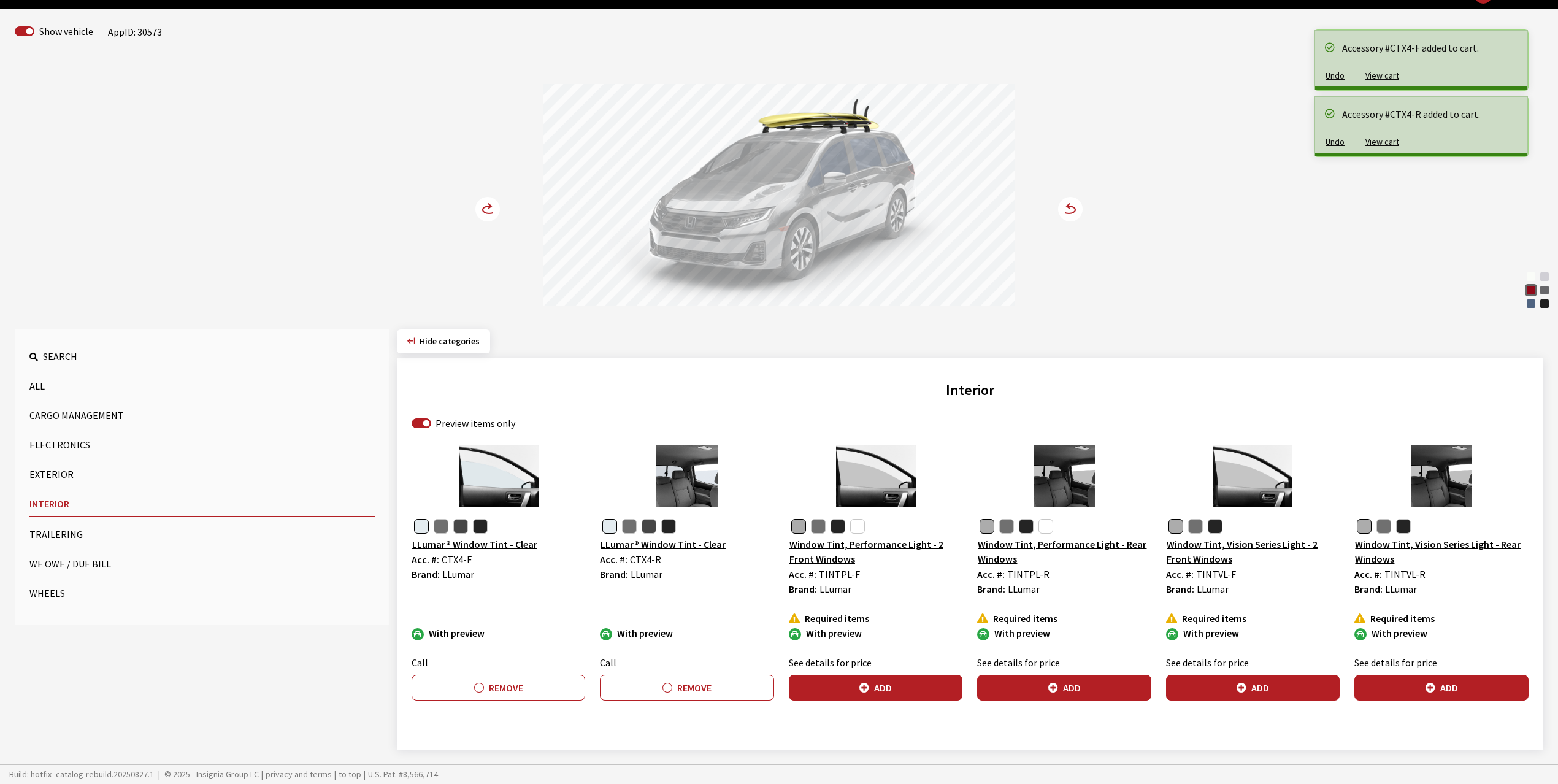
click at [481, 208] on circle at bounding box center [488, 209] width 25 height 25
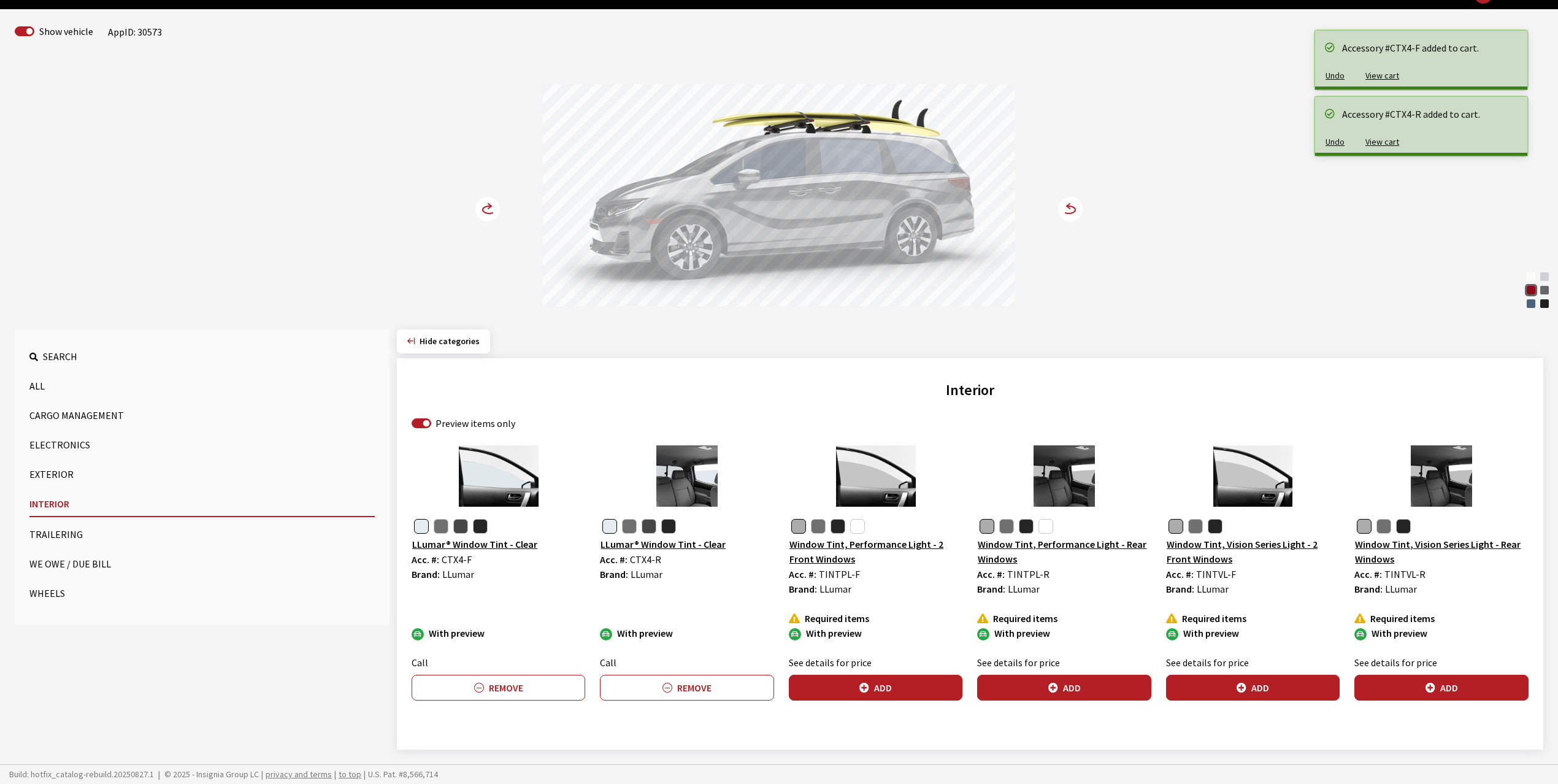
click at [37, 472] on button "Exterior" at bounding box center [202, 474] width 345 height 25
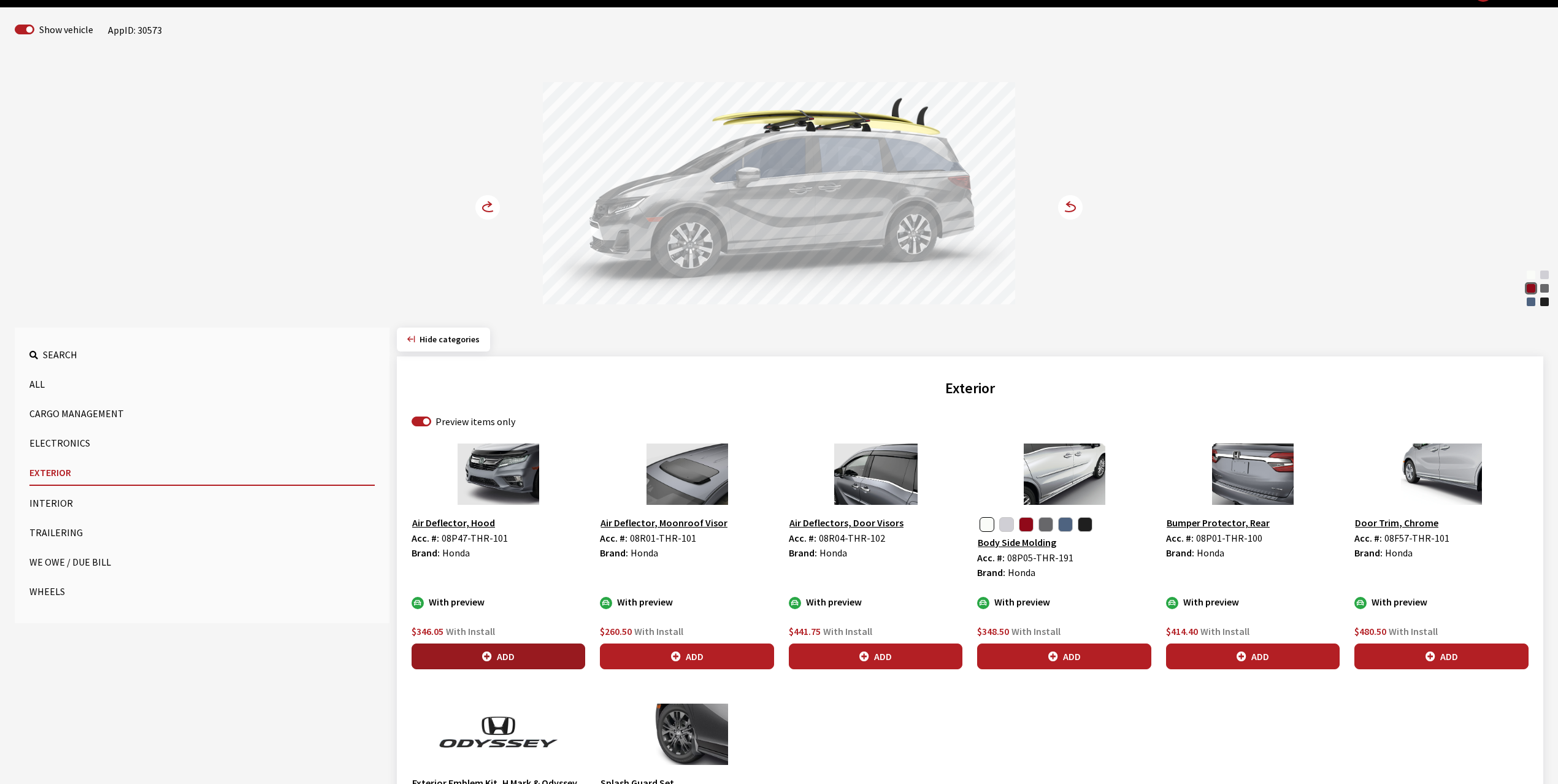
click at [530, 653] on button "Add" at bounding box center [498, 656] width 173 height 26
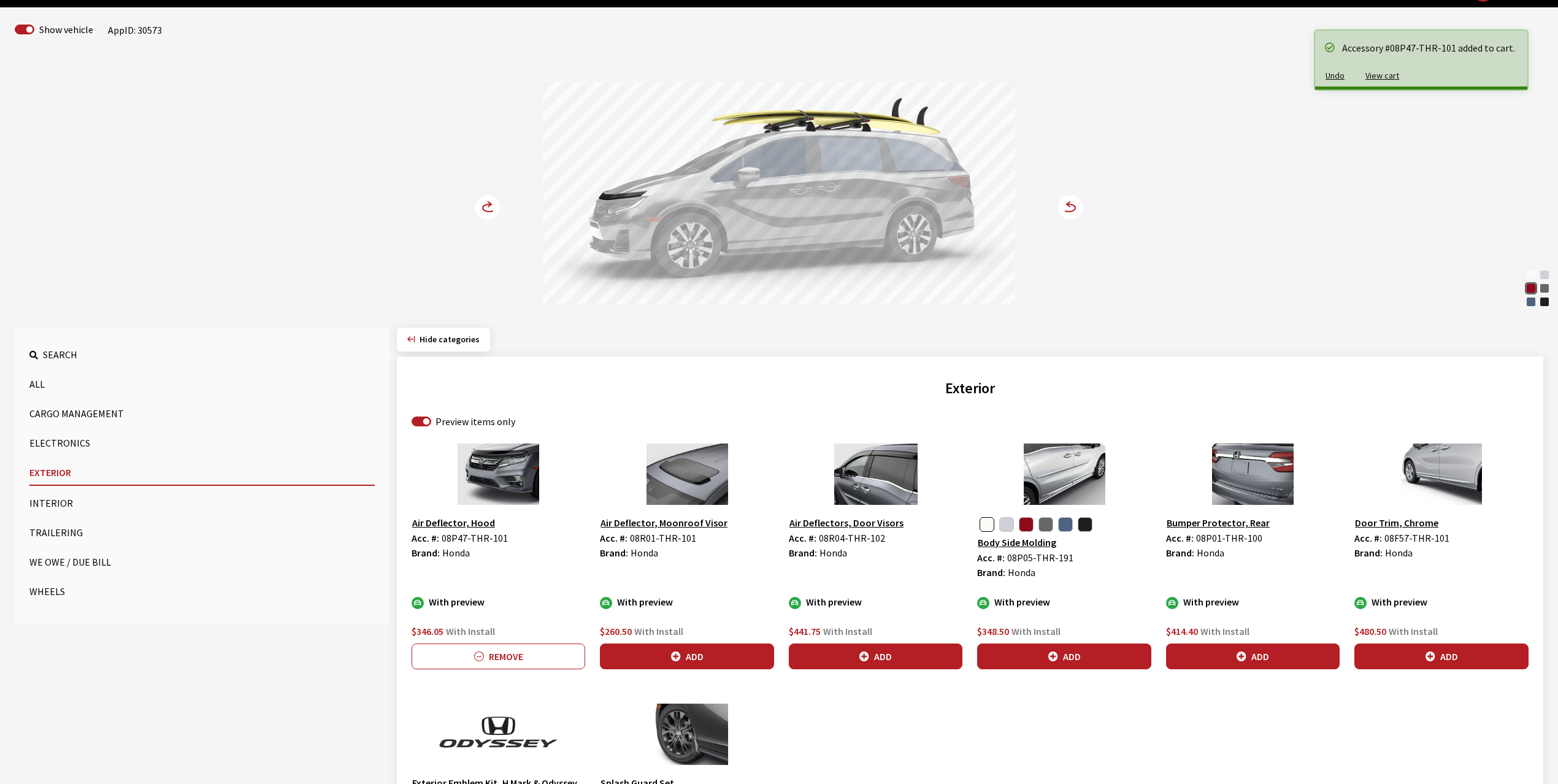
click at [484, 205] on circle at bounding box center [488, 207] width 25 height 25
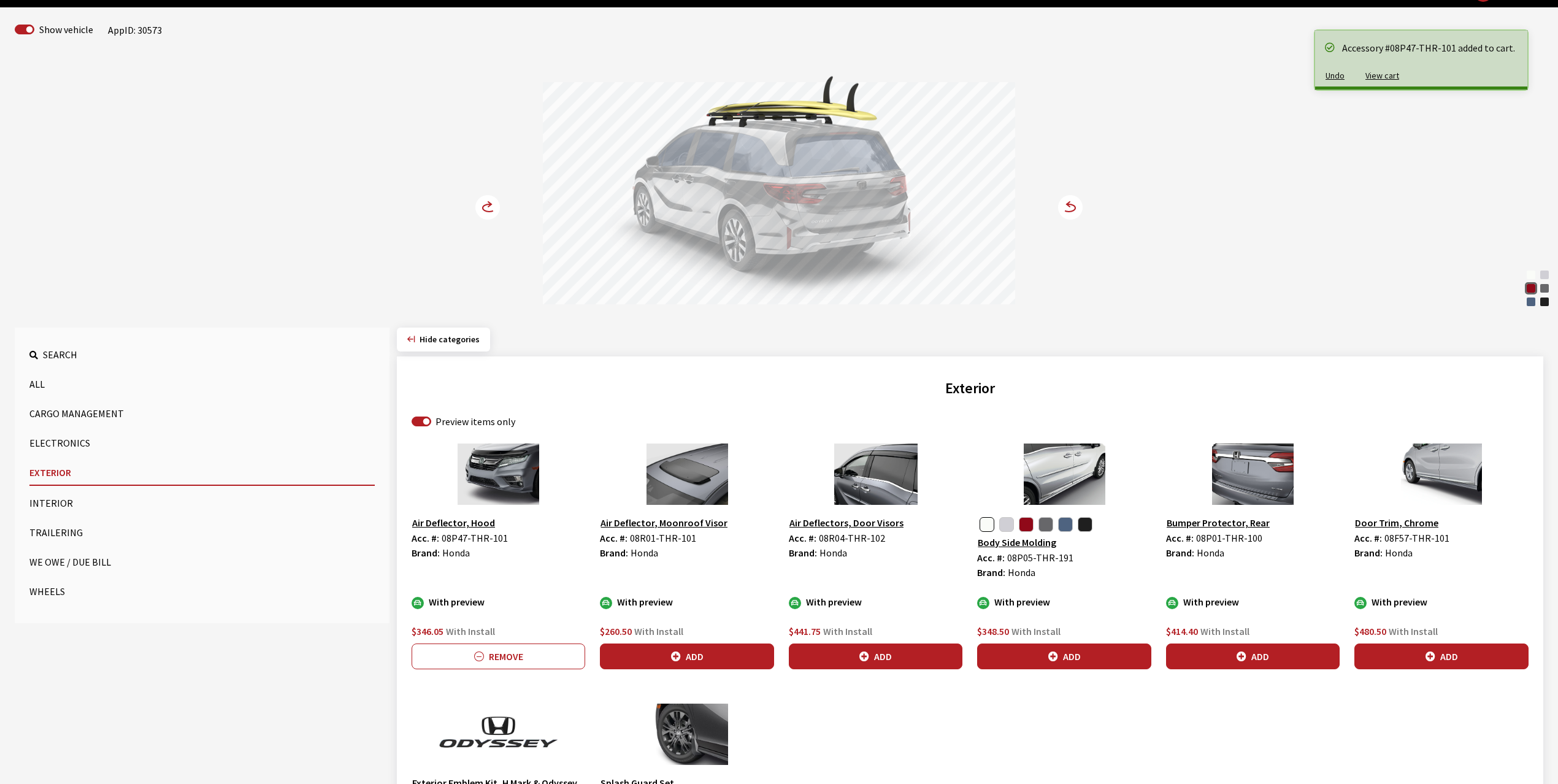
click at [484, 205] on circle at bounding box center [488, 207] width 25 height 25
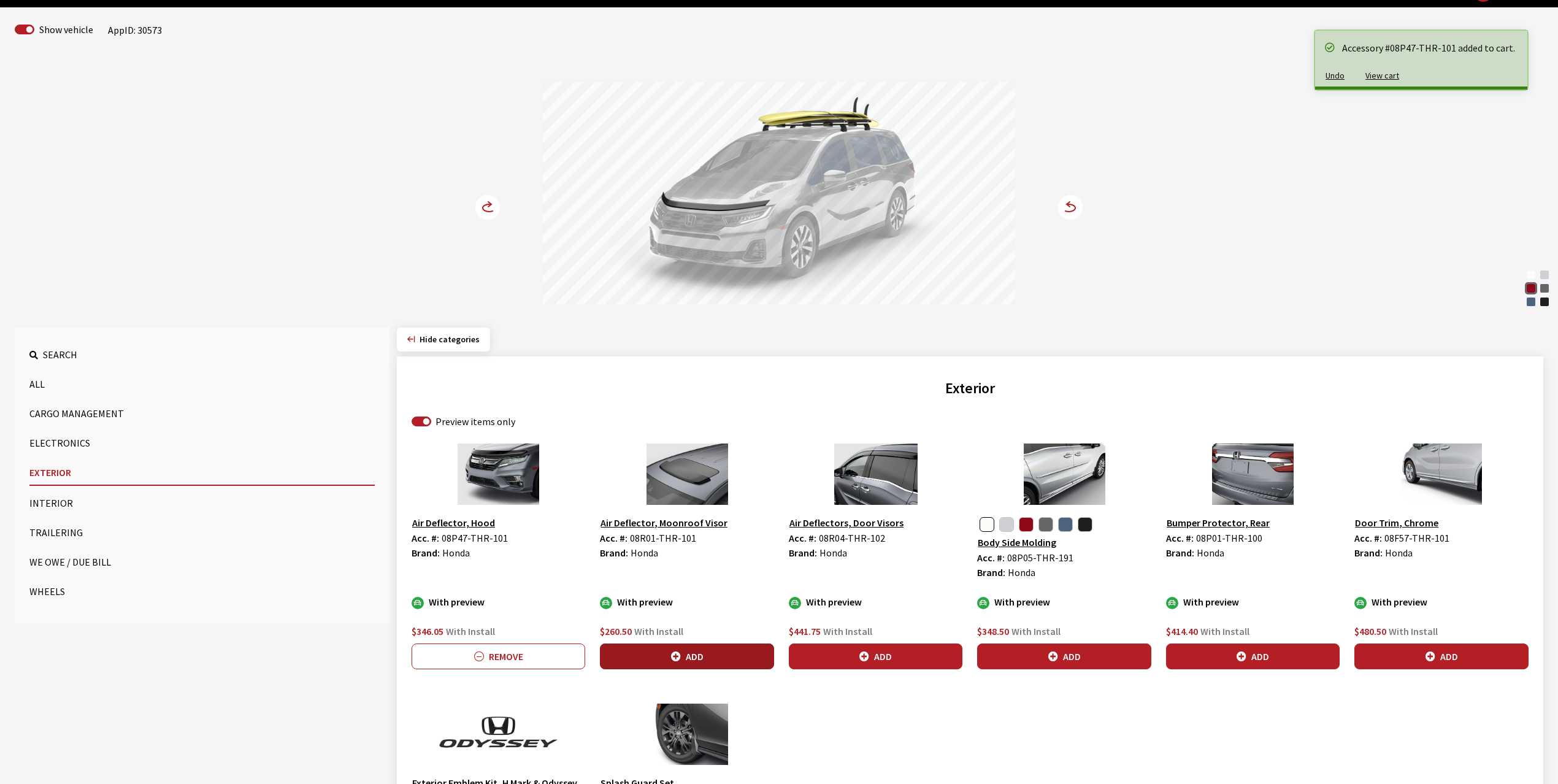
click at [702, 650] on button "Add" at bounding box center [687, 656] width 173 height 26
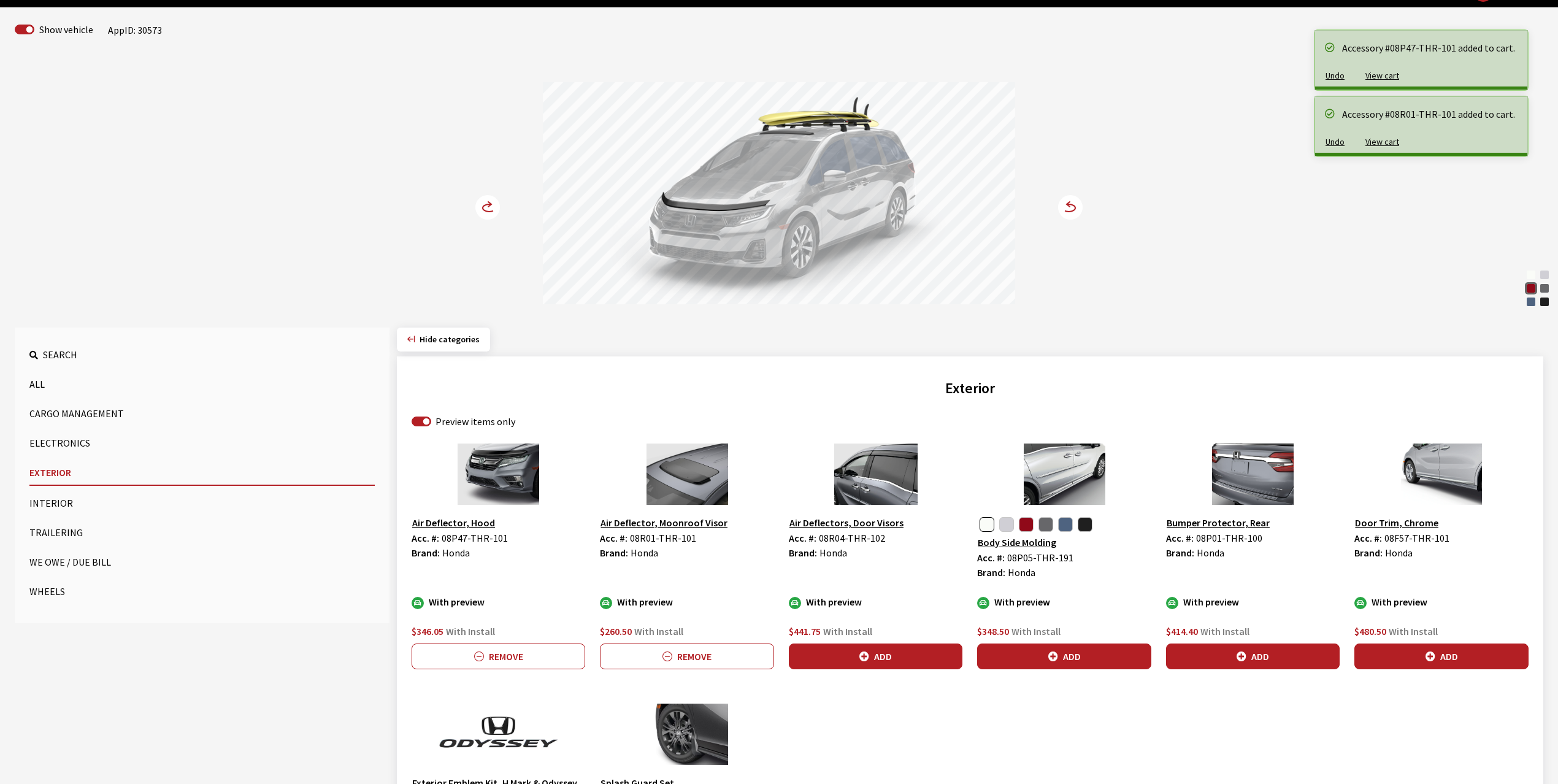
click at [487, 207] on circle at bounding box center [488, 207] width 25 height 25
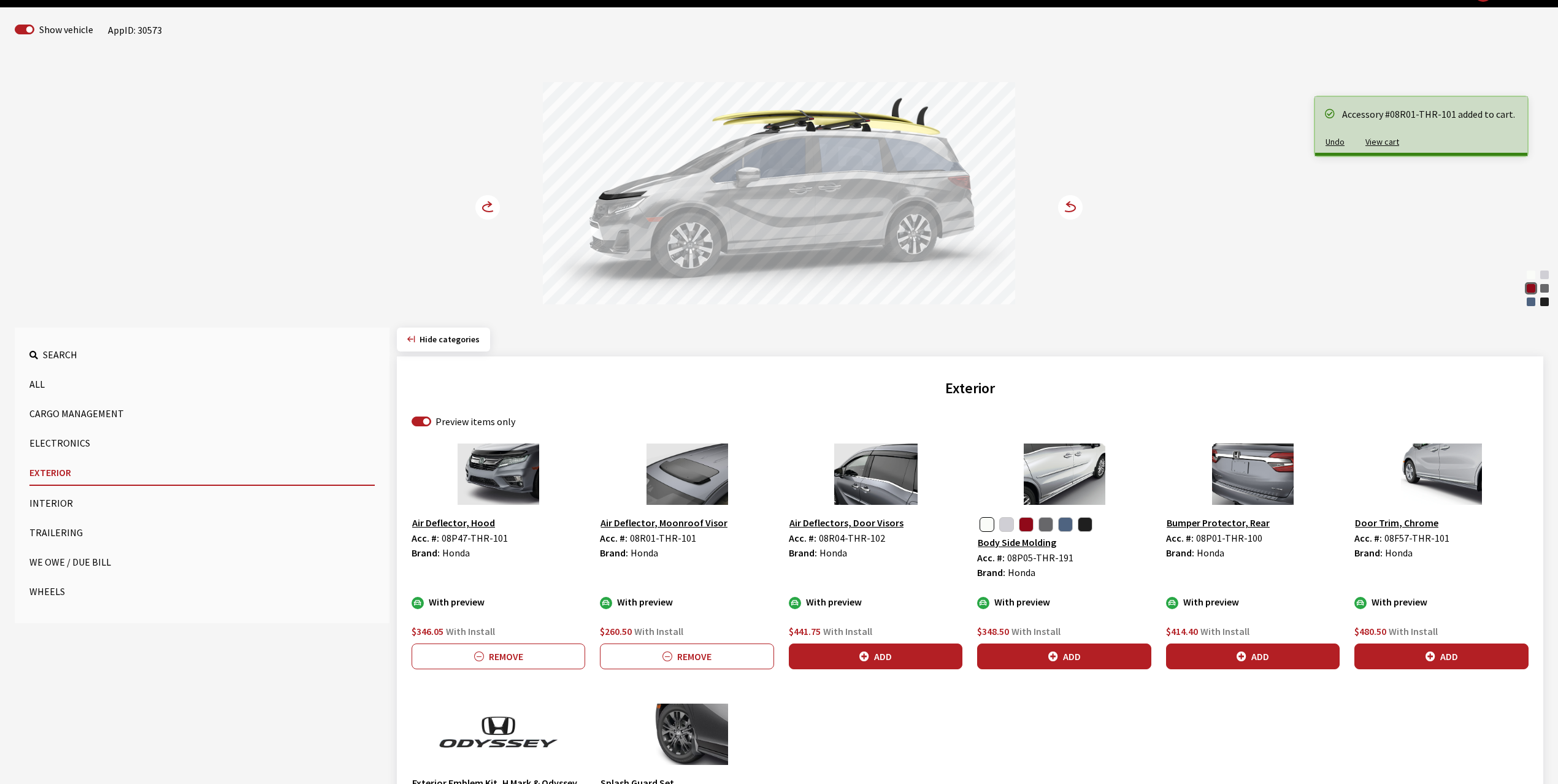
click at [487, 207] on circle at bounding box center [488, 207] width 25 height 25
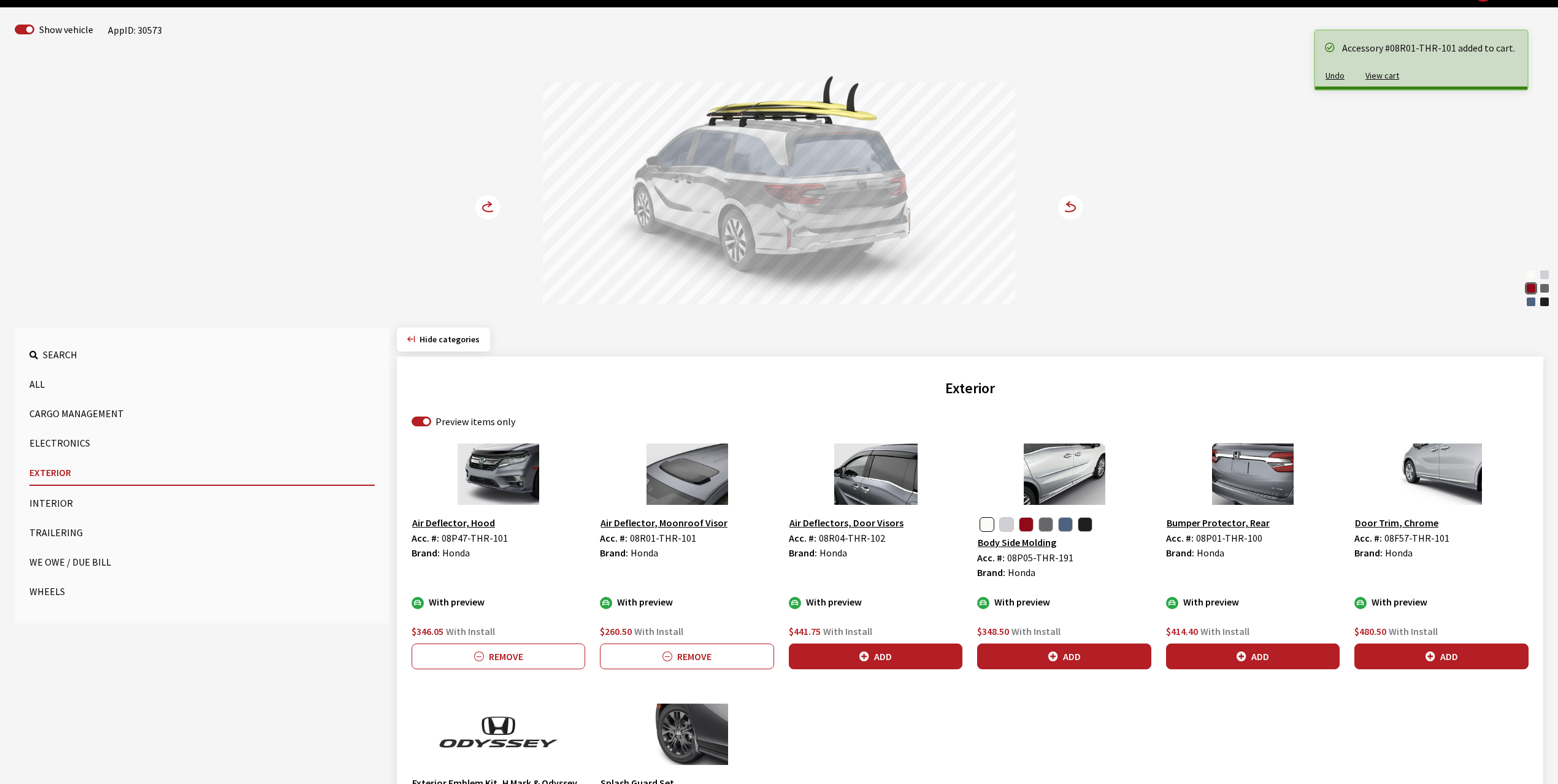
click at [487, 206] on circle at bounding box center [488, 207] width 25 height 25
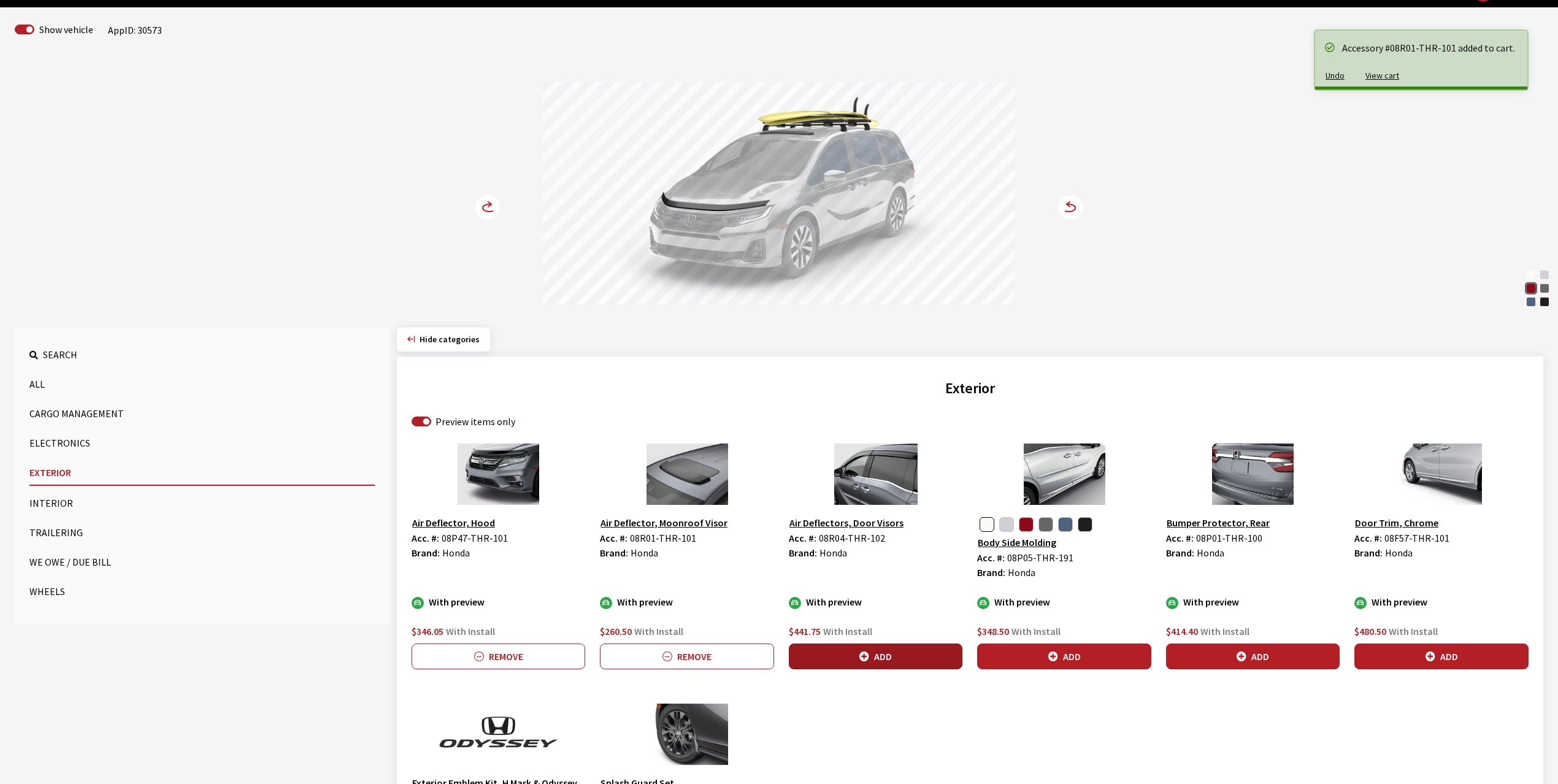
click at [875, 663] on button "Add" at bounding box center [876, 656] width 173 height 26
click at [486, 206] on circle at bounding box center [488, 207] width 25 height 25
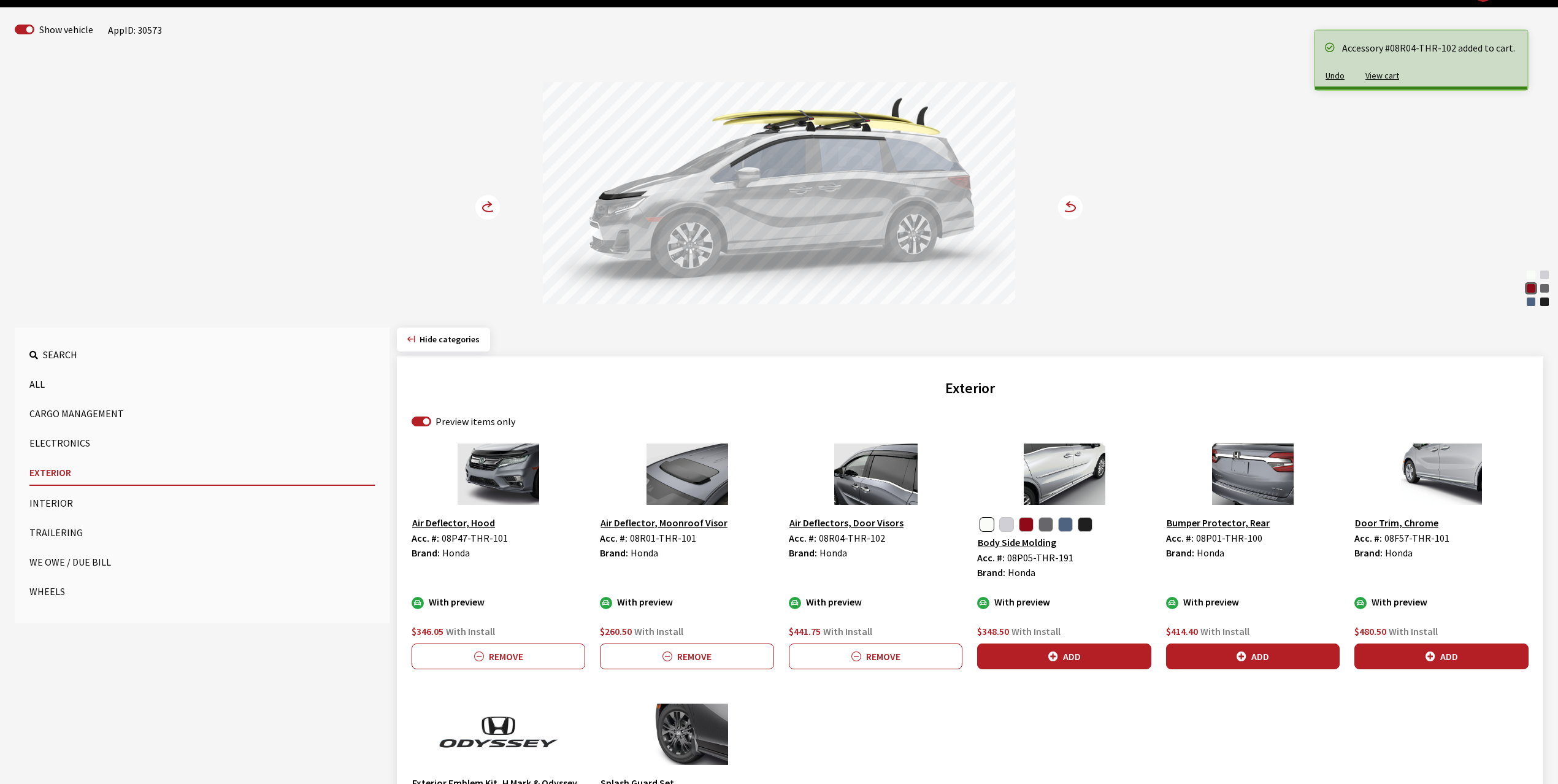
click at [486, 206] on circle at bounding box center [488, 207] width 25 height 25
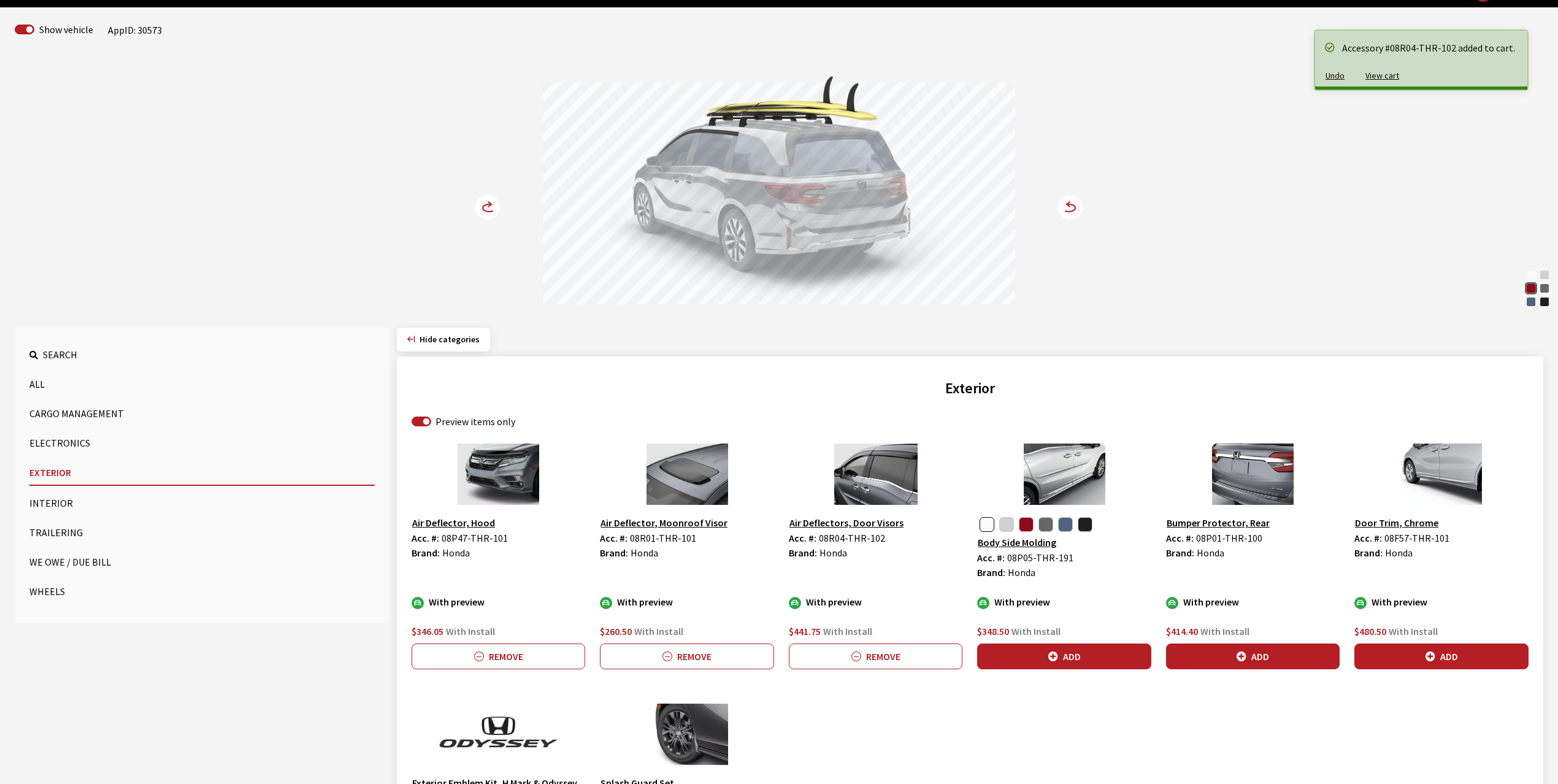
click at [486, 206] on circle at bounding box center [488, 207] width 25 height 25
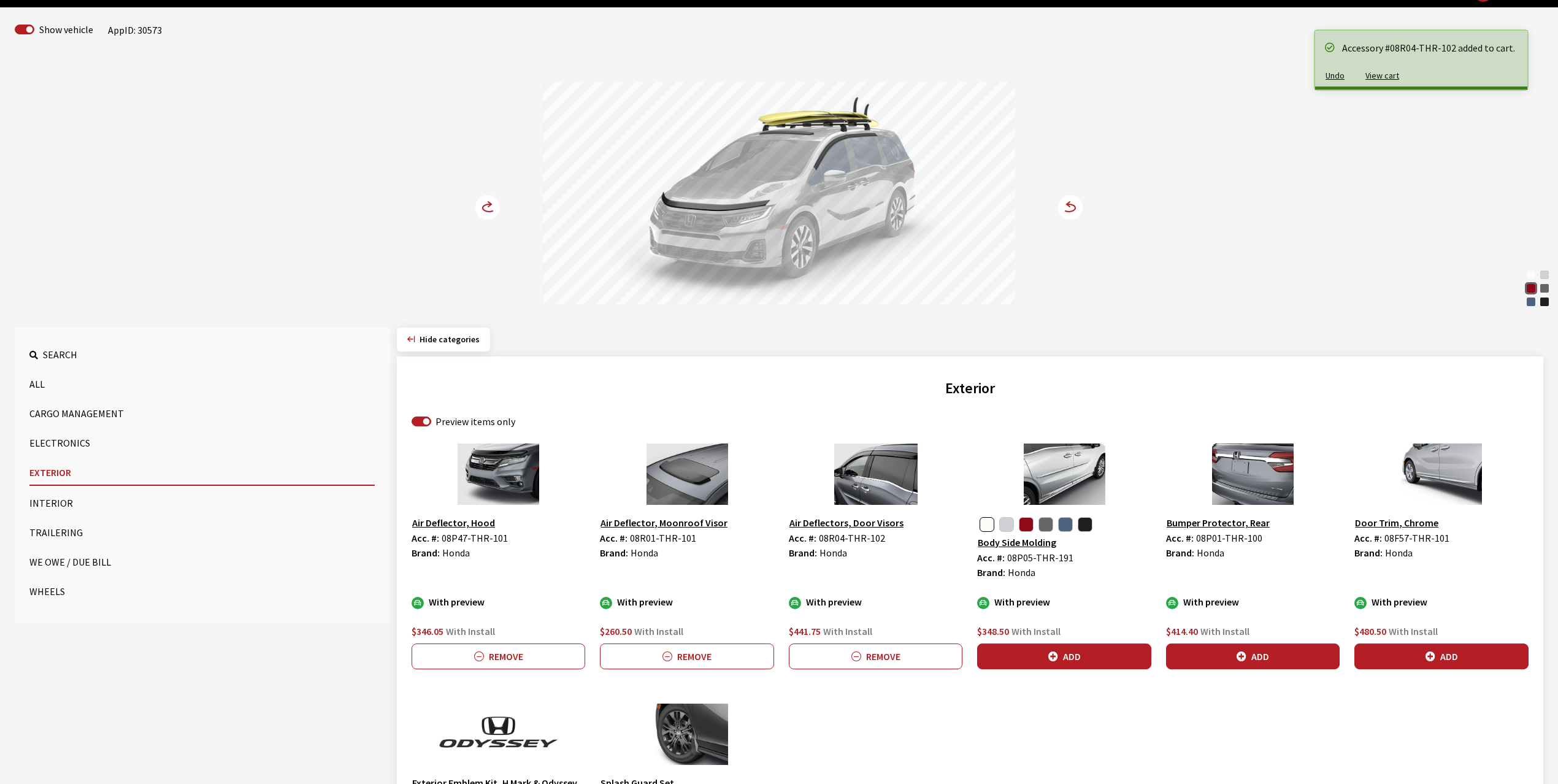
click at [486, 206] on circle at bounding box center [488, 207] width 25 height 25
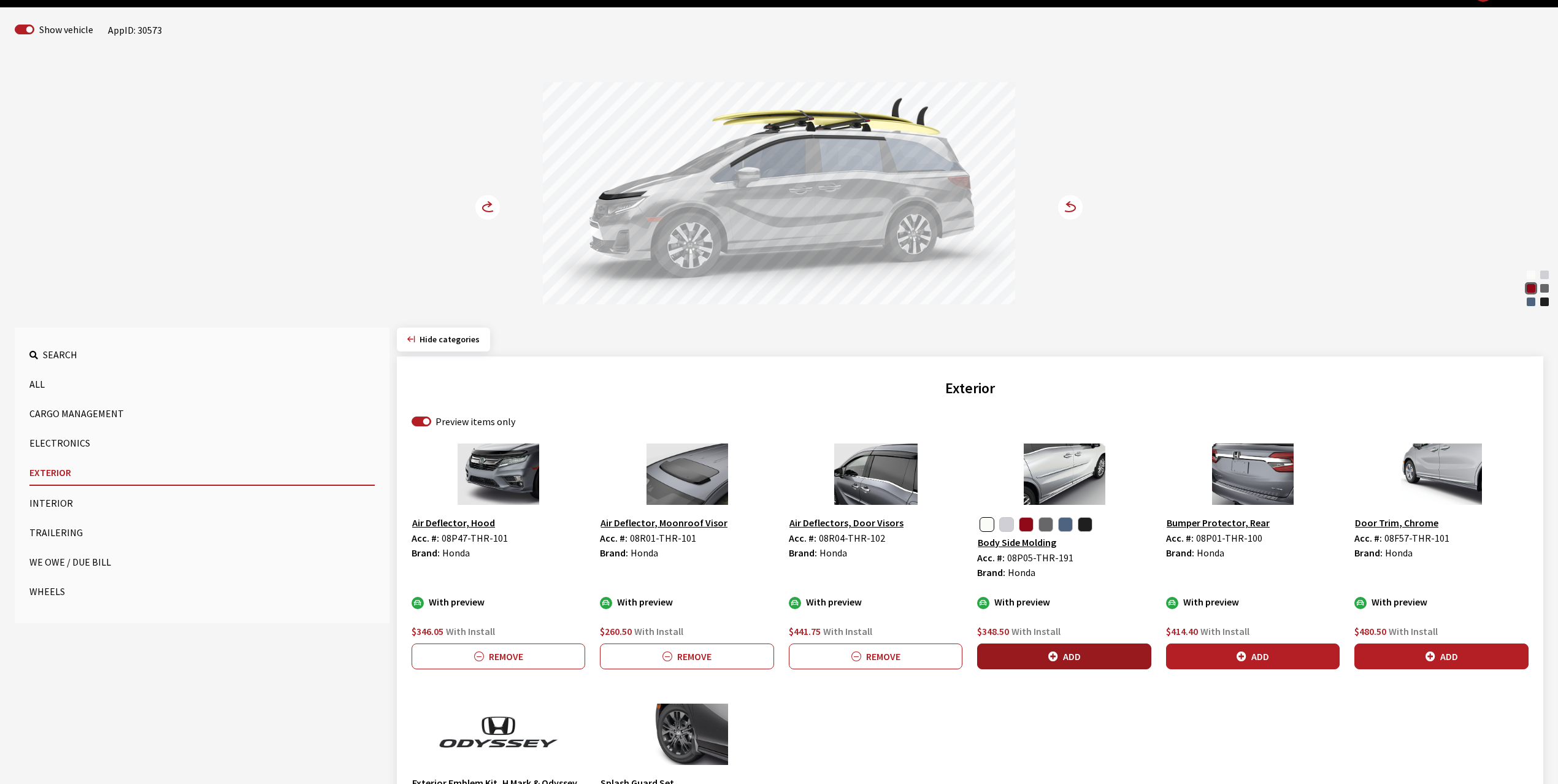
click at [1079, 650] on button "Add" at bounding box center [1064, 656] width 173 height 26
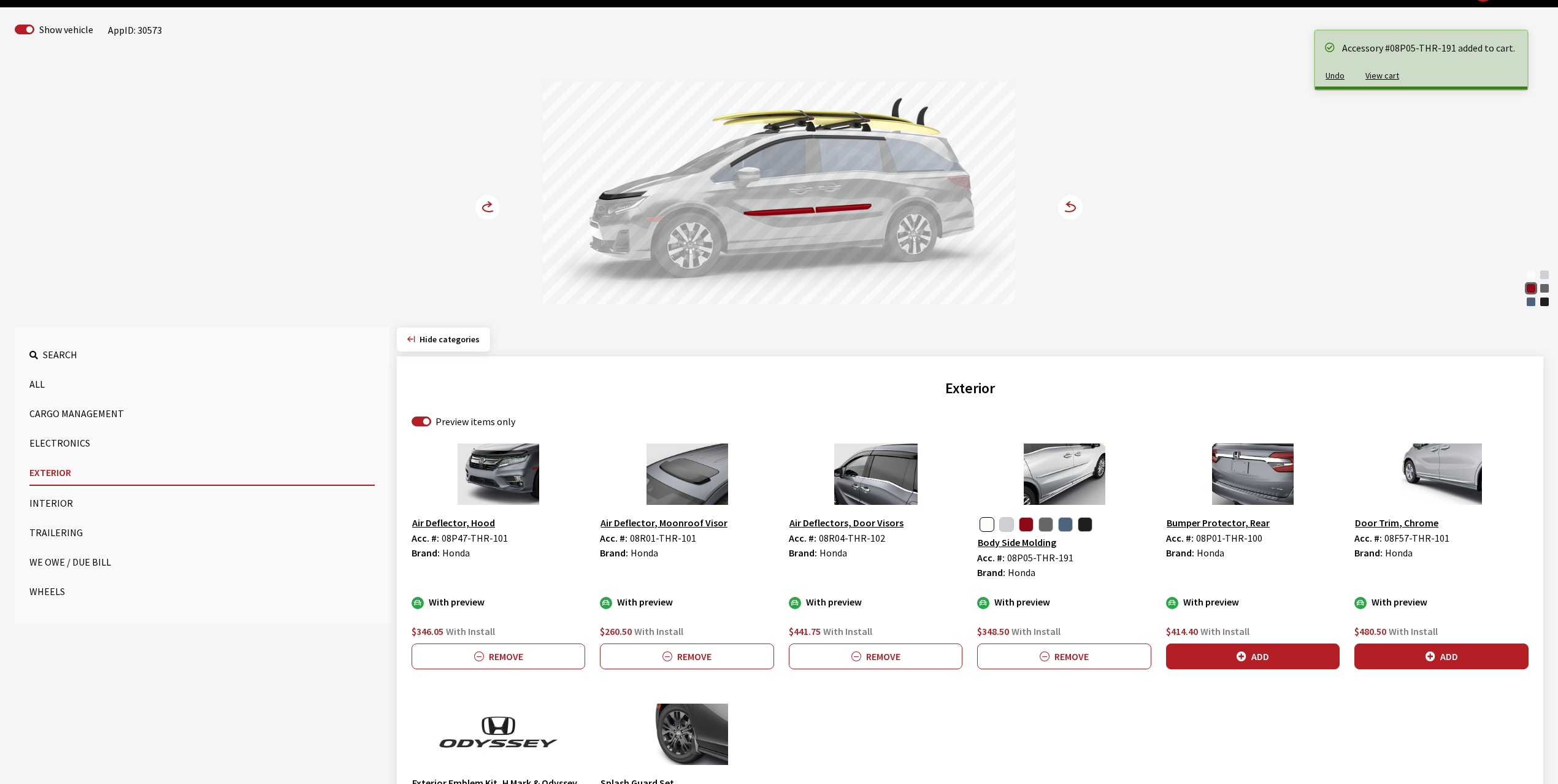
click at [486, 206] on circle at bounding box center [488, 207] width 25 height 25
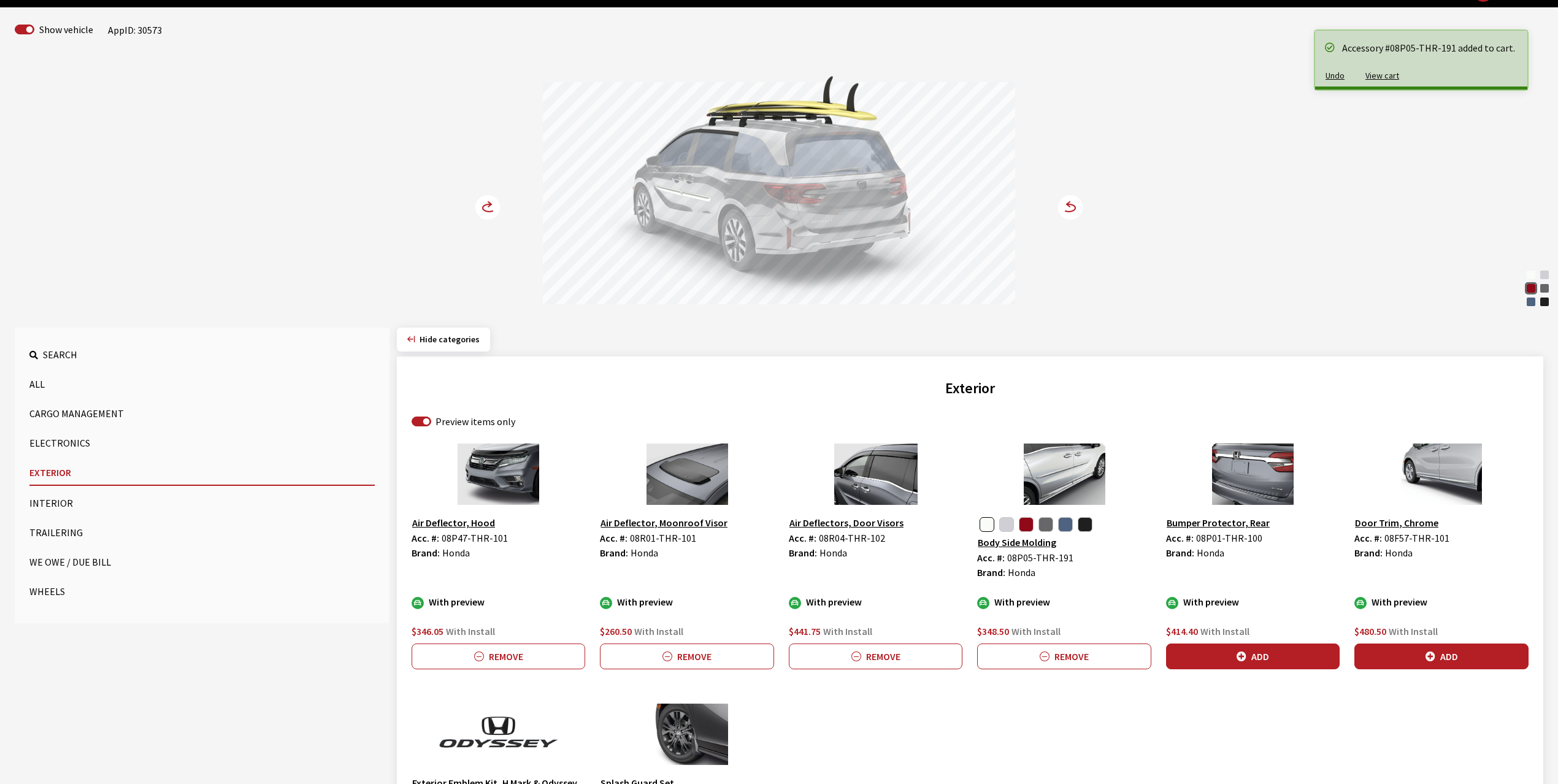
click at [486, 206] on circle at bounding box center [488, 207] width 25 height 25
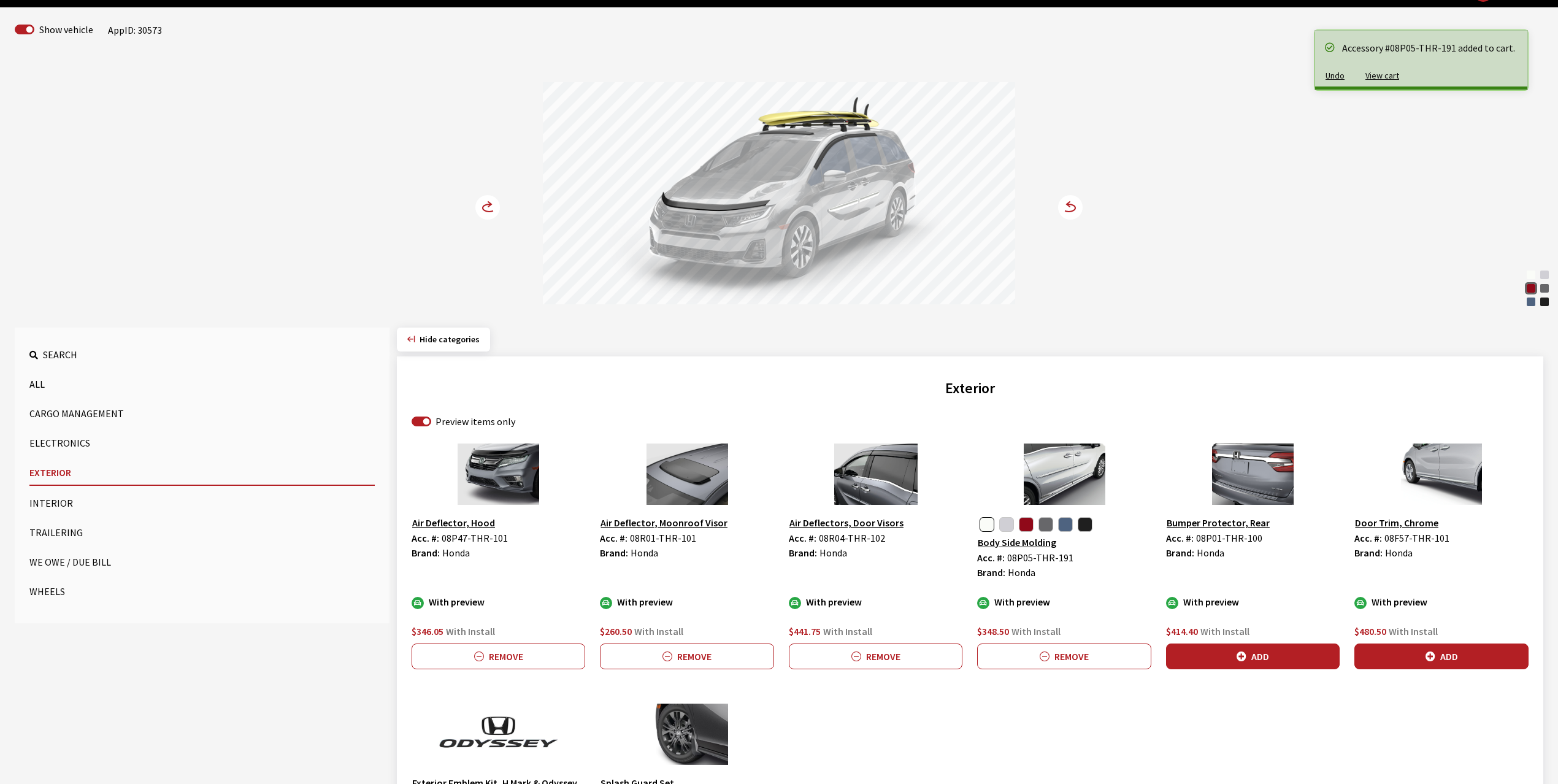
click at [486, 206] on circle at bounding box center [488, 207] width 25 height 25
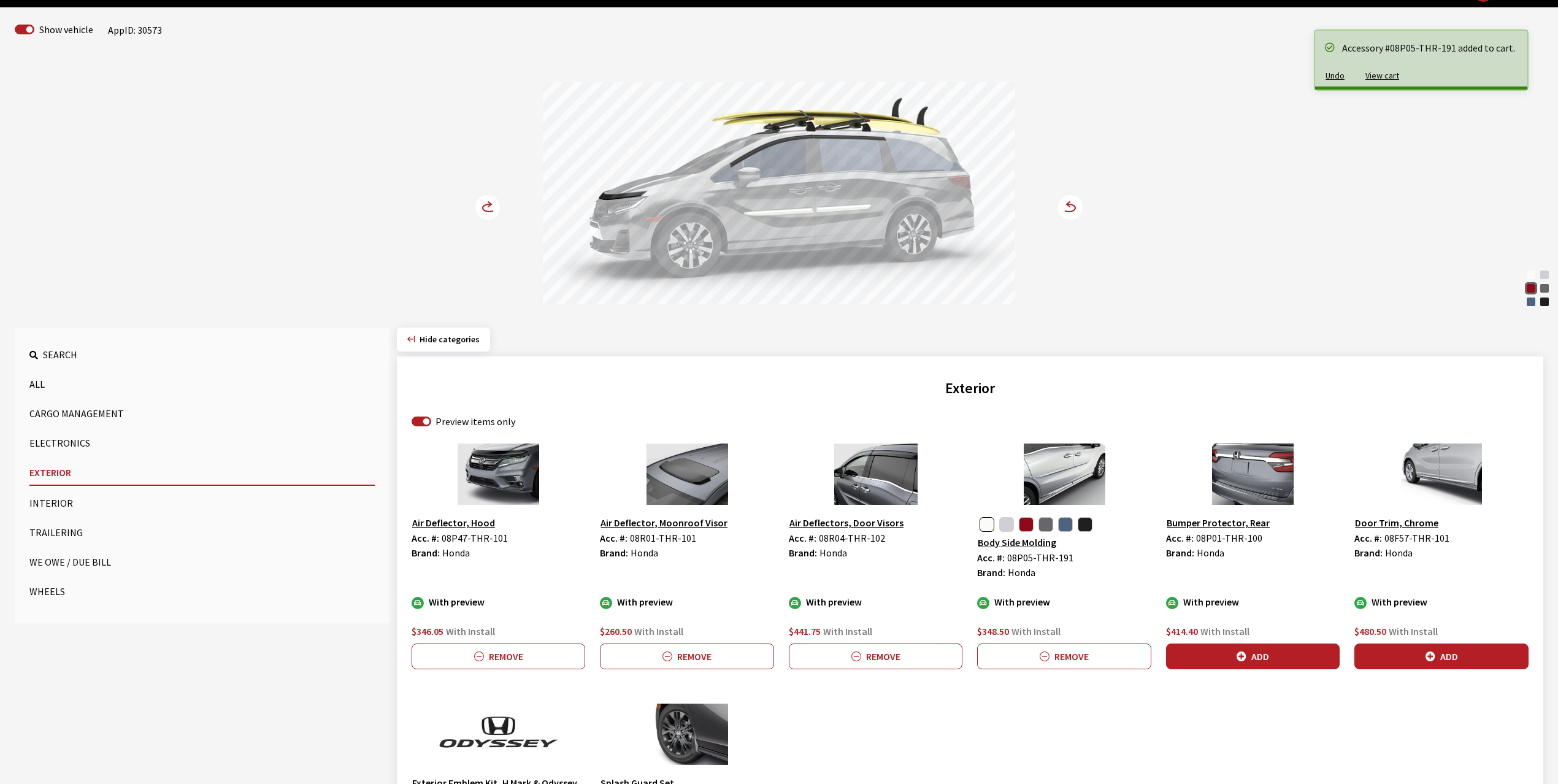
click at [1011, 523] on button "button" at bounding box center [1007, 524] width 15 height 15
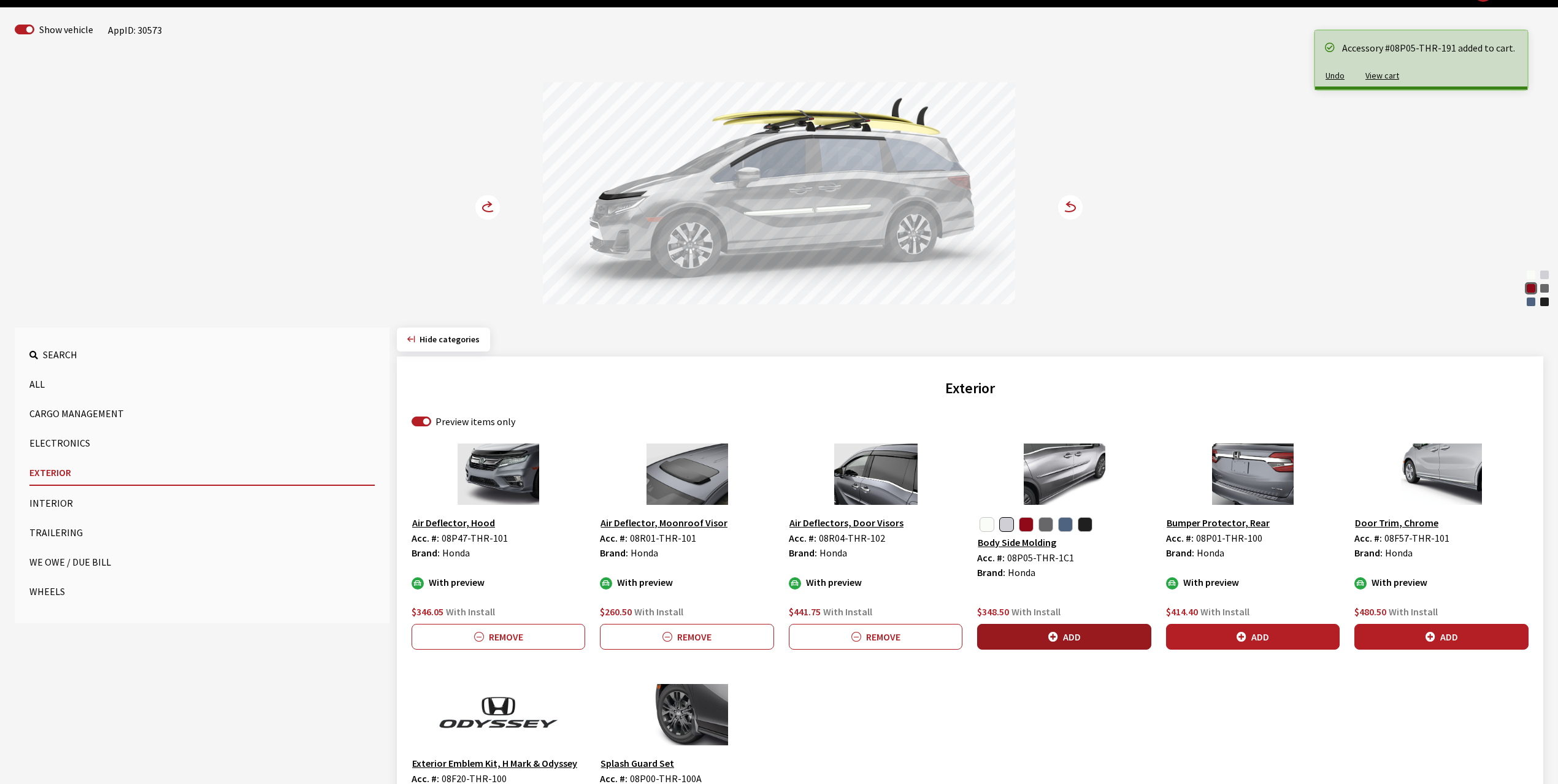
click at [1041, 629] on button "Add" at bounding box center [1064, 637] width 173 height 26
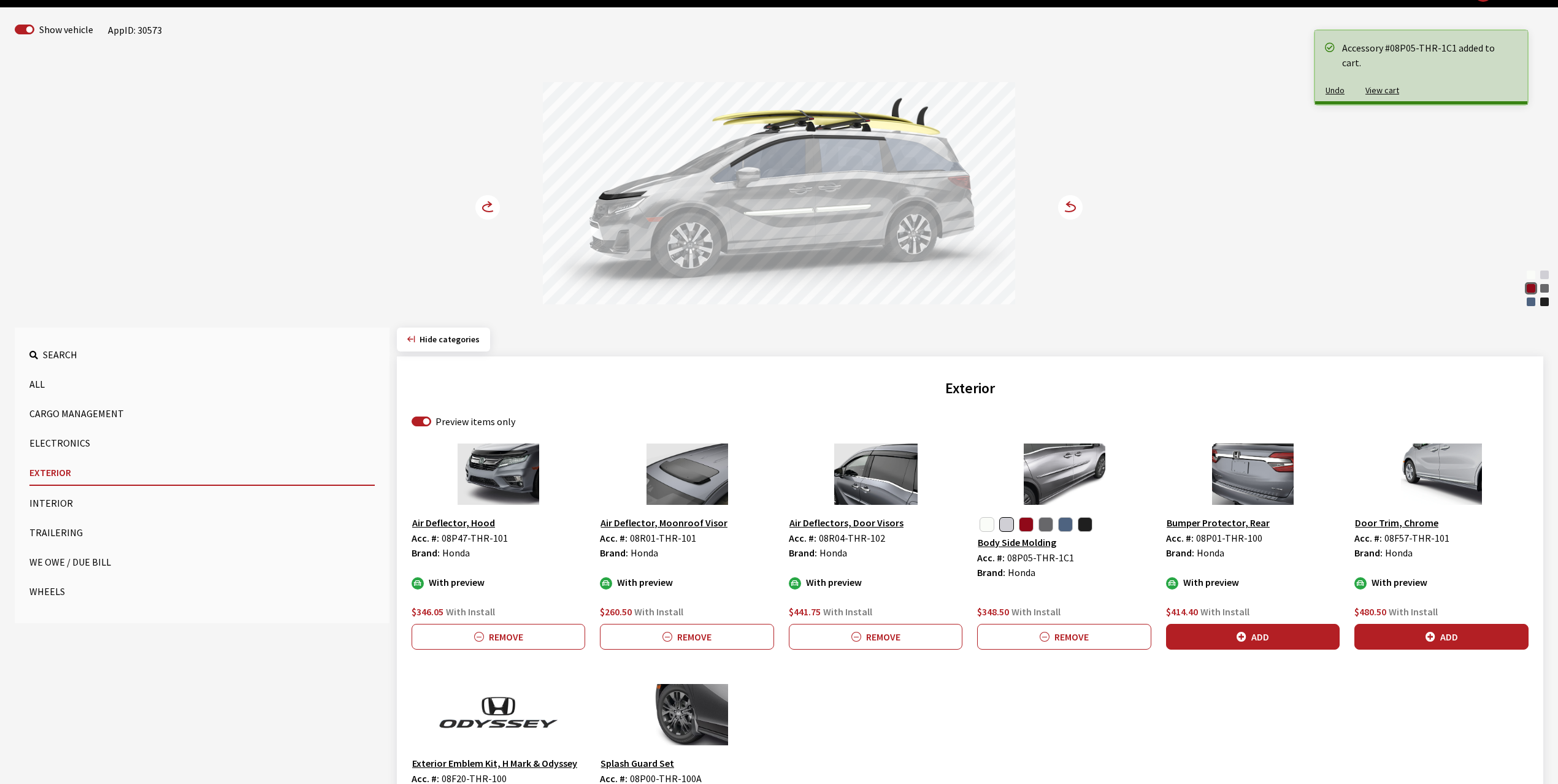
click at [486, 202] on circle at bounding box center [488, 207] width 25 height 25
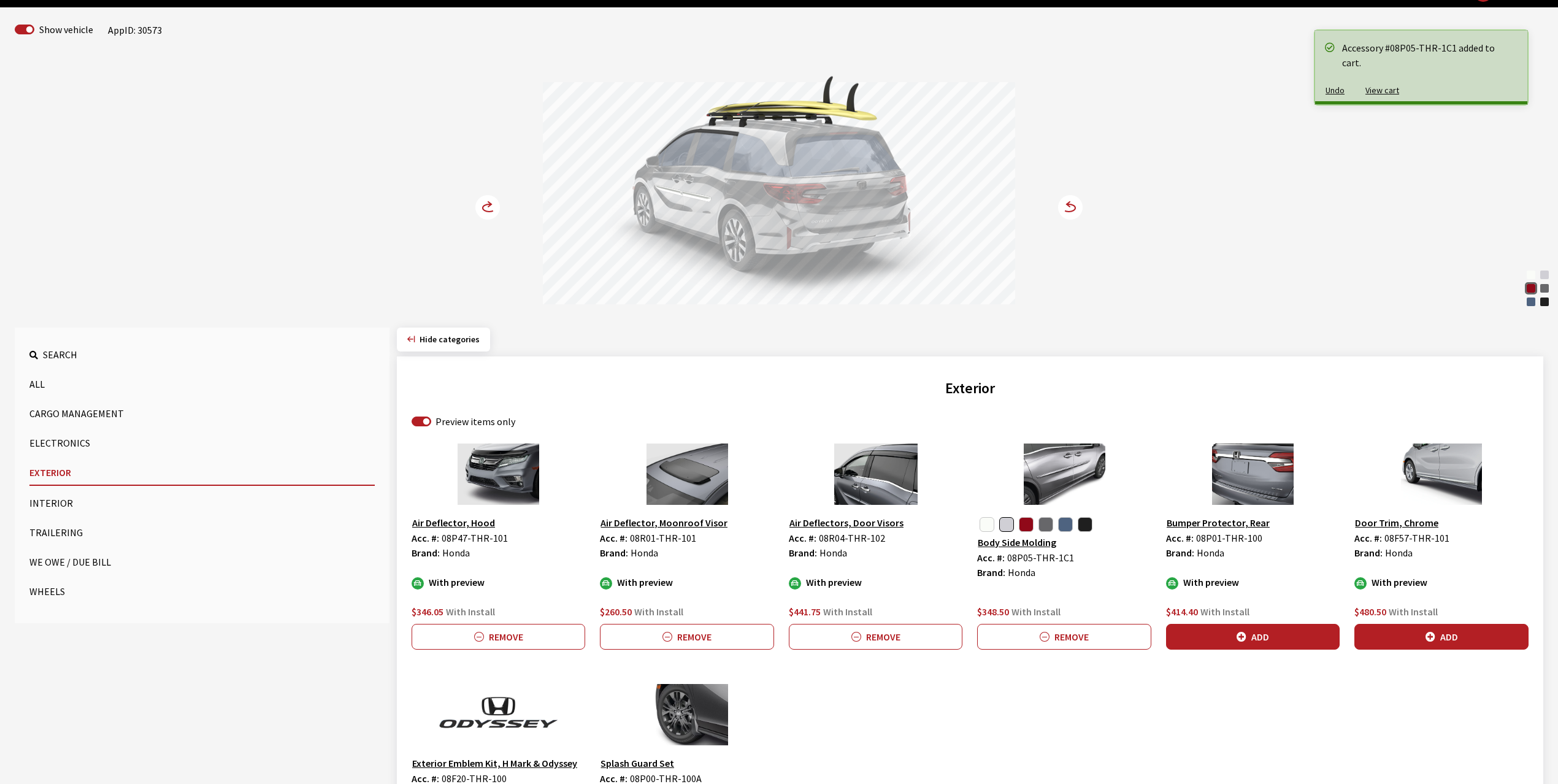
click at [486, 202] on circle at bounding box center [488, 207] width 25 height 25
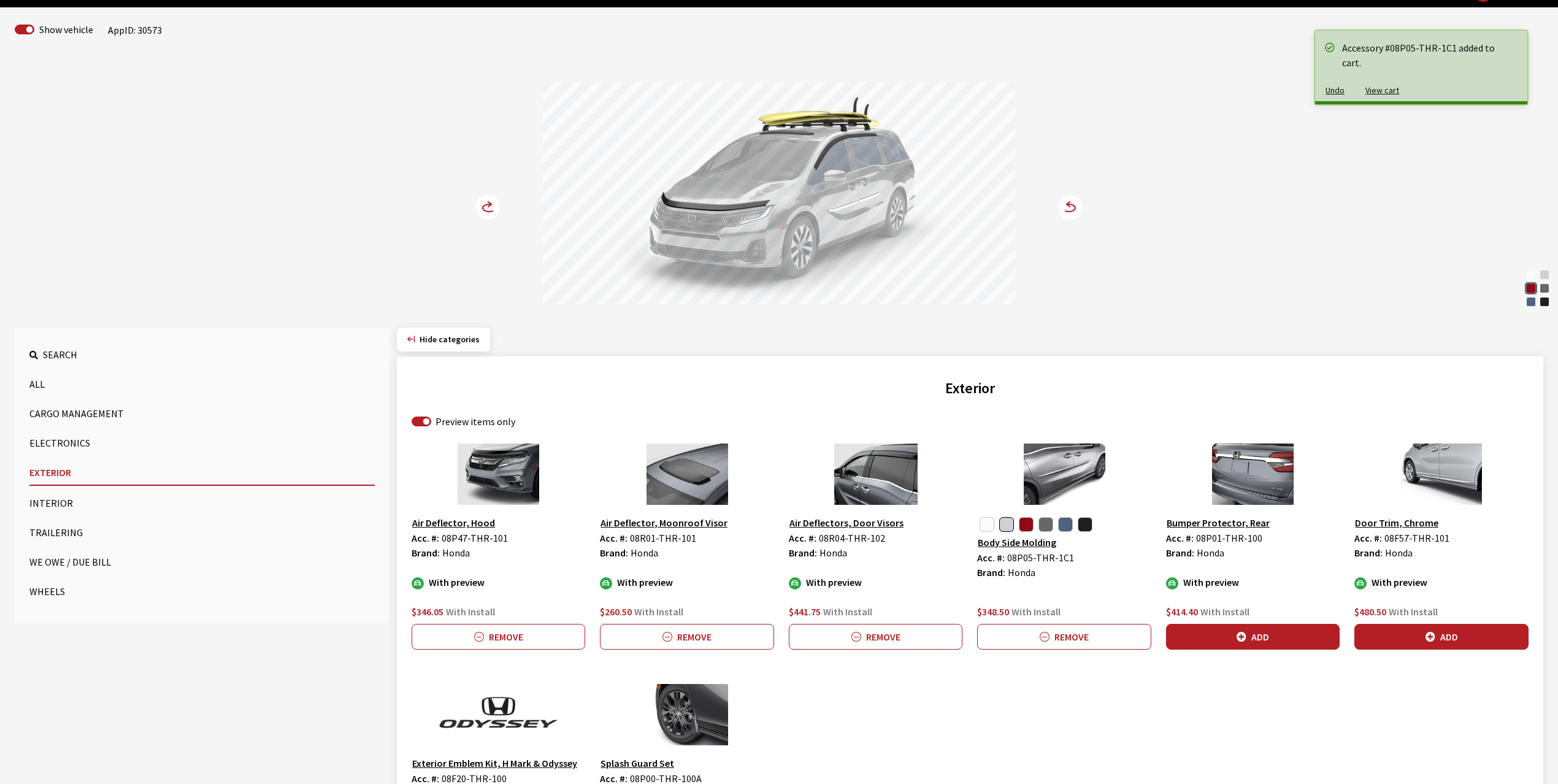
click at [486, 202] on circle at bounding box center [488, 207] width 25 height 25
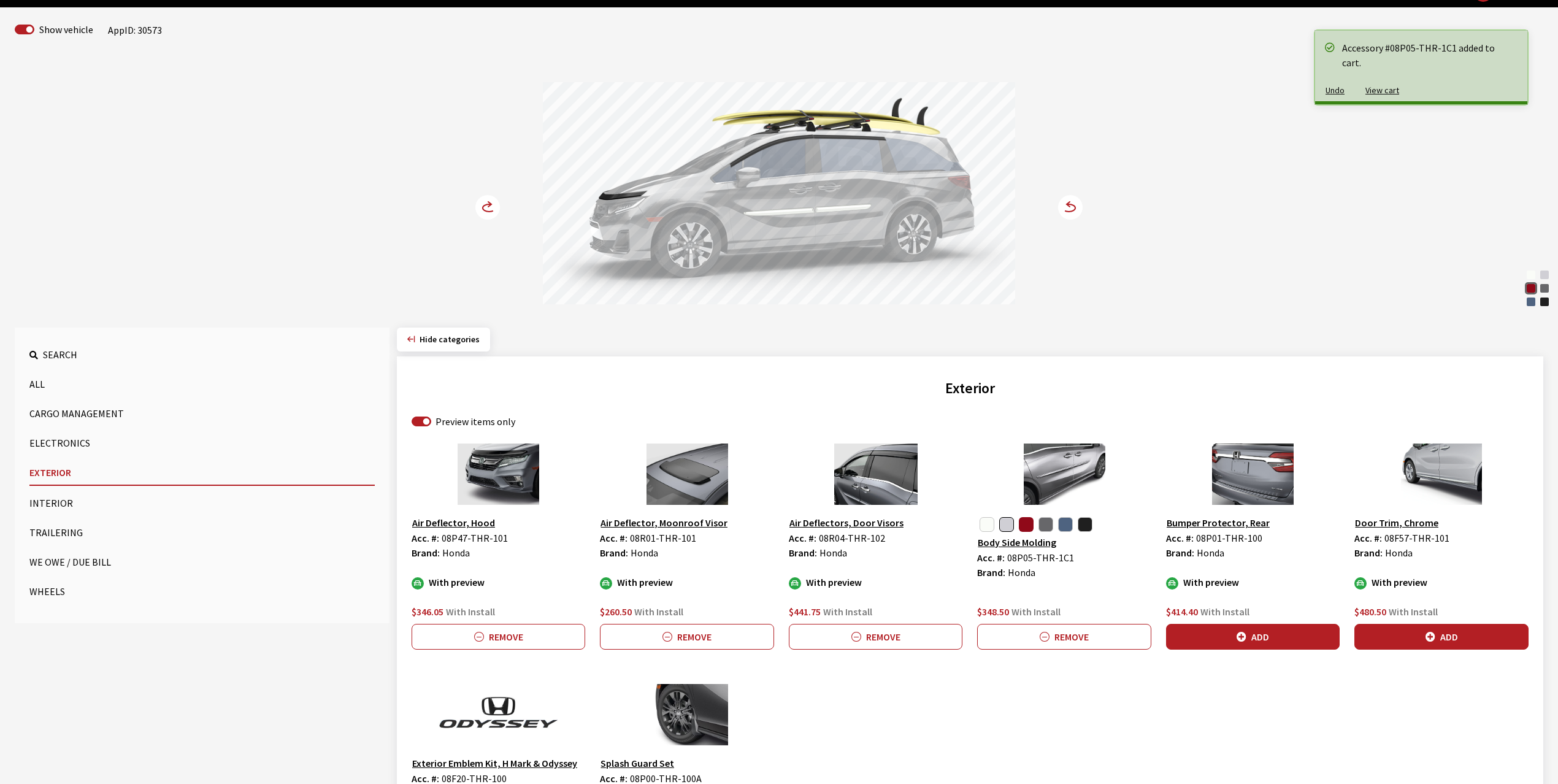
click at [1023, 523] on button "button" at bounding box center [1026, 524] width 15 height 15
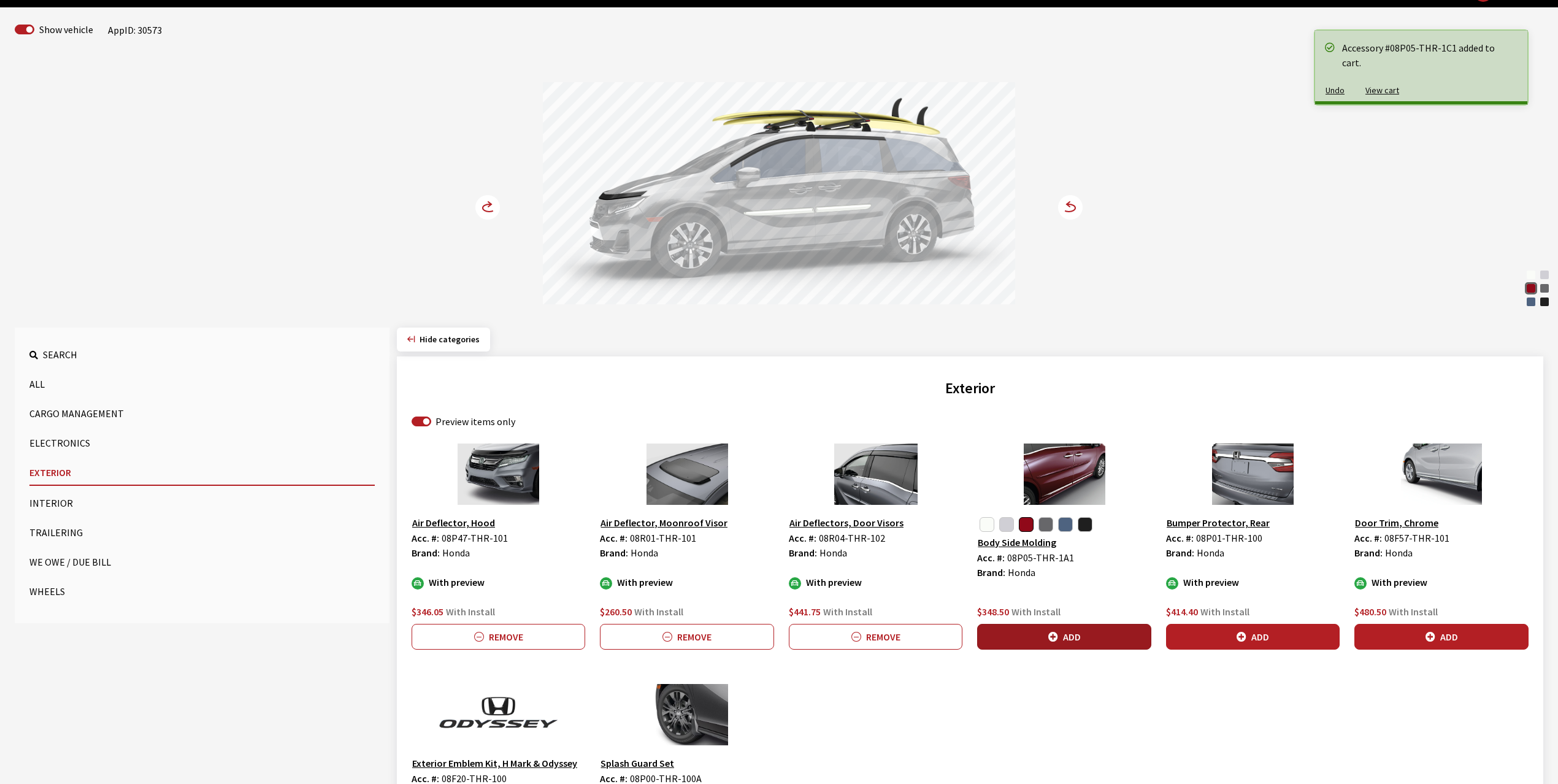
click at [1076, 638] on button "Add" at bounding box center [1064, 637] width 173 height 26
click at [489, 208] on circle at bounding box center [488, 207] width 25 height 25
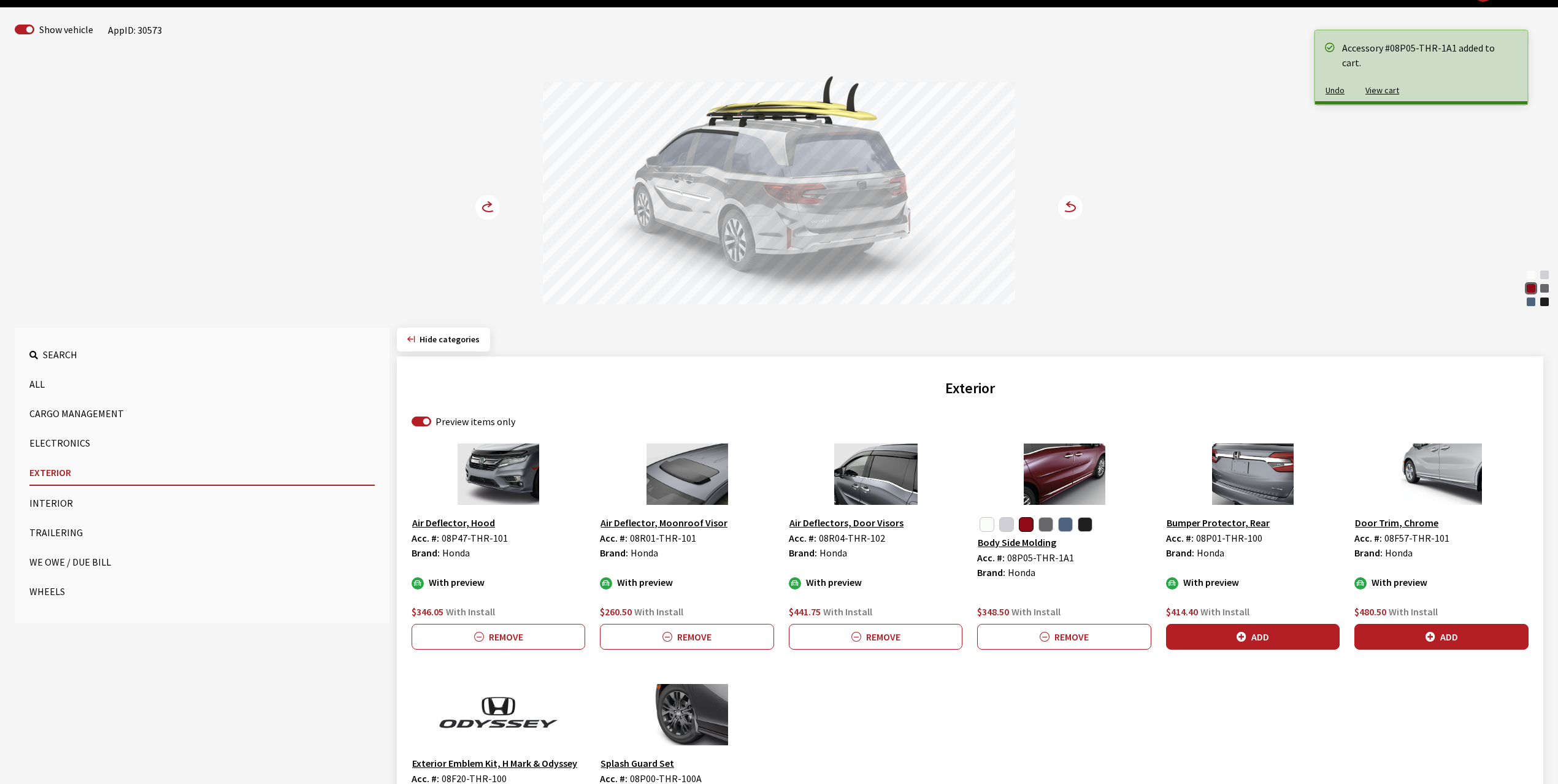
click at [489, 208] on circle at bounding box center [488, 207] width 25 height 25
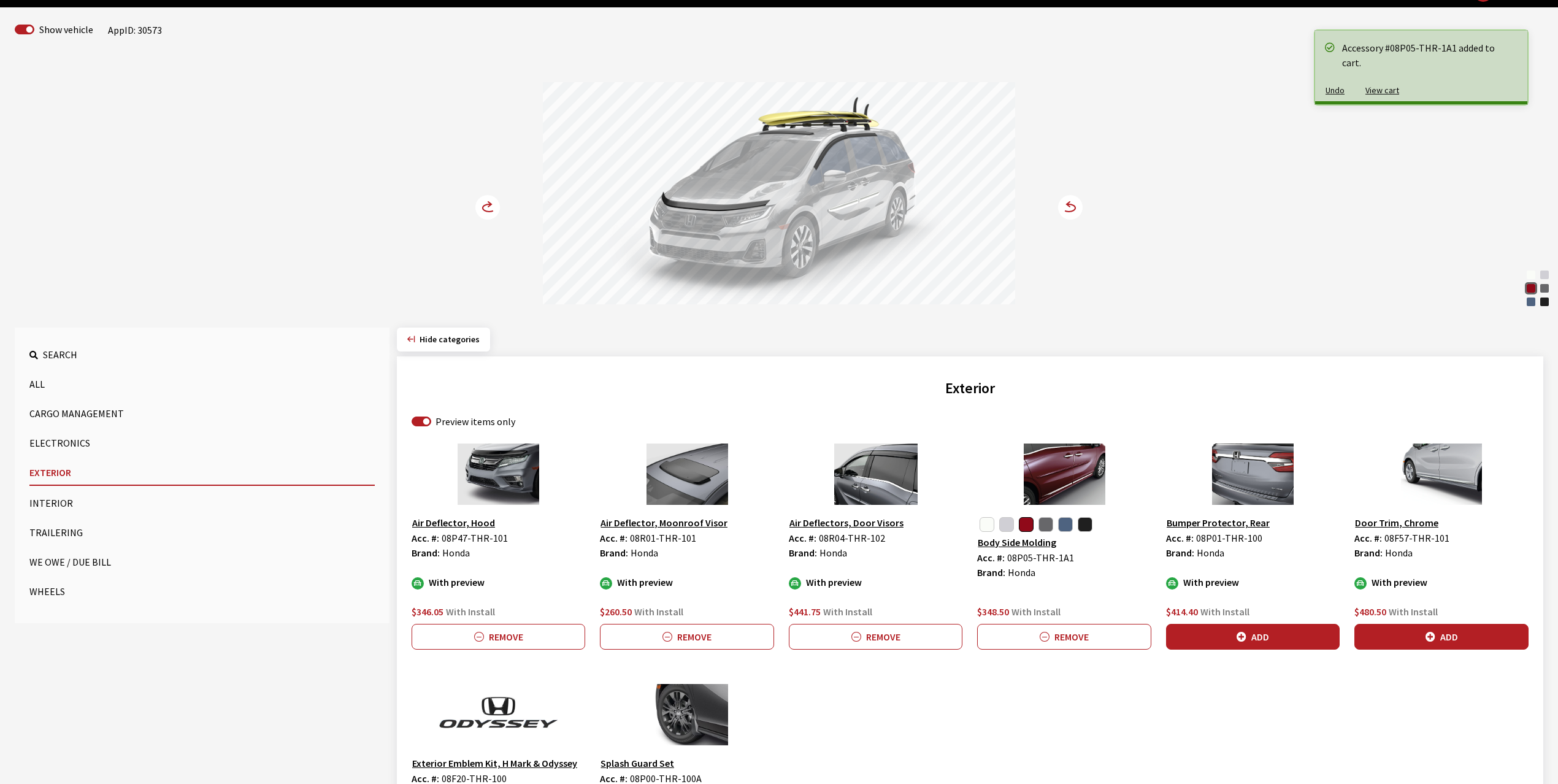
click at [489, 208] on circle at bounding box center [488, 207] width 25 height 25
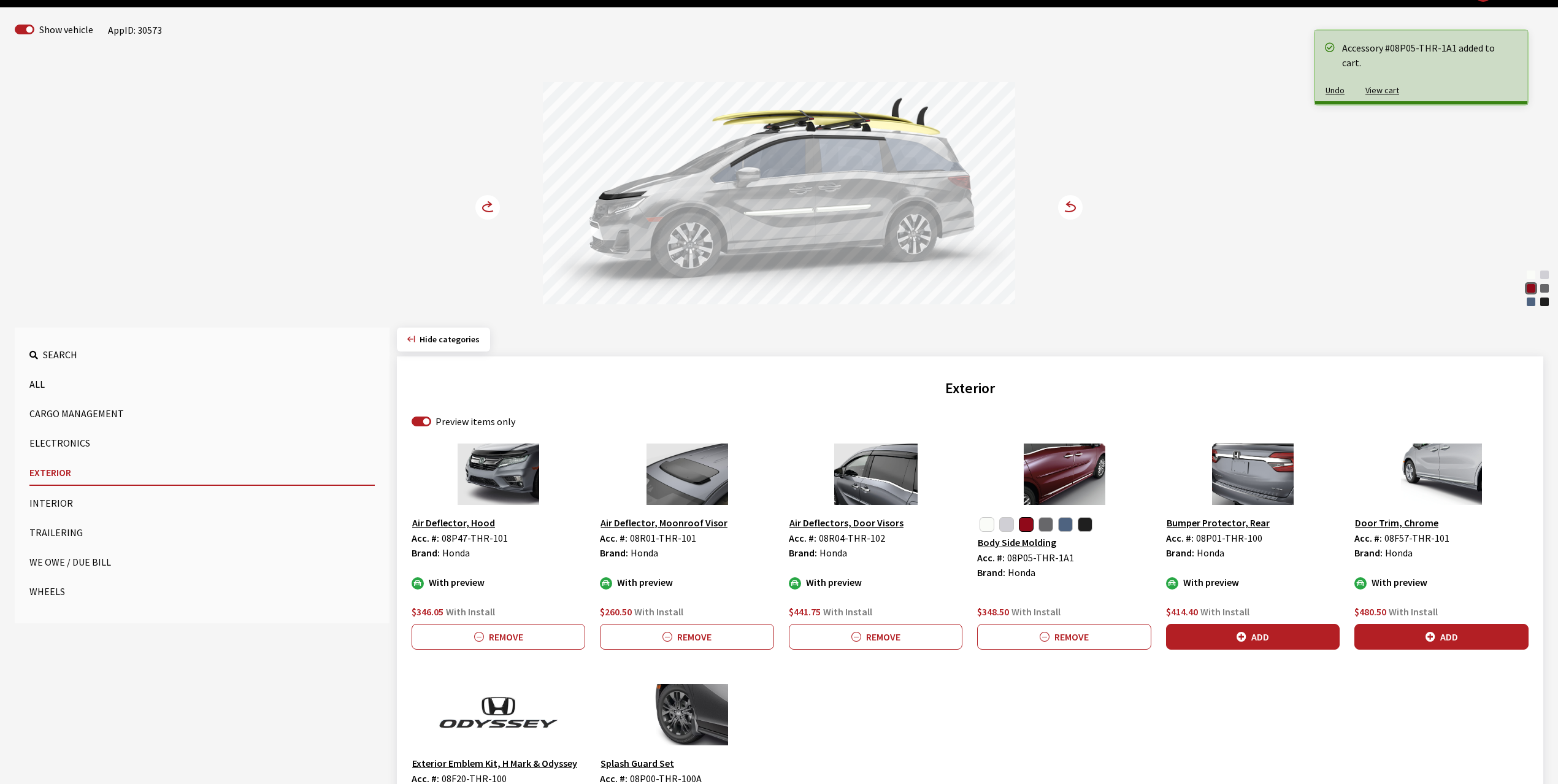
click at [489, 208] on circle at bounding box center [488, 207] width 25 height 25
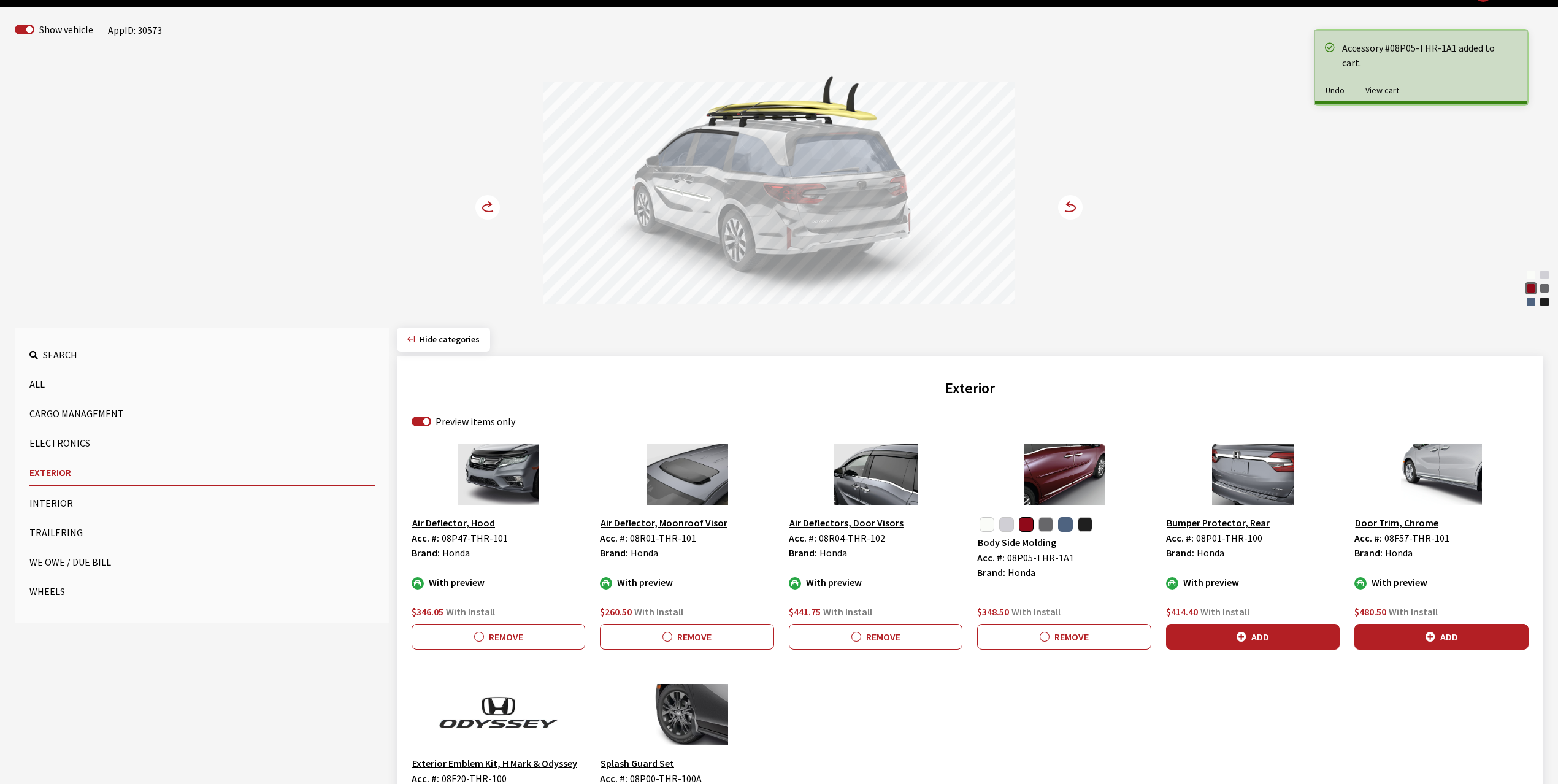
click at [1071, 525] on button "button" at bounding box center [1066, 524] width 15 height 15
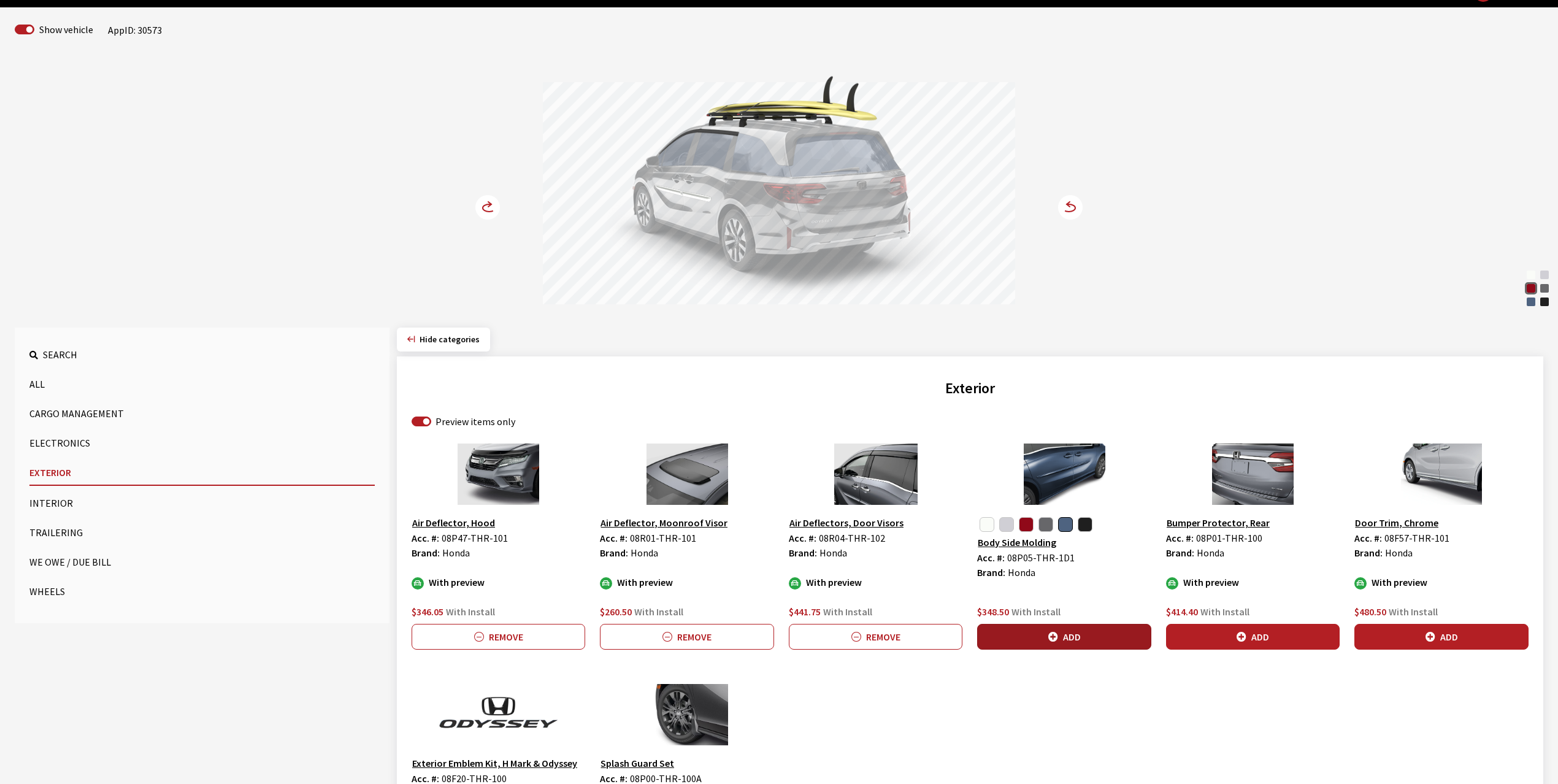
click at [1068, 638] on button "Add" at bounding box center [1064, 637] width 173 height 26
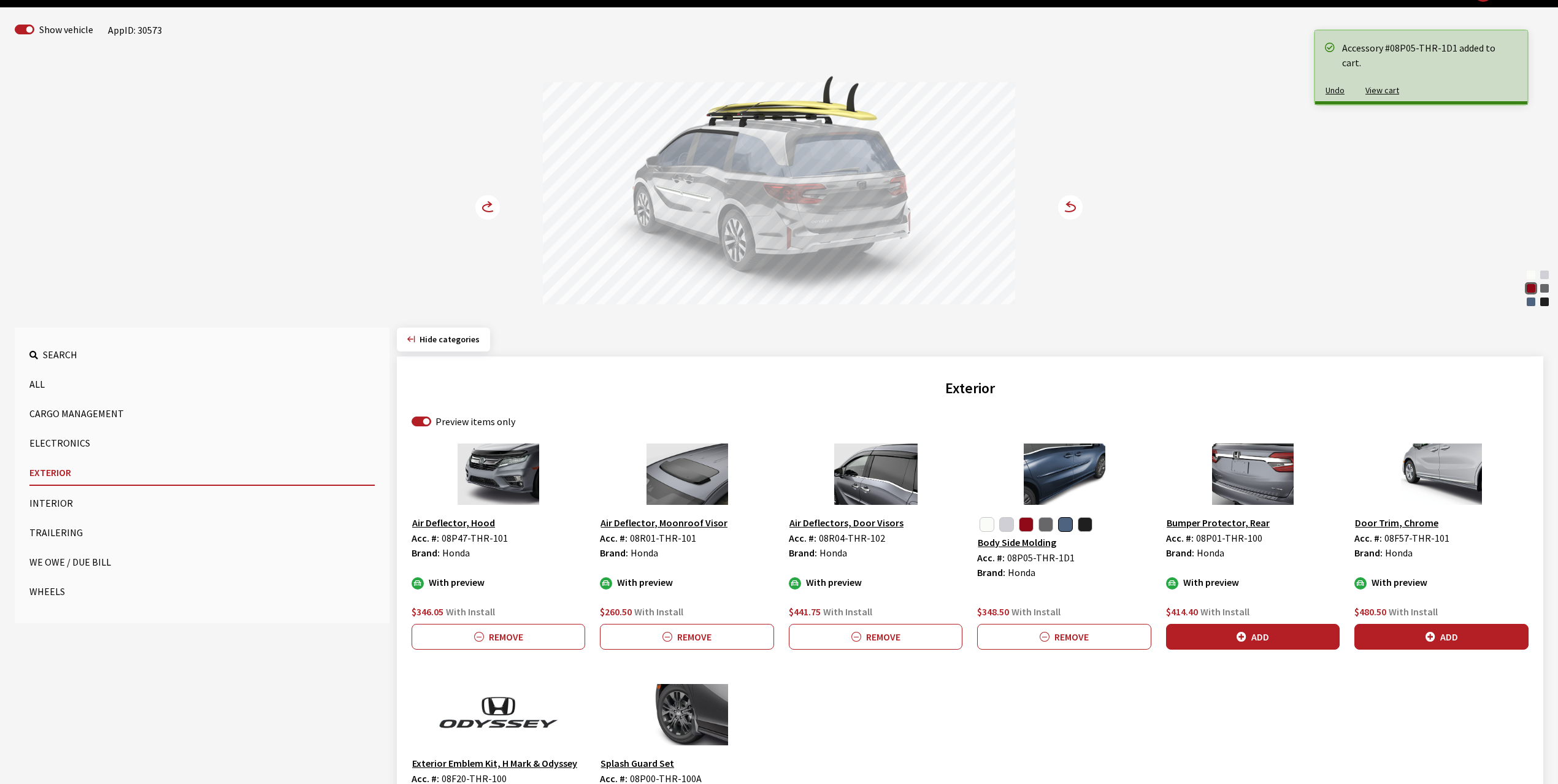
click at [484, 197] on circle at bounding box center [488, 207] width 25 height 25
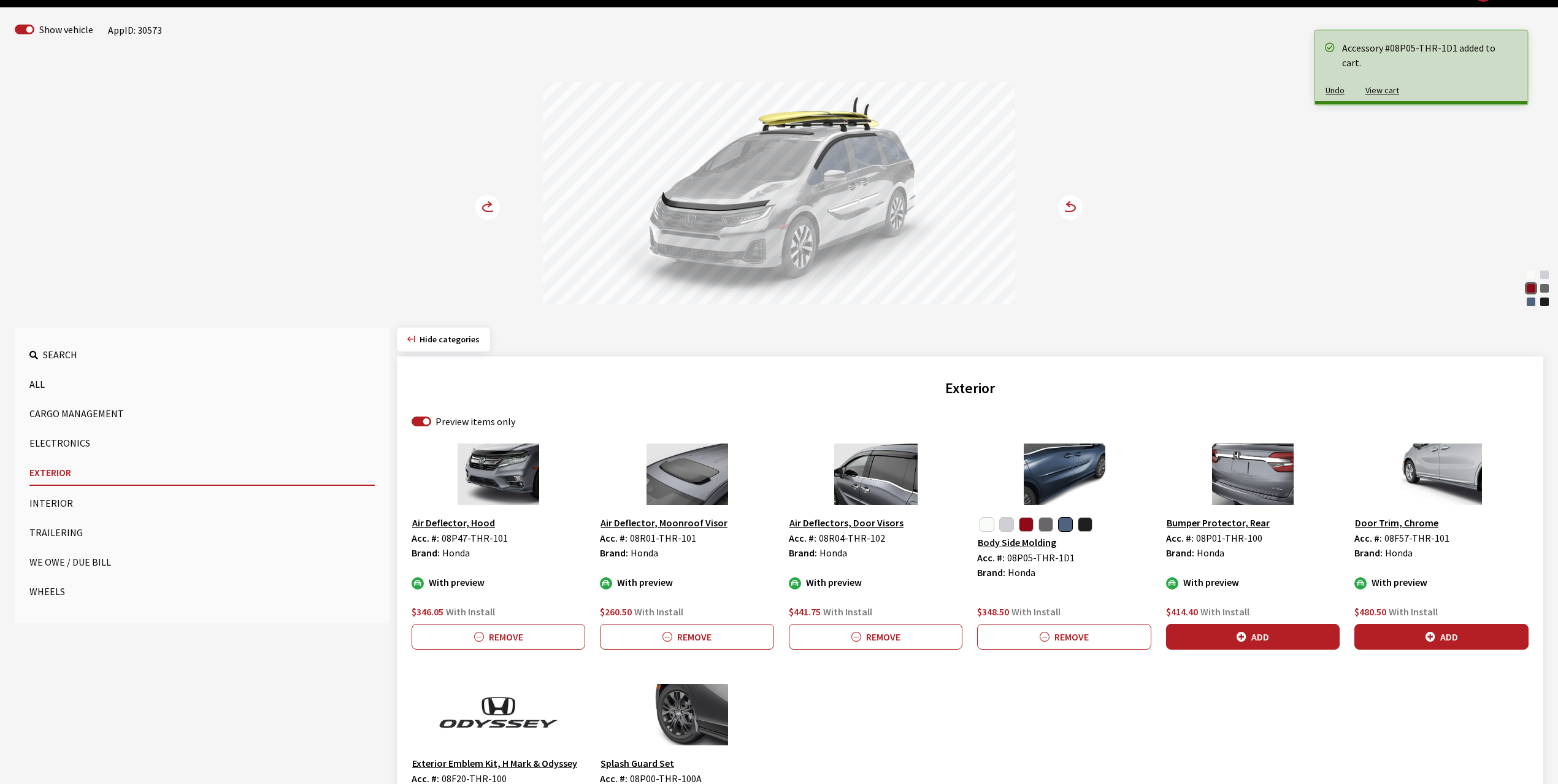
click at [484, 197] on circle at bounding box center [488, 207] width 25 height 25
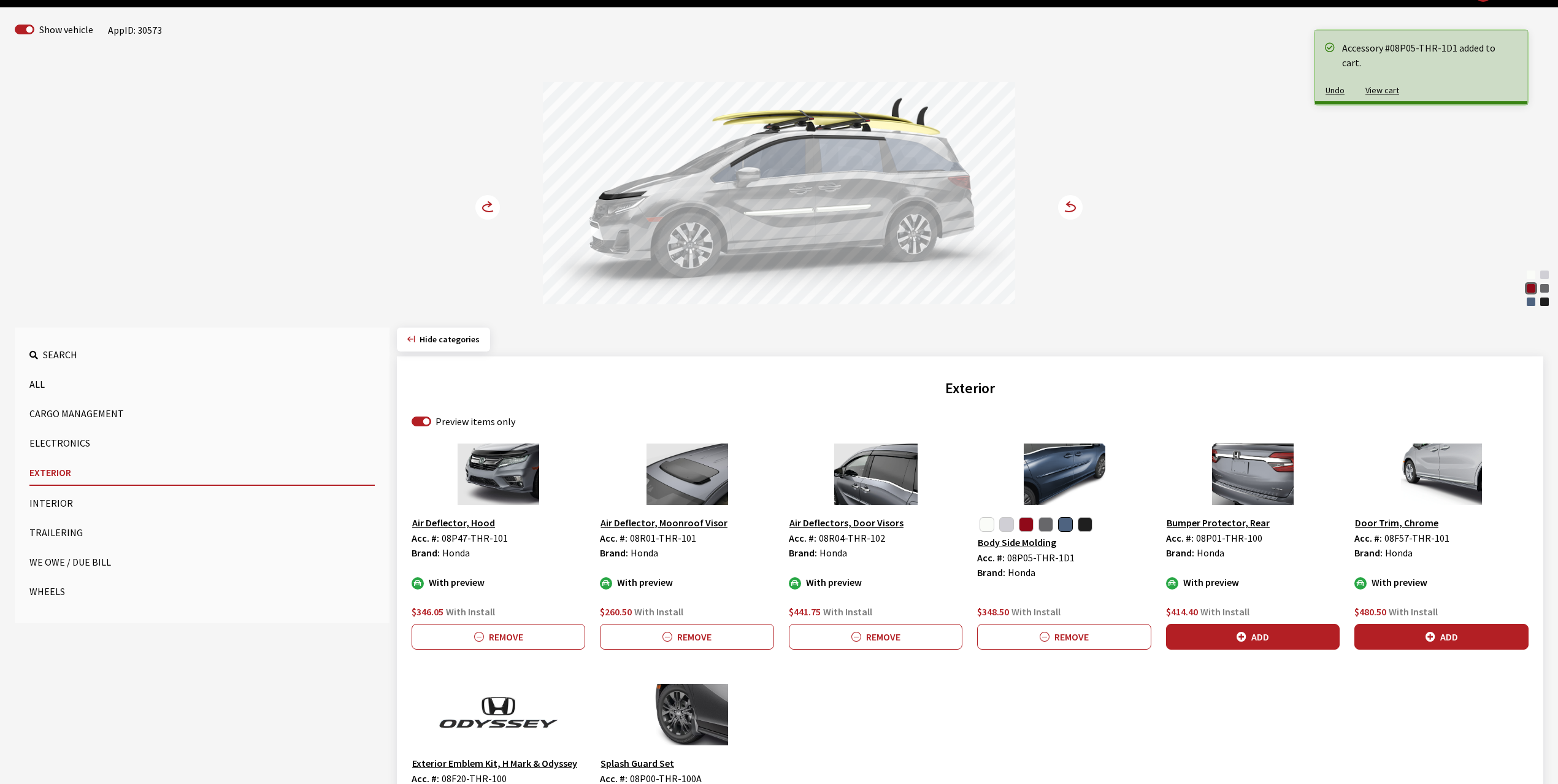
click at [484, 197] on circle at bounding box center [488, 207] width 25 height 25
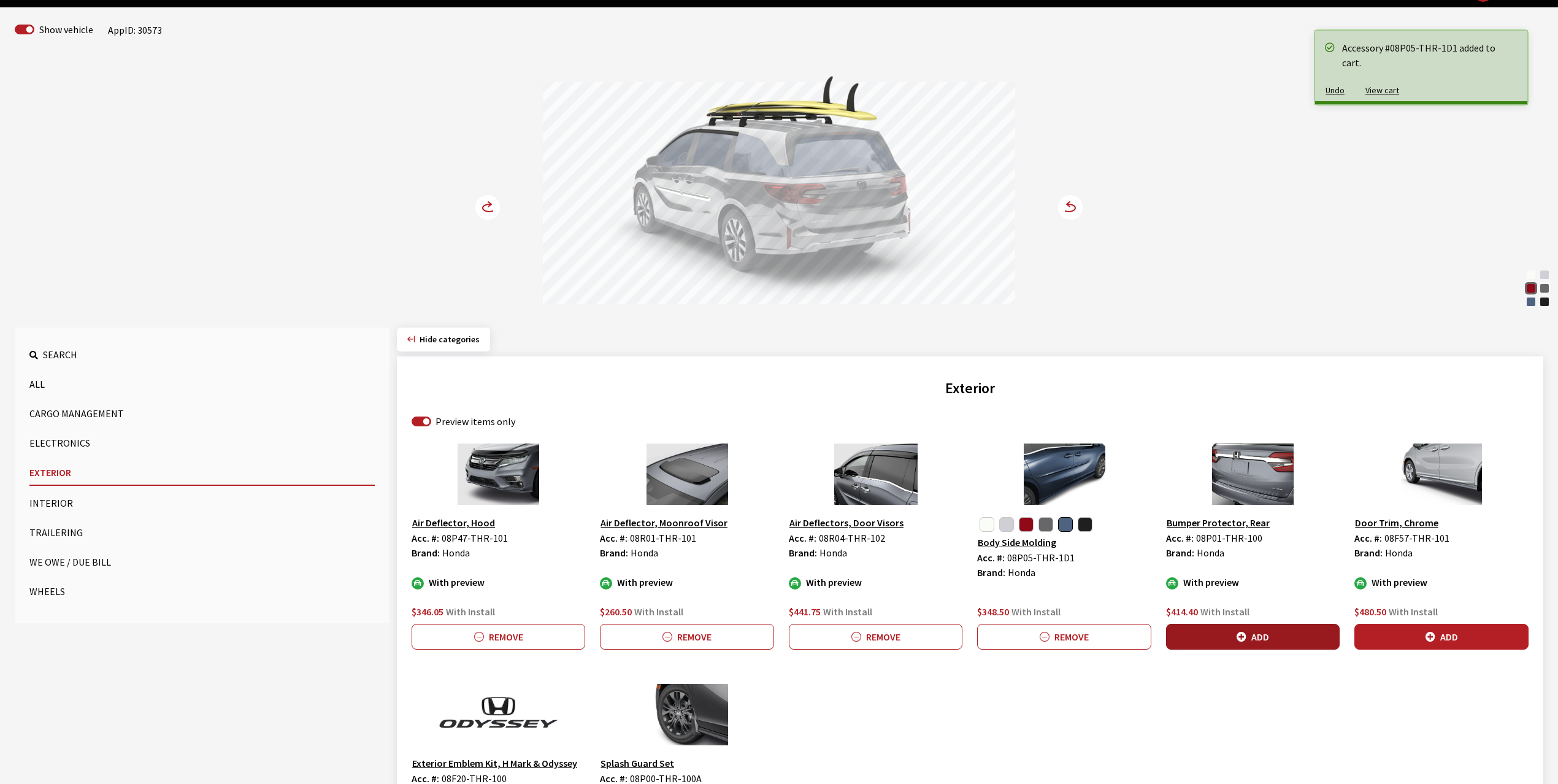
click at [1280, 629] on button "Add" at bounding box center [1253, 637] width 173 height 26
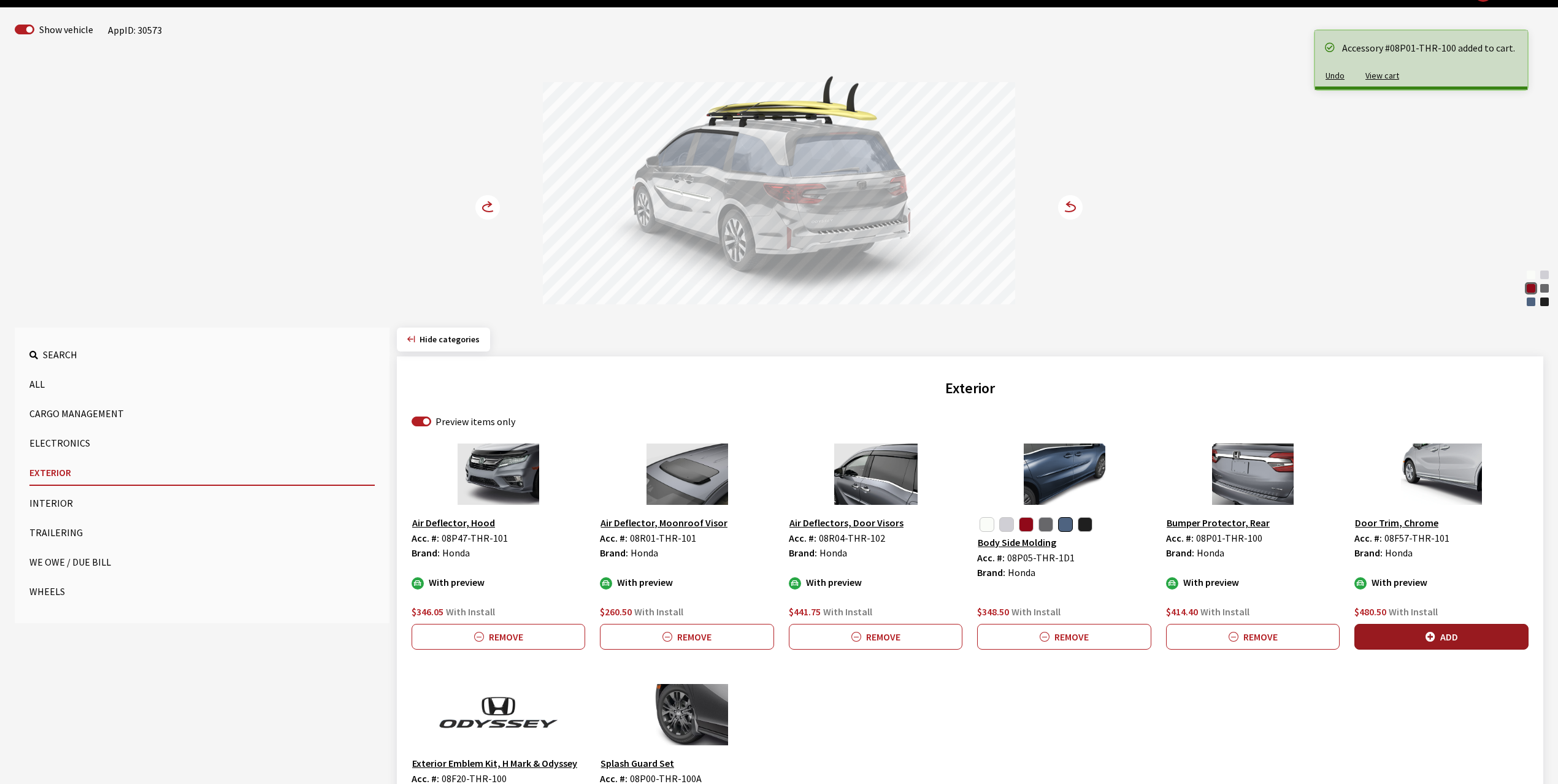
click at [1448, 630] on button "Add" at bounding box center [1441, 637] width 173 height 26
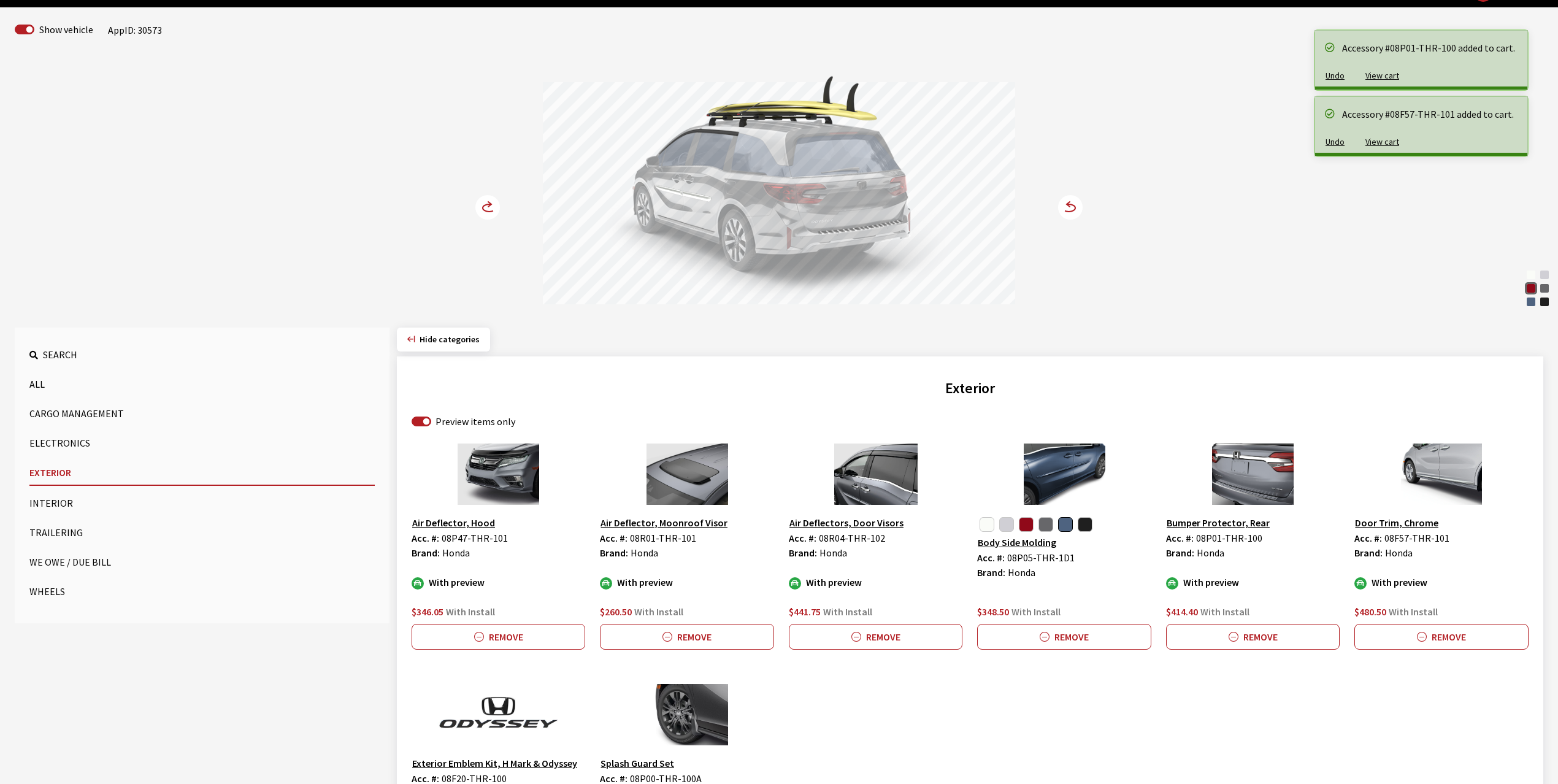
click at [484, 206] on circle at bounding box center [488, 207] width 25 height 25
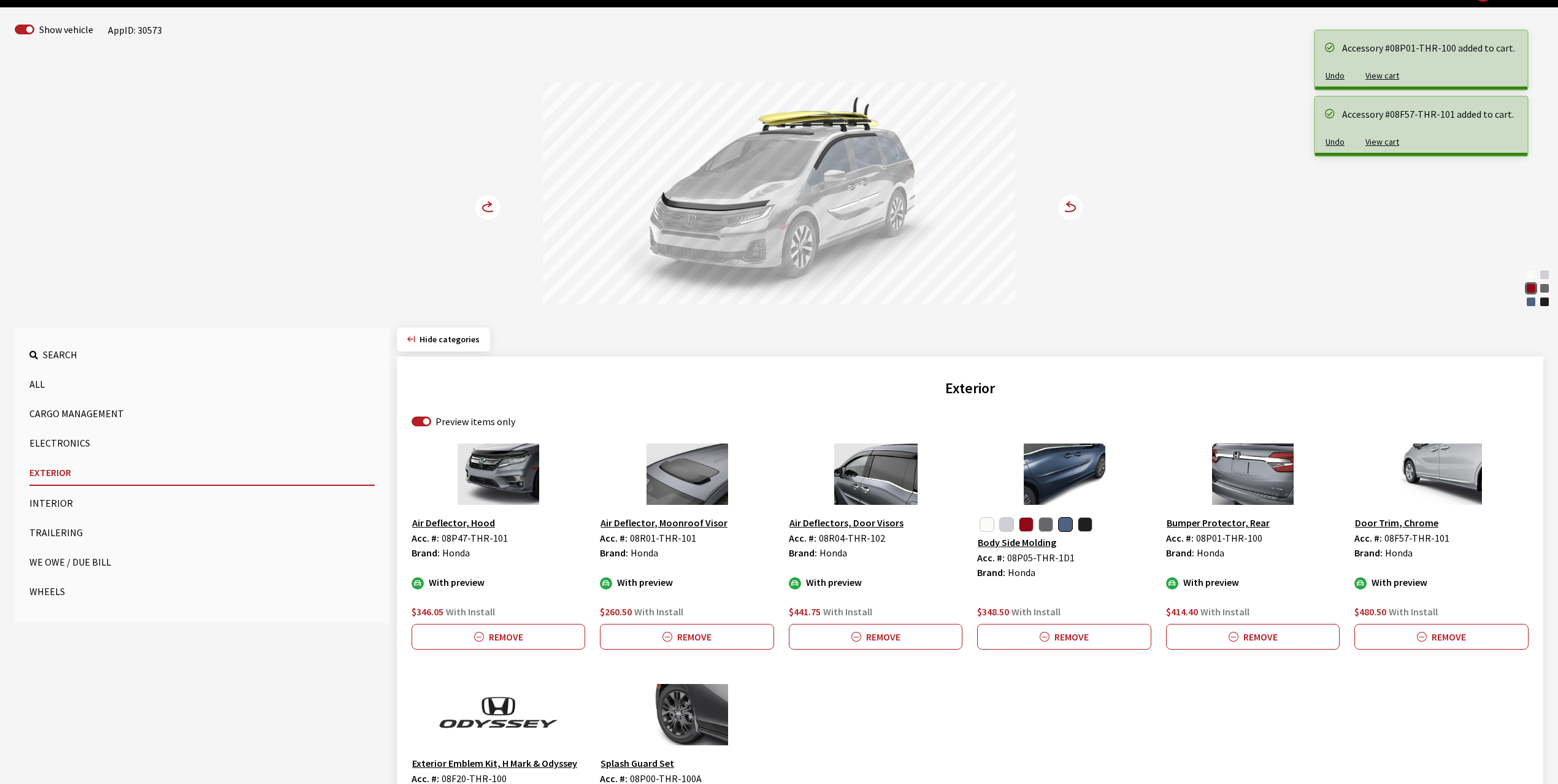
click at [484, 206] on circle at bounding box center [488, 207] width 25 height 25
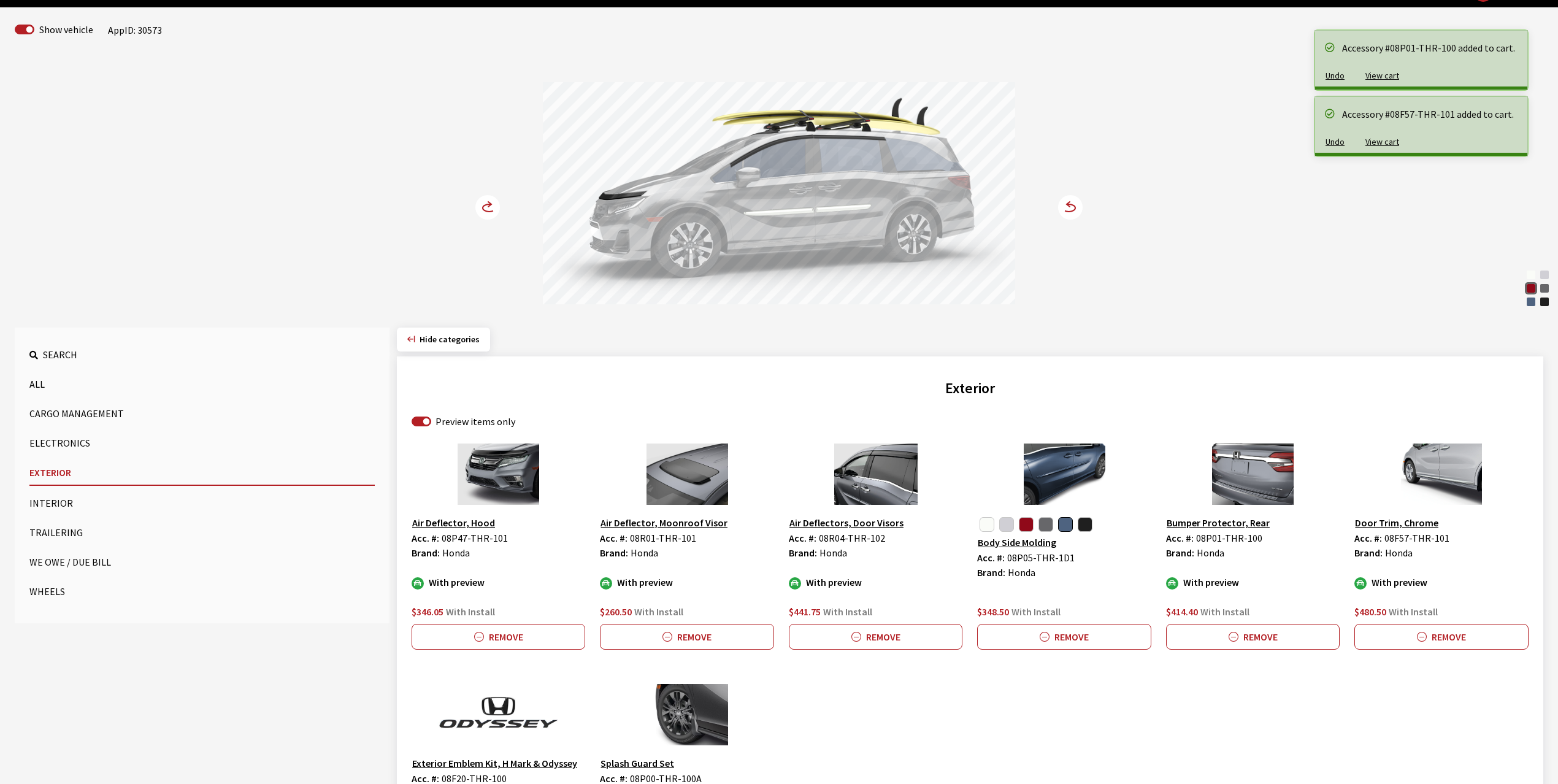
click at [484, 206] on circle at bounding box center [488, 207] width 25 height 25
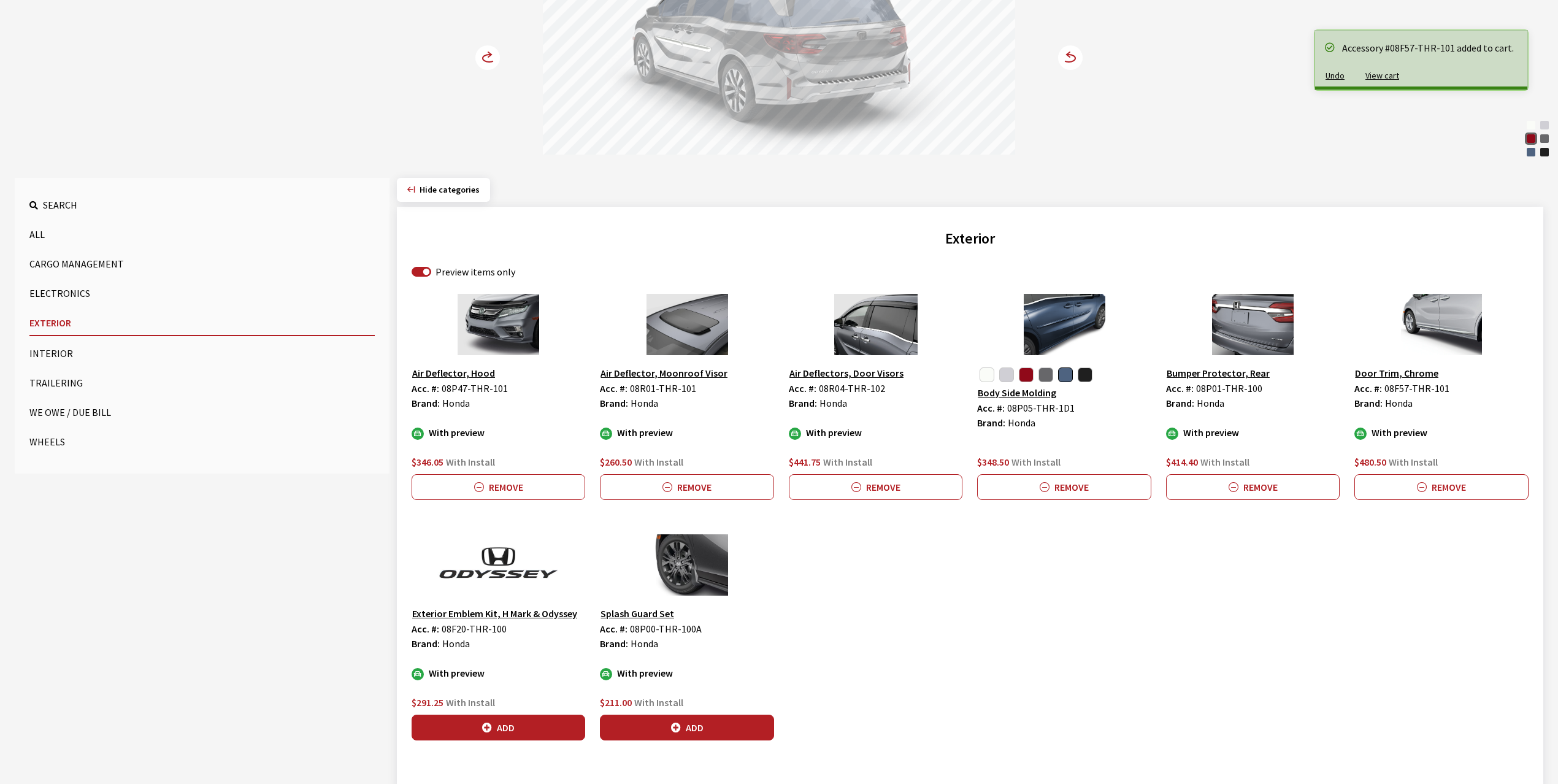
scroll to position [280, 0]
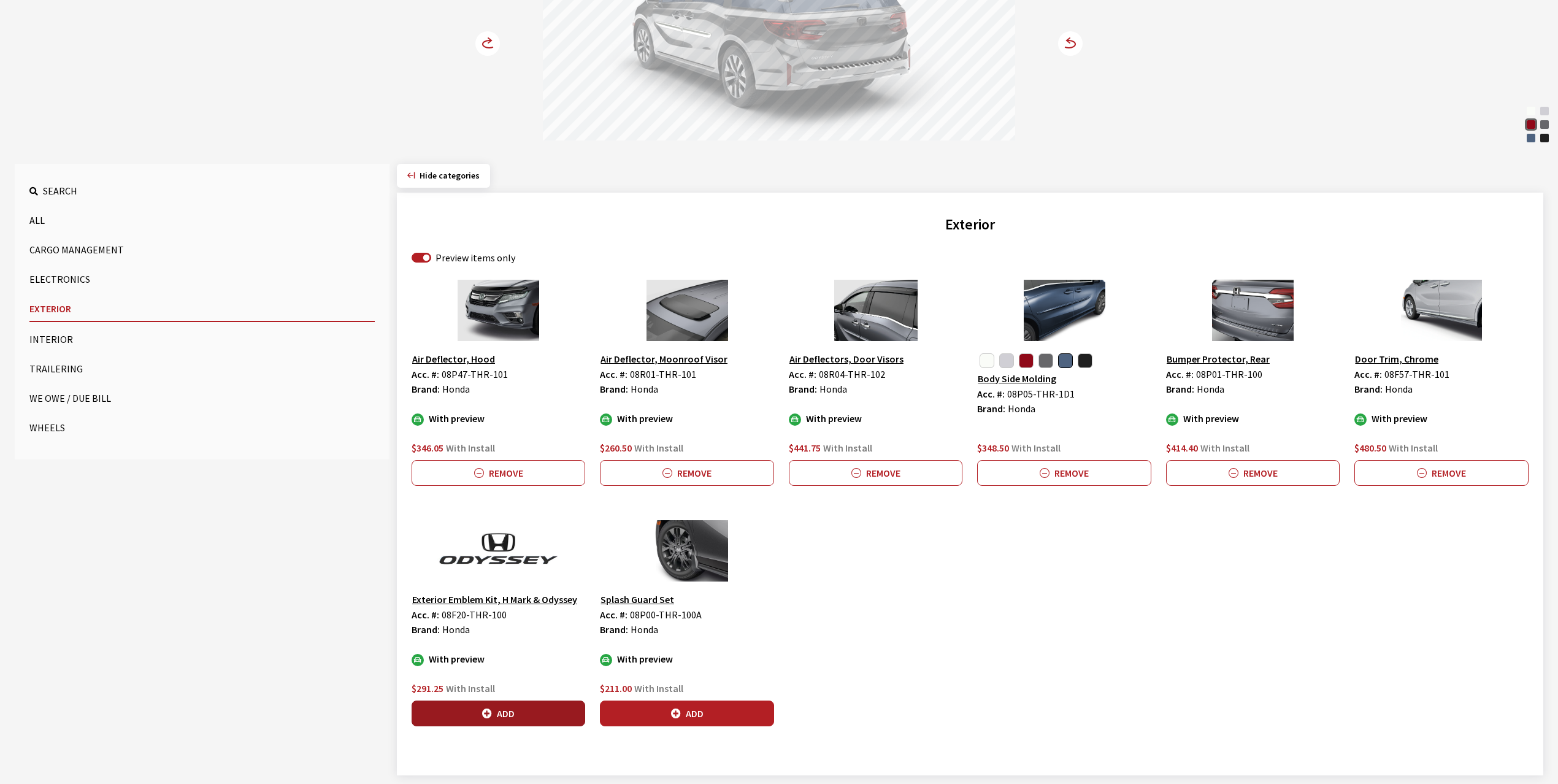
click at [516, 712] on button "Add" at bounding box center [498, 713] width 173 height 26
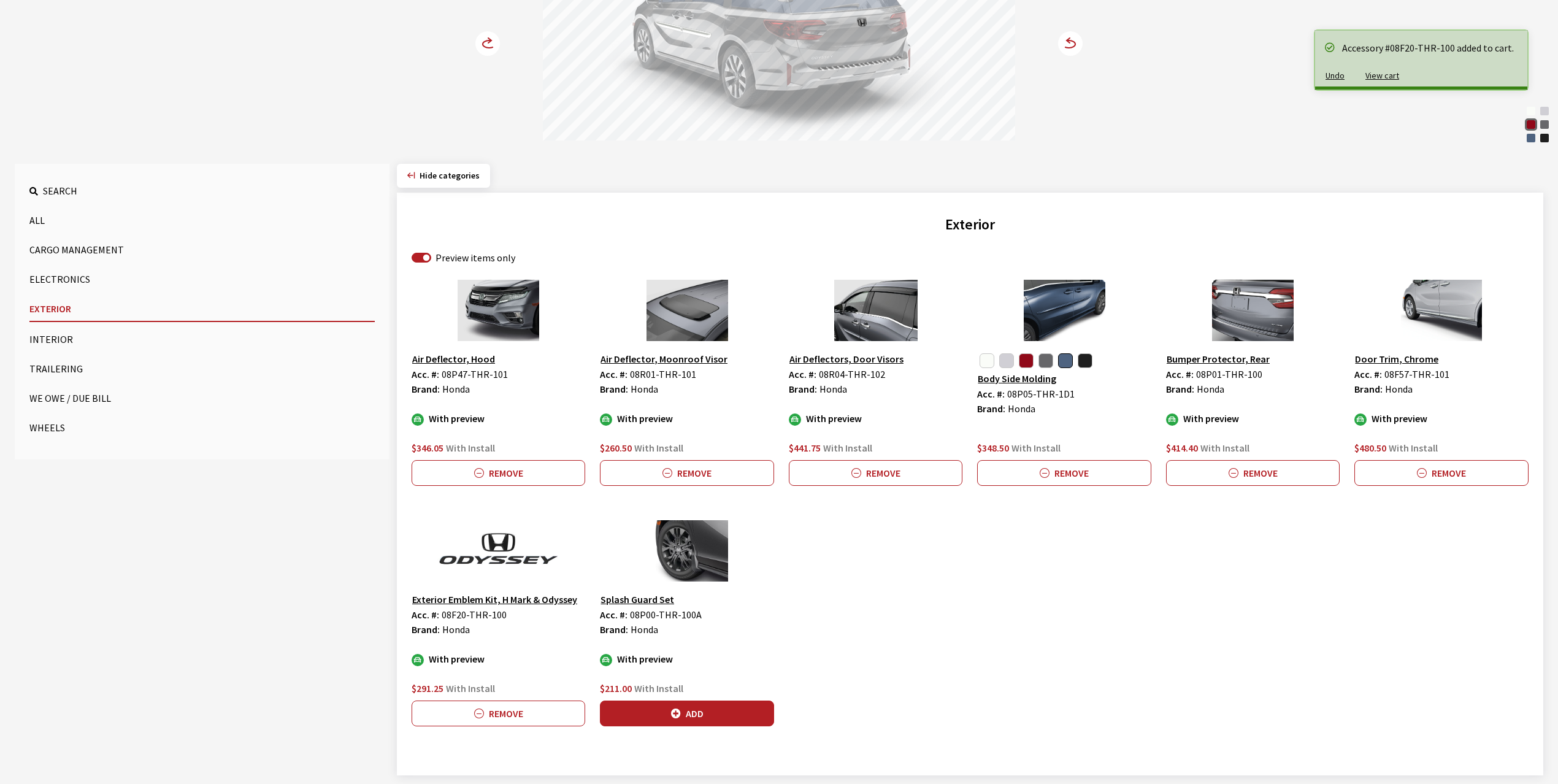
click at [482, 44] on circle at bounding box center [488, 44] width 25 height 25
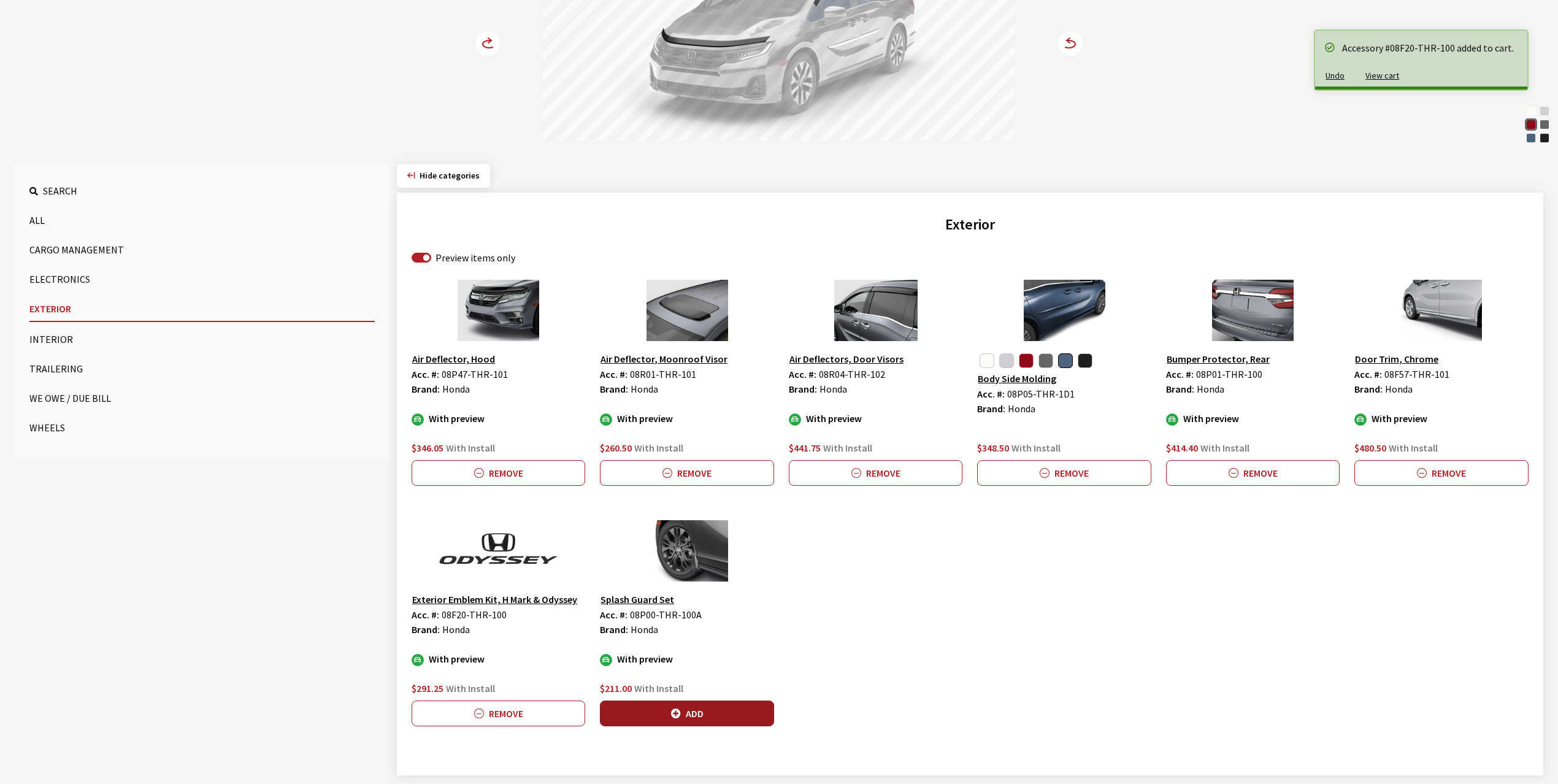
click at [707, 713] on button "Add" at bounding box center [687, 713] width 173 height 26
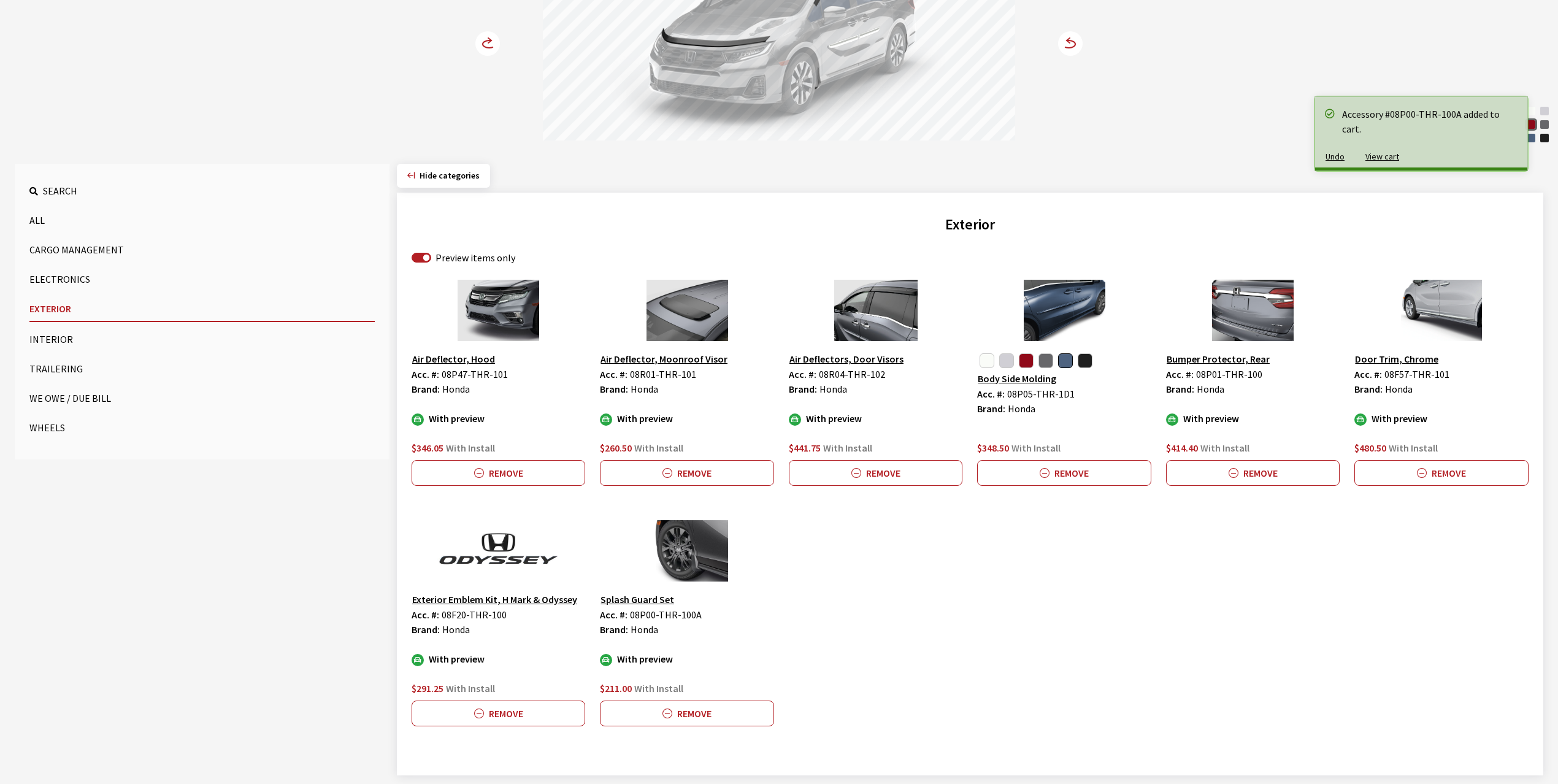
click at [488, 42] on circle at bounding box center [488, 44] width 25 height 25
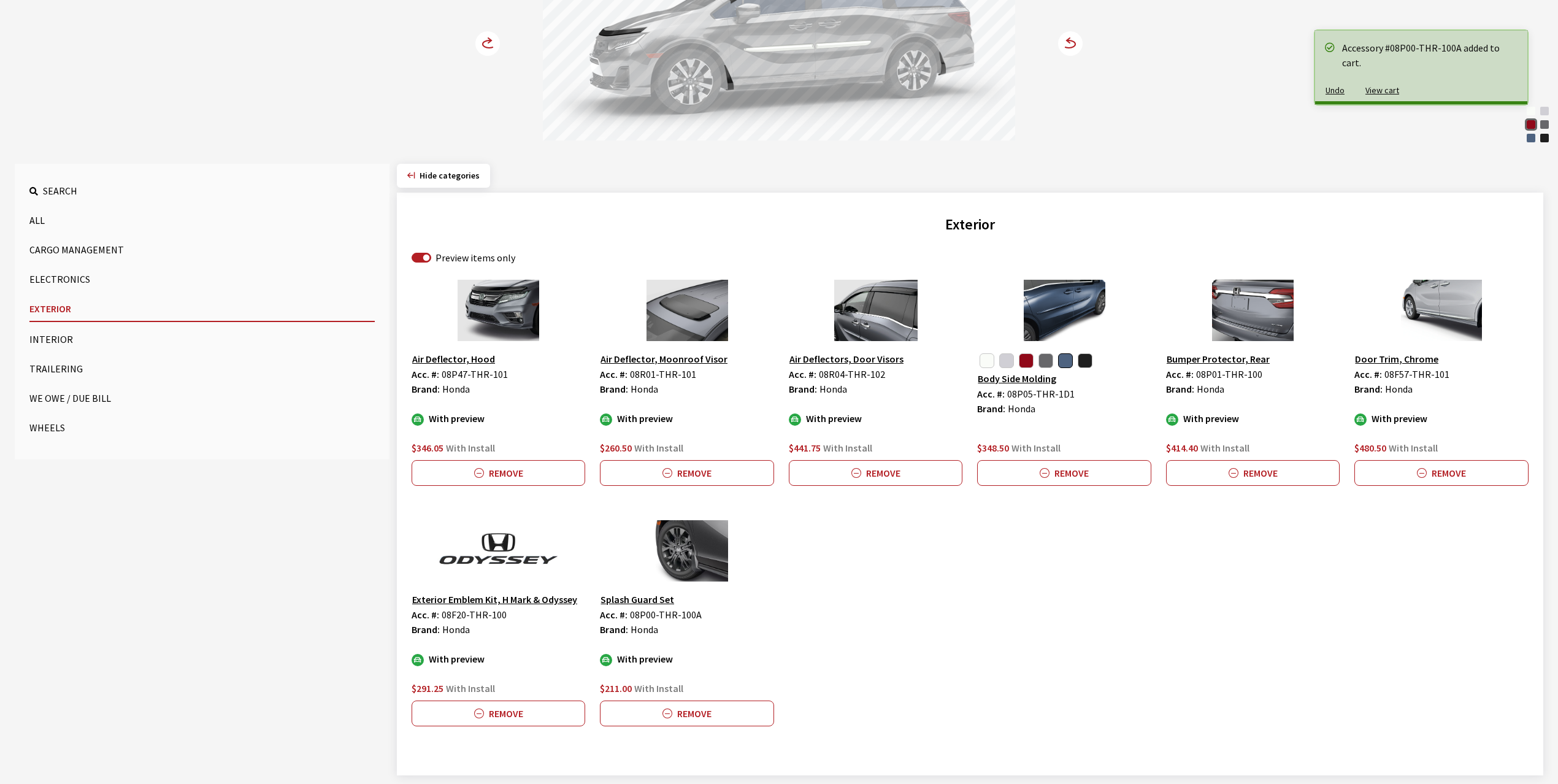
click at [488, 42] on circle at bounding box center [488, 44] width 25 height 25
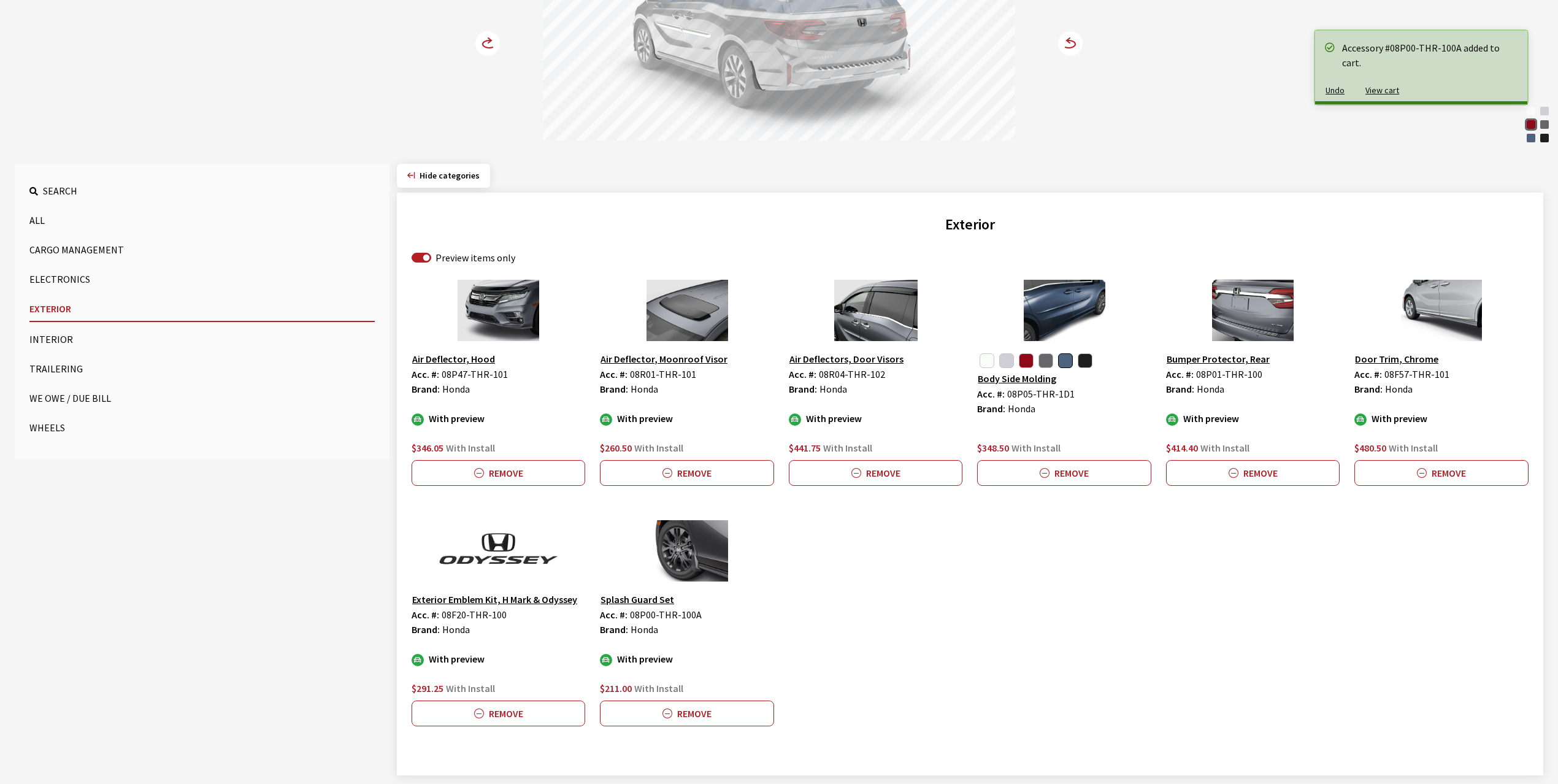
click at [37, 425] on button "Wheels" at bounding box center [202, 428] width 345 height 25
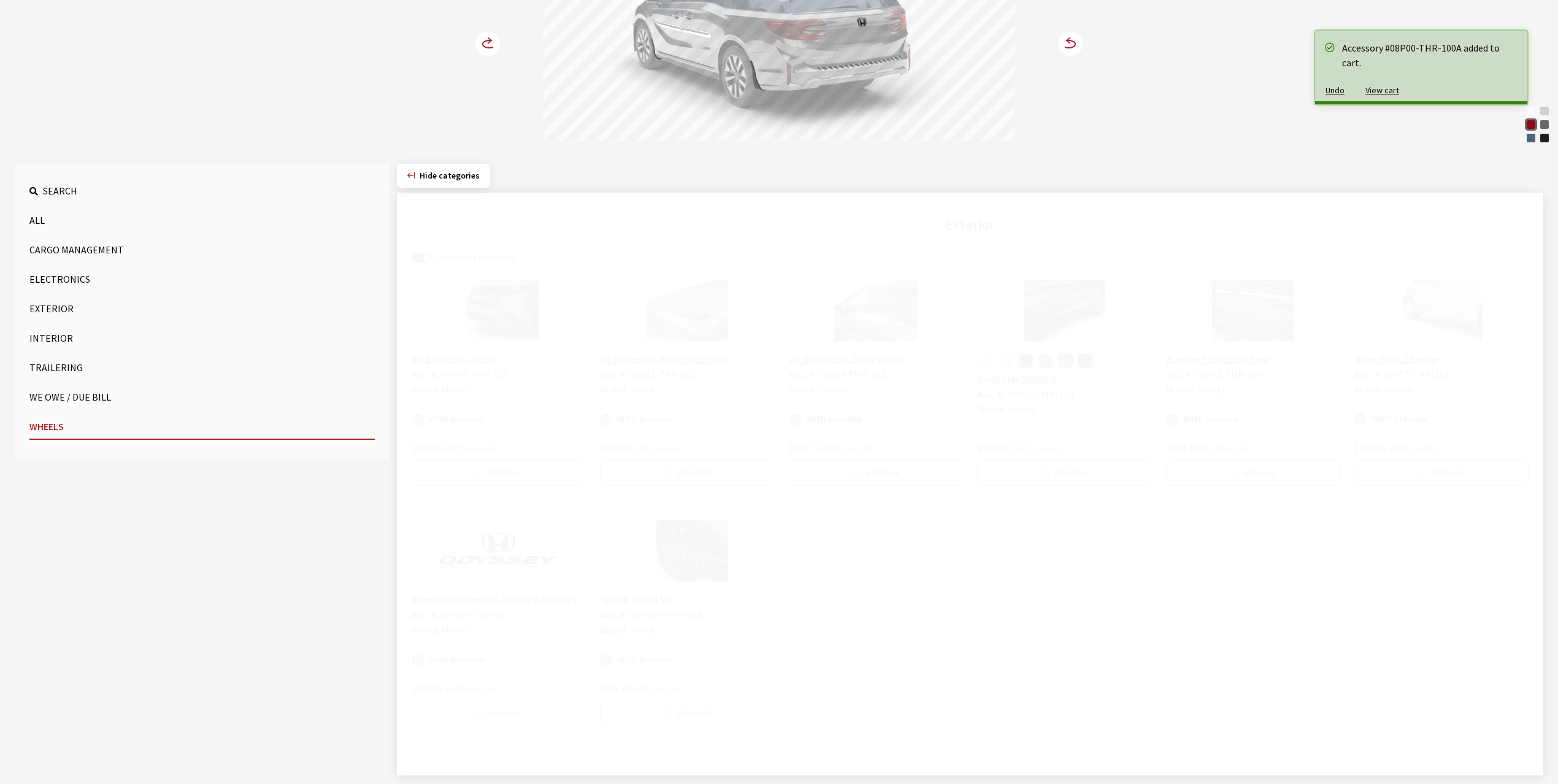
scroll to position [68, 0]
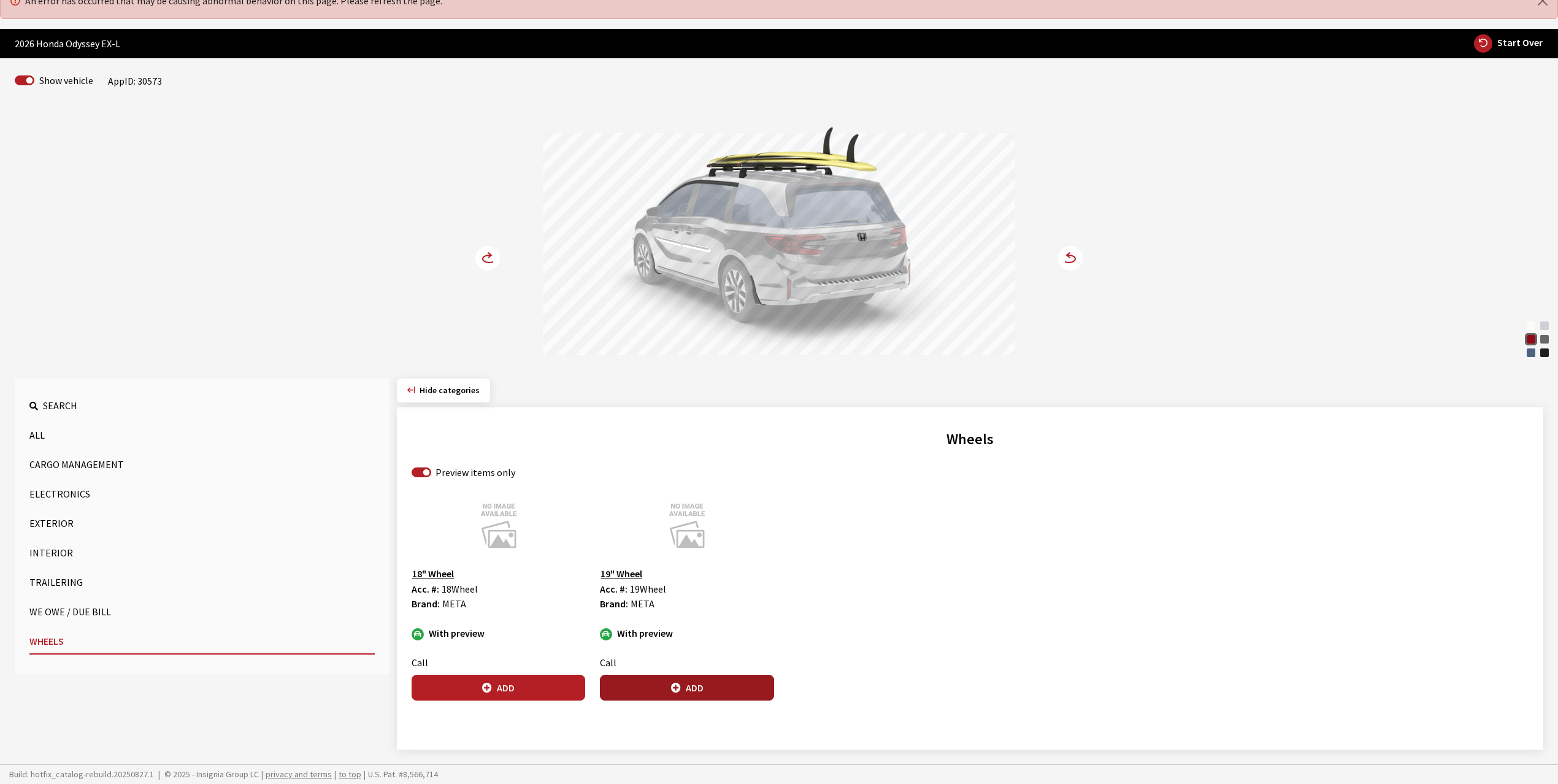
click at [690, 683] on button "Add" at bounding box center [687, 688] width 173 height 26
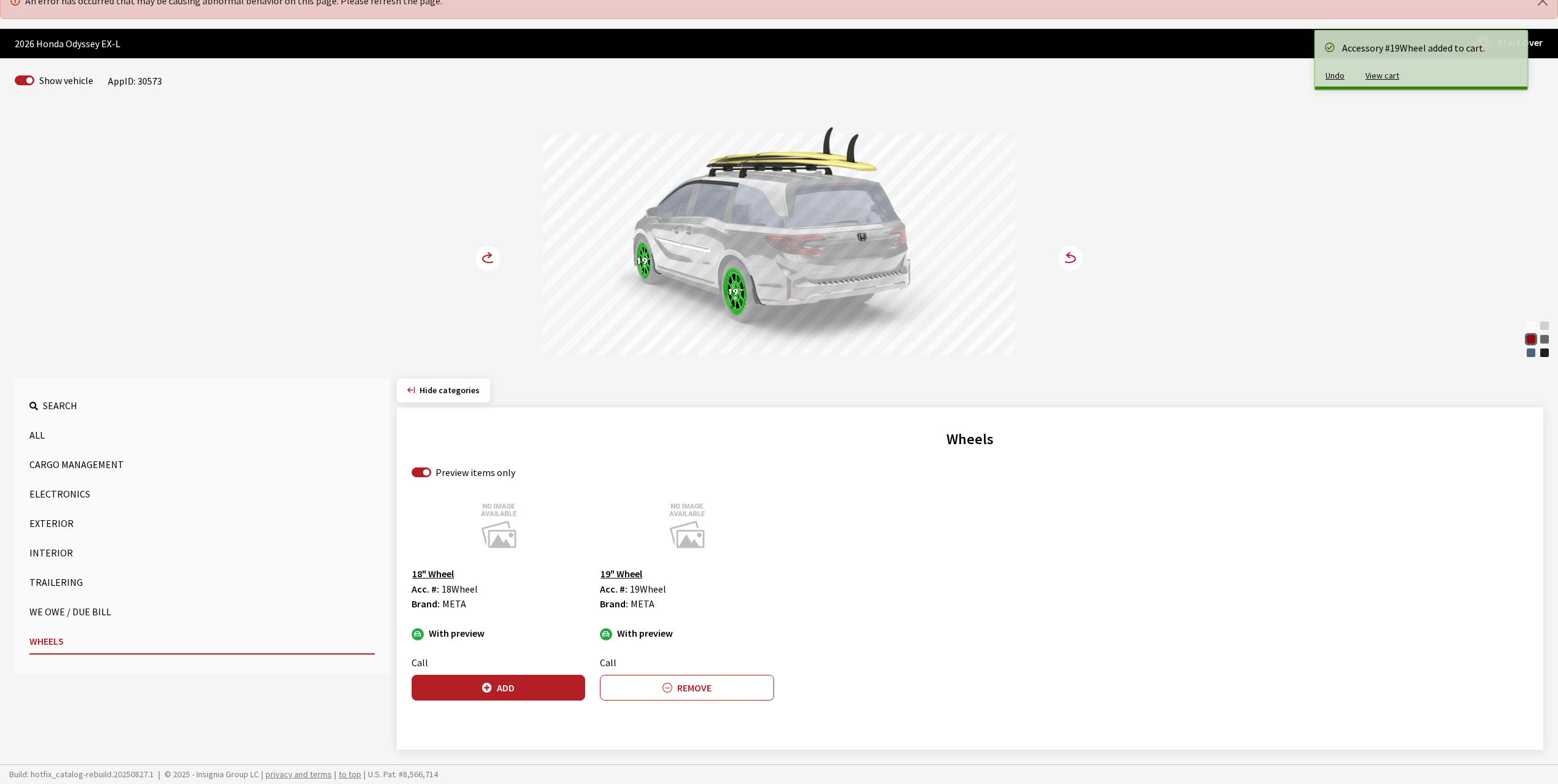
click at [494, 250] on circle at bounding box center [488, 258] width 25 height 25
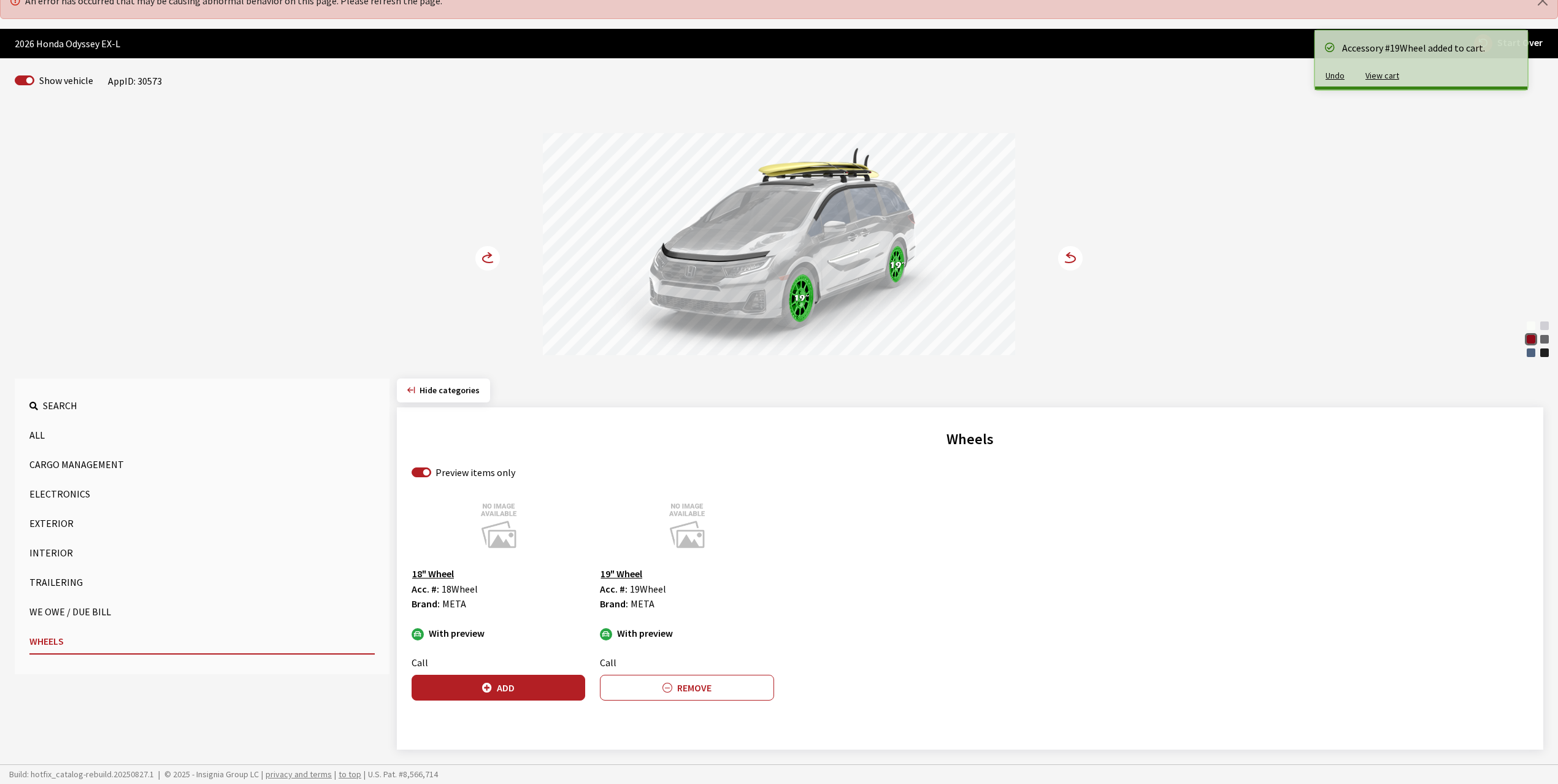
click at [494, 250] on circle at bounding box center [488, 258] width 25 height 25
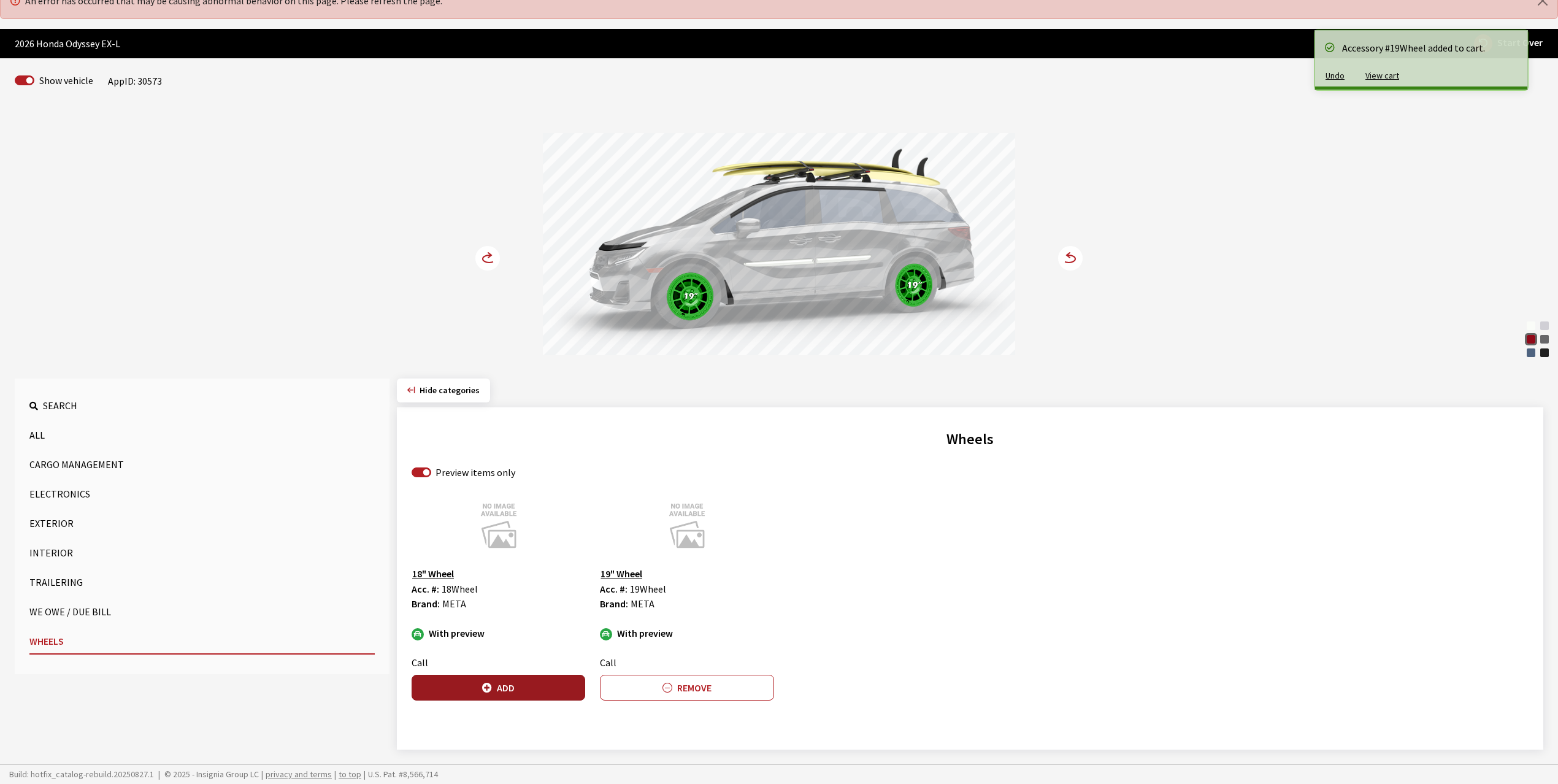
click at [518, 677] on button "Add" at bounding box center [498, 688] width 173 height 26
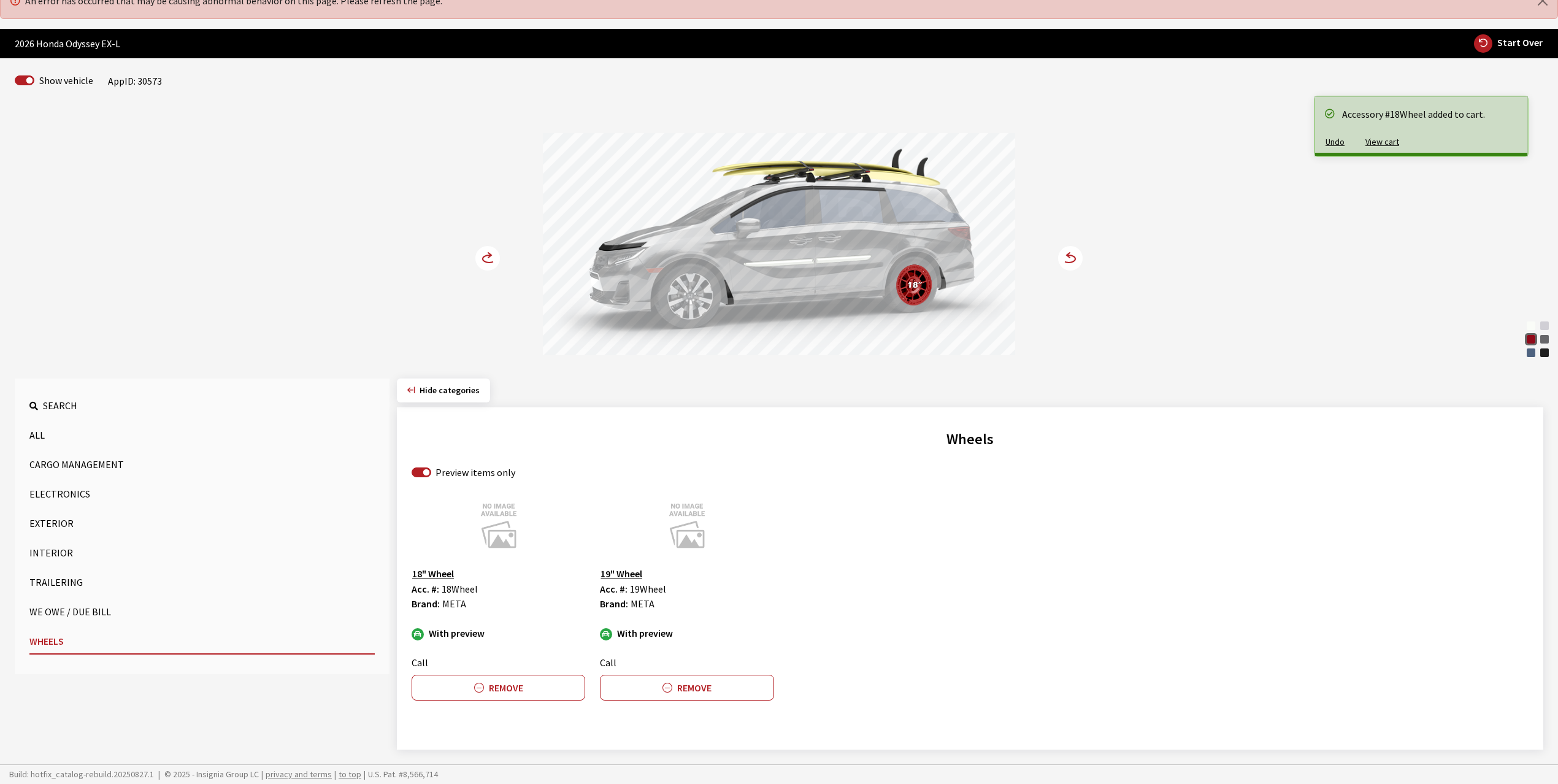
scroll to position [0, 0]
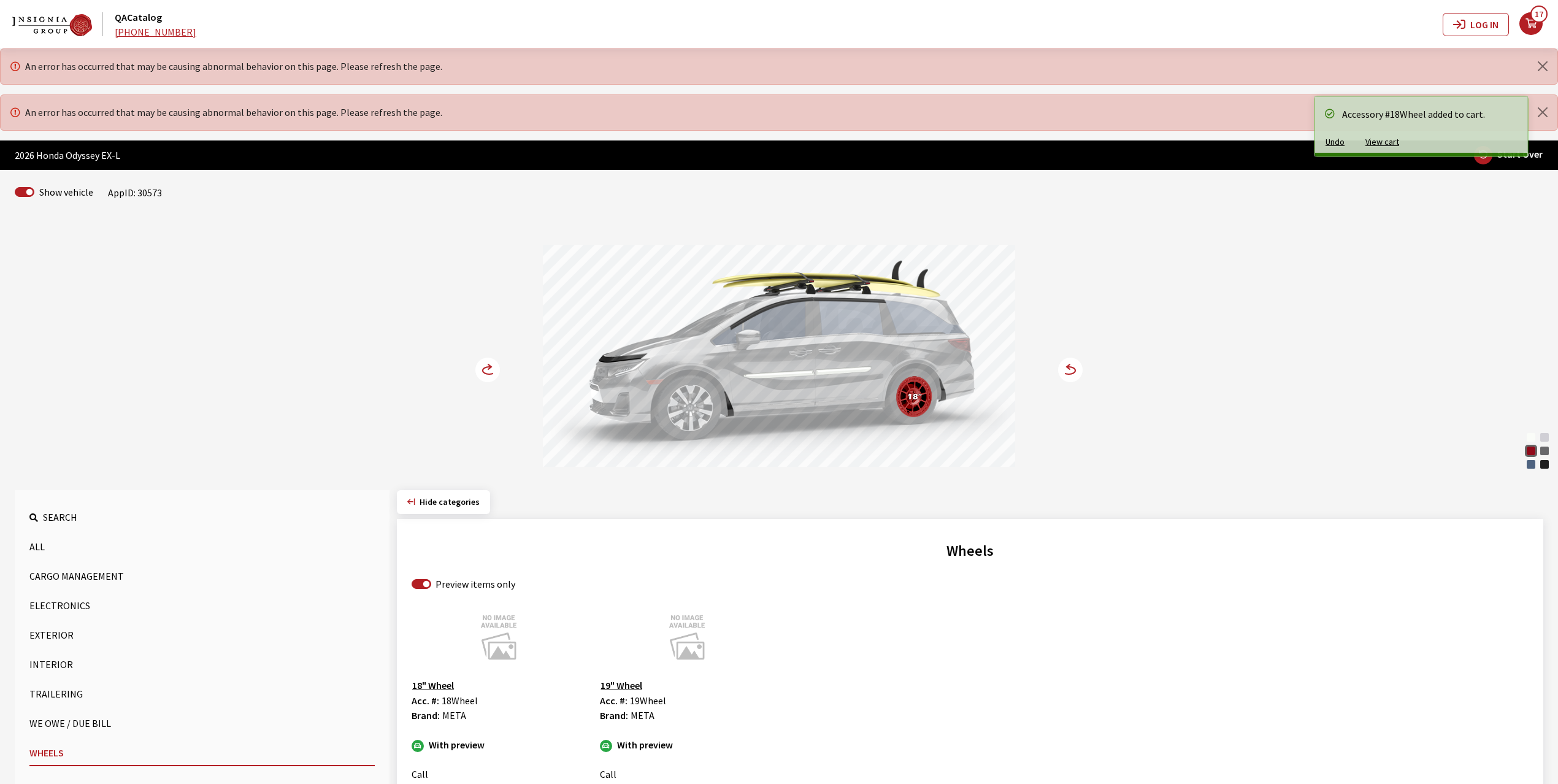
click at [486, 253] on div "Platinum White Pearl Solar Silver Metallic Radiant Red Metallic Modern Steel Me…" at bounding box center [779, 345] width 809 height 250
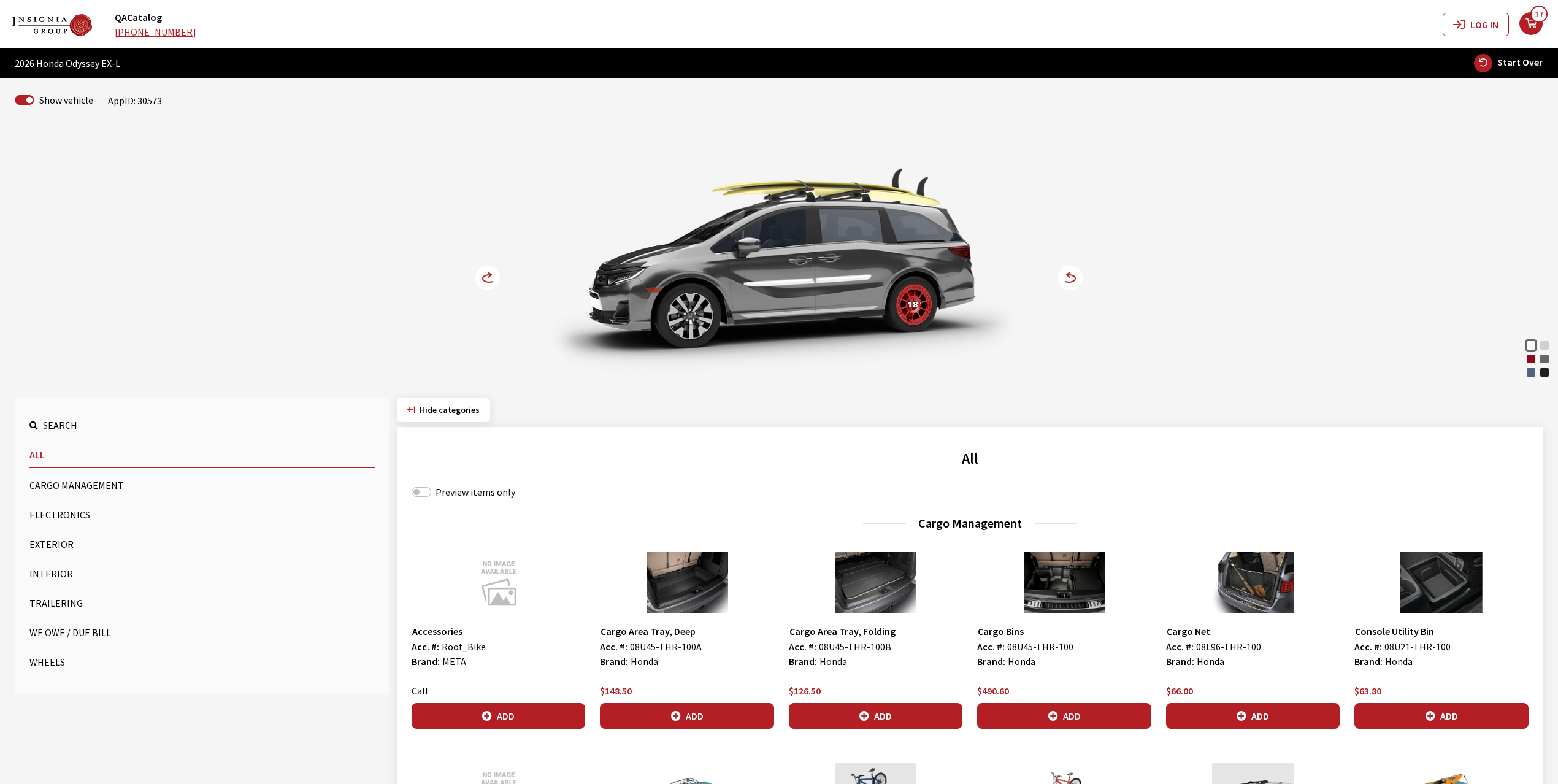
click at [48, 656] on button "Wheels" at bounding box center [202, 662] width 345 height 25
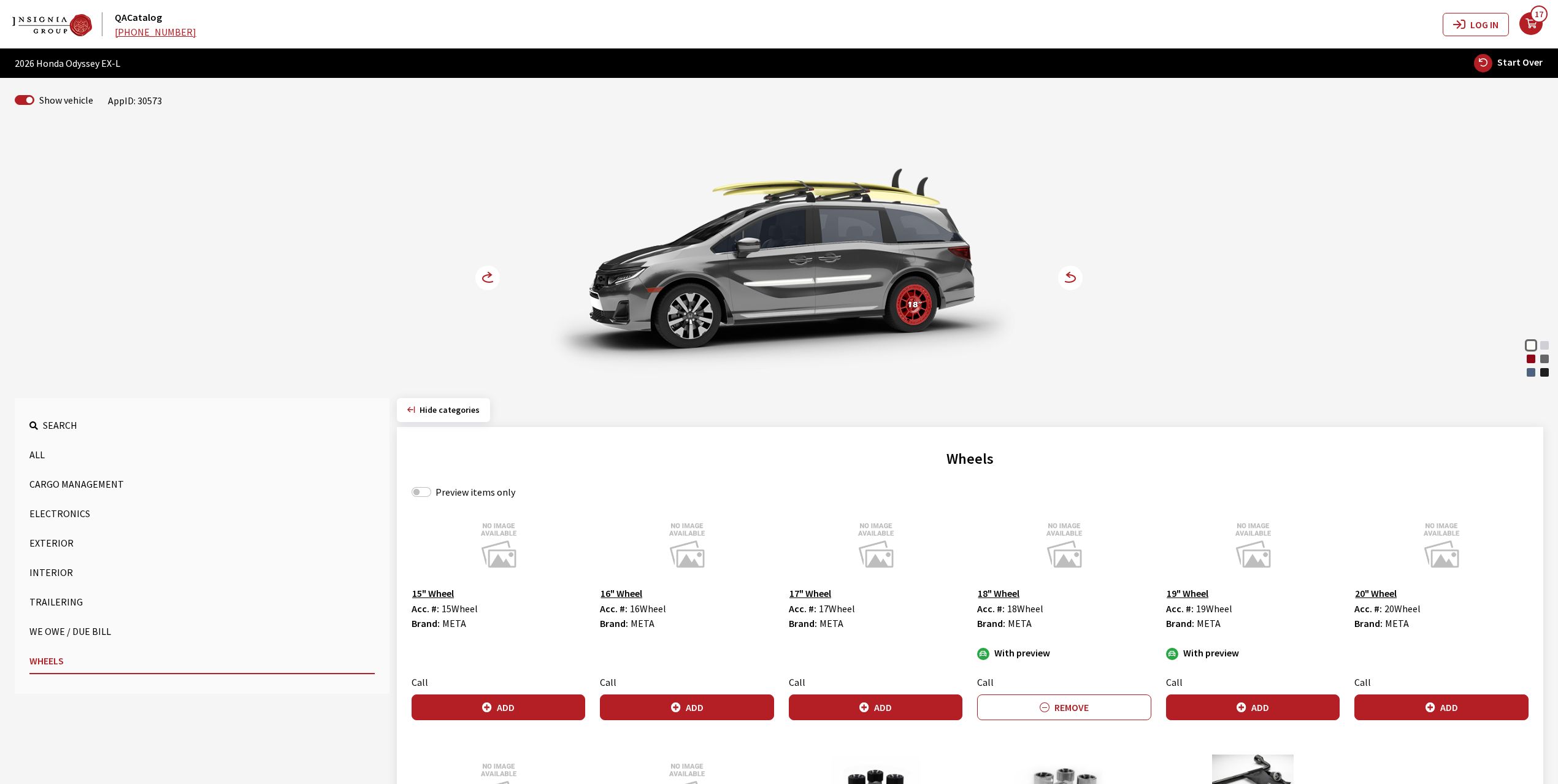
click at [468, 495] on label "Preview items only" at bounding box center [476, 492] width 80 height 15
click at [431, 495] on input "Preview items only" at bounding box center [422, 492] width 20 height 10
checkbox input "true"
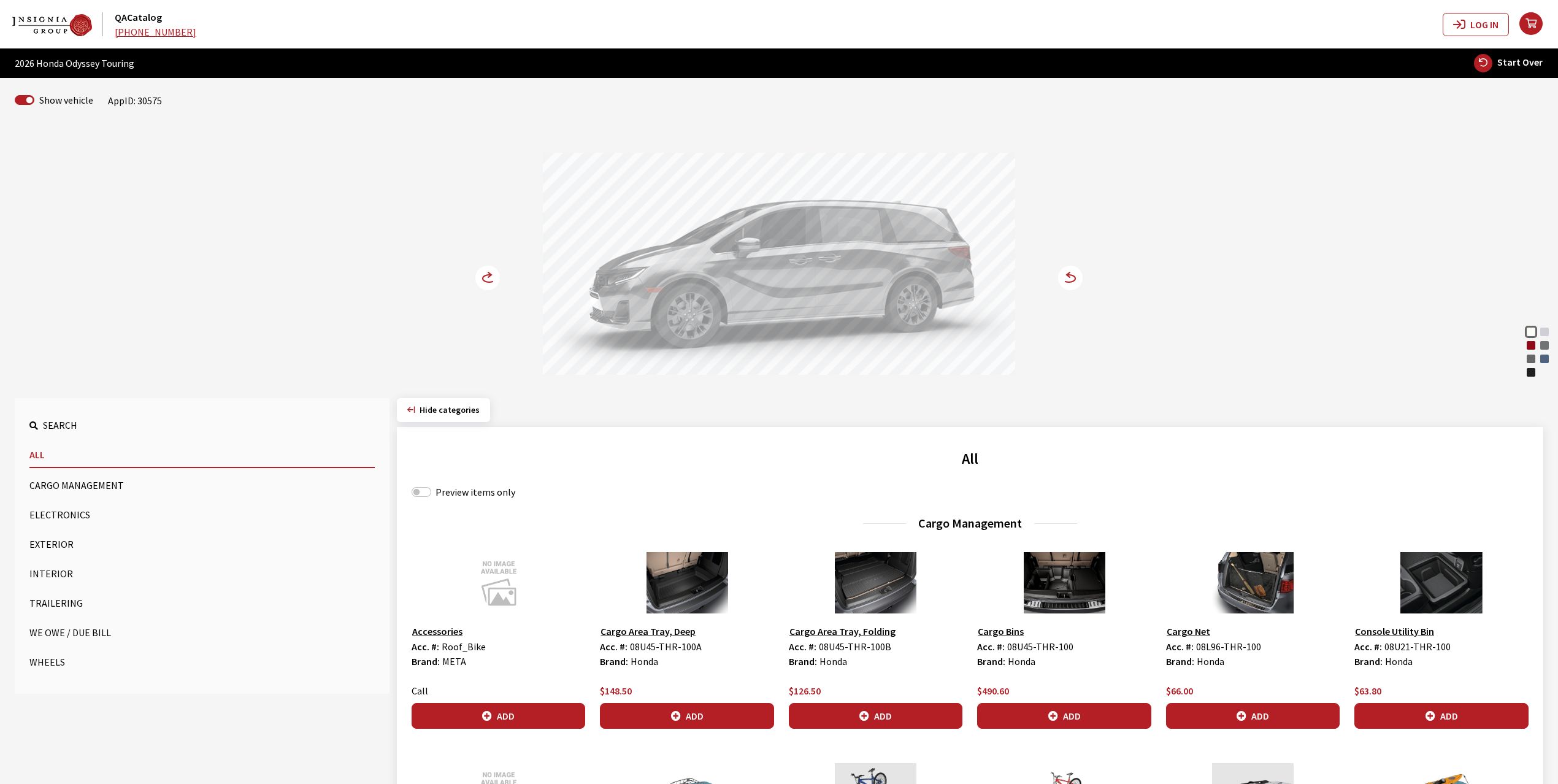
click at [1543, 361] on div "Smoke Blue Pearl" at bounding box center [1544, 359] width 12 height 12
click at [418, 490] on input "Preview items only" at bounding box center [422, 492] width 20 height 10
checkbox input "true"
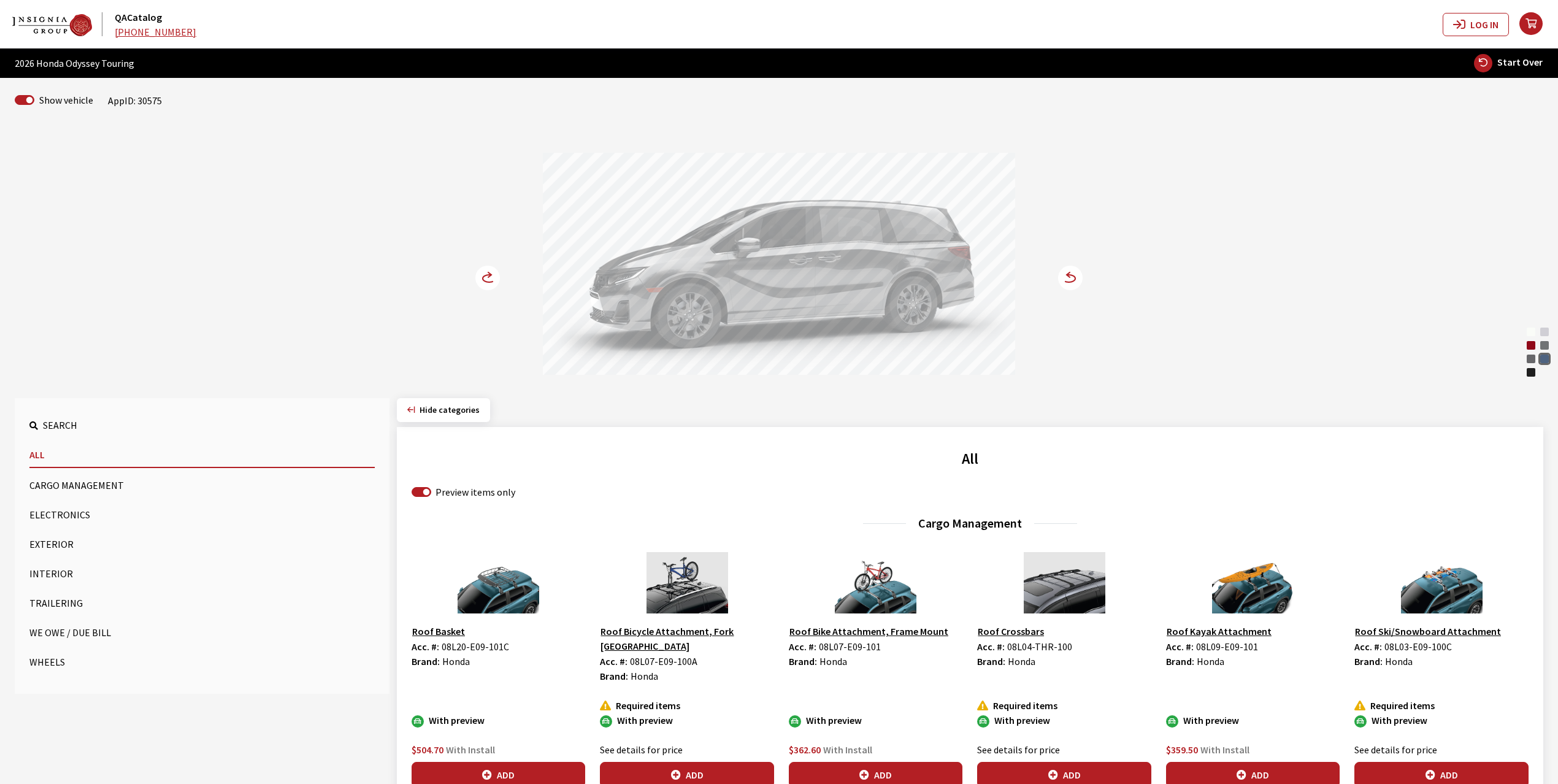
click at [65, 484] on button "Cargo Management" at bounding box center [202, 485] width 345 height 25
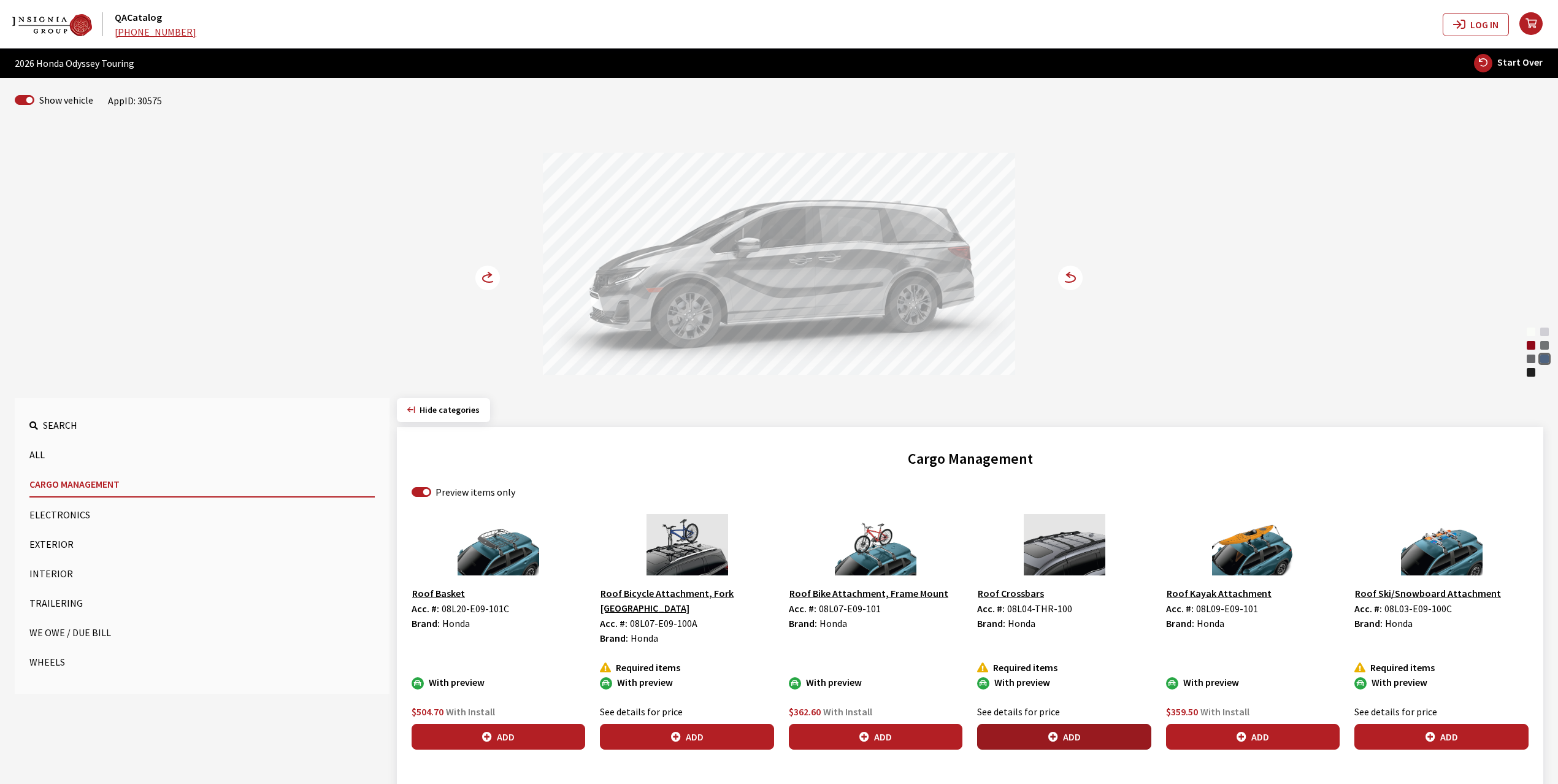
click at [1071, 727] on button "Add" at bounding box center [1064, 737] width 173 height 26
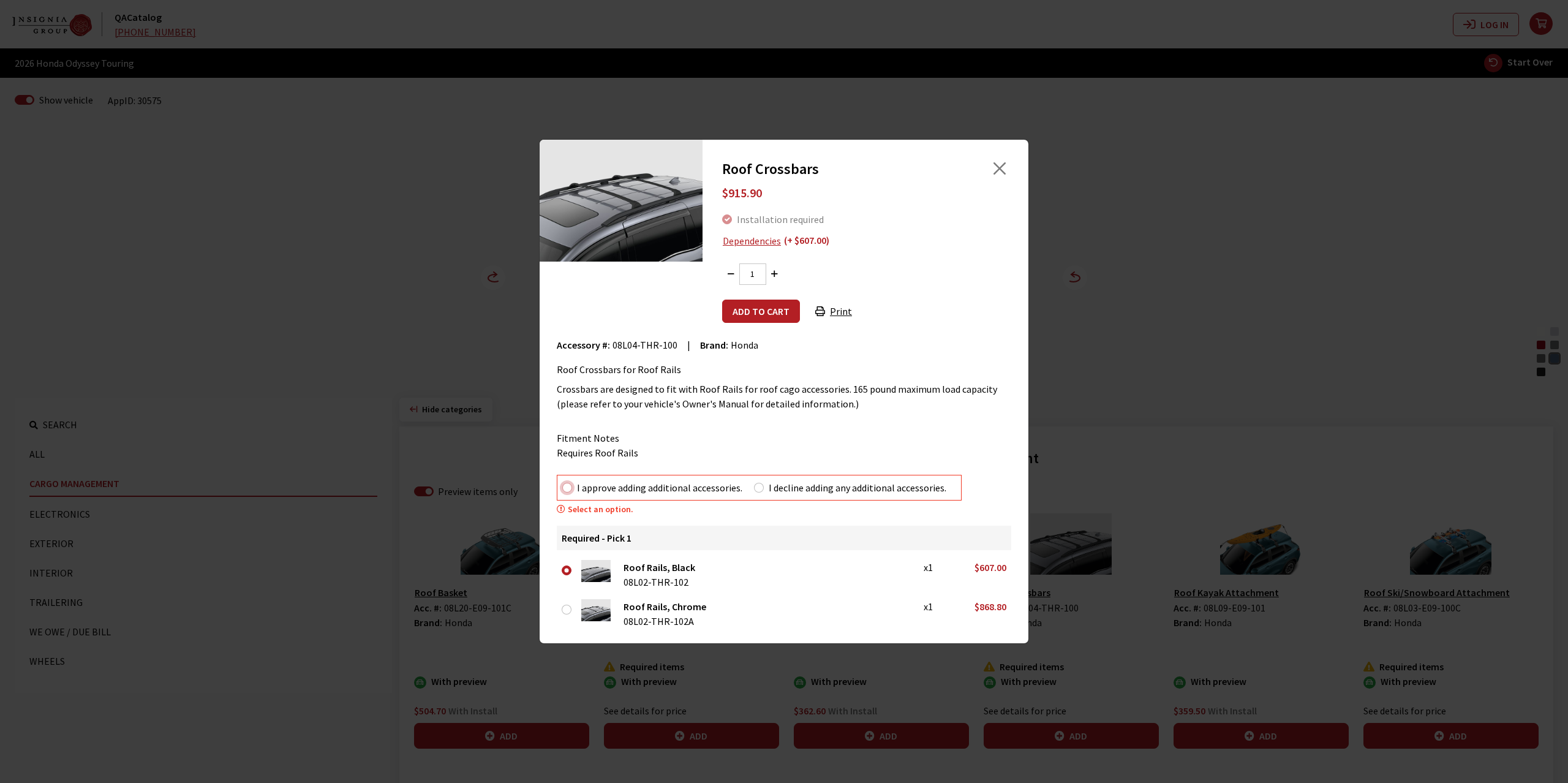
click at [566, 485] on input "I approve adding additional accessories." at bounding box center [567, 488] width 10 height 10
radio input "true"
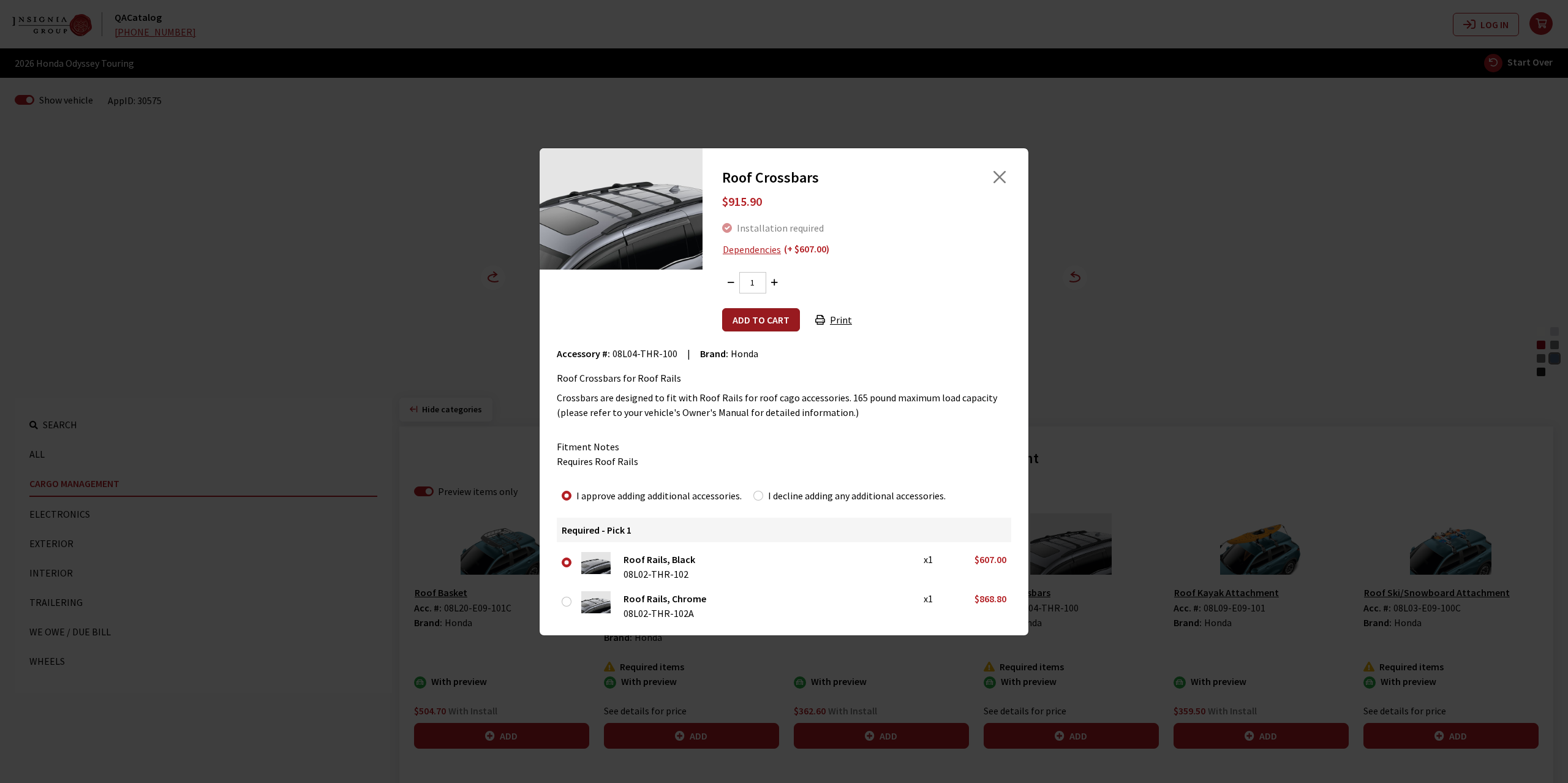
click at [762, 320] on button "Add to cart" at bounding box center [761, 320] width 78 height 23
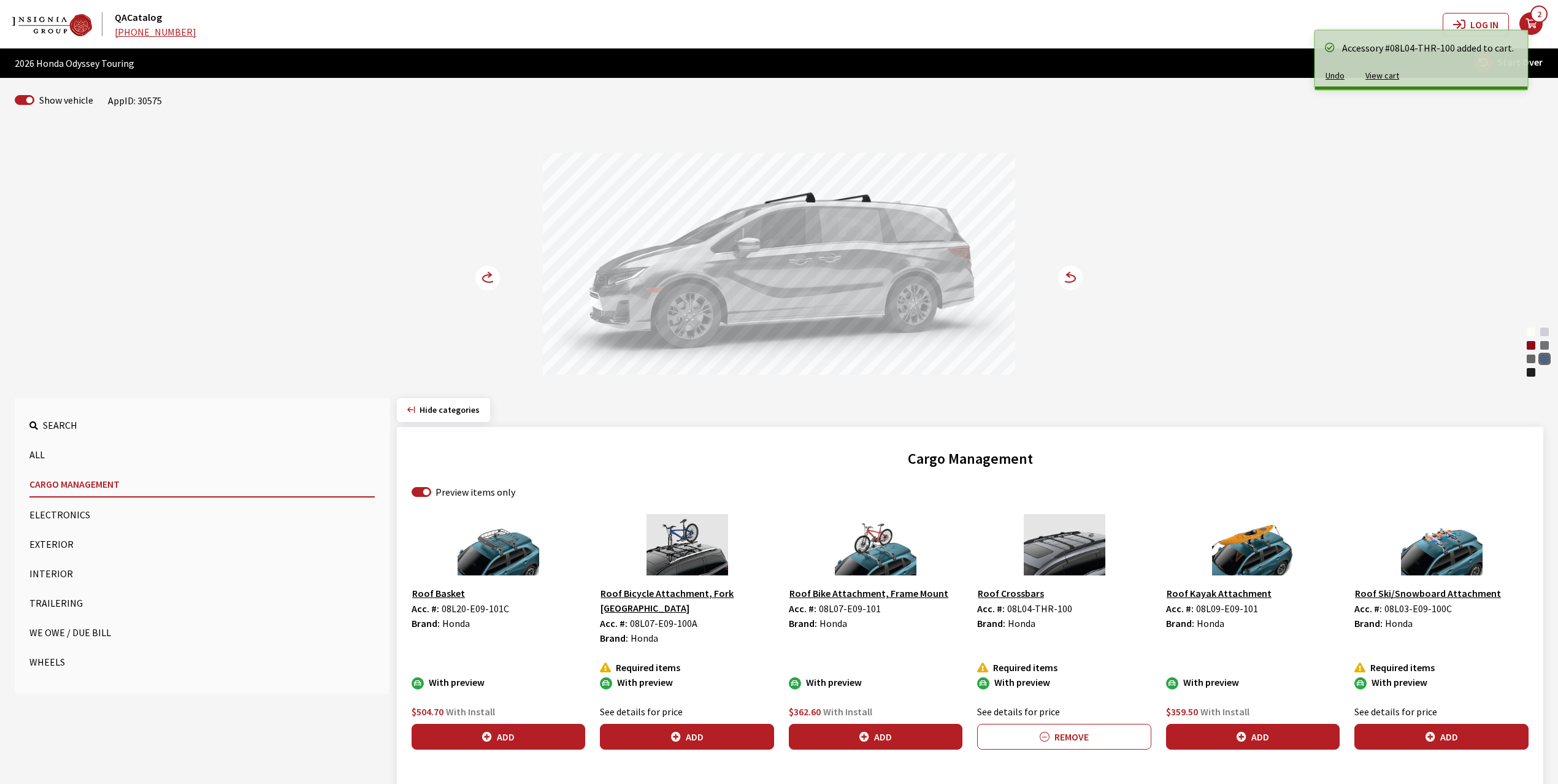
click at [486, 270] on circle at bounding box center [488, 278] width 25 height 25
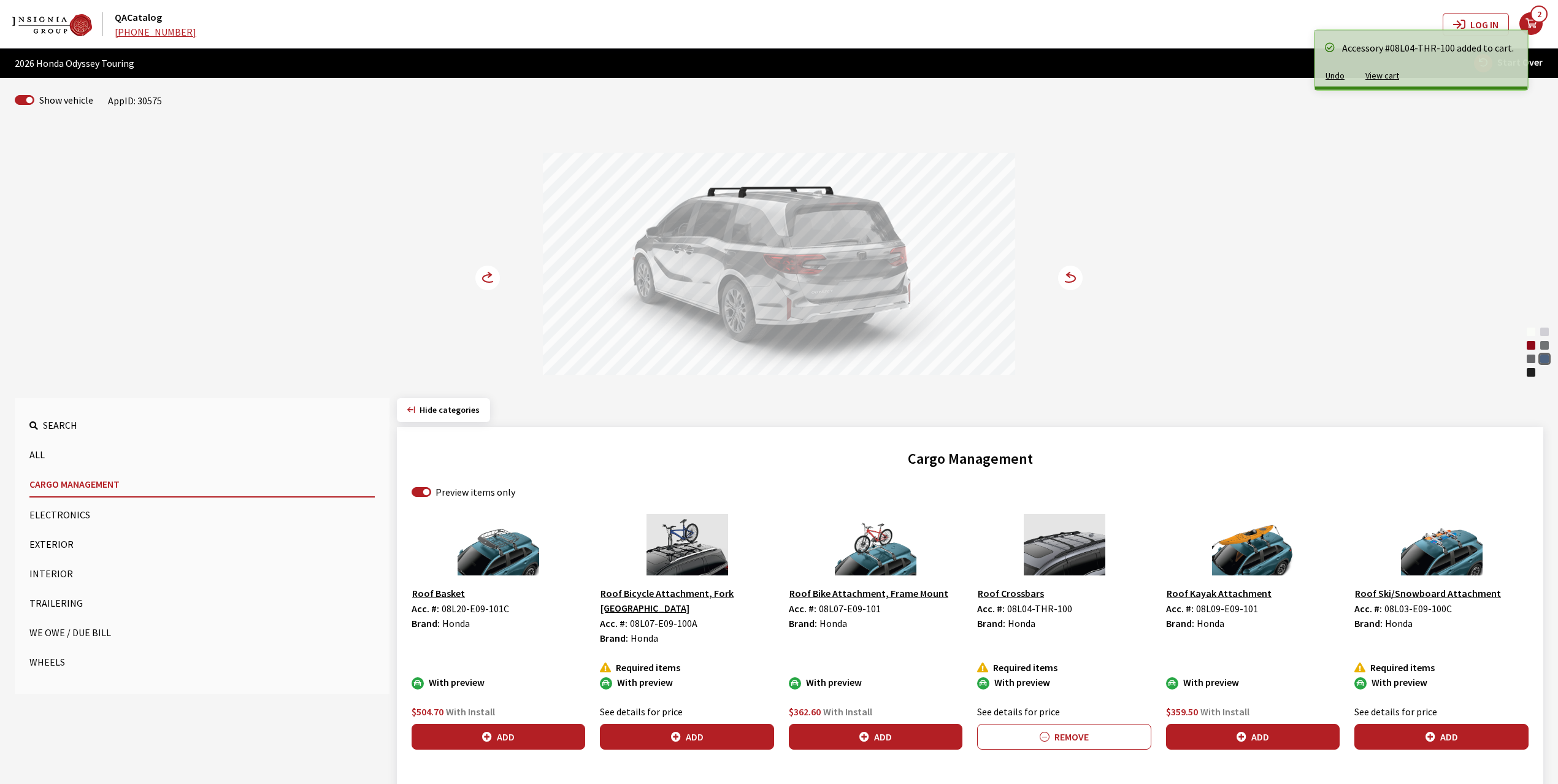
click at [486, 270] on circle at bounding box center [488, 278] width 25 height 25
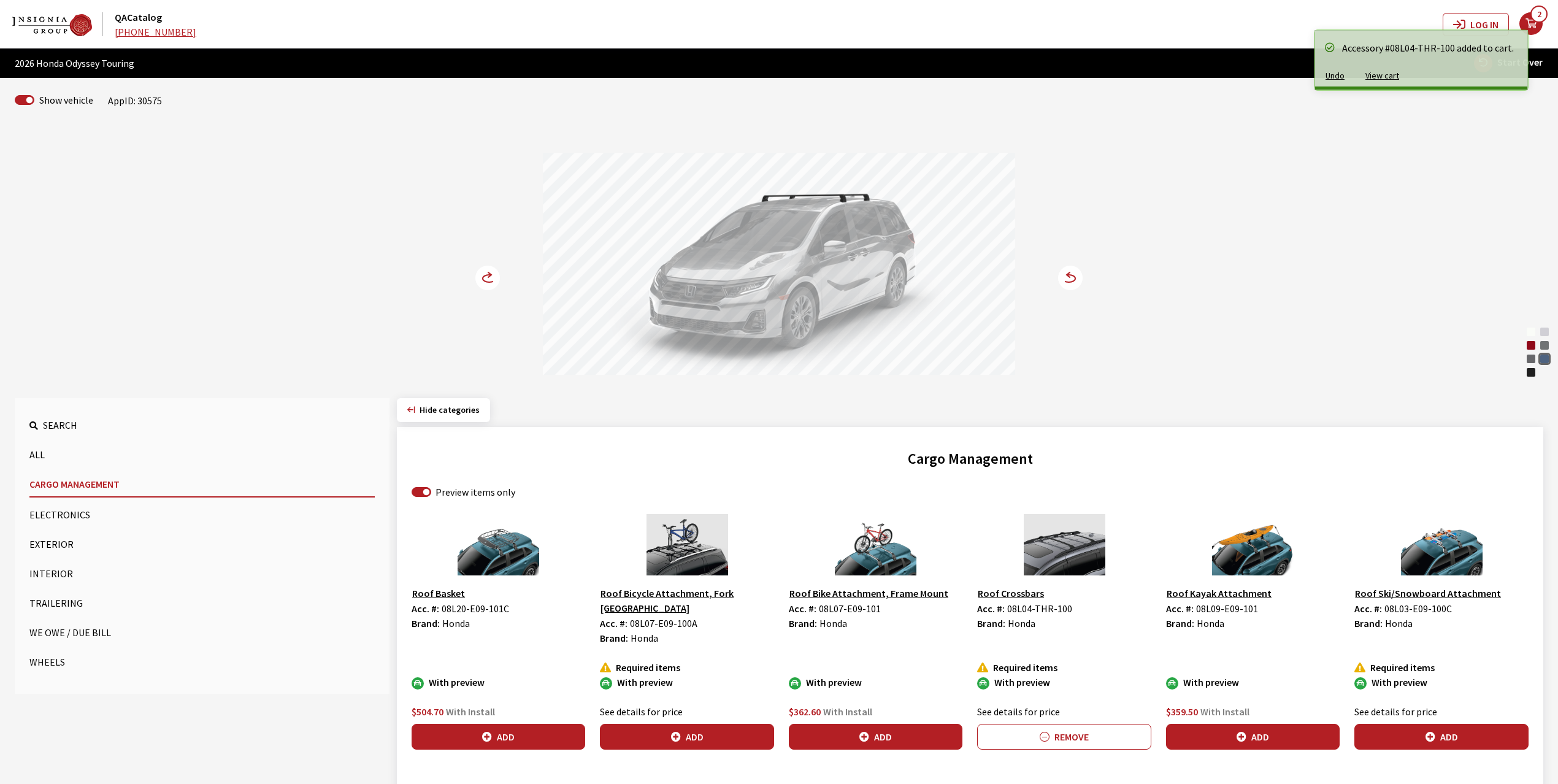
click at [486, 270] on circle at bounding box center [488, 278] width 25 height 25
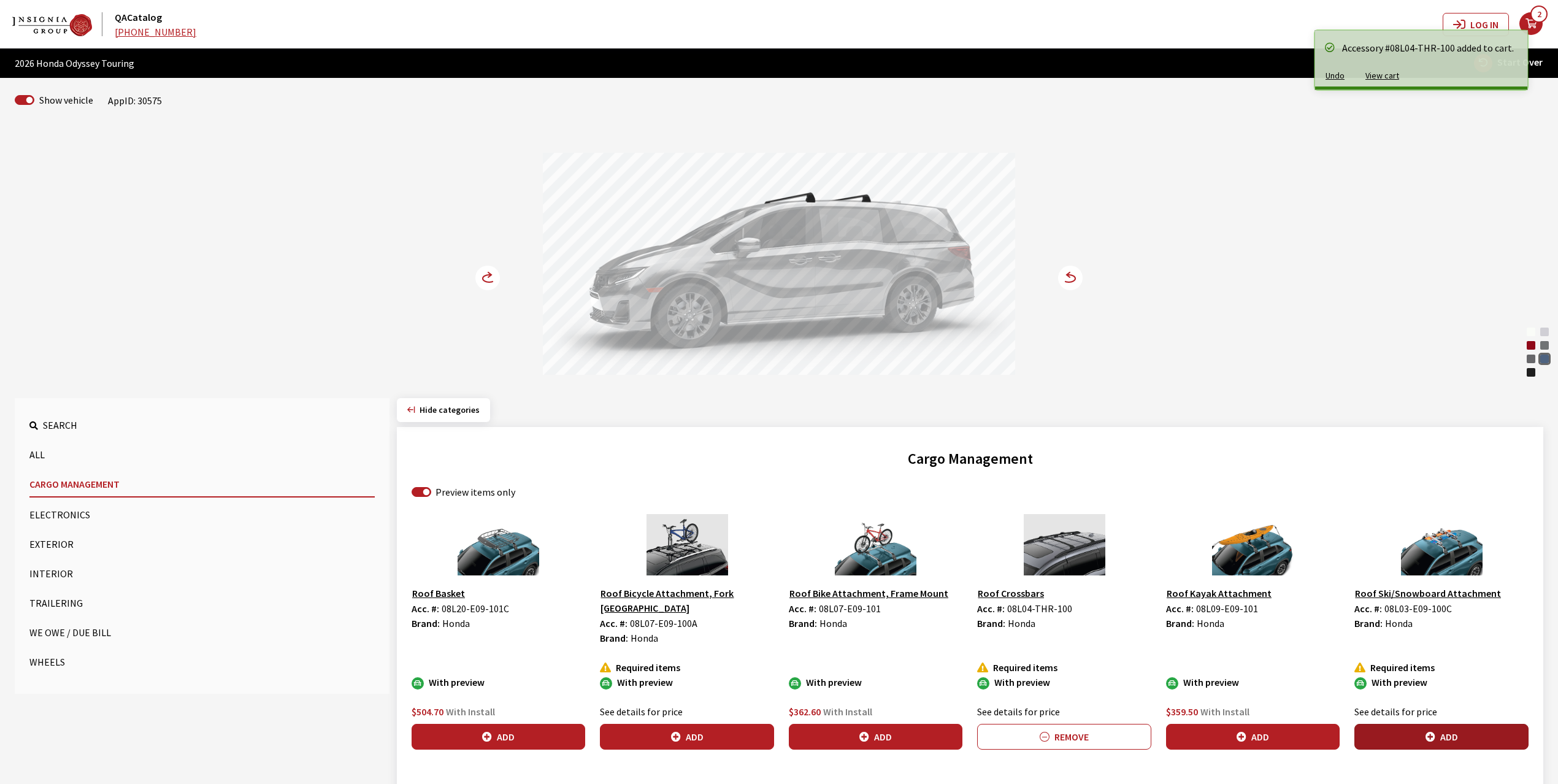
click at [1460, 724] on button "Add" at bounding box center [1441, 737] width 173 height 26
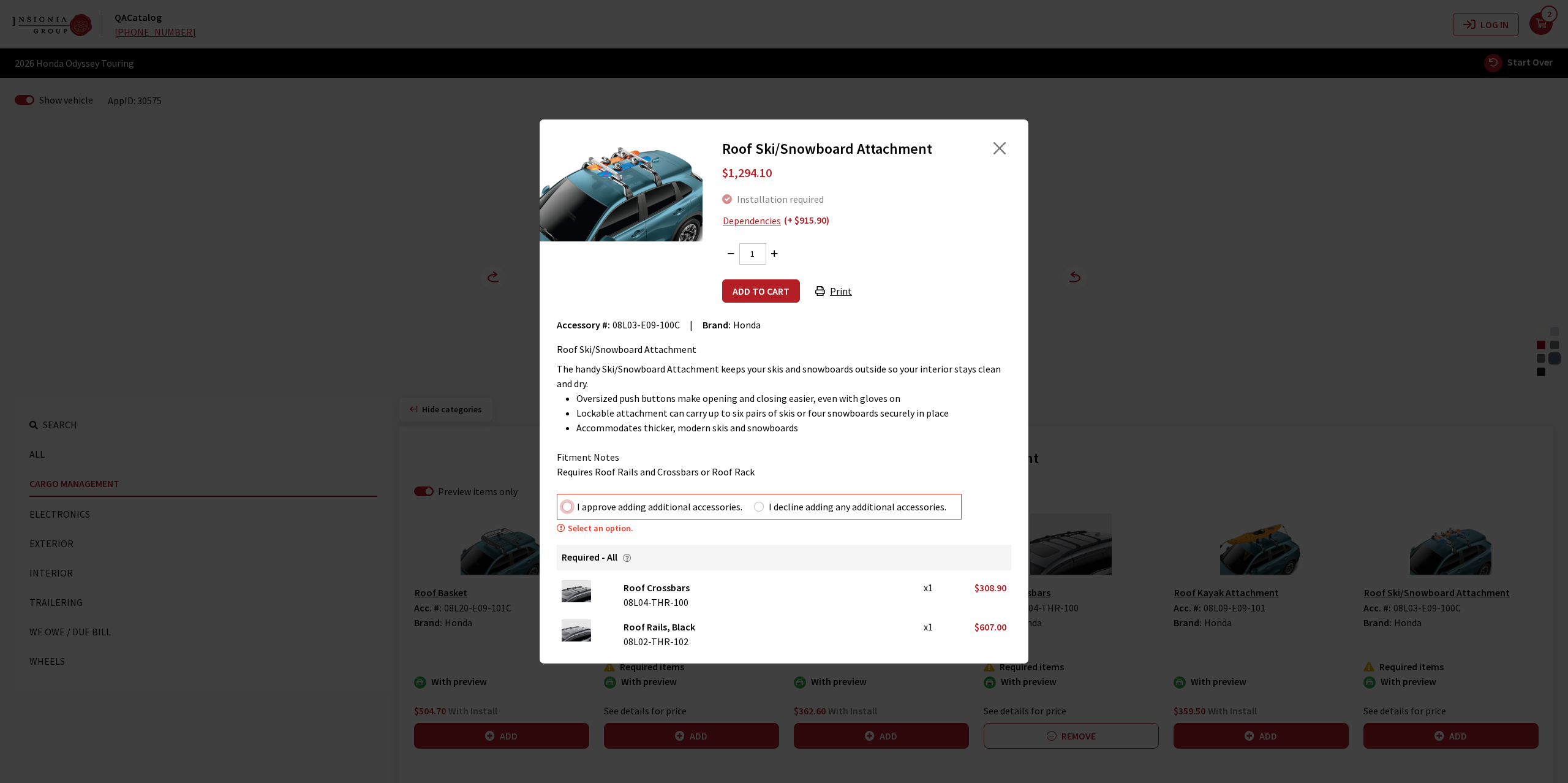
click at [568, 510] on input "I approve adding additional accessories." at bounding box center [567, 506] width 10 height 10
radio input "true"
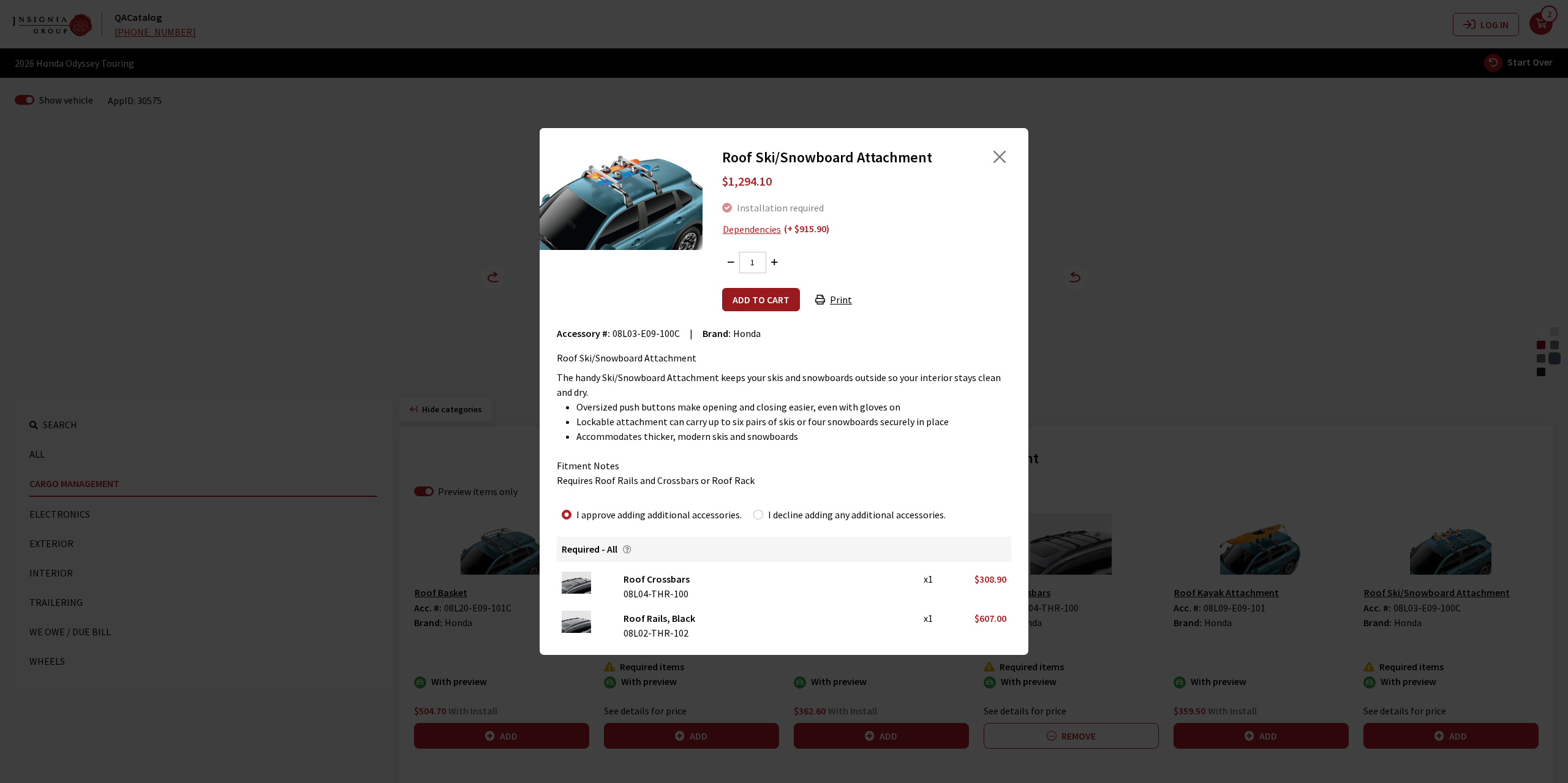
click at [756, 298] on button "Add to cart" at bounding box center [761, 299] width 78 height 23
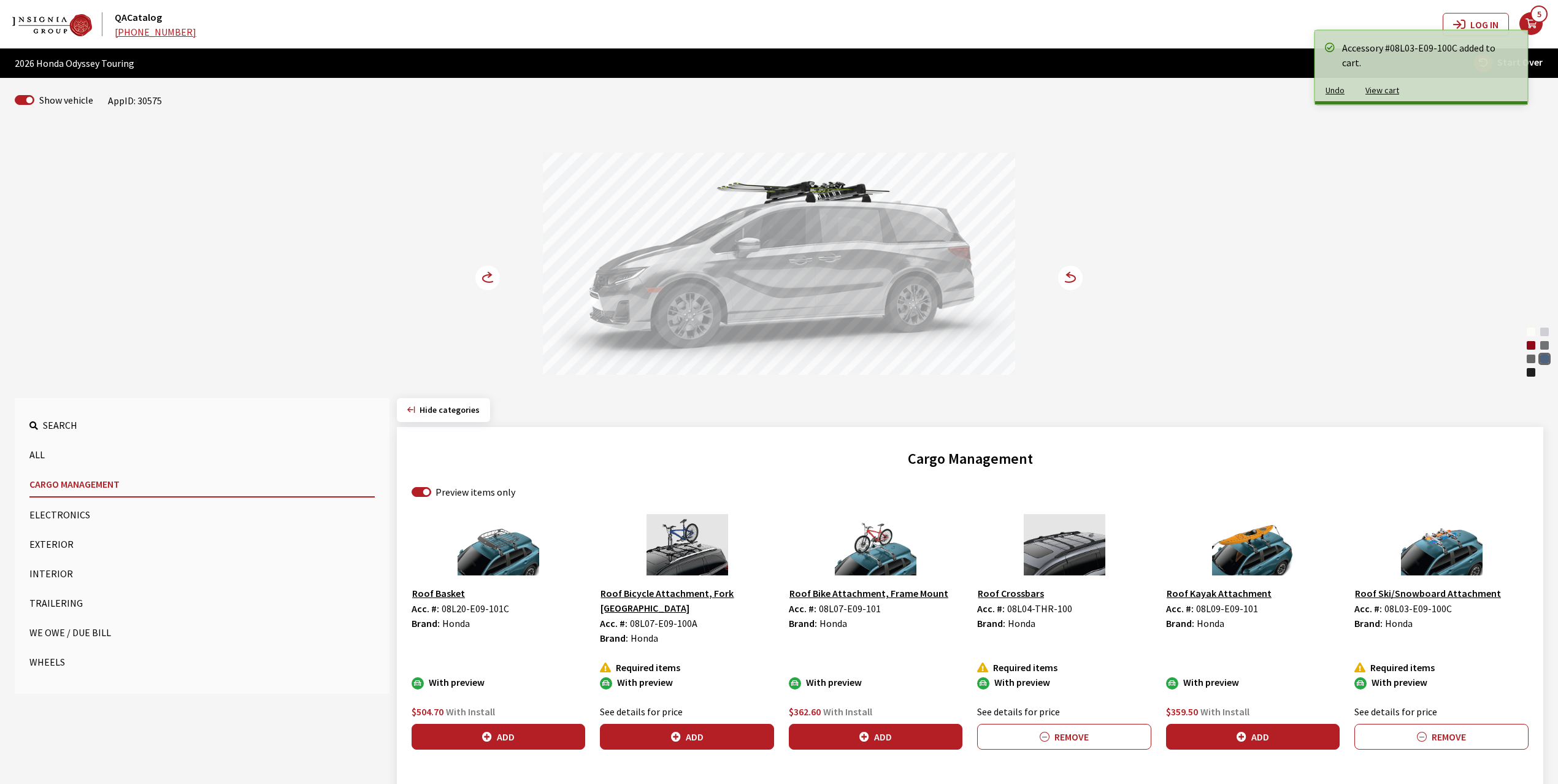
click at [484, 278] on circle at bounding box center [488, 278] width 25 height 25
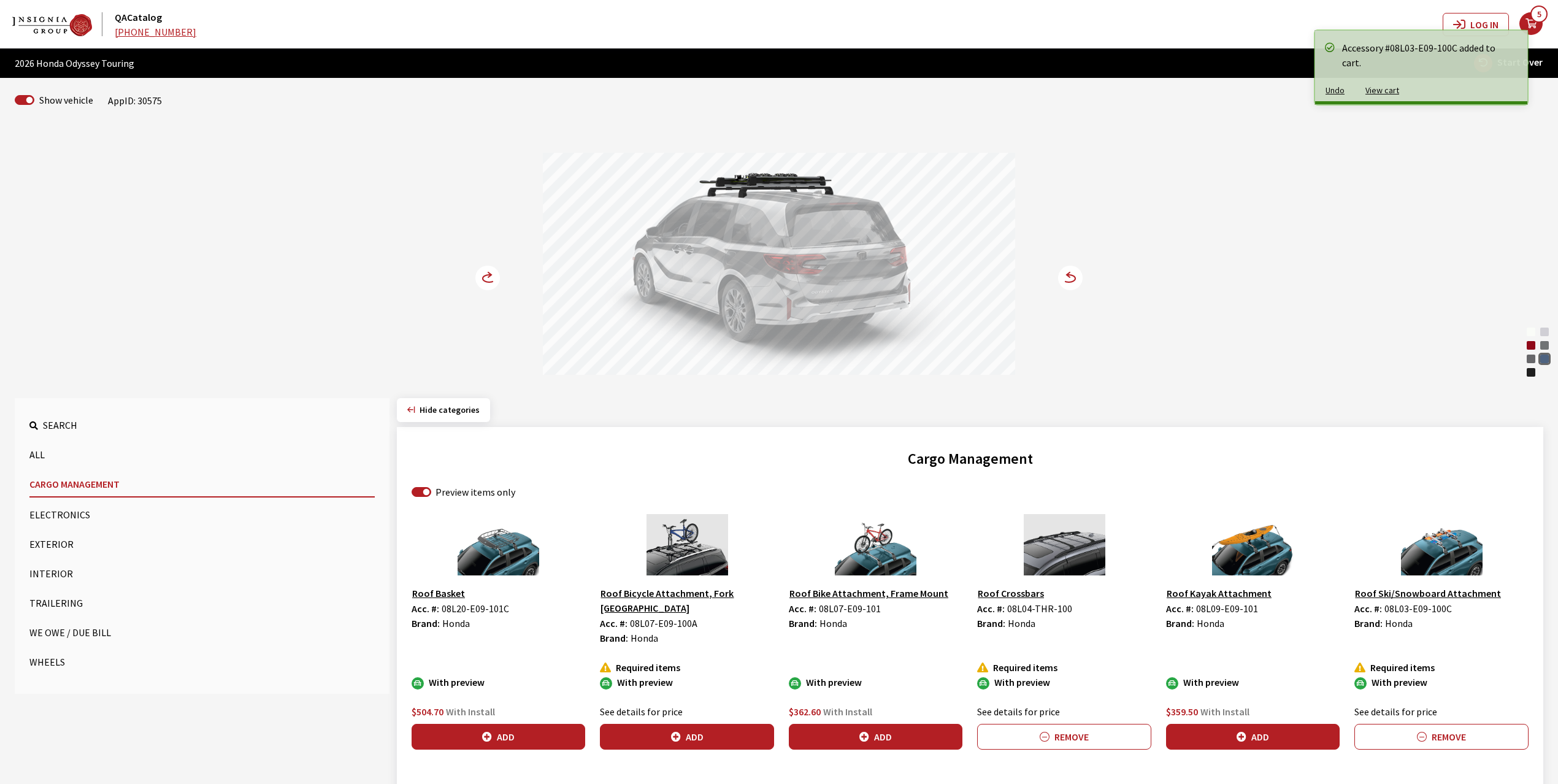
click at [484, 278] on circle at bounding box center [488, 278] width 25 height 25
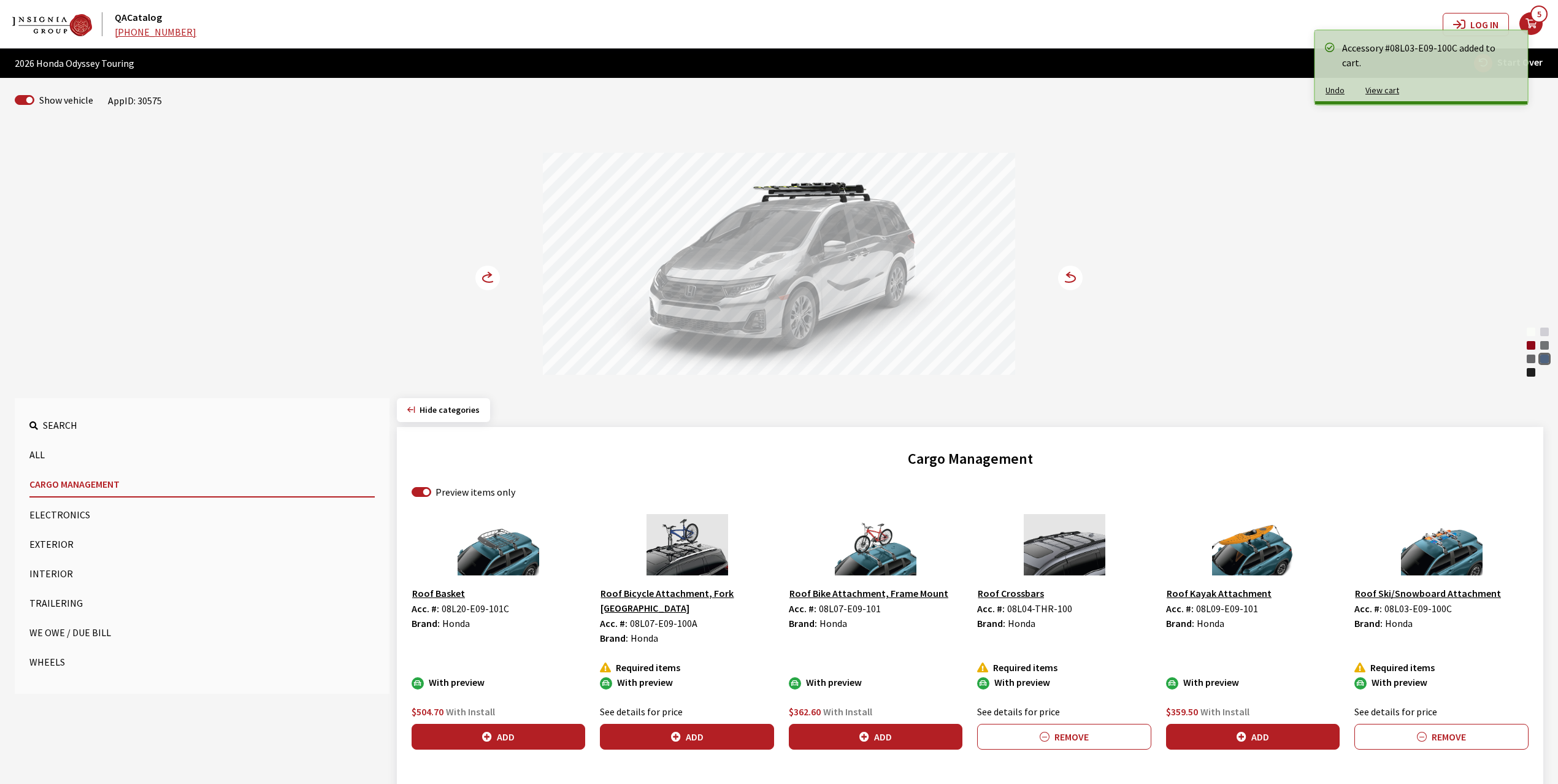
click at [484, 278] on circle at bounding box center [488, 278] width 25 height 25
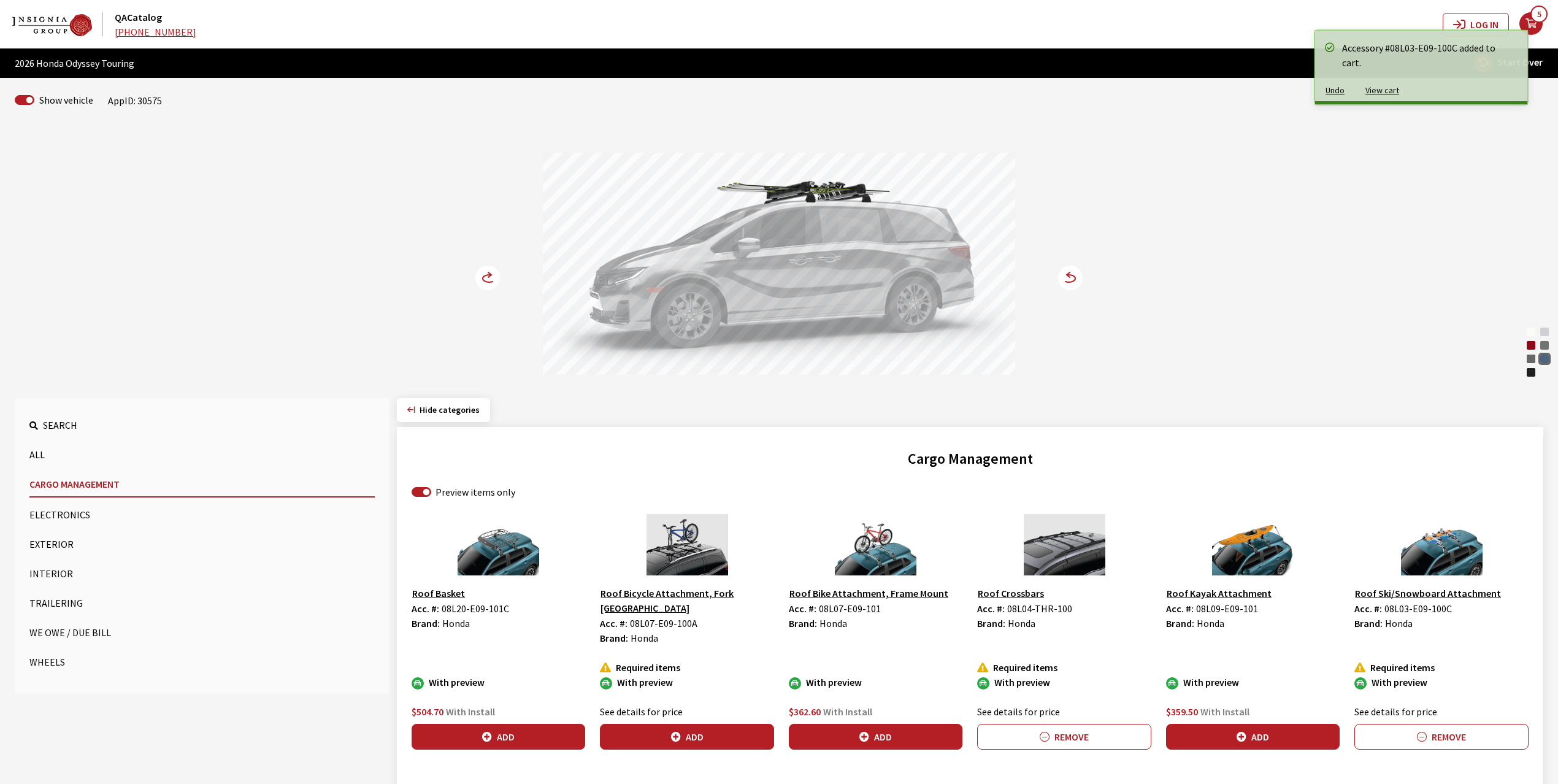
click at [43, 539] on button "Exterior" at bounding box center [202, 544] width 345 height 25
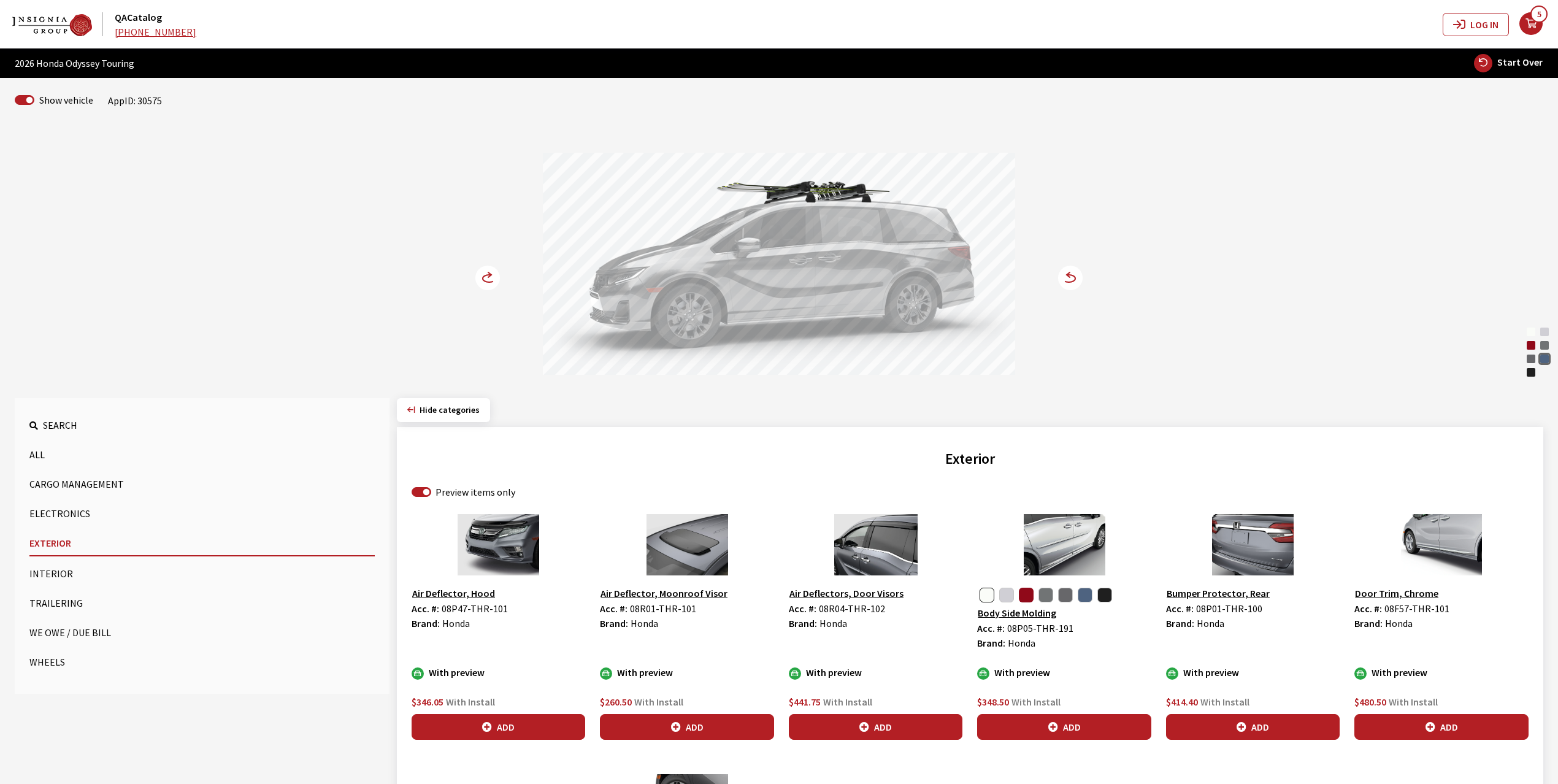
click at [1028, 594] on button "button" at bounding box center [1026, 595] width 15 height 15
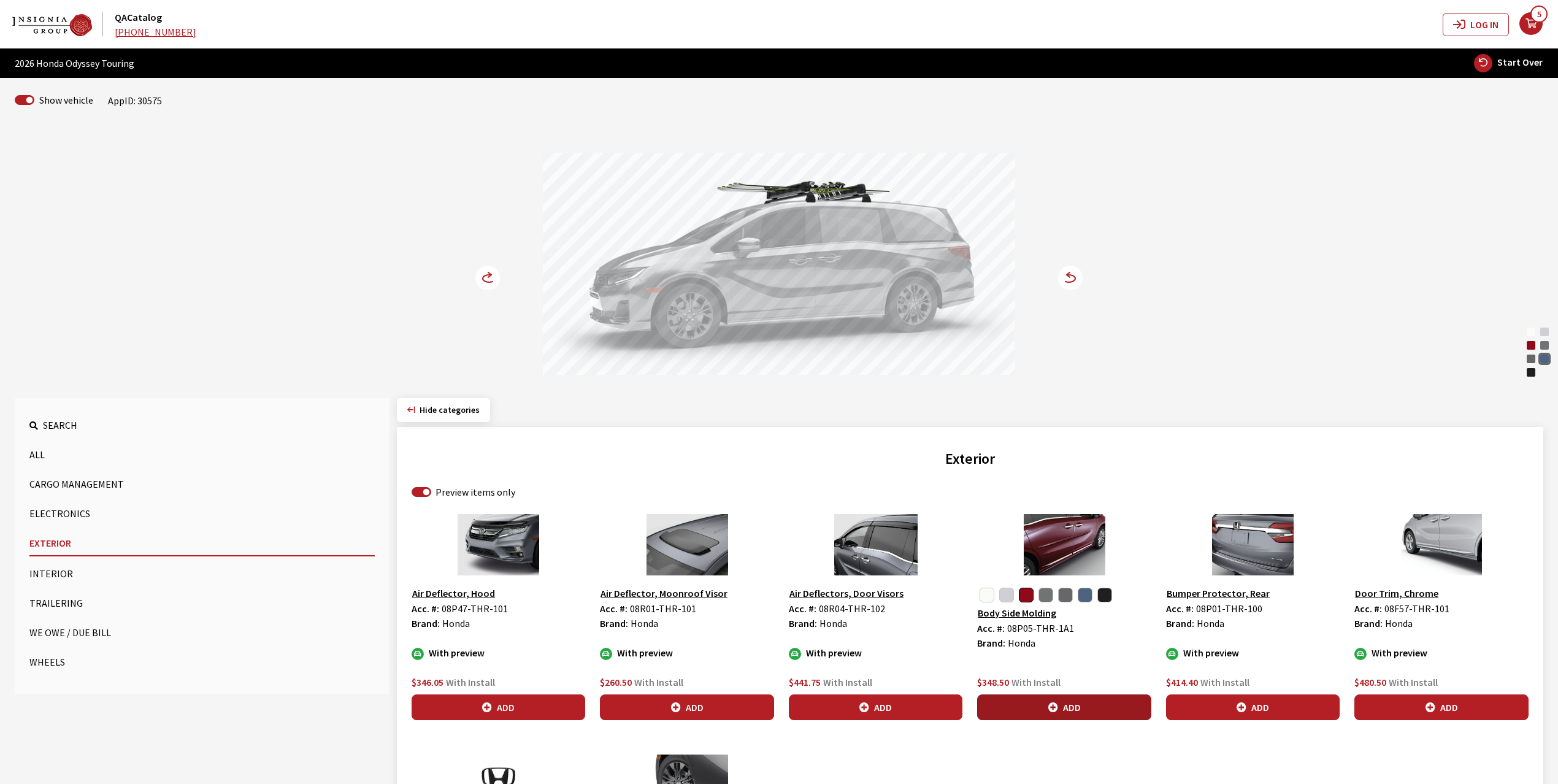
click at [1053, 698] on button "Add" at bounding box center [1064, 707] width 173 height 26
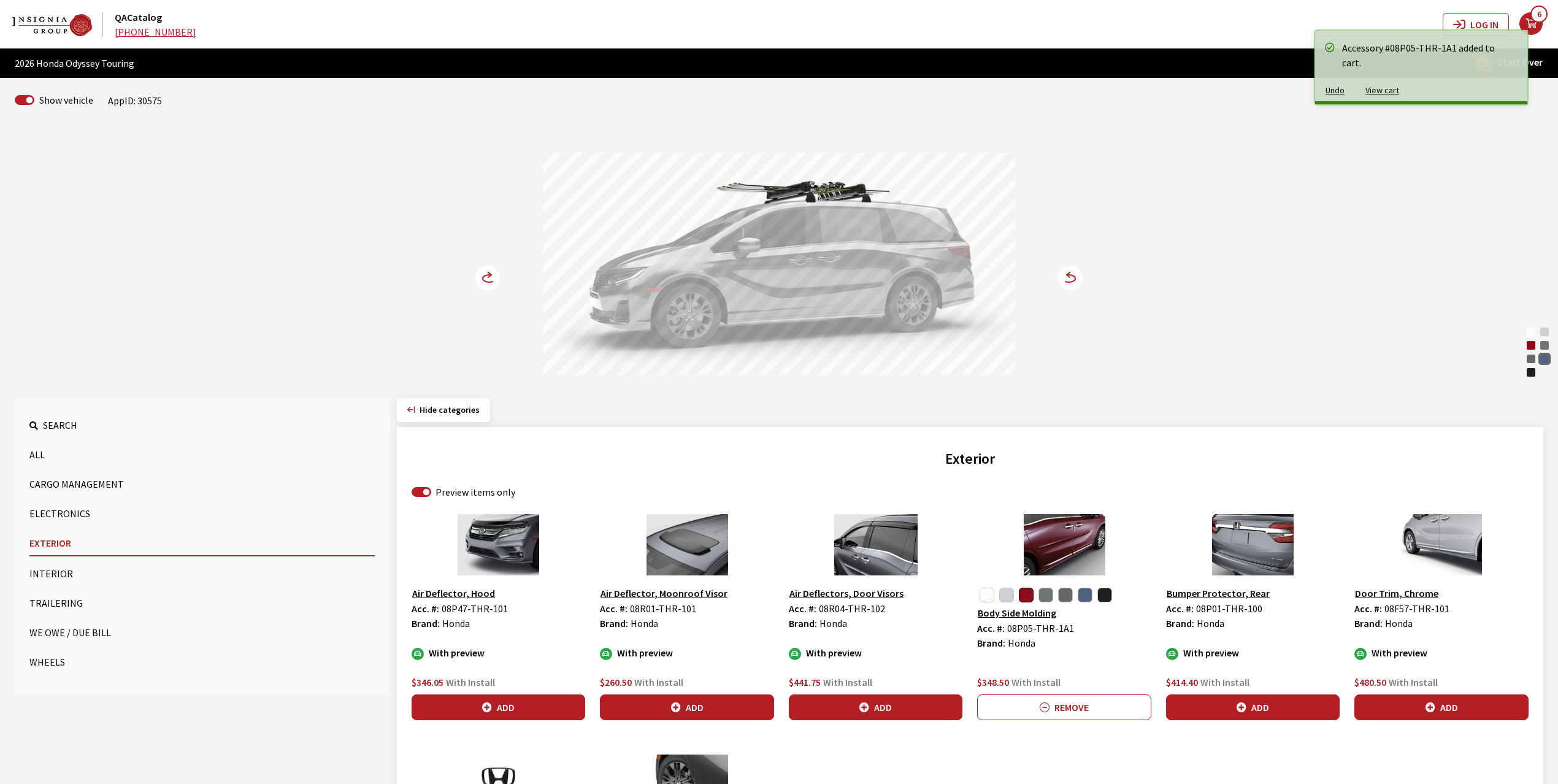
click at [487, 275] on icon at bounding box center [489, 278] width 13 height 7
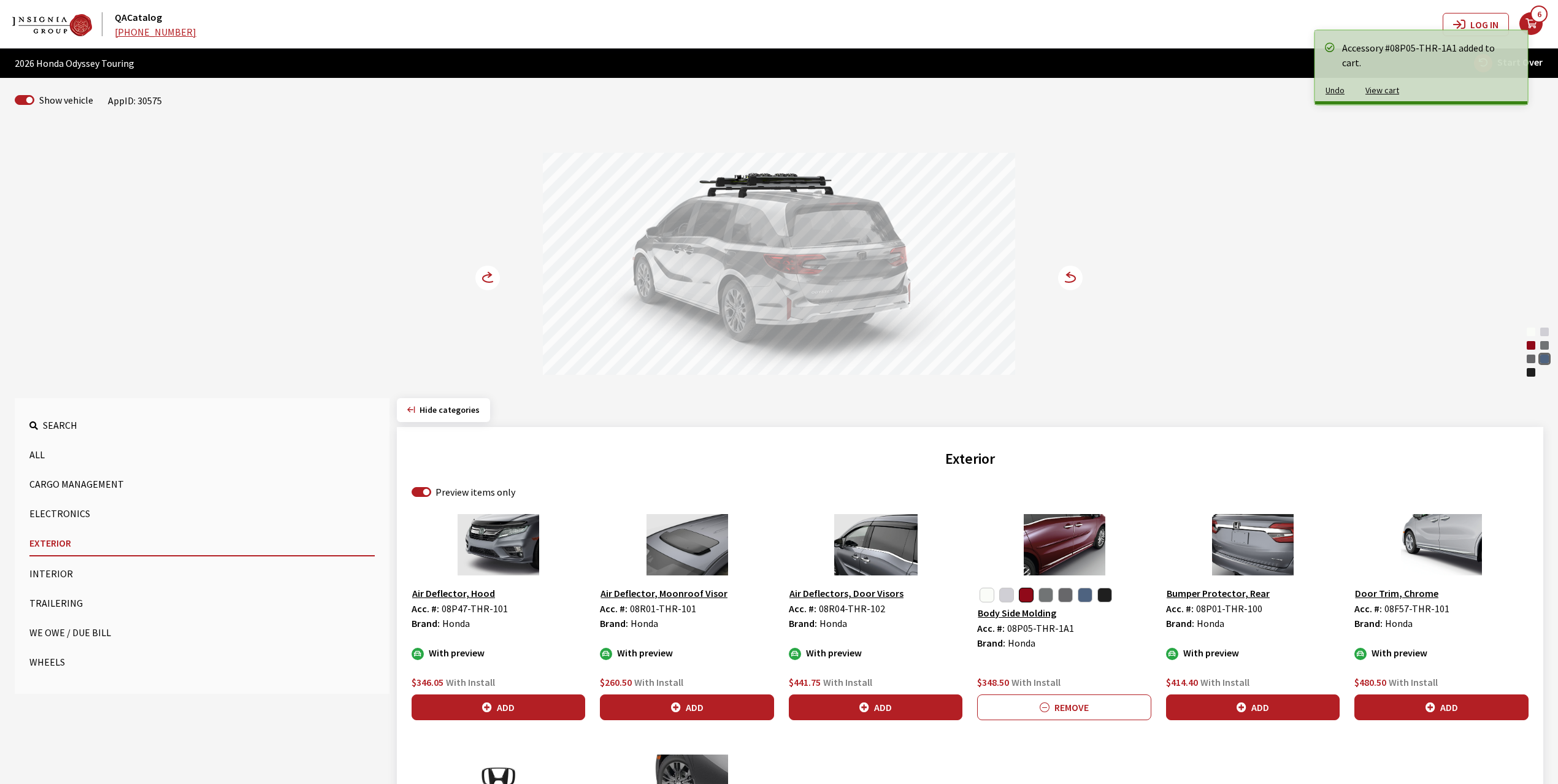
click at [487, 275] on icon at bounding box center [489, 278] width 13 height 7
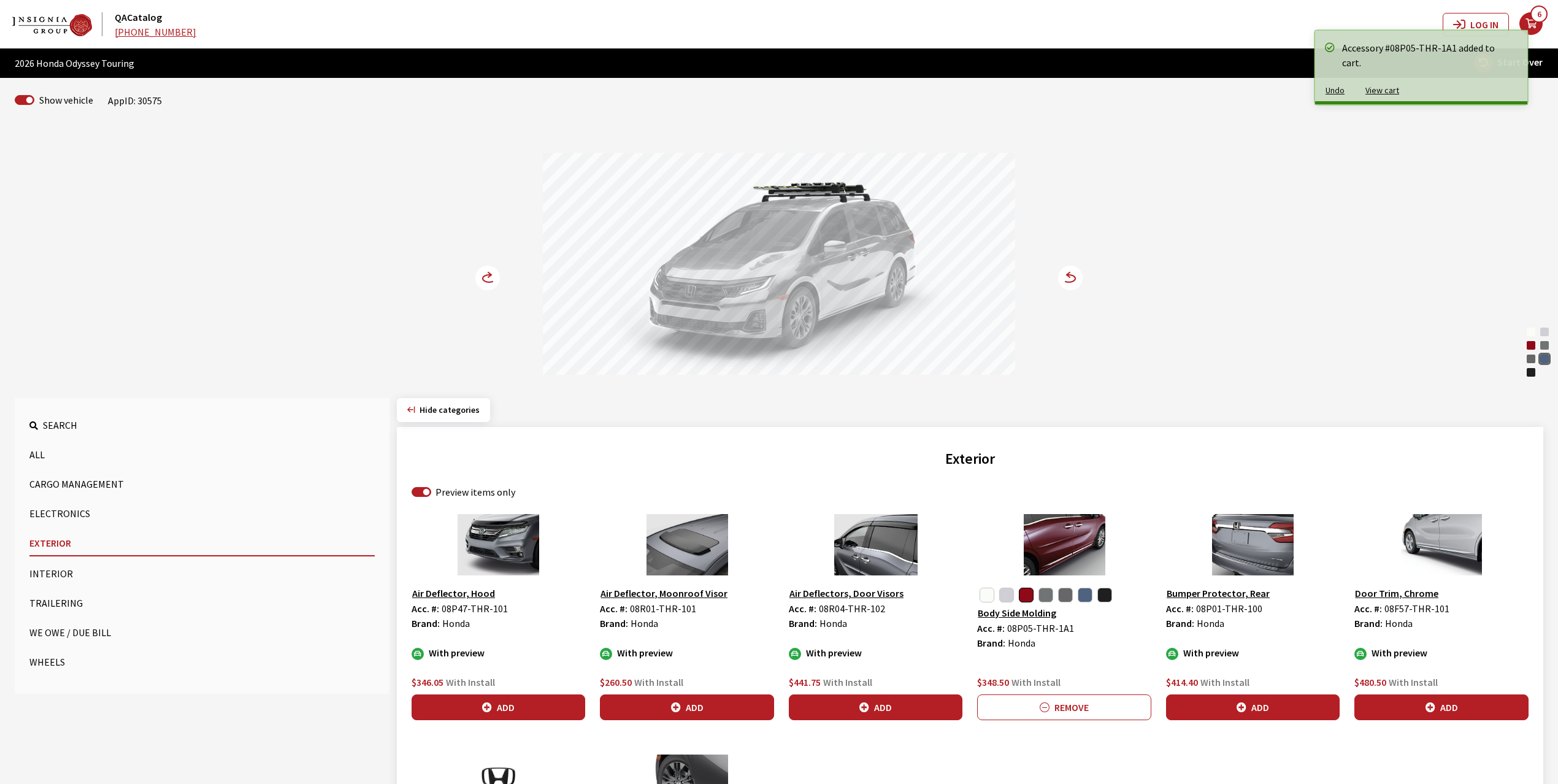
click at [487, 275] on icon at bounding box center [489, 278] width 13 height 7
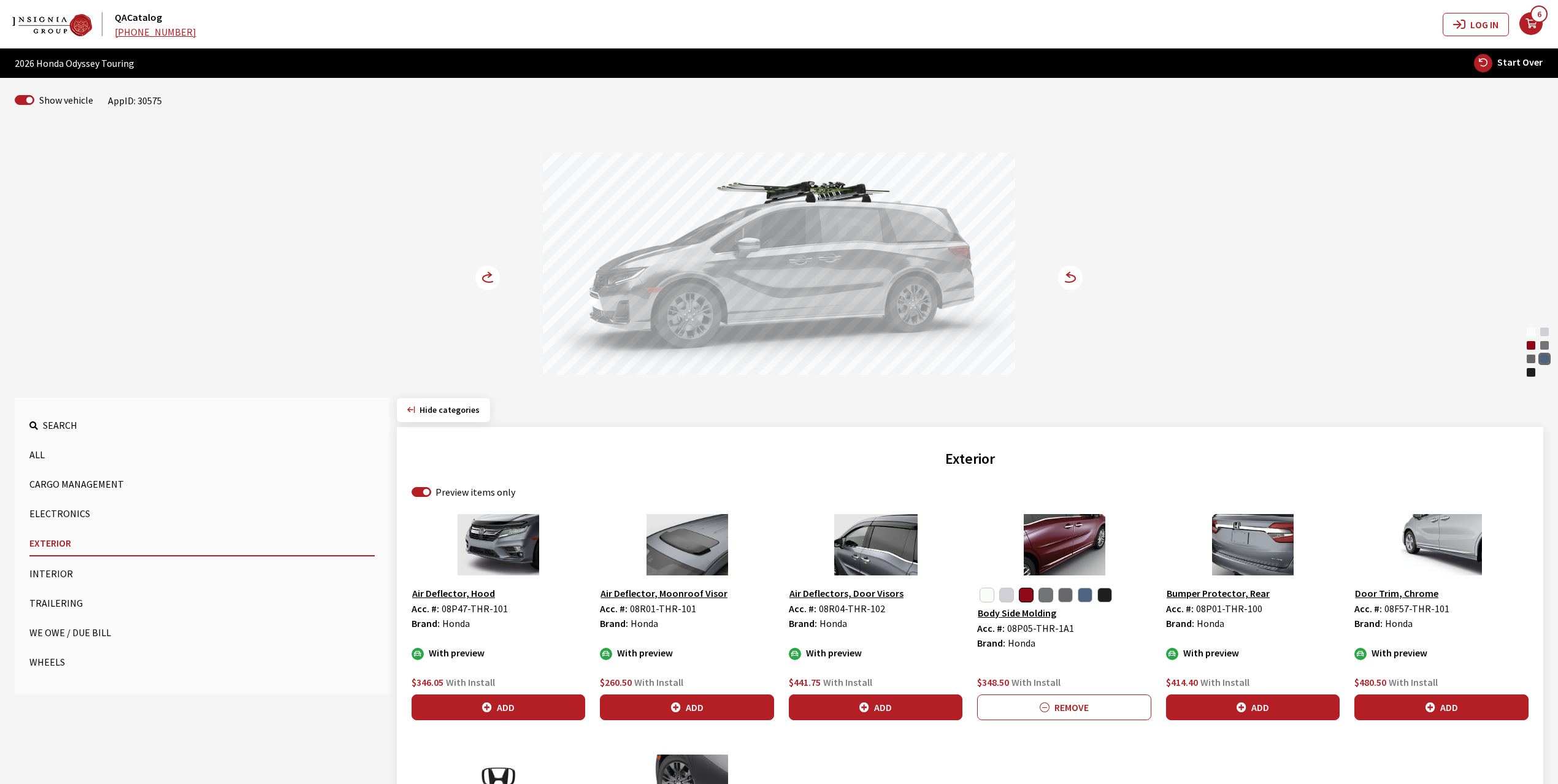
click at [1044, 598] on button "button" at bounding box center [1046, 595] width 15 height 15
click at [1073, 711] on button "Add" at bounding box center [1064, 707] width 173 height 26
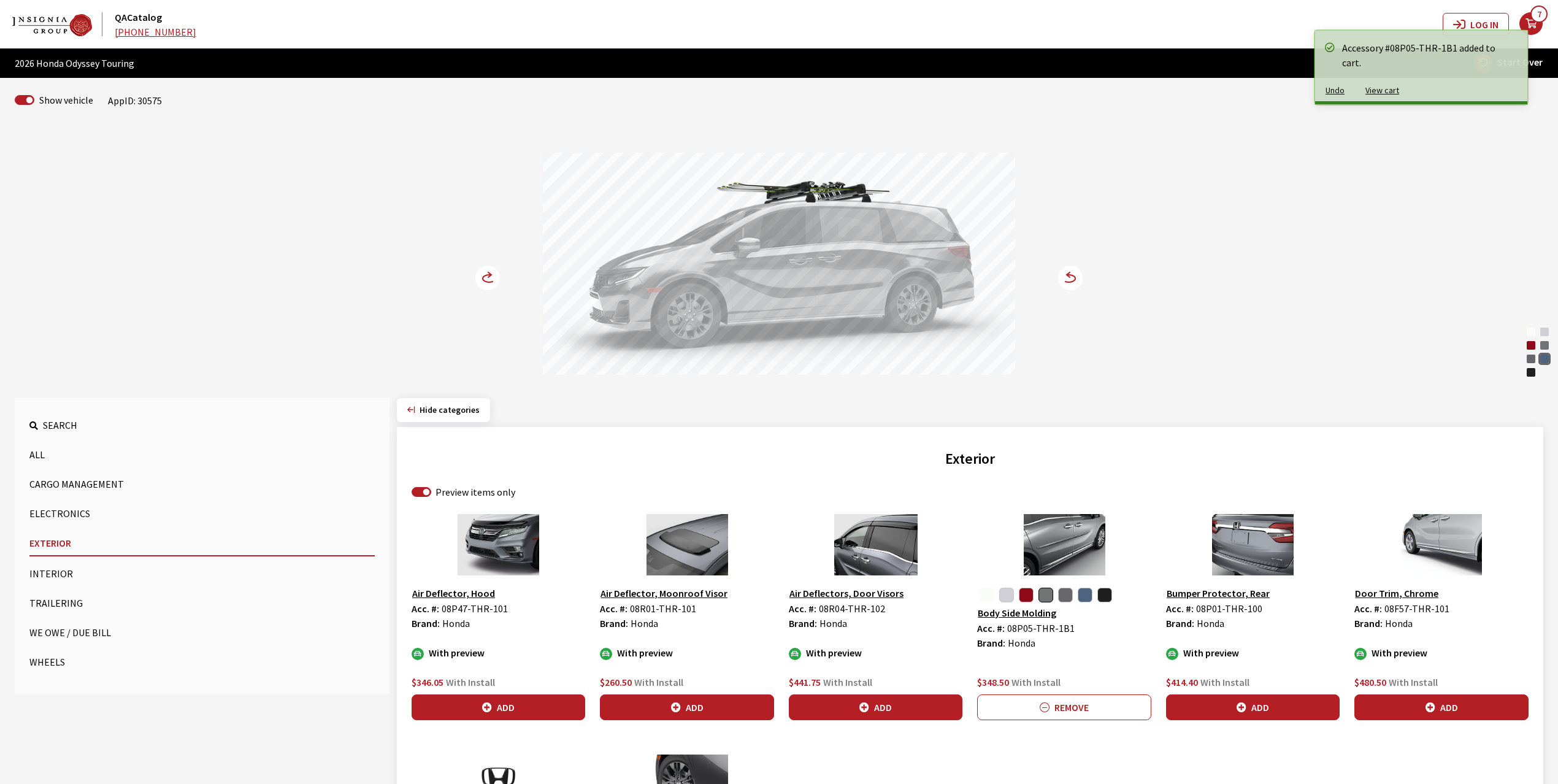
click at [985, 592] on button "button" at bounding box center [987, 595] width 15 height 15
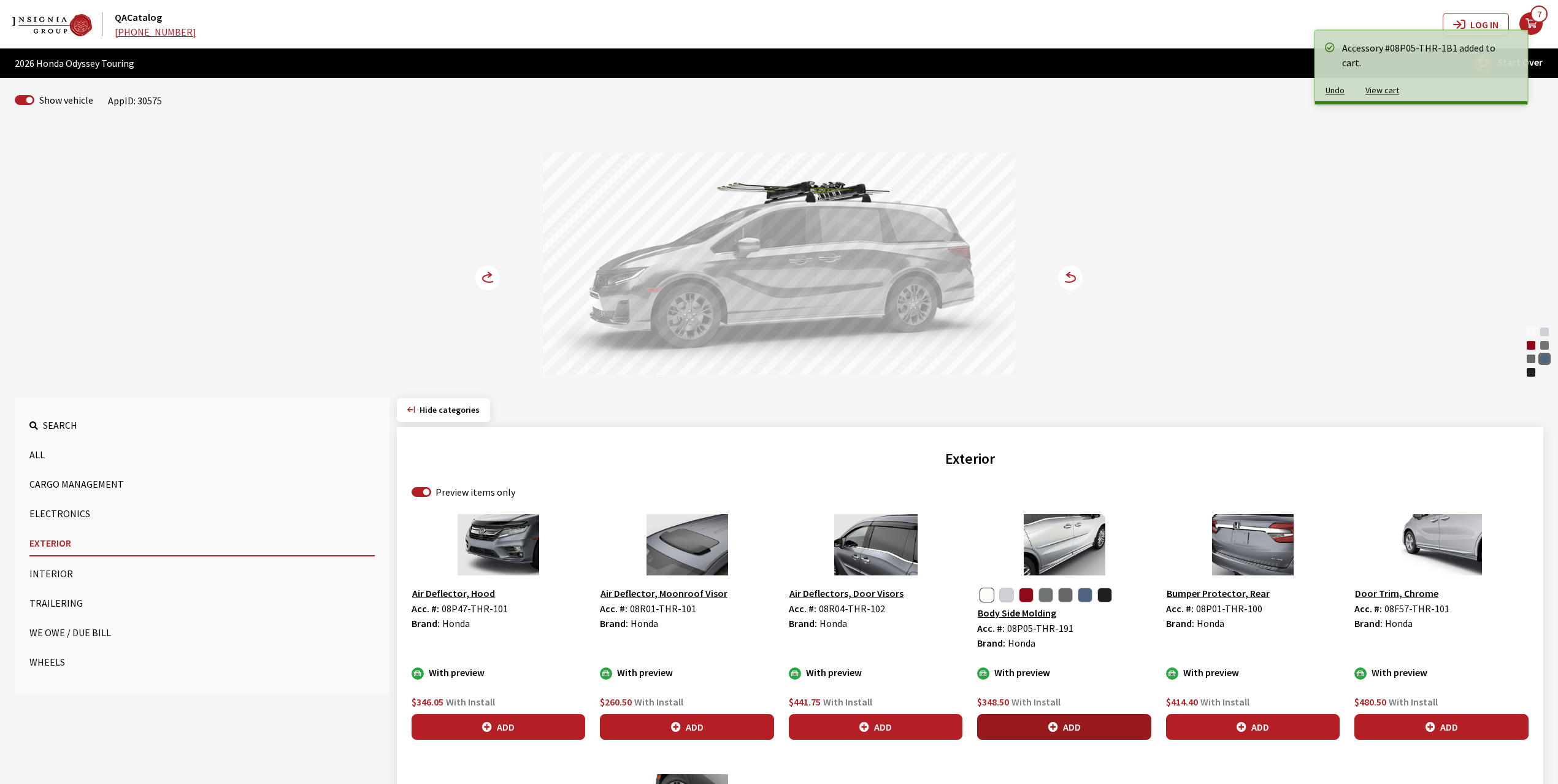
click at [1069, 725] on button "Add" at bounding box center [1064, 727] width 173 height 26
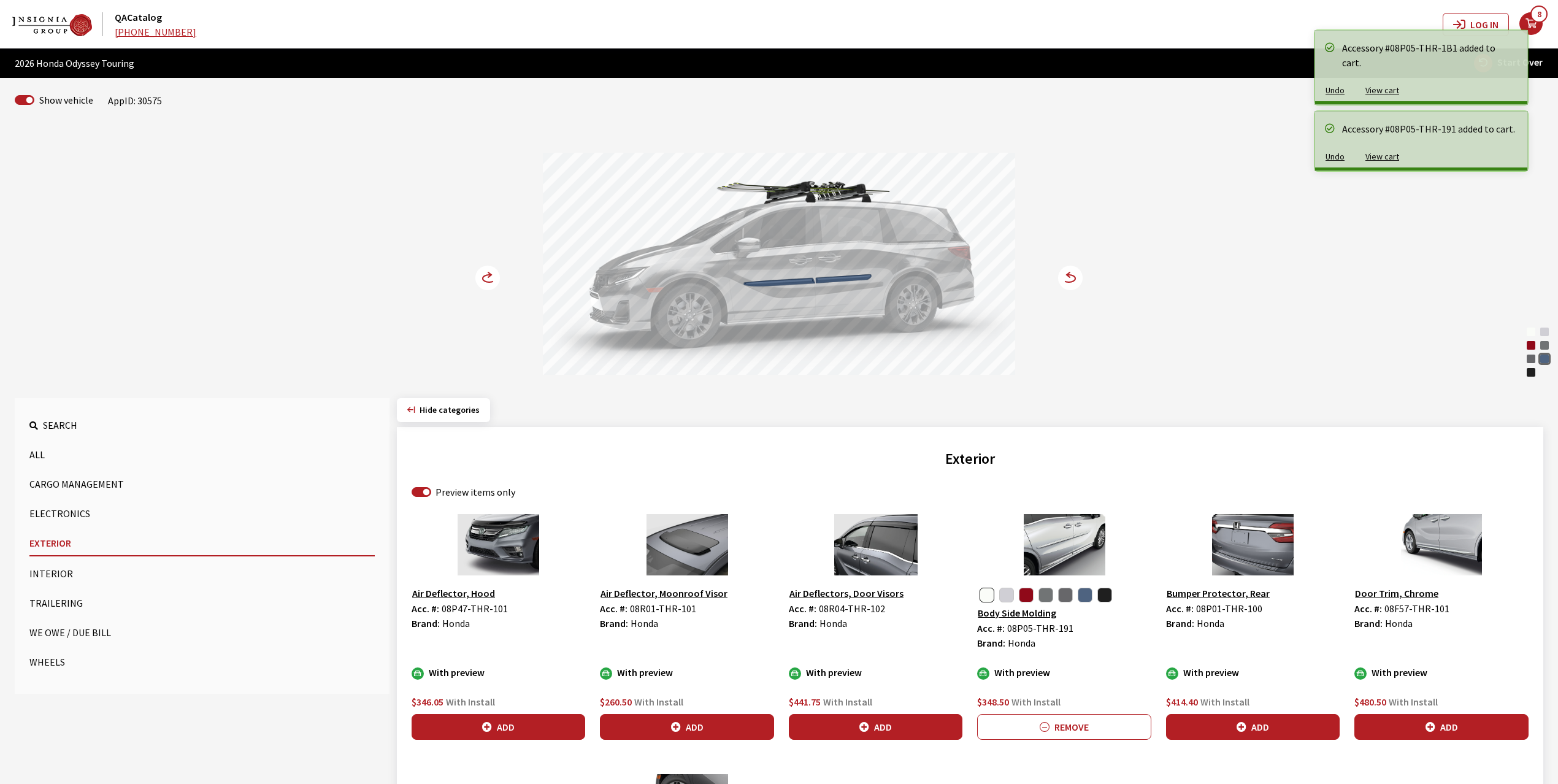
click at [482, 277] on circle at bounding box center [488, 278] width 25 height 25
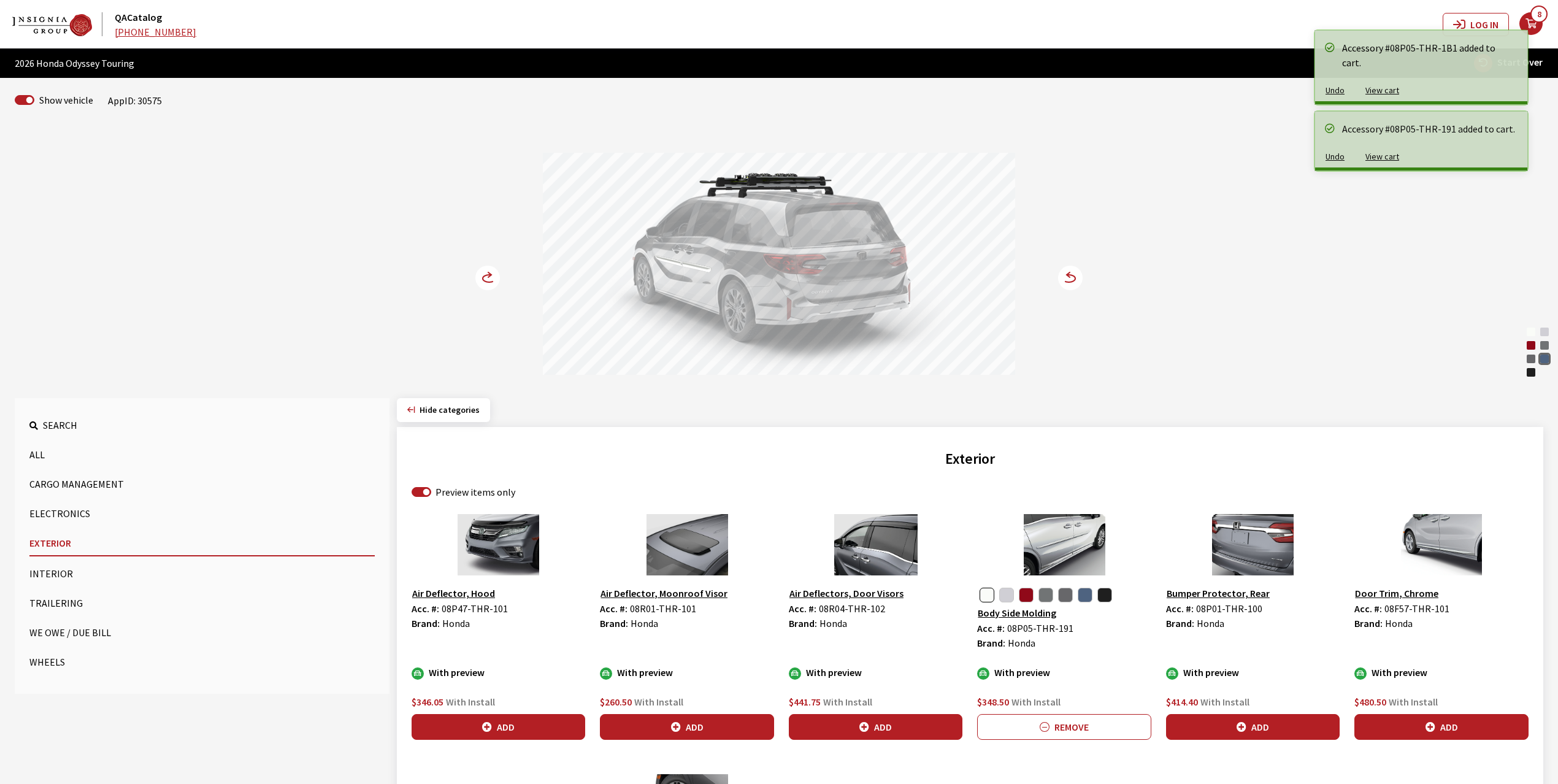
click at [482, 277] on circle at bounding box center [488, 278] width 25 height 25
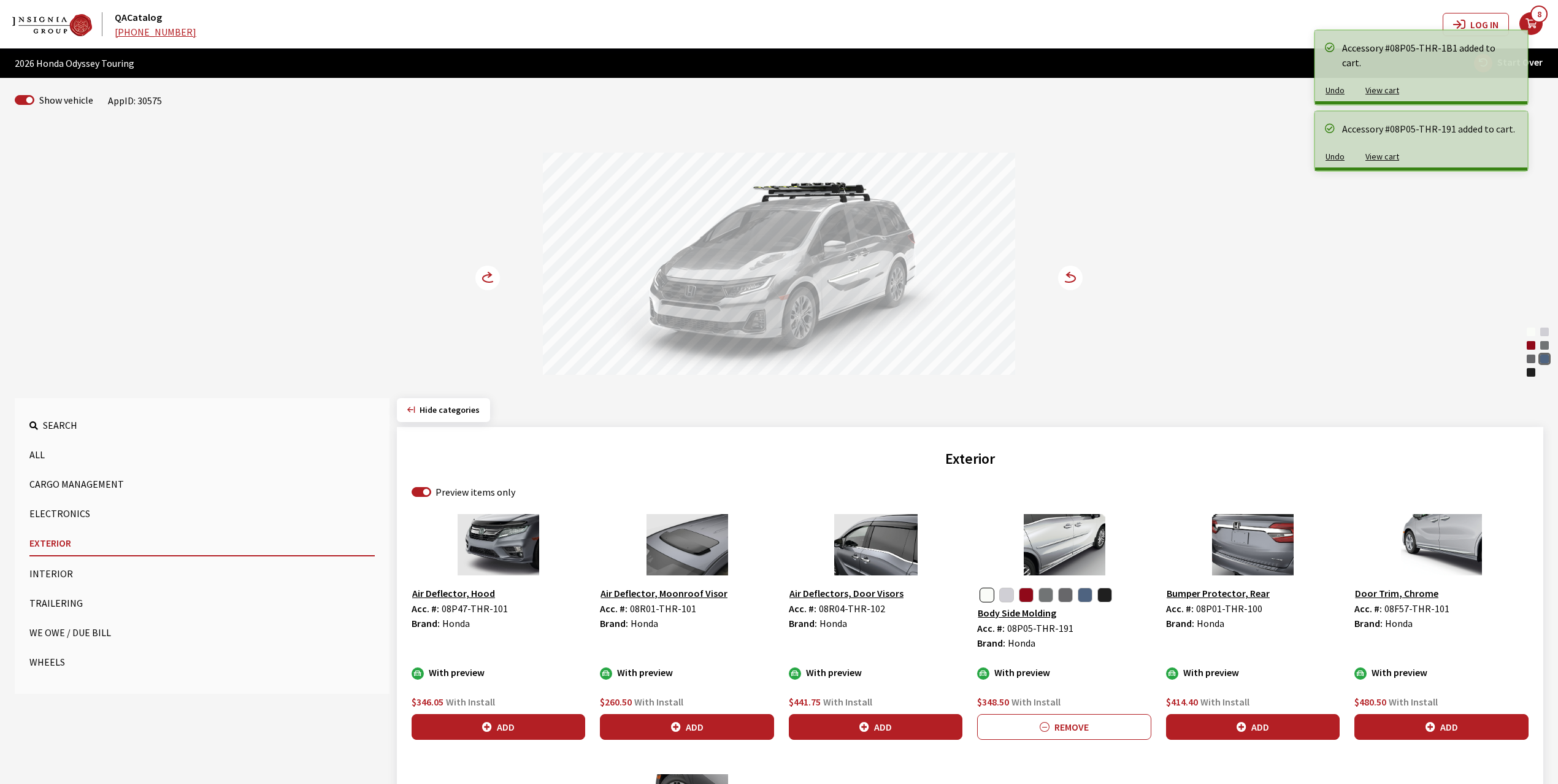
click at [482, 277] on circle at bounding box center [488, 278] width 25 height 25
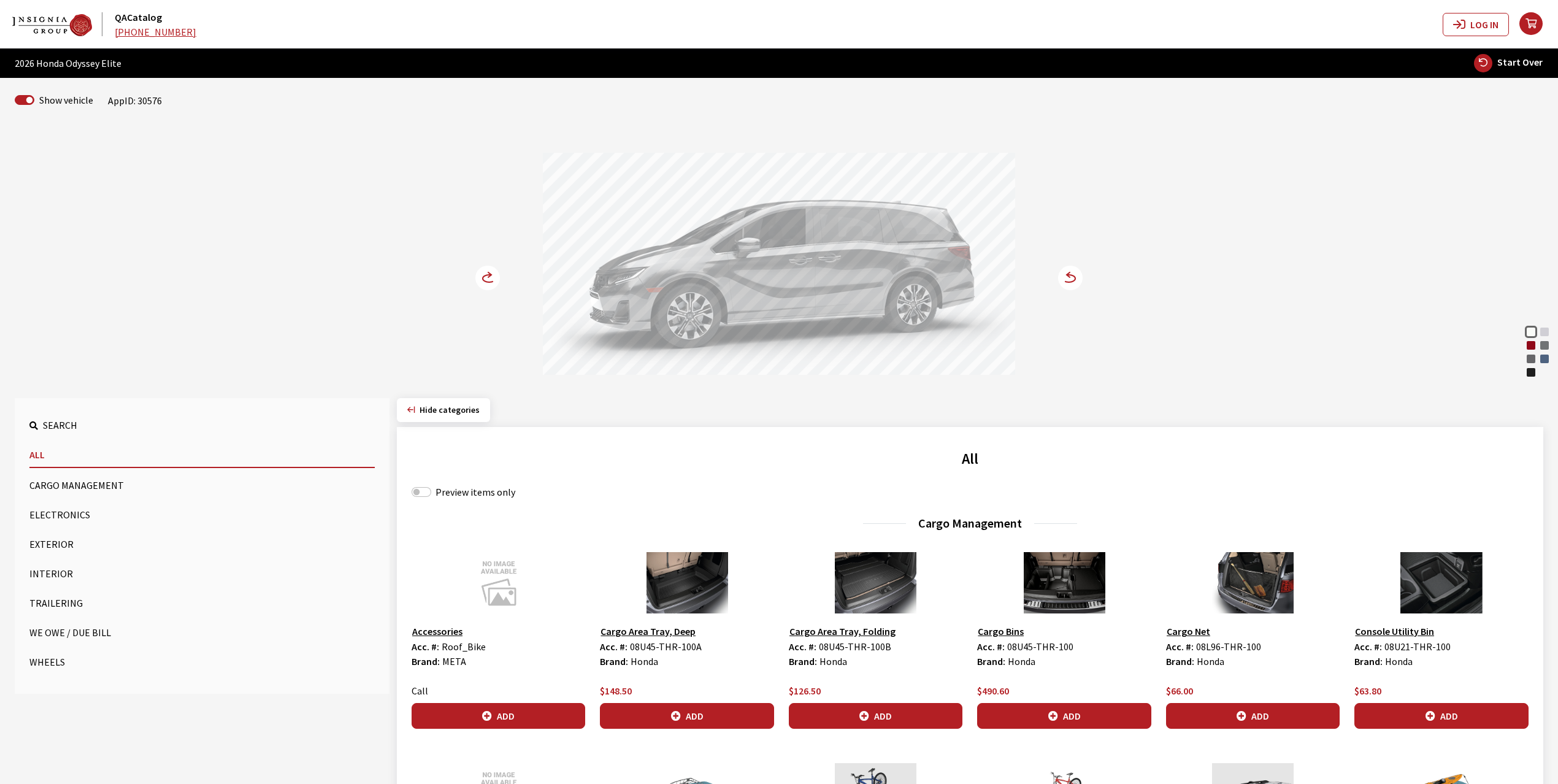
click at [1532, 347] on div "Radiant Red Metallic" at bounding box center [1531, 345] width 12 height 12
click at [440, 491] on label "Preview items only" at bounding box center [476, 492] width 80 height 15
click at [431, 491] on input "Preview items only" at bounding box center [422, 492] width 20 height 10
checkbox input "true"
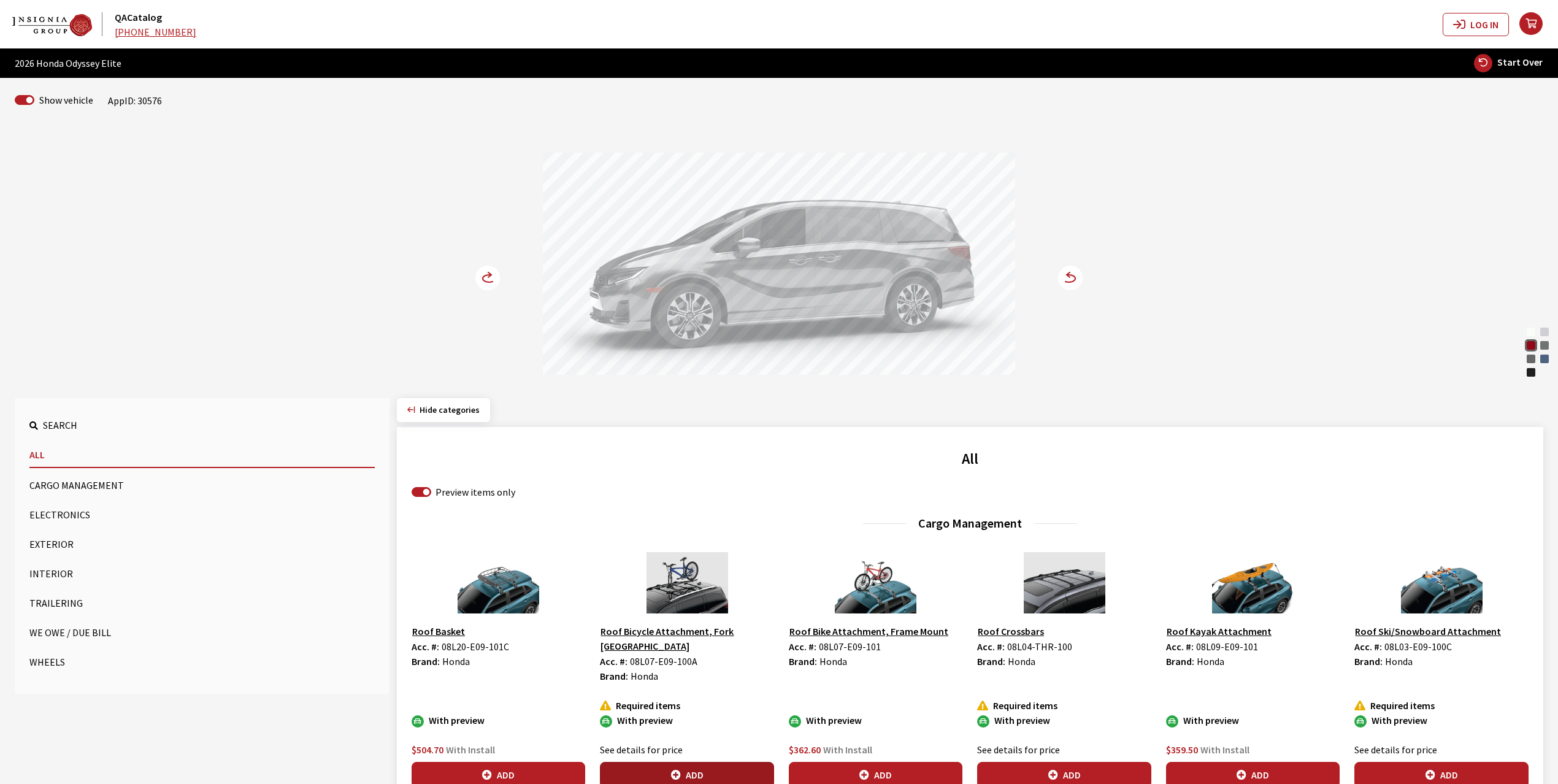
click at [727, 762] on button "Add" at bounding box center [687, 775] width 173 height 26
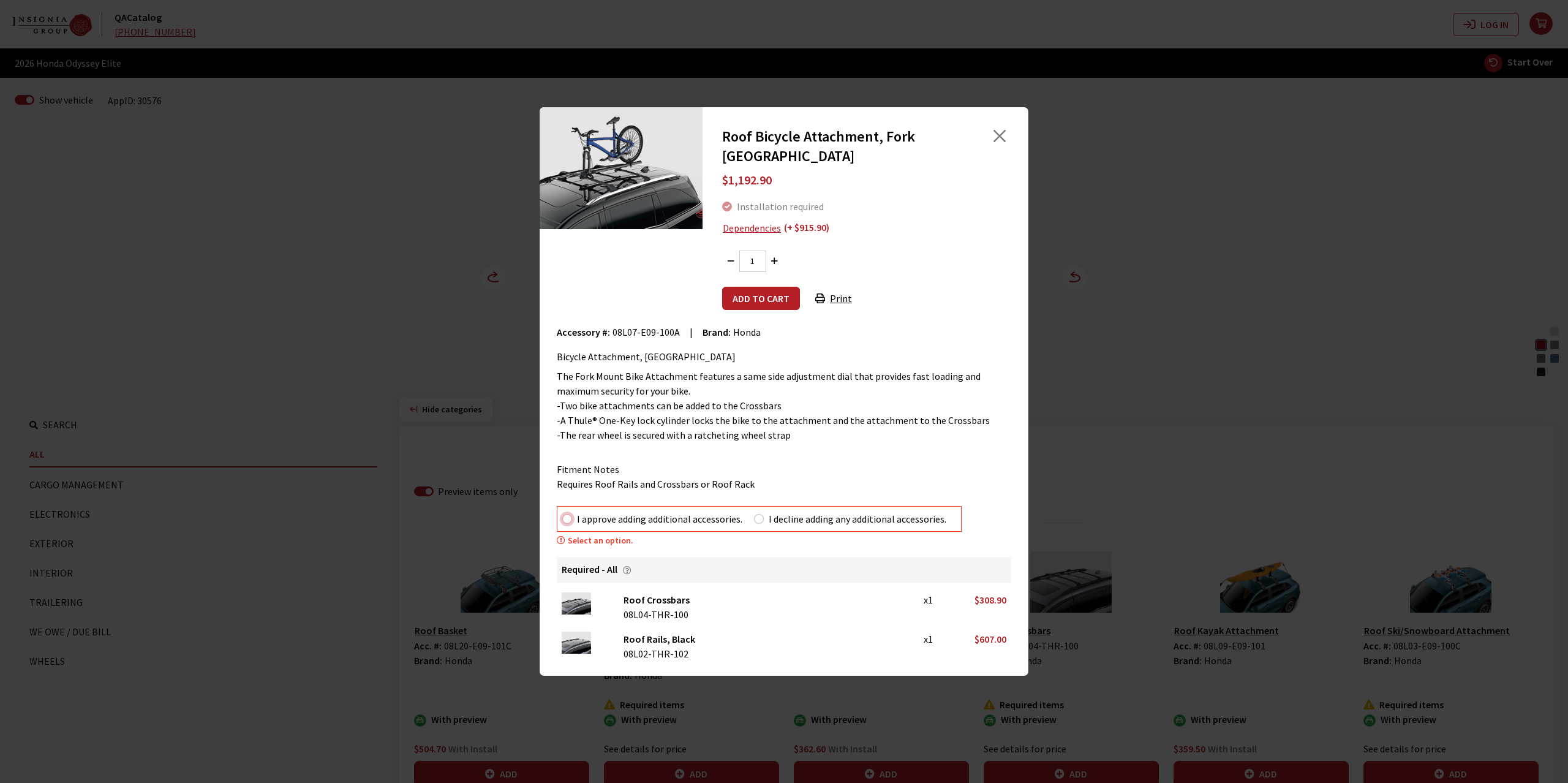
click at [566, 514] on input "I approve adding additional accessories." at bounding box center [567, 519] width 10 height 10
radio input "true"
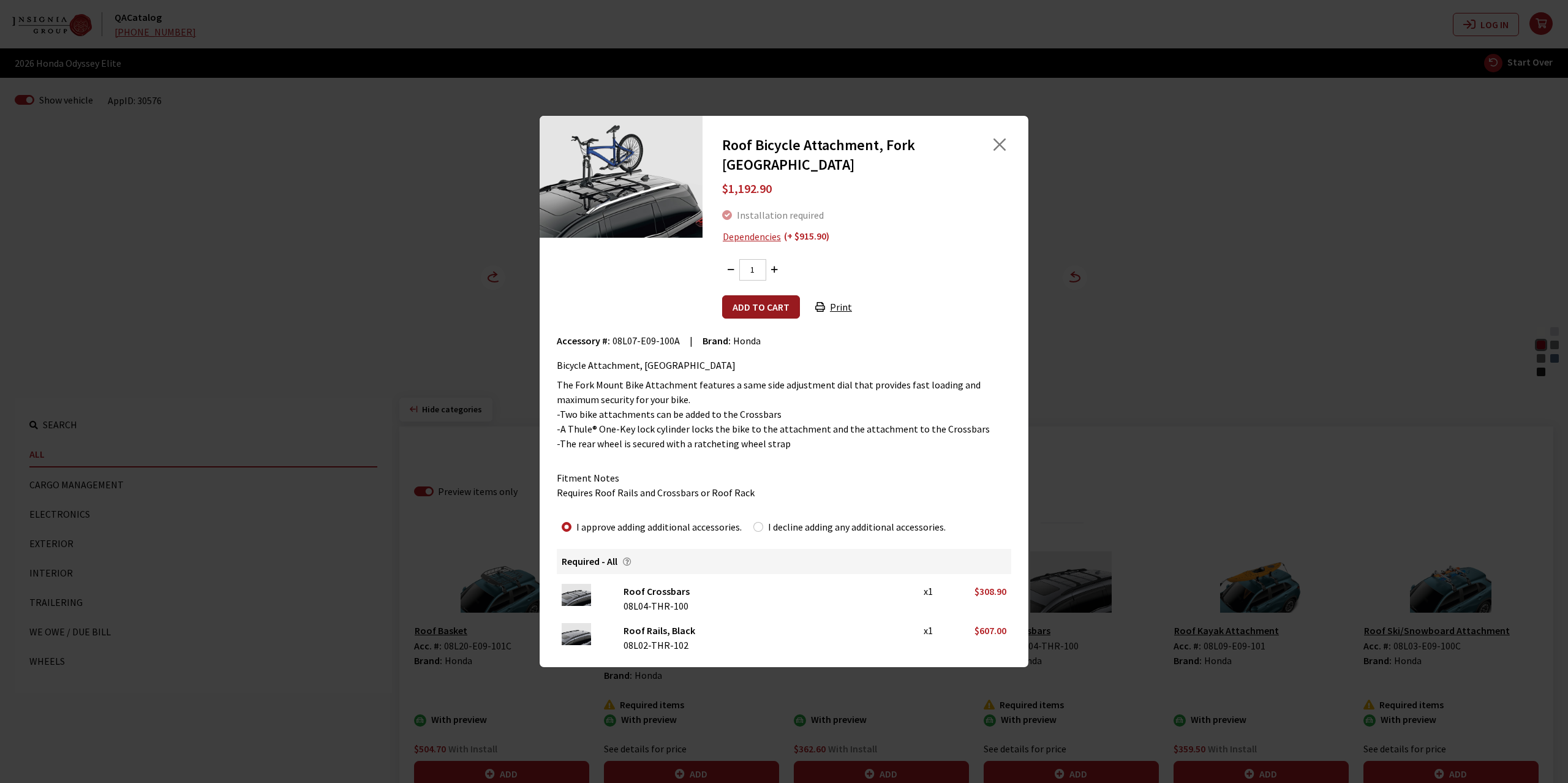
click at [779, 298] on button "Add to cart" at bounding box center [761, 307] width 78 height 23
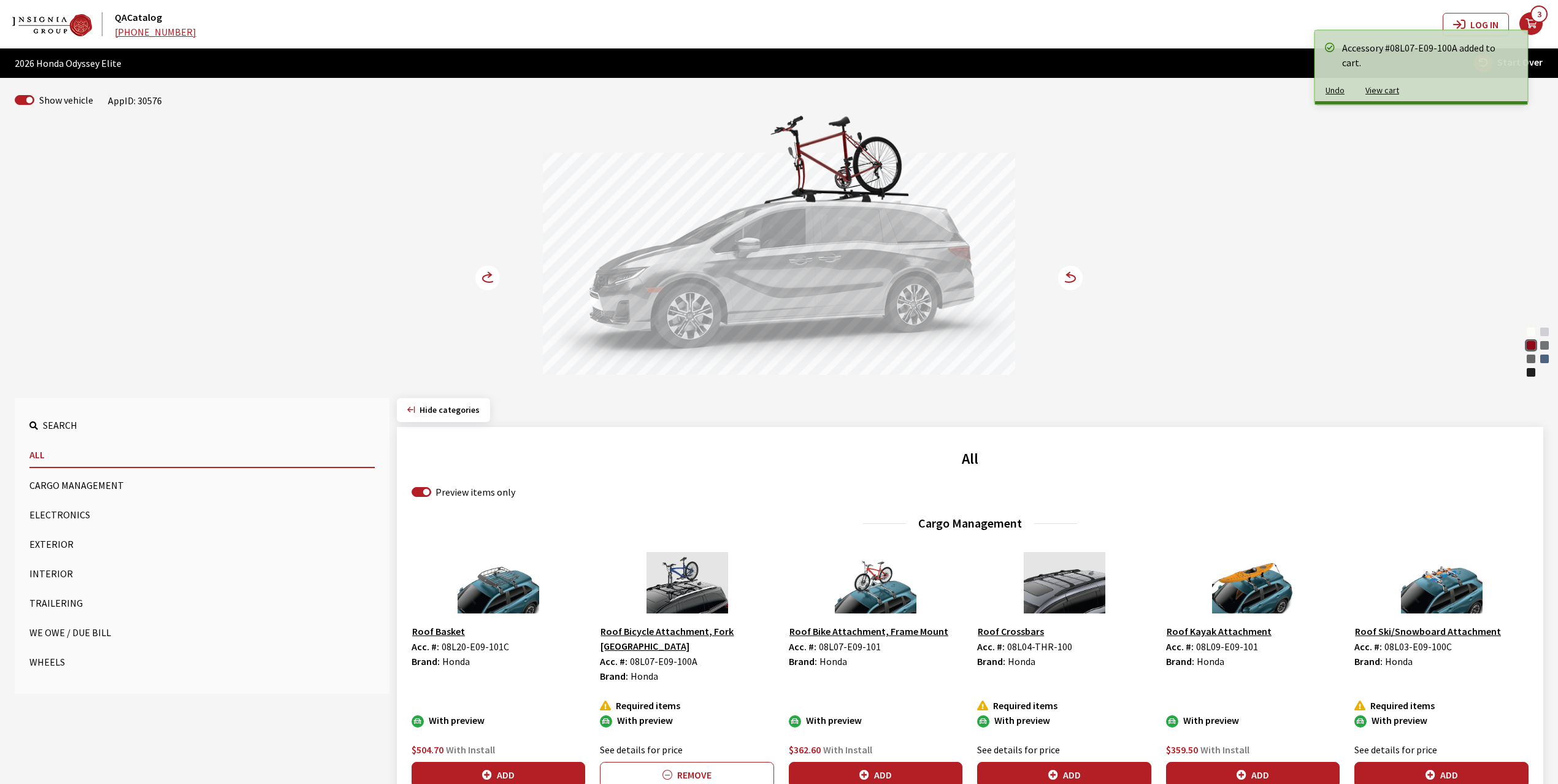
click at [484, 271] on circle at bounding box center [488, 278] width 25 height 25
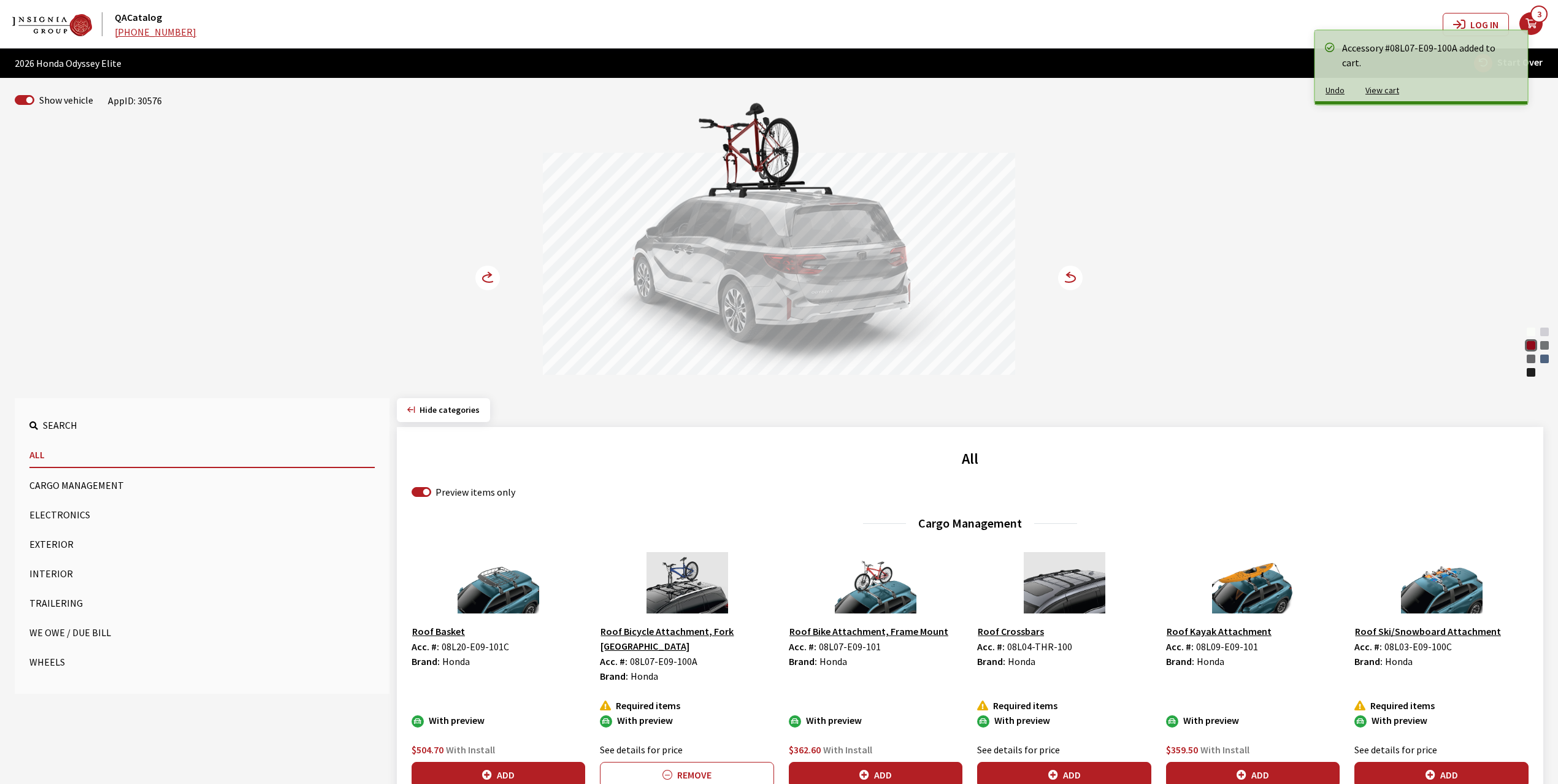
click at [484, 271] on circle at bounding box center [488, 278] width 25 height 25
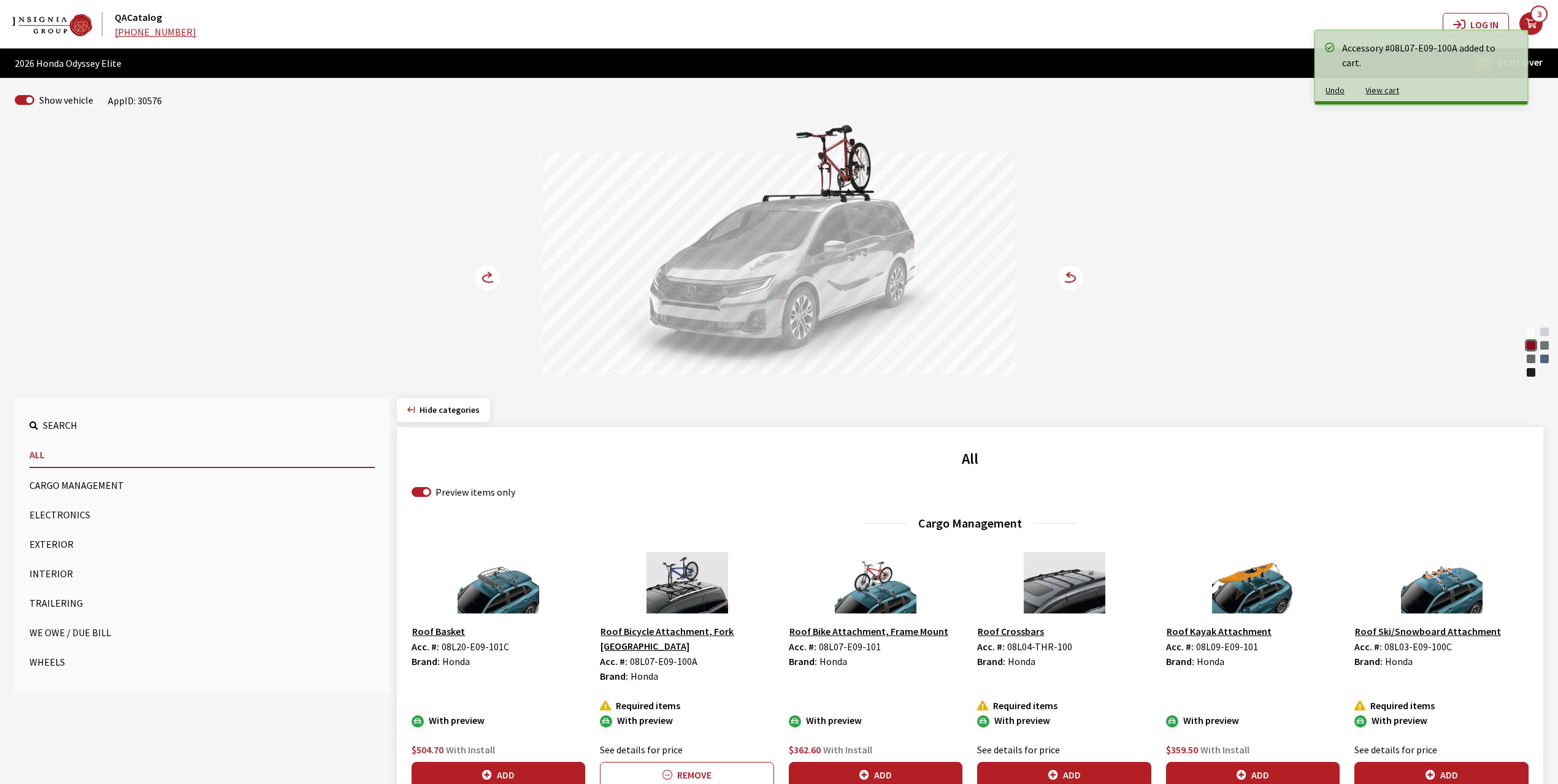
click at [484, 271] on circle at bounding box center [488, 278] width 25 height 25
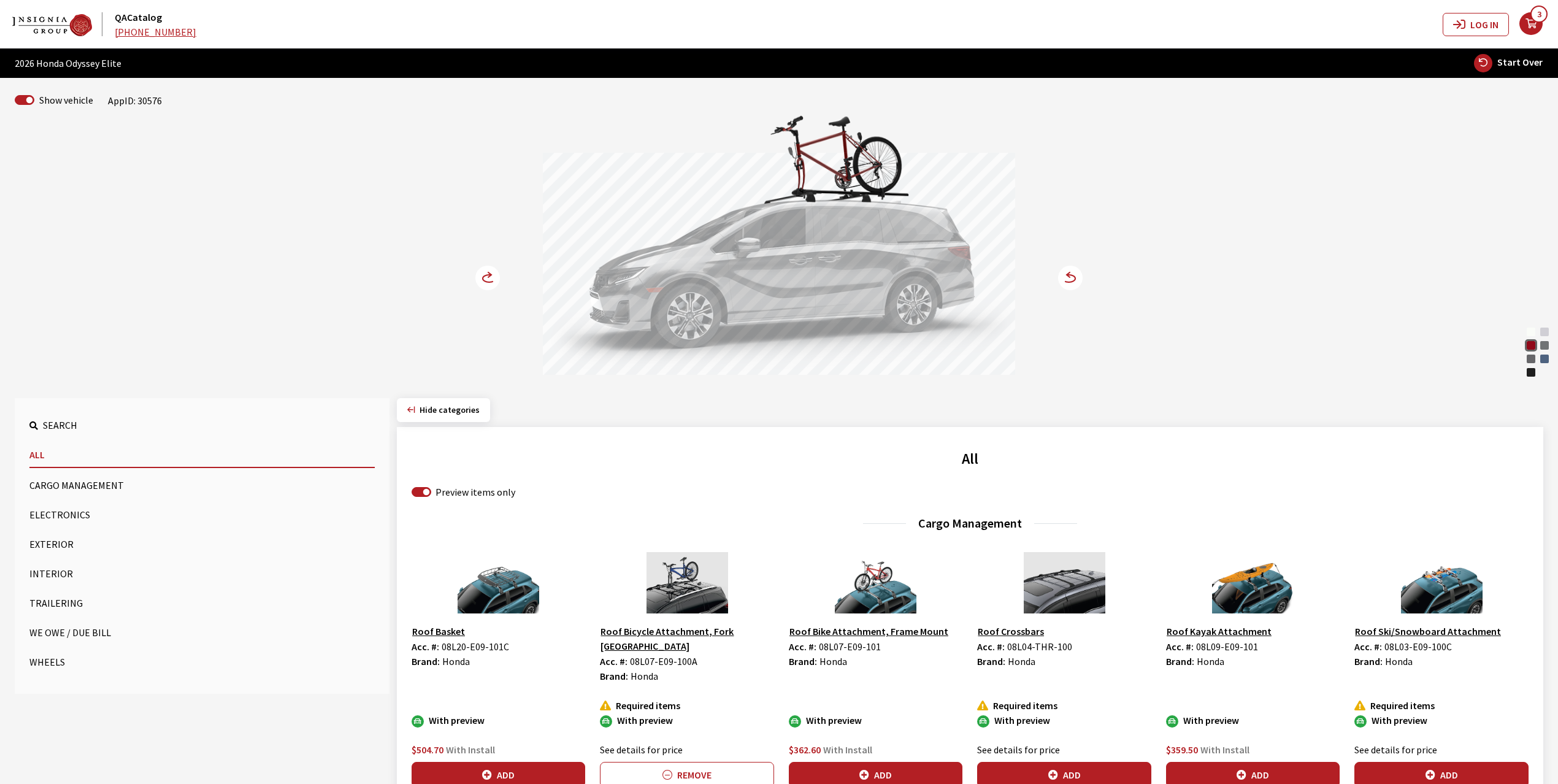
click at [481, 282] on circle at bounding box center [488, 278] width 25 height 25
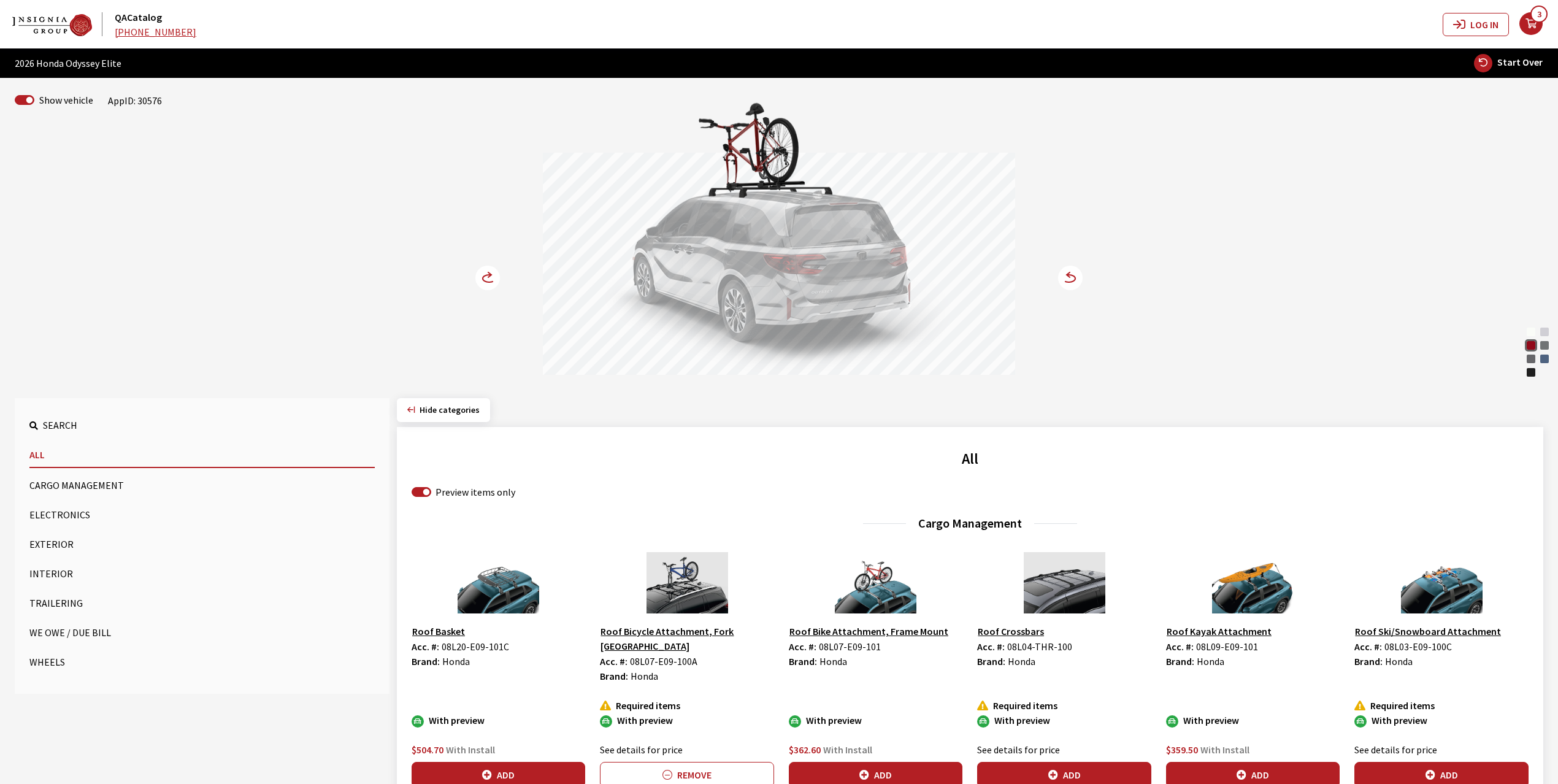
click at [481, 282] on circle at bounding box center [488, 278] width 25 height 25
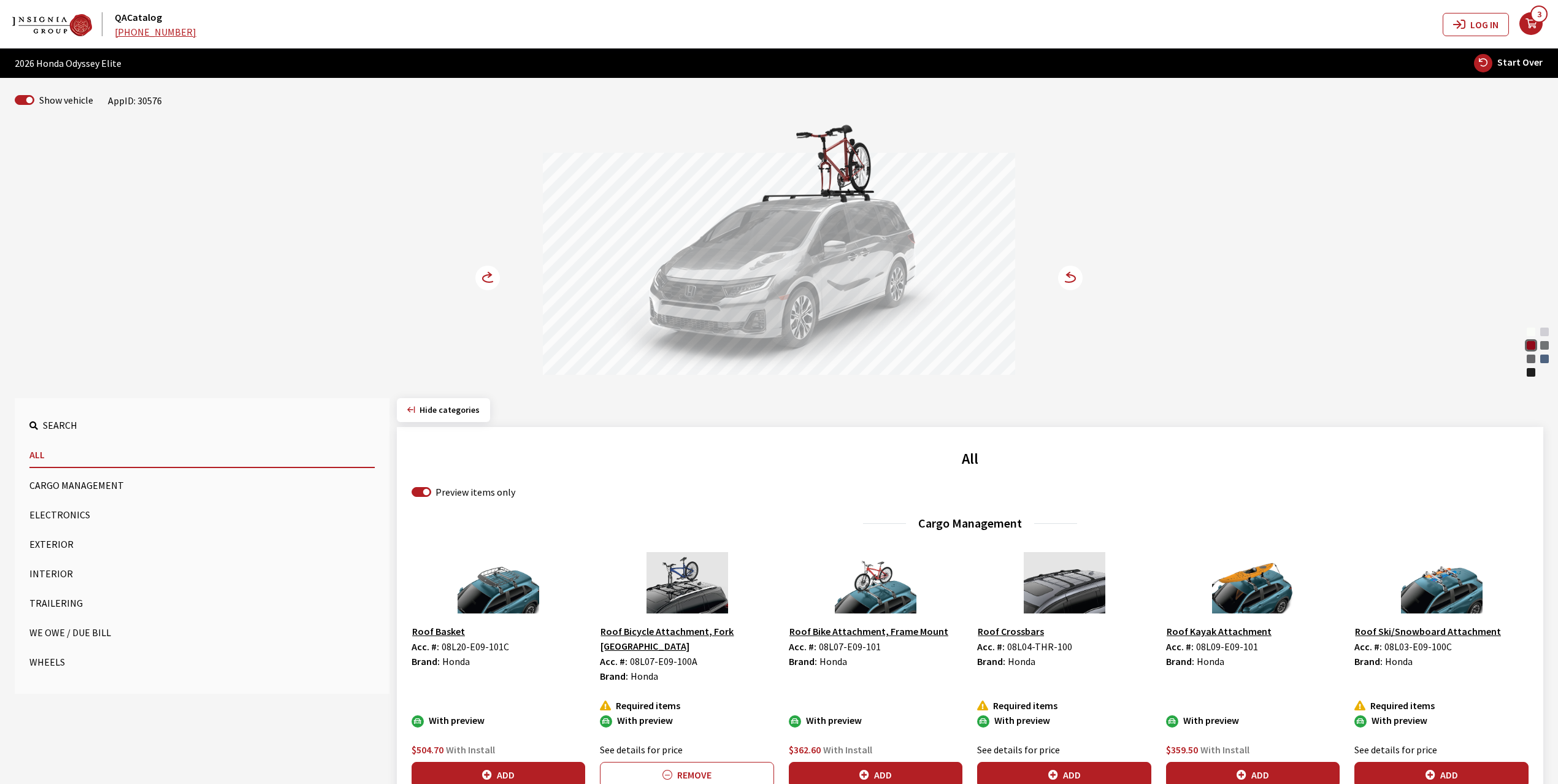
click at [1069, 281] on circle at bounding box center [1071, 278] width 25 height 25
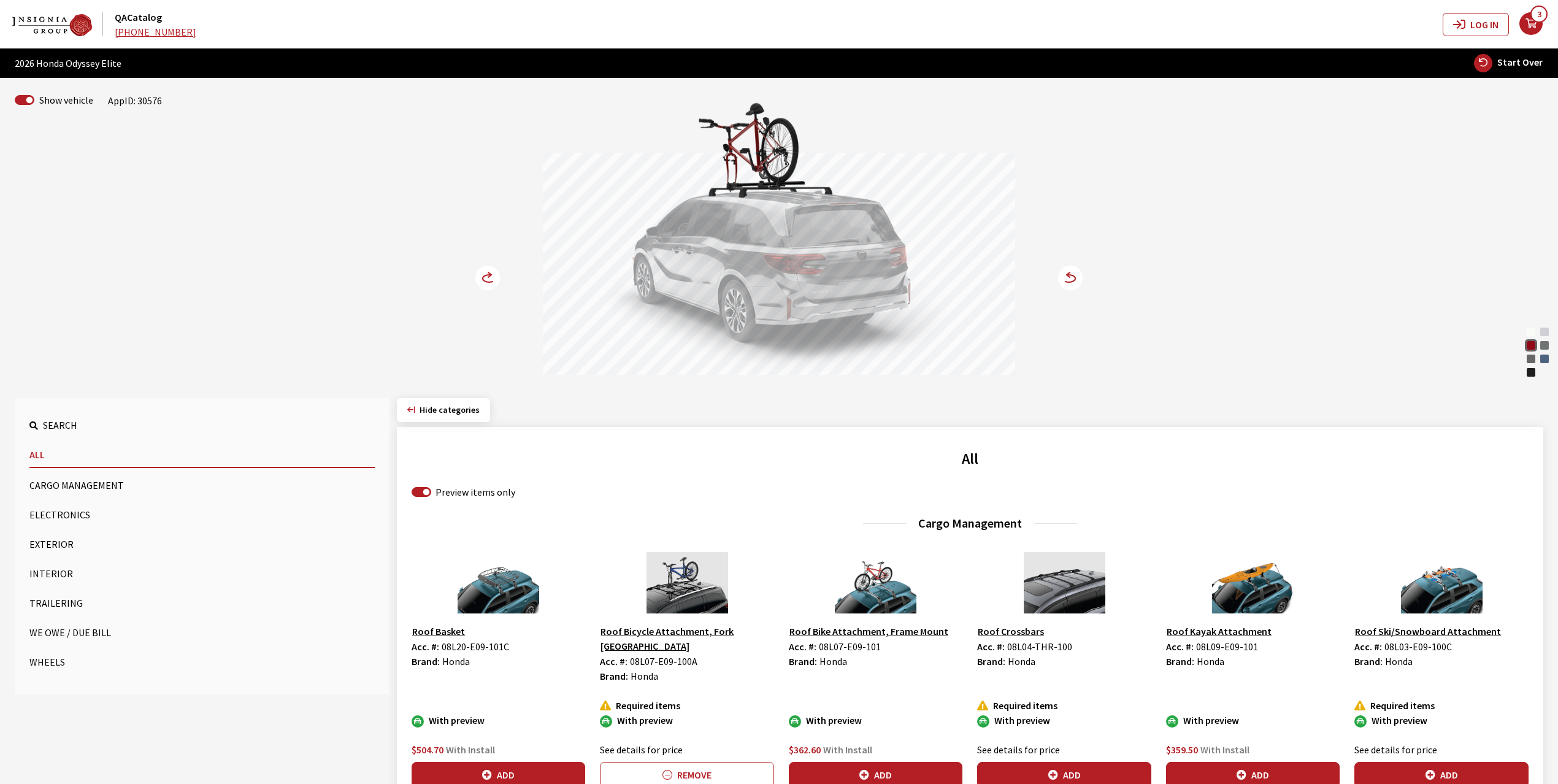
click at [42, 543] on button "Exterior" at bounding box center [202, 544] width 345 height 25
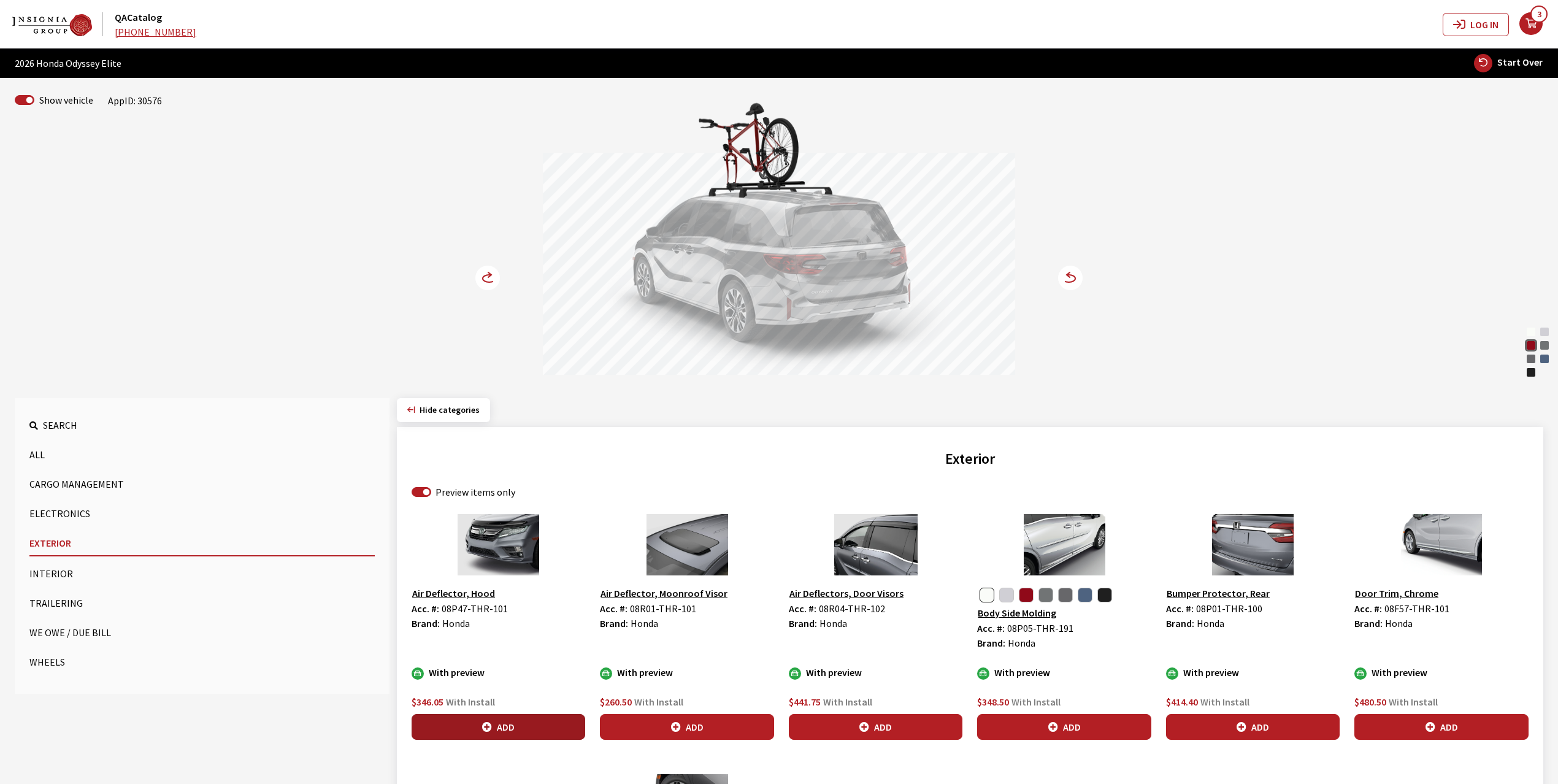
click at [479, 729] on button "Add" at bounding box center [498, 727] width 173 height 26
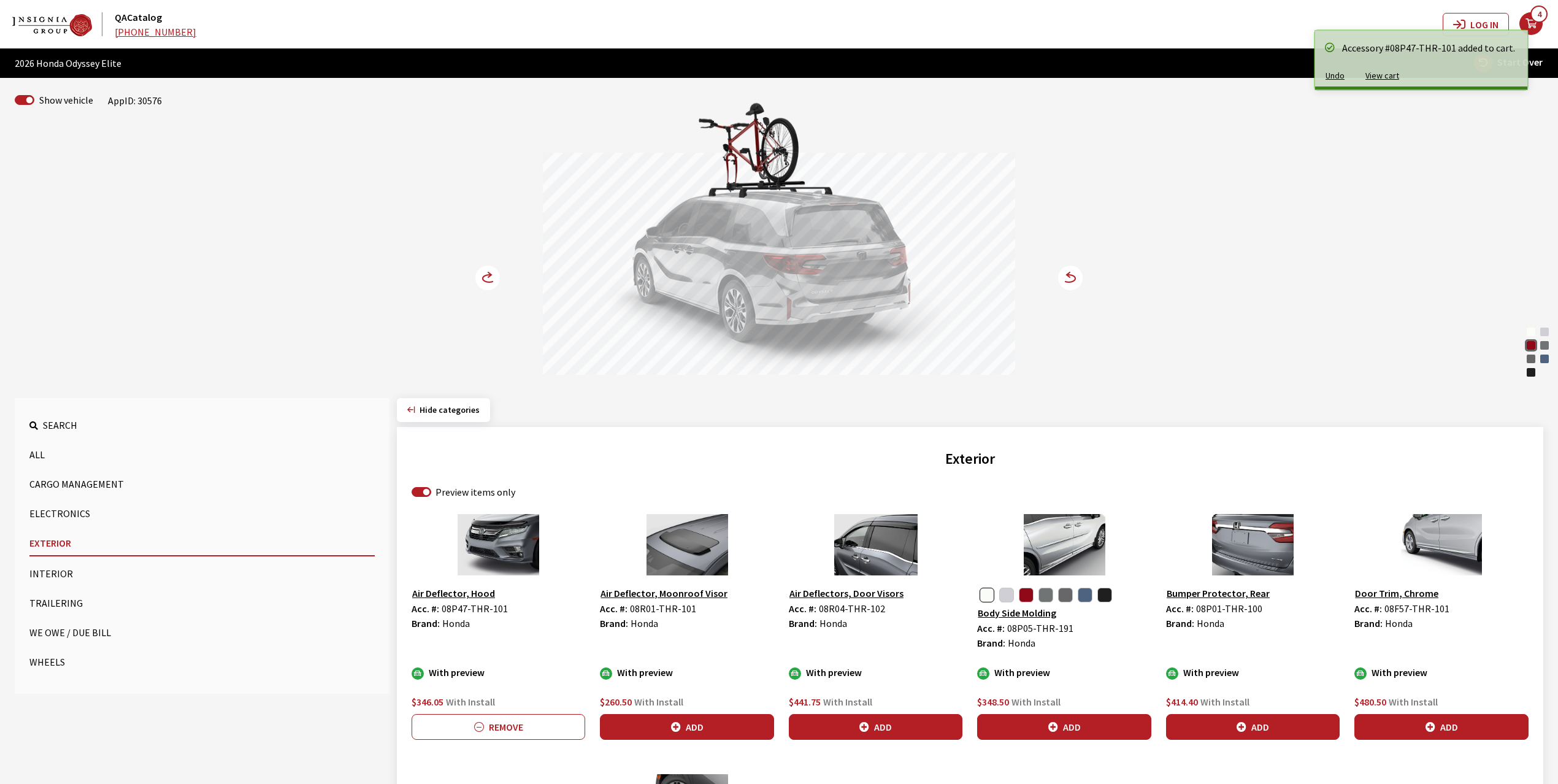
click at [486, 277] on circle at bounding box center [488, 278] width 25 height 25
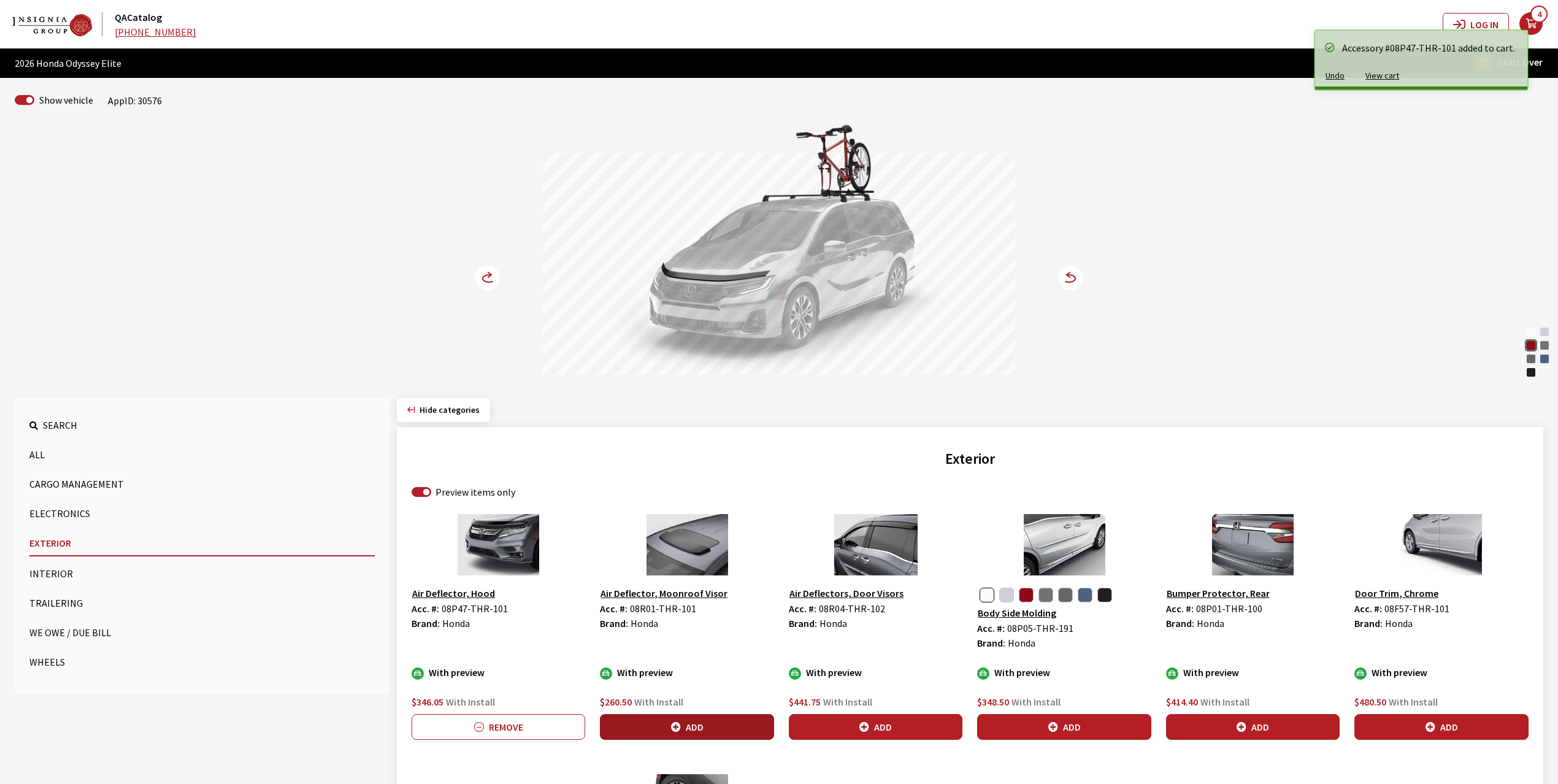
click at [699, 730] on button "Add" at bounding box center [687, 727] width 173 height 26
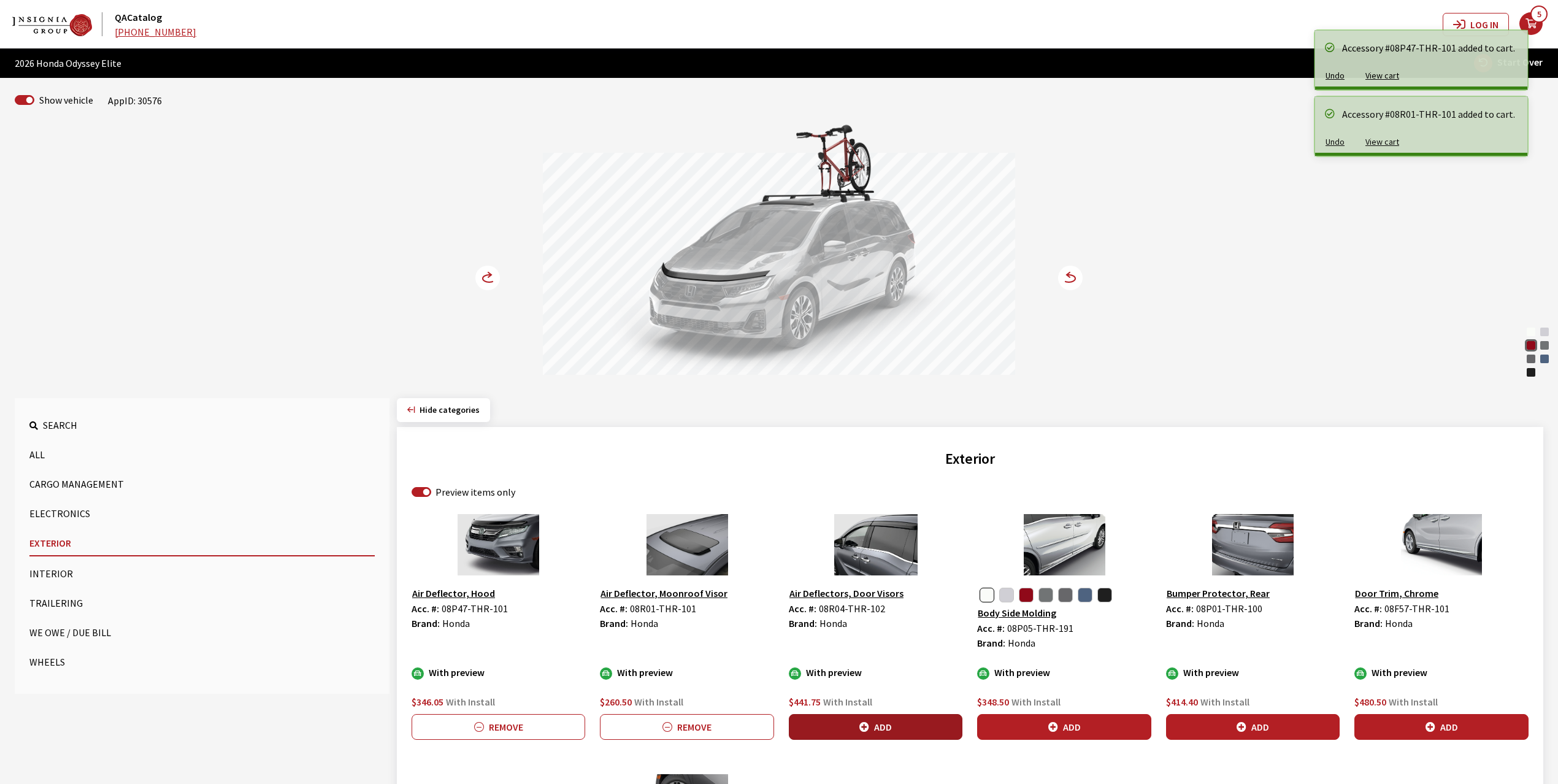
click at [868, 729] on icon "button" at bounding box center [864, 727] width 10 height 10
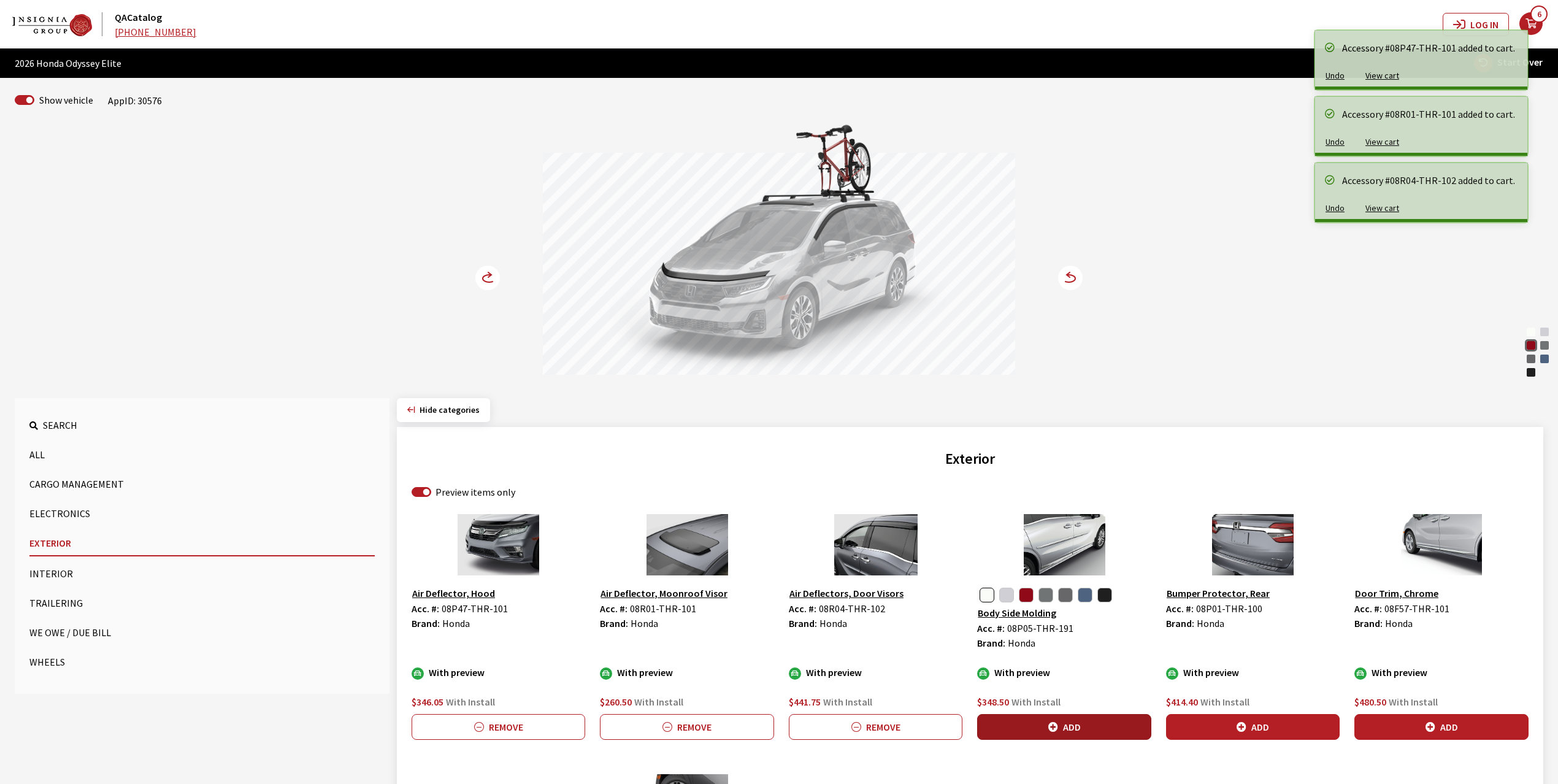
click at [1063, 718] on button "Add" at bounding box center [1064, 727] width 173 height 26
click at [480, 278] on circle at bounding box center [488, 278] width 25 height 25
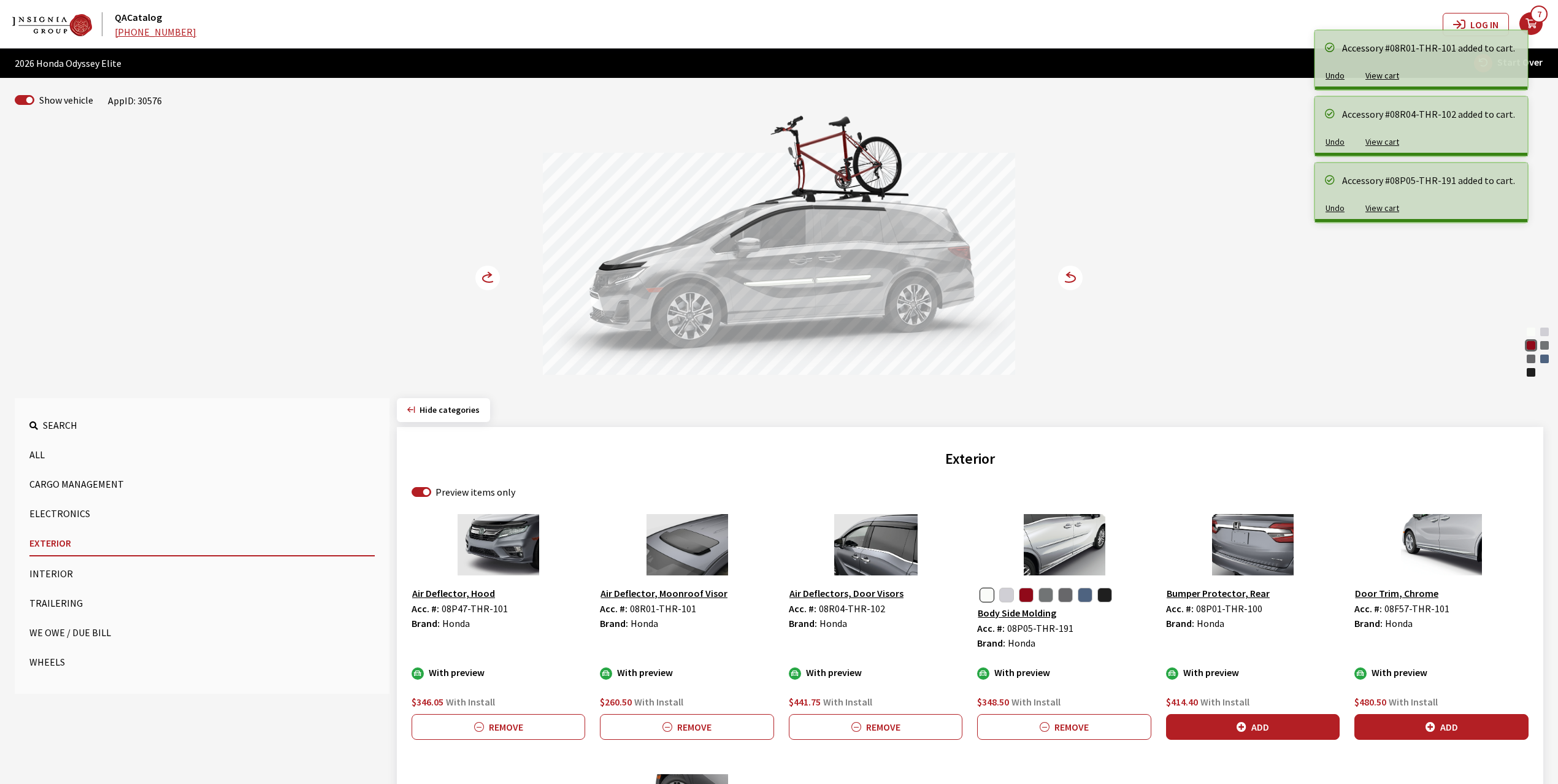
click at [480, 278] on circle at bounding box center [488, 278] width 25 height 25
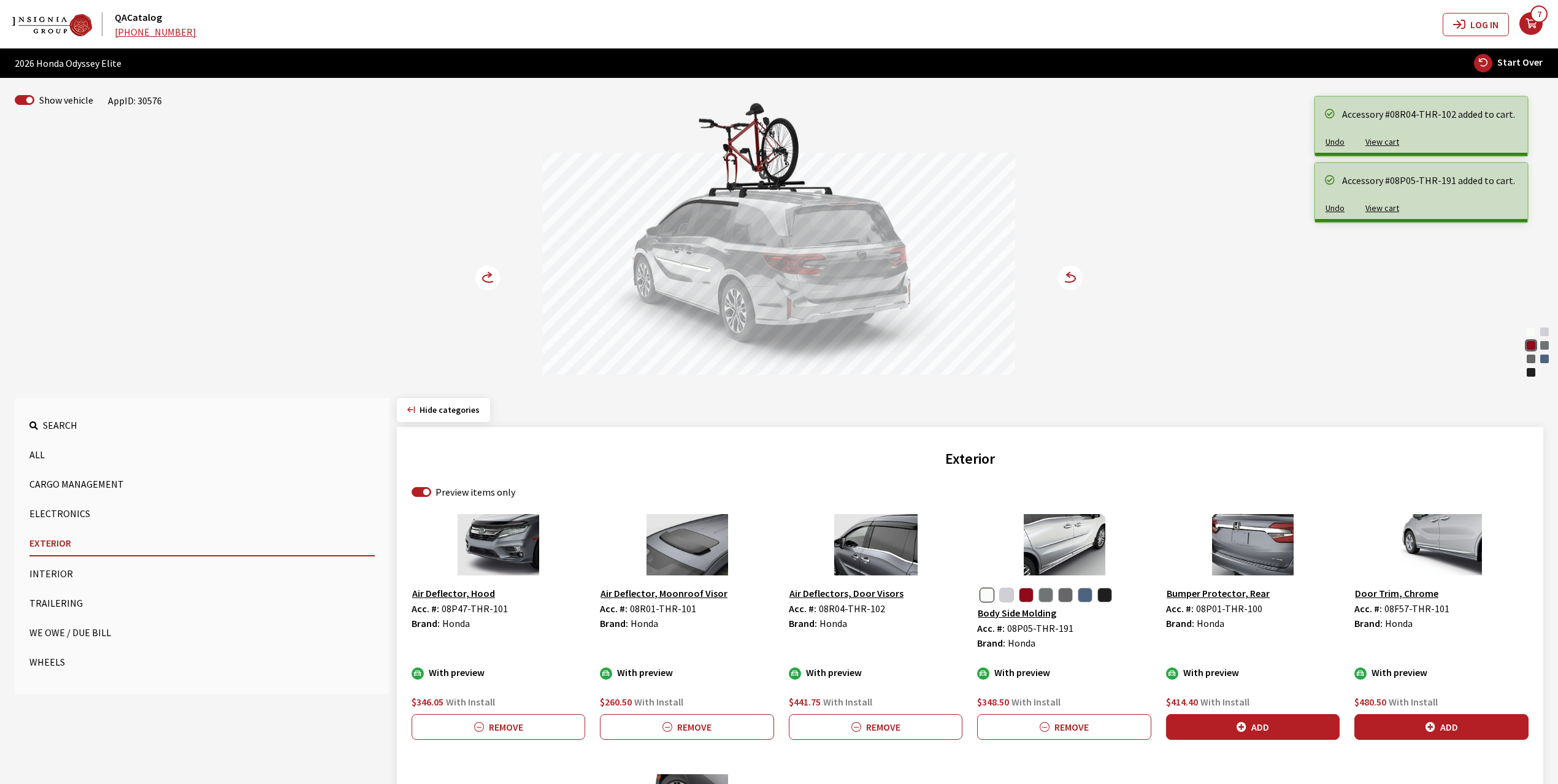
click at [479, 278] on circle at bounding box center [488, 278] width 25 height 25
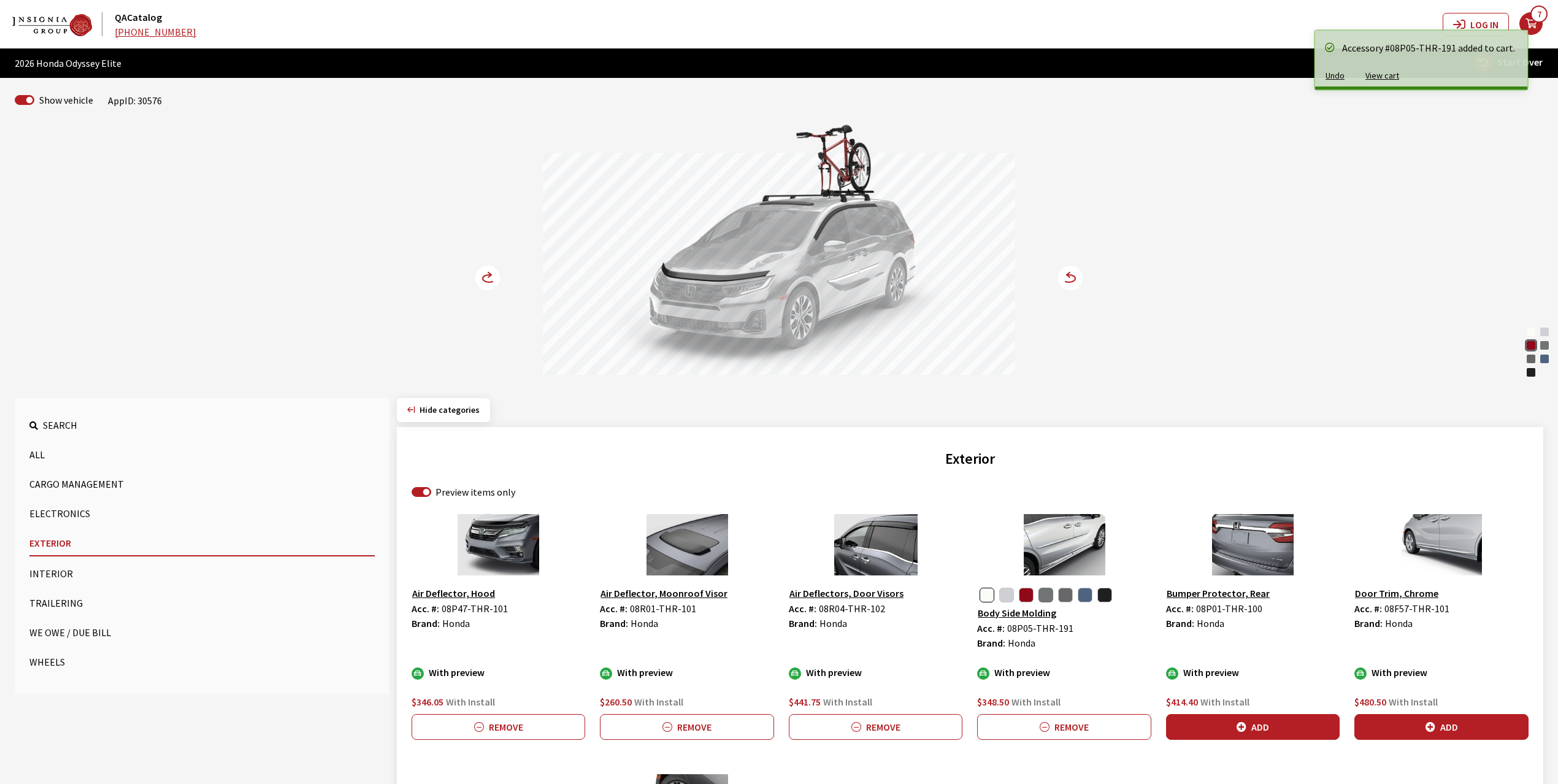
click at [1052, 597] on button "button" at bounding box center [1046, 595] width 15 height 15
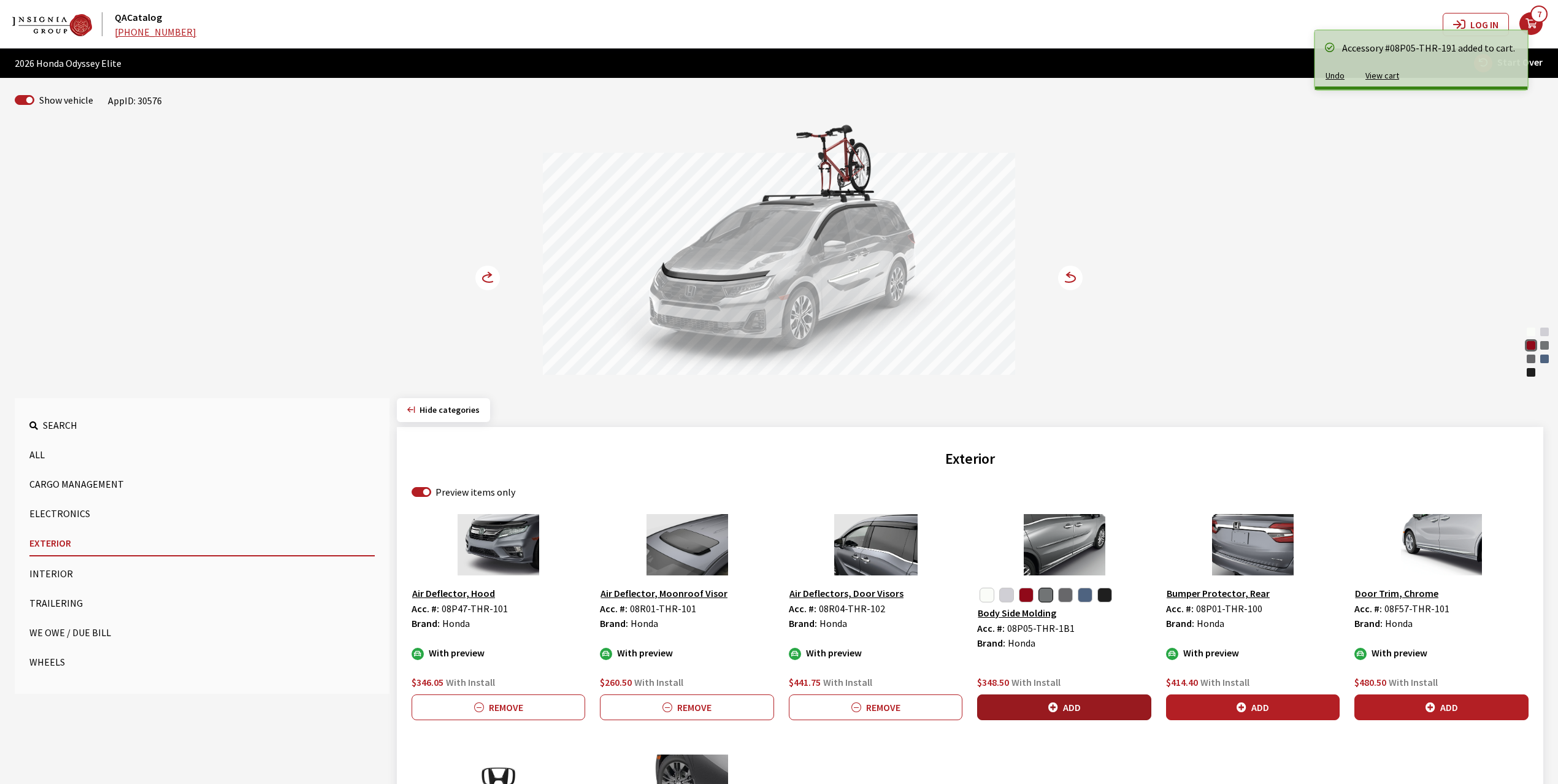
click at [1052, 711] on icon "button" at bounding box center [1053, 708] width 10 height 10
click at [489, 278] on circle at bounding box center [488, 278] width 25 height 25
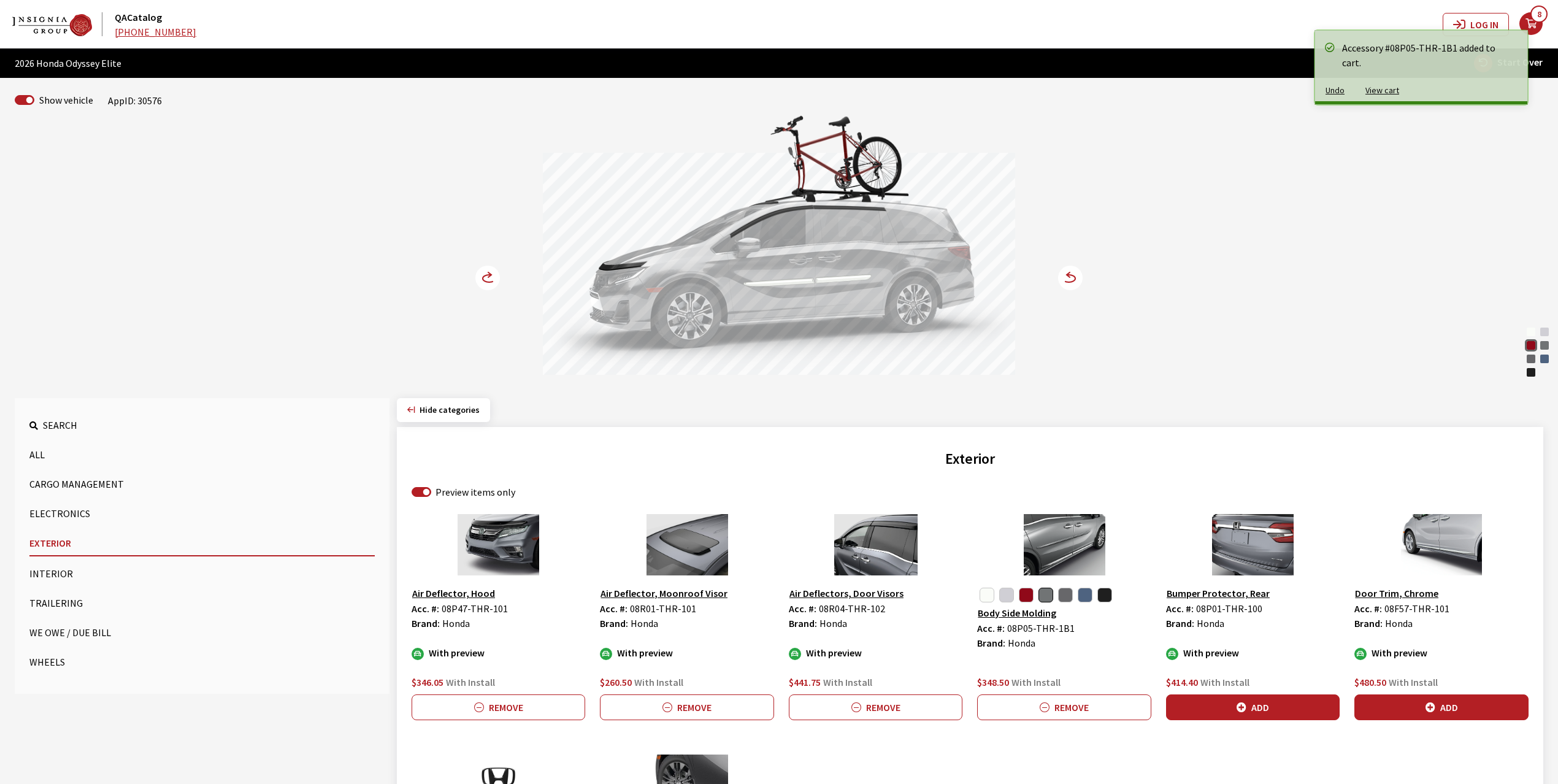
click at [489, 278] on circle at bounding box center [488, 278] width 25 height 25
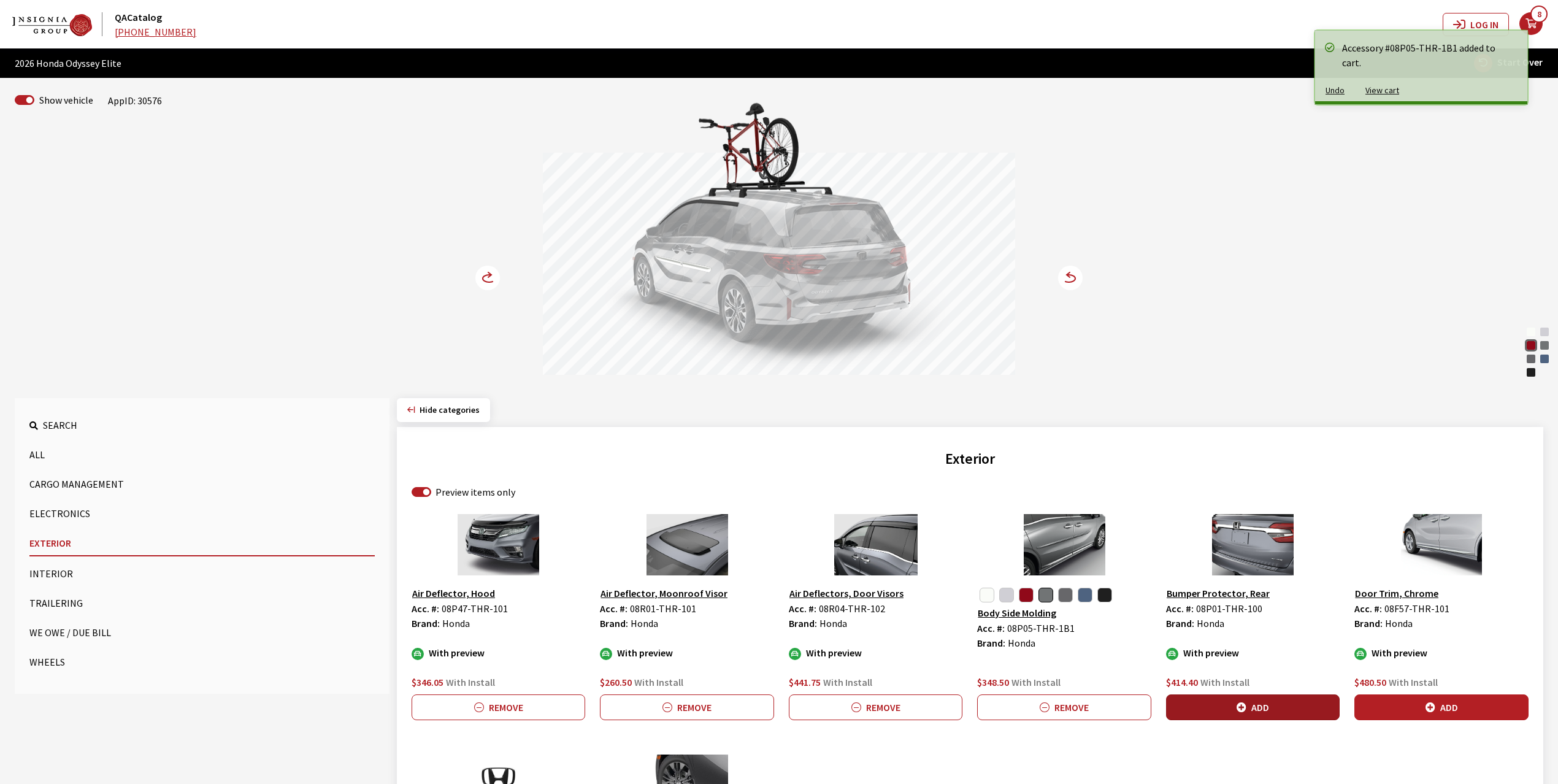
click at [1259, 702] on button "Add" at bounding box center [1253, 707] width 173 height 26
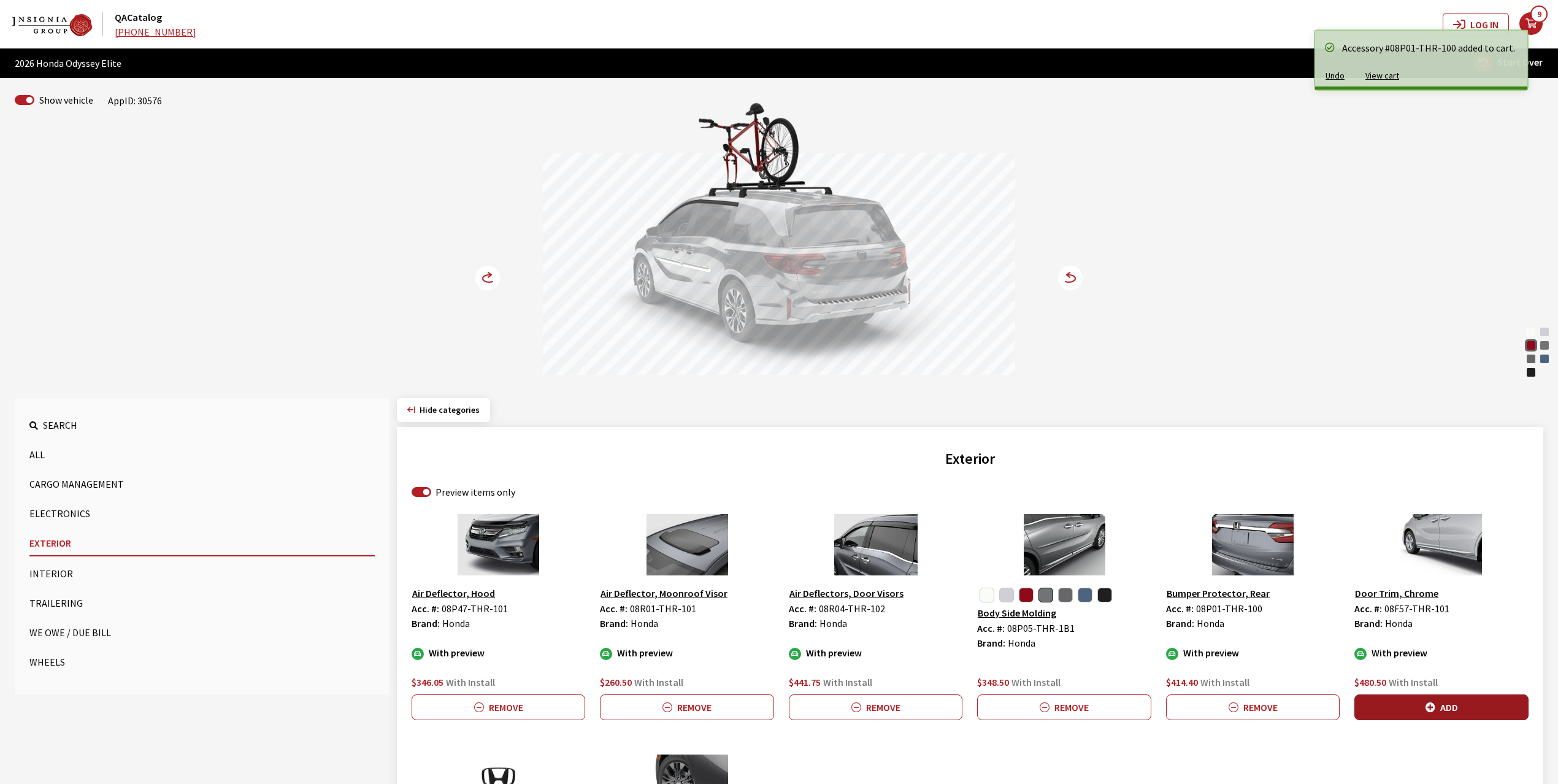
click at [1438, 705] on button "Add" at bounding box center [1441, 707] width 173 height 26
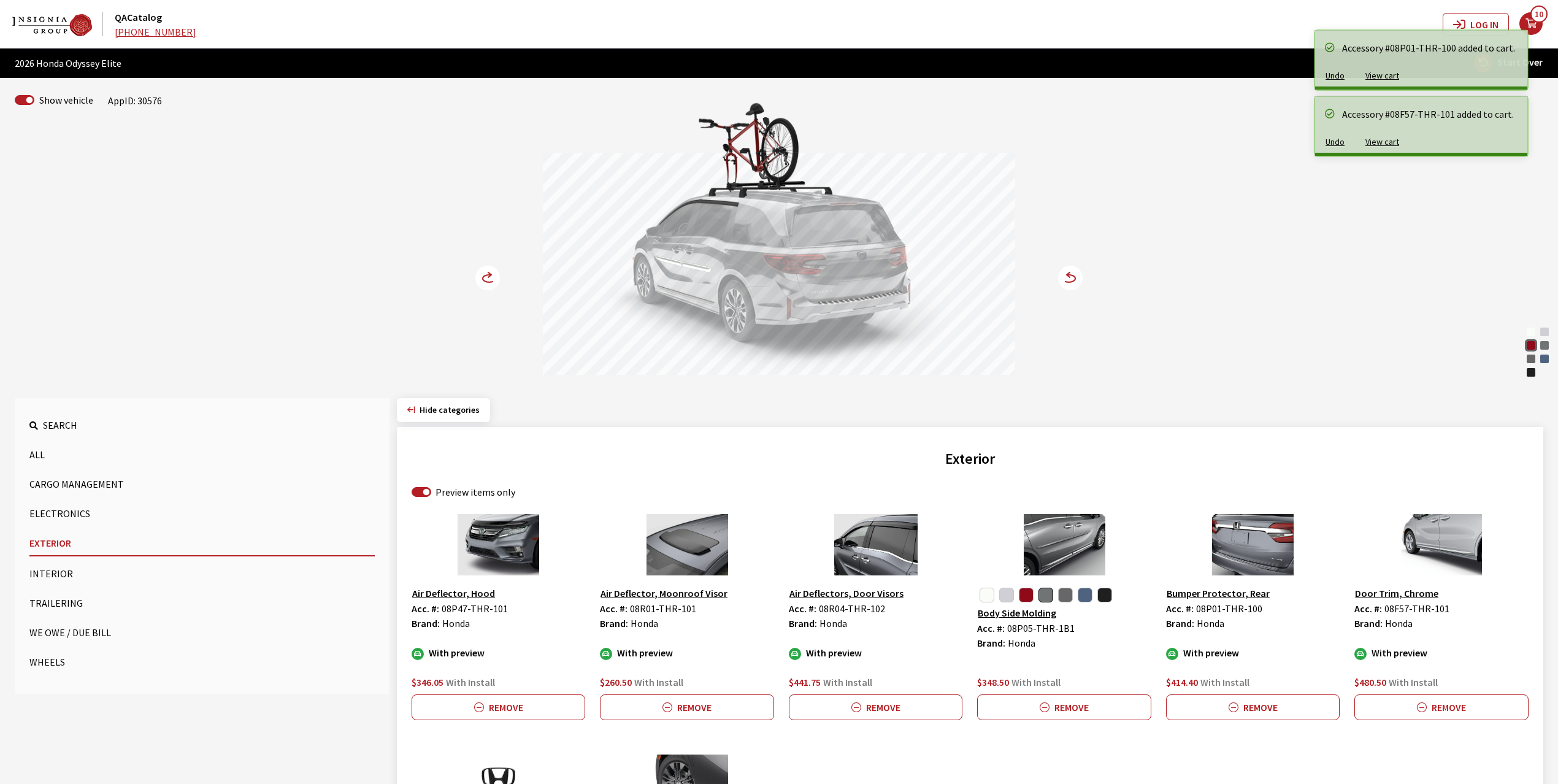
click at [482, 278] on circle at bounding box center [488, 278] width 25 height 25
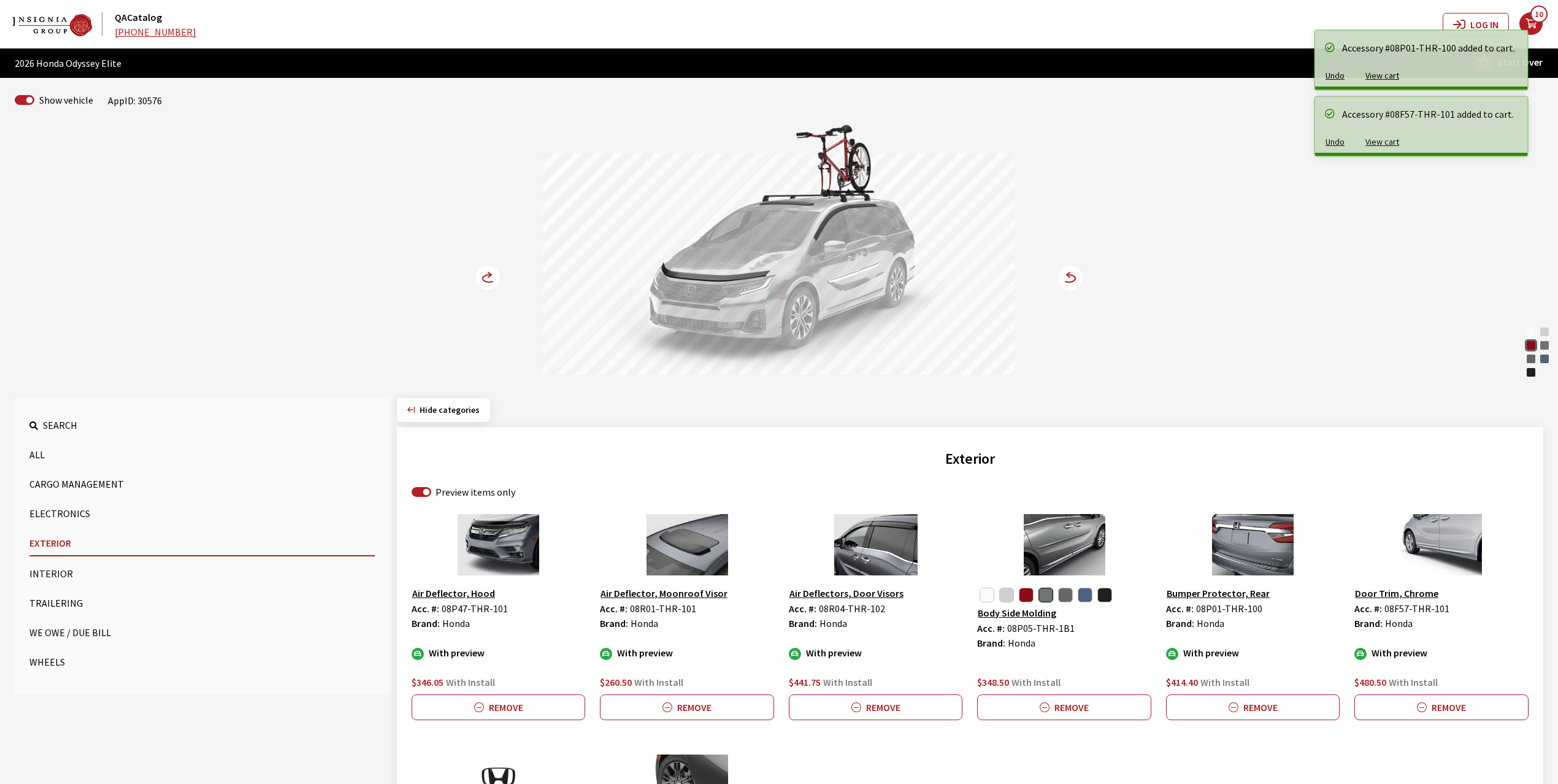
click at [482, 276] on circle at bounding box center [488, 278] width 25 height 25
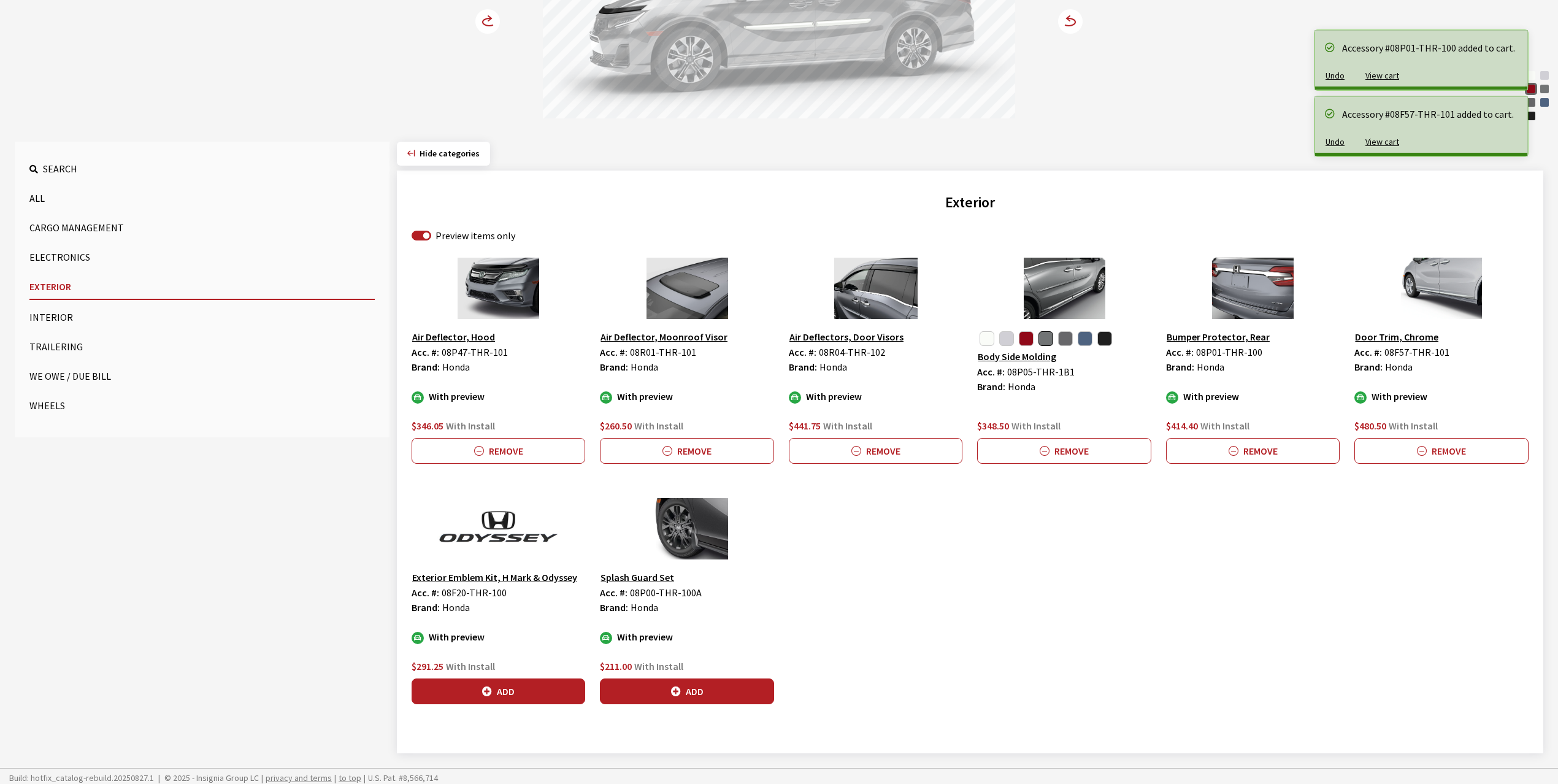
scroll to position [263, 0]
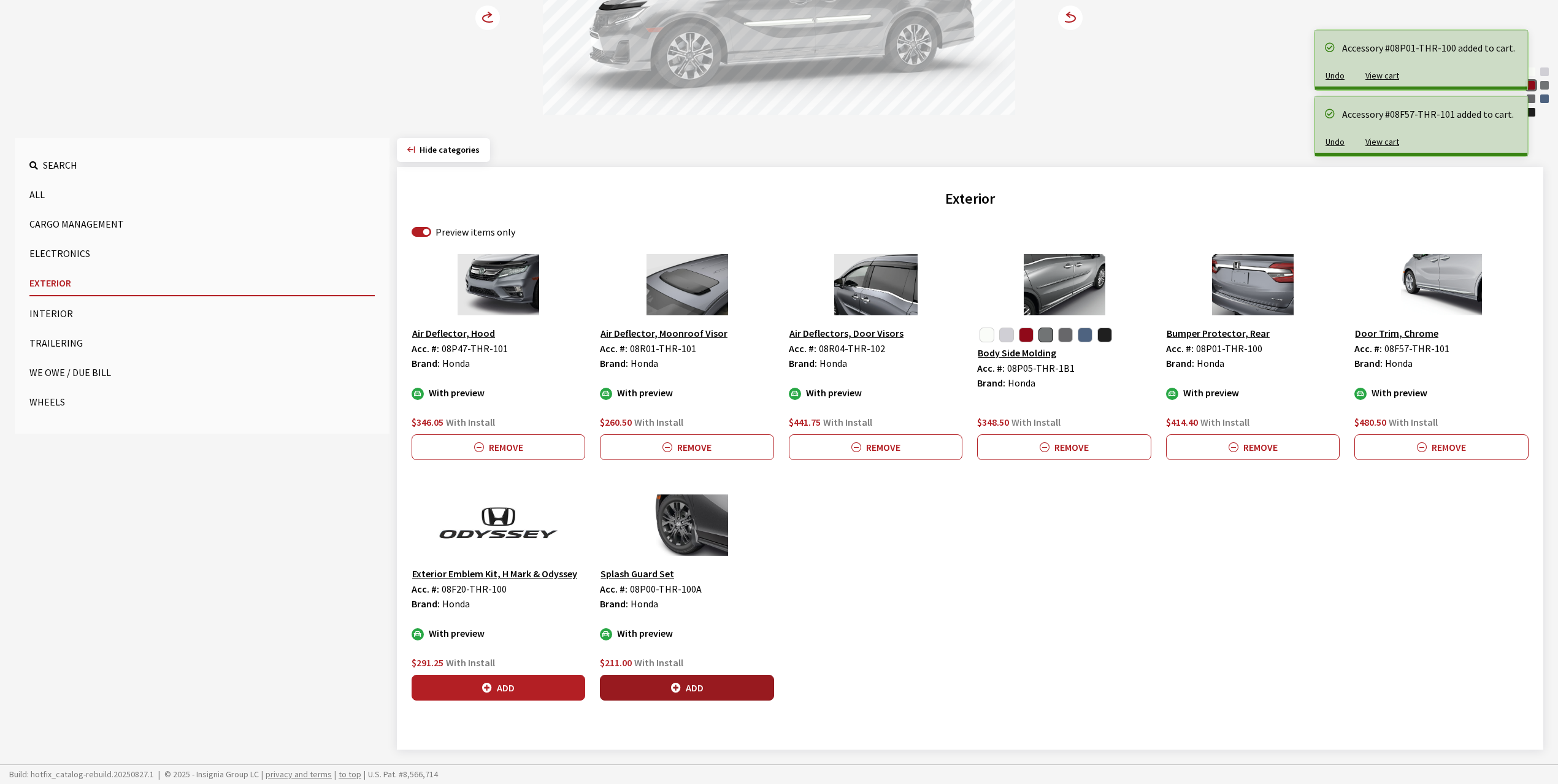
click at [672, 689] on icon "button" at bounding box center [676, 688] width 10 height 10
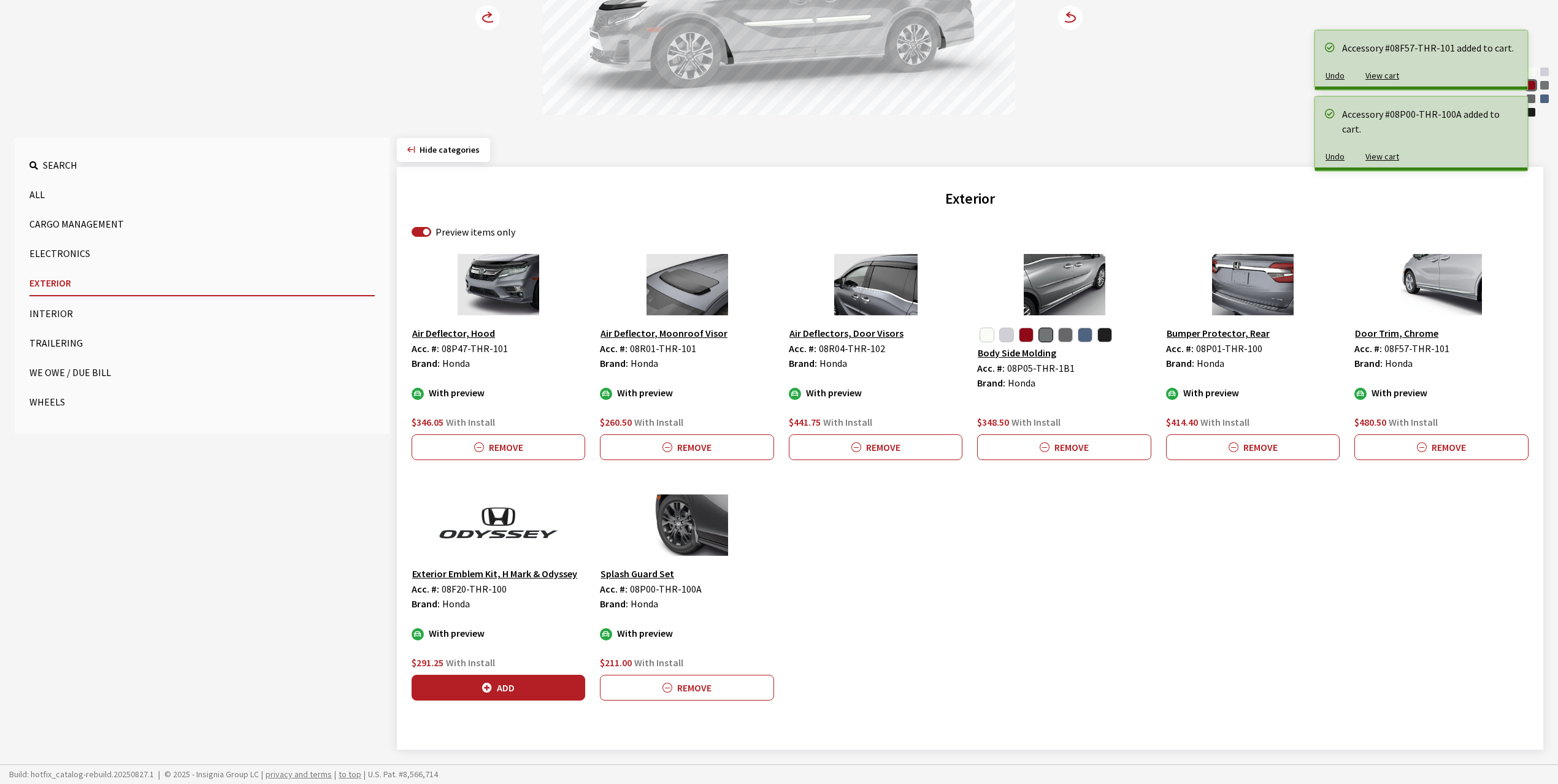
click at [489, 14] on icon at bounding box center [489, 15] width 3 height 5
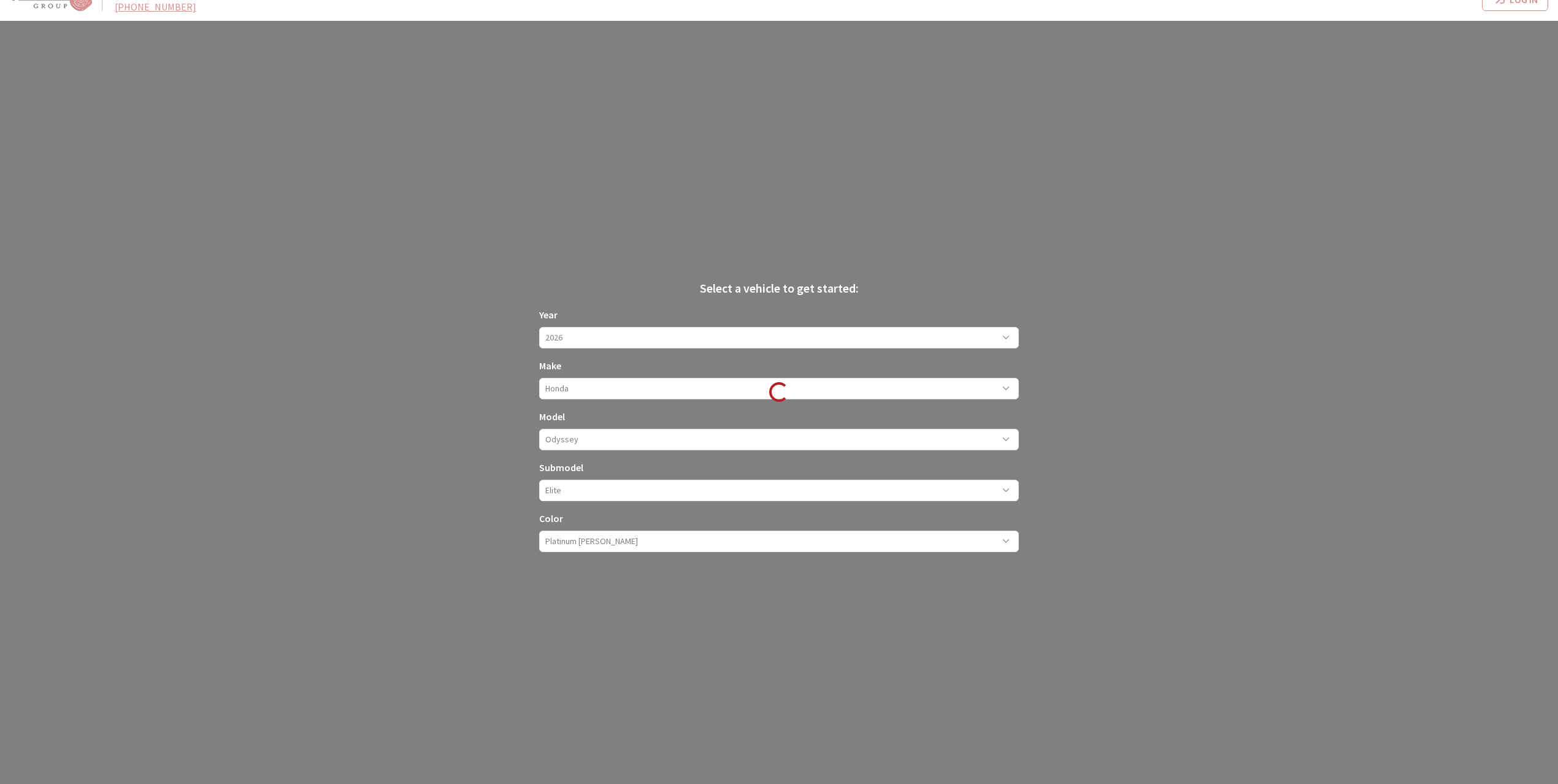
select select "44"
select select "19"
select select "233"
select select "1482"
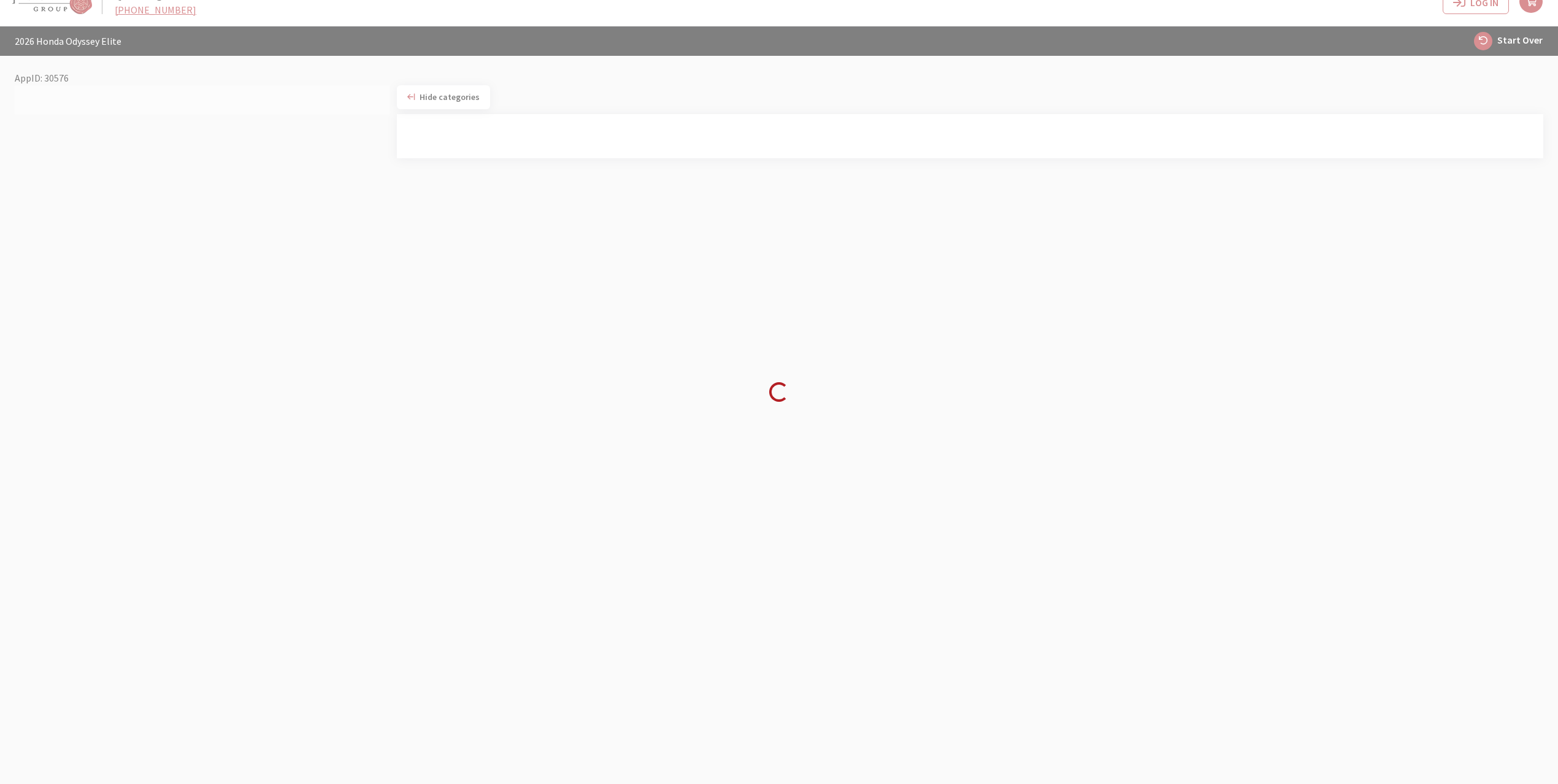
scroll to position [43, 0]
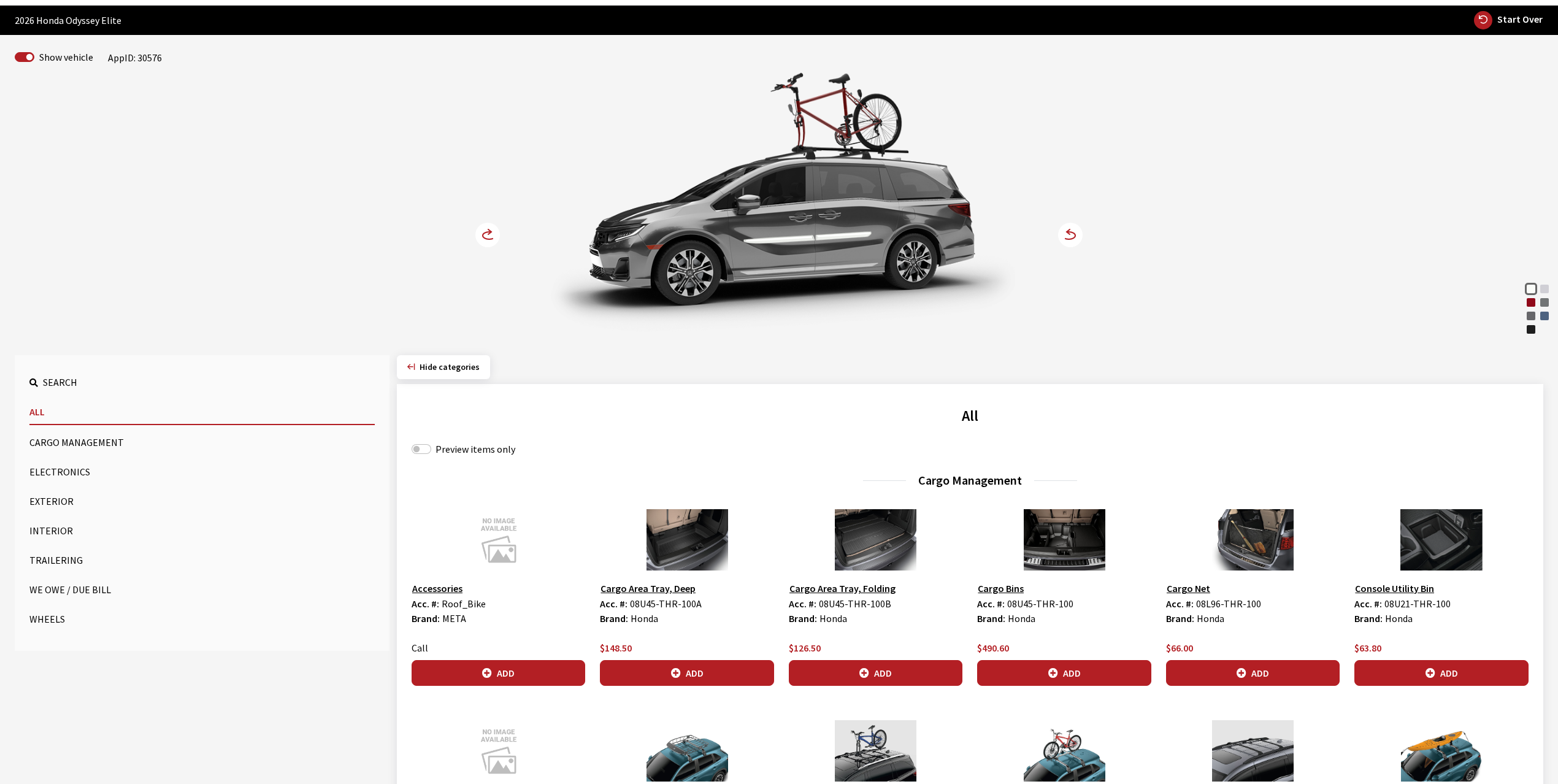
click at [1479, 22] on icon "button" at bounding box center [1483, 20] width 18 height 18
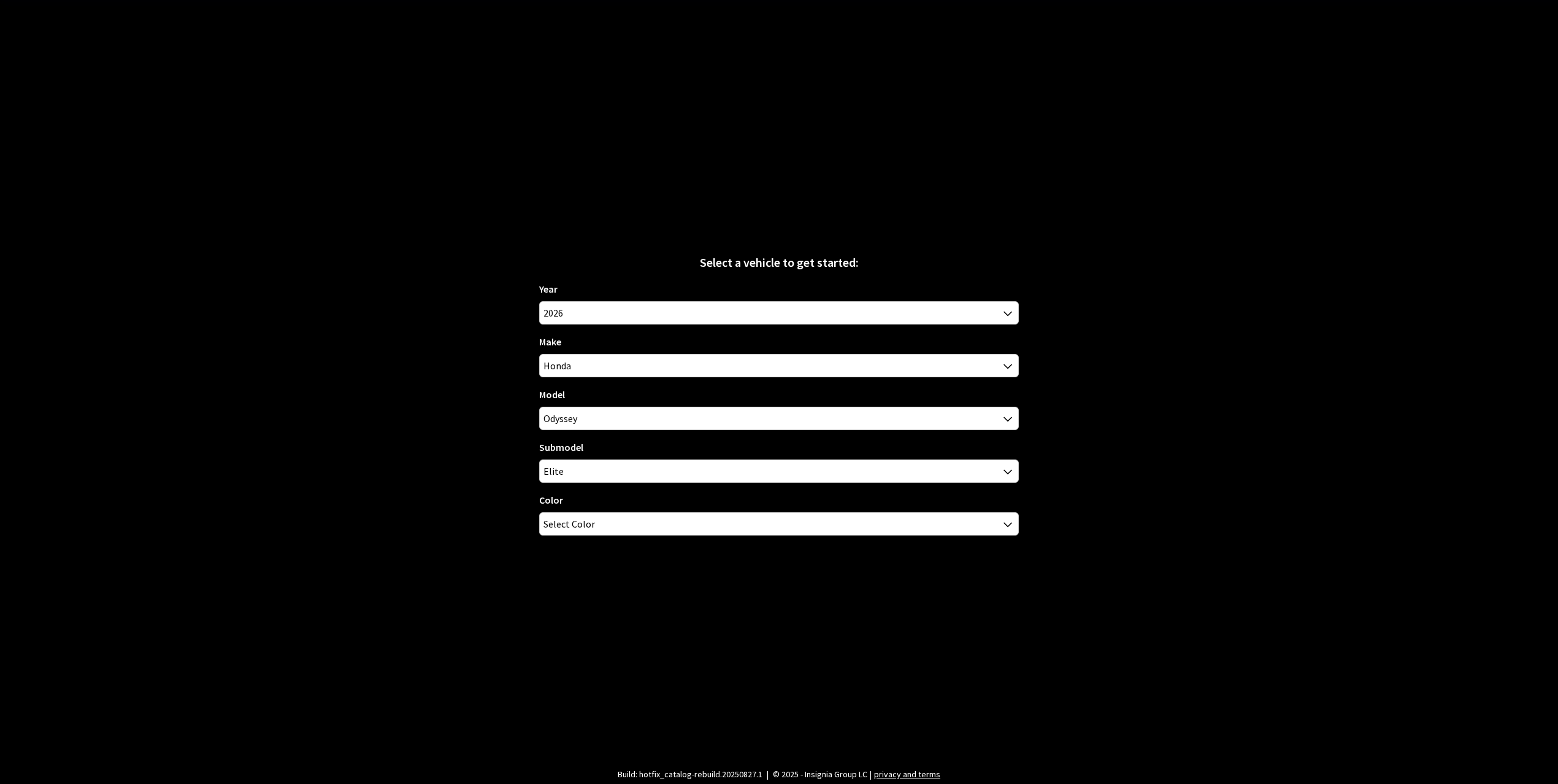
select select
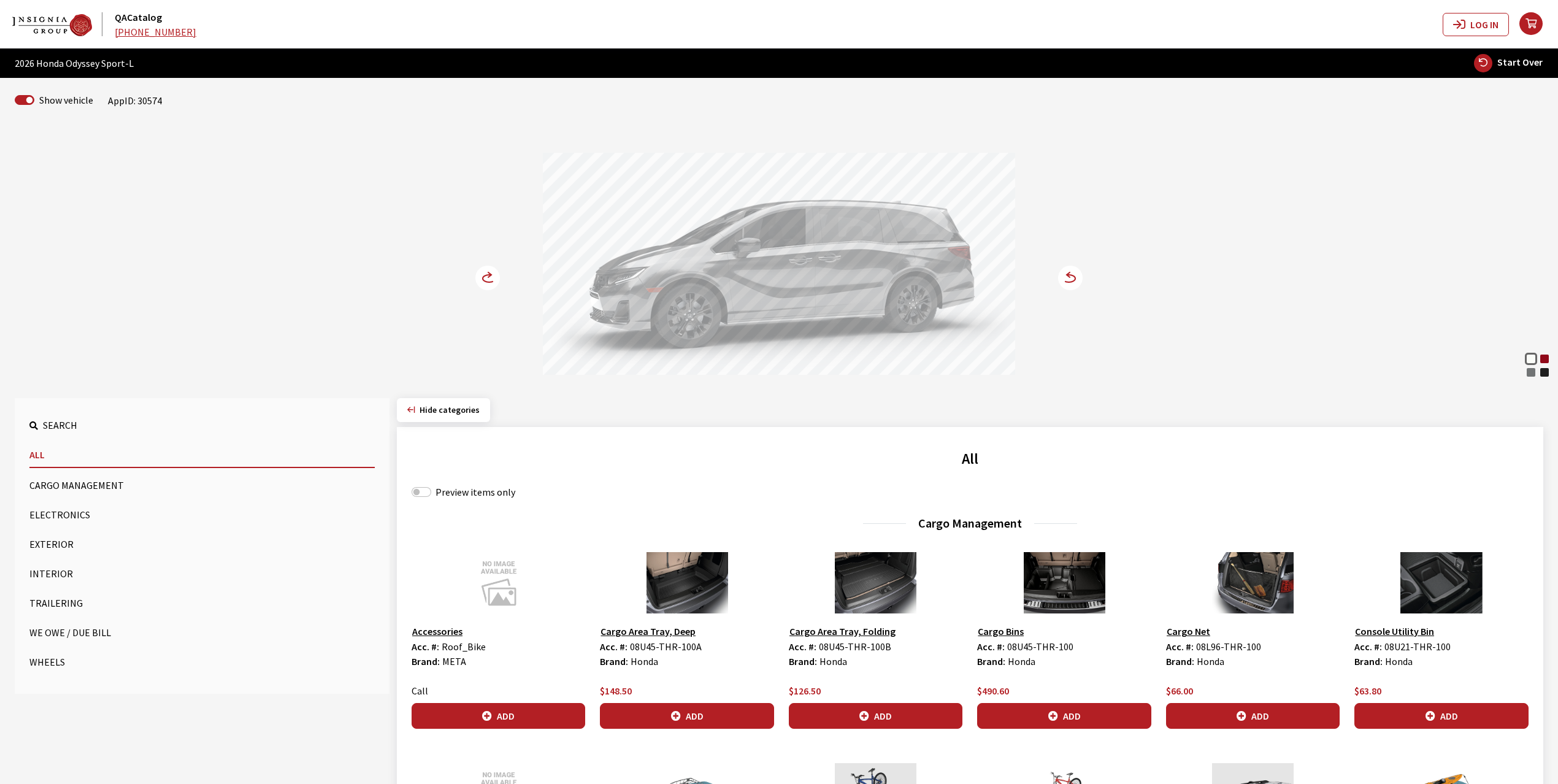
click at [1548, 358] on div "Radiant Red Metallic" at bounding box center [1544, 359] width 12 height 12
click at [489, 281] on circle at bounding box center [488, 278] width 25 height 25
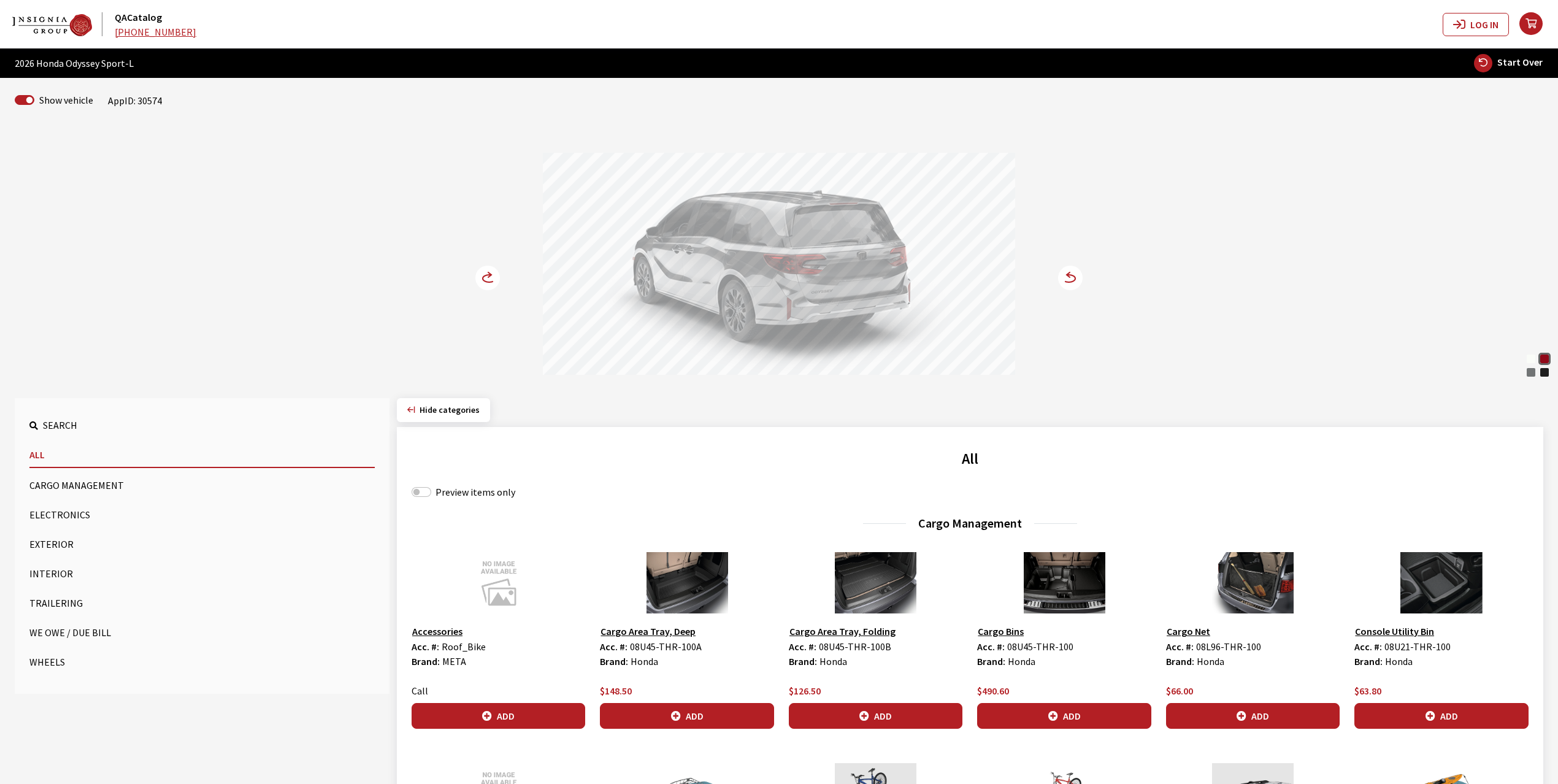
click at [489, 281] on circle at bounding box center [488, 278] width 25 height 25
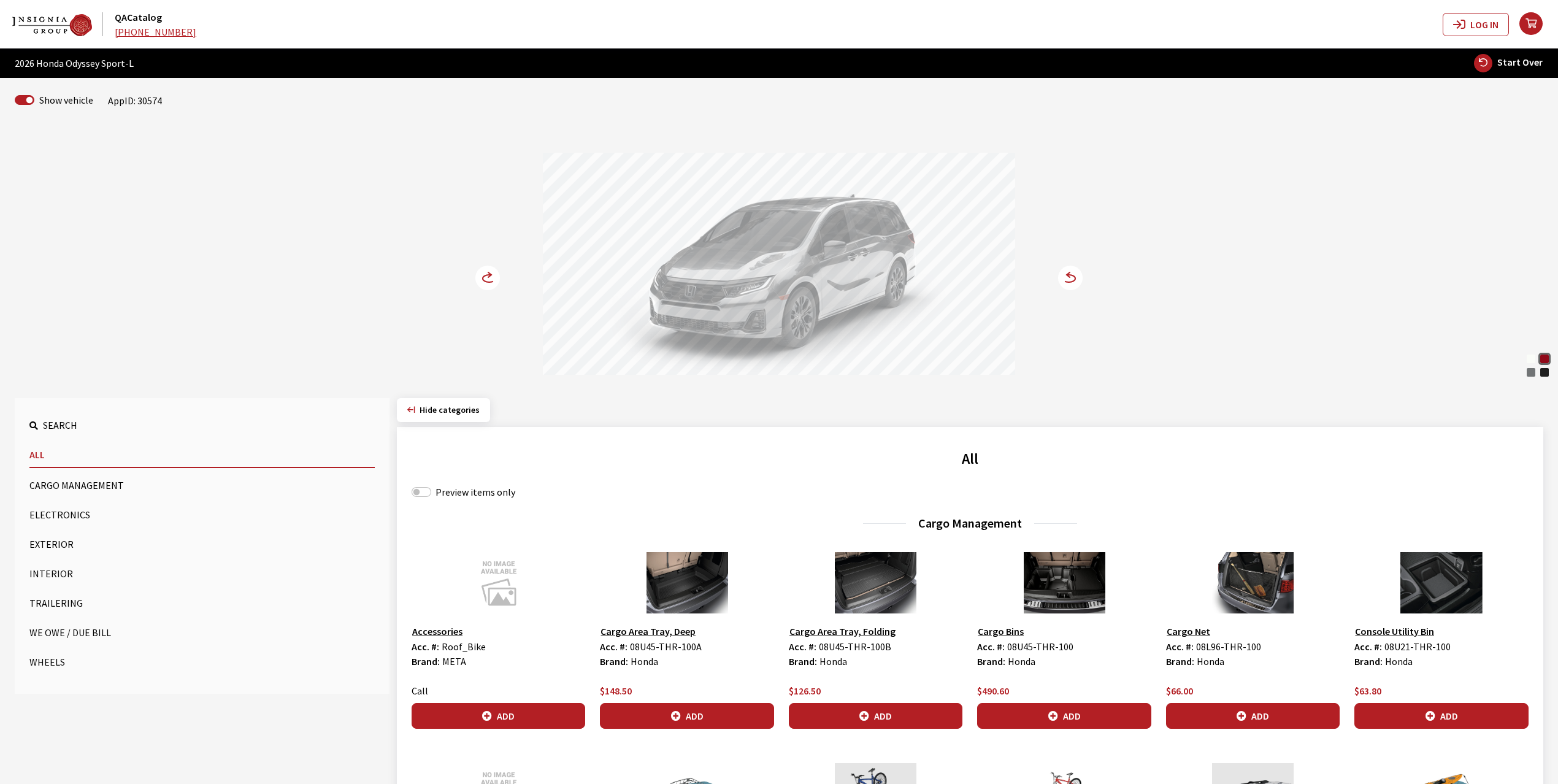
click at [489, 281] on circle at bounding box center [488, 278] width 25 height 25
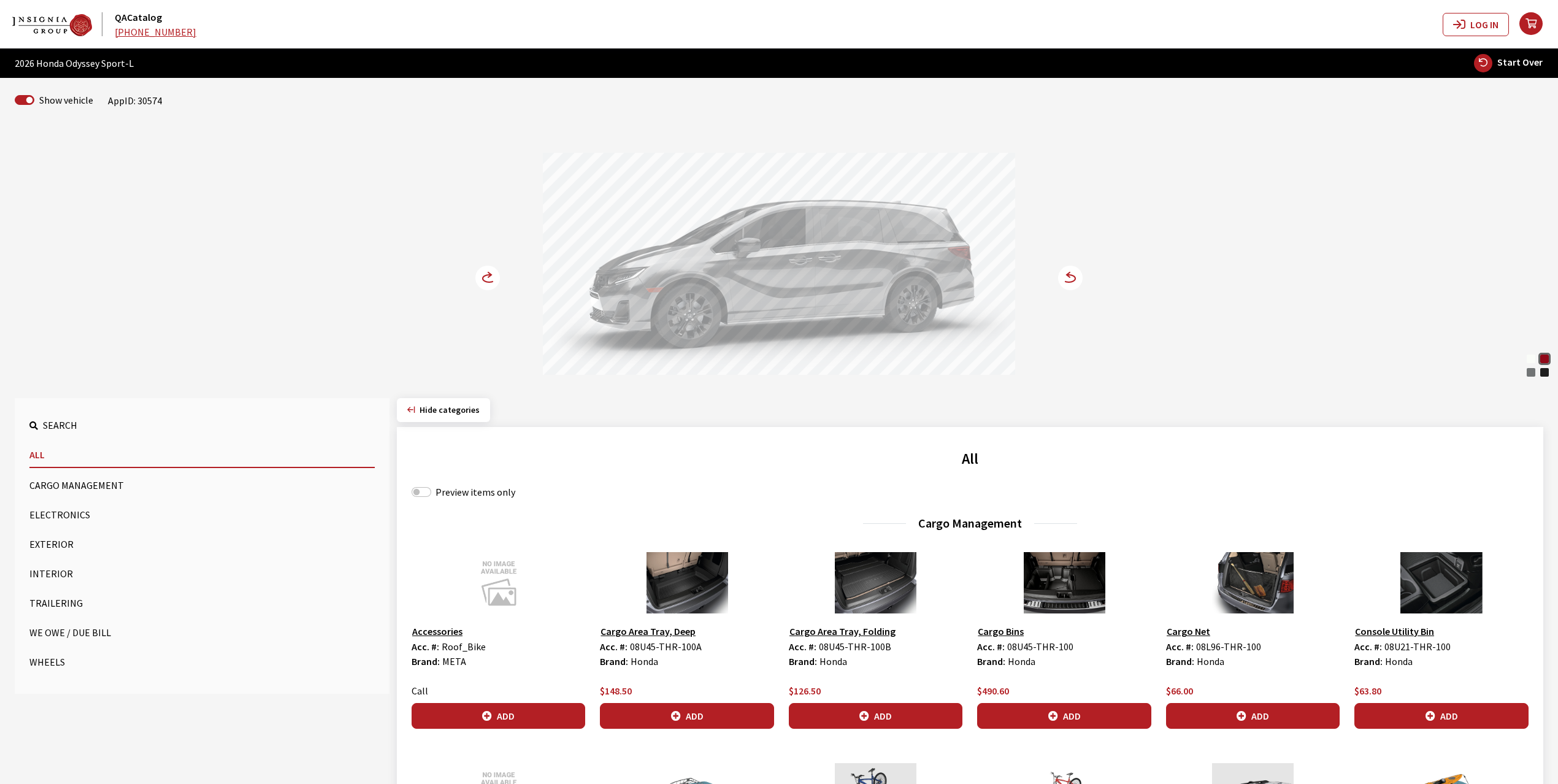
click at [489, 281] on circle at bounding box center [488, 278] width 25 height 25
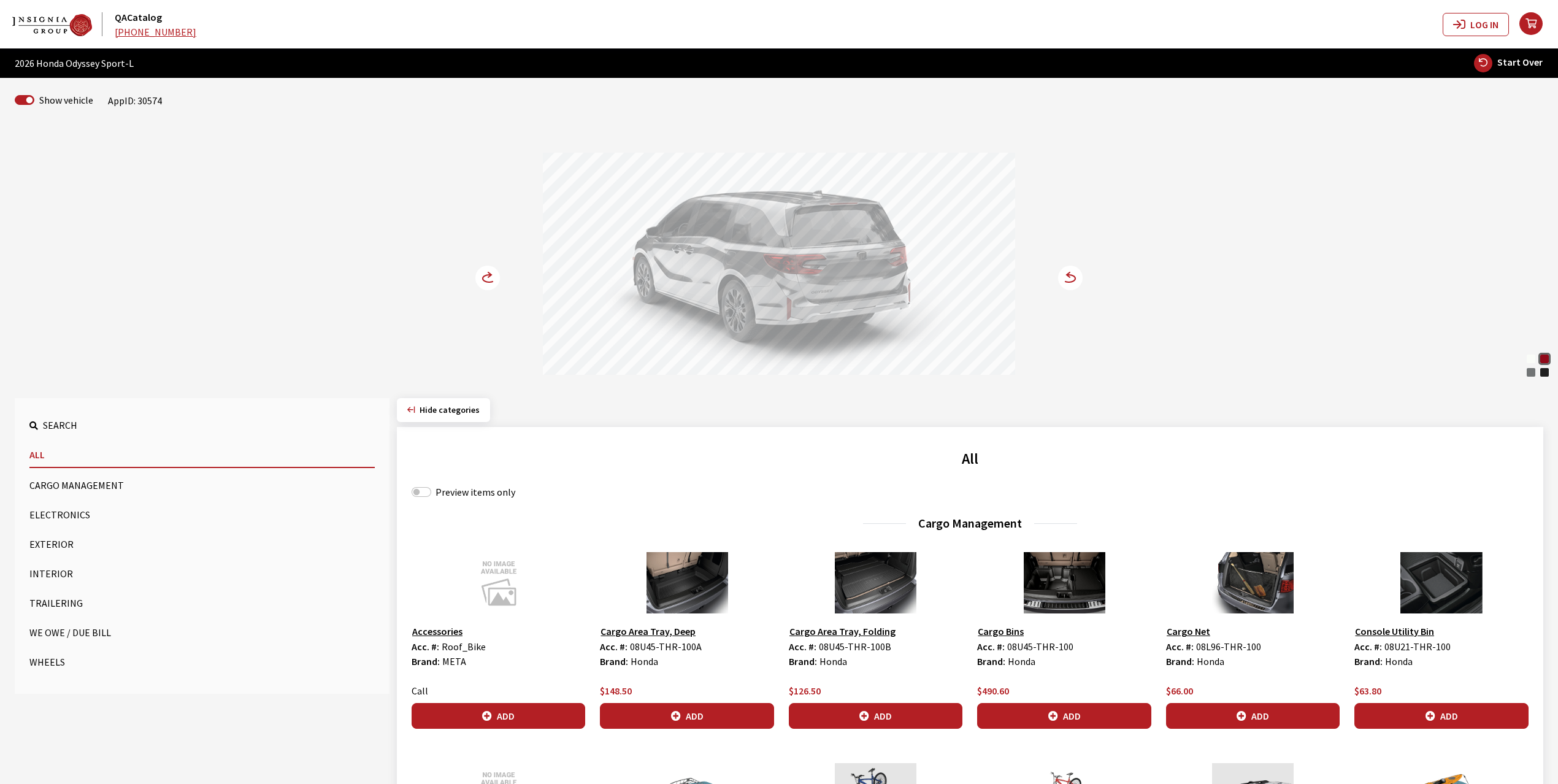
click at [82, 477] on button "Cargo Management" at bounding box center [202, 485] width 345 height 25
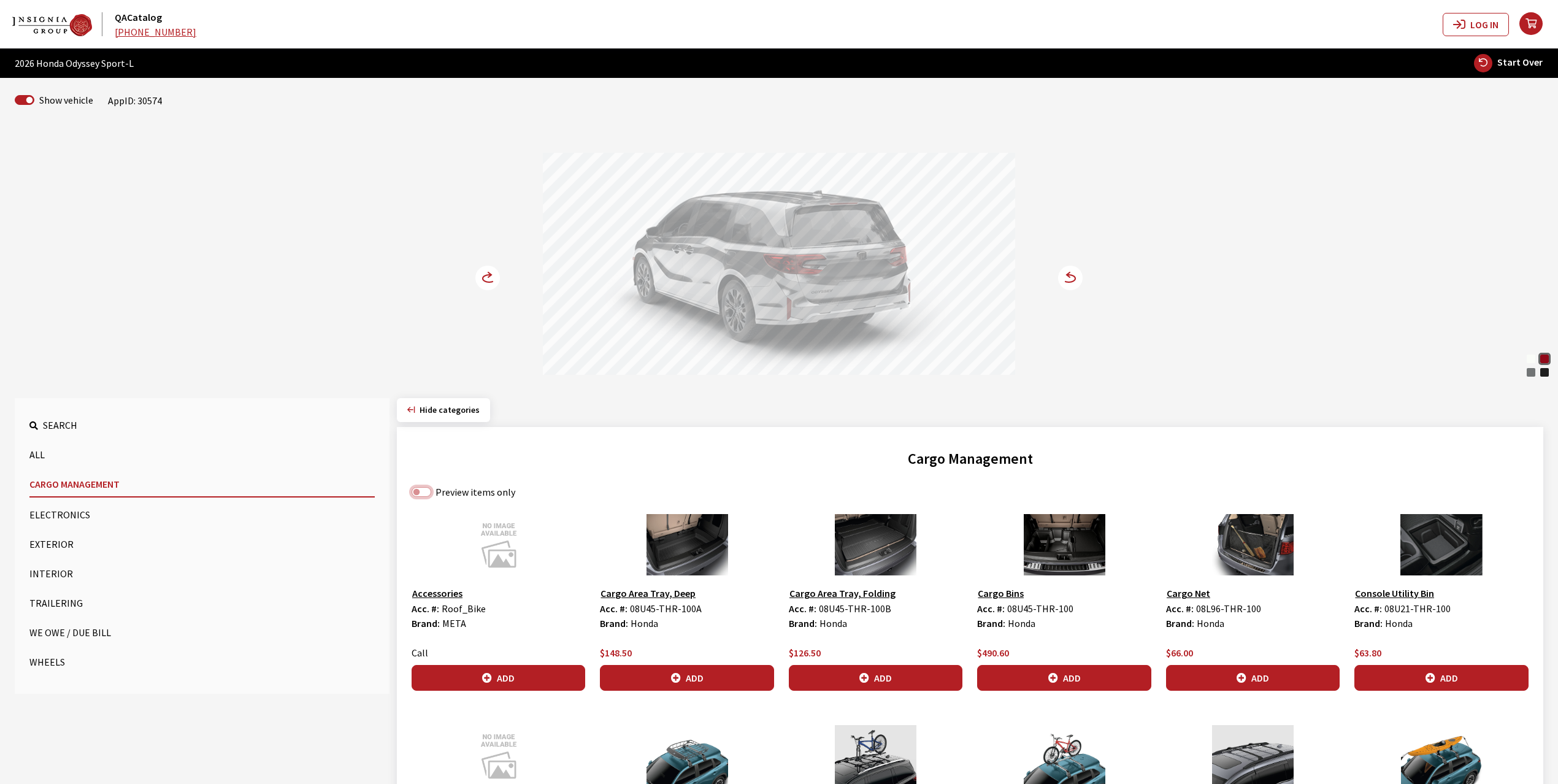
click at [426, 493] on input "Preview items only" at bounding box center [422, 492] width 20 height 10
checkbox input "true"
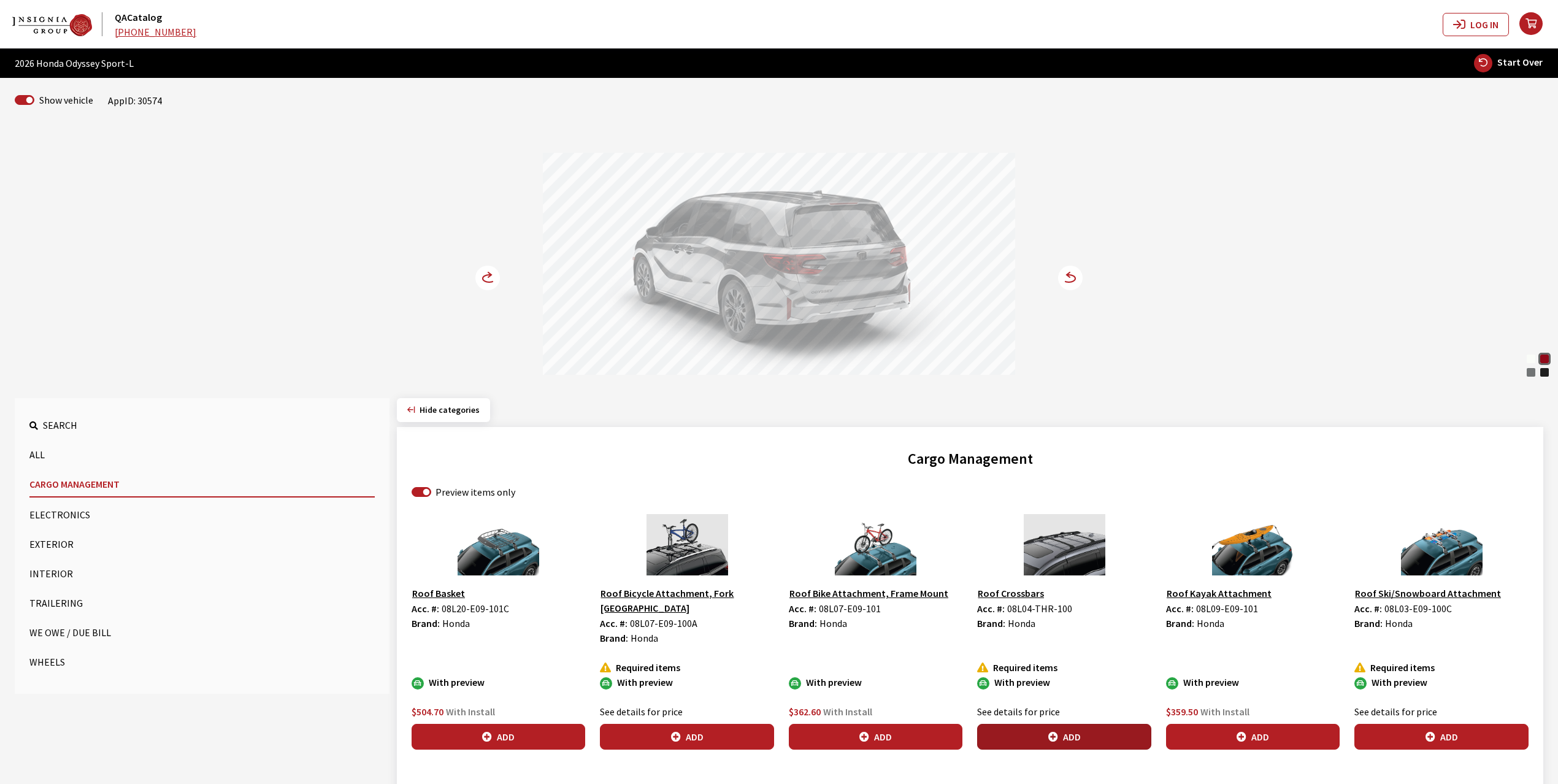
click at [1079, 724] on button "Add" at bounding box center [1064, 737] width 173 height 26
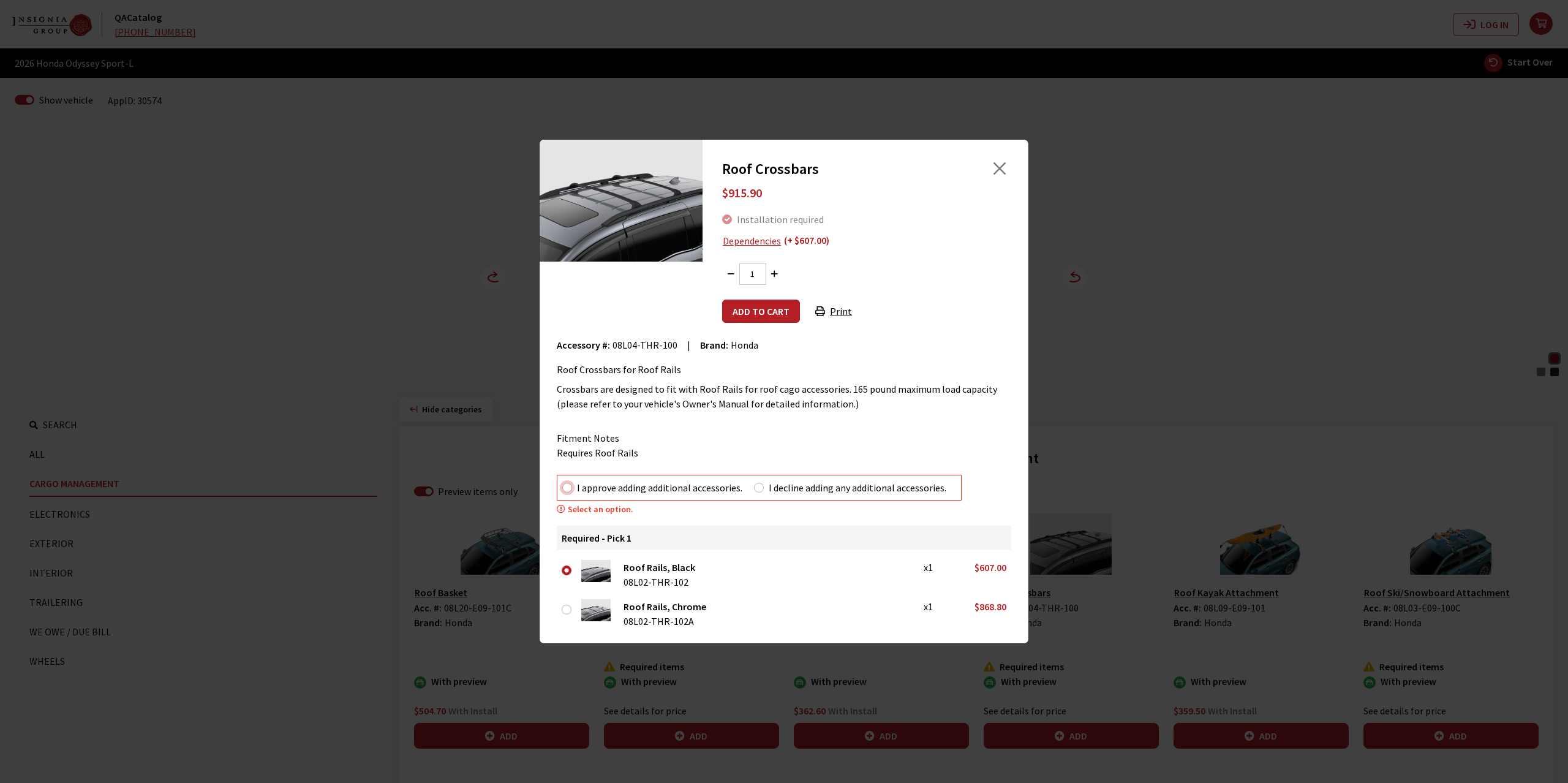
click at [567, 490] on input "I approve adding additional accessories." at bounding box center [567, 488] width 10 height 10
radio input "true"
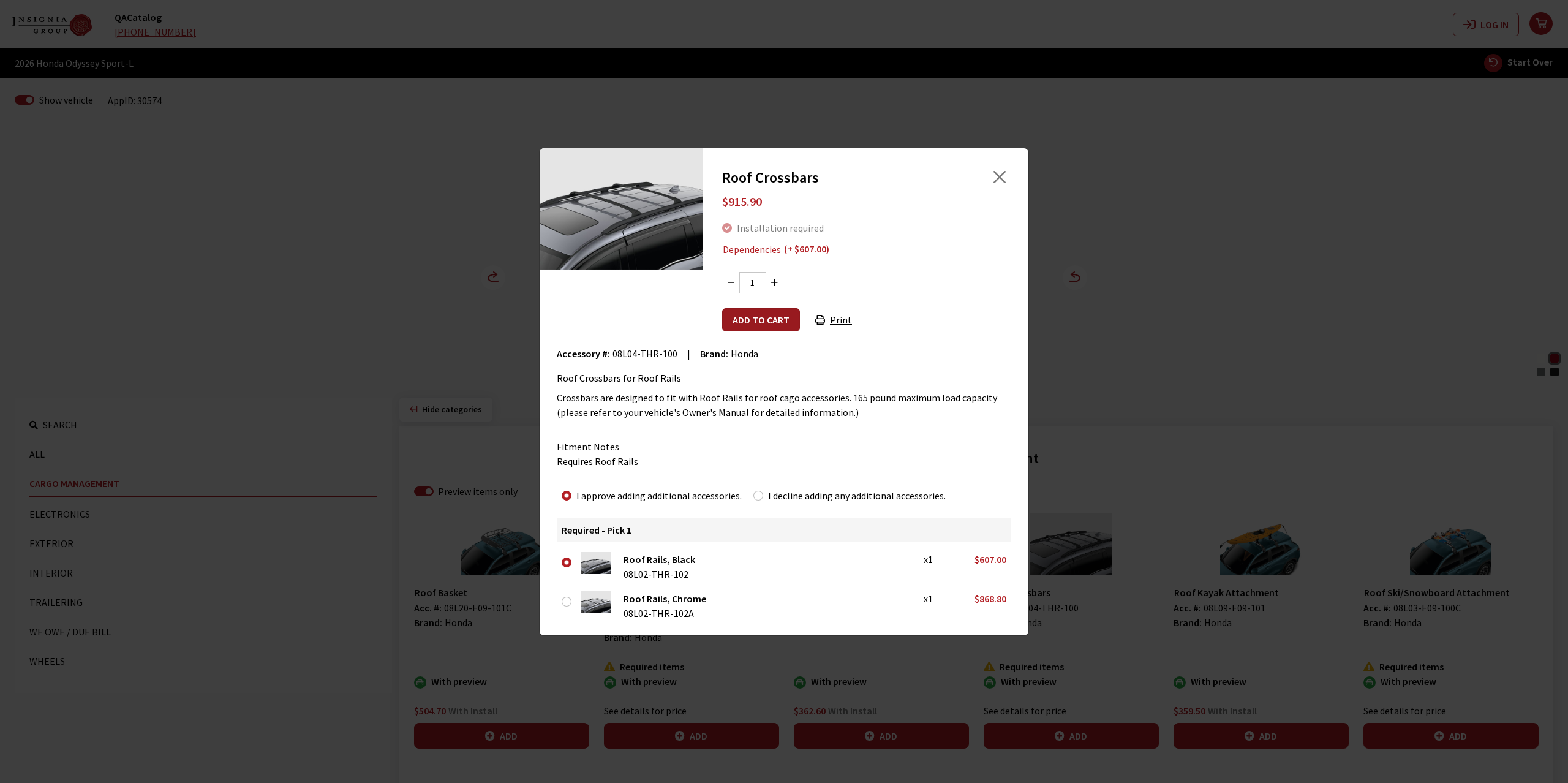
click at [780, 316] on button "Add to cart" at bounding box center [761, 320] width 78 height 23
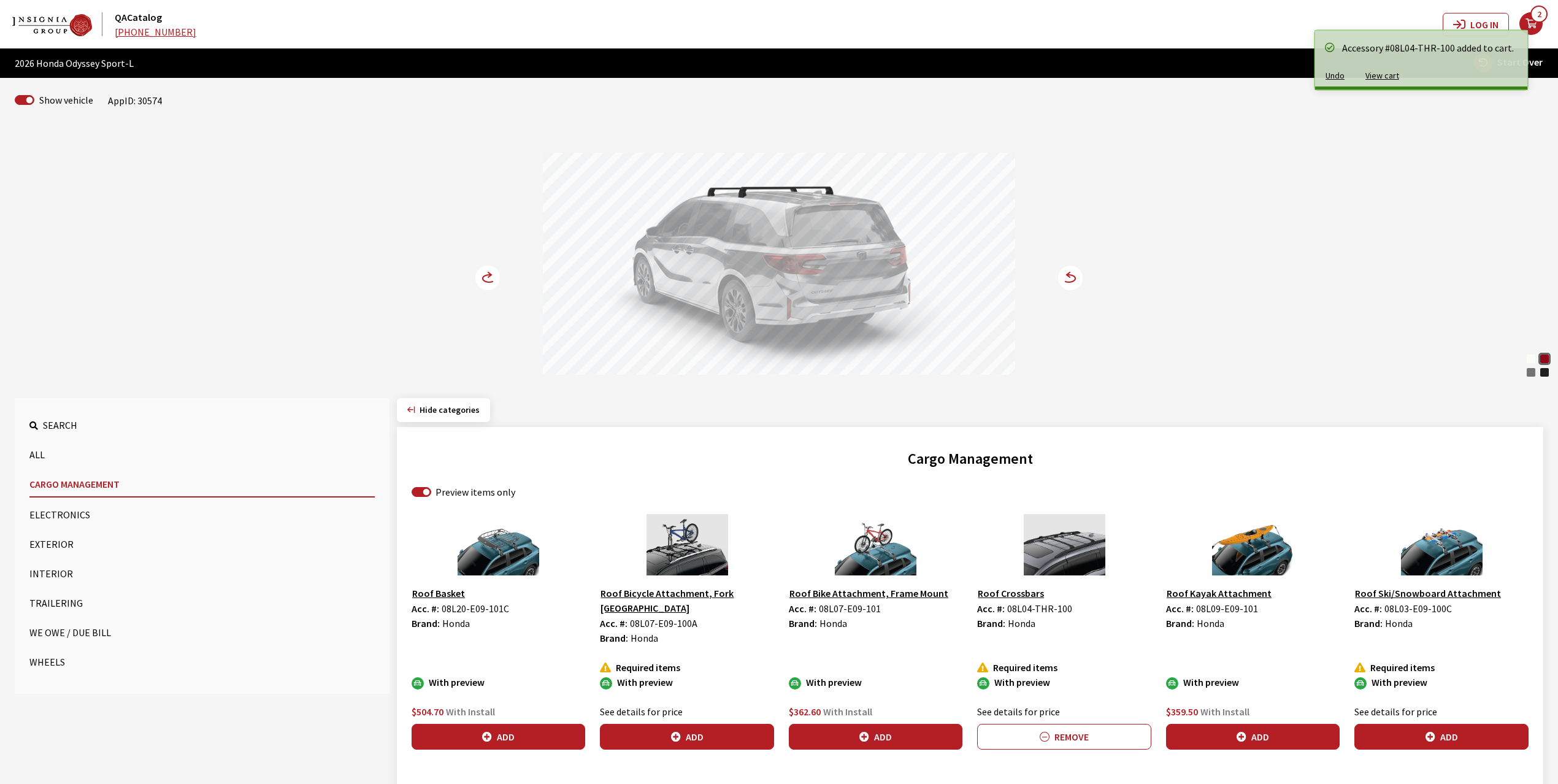
click at [488, 282] on circle at bounding box center [488, 278] width 25 height 25
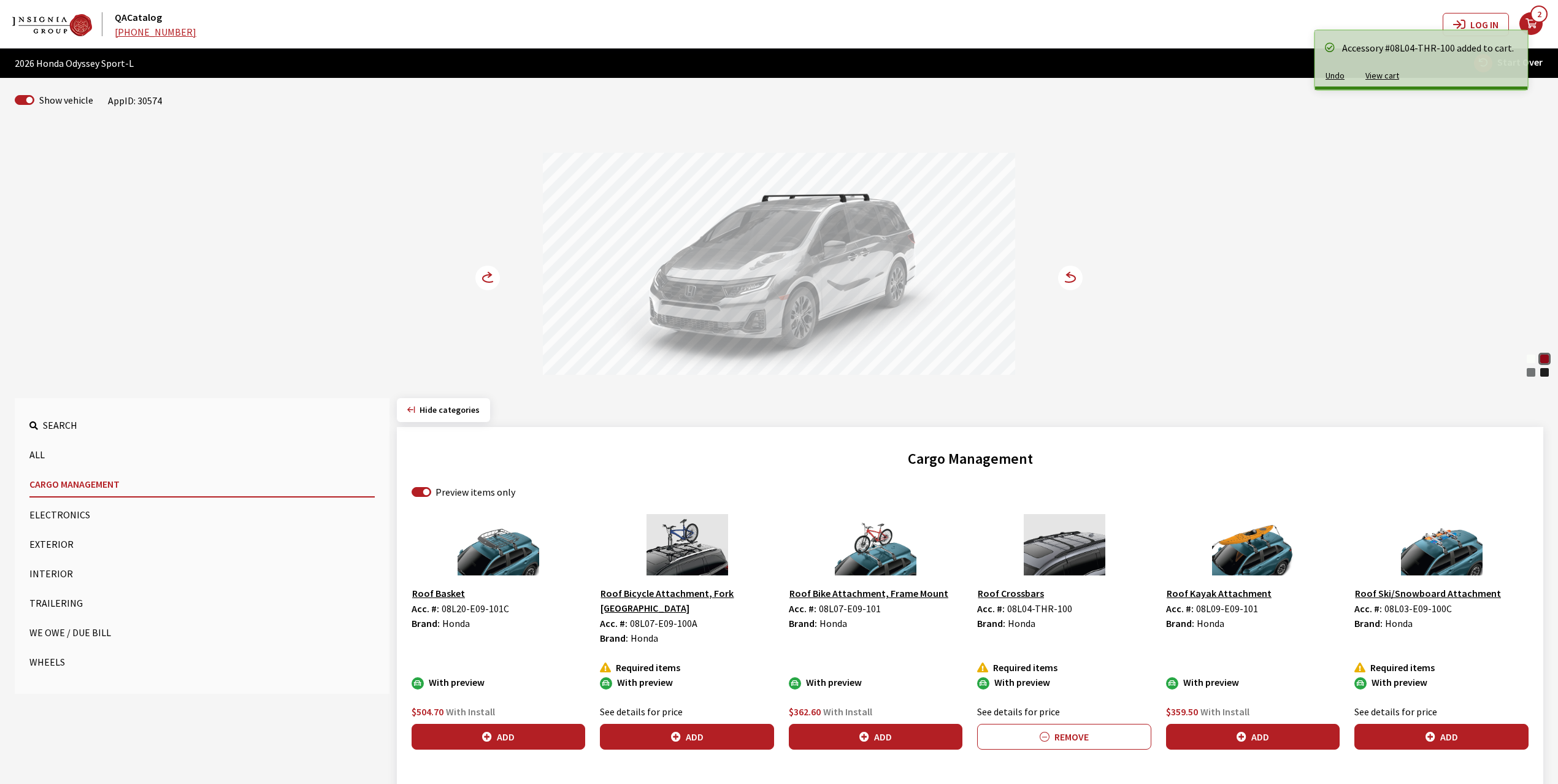
click at [488, 282] on circle at bounding box center [488, 278] width 25 height 25
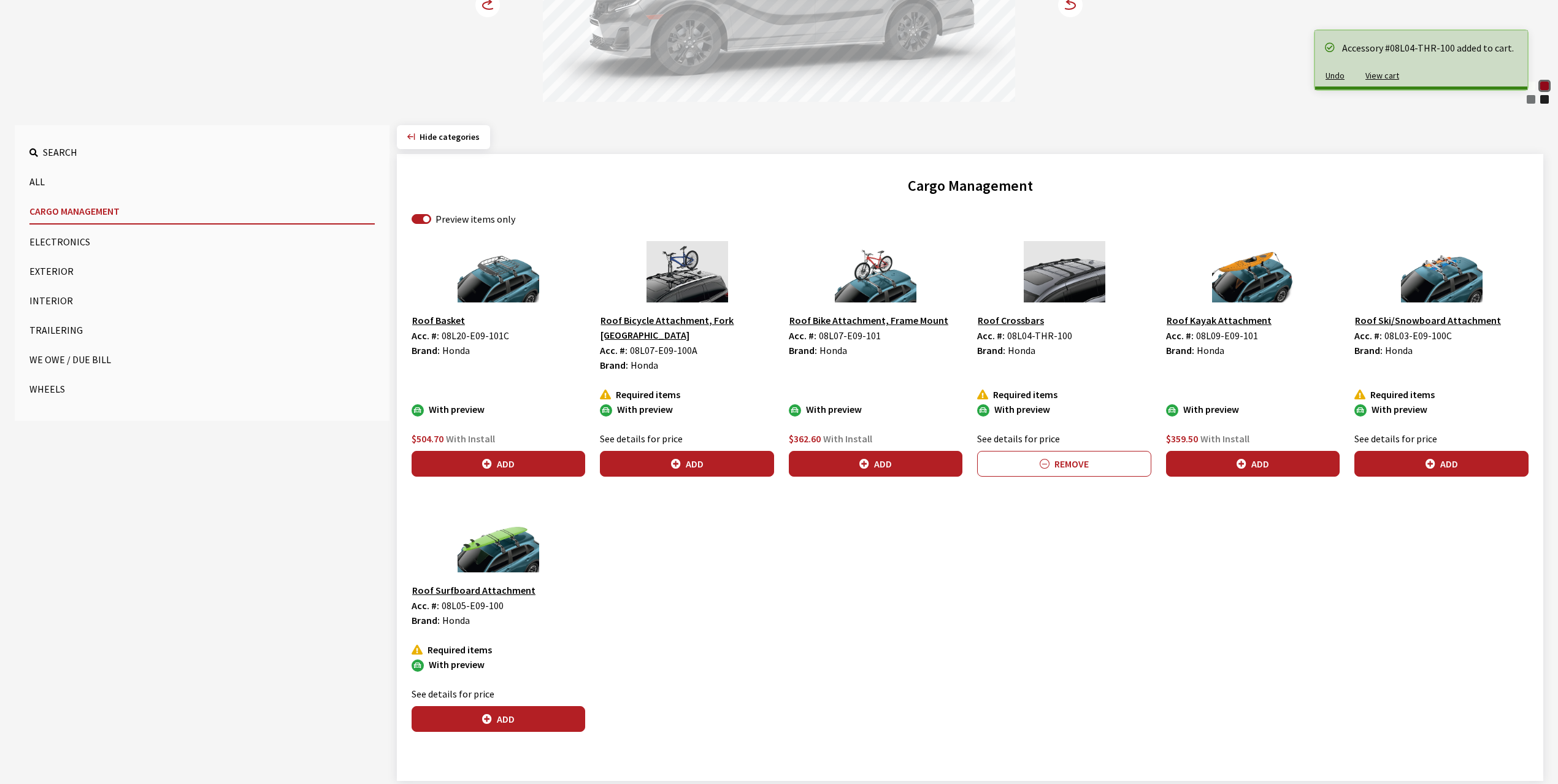
scroll to position [292, 0]
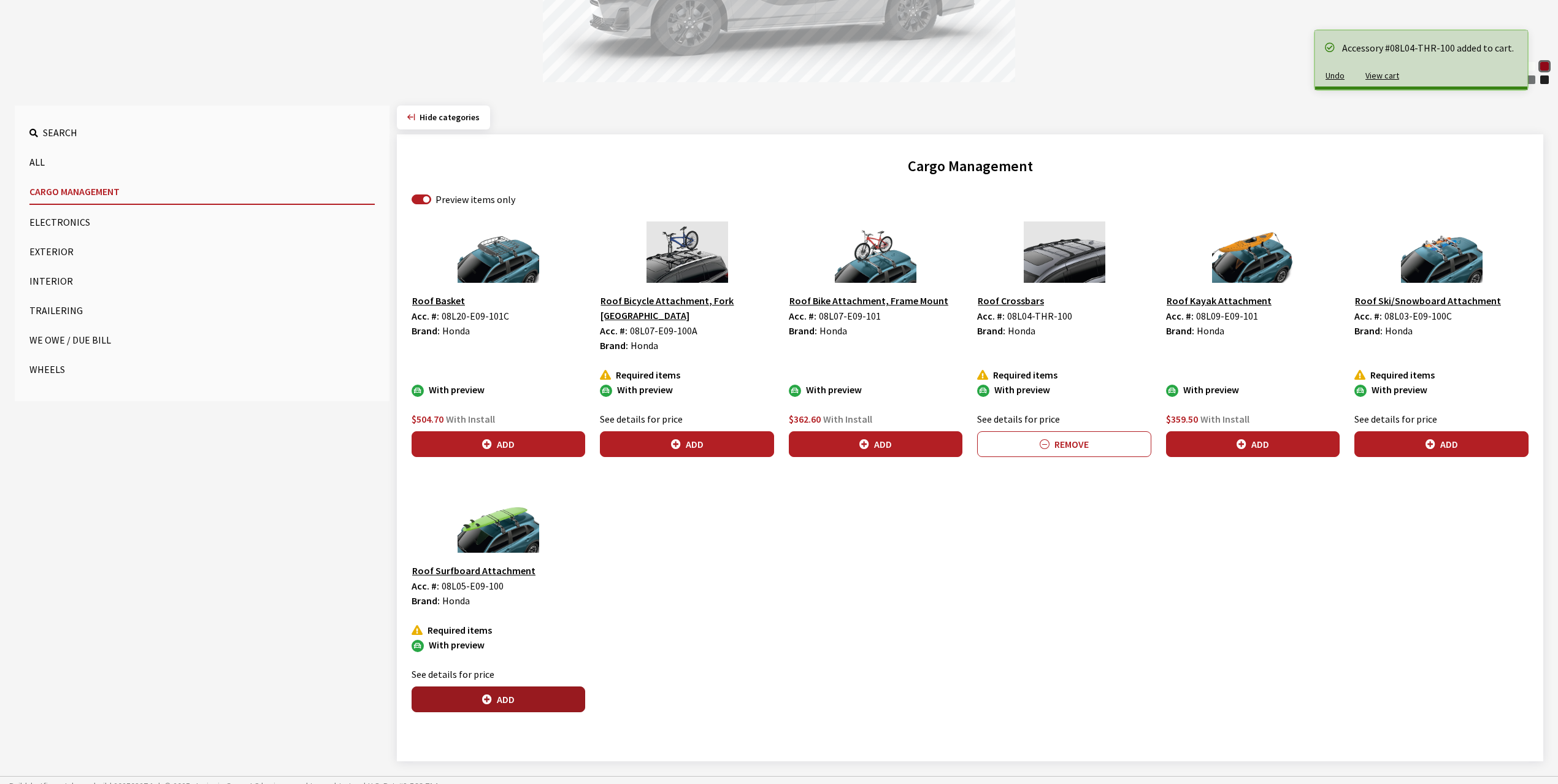
click at [551, 686] on button "Add" at bounding box center [498, 699] width 173 height 26
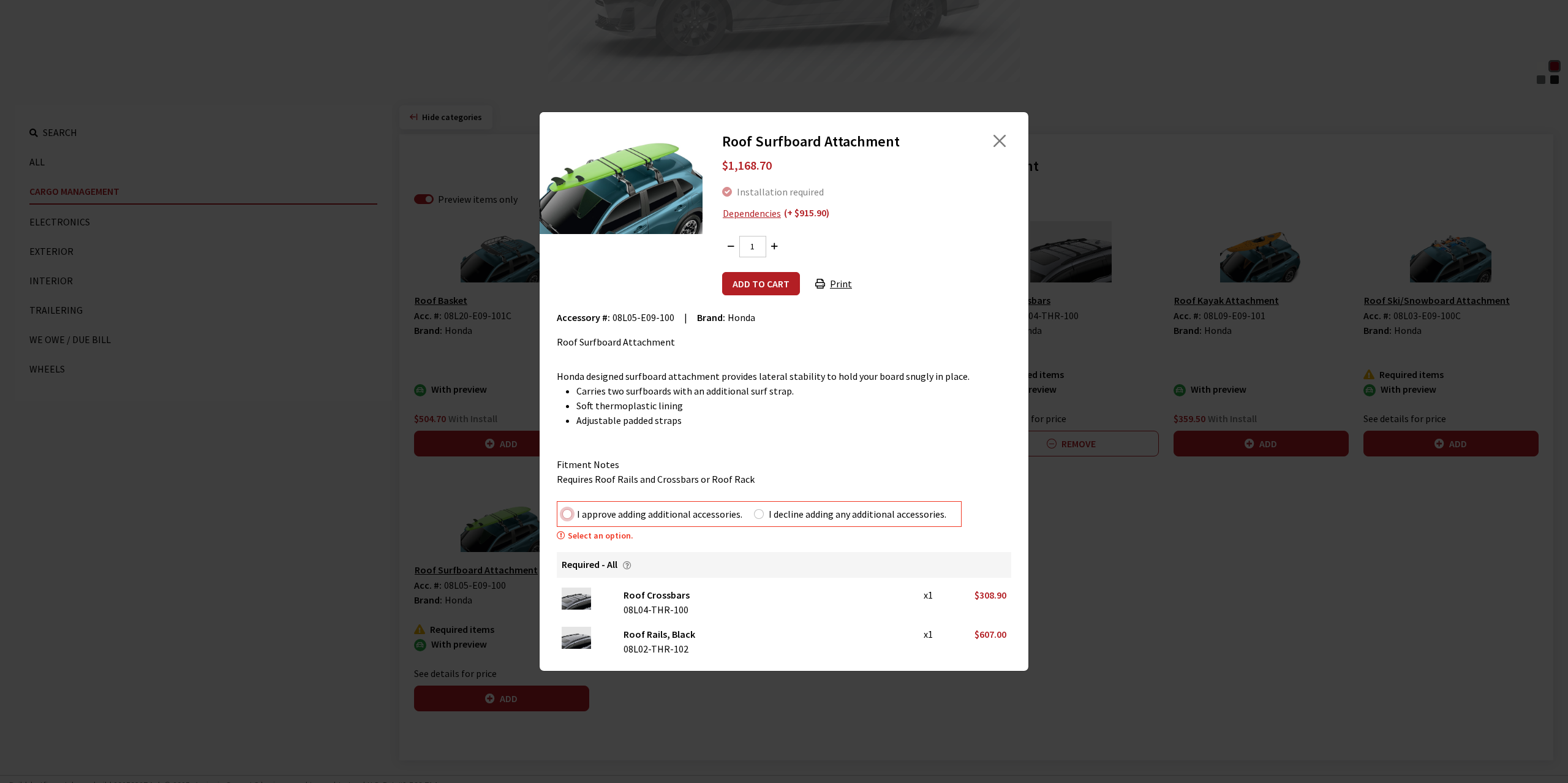
click at [565, 515] on input "I approve adding additional accessories." at bounding box center [567, 514] width 10 height 10
radio input "true"
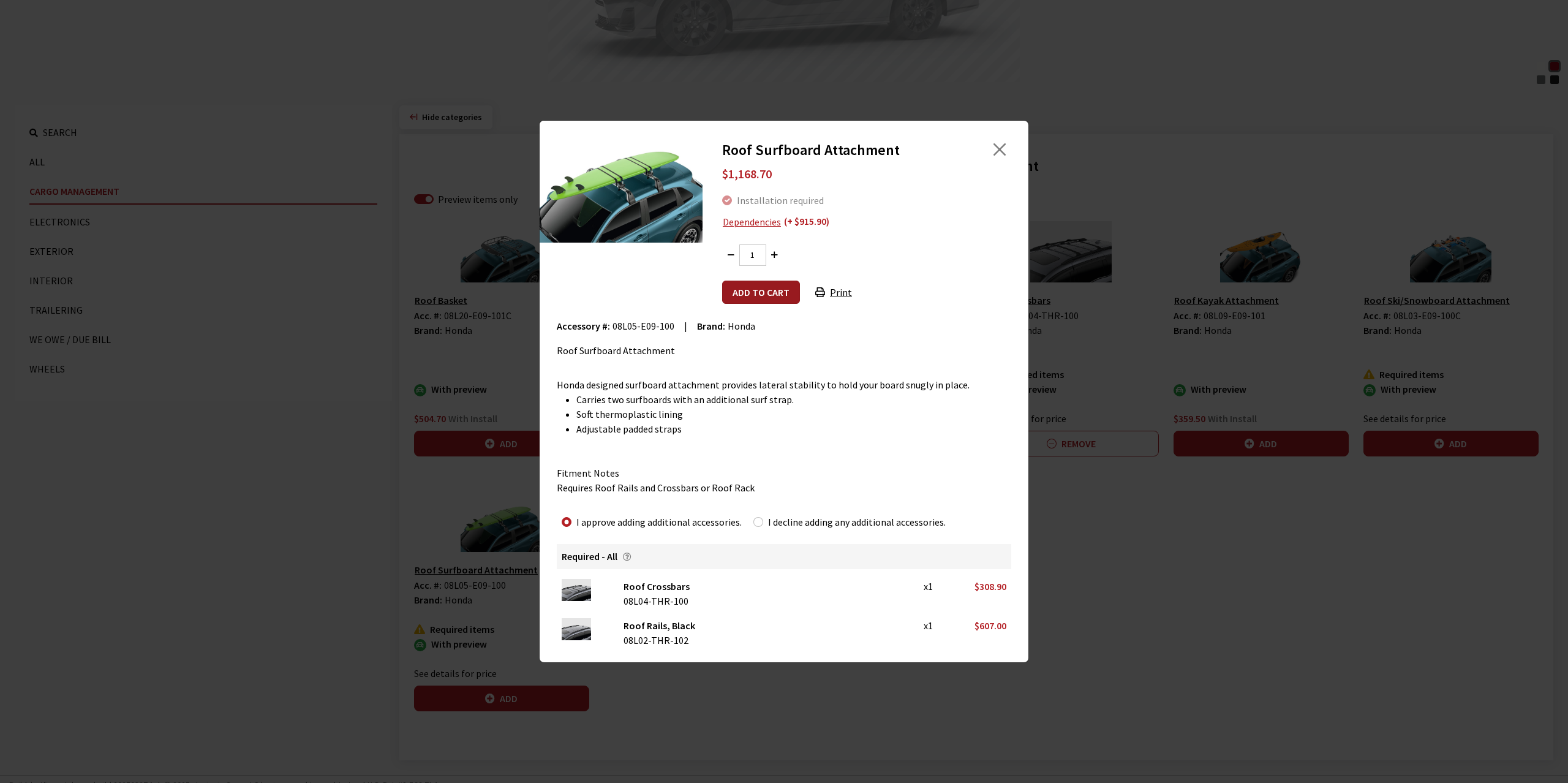
click at [755, 300] on button "Add to cart" at bounding box center [761, 292] width 78 height 23
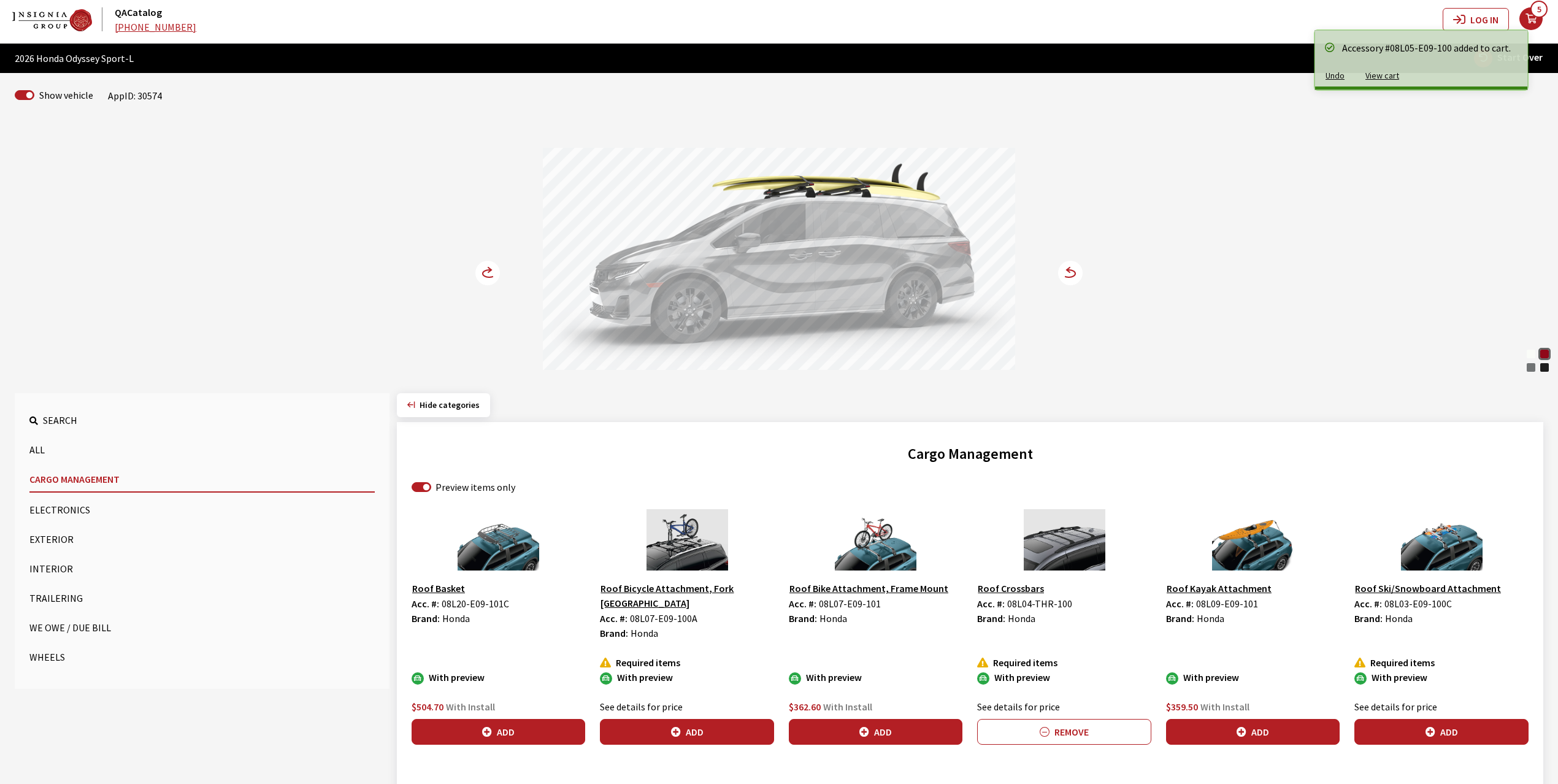
scroll to position [0, 0]
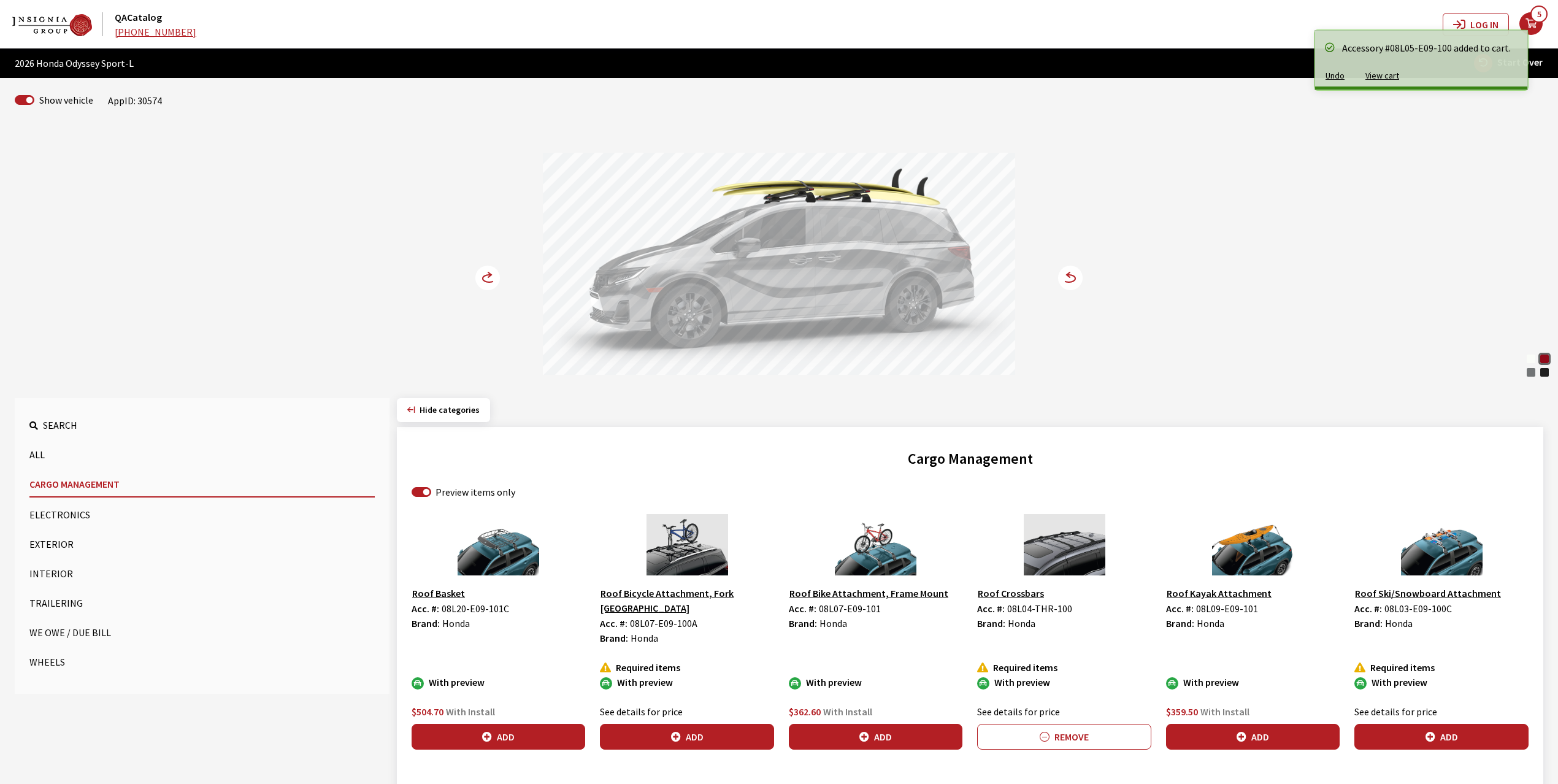
click at [495, 270] on circle at bounding box center [488, 278] width 25 height 25
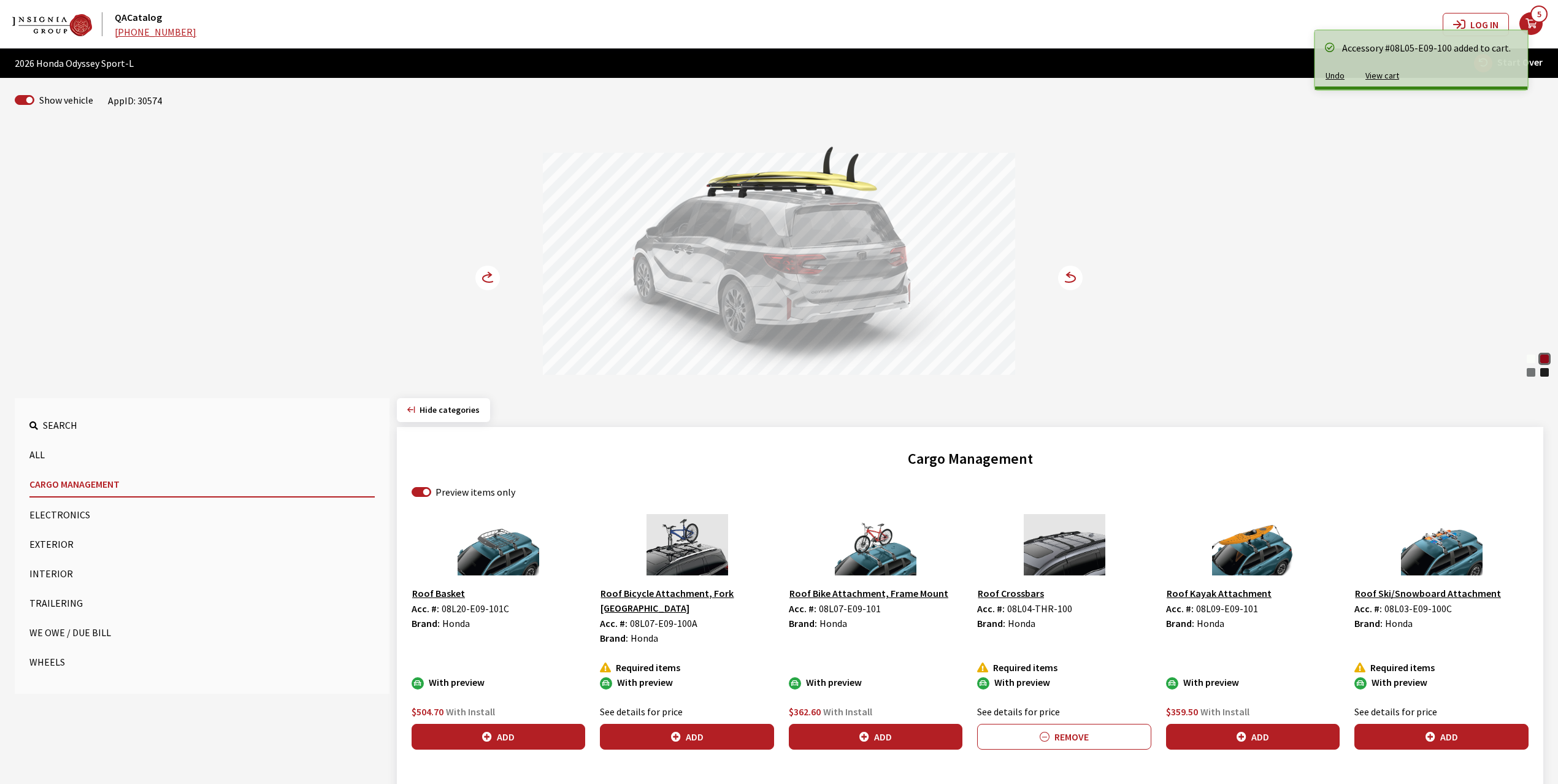
click at [495, 270] on circle at bounding box center [488, 278] width 25 height 25
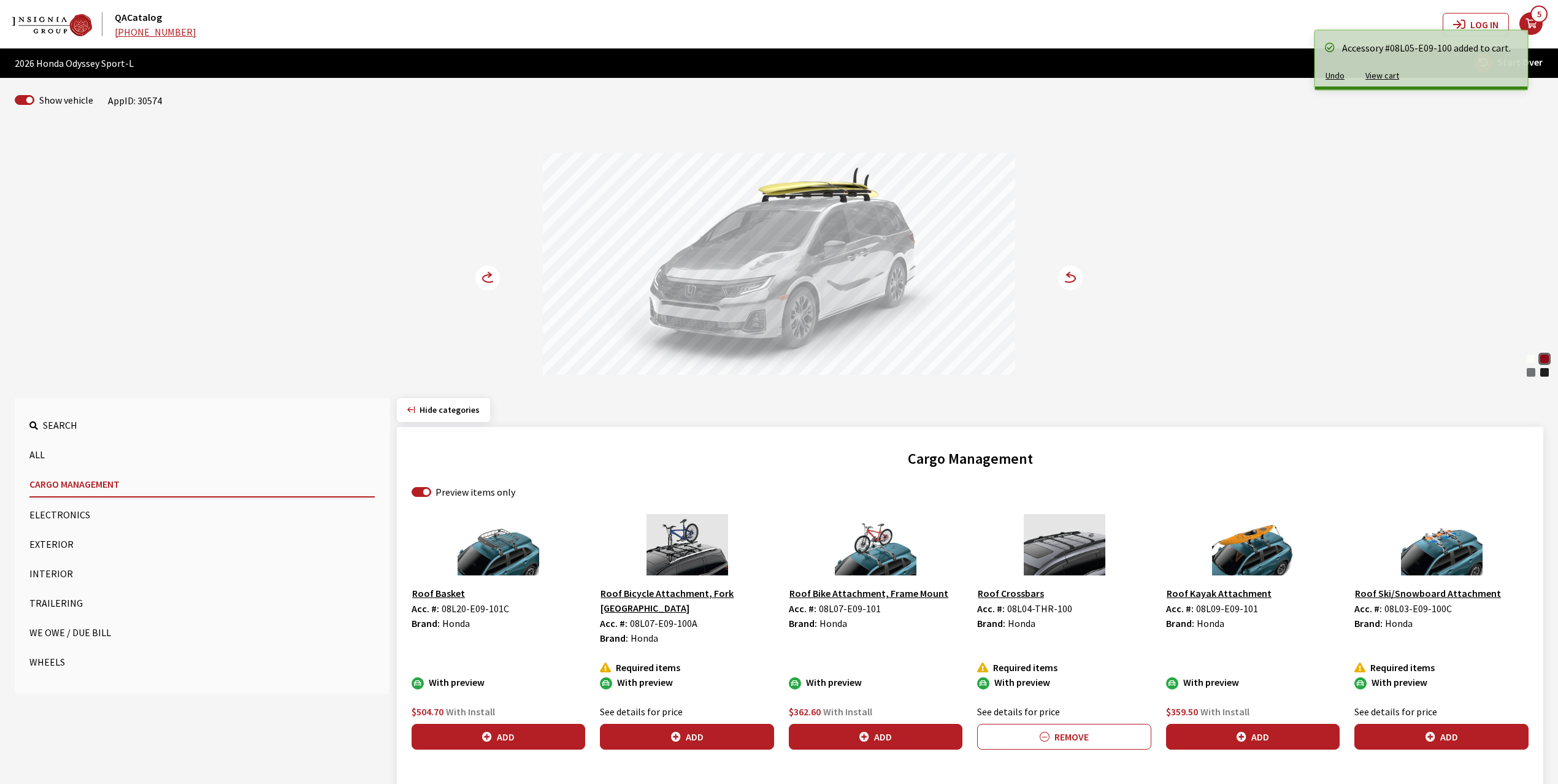
click at [495, 270] on circle at bounding box center [488, 278] width 25 height 25
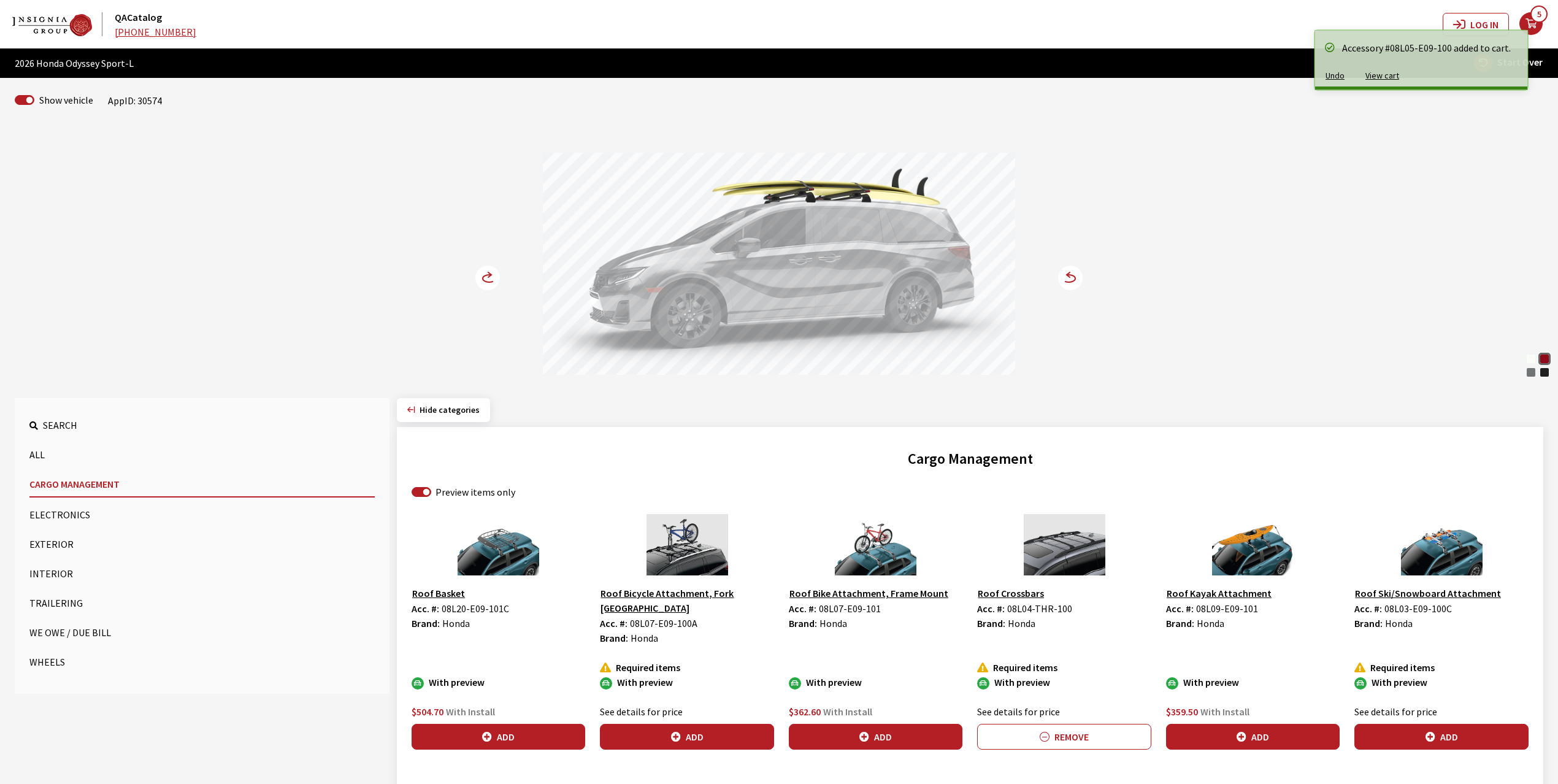
click at [48, 539] on button "Exterior" at bounding box center [202, 544] width 345 height 25
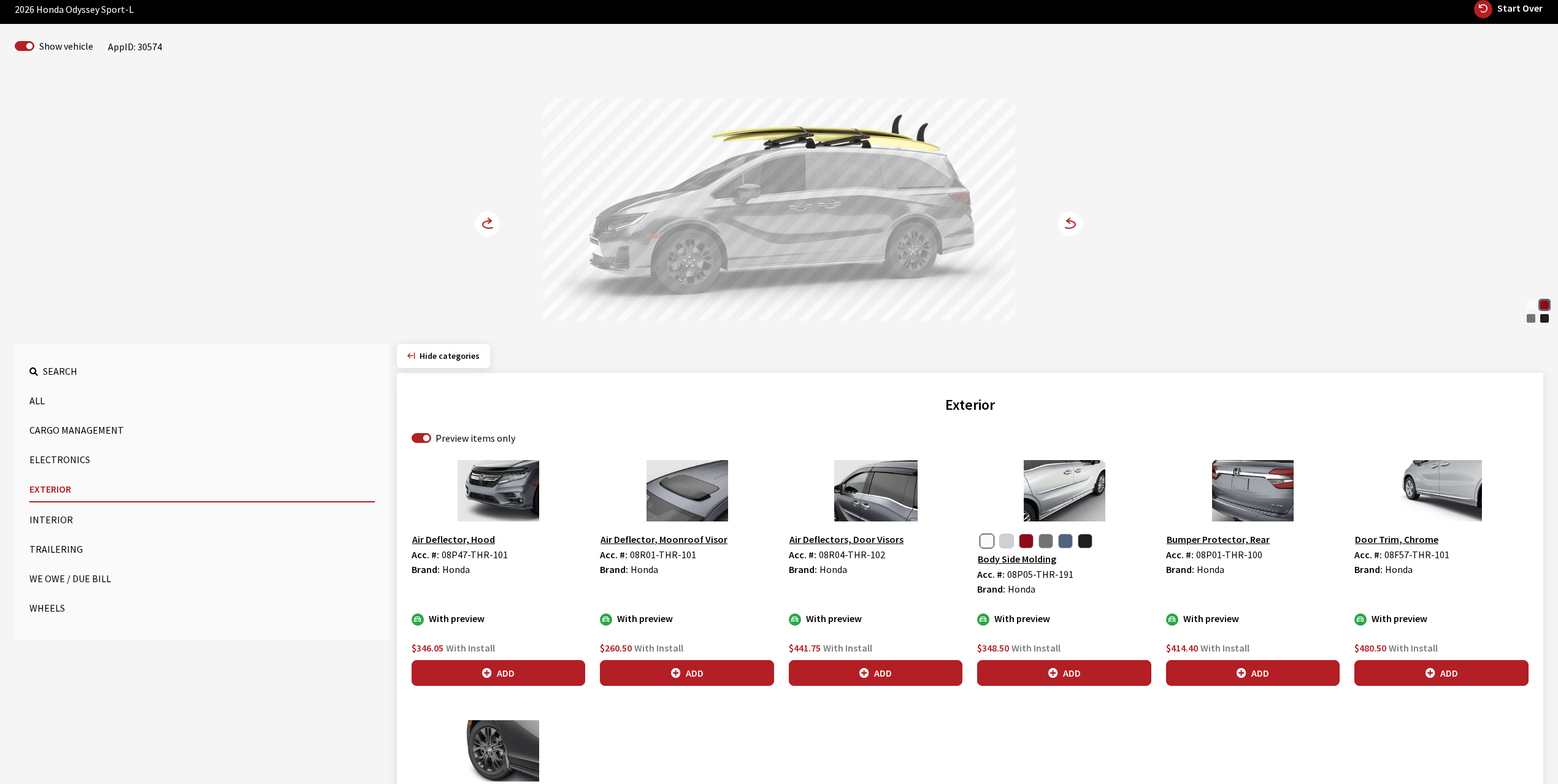
scroll to position [163, 0]
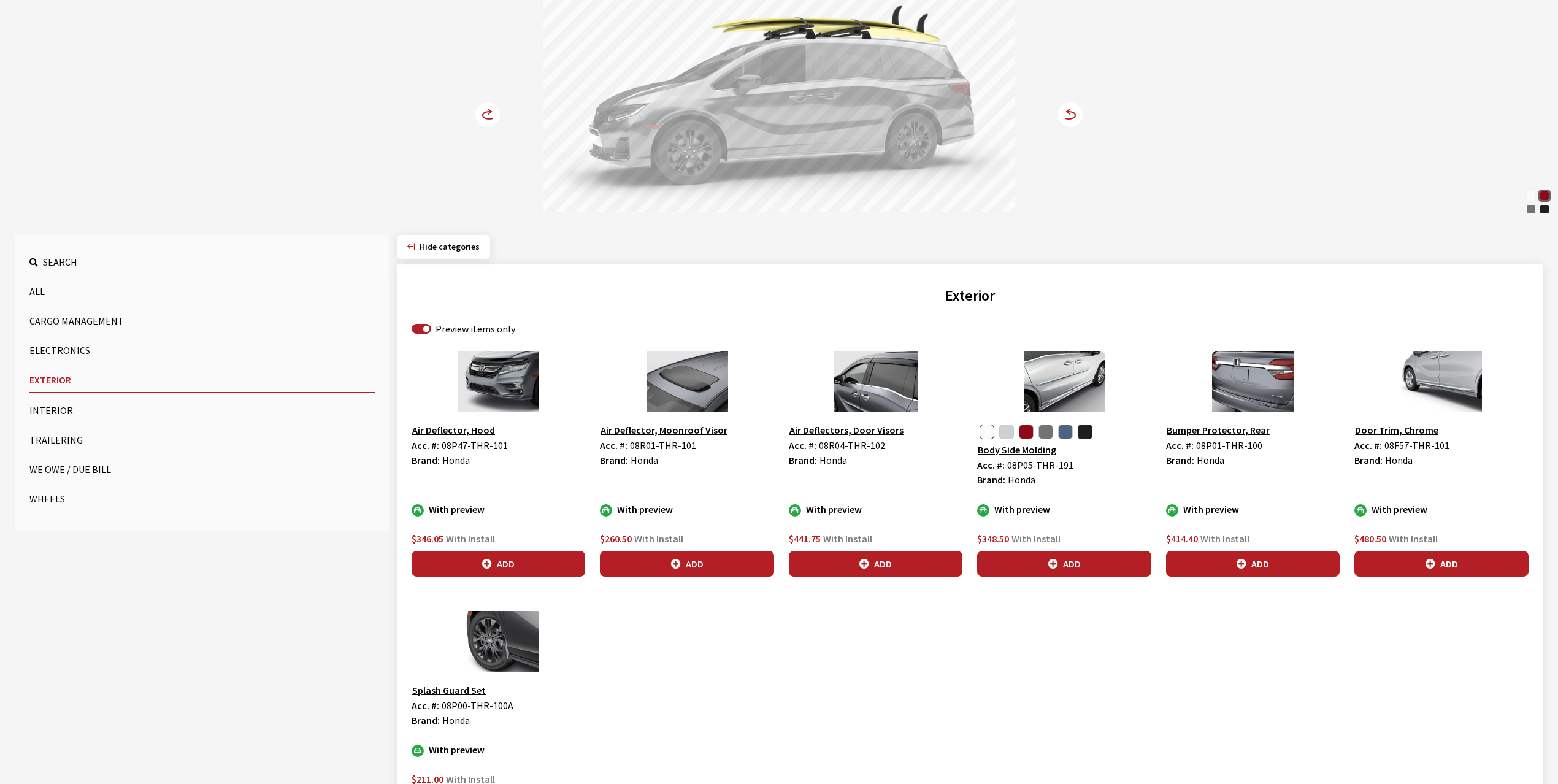
click at [1082, 434] on button "button" at bounding box center [1085, 432] width 15 height 15
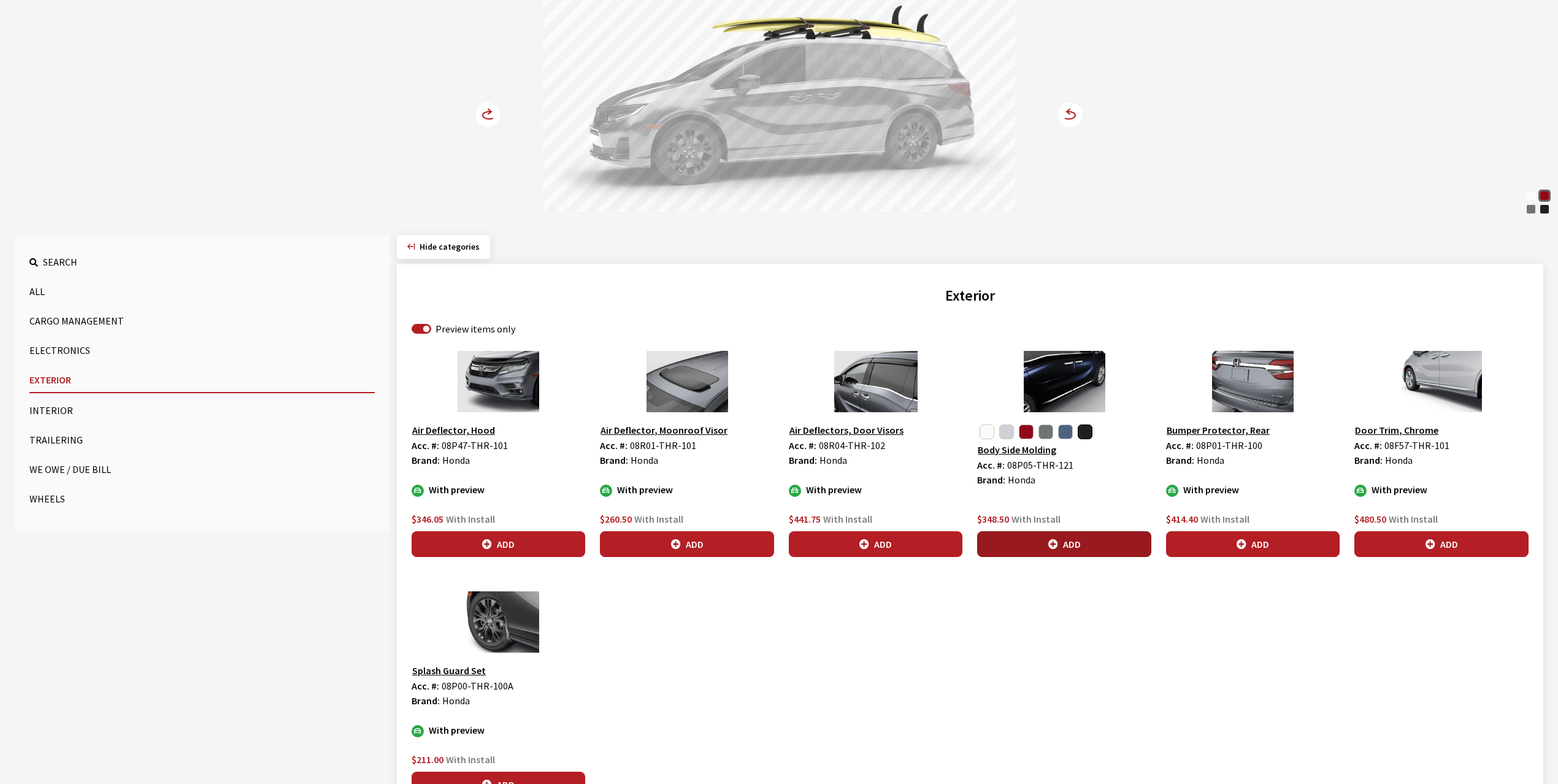
click at [1064, 544] on button "Add" at bounding box center [1064, 544] width 173 height 26
click at [489, 112] on icon at bounding box center [489, 116] width 13 height 7
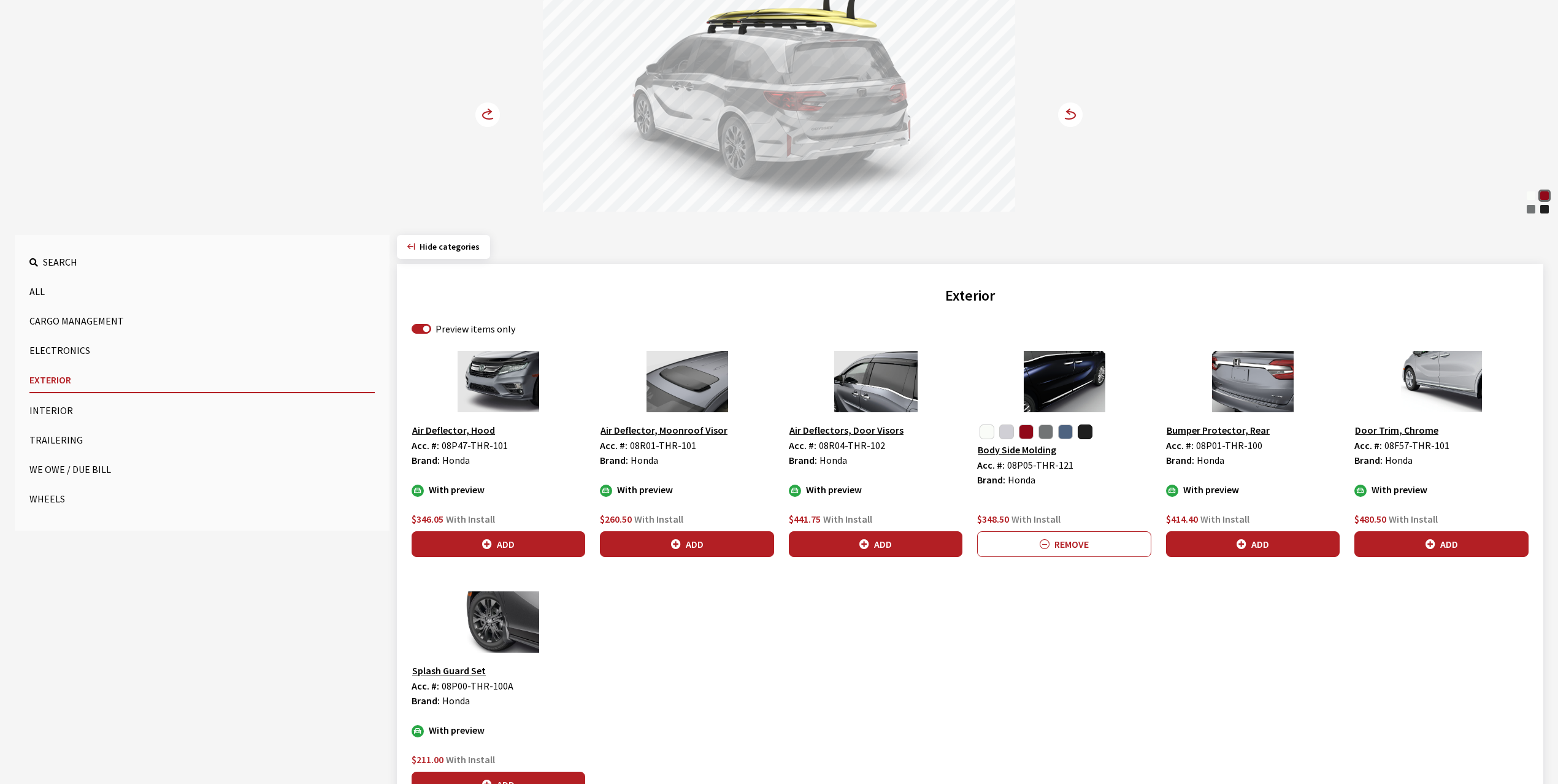
click at [489, 112] on icon at bounding box center [489, 116] width 13 height 7
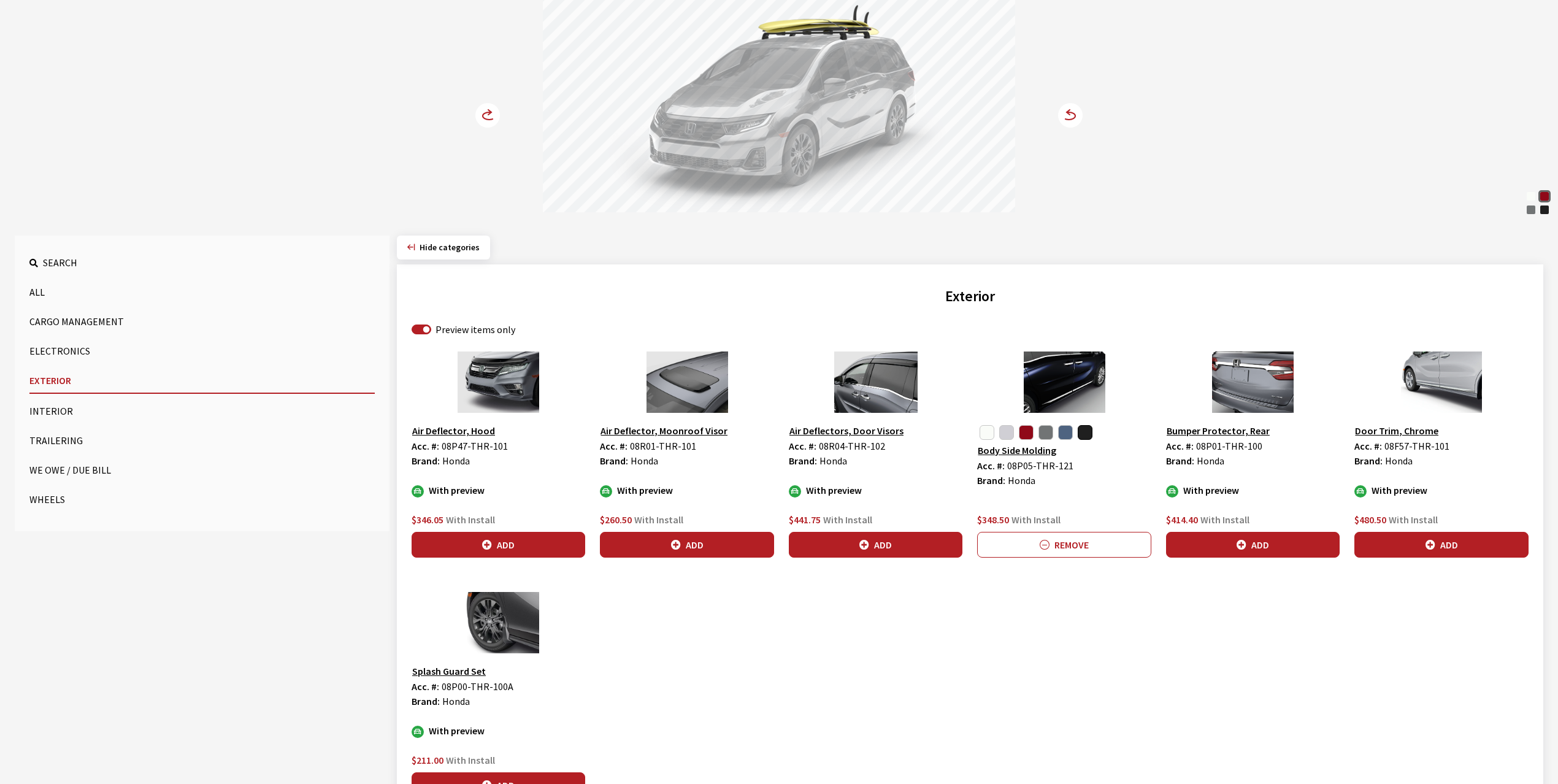
scroll to position [0, 0]
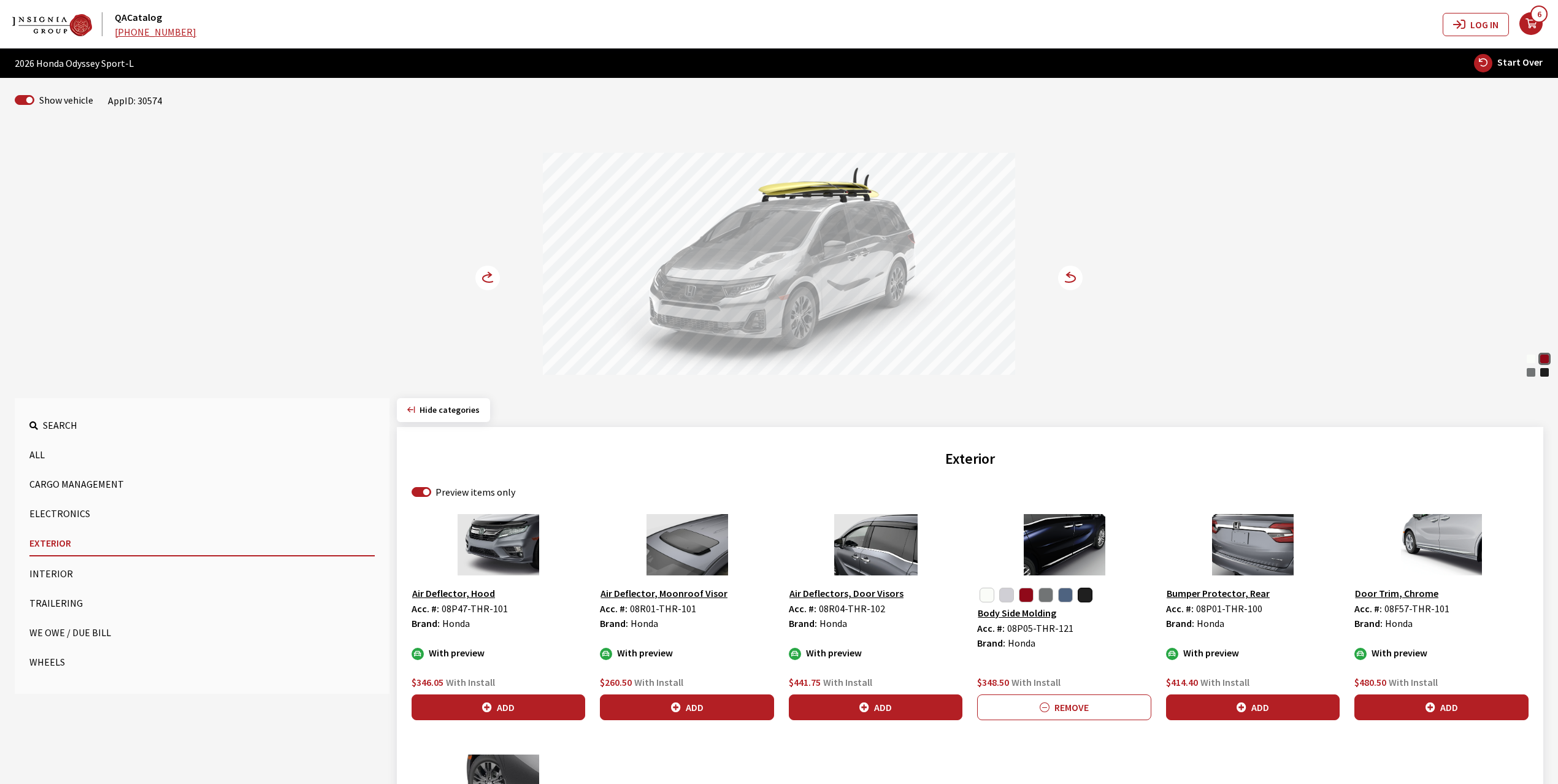
click at [1524, 65] on span "Start Over" at bounding box center [1520, 62] width 45 height 12
select select
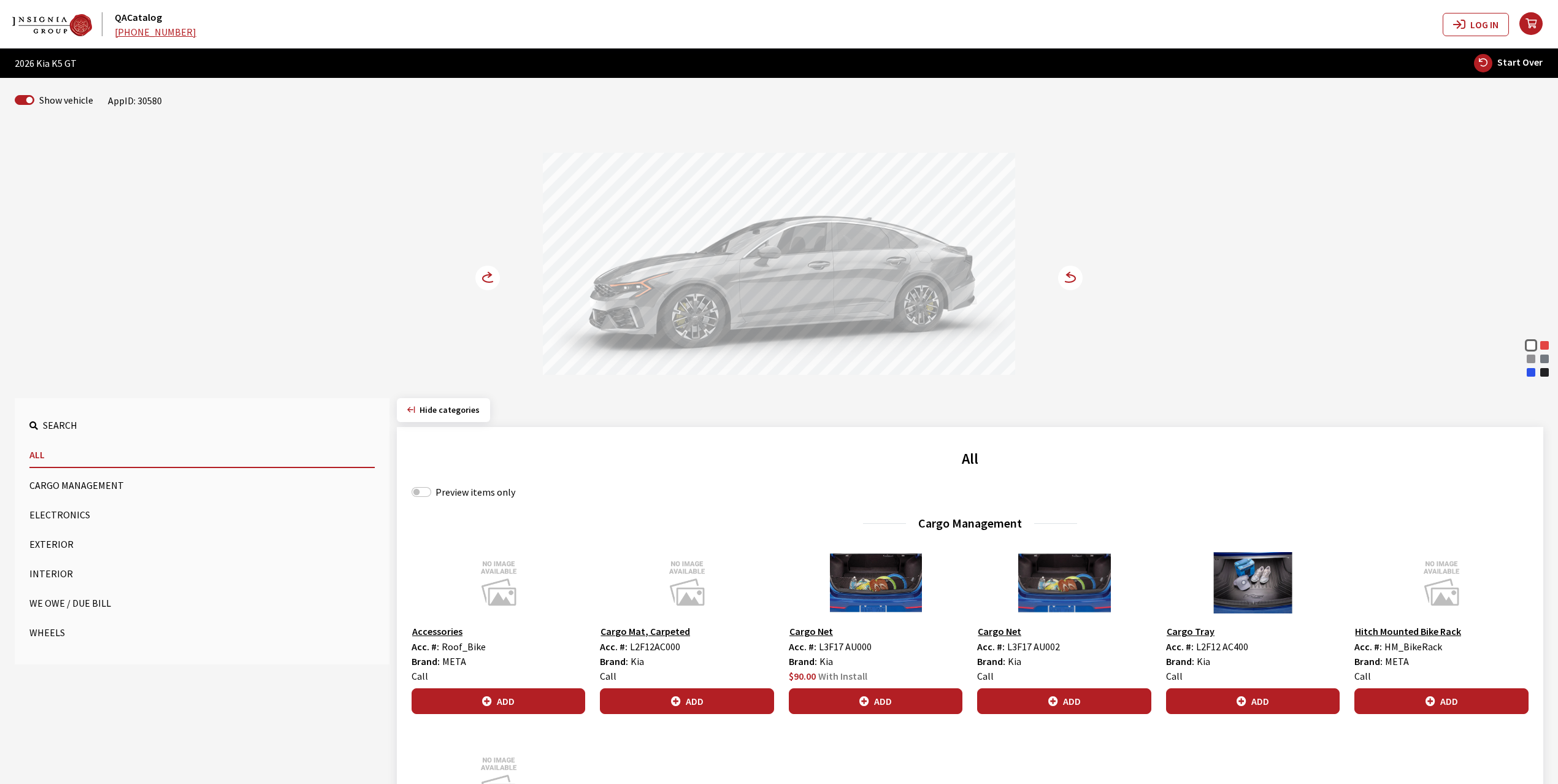
click at [1532, 375] on div "Yacht Blue" at bounding box center [1531, 372] width 12 height 12
click at [1073, 277] on icon at bounding box center [1069, 278] width 13 height 7
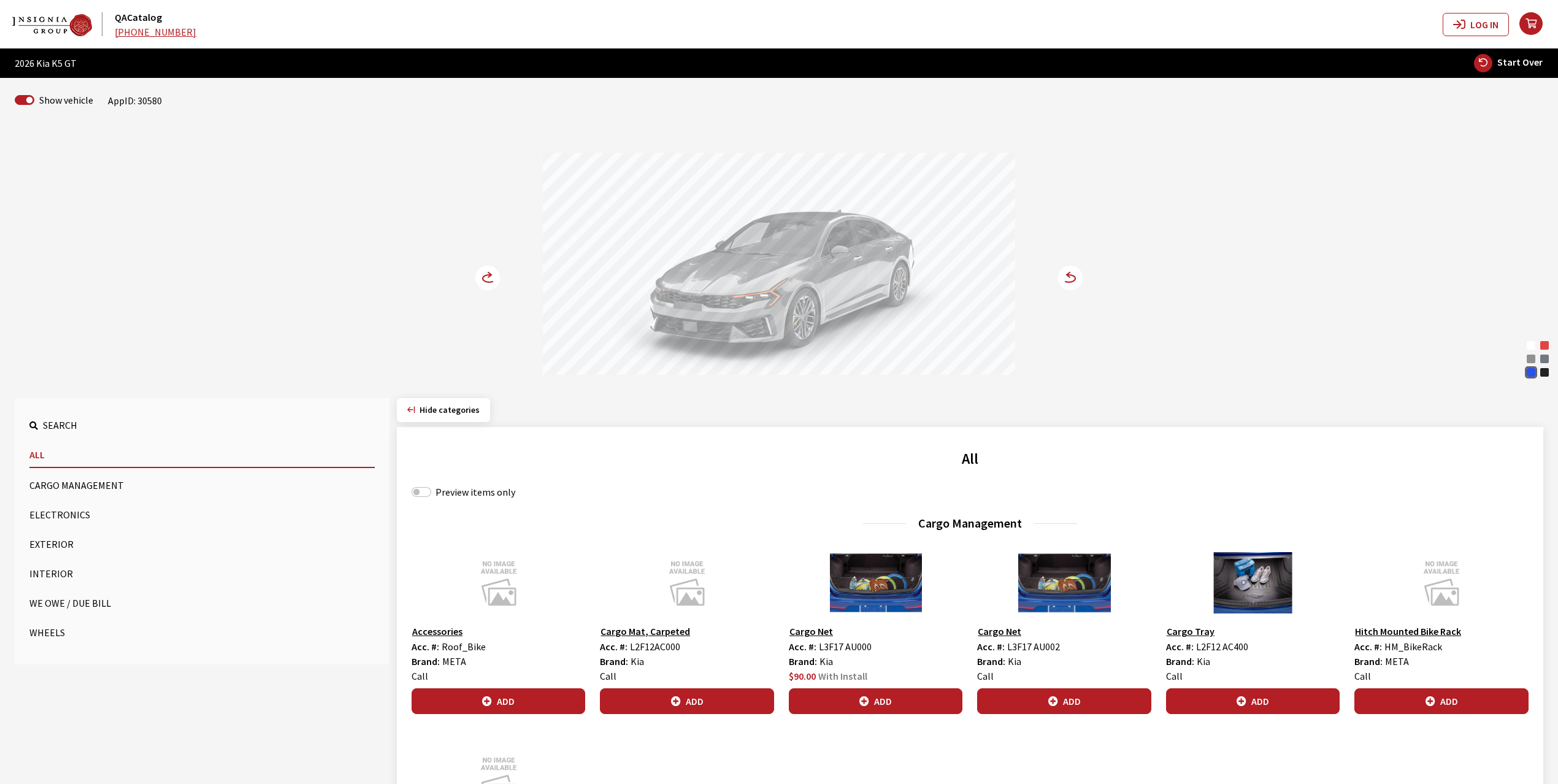
click at [486, 273] on circle at bounding box center [488, 278] width 25 height 25
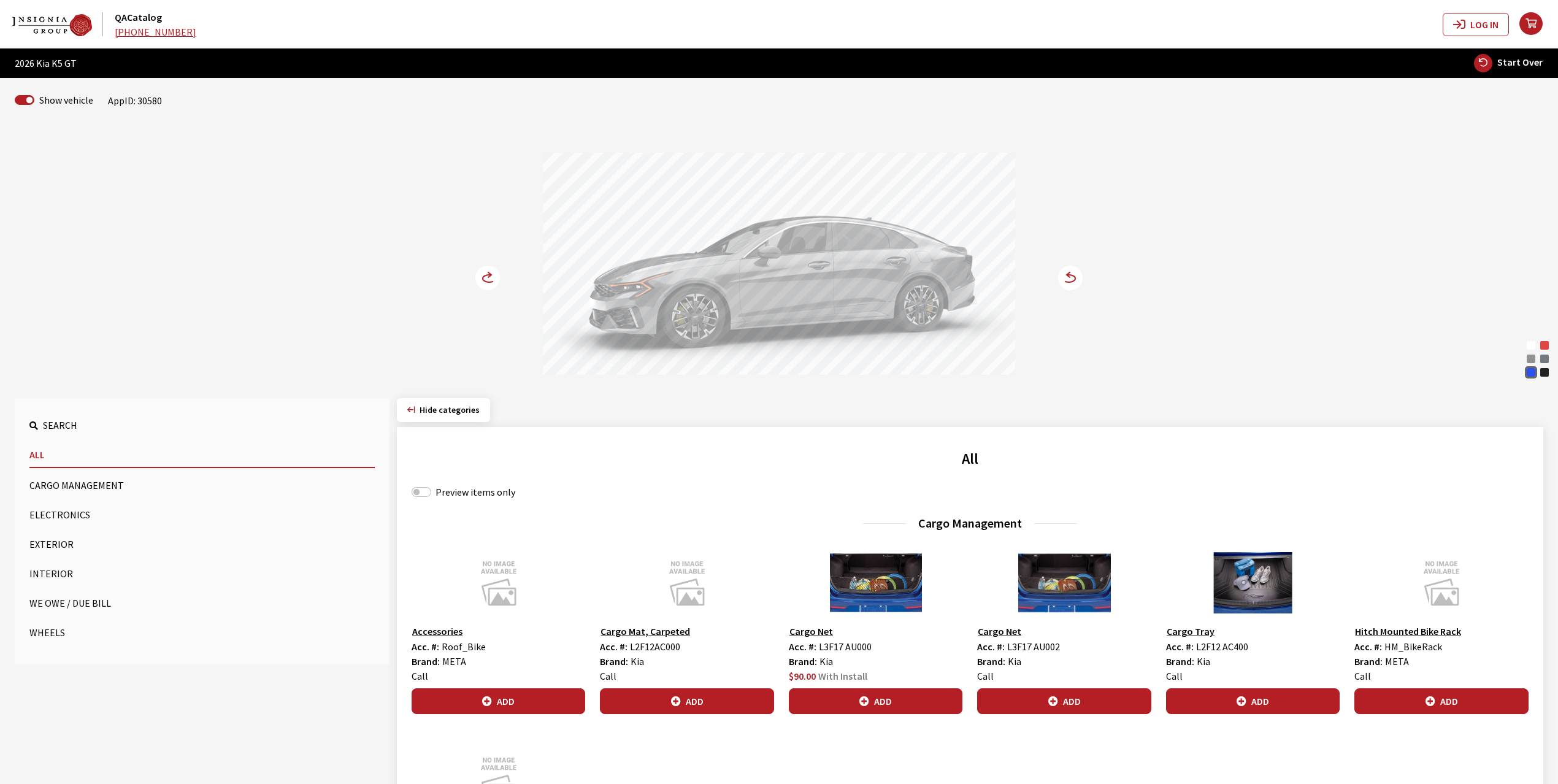
click at [486, 273] on circle at bounding box center [488, 278] width 25 height 25
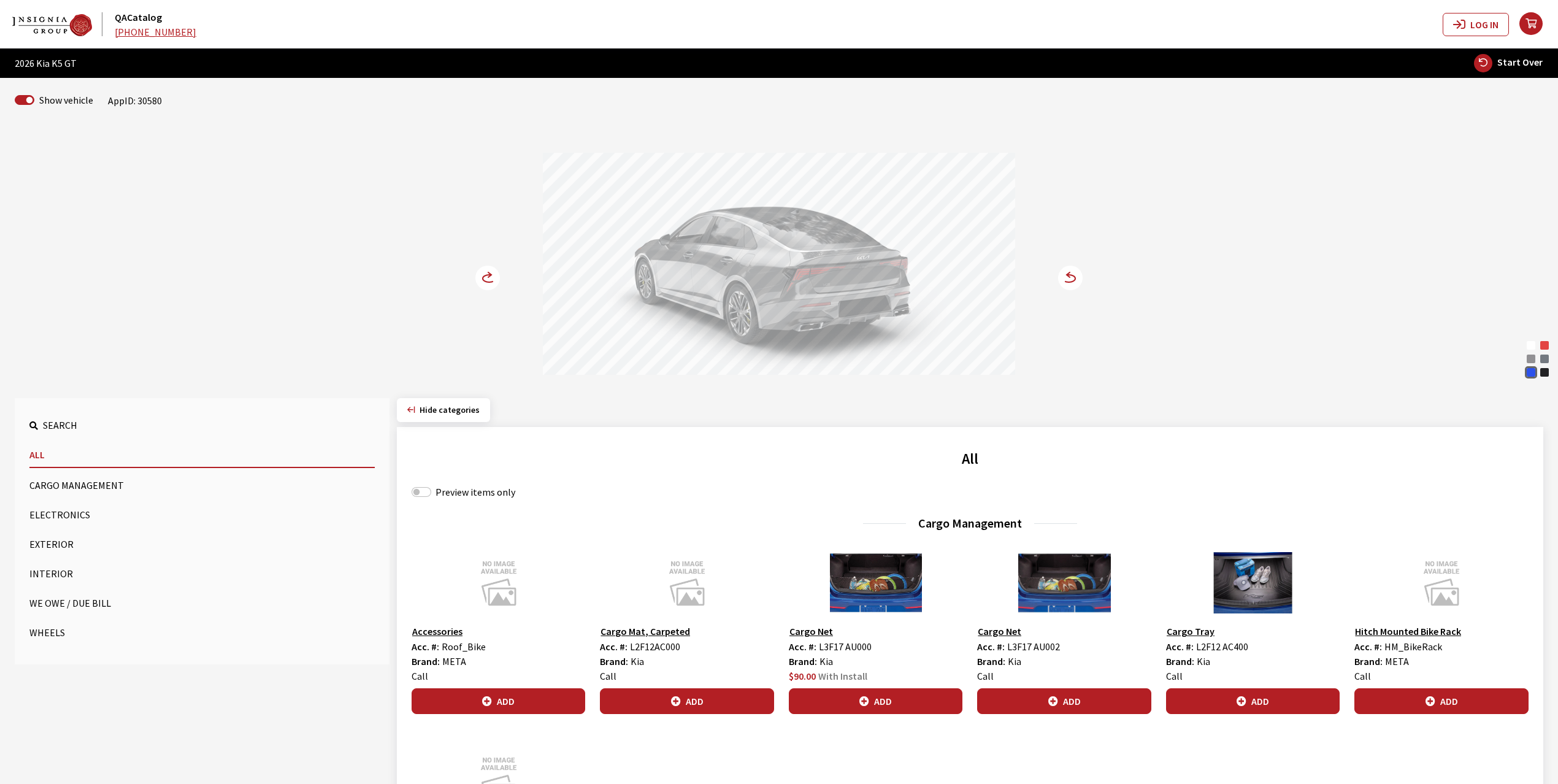
click at [435, 493] on div "Preview items only" at bounding box center [970, 492] width 1117 height 15
click at [427, 492] on input "Preview items only" at bounding box center [422, 492] width 20 height 10
checkbox input "true"
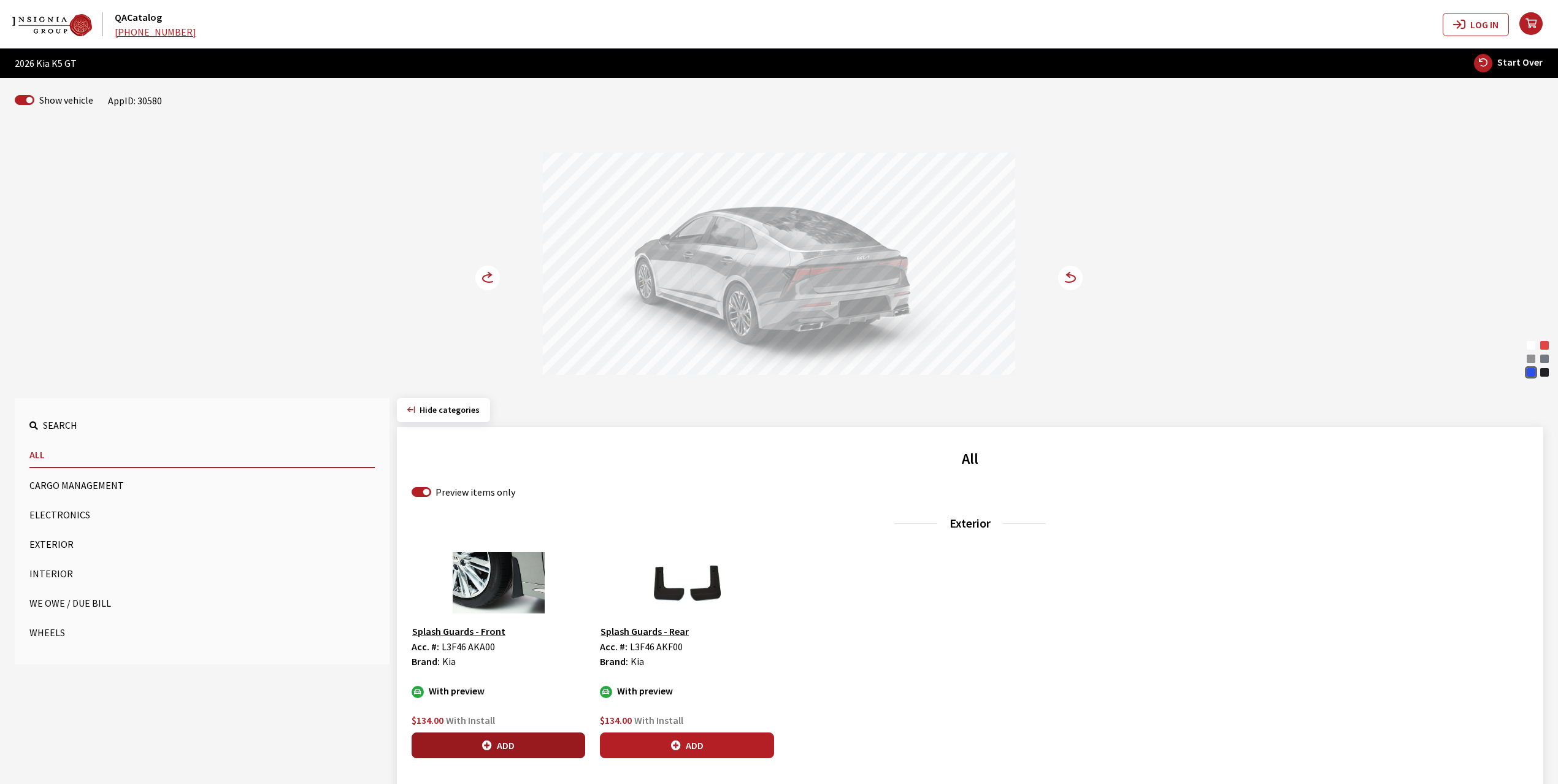
click at [494, 740] on button "Add" at bounding box center [498, 745] width 173 height 26
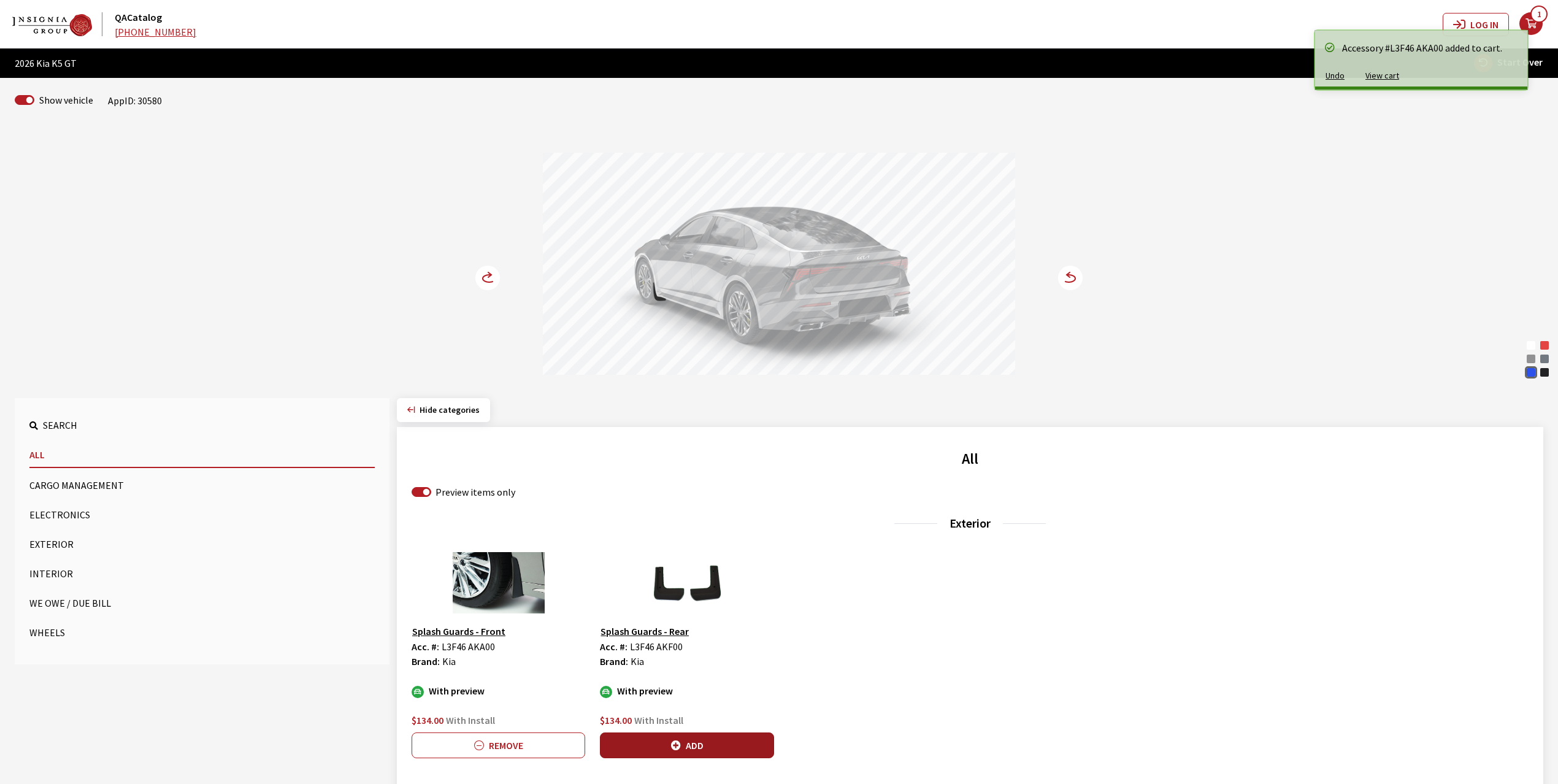
click at [683, 744] on button "Add" at bounding box center [687, 745] width 173 height 26
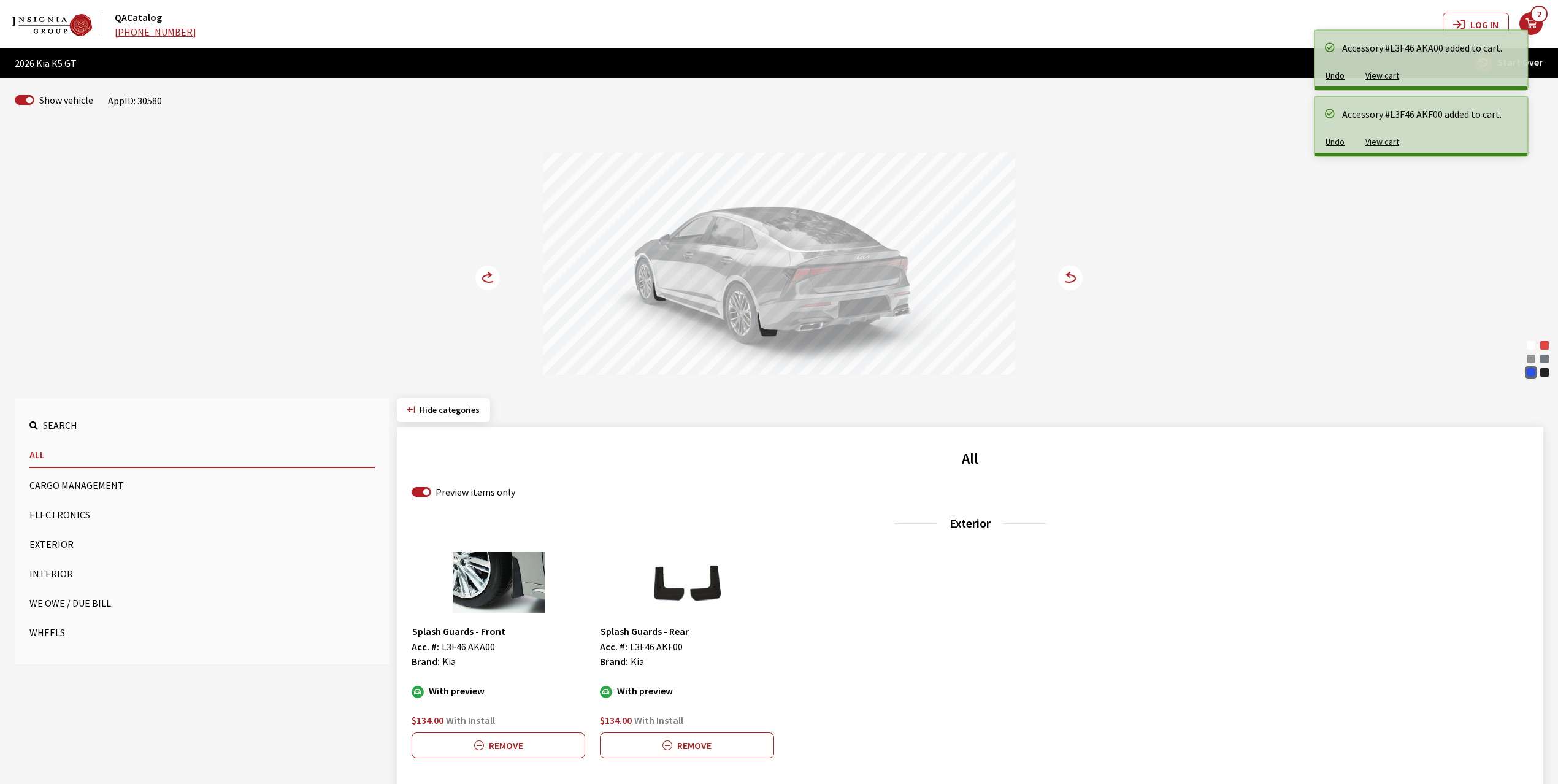
click at [487, 280] on circle at bounding box center [488, 278] width 25 height 25
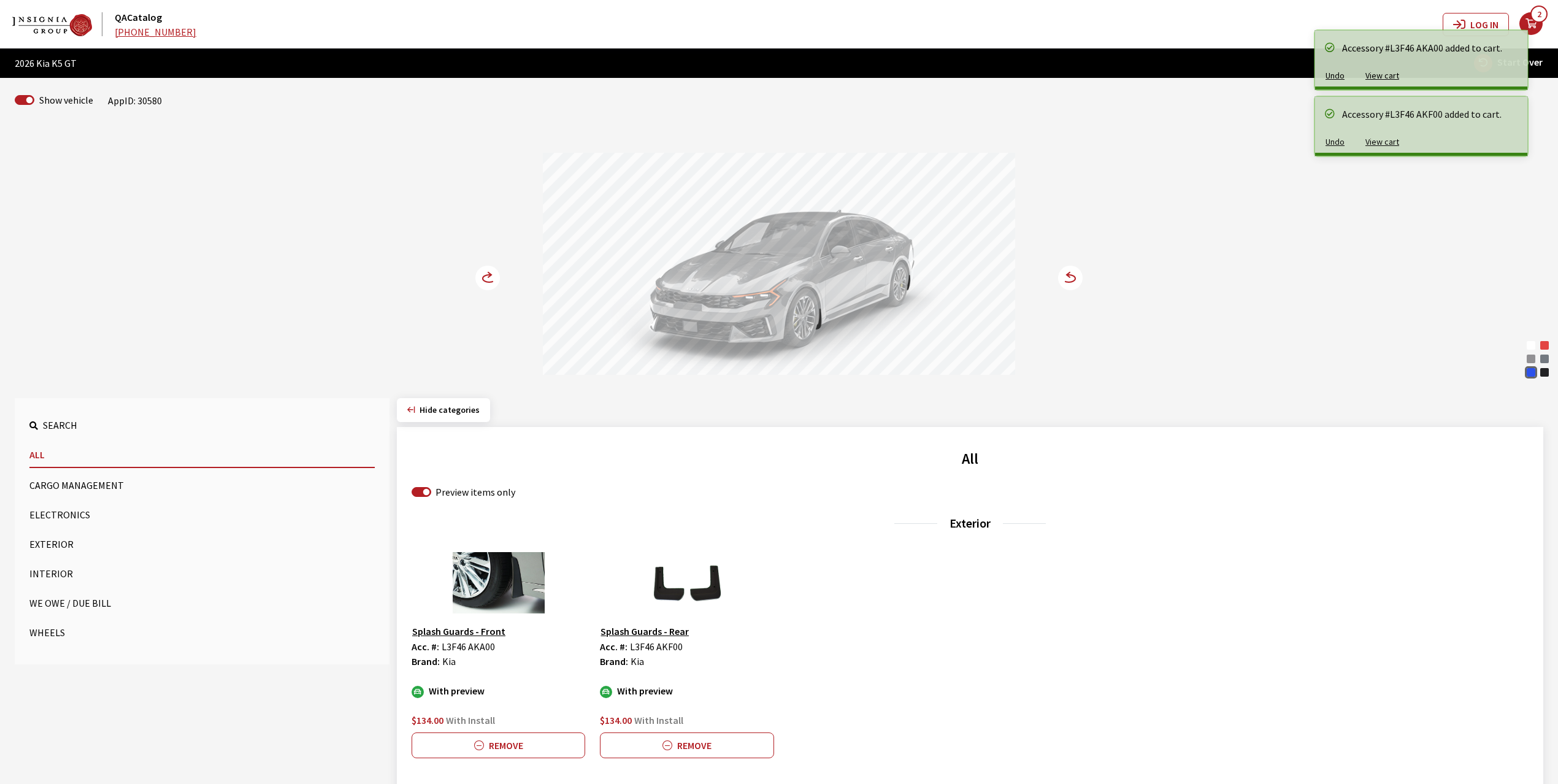
click at [487, 280] on circle at bounding box center [488, 278] width 25 height 25
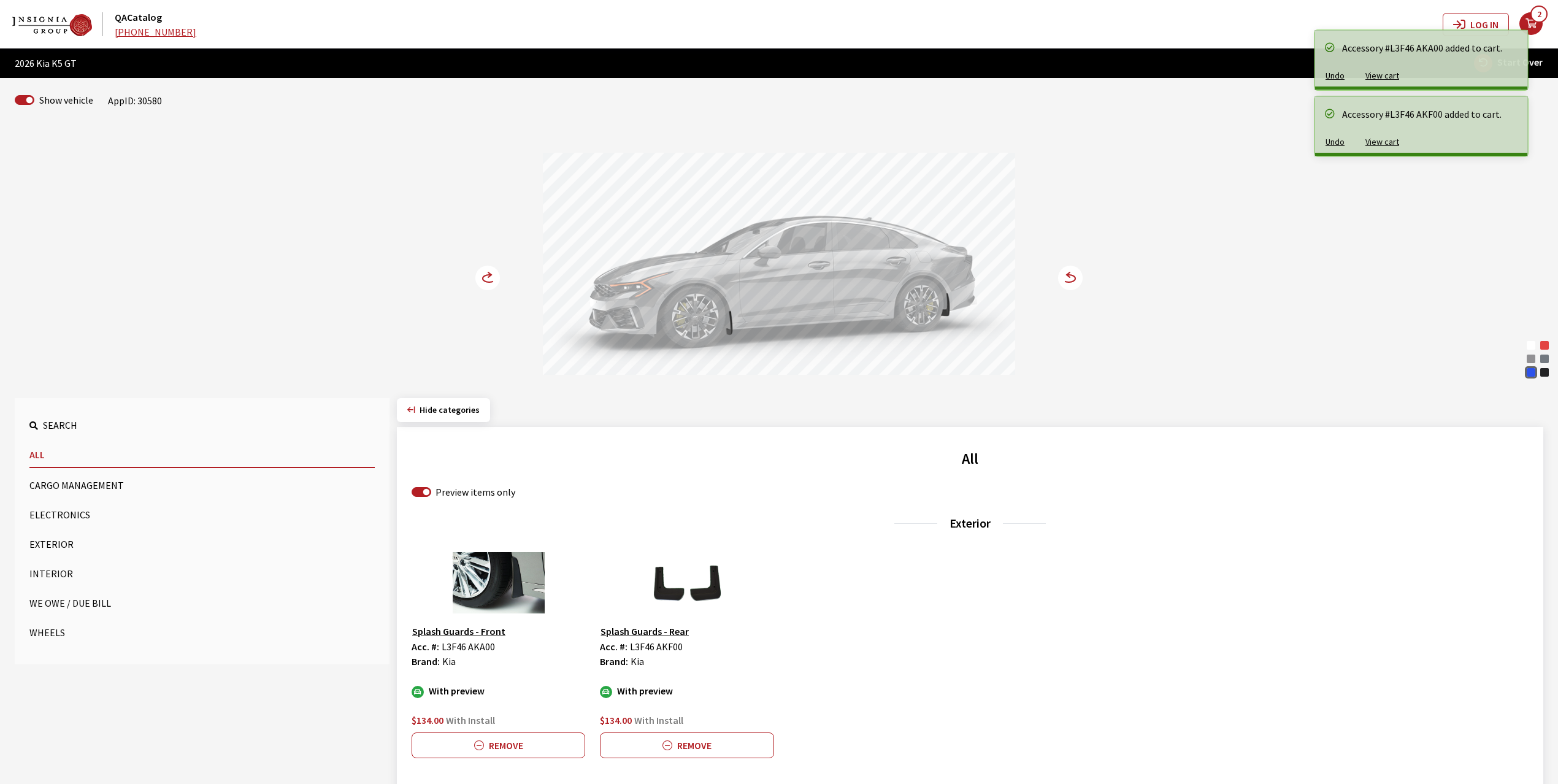
click at [54, 628] on button "Wheels" at bounding box center [202, 632] width 345 height 25
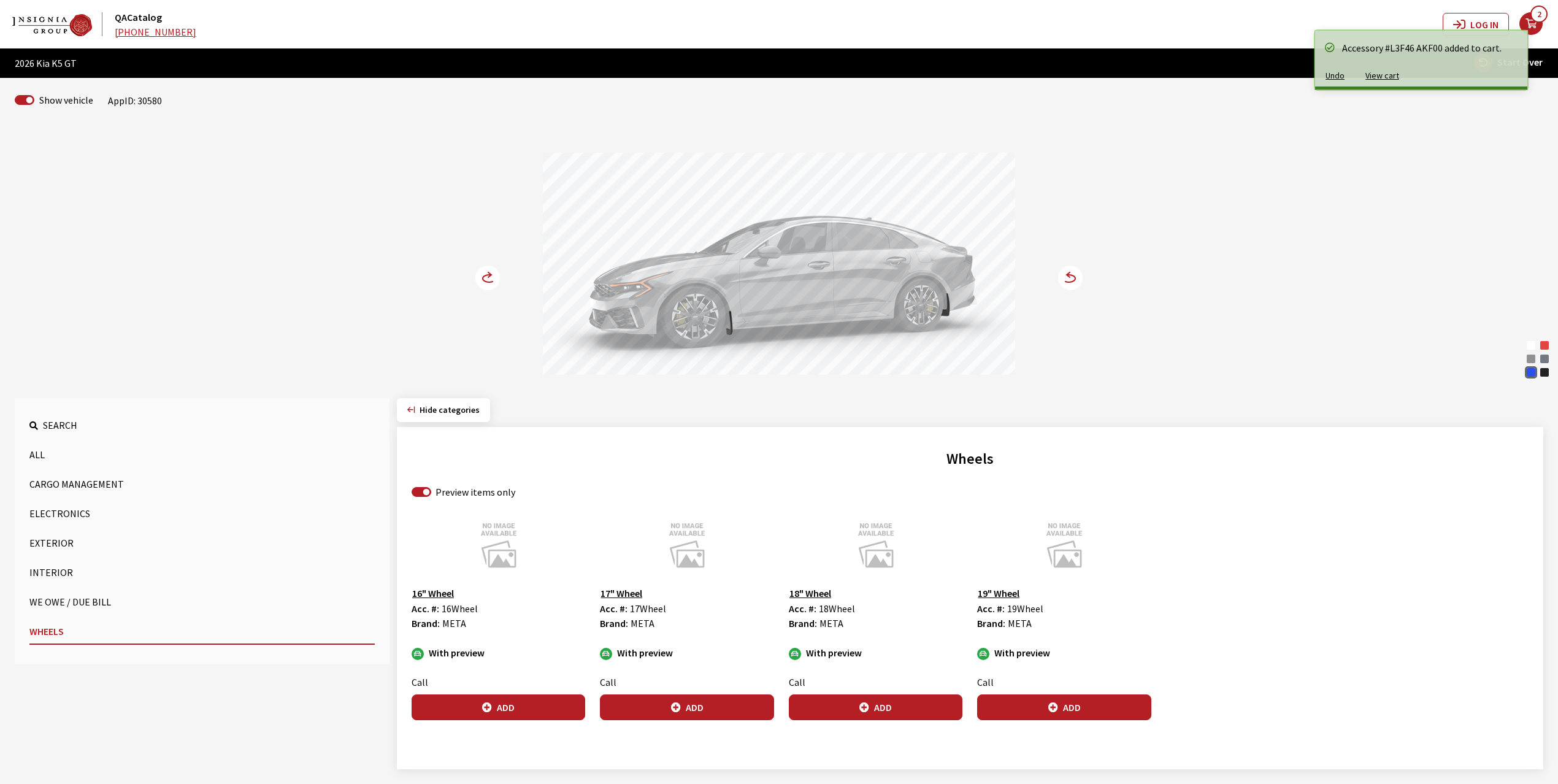
click at [65, 482] on button "Cargo Management" at bounding box center [202, 484] width 345 height 25
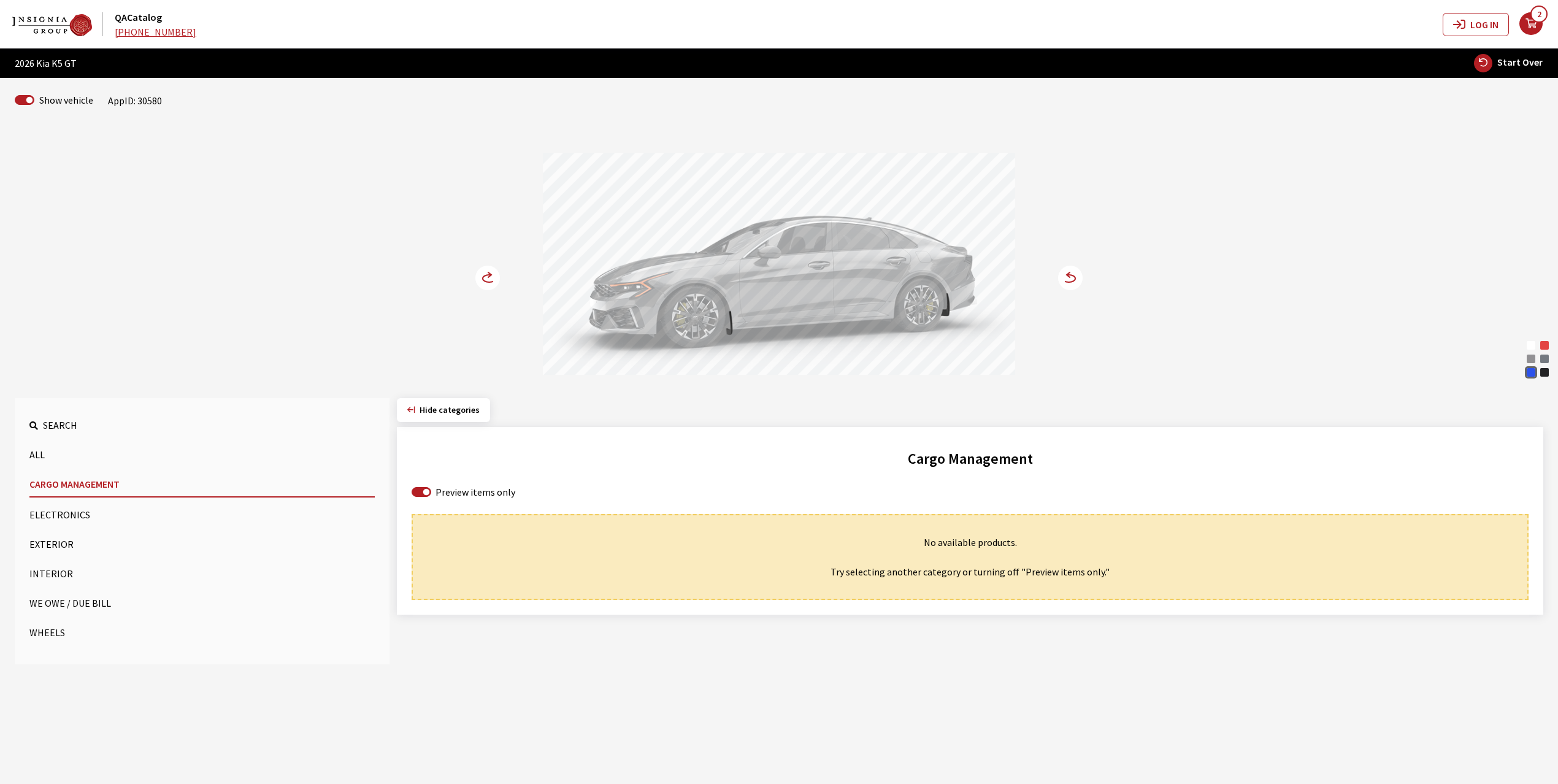
click at [61, 570] on button "Interior" at bounding box center [202, 573] width 345 height 25
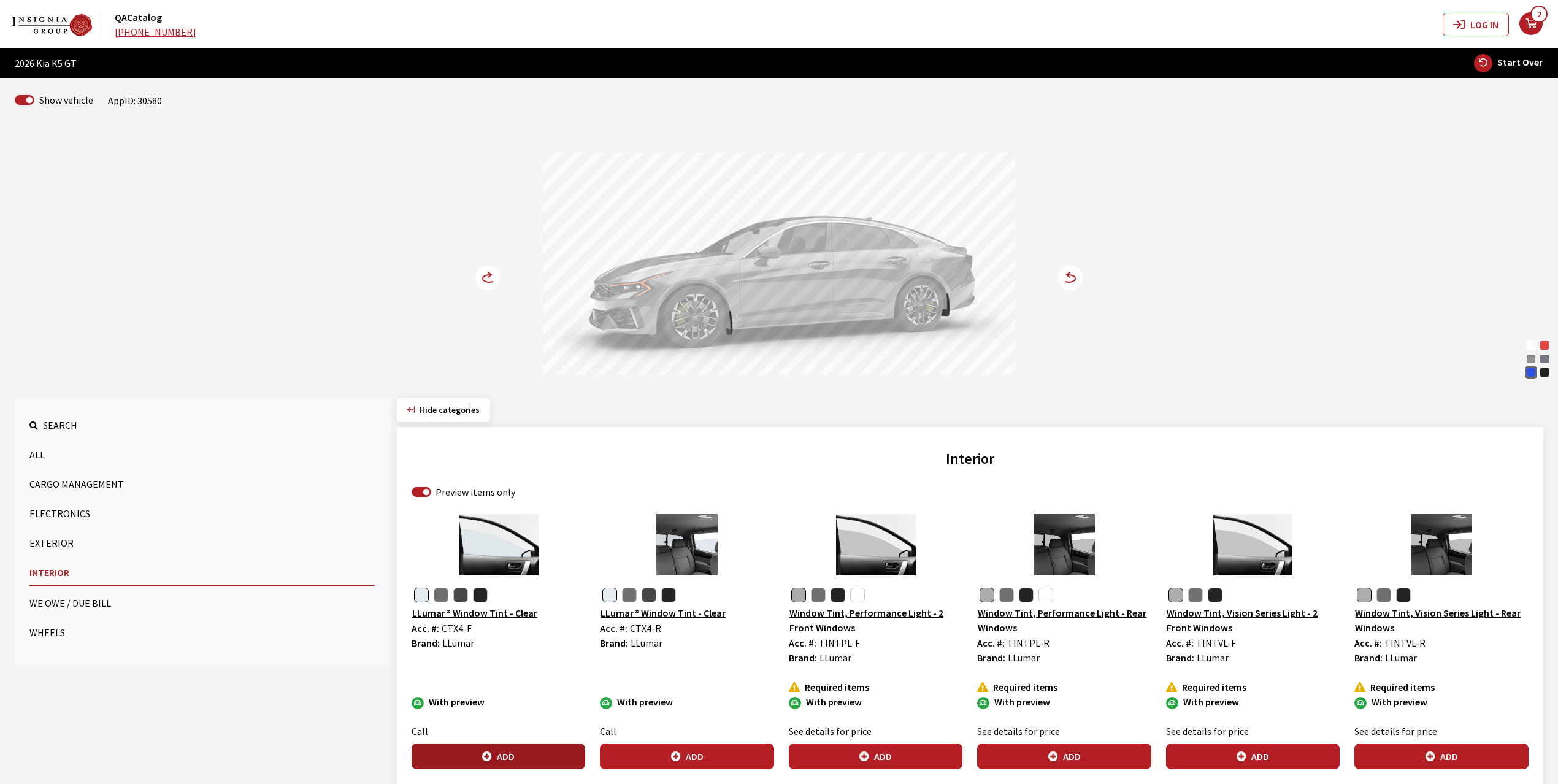
click at [509, 756] on button "Add" at bounding box center [498, 756] width 173 height 26
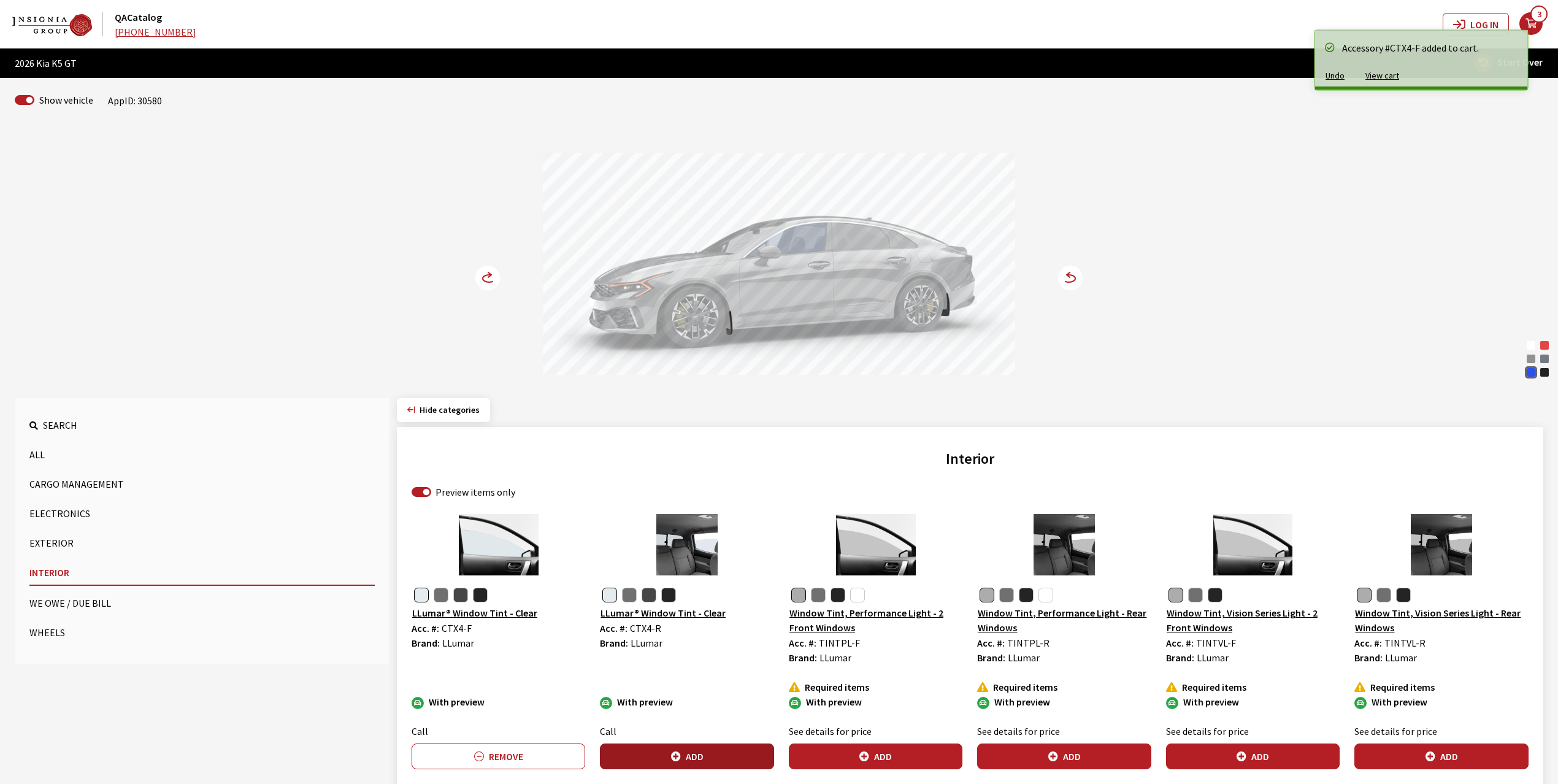
click at [675, 755] on icon "button" at bounding box center [676, 757] width 10 height 10
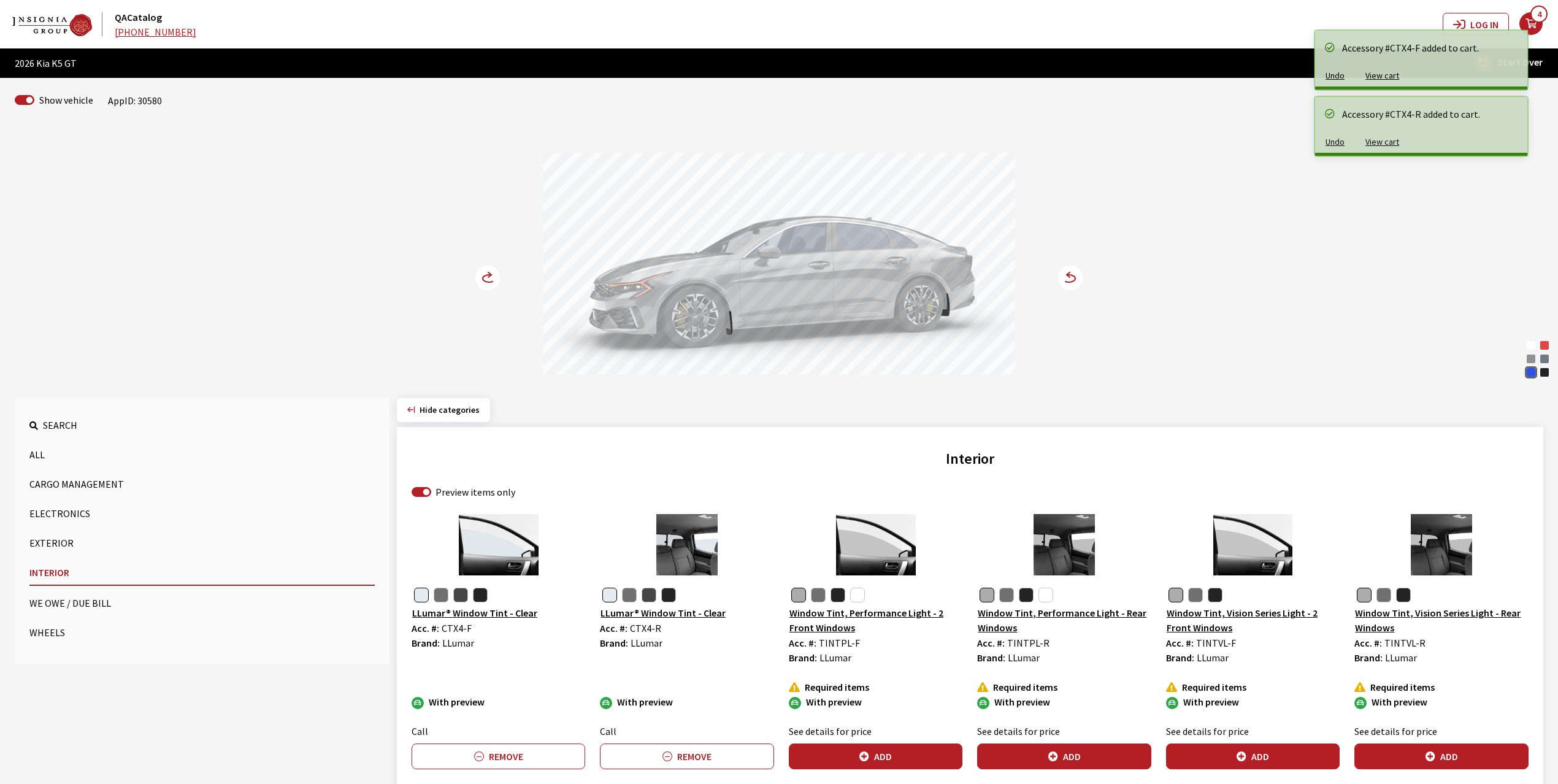
click at [479, 271] on circle at bounding box center [488, 278] width 25 height 25
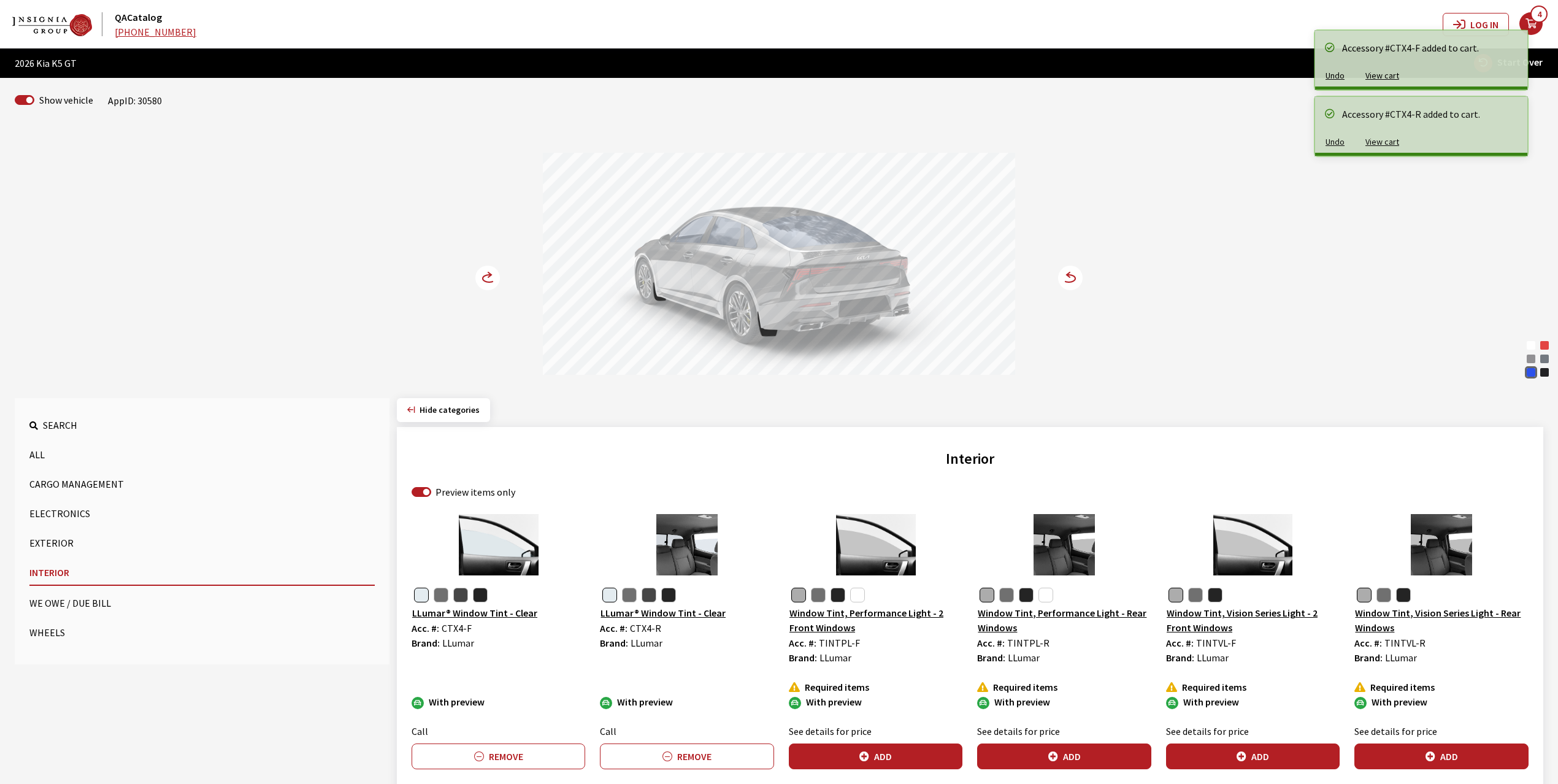
click at [479, 271] on circle at bounding box center [488, 278] width 25 height 25
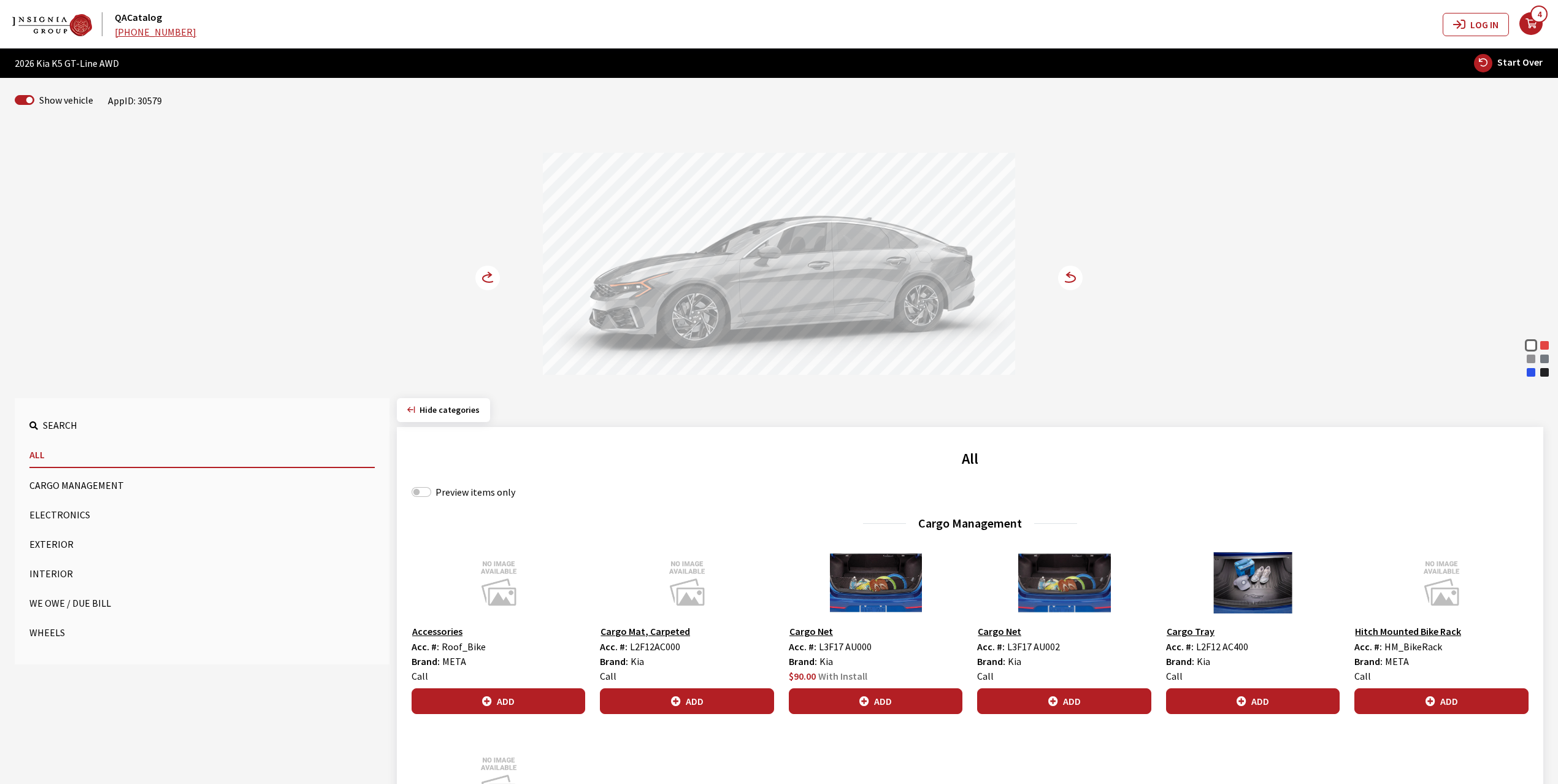
click at [1529, 374] on div "Yacht Blue" at bounding box center [1531, 372] width 12 height 12
click at [484, 275] on circle at bounding box center [488, 278] width 25 height 25
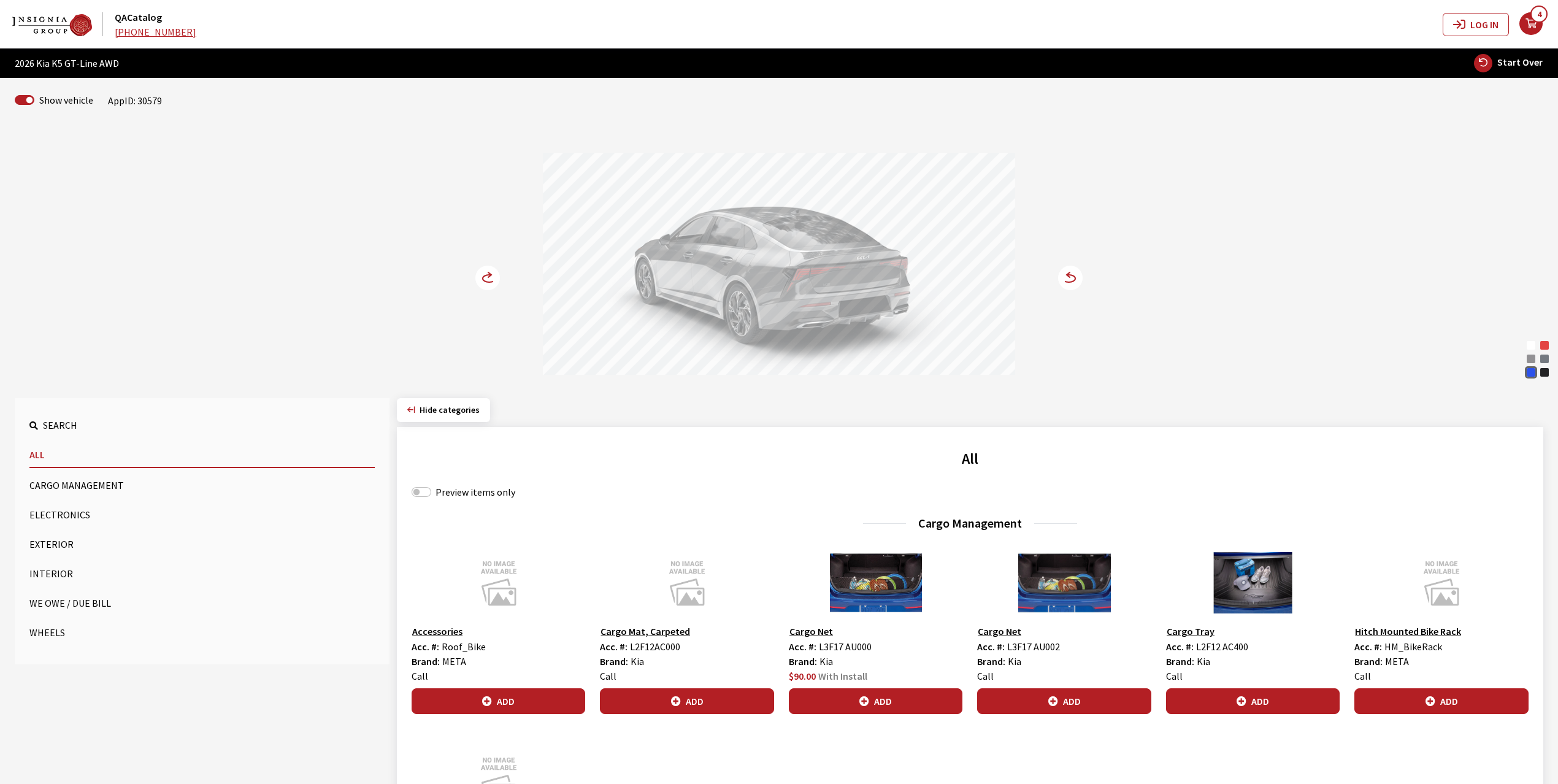
click at [484, 275] on circle at bounding box center [488, 278] width 25 height 25
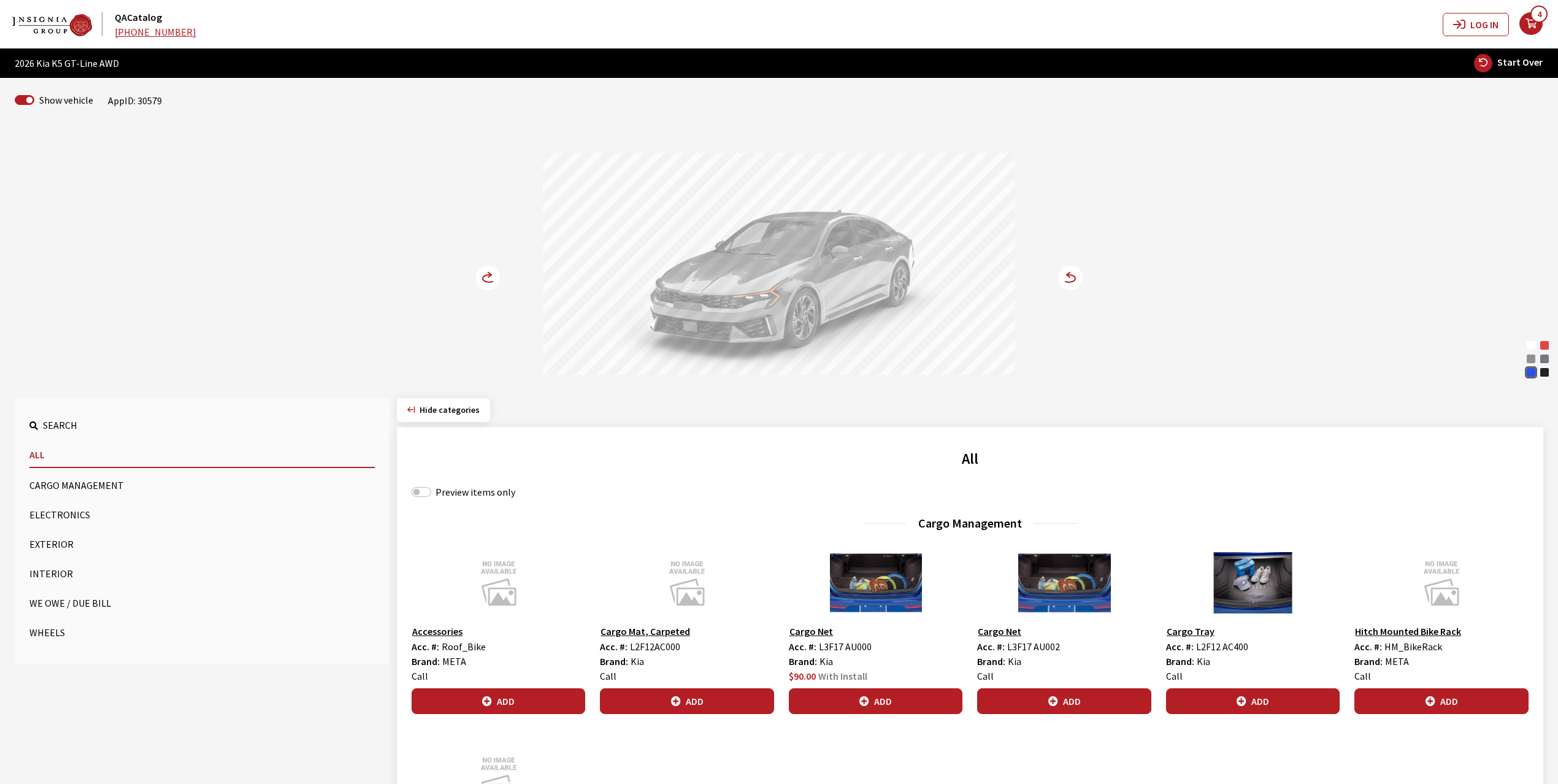
click at [484, 275] on circle at bounding box center [488, 278] width 25 height 25
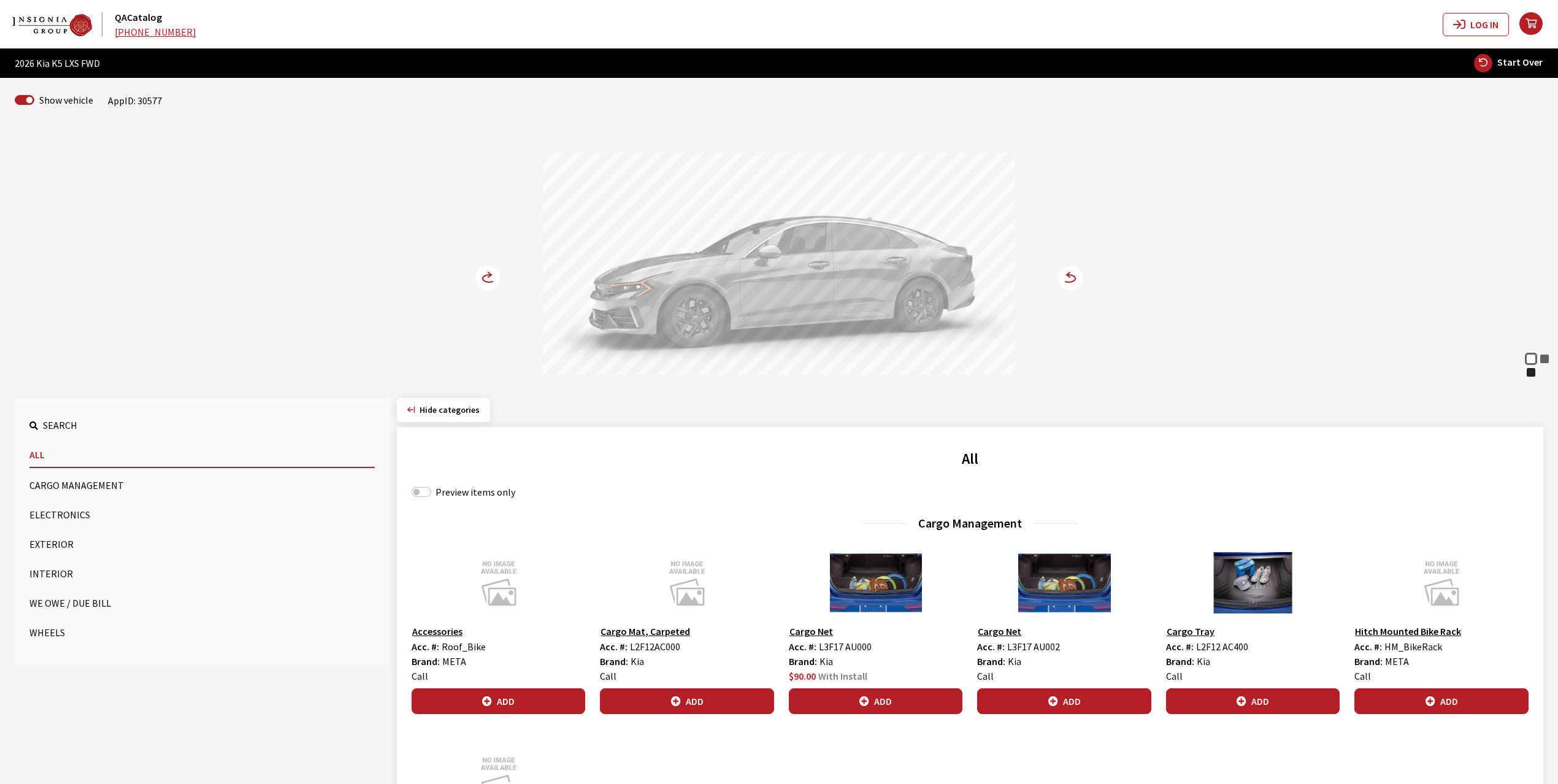
click at [503, 278] on div "Snow [PERSON_NAME] Interstellar [PERSON_NAME] Black [PERSON_NAME] [PERSON_NAME]…" at bounding box center [779, 253] width 809 height 250
click at [488, 277] on icon at bounding box center [489, 275] width 3 height 5
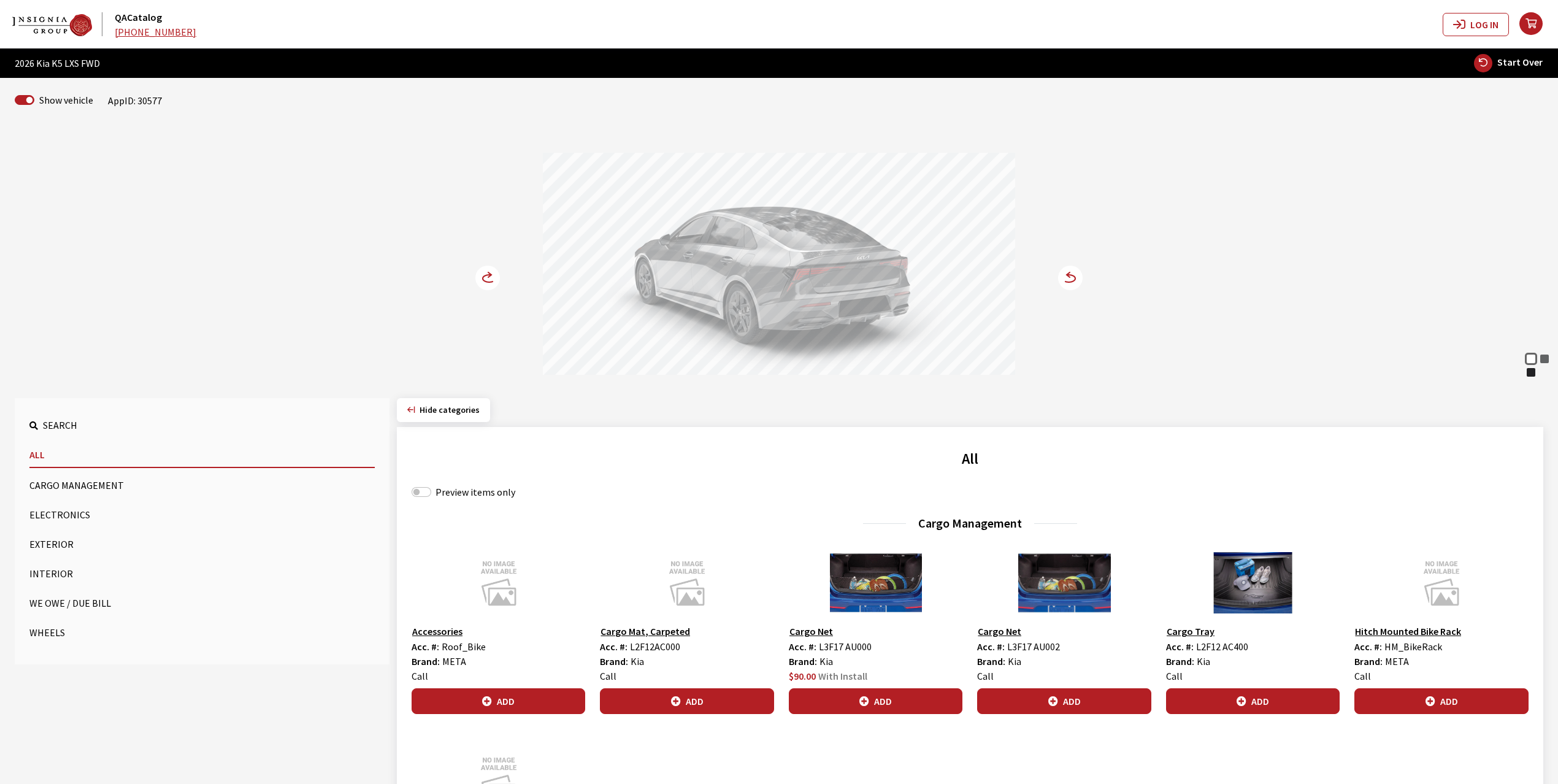
click at [488, 277] on icon at bounding box center [489, 275] width 3 height 5
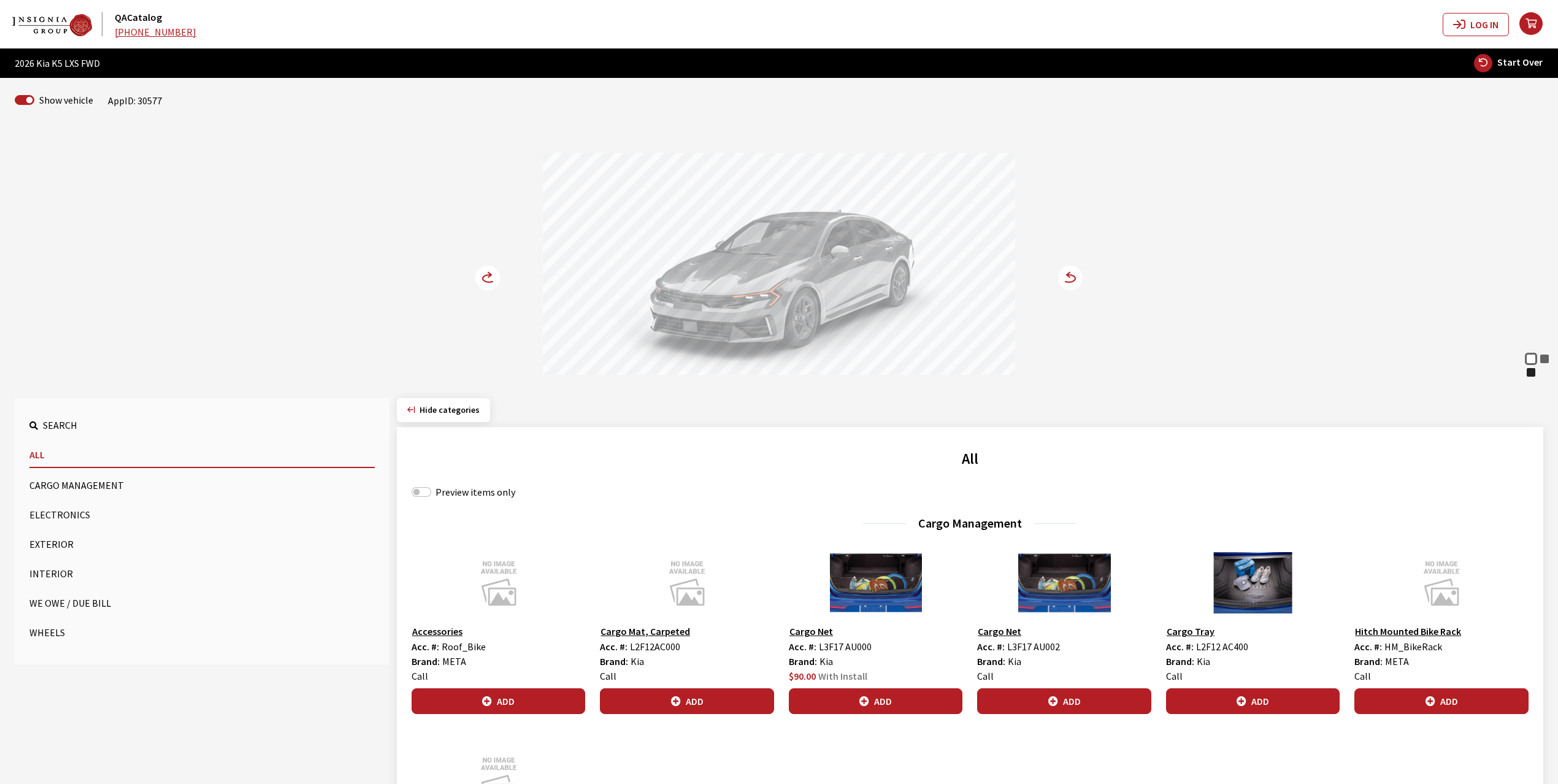
click at [488, 277] on icon at bounding box center [489, 275] width 3 height 5
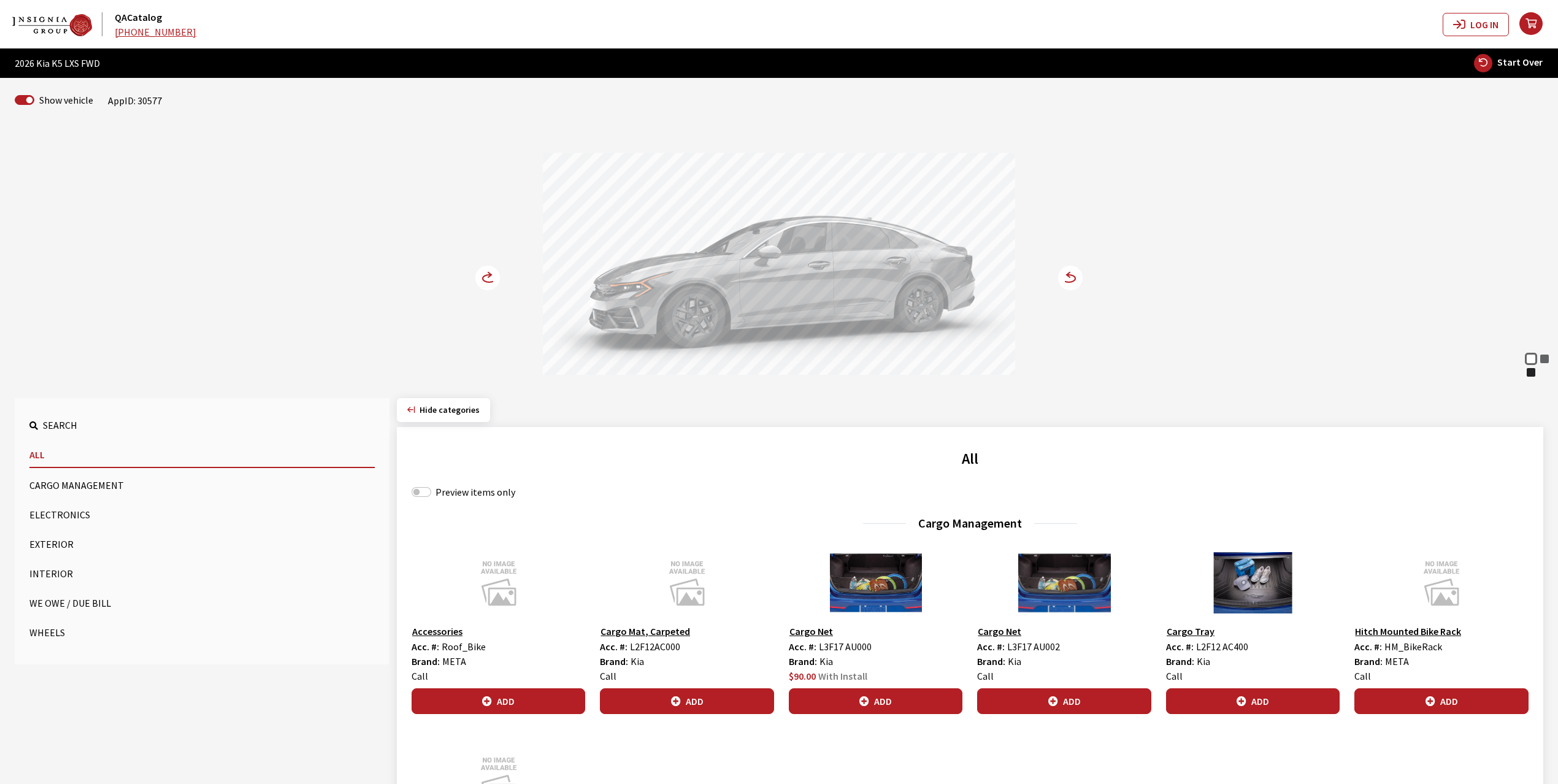
click at [488, 277] on icon at bounding box center [489, 275] width 3 height 5
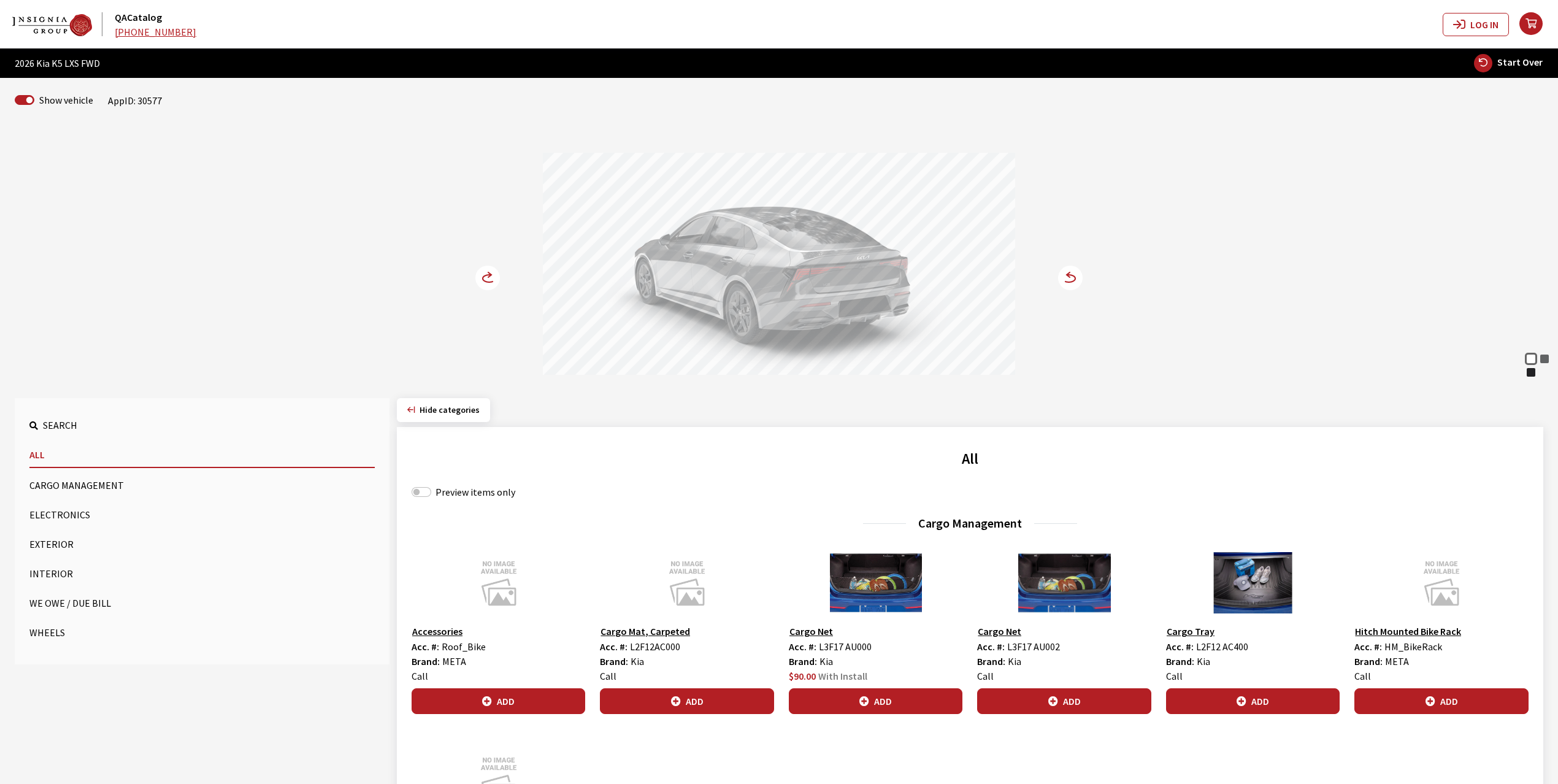
click at [59, 484] on button "Cargo Management" at bounding box center [202, 485] width 345 height 25
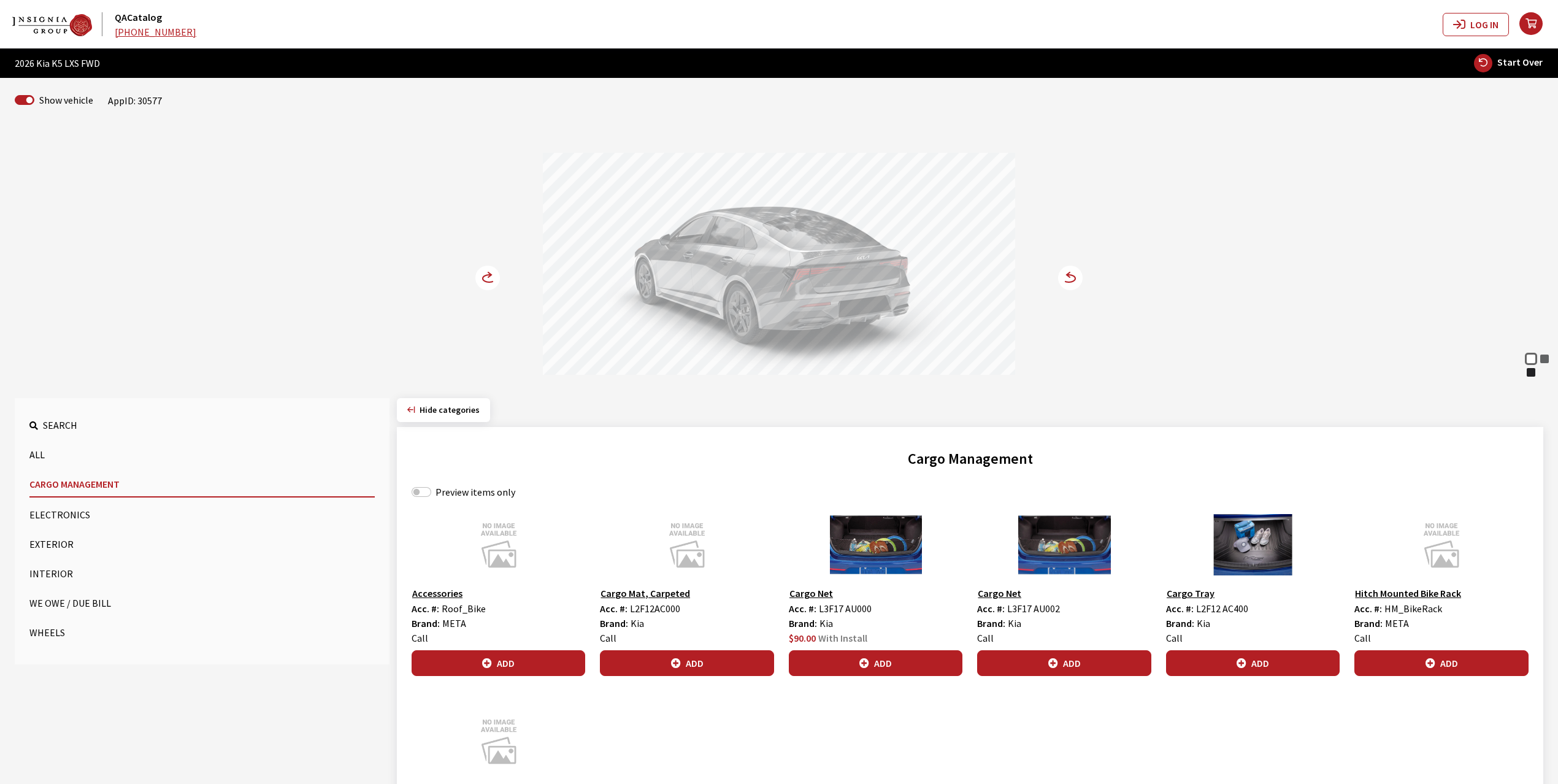
click at [41, 544] on button "Exterior" at bounding box center [202, 544] width 345 height 25
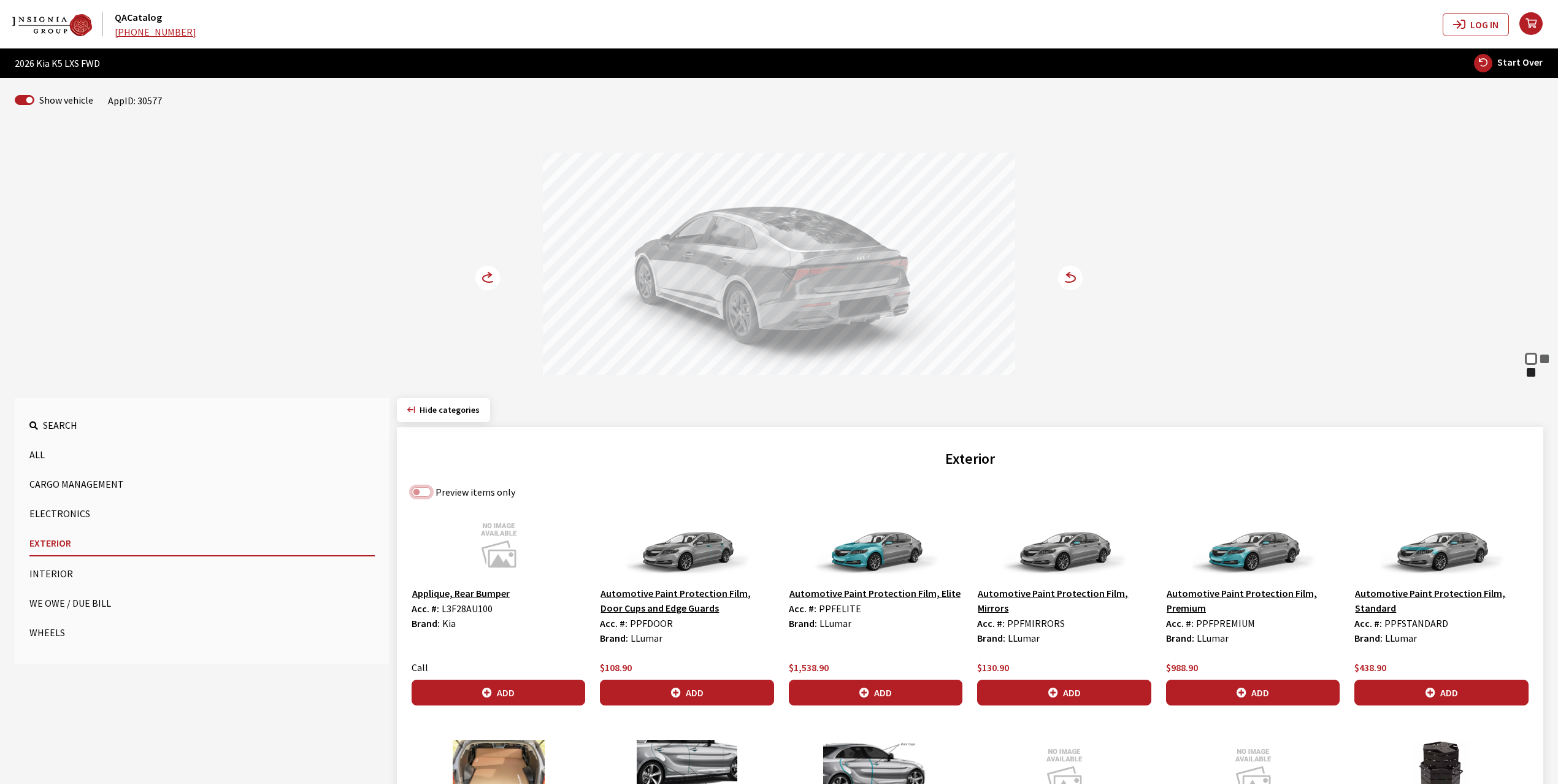
click at [425, 493] on input "Preview items only" at bounding box center [422, 492] width 20 height 10
checkbox input "true"
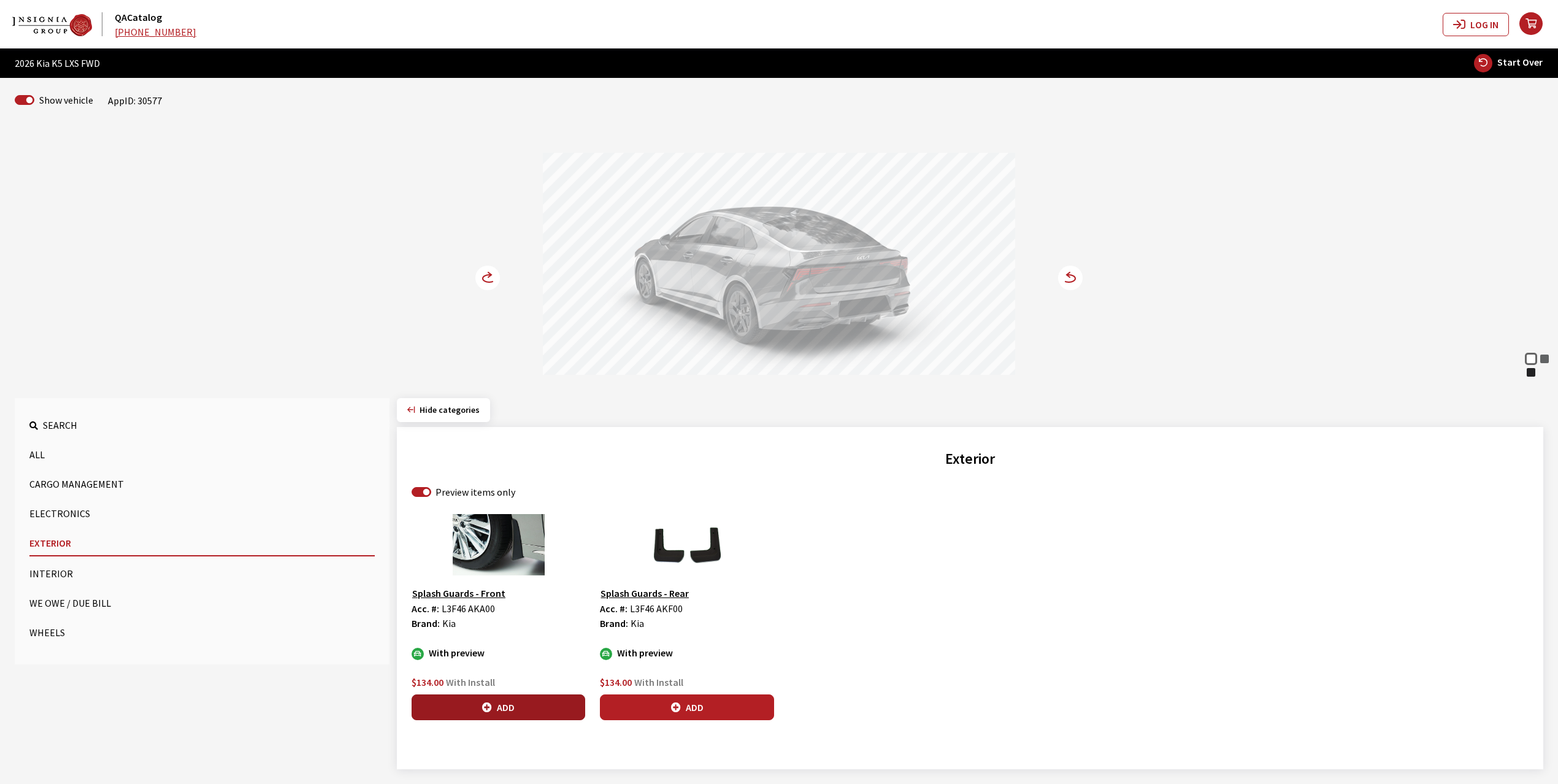
click at [520, 707] on button "Add" at bounding box center [498, 707] width 173 height 26
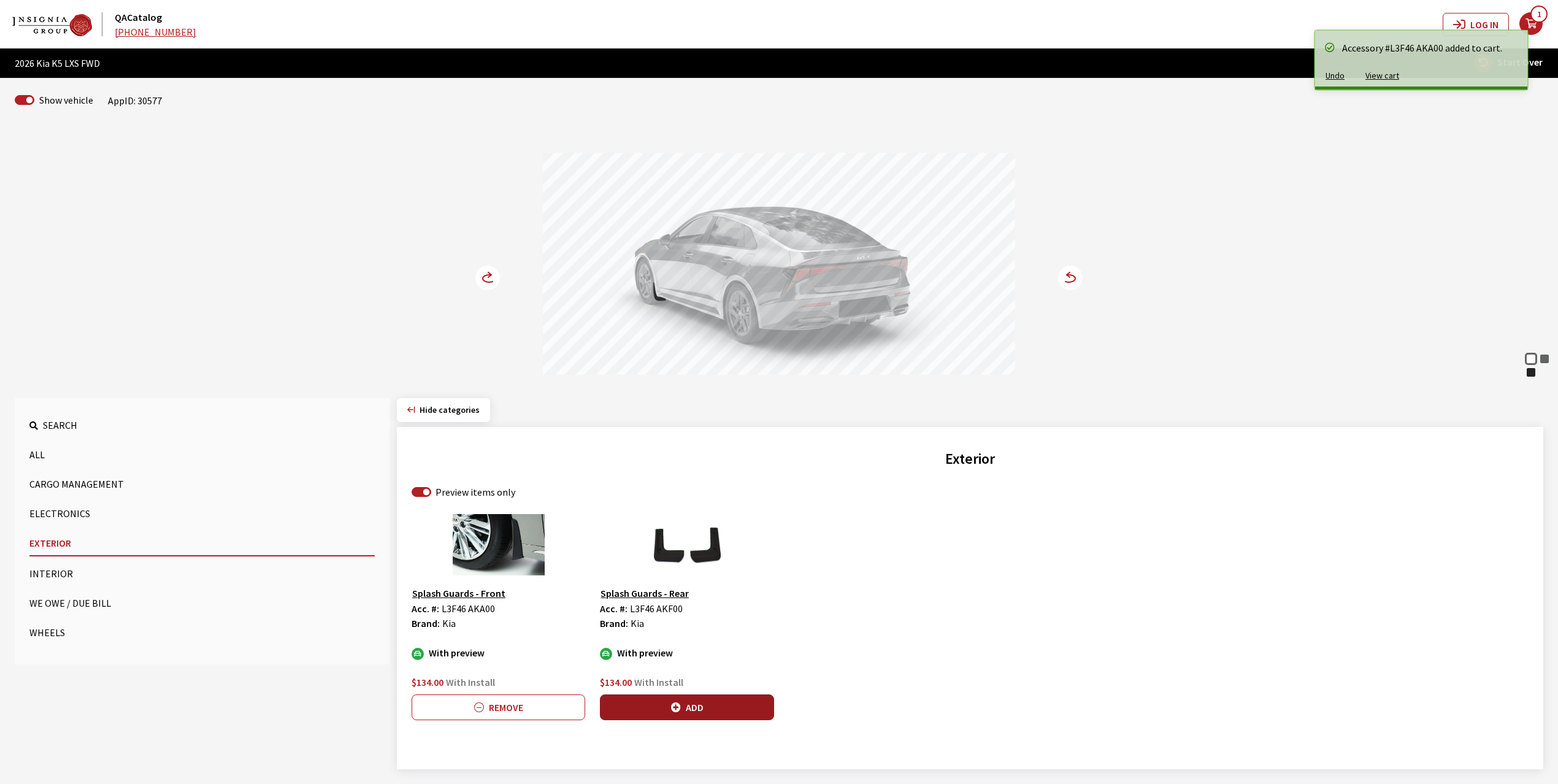
click at [691, 700] on button "Add" at bounding box center [687, 707] width 173 height 26
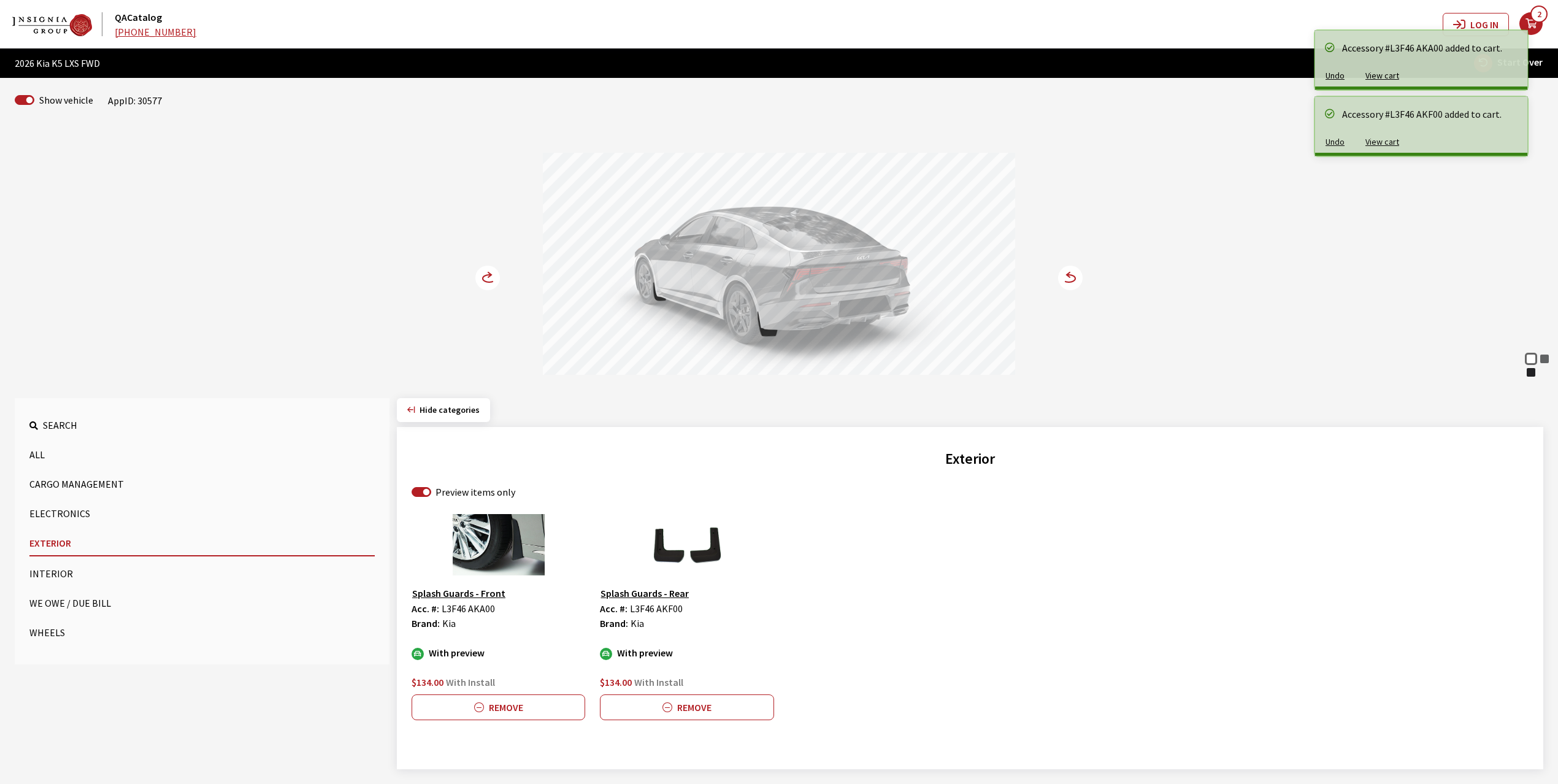
click at [489, 275] on icon at bounding box center [489, 275] width 3 height 5
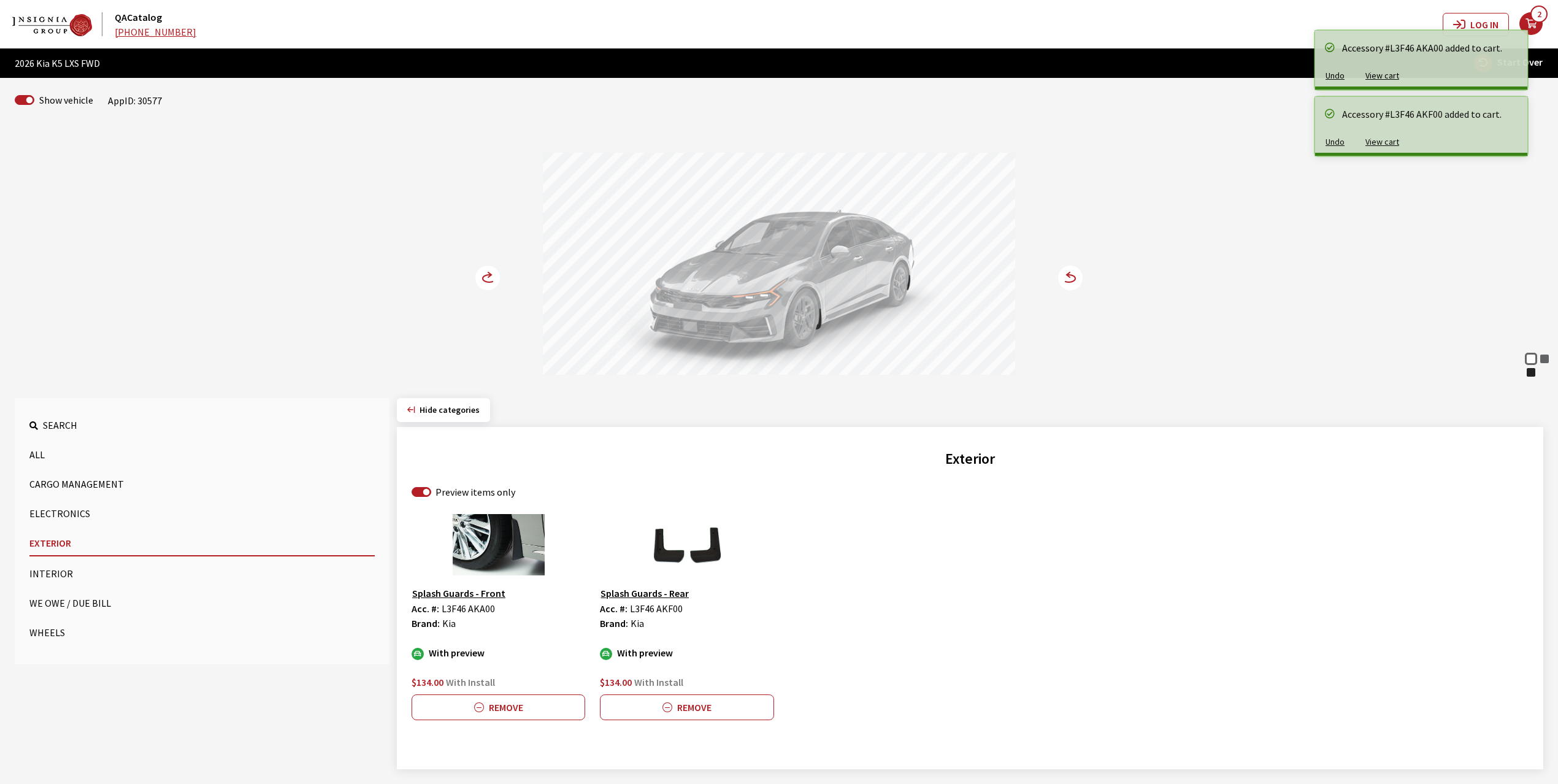
click at [489, 273] on icon at bounding box center [489, 275] width 3 height 5
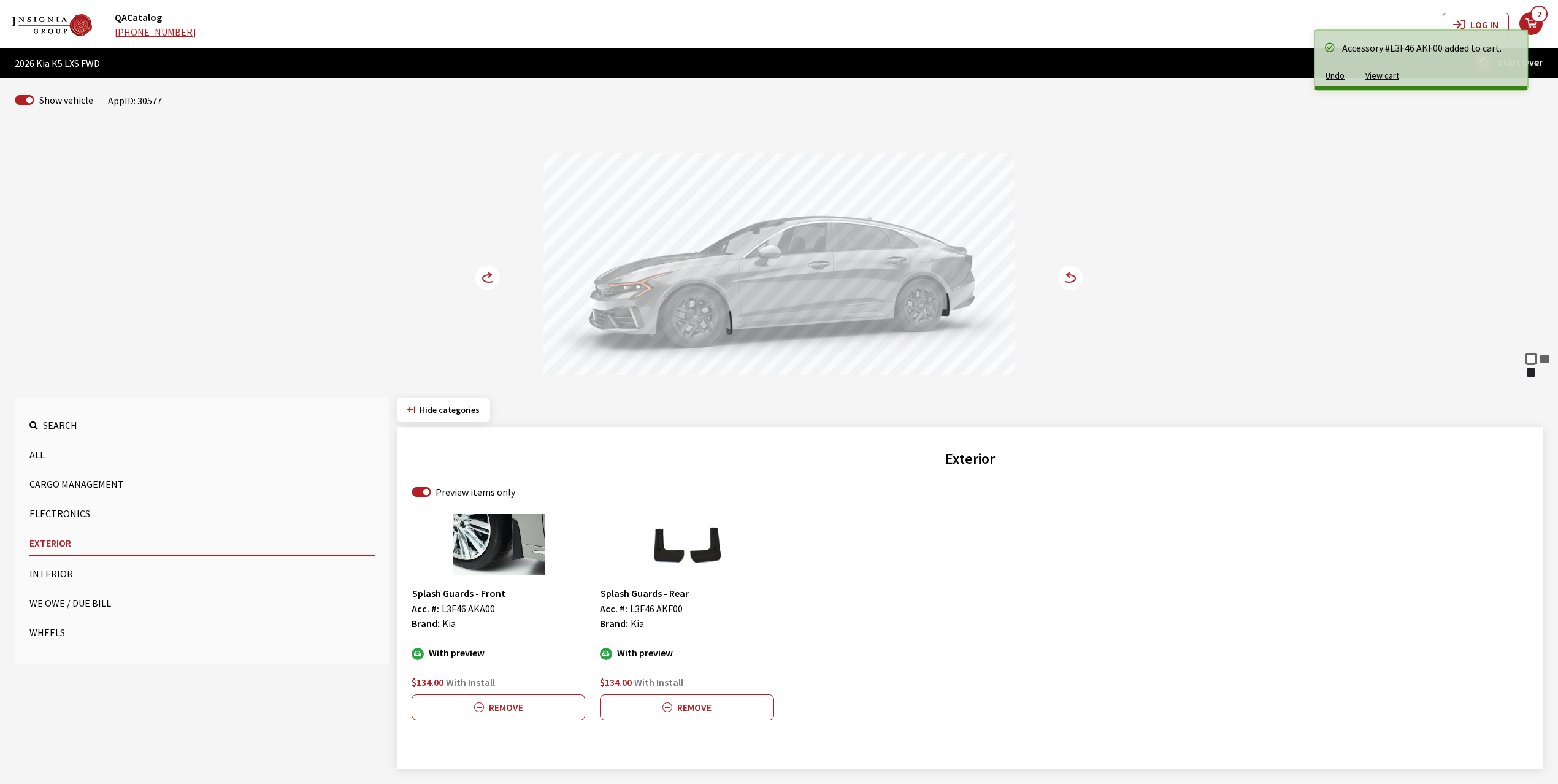
click at [50, 632] on button "Wheels" at bounding box center [202, 632] width 345 height 25
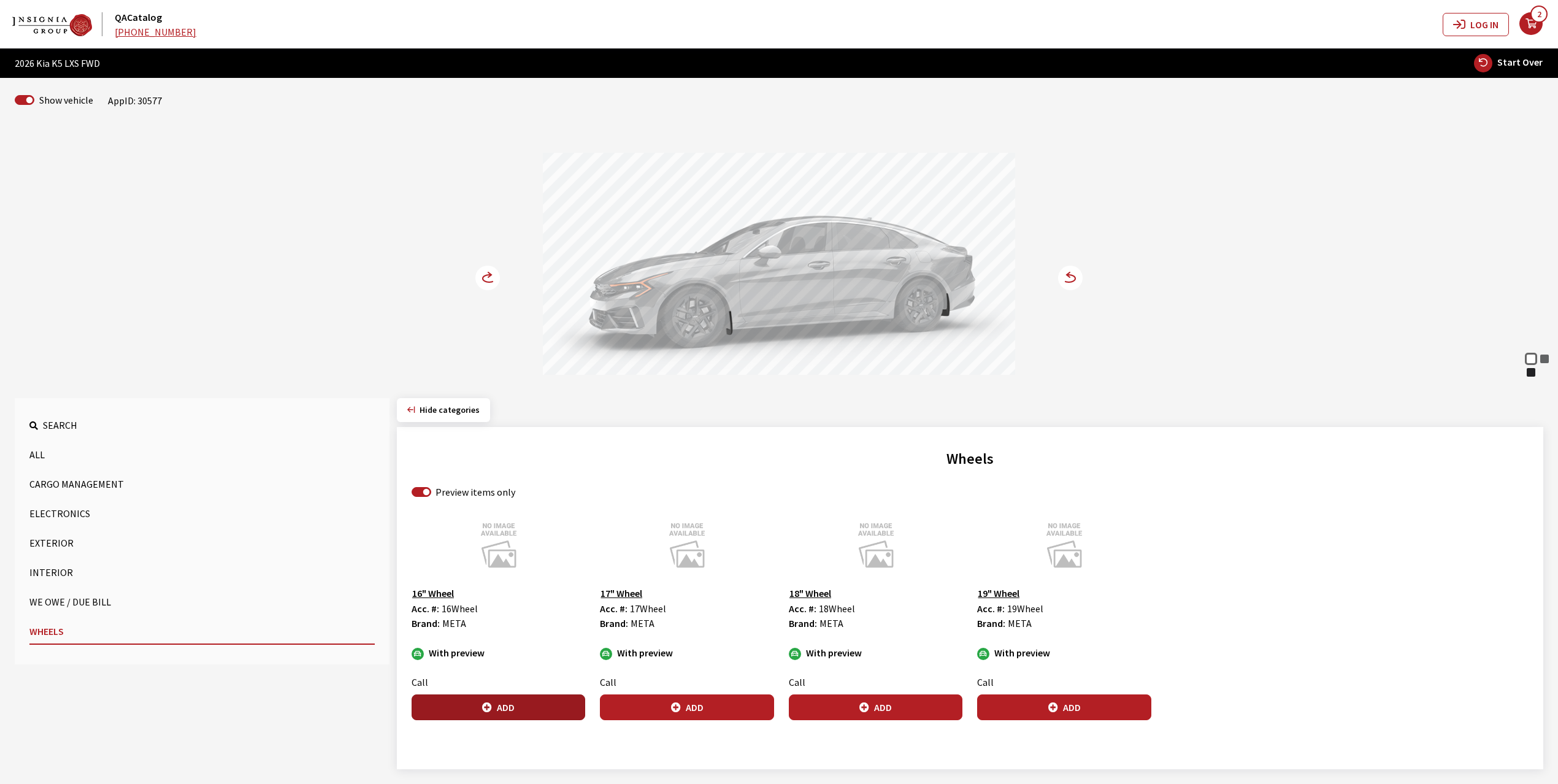
click at [513, 707] on button "Add" at bounding box center [498, 707] width 173 height 26
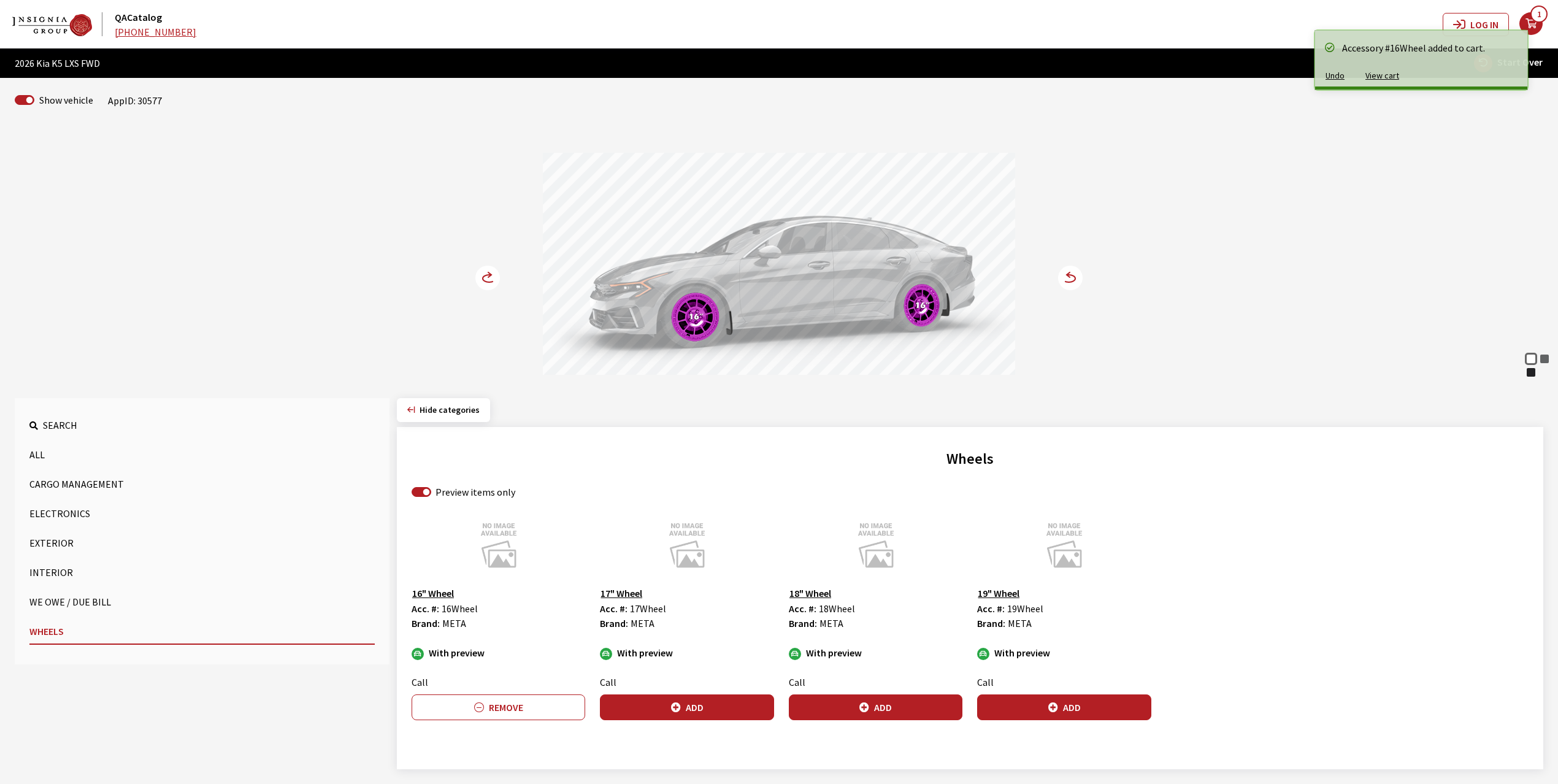
click at [479, 276] on circle at bounding box center [488, 278] width 25 height 25
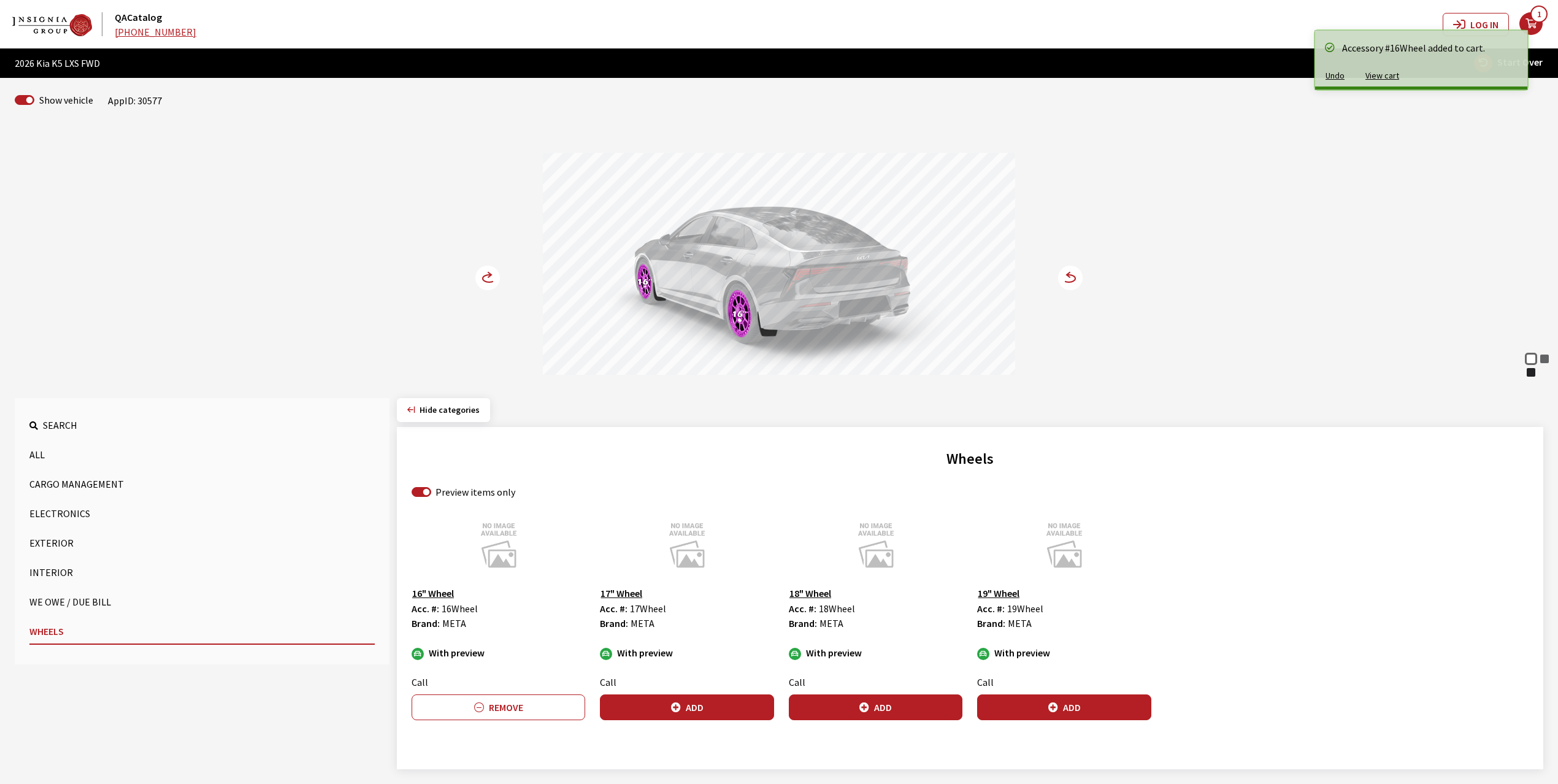
click at [479, 276] on circle at bounding box center [488, 278] width 25 height 25
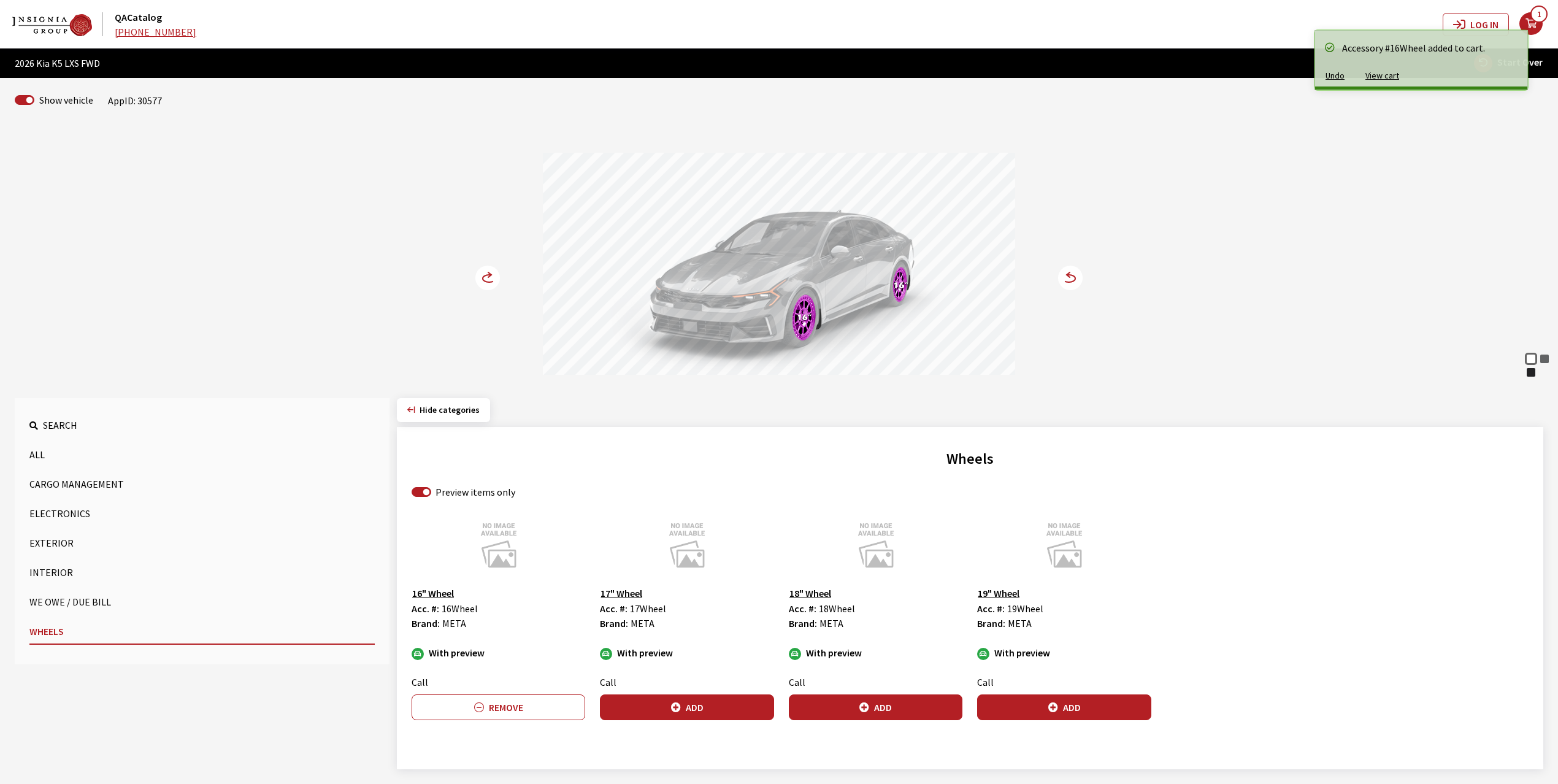
click at [479, 276] on circle at bounding box center [488, 278] width 25 height 25
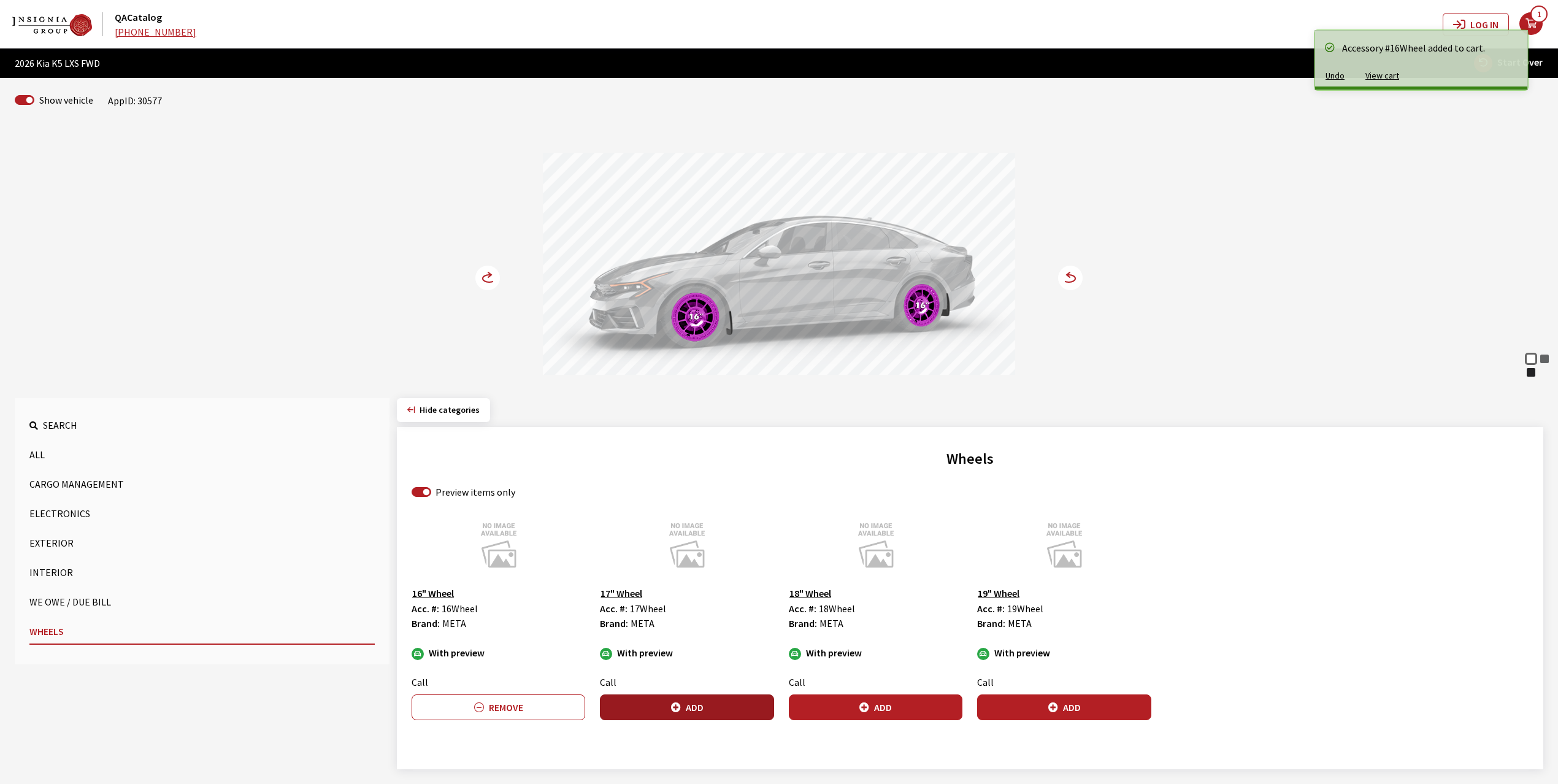
click at [702, 700] on button "Add" at bounding box center [687, 707] width 173 height 26
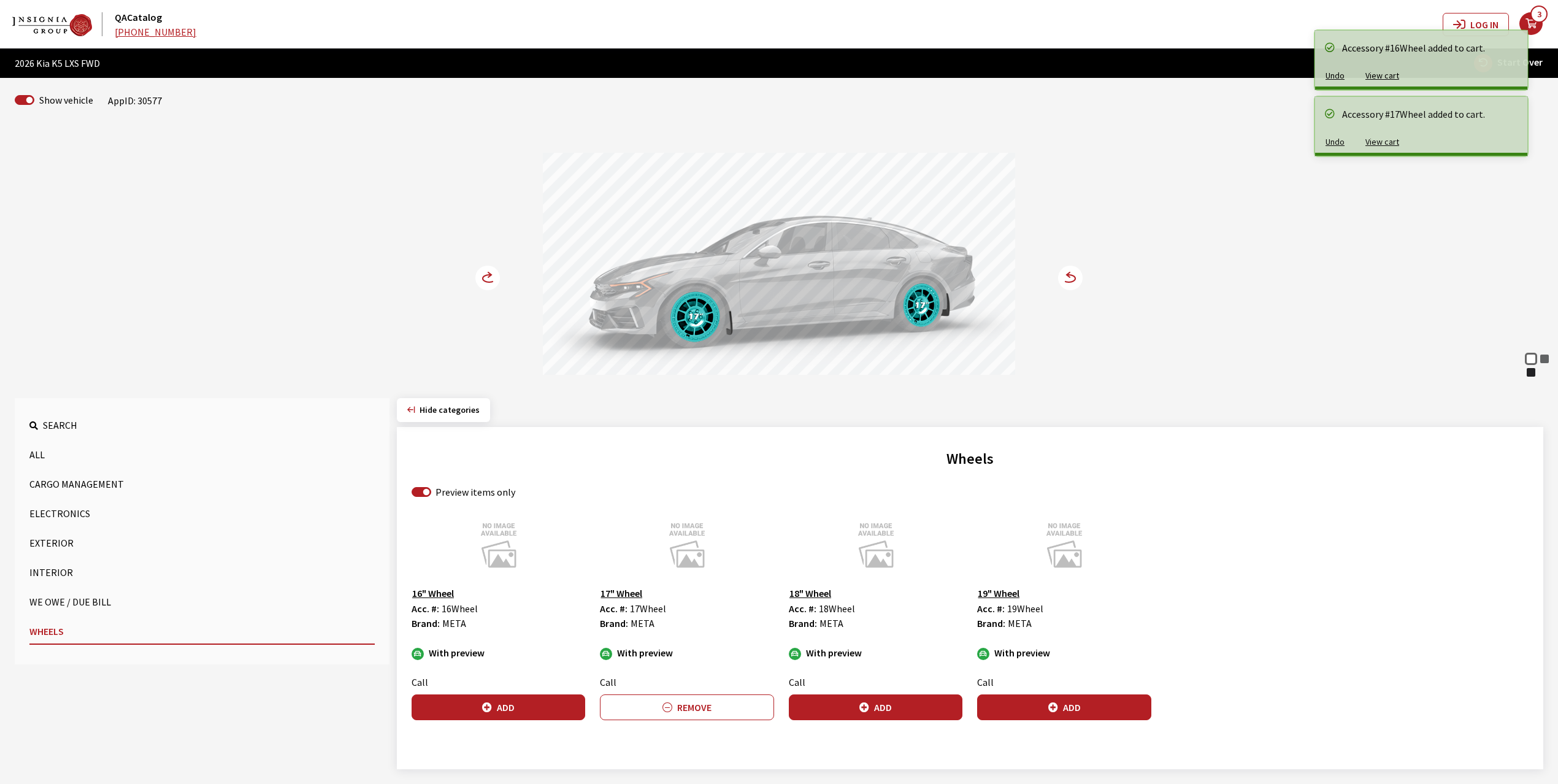
click at [487, 276] on icon at bounding box center [489, 278] width 13 height 7
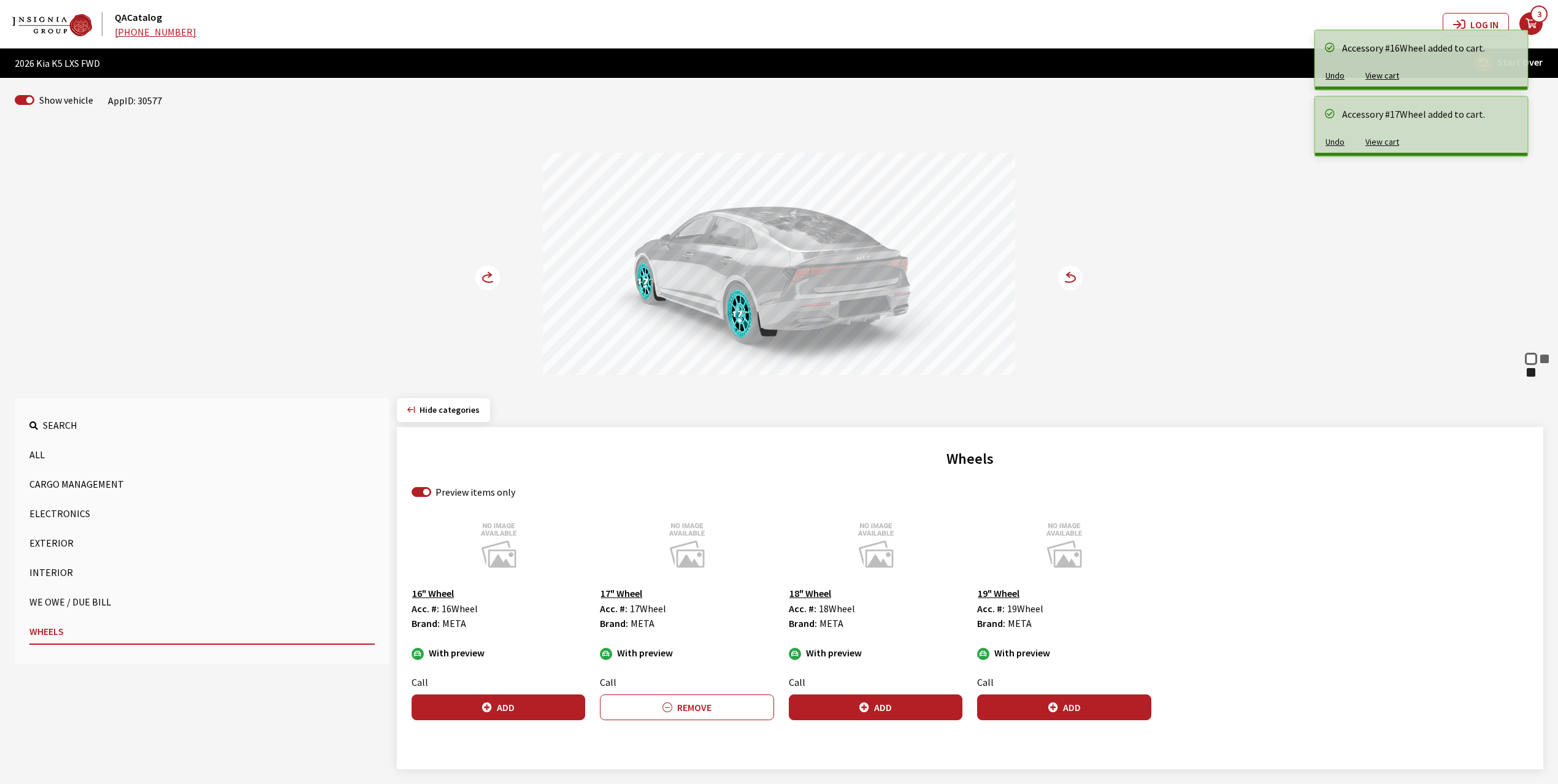
click at [487, 276] on icon at bounding box center [489, 278] width 13 height 7
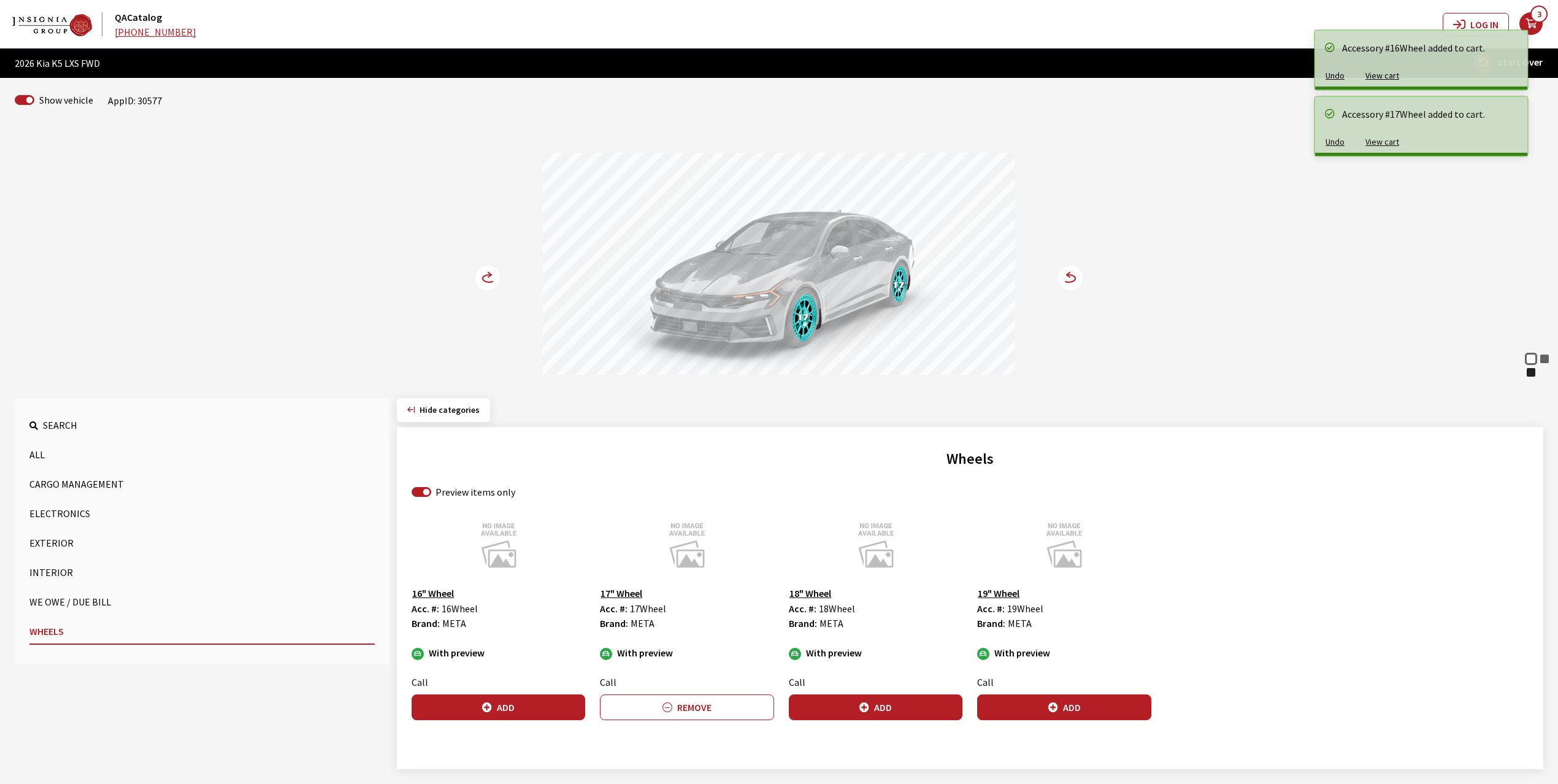
click at [487, 276] on icon at bounding box center [489, 278] width 13 height 7
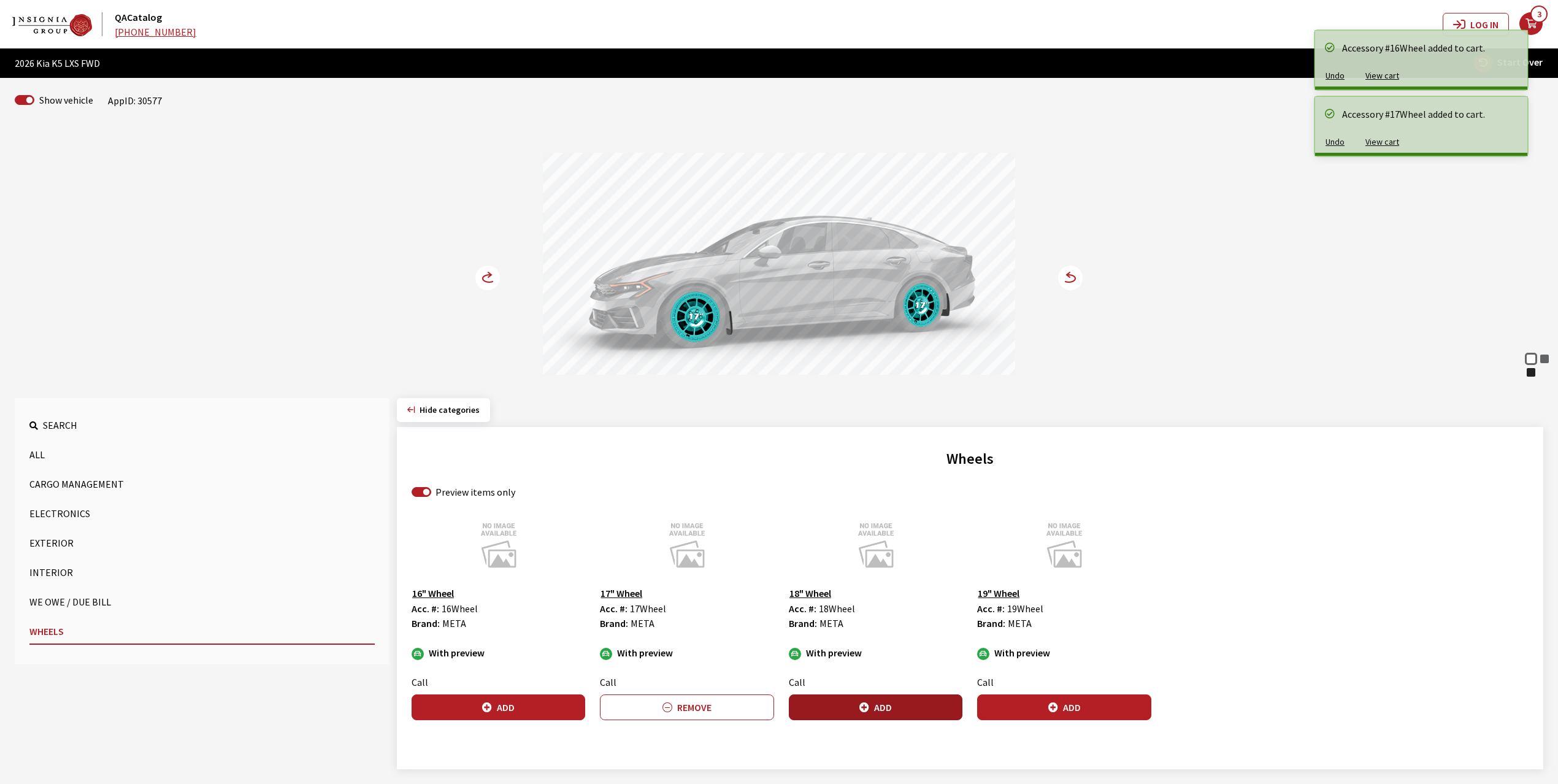
click at [913, 716] on button "Add" at bounding box center [876, 707] width 173 height 26
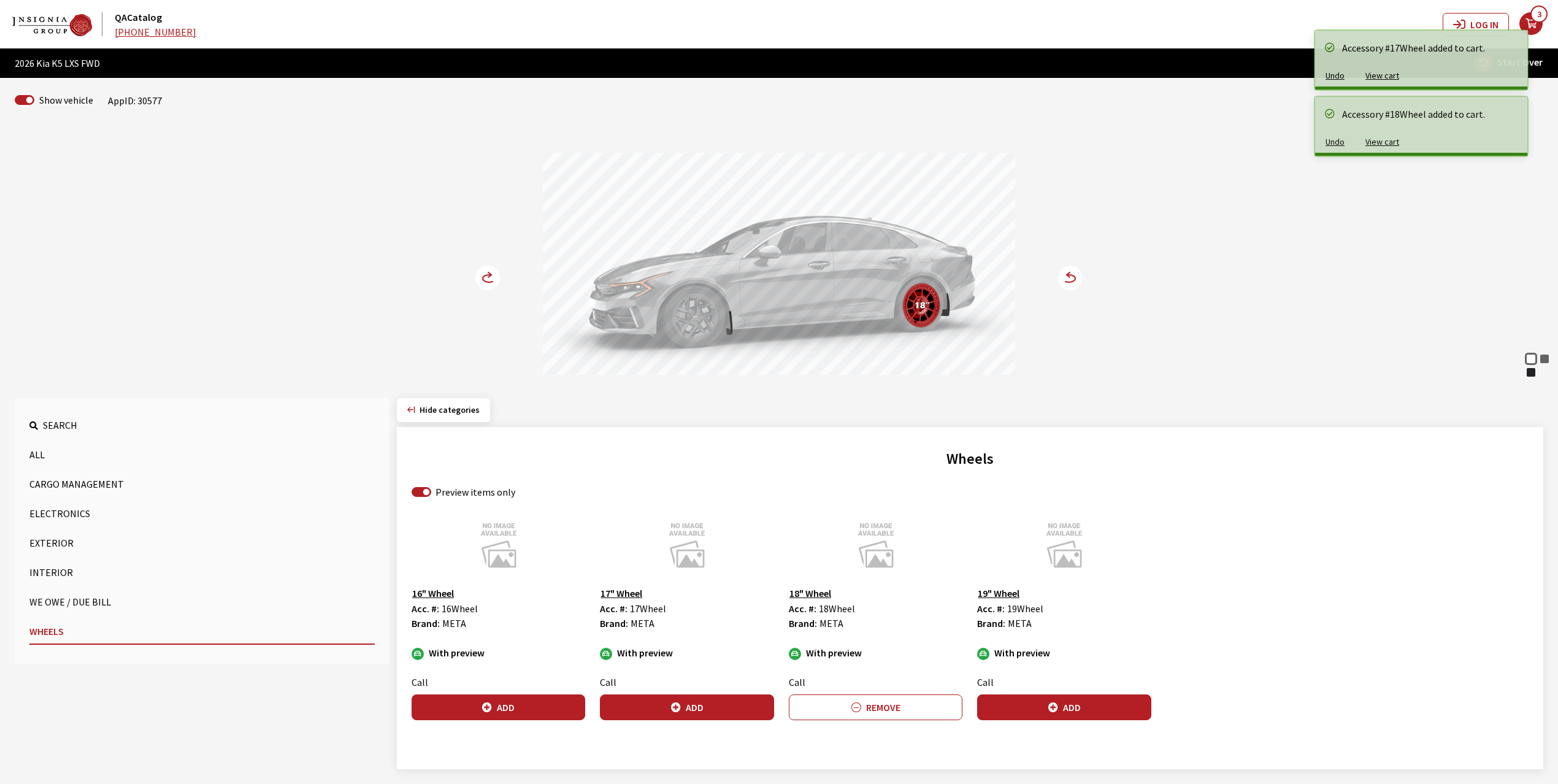
click at [482, 275] on circle at bounding box center [488, 278] width 25 height 25
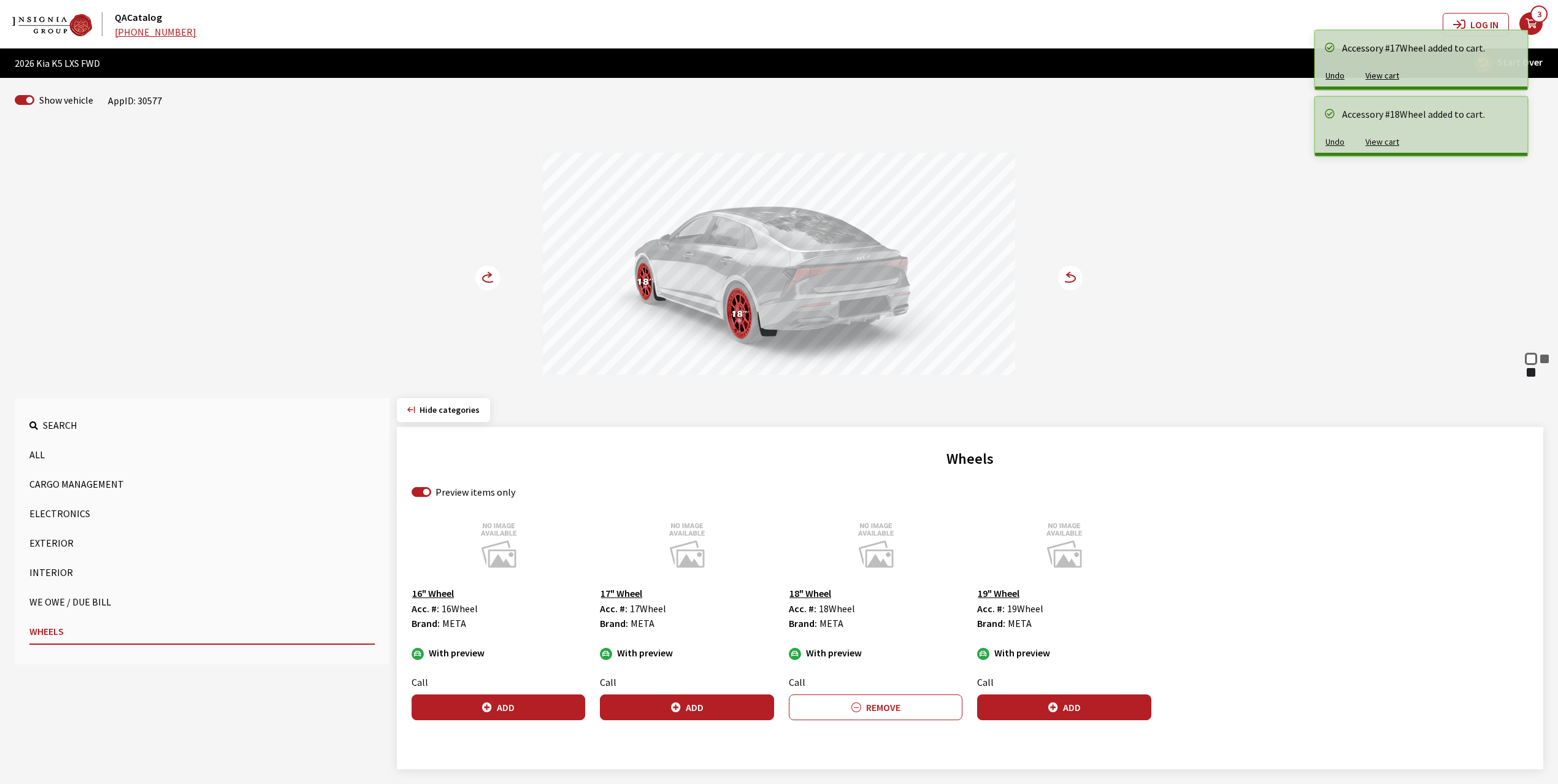
click at [482, 275] on circle at bounding box center [488, 278] width 25 height 25
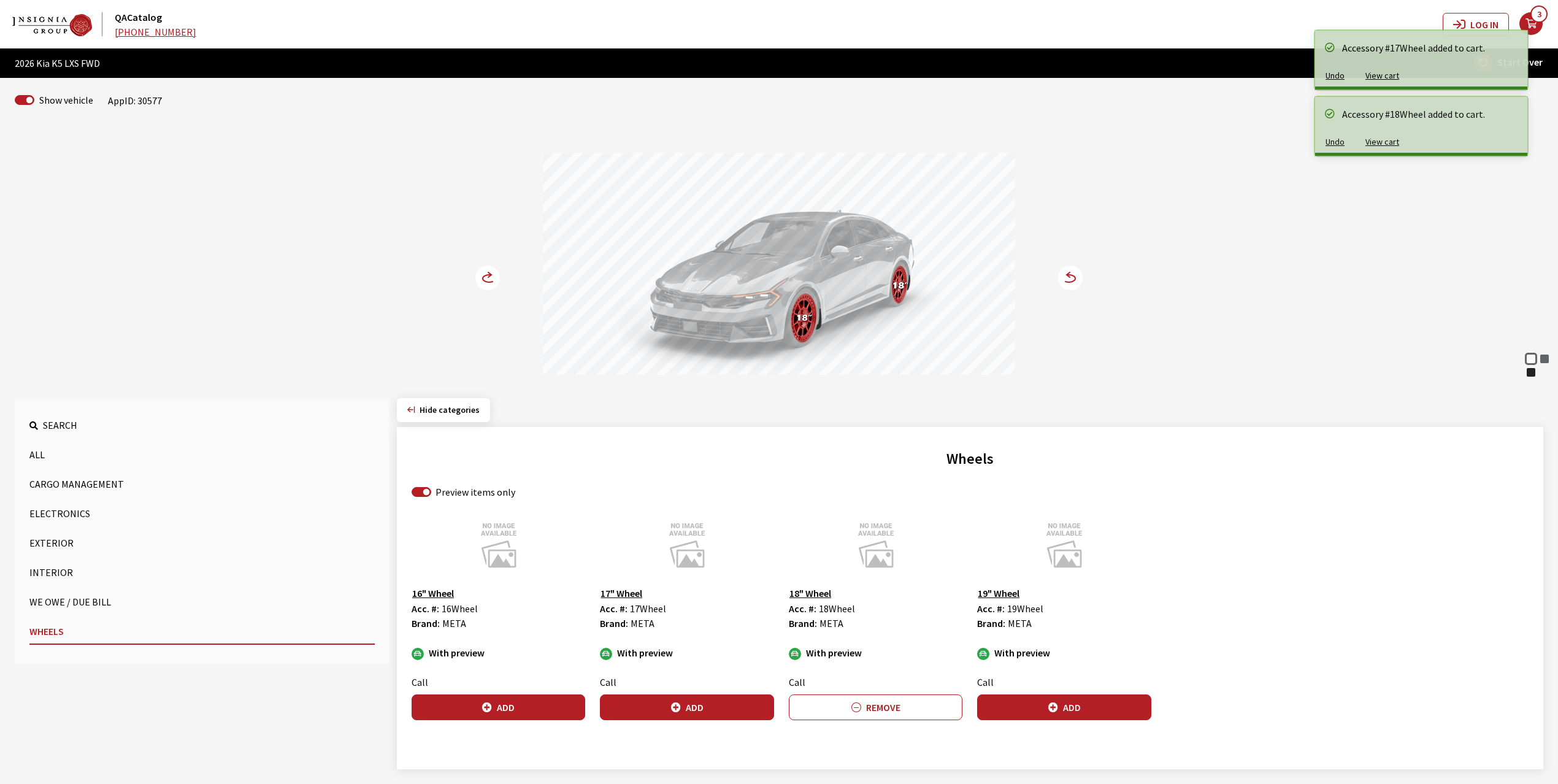
click at [482, 275] on circle at bounding box center [488, 278] width 25 height 25
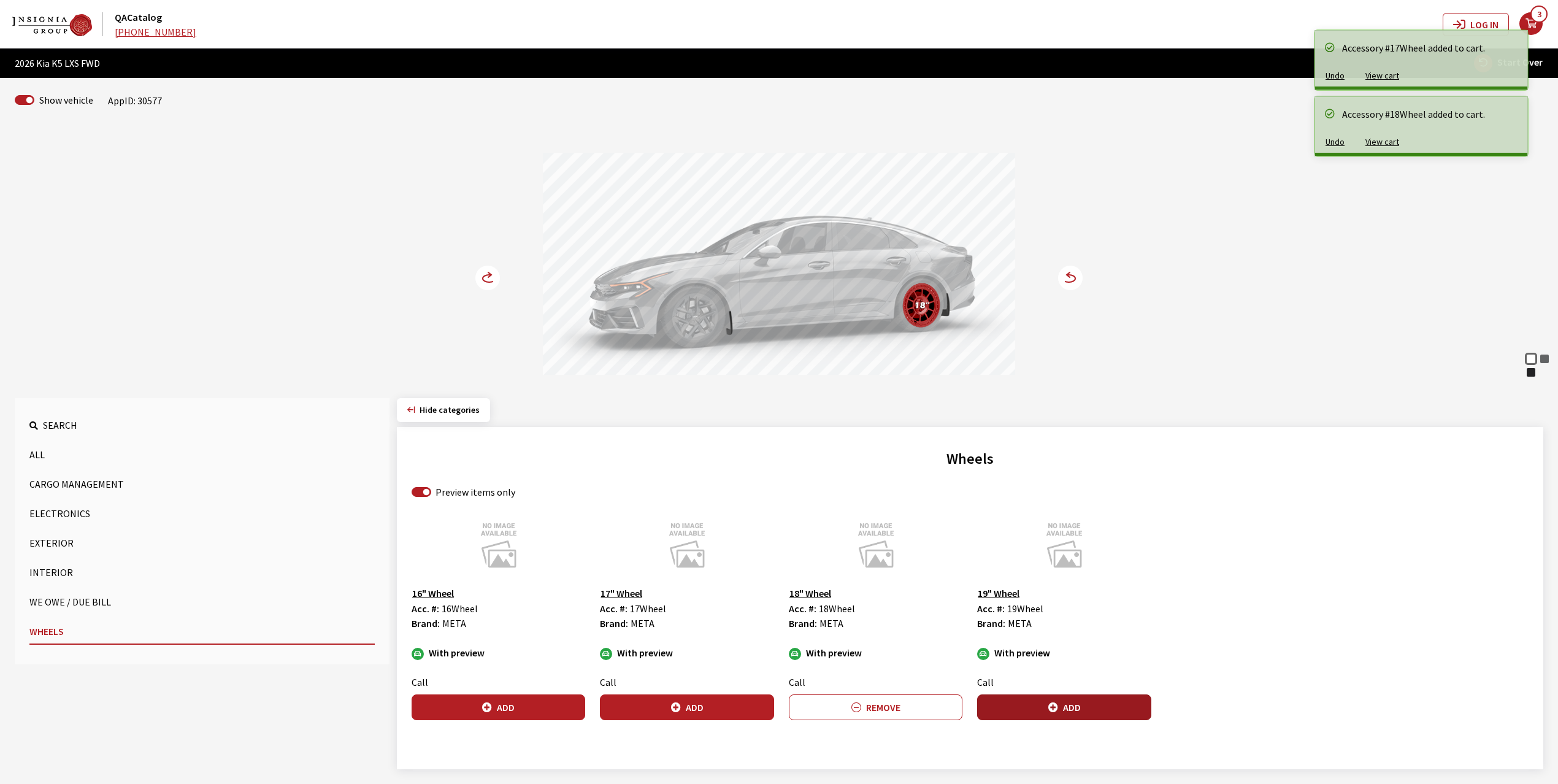
click at [1068, 710] on button "Add" at bounding box center [1064, 707] width 173 height 26
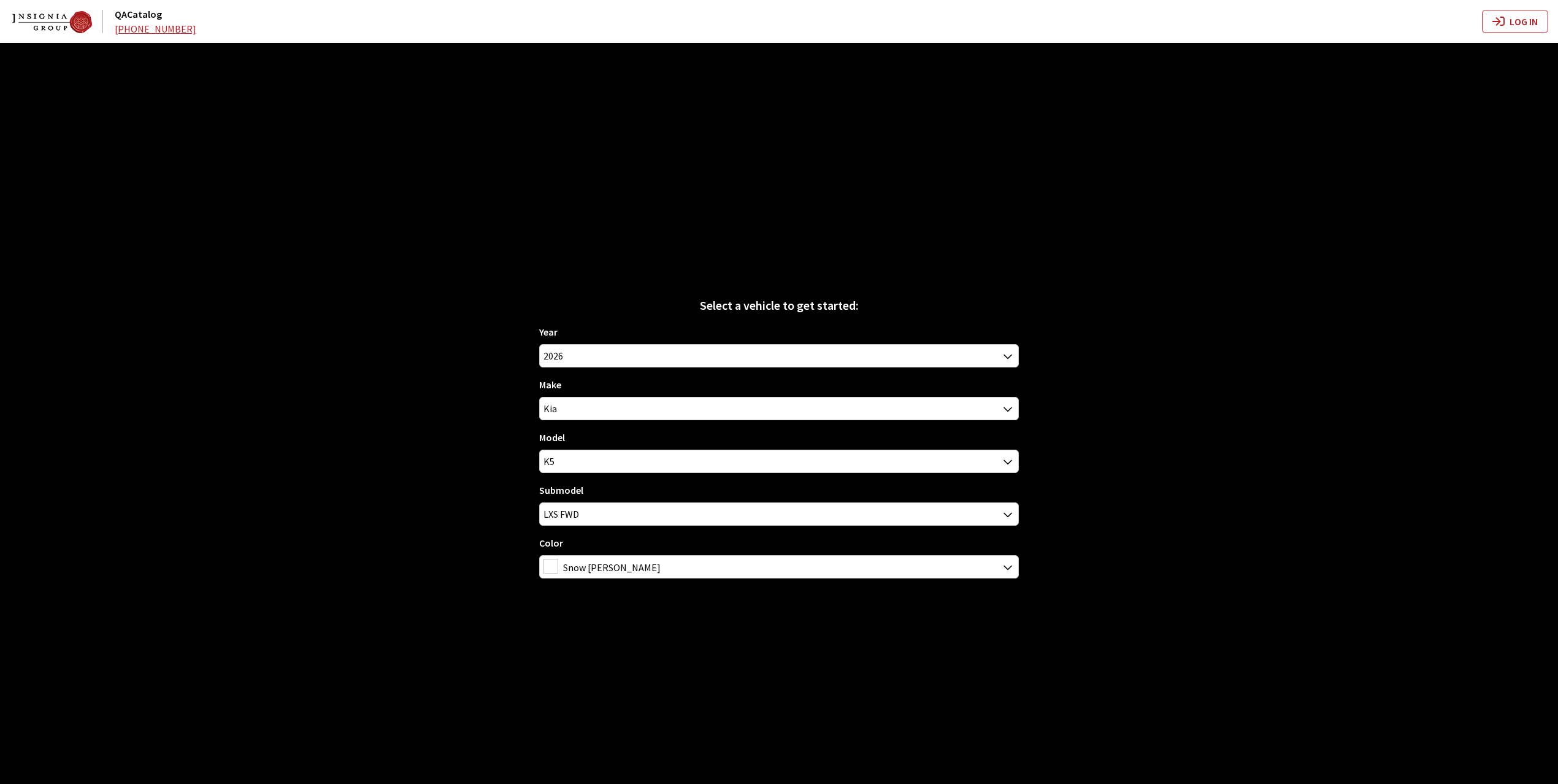
select select "44"
select select "31"
select select "1102"
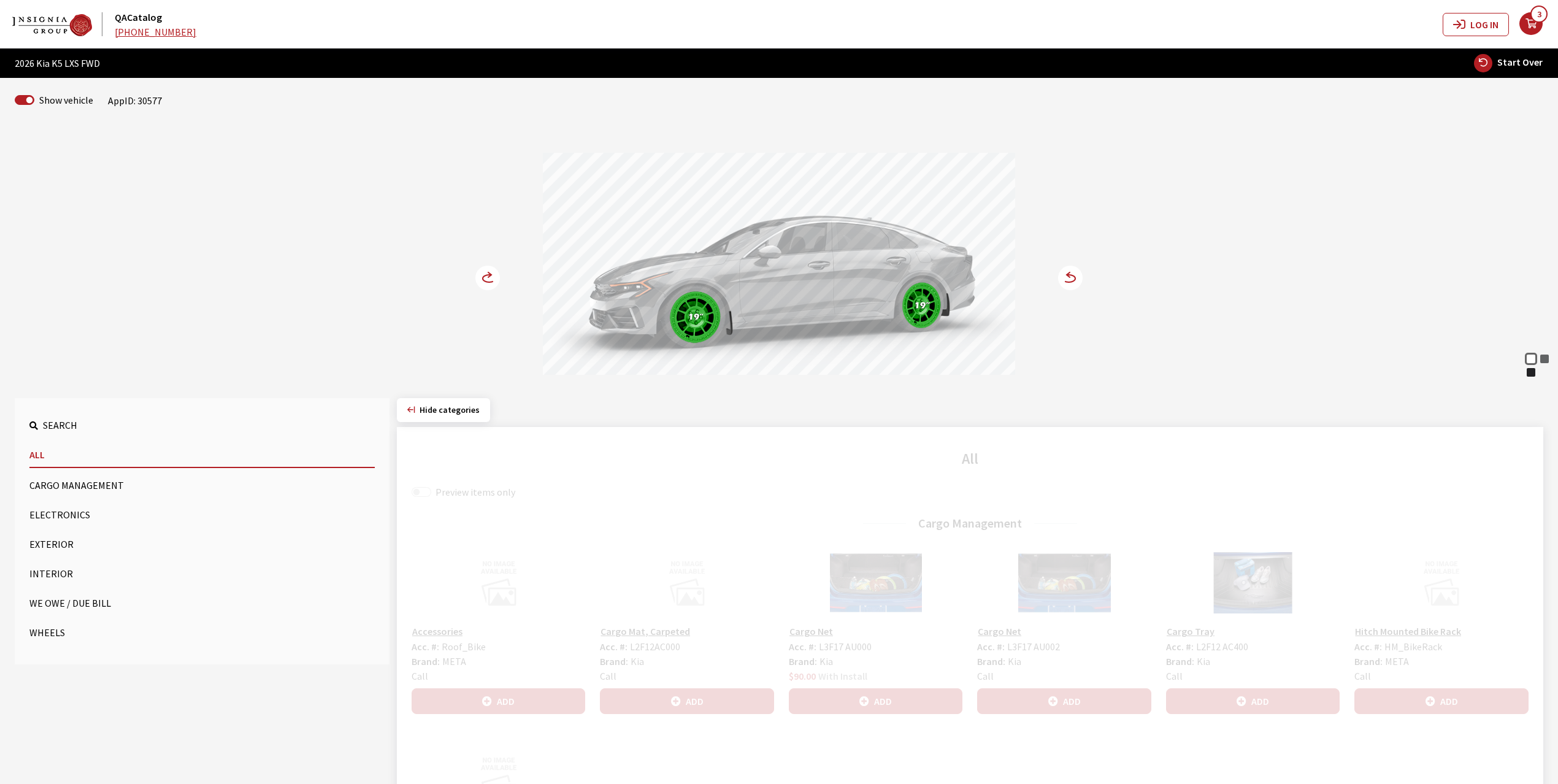
click at [1513, 63] on span "Start Over" at bounding box center [1520, 62] width 45 height 12
select select
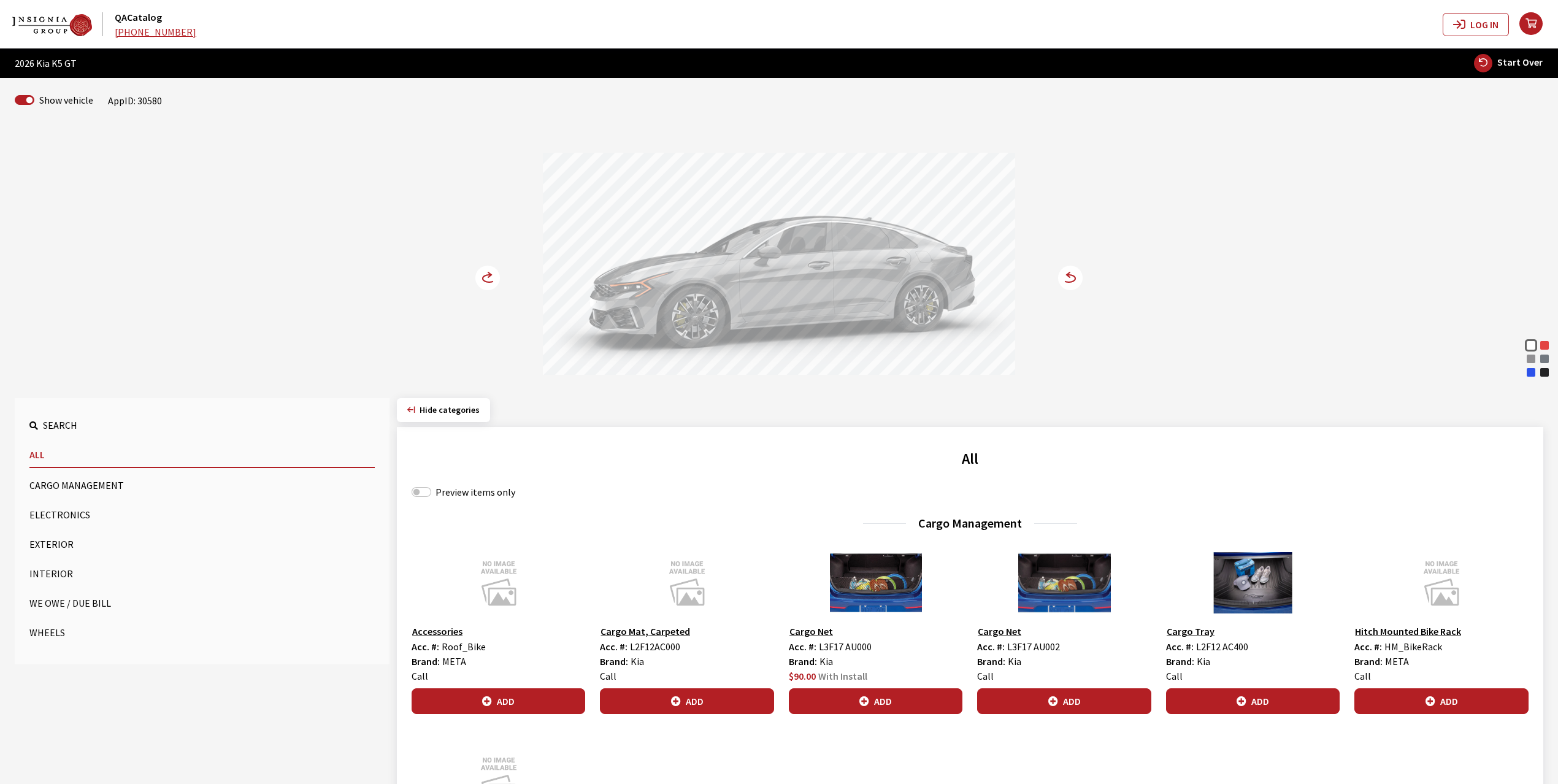
click at [1532, 369] on div "Yacht Blue" at bounding box center [1531, 372] width 12 height 12
click at [484, 277] on icon at bounding box center [489, 278] width 13 height 7
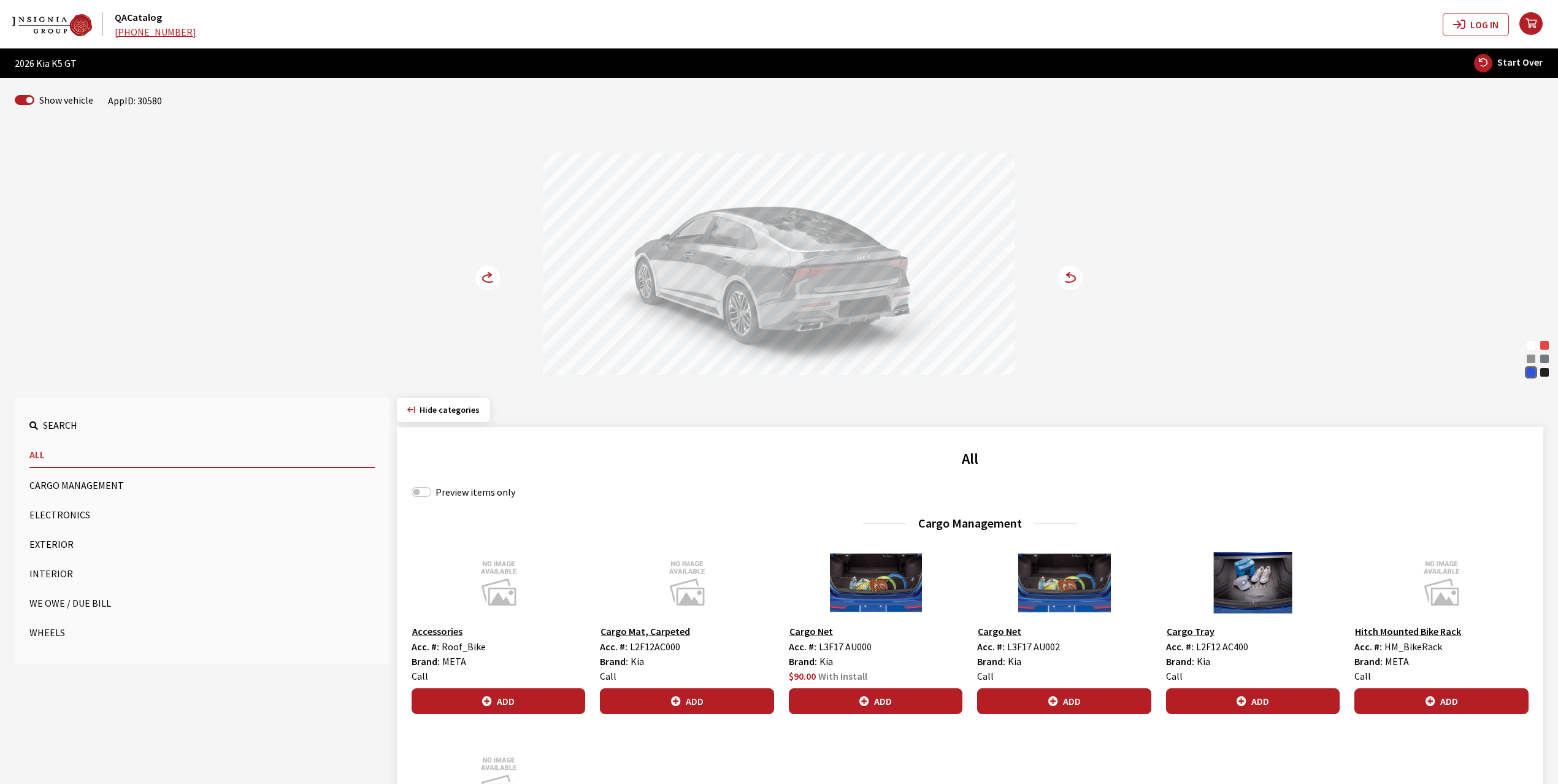
click at [484, 277] on icon at bounding box center [489, 278] width 13 height 7
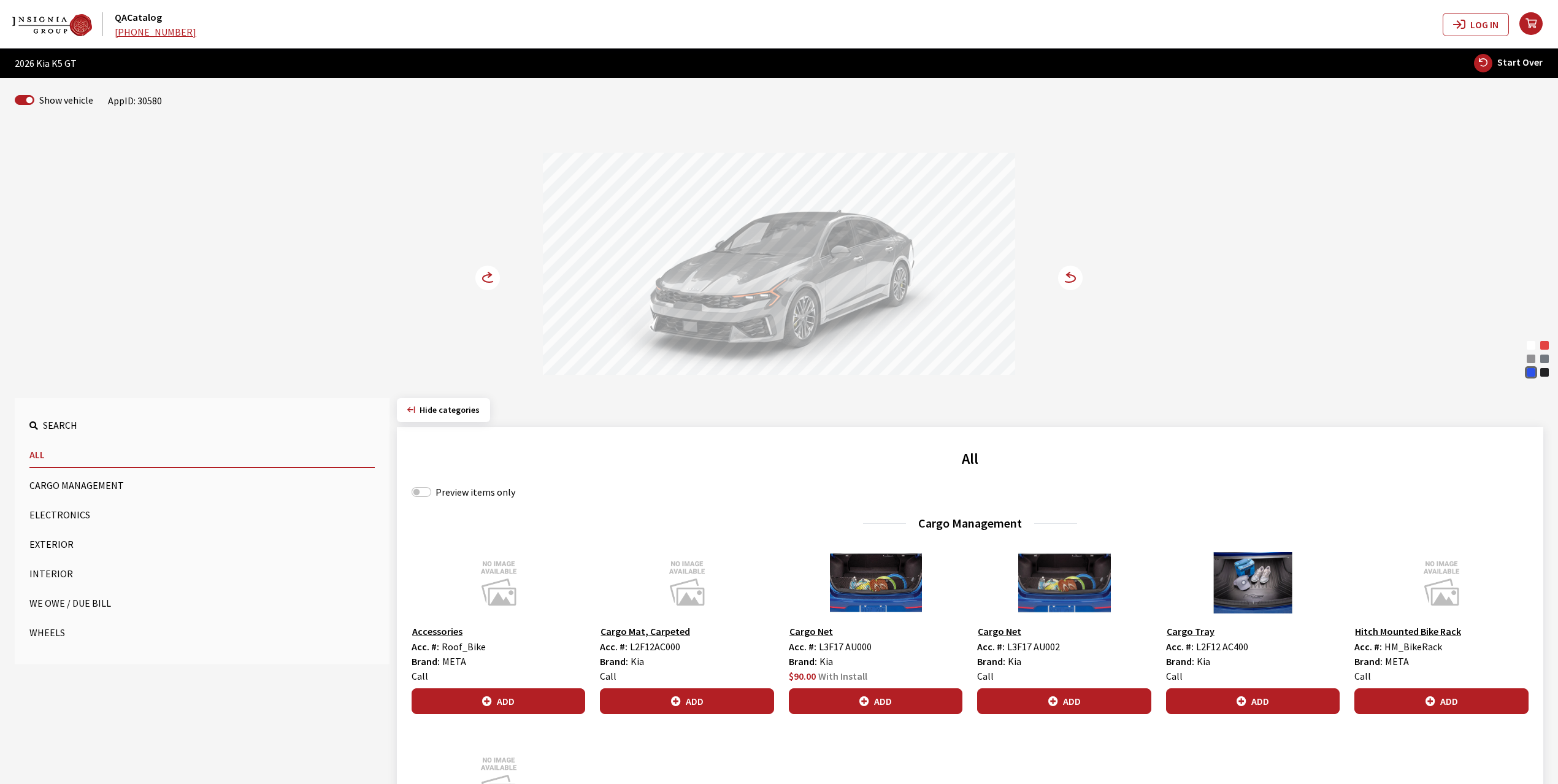
click at [484, 277] on icon at bounding box center [489, 278] width 13 height 7
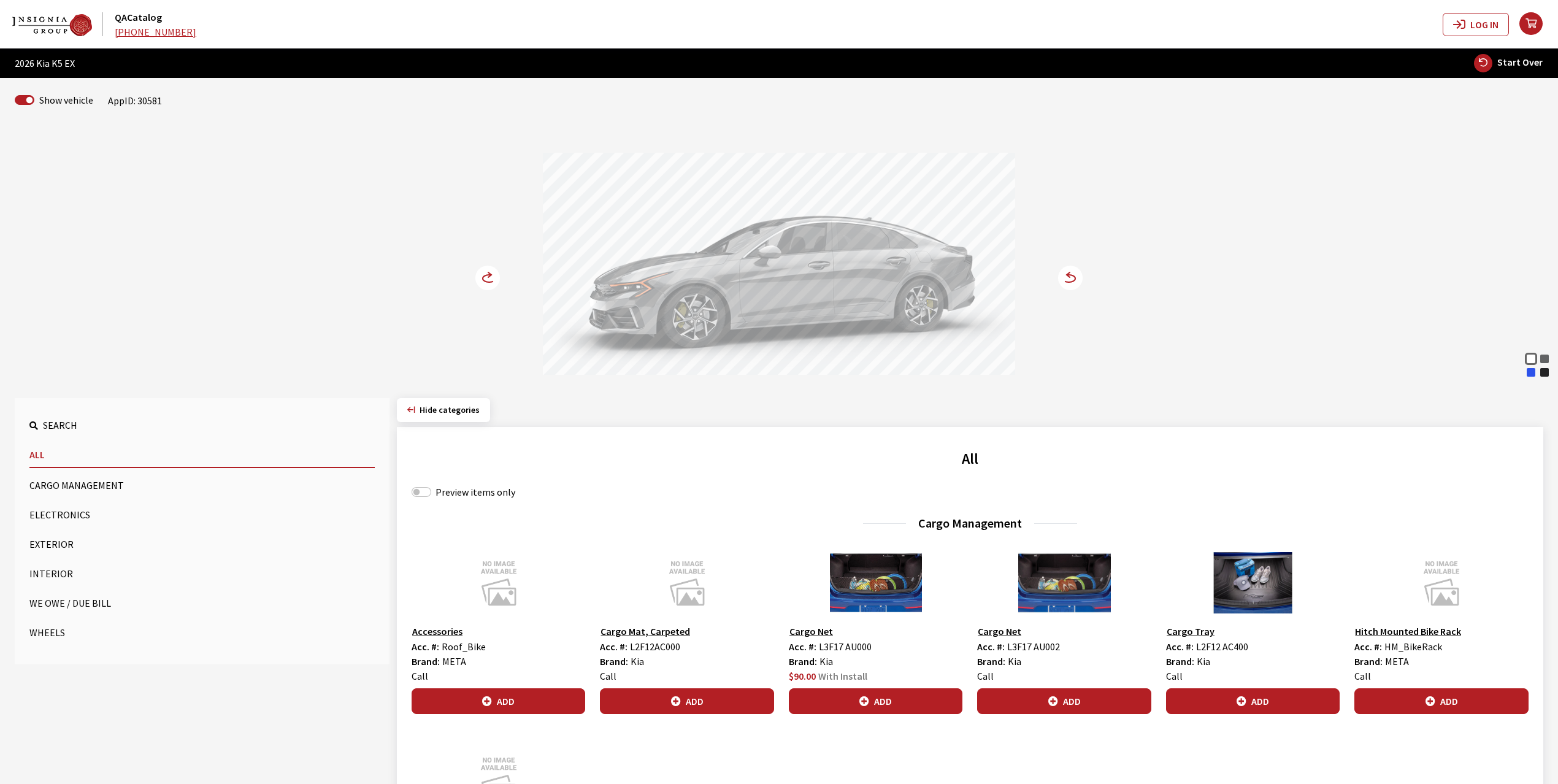
click at [1533, 374] on div "Yacht Blue" at bounding box center [1531, 372] width 12 height 12
click at [487, 275] on icon at bounding box center [489, 278] width 13 height 7
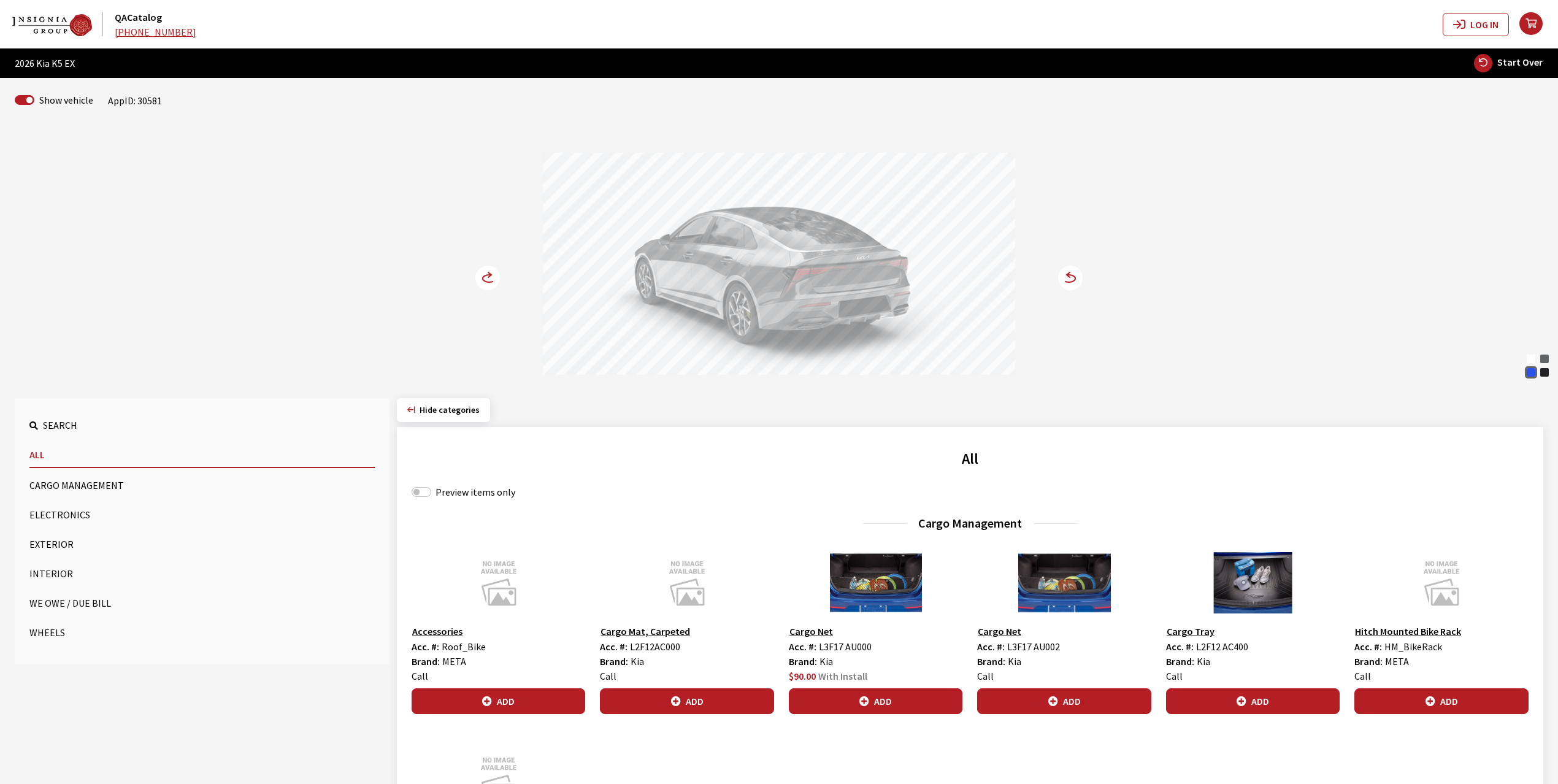
click at [487, 275] on icon at bounding box center [489, 278] width 13 height 7
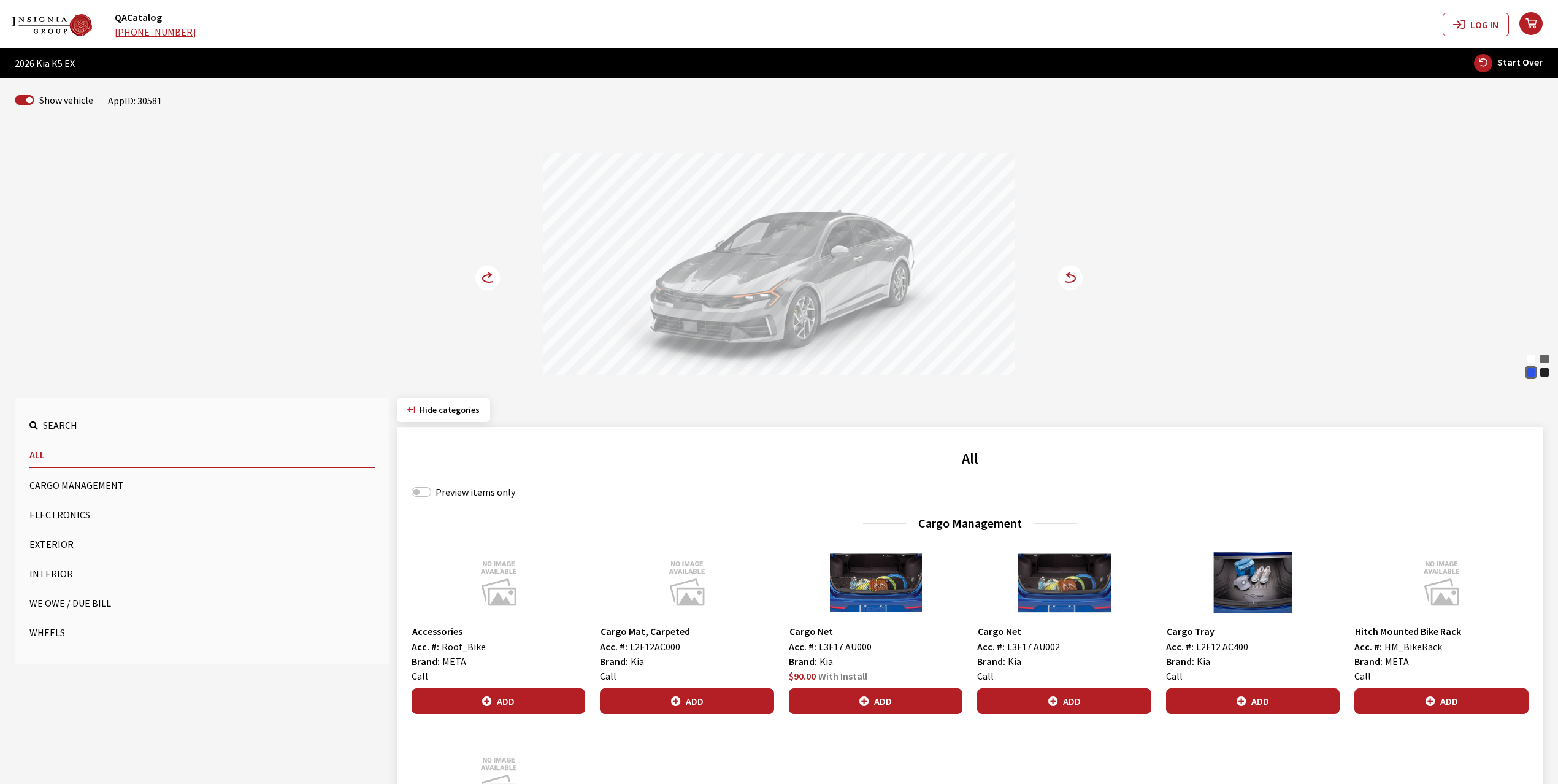
click at [503, 283] on div "Snow White Pearl Interstellar Gray Yacht Blue Aurora Black Pearl Snow White Pea…" at bounding box center [779, 253] width 809 height 250
click at [498, 282] on circle at bounding box center [488, 278] width 25 height 25
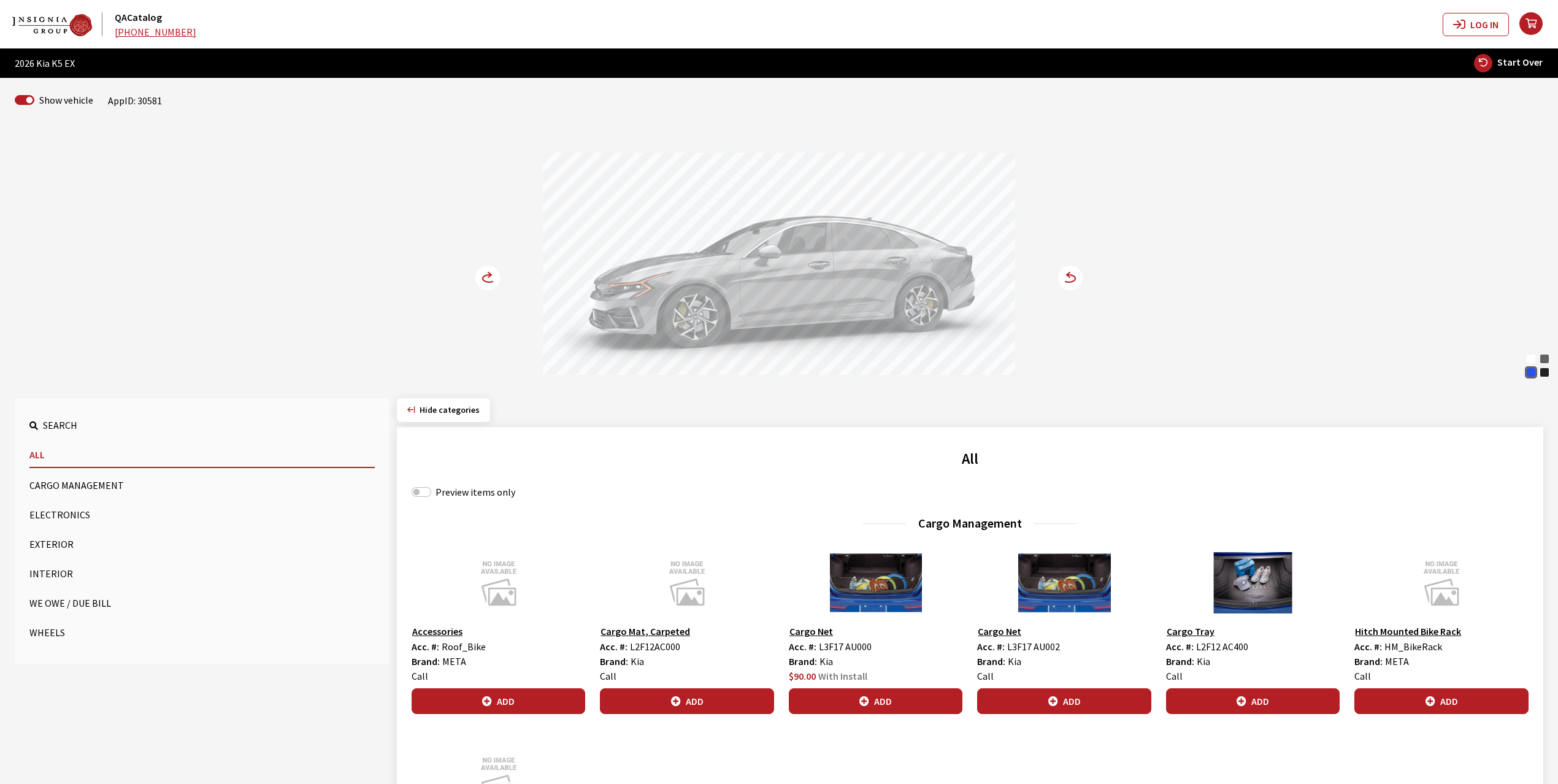
click at [497, 282] on circle at bounding box center [488, 278] width 25 height 25
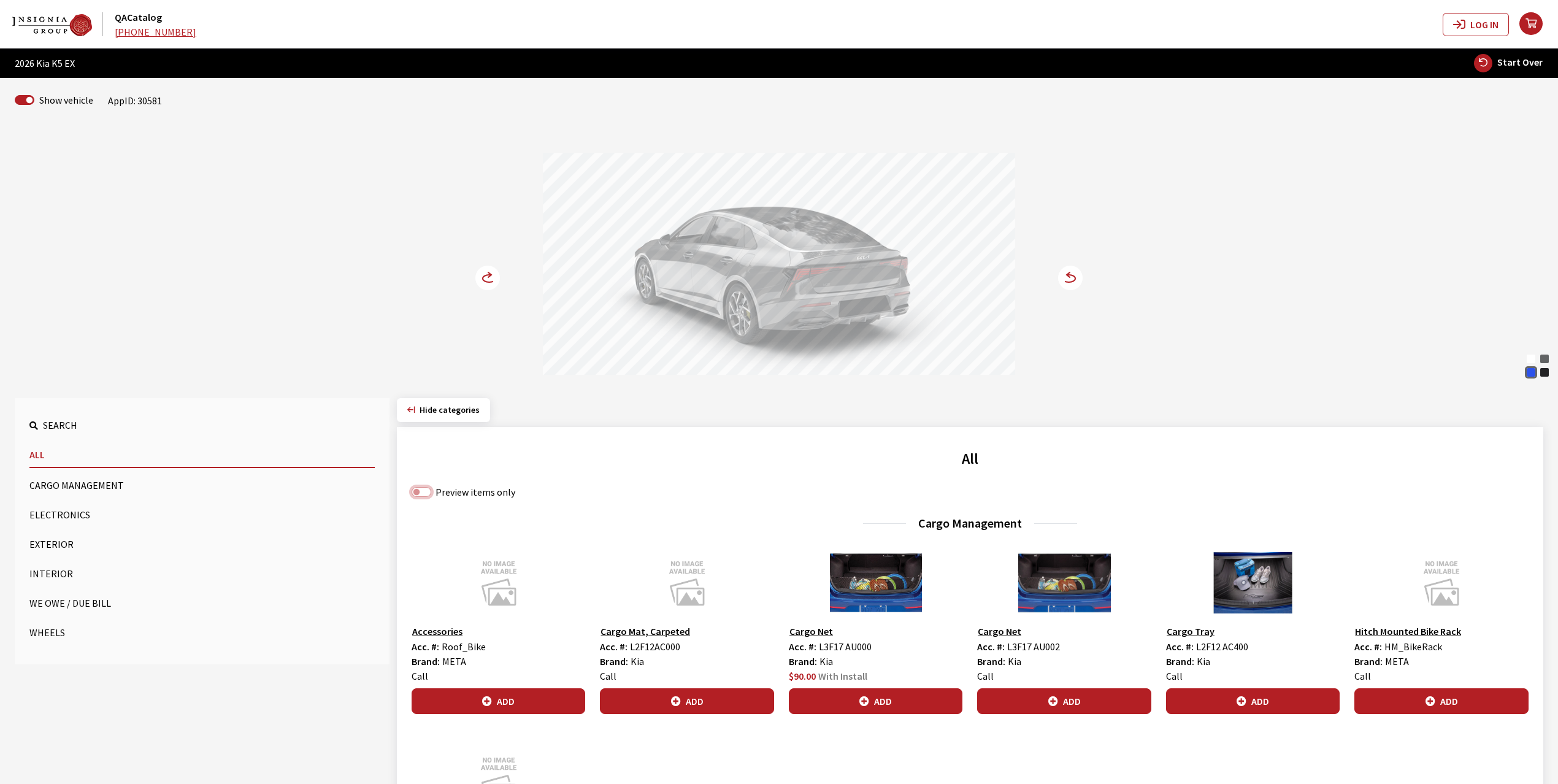
click at [427, 495] on input "Preview items only" at bounding box center [422, 492] width 20 height 10
checkbox input "true"
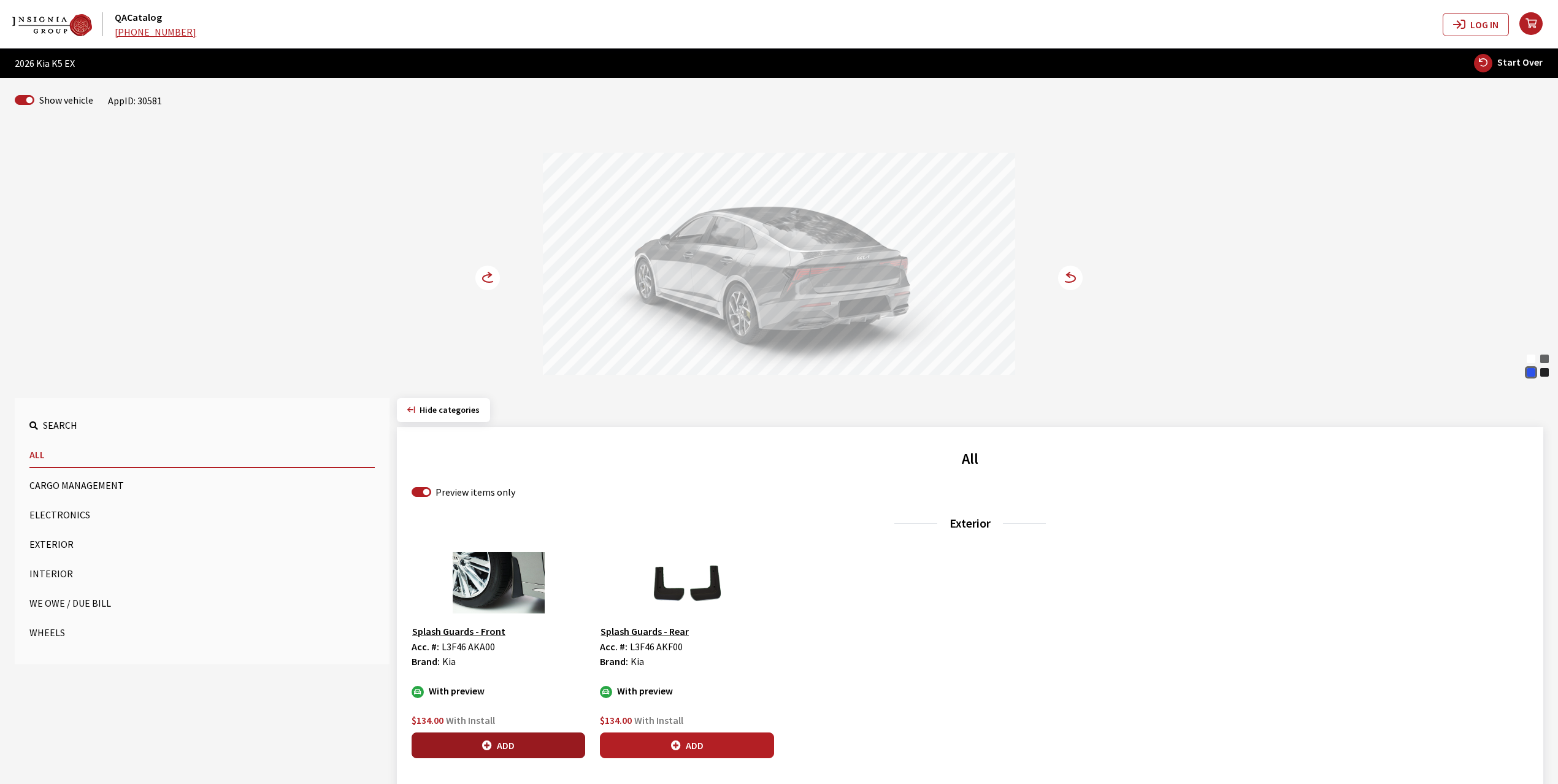
click at [513, 742] on button "Add" at bounding box center [498, 745] width 173 height 26
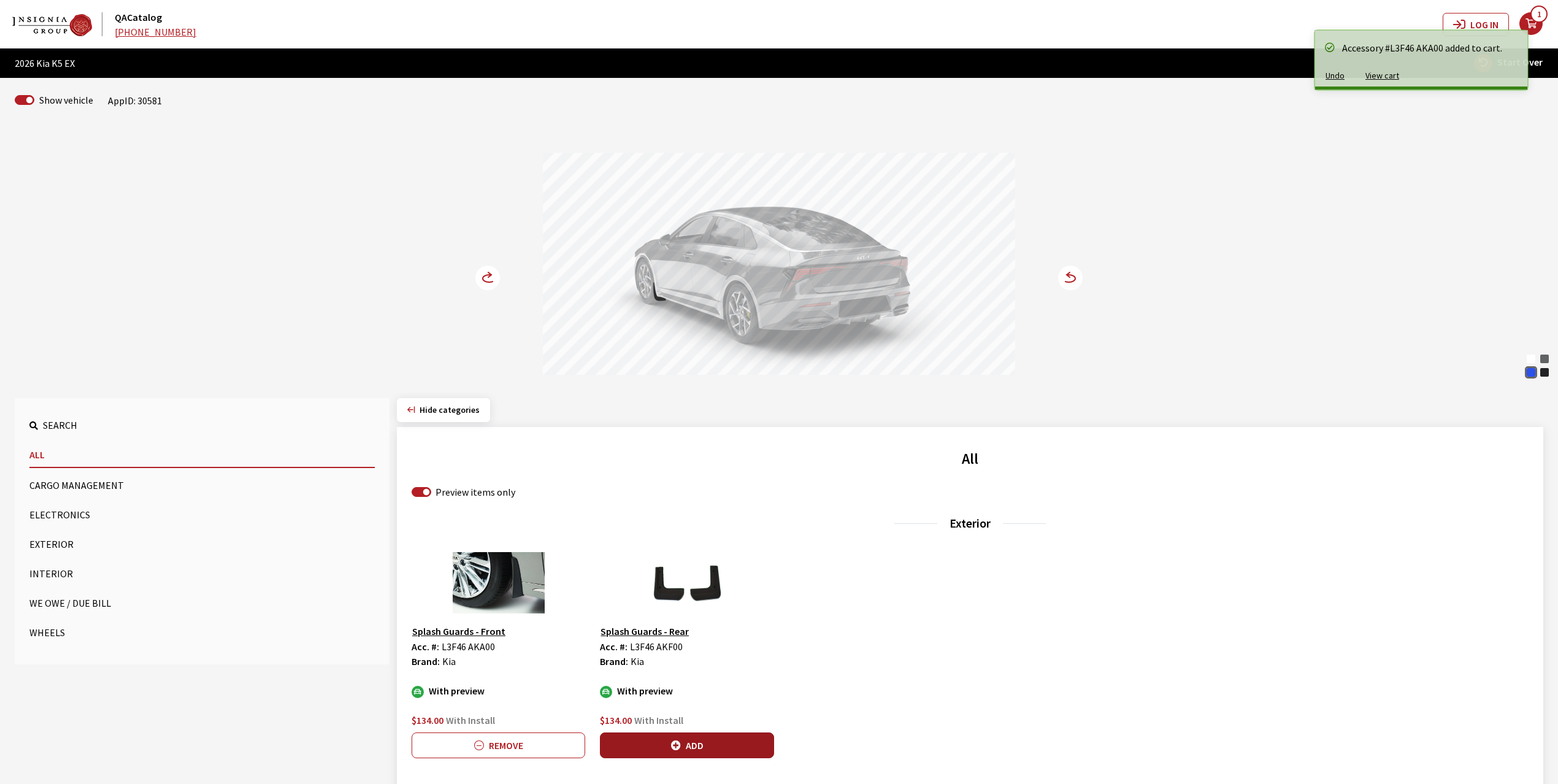
click at [659, 742] on button "Add" at bounding box center [687, 745] width 173 height 26
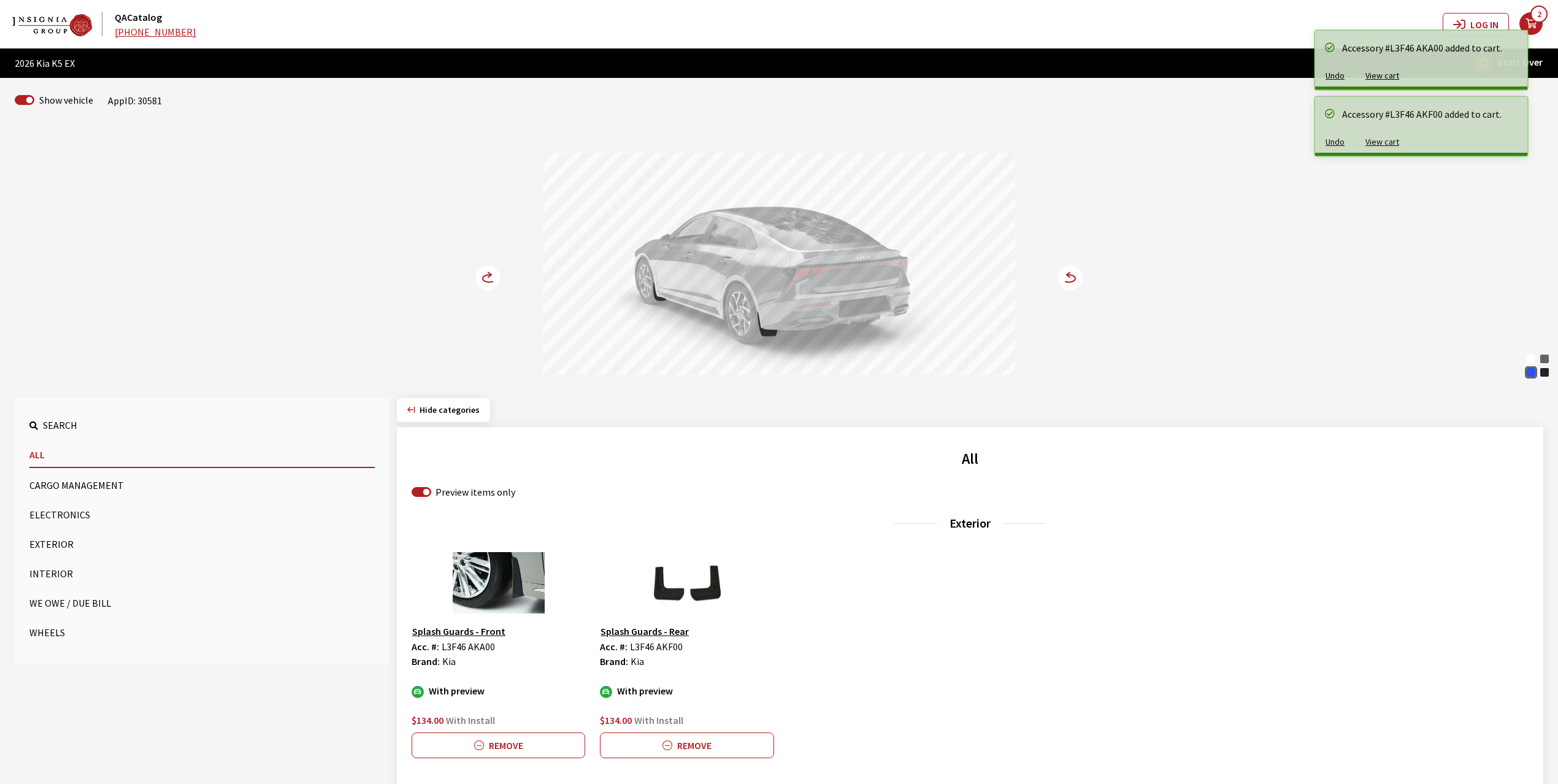
click at [484, 278] on icon at bounding box center [489, 278] width 13 height 7
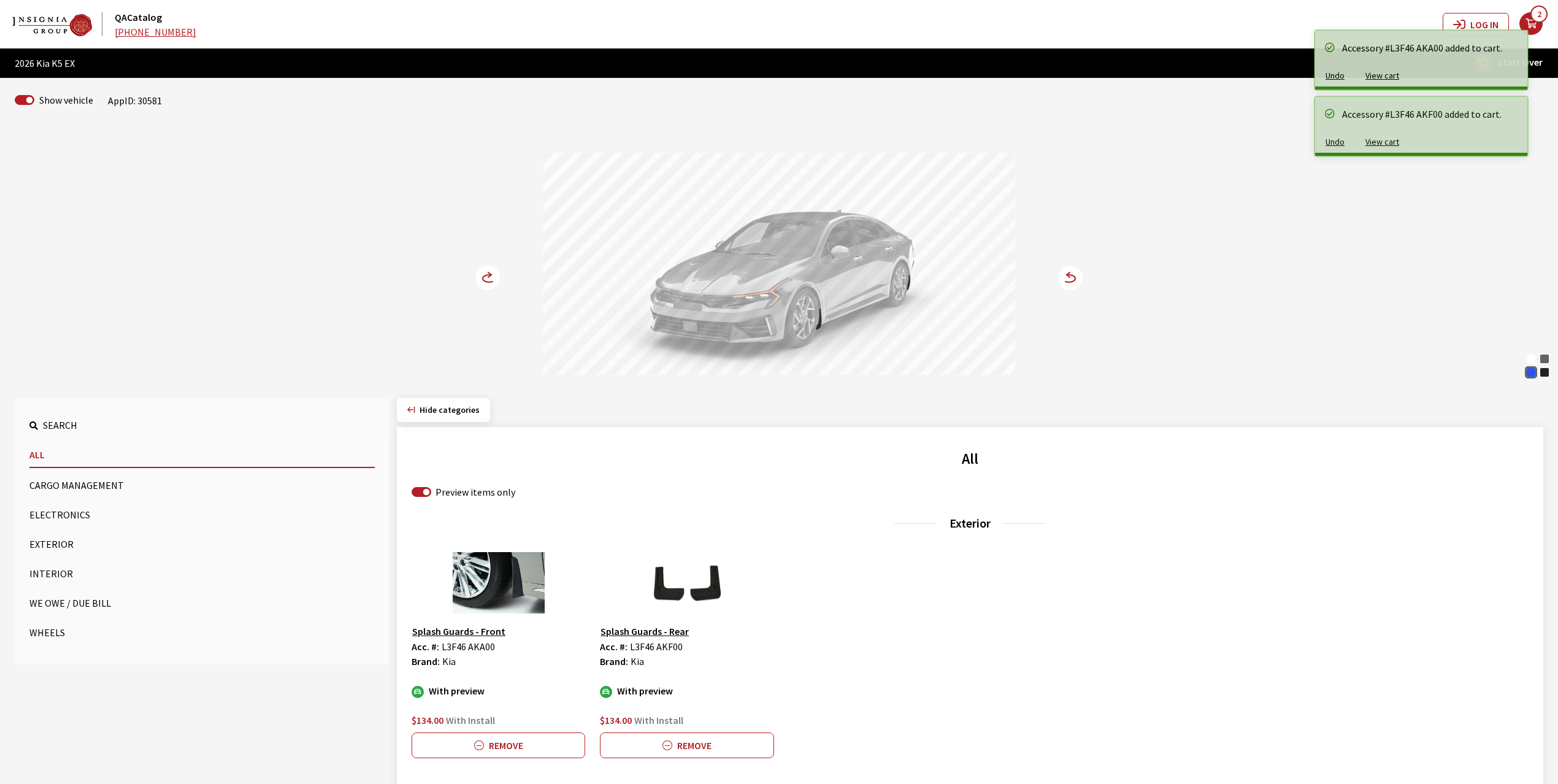
click at [484, 278] on icon at bounding box center [489, 278] width 13 height 7
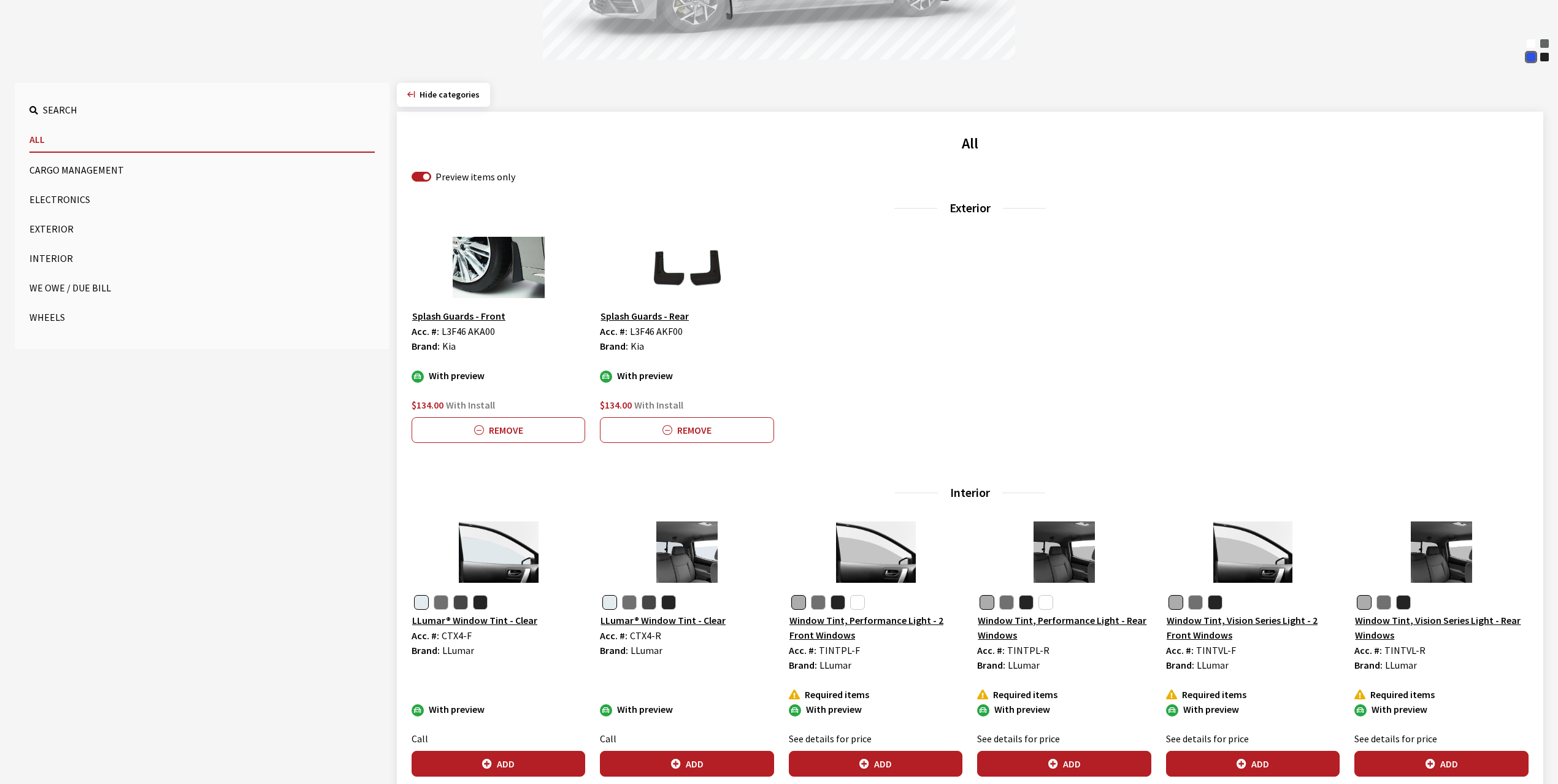
scroll to position [490, 0]
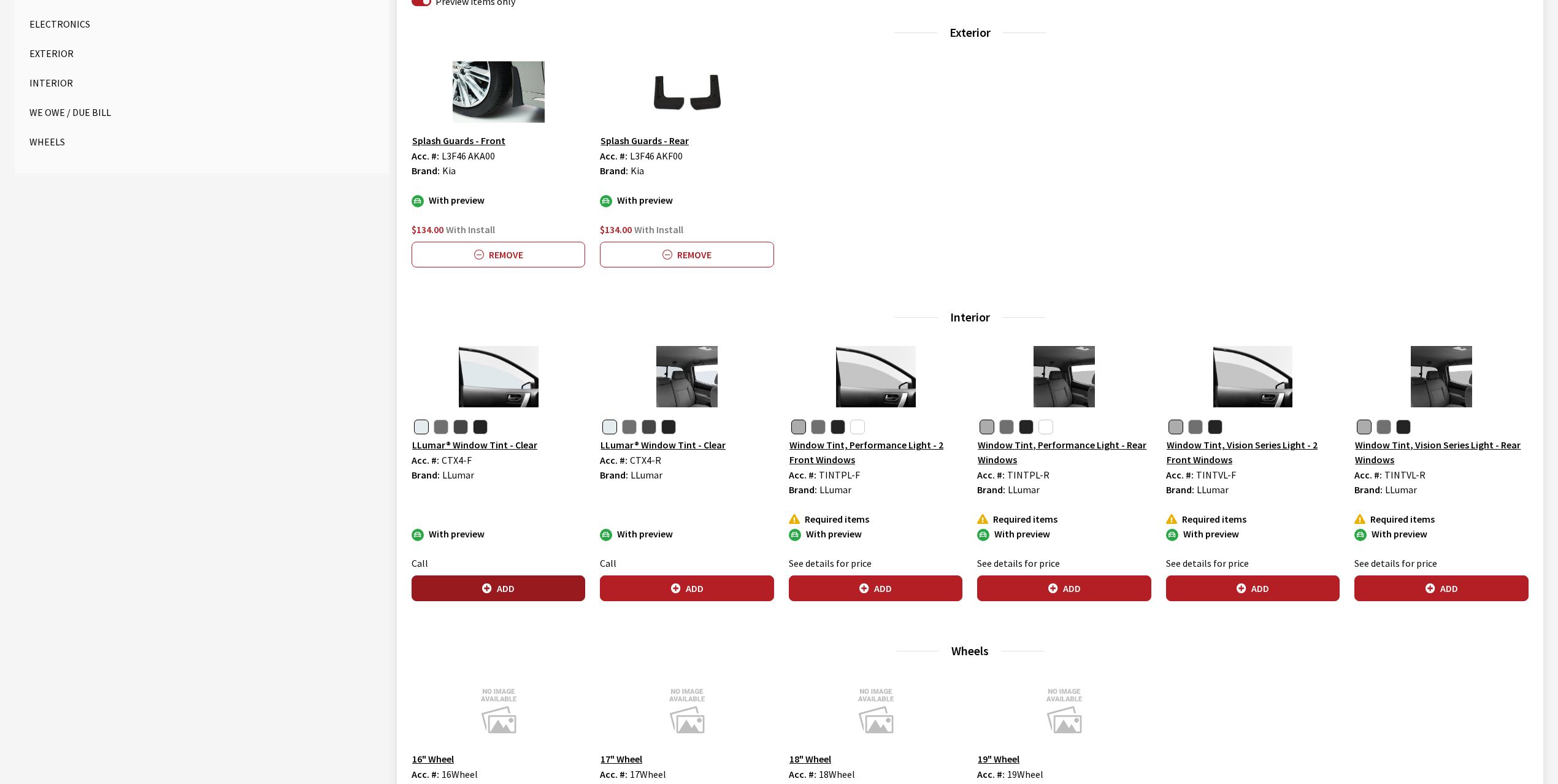
click at [498, 594] on button "Add" at bounding box center [498, 588] width 173 height 26
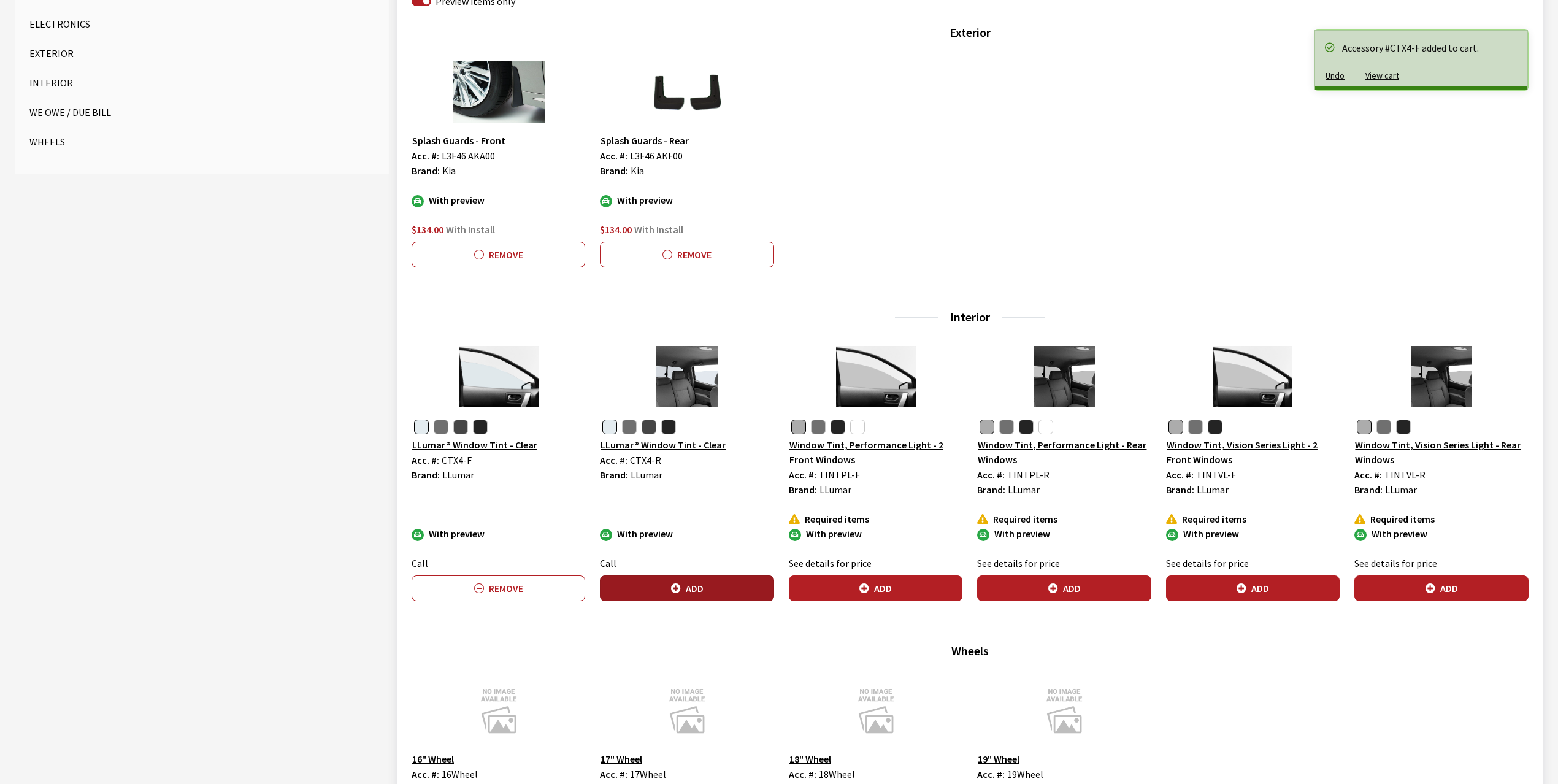
click at [681, 584] on button "Add" at bounding box center [687, 588] width 173 height 26
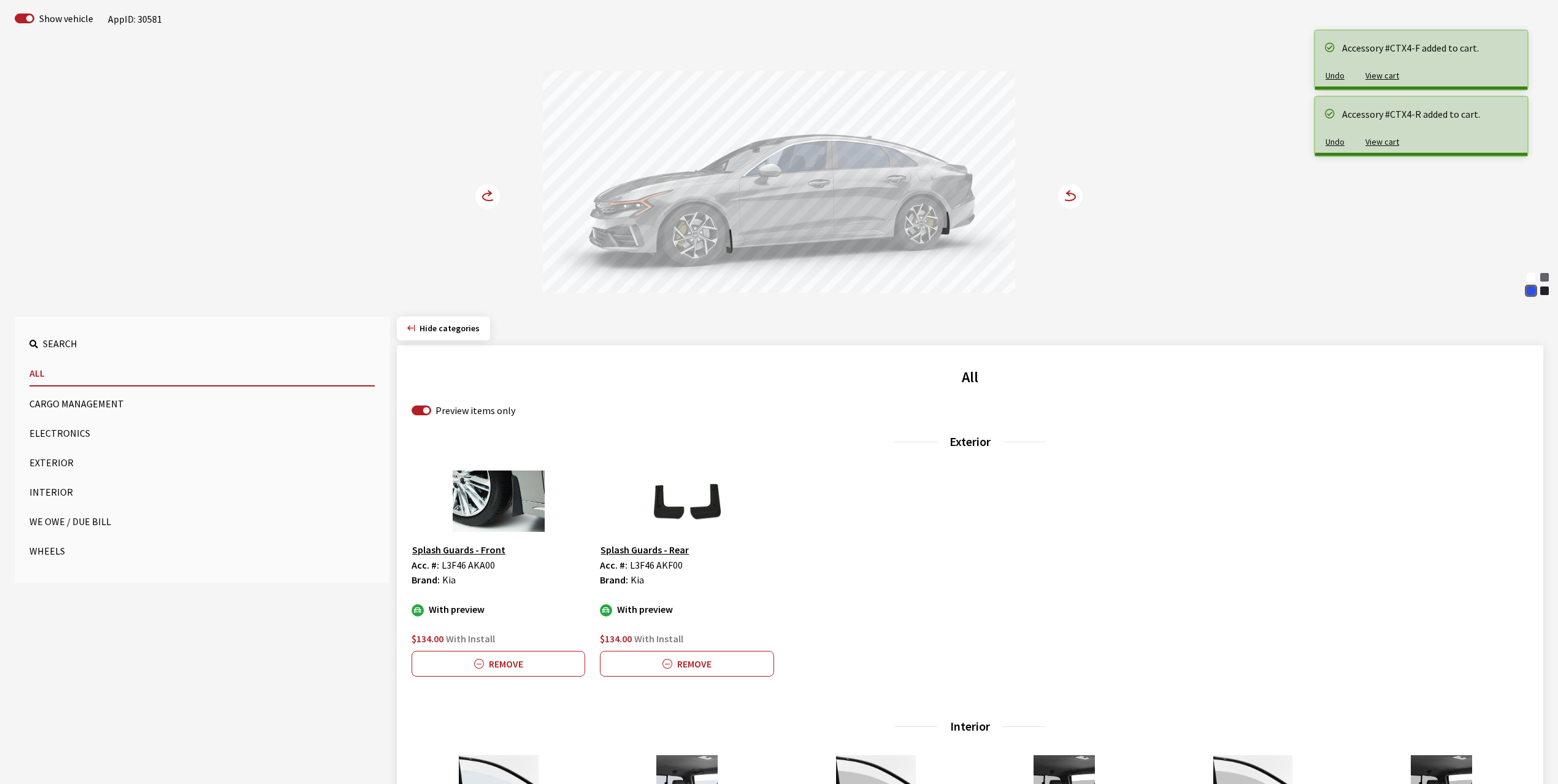
scroll to position [0, 0]
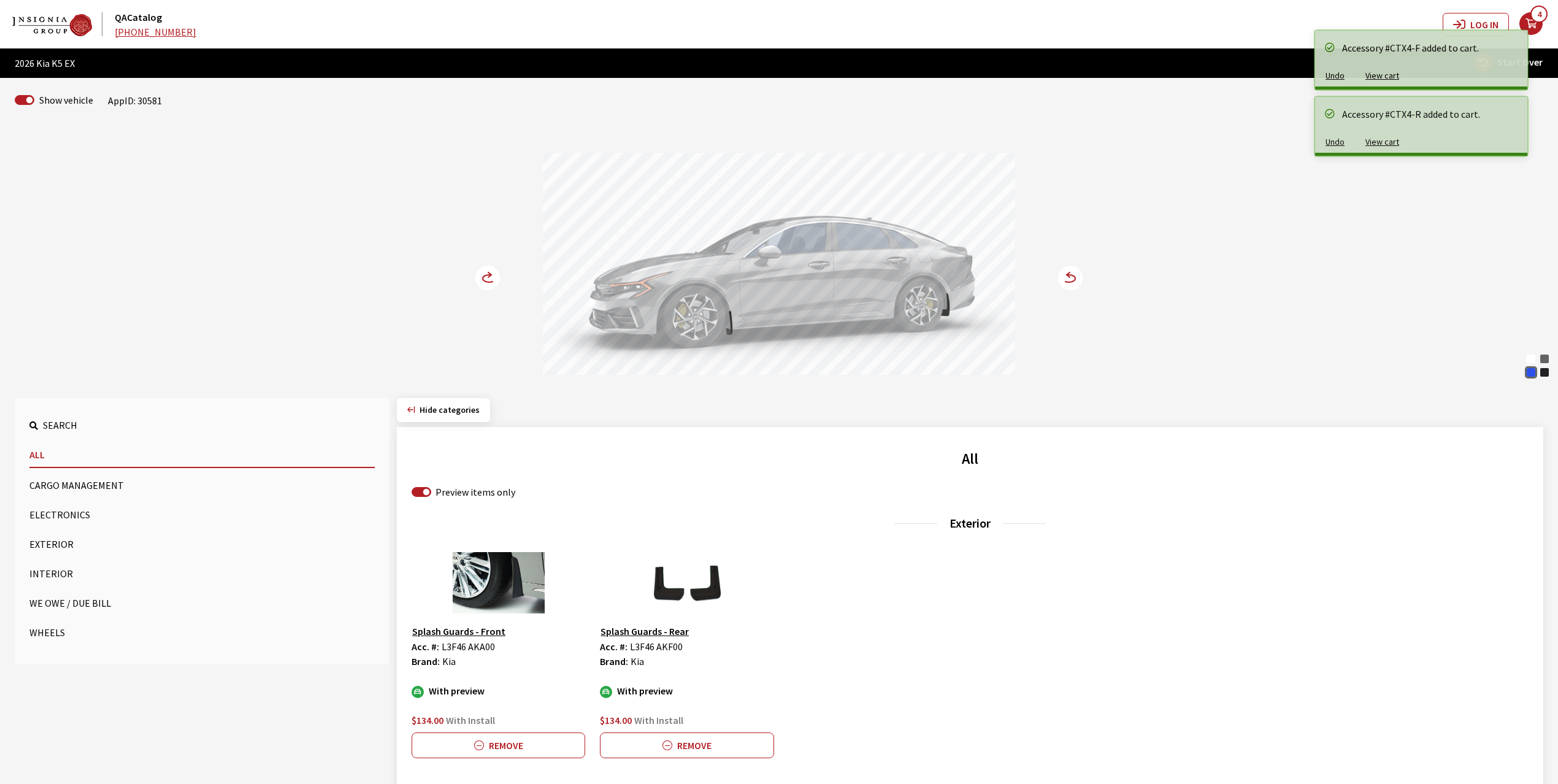
click at [484, 280] on icon at bounding box center [489, 278] width 13 height 7
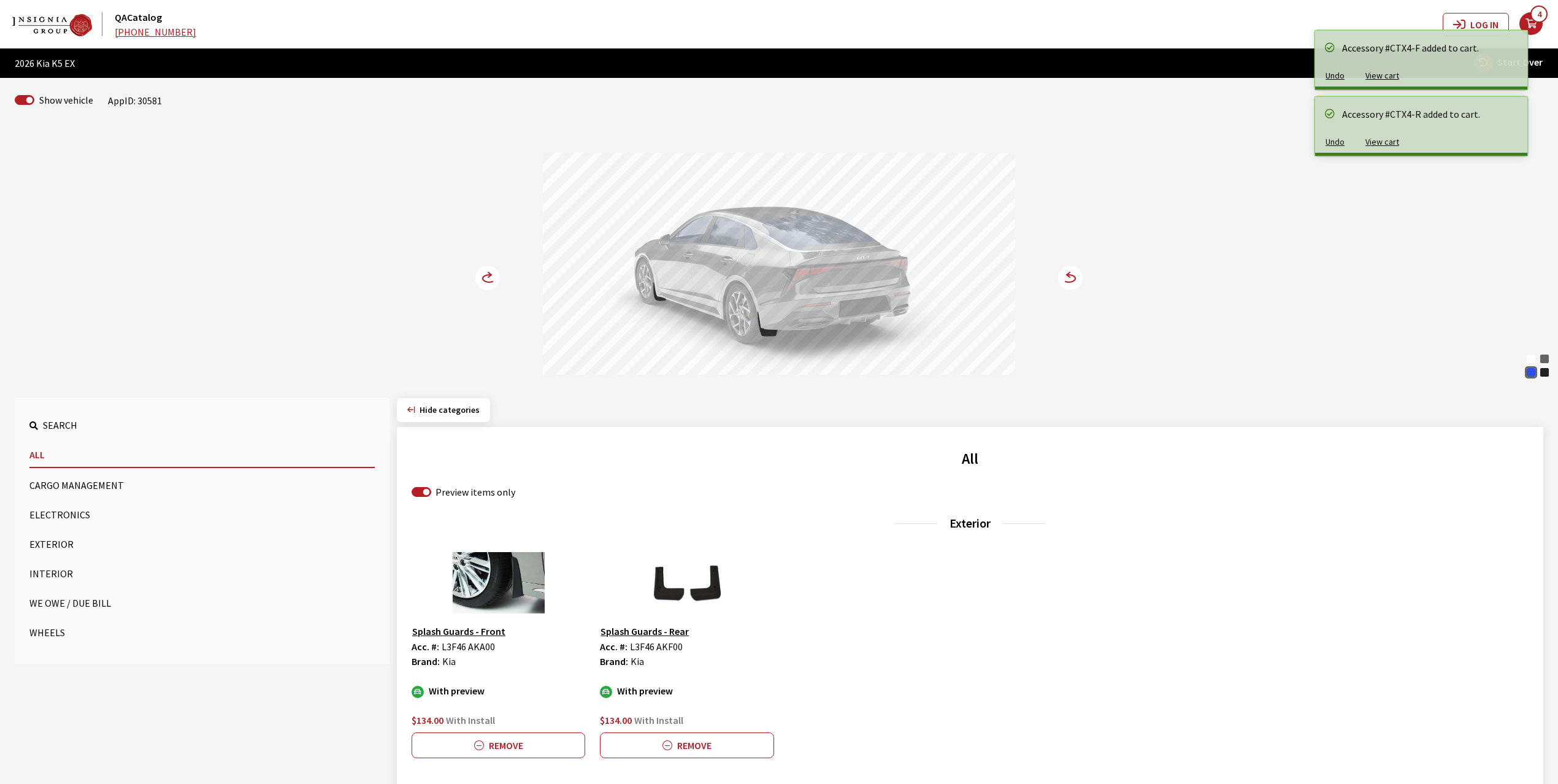
click at [484, 280] on icon at bounding box center [489, 278] width 13 height 7
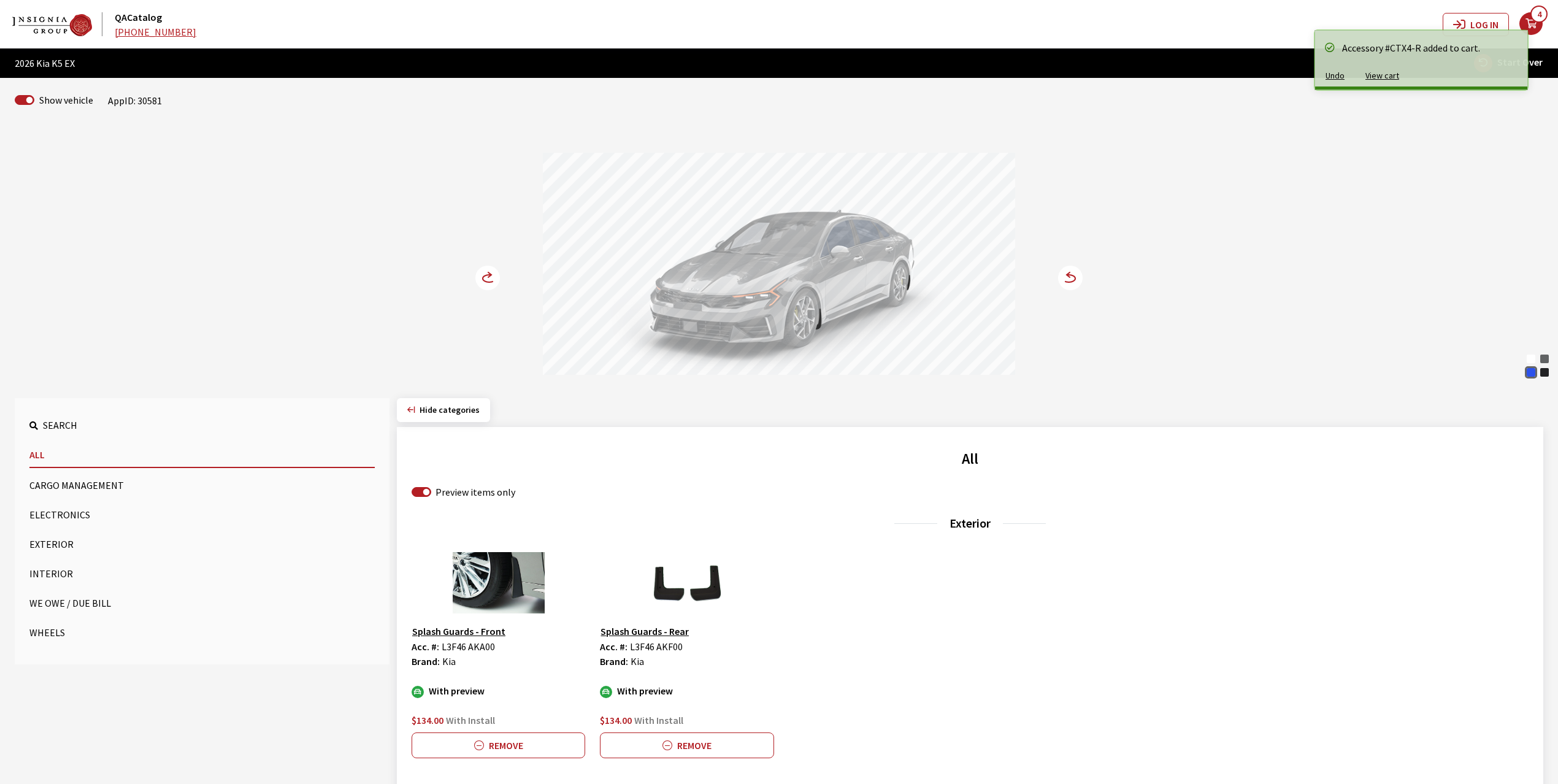
click at [484, 280] on icon at bounding box center [489, 278] width 13 height 7
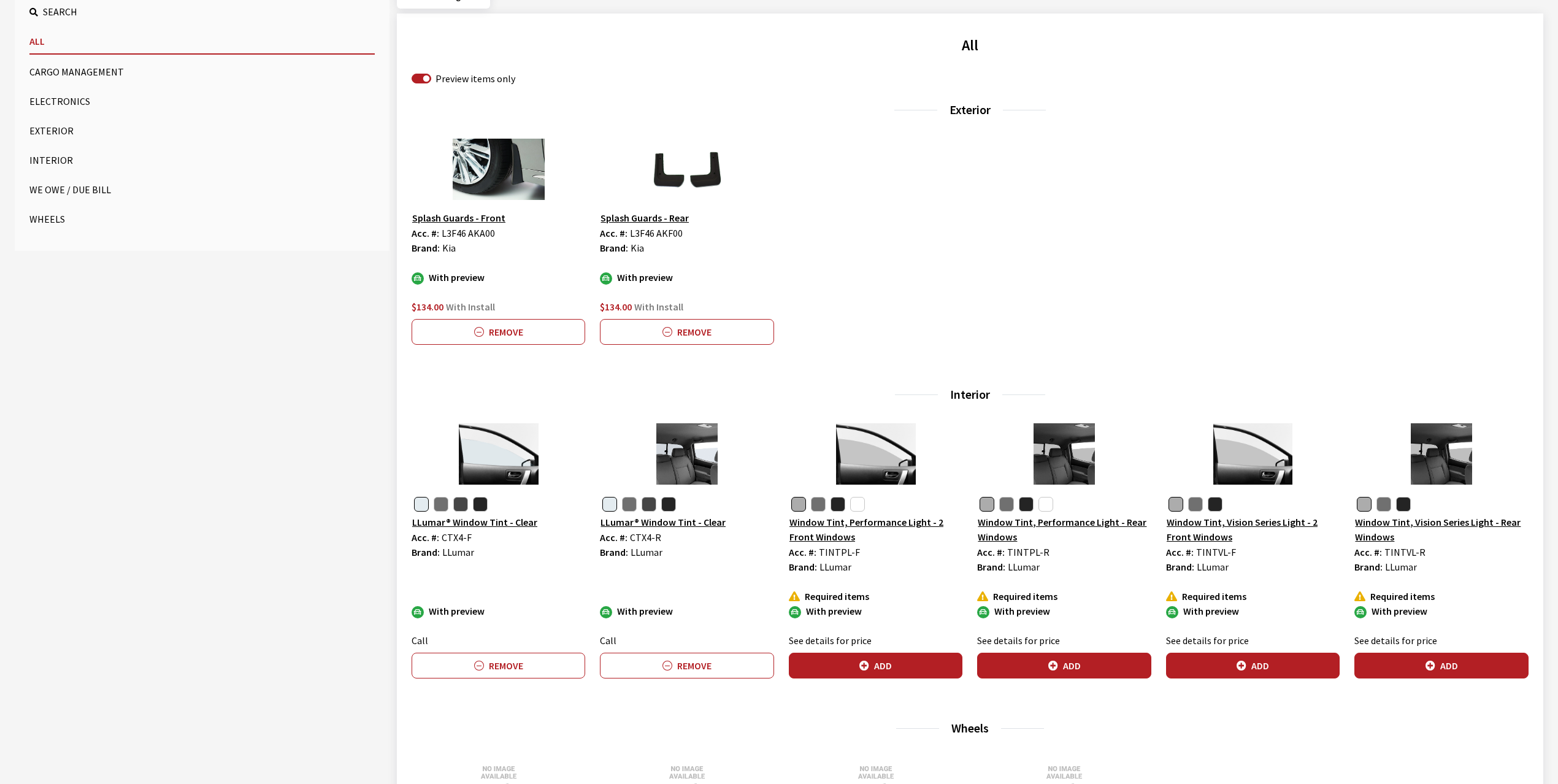
scroll to position [654, 0]
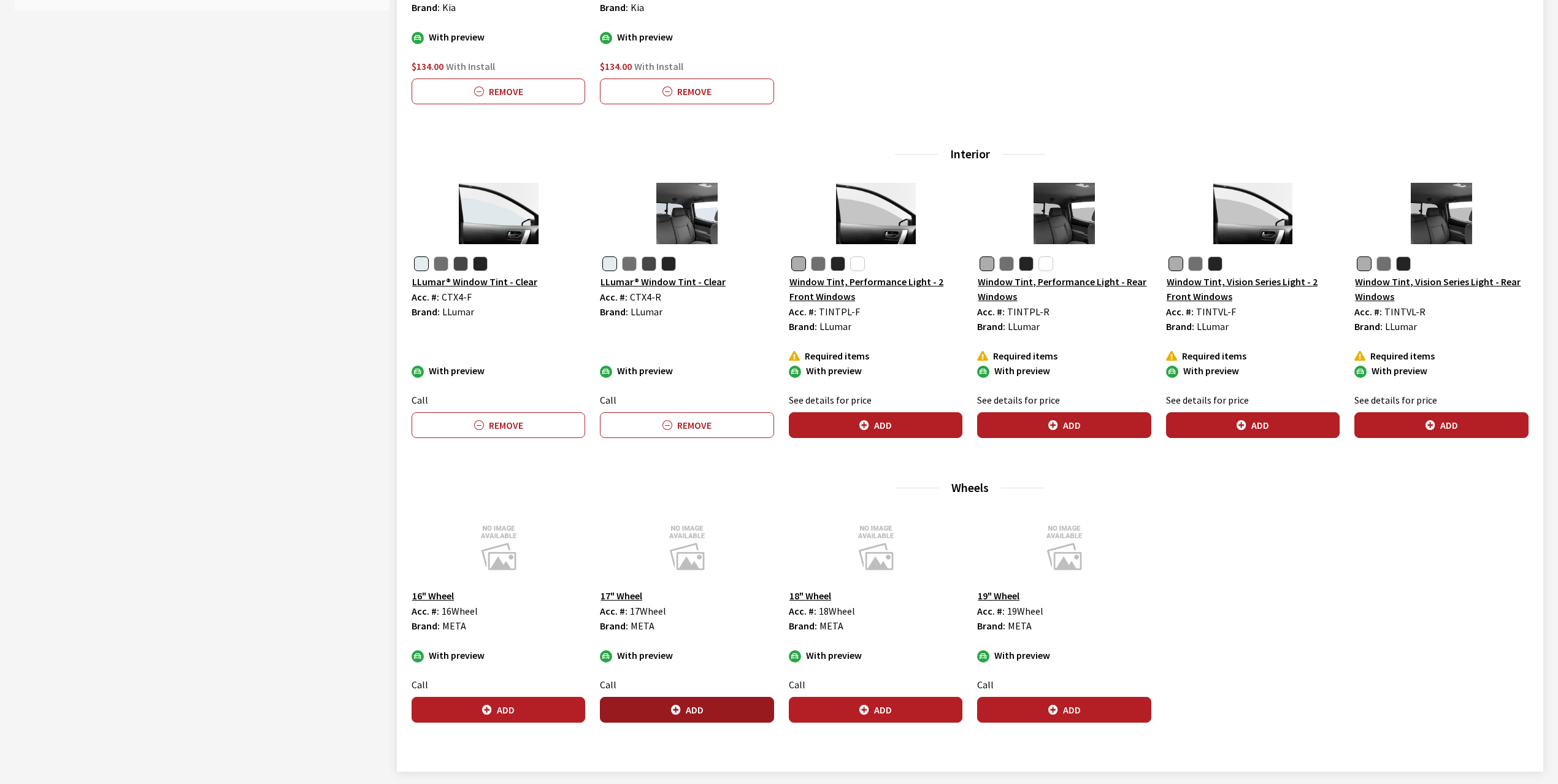
click at [690, 707] on button "Add" at bounding box center [687, 710] width 173 height 26
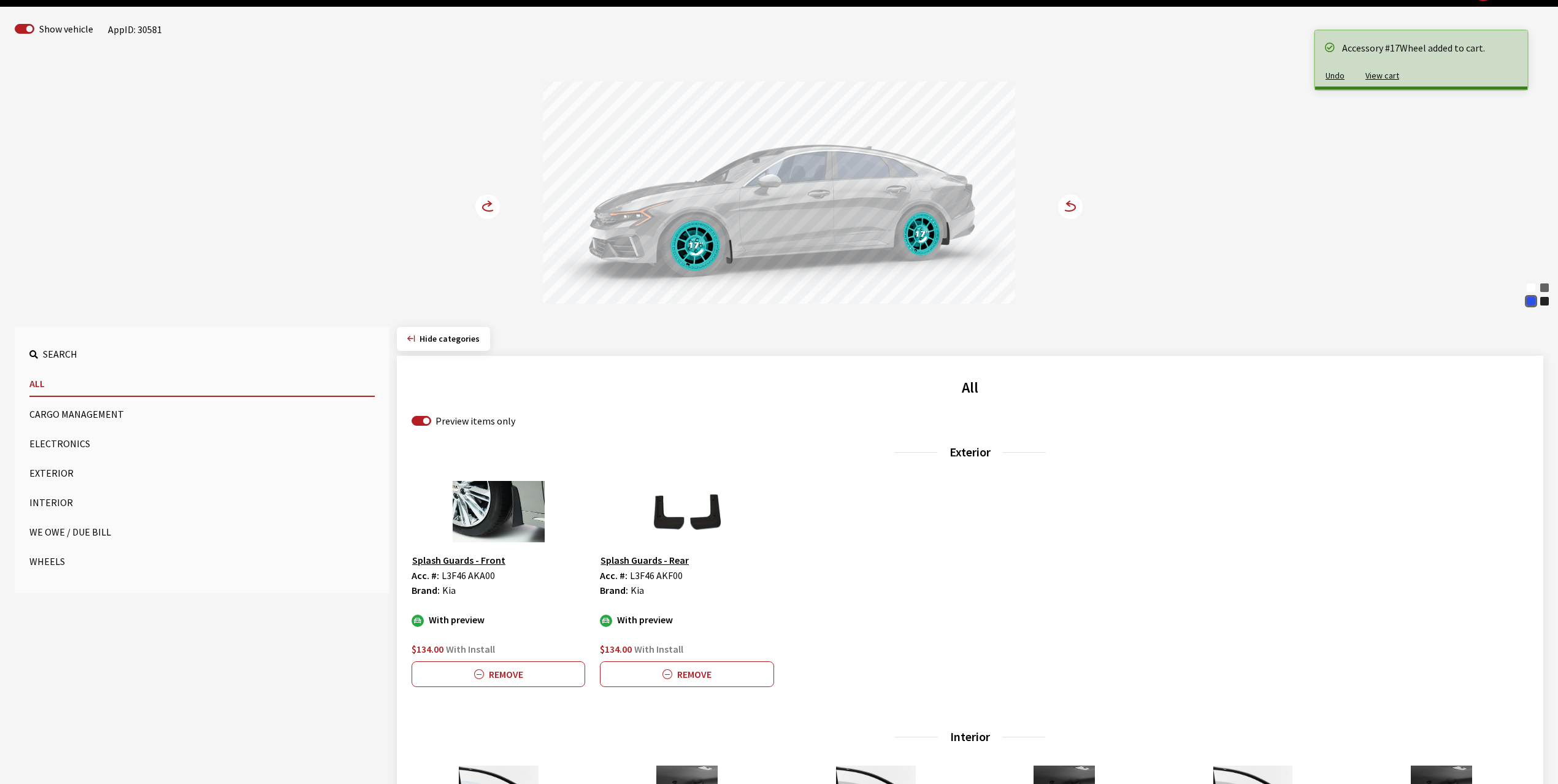
scroll to position [0, 0]
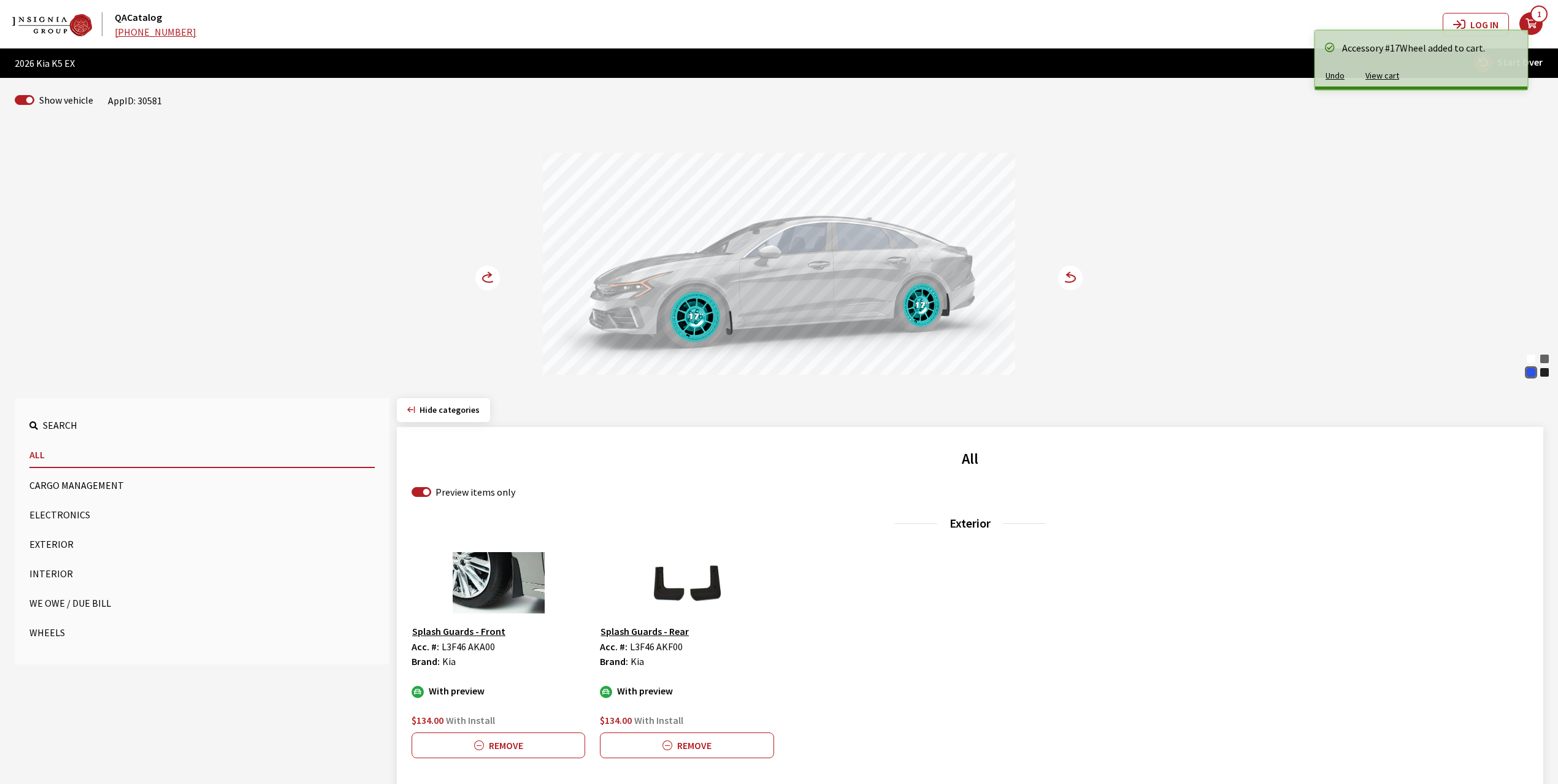
click at [481, 275] on circle at bounding box center [488, 278] width 25 height 25
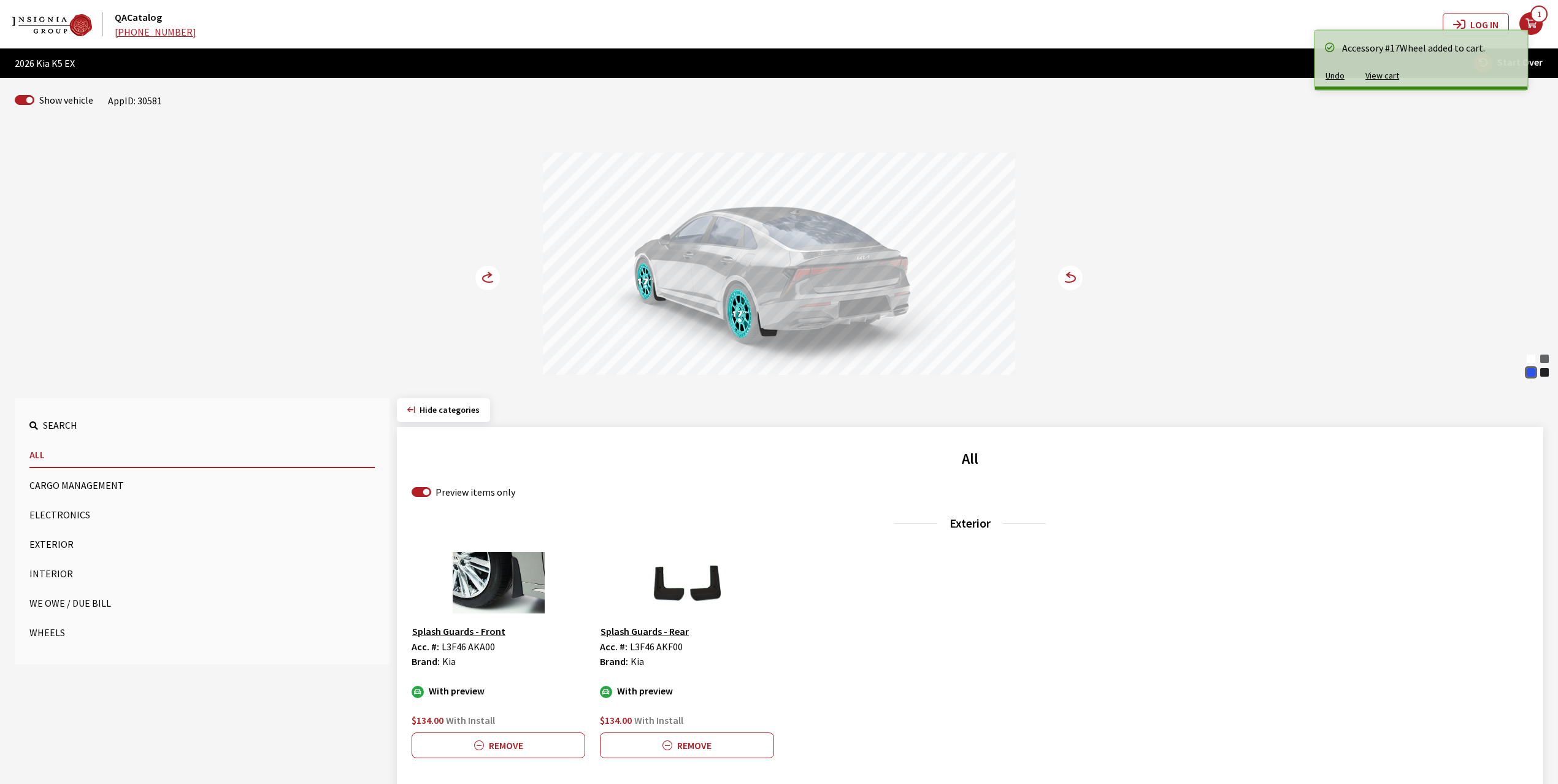
click at [481, 275] on circle at bounding box center [488, 278] width 25 height 25
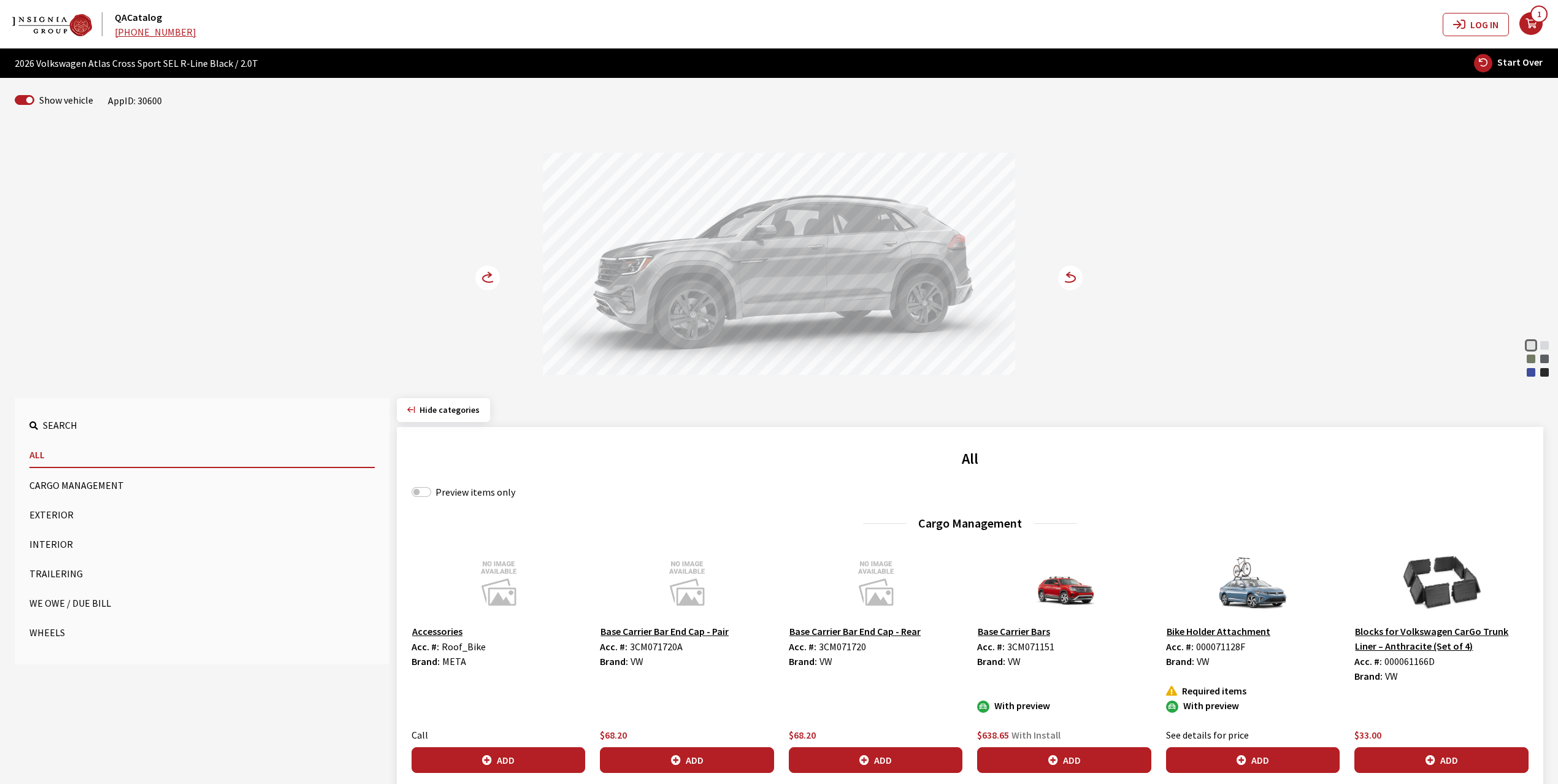
click at [484, 277] on icon at bounding box center [489, 278] width 13 height 7
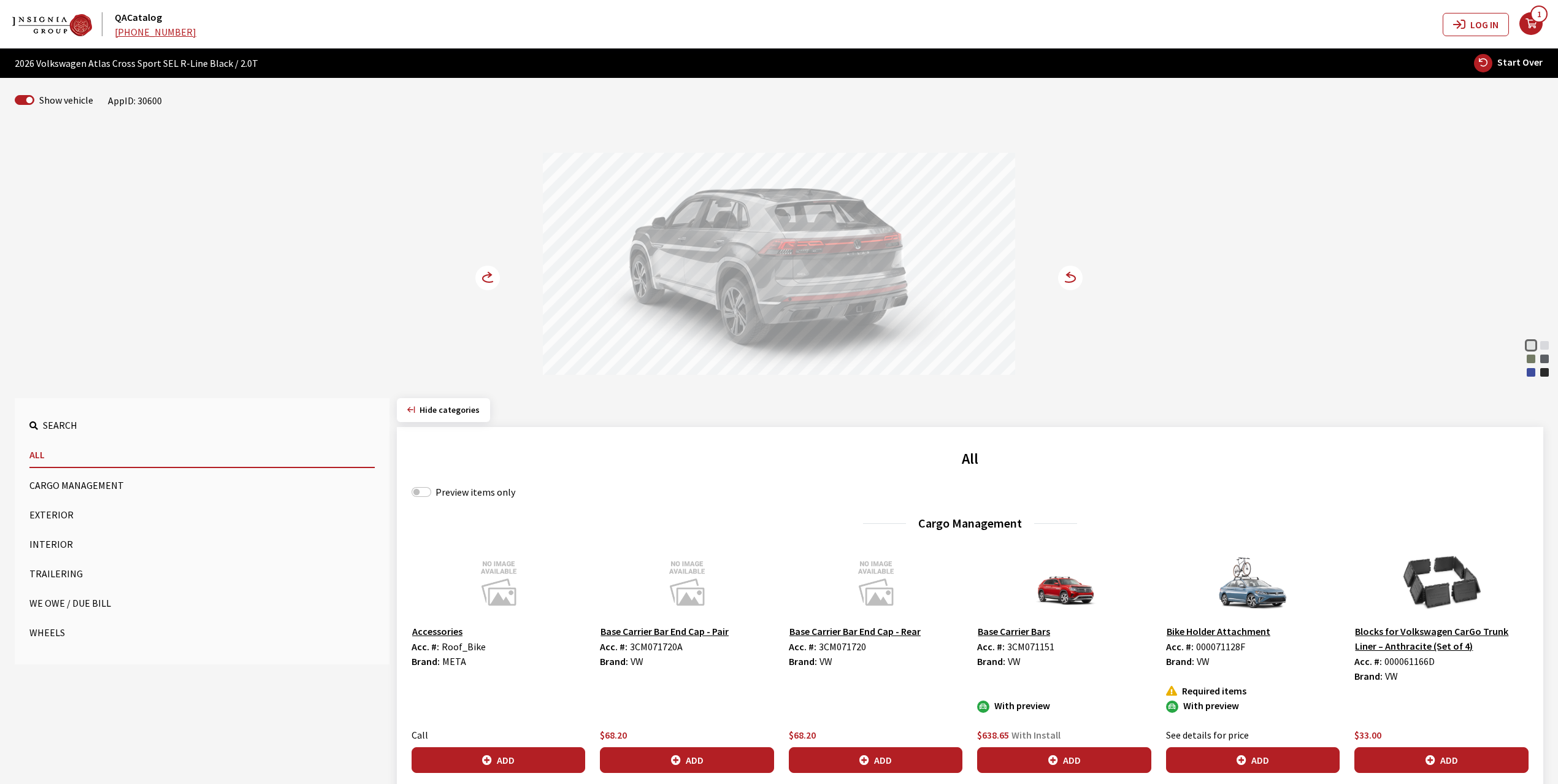
click at [484, 277] on icon at bounding box center [489, 278] width 13 height 7
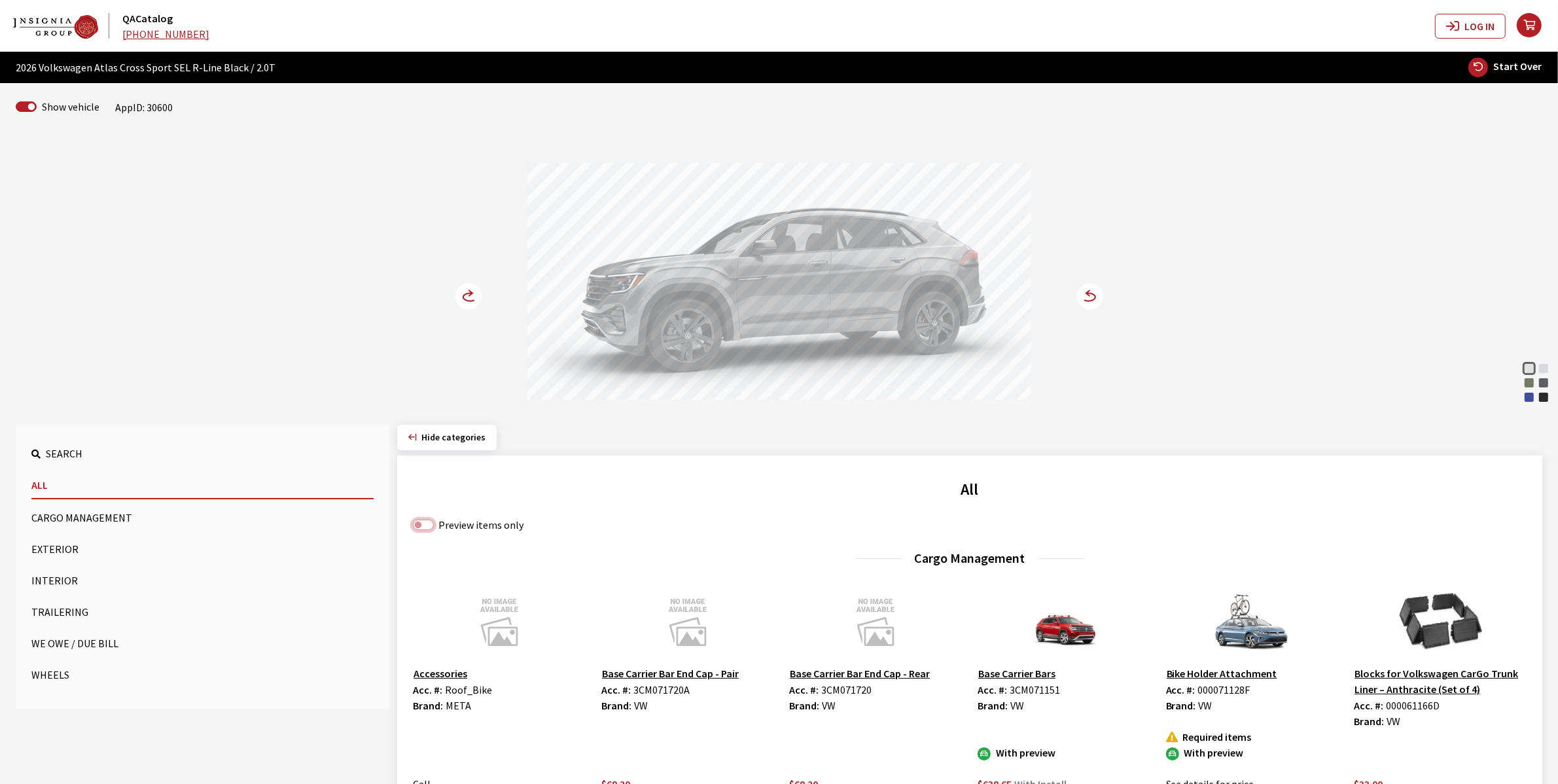
click at [424, 524] on input "Preview items only" at bounding box center [424, 524] width 21 height 10
checkbox input "true"
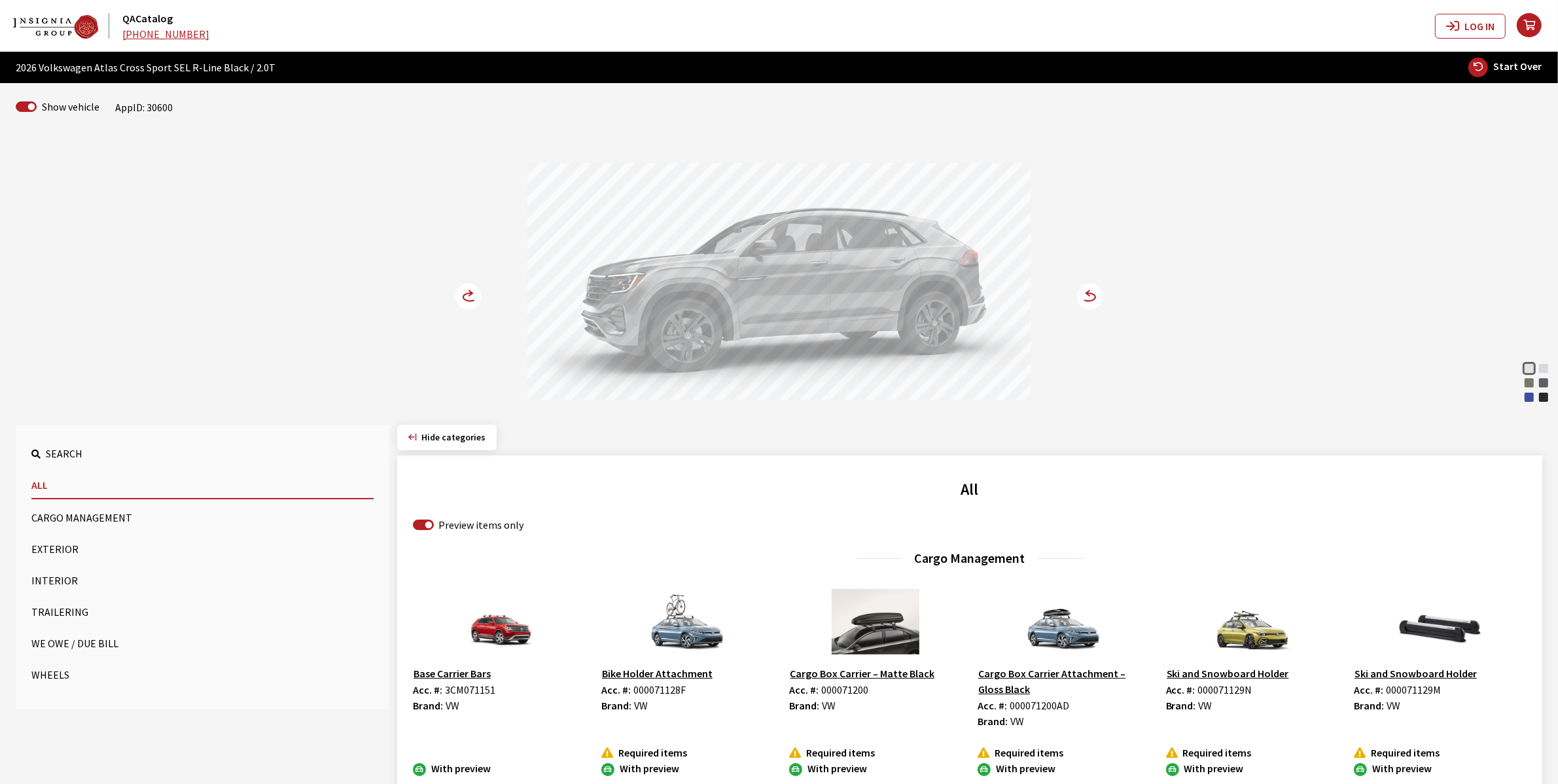
click at [470, 293] on icon at bounding box center [470, 297] width 14 height 8
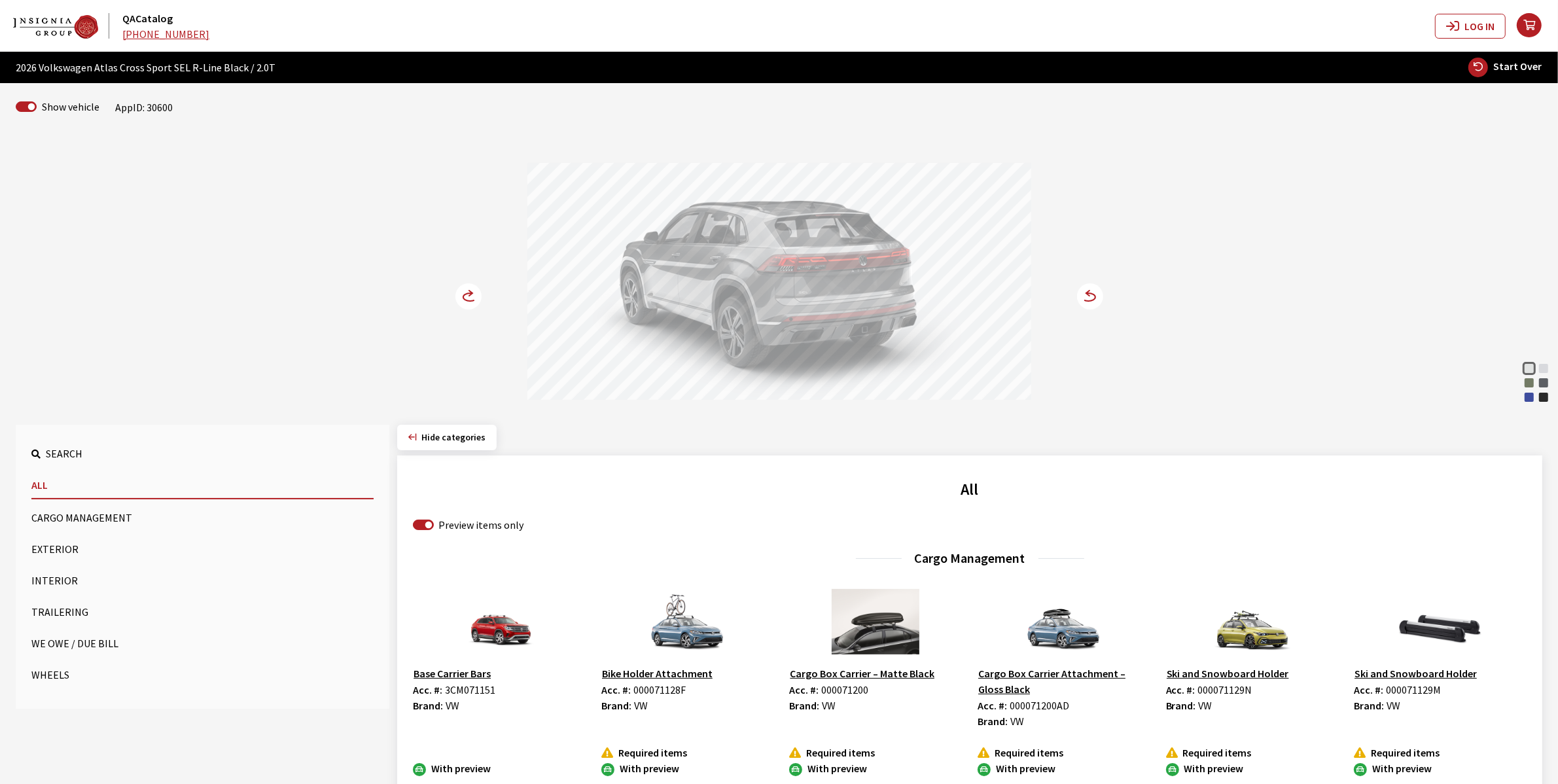
click at [470, 293] on icon at bounding box center [470, 297] width 14 height 8
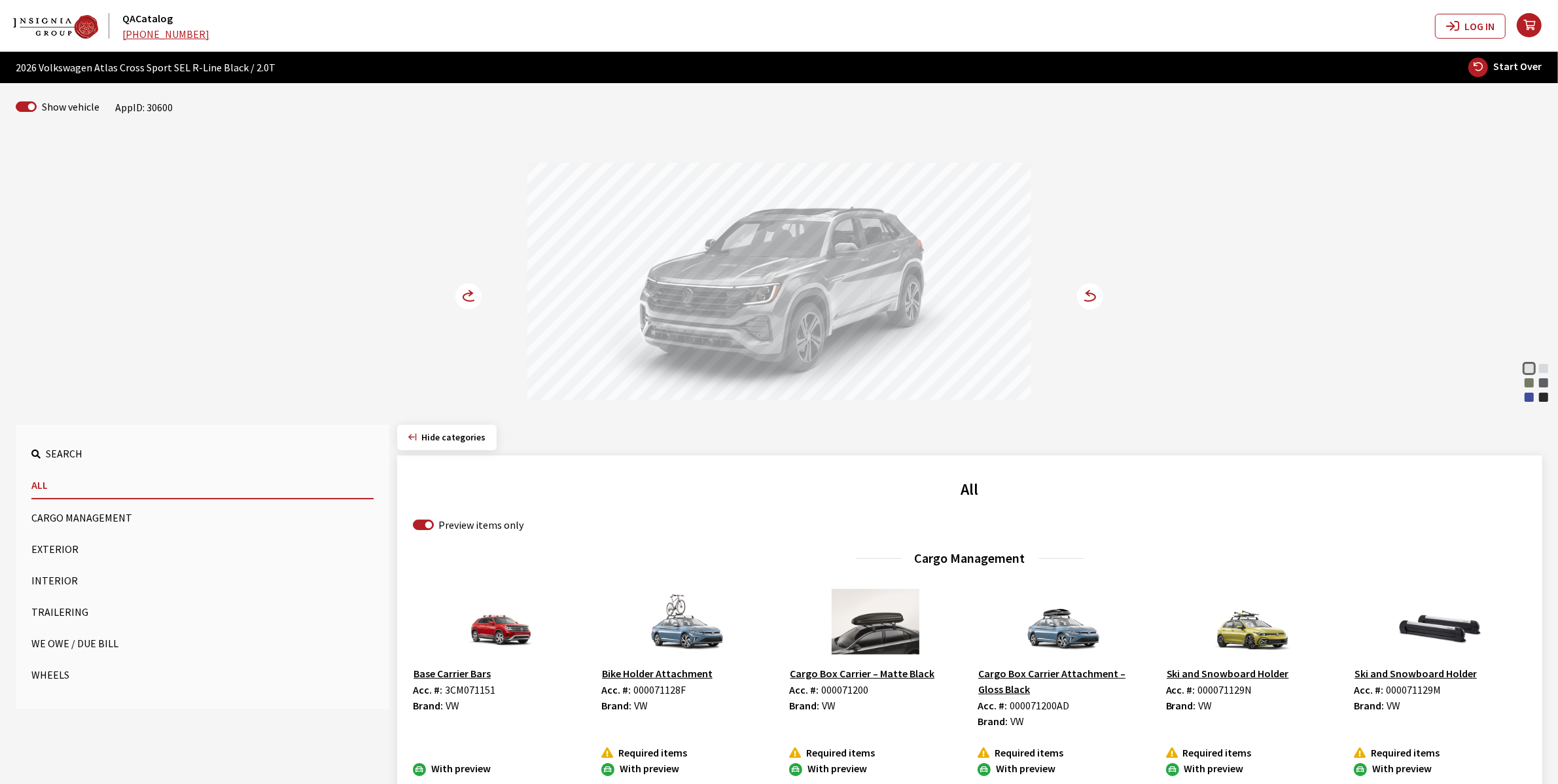
click at [470, 293] on icon at bounding box center [470, 297] width 14 height 8
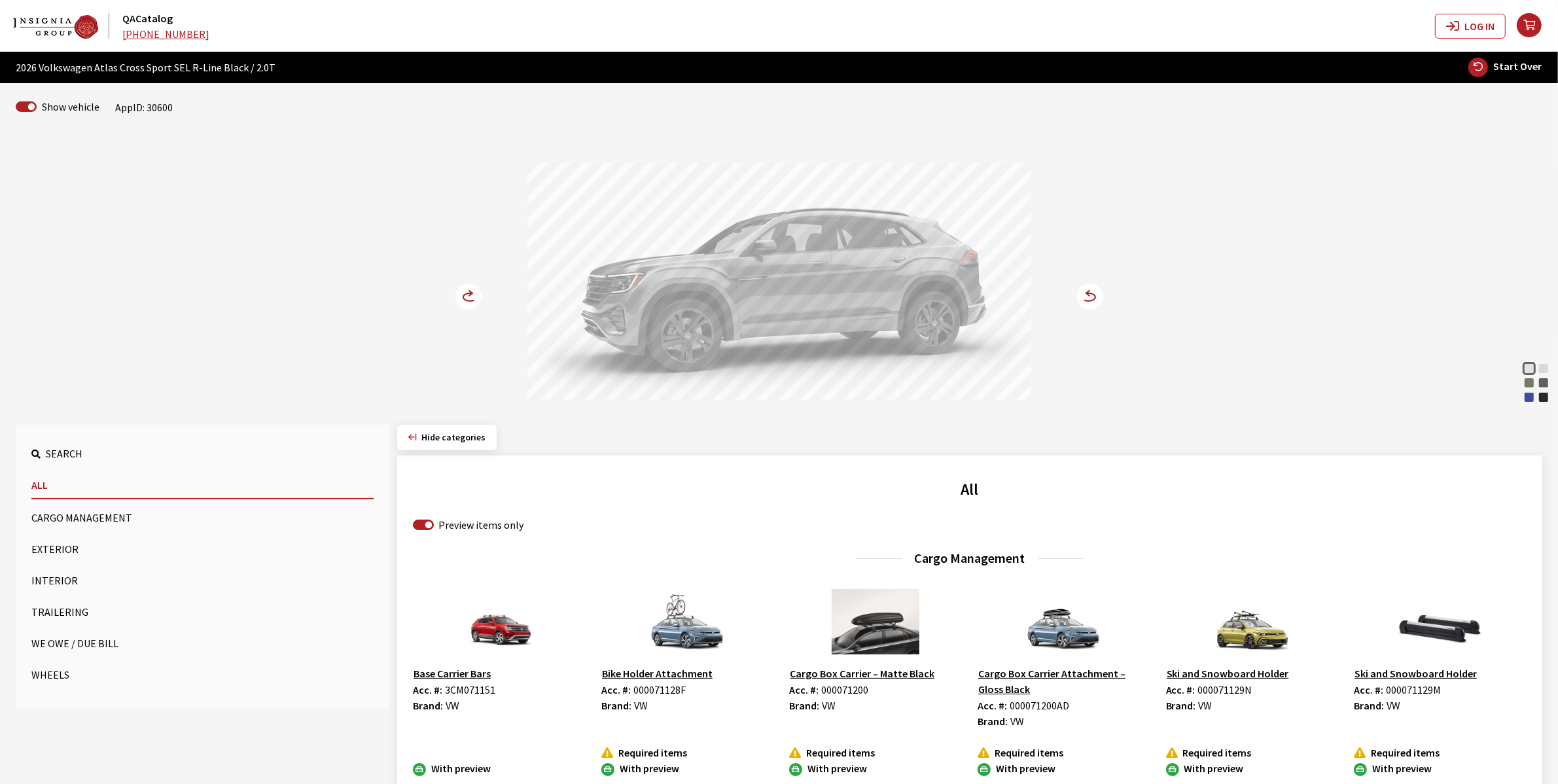
click at [470, 293] on icon at bounding box center [470, 297] width 14 height 8
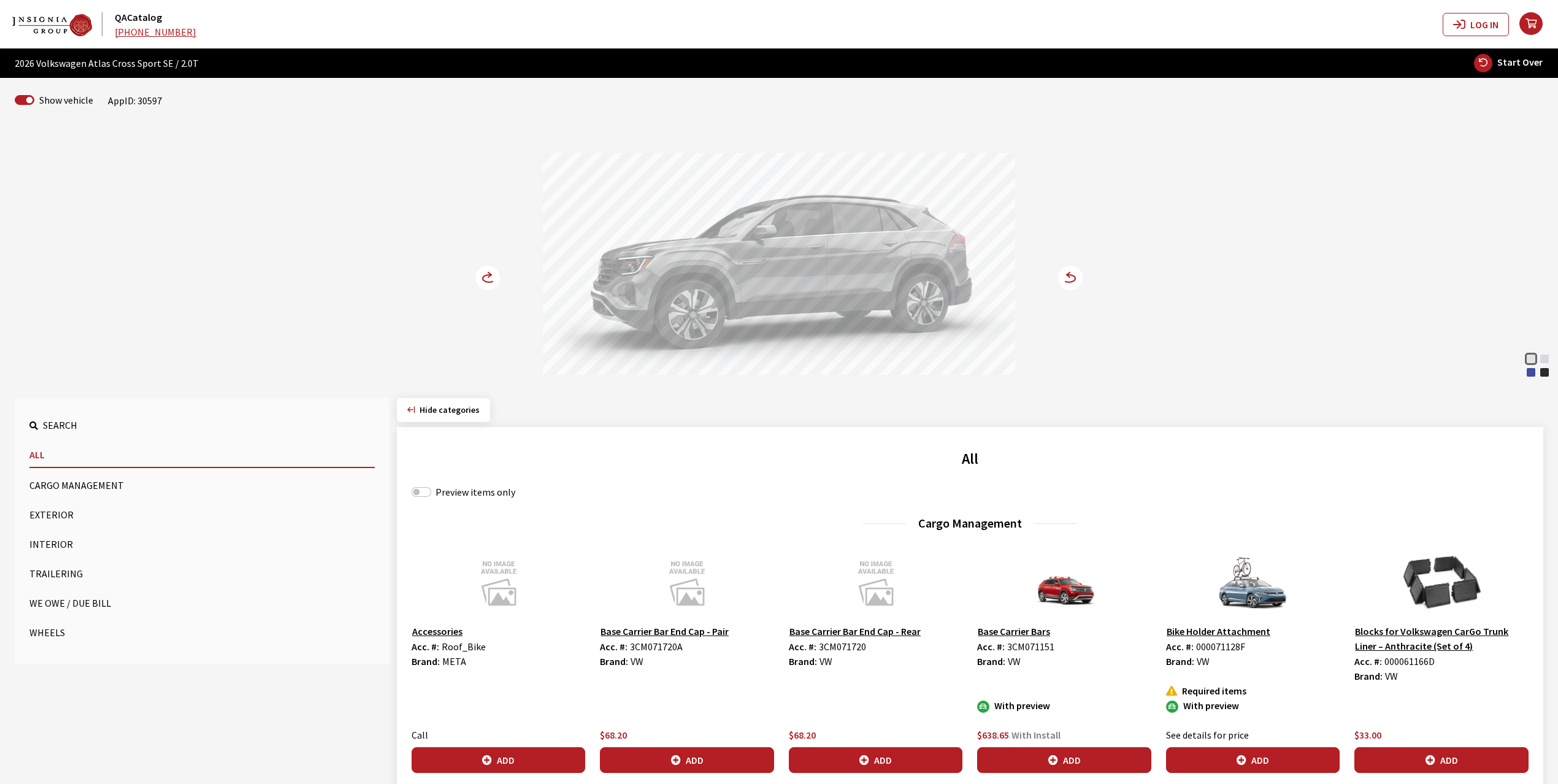
click at [488, 280] on circle at bounding box center [488, 278] width 25 height 25
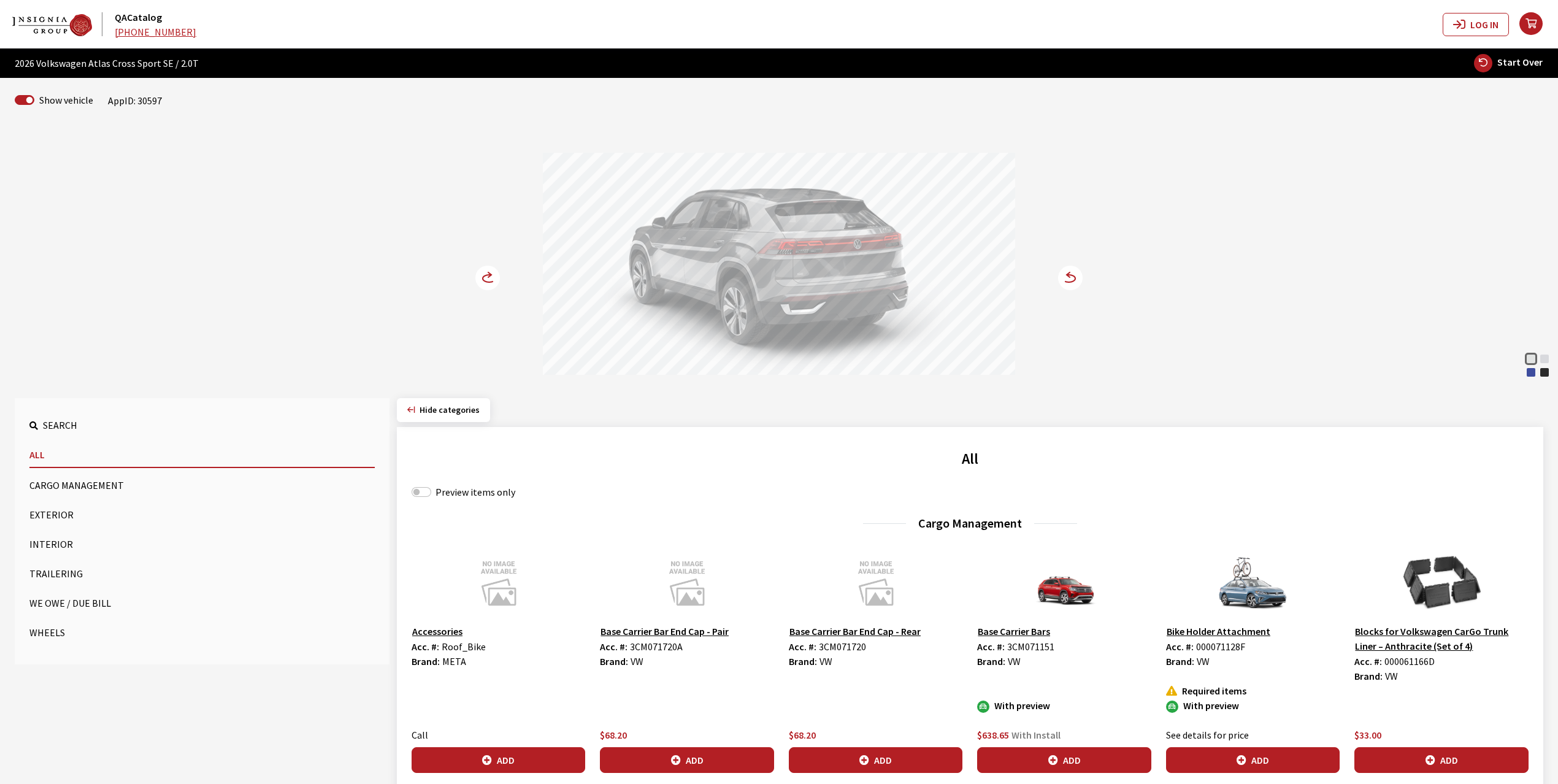
click at [488, 280] on circle at bounding box center [488, 278] width 25 height 25
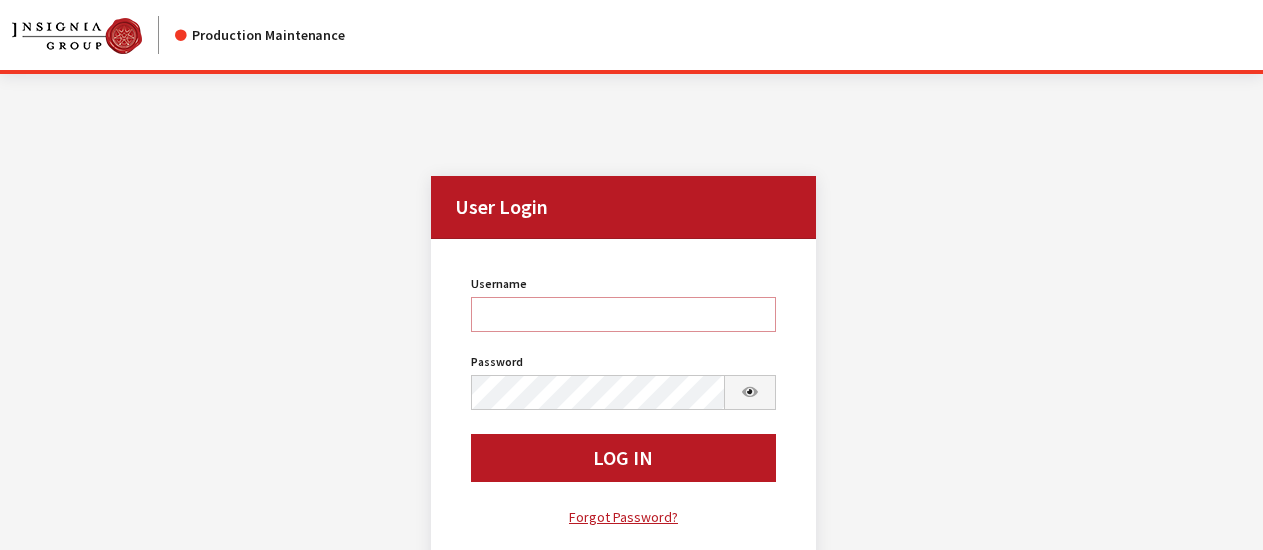
click at [561, 317] on input "Username" at bounding box center [622, 314] width 303 height 35
type input "sdakes"
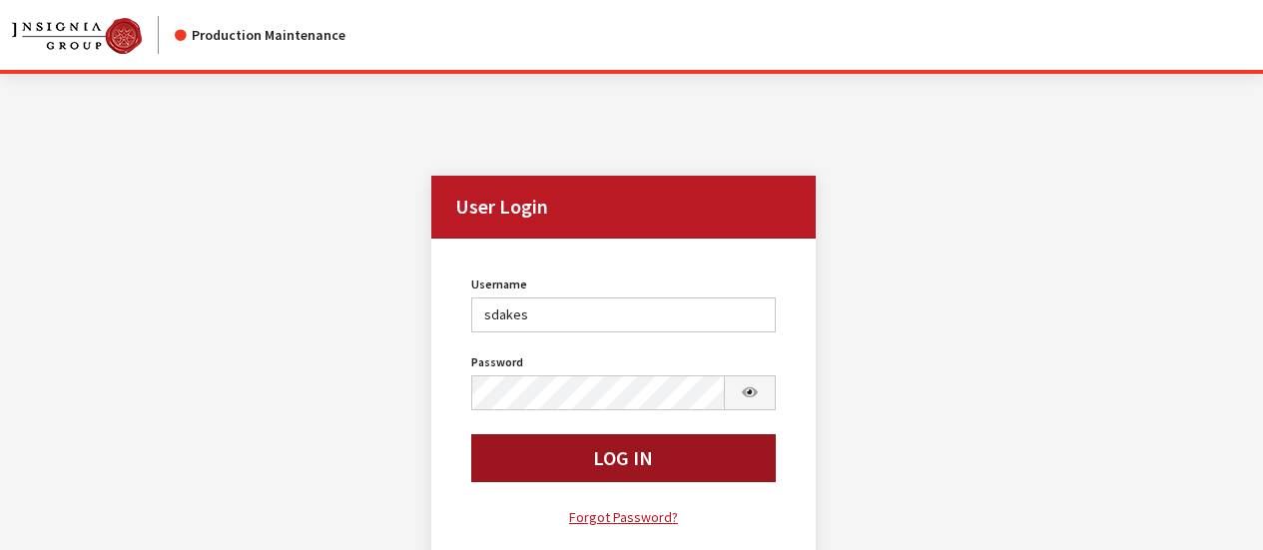
click at [606, 445] on button "Log In" at bounding box center [622, 458] width 303 height 48
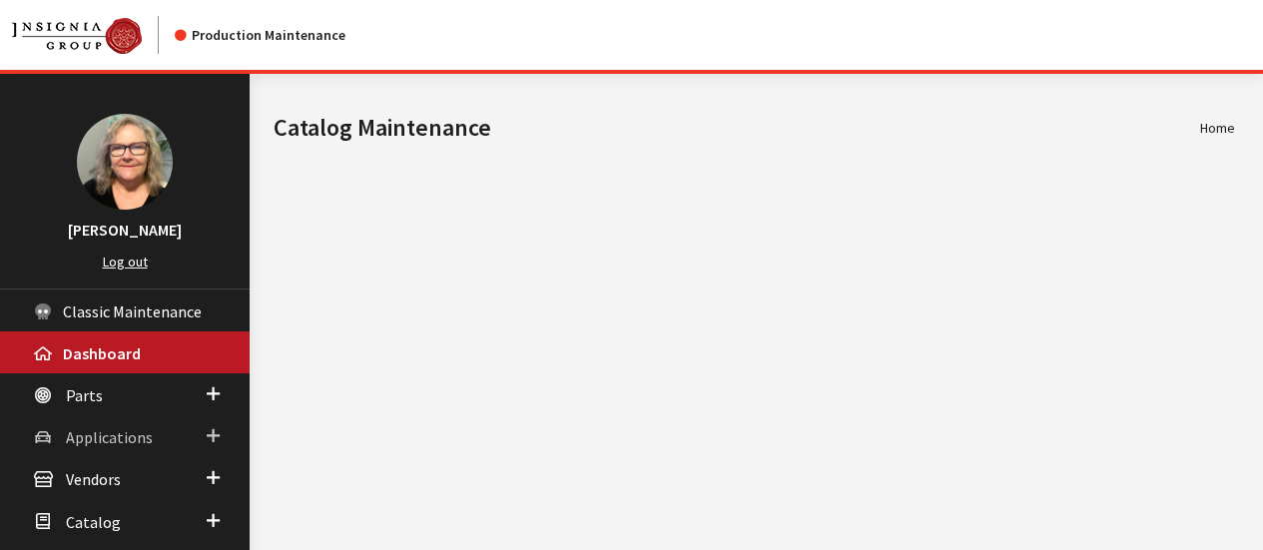
click at [133, 432] on span "Applications" at bounding box center [109, 437] width 87 height 20
click at [117, 506] on link "Application Search" at bounding box center [125, 513] width 250 height 37
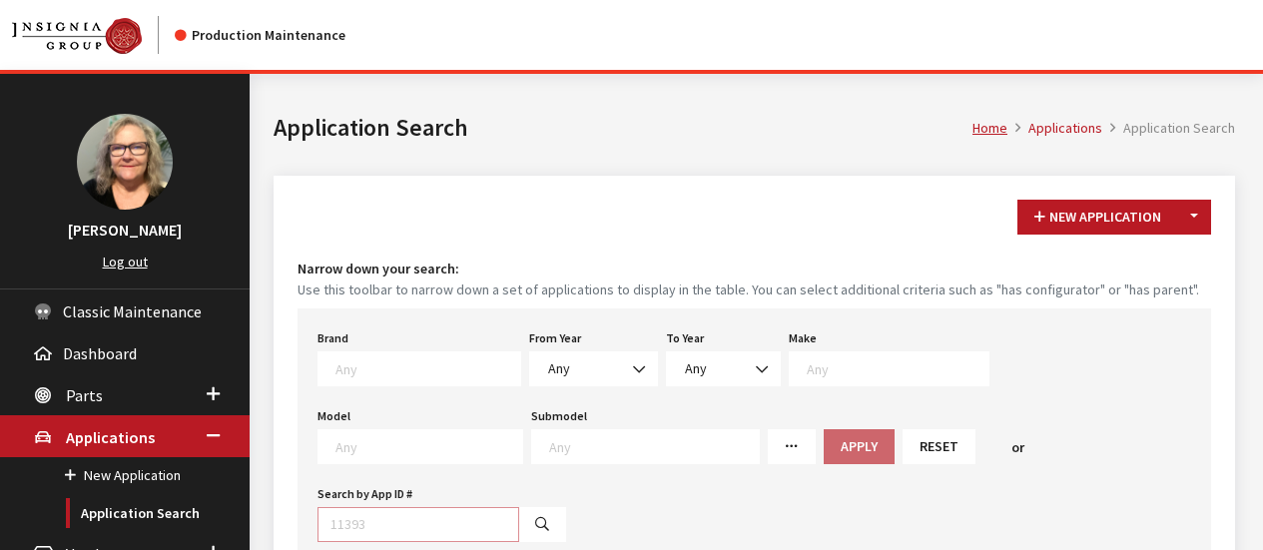
click at [519, 507] on input "Search by App ID #" at bounding box center [418, 524] width 202 height 35
type input "30597"
select select
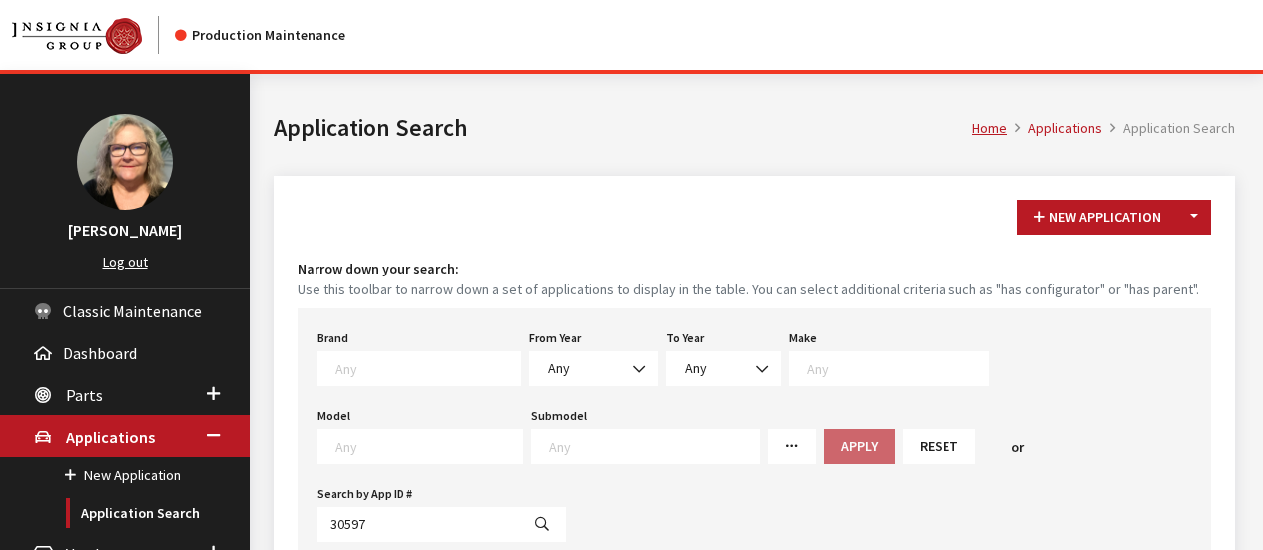
select select
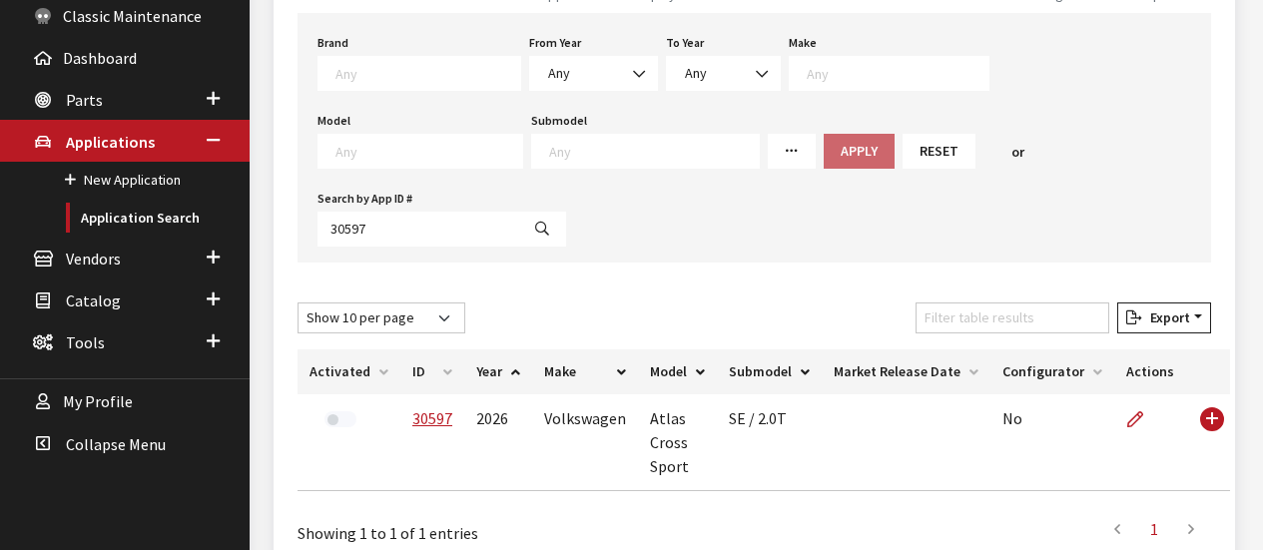
scroll to position [325, 0]
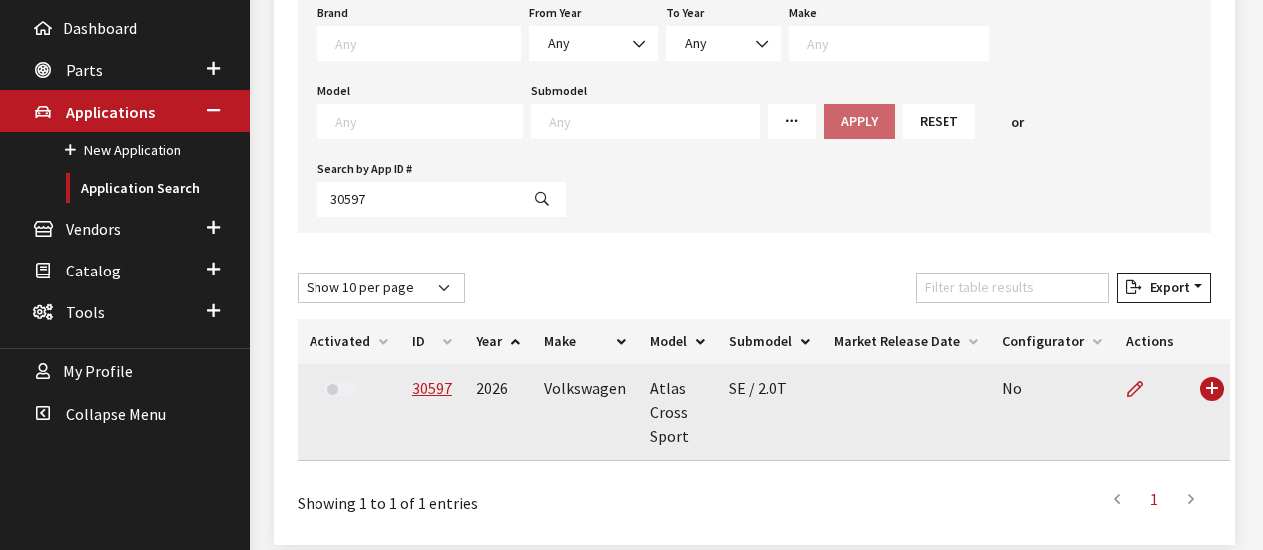
click at [419, 364] on td "30597" at bounding box center [432, 412] width 64 height 97
click at [426, 378] on link "30597" at bounding box center [432, 388] width 40 height 20
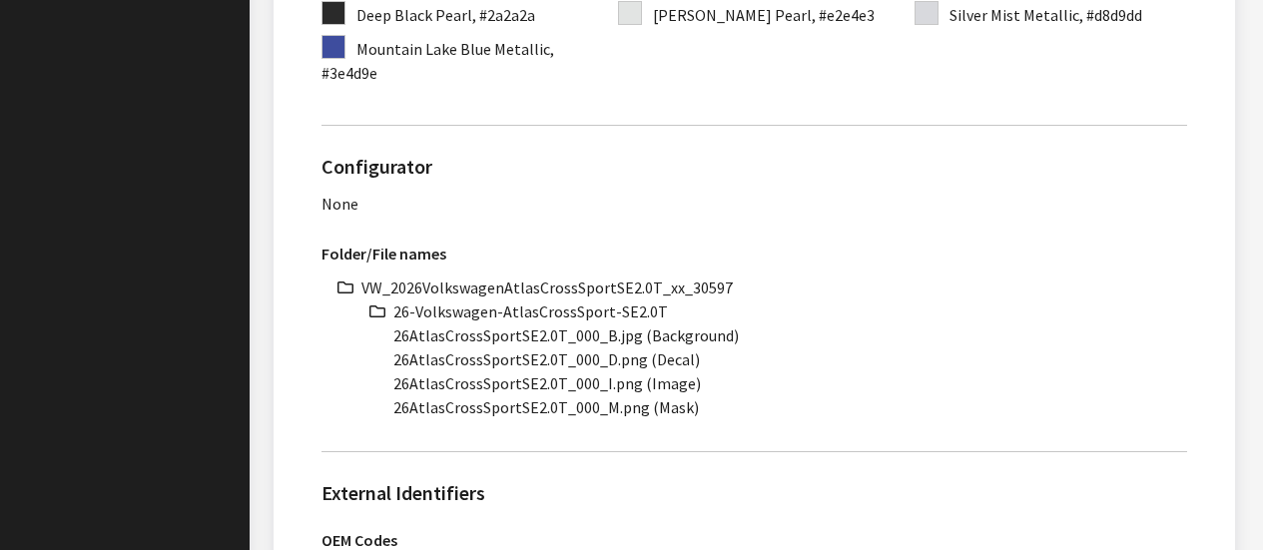
scroll to position [798, 0]
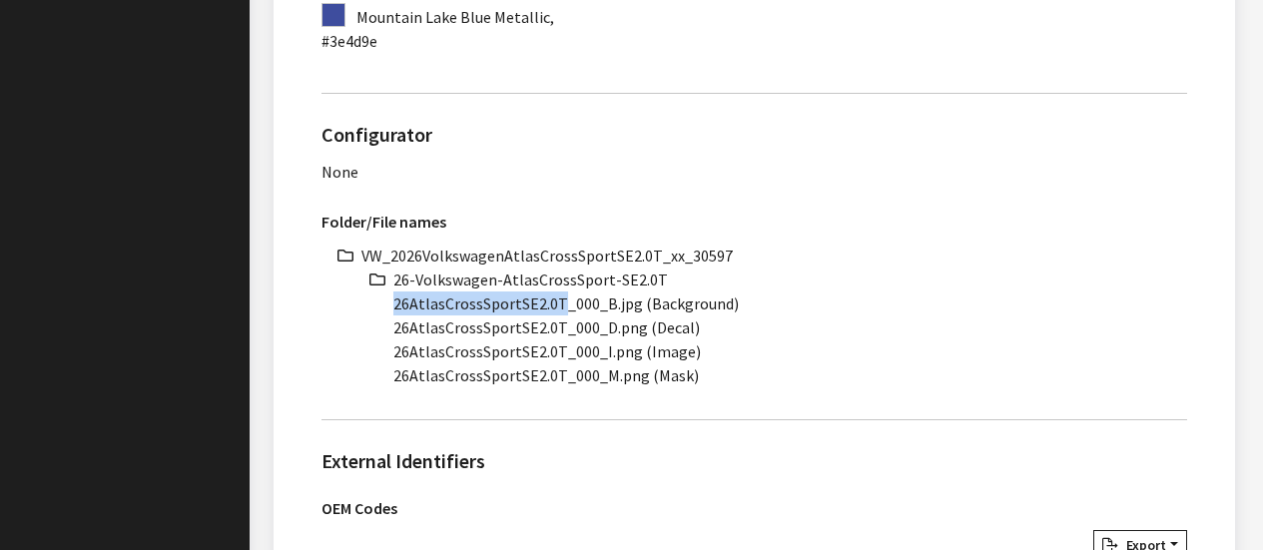
drag, startPoint x: 392, startPoint y: 304, endPoint x: 558, endPoint y: 308, distance: 165.7
click at [558, 308] on ul "VW_2026VolkswagenAtlasCrossSportSE2.0T_xx_30597 26-Volkswagen-AtlasCrossSport-S…" at bounding box center [773, 316] width 825 height 144
copy li "26AtlasCrossSportSE2.0T"
